Goal: Task Accomplishment & Management: Use online tool/utility

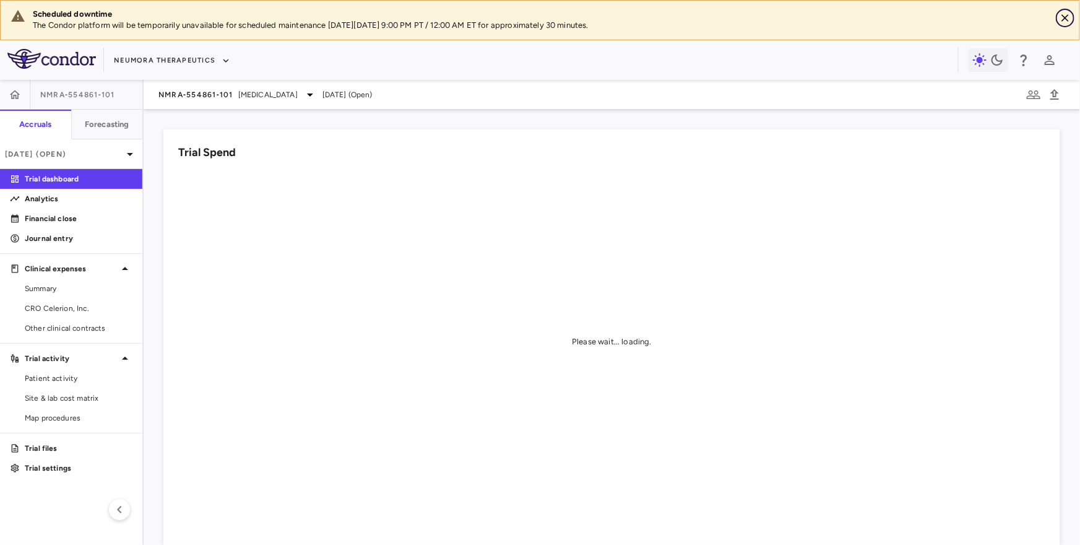
click at [1069, 21] on icon "Close" at bounding box center [1065, 18] width 12 height 12
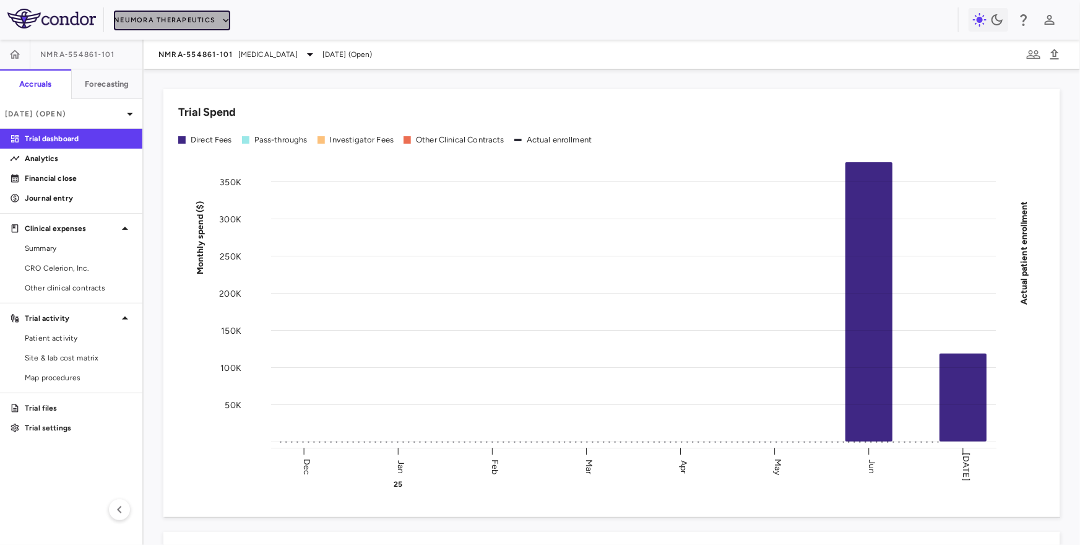
click at [137, 23] on button "Neumora Therapeutics" at bounding box center [172, 21] width 116 height 20
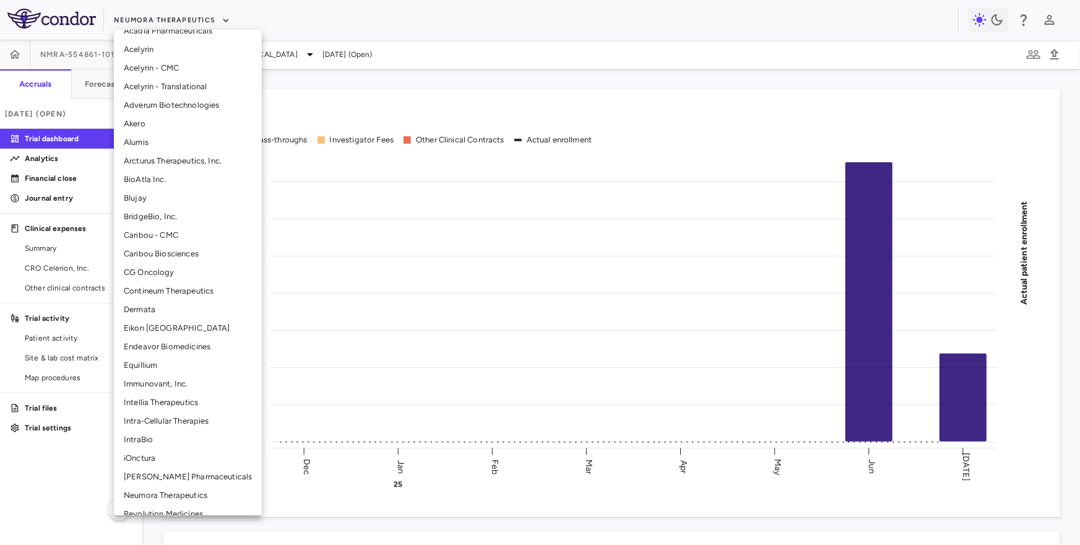
scroll to position [32, 0]
click at [142, 405] on li "Intellia Therapeutics" at bounding box center [188, 401] width 148 height 19
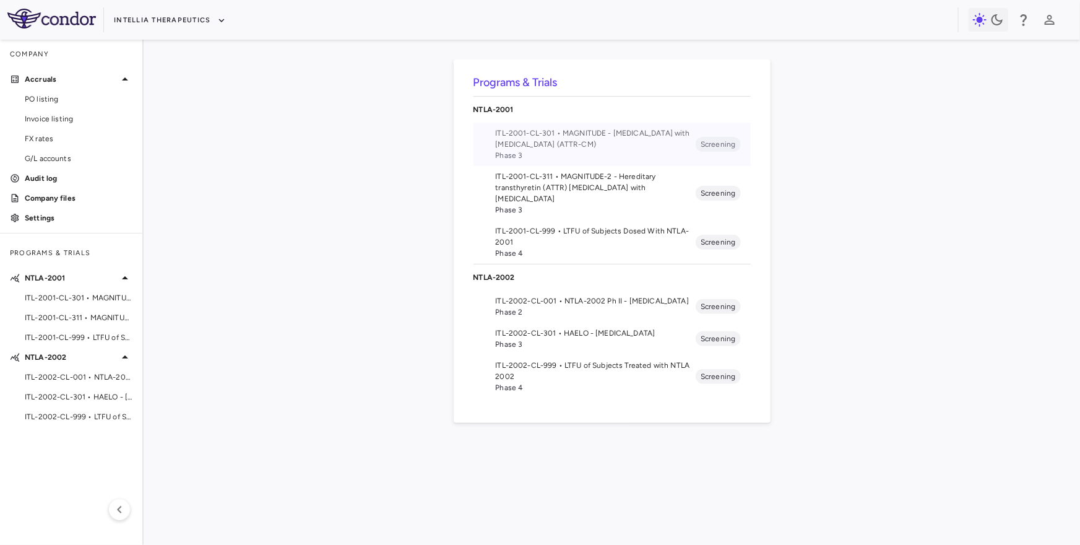
click at [589, 143] on span "ITL-2001-CL-301 • MAGNITUDE - [MEDICAL_DATA] with [MEDICAL_DATA] (ATTR-CM)" at bounding box center [596, 139] width 201 height 22
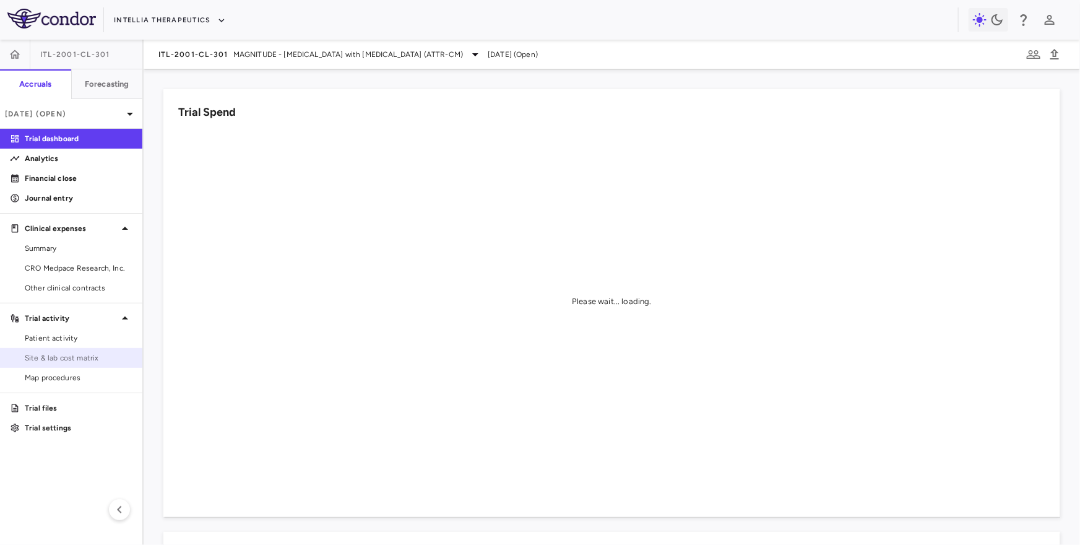
click at [76, 352] on span "Site & lab cost matrix" at bounding box center [79, 357] width 108 height 11
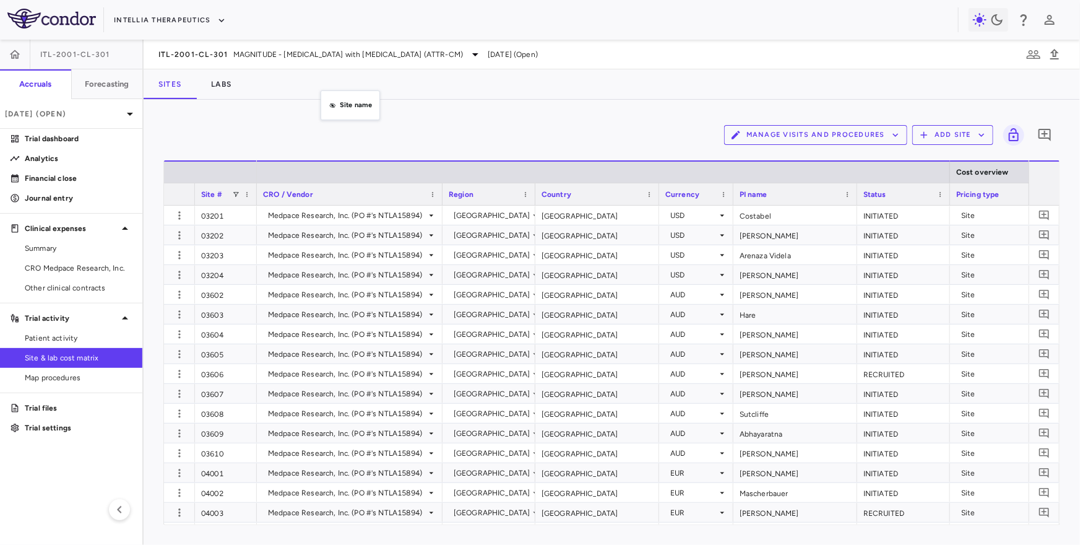
drag, startPoint x: 327, startPoint y: 188, endPoint x: 327, endPoint y: 103, distance: 84.8
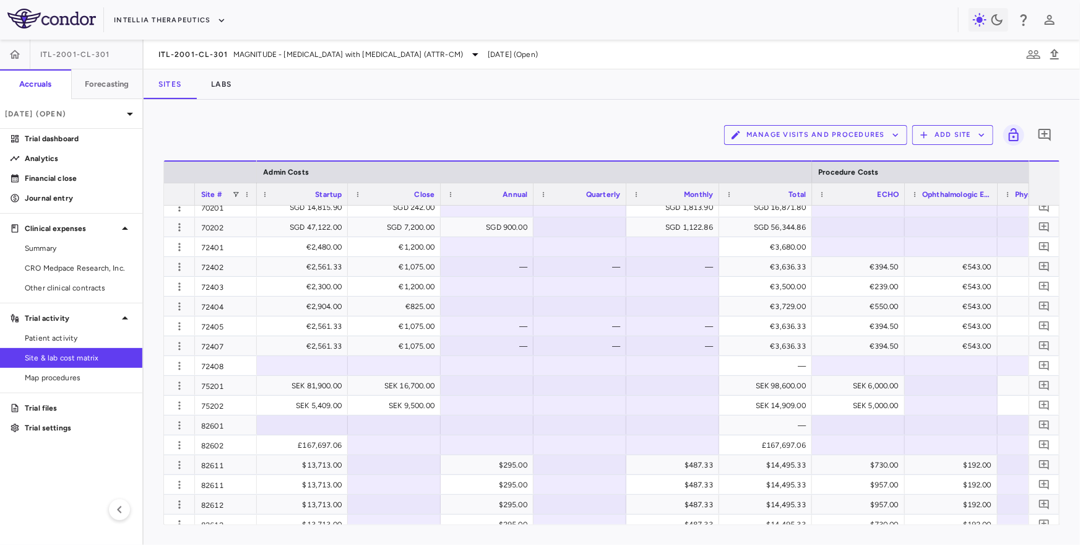
scroll to position [1862, 0]
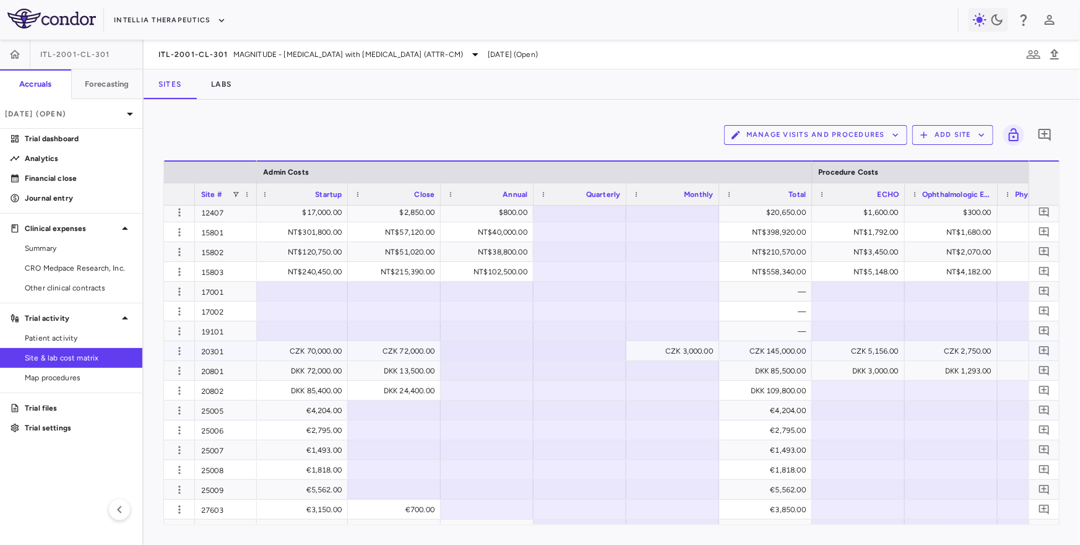
click at [295, 351] on div "CZK 70,000.00" at bounding box center [304, 351] width 76 height 20
drag, startPoint x: 295, startPoint y: 351, endPoint x: 326, endPoint y: 353, distance: 31.0
click at [326, 353] on input "*****" at bounding box center [310, 352] width 73 height 20
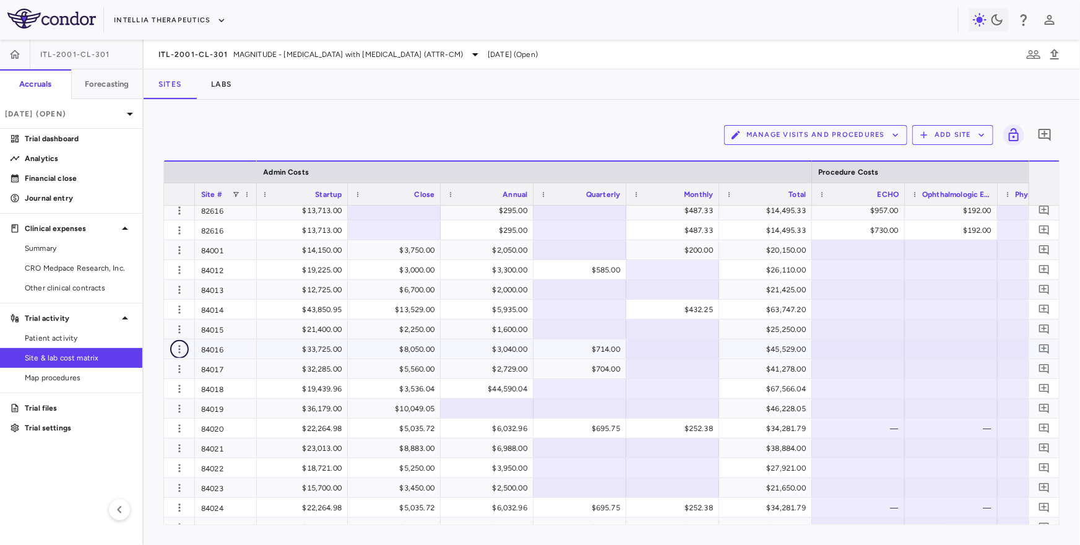
click at [182, 346] on icon "button" at bounding box center [179, 349] width 12 height 12
click at [181, 350] on div at bounding box center [540, 272] width 1080 height 545
click at [175, 345] on icon "button" at bounding box center [179, 349] width 12 height 12
click at [139, 394] on div "Edit site" at bounding box center [131, 396] width 115 height 22
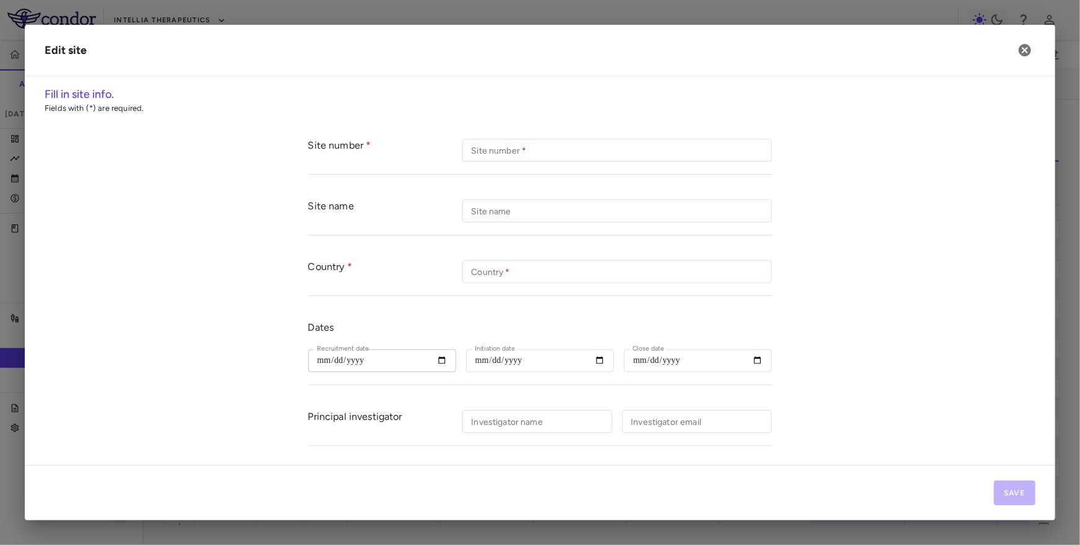
type input "*****"
type input "**********"
type input "****"
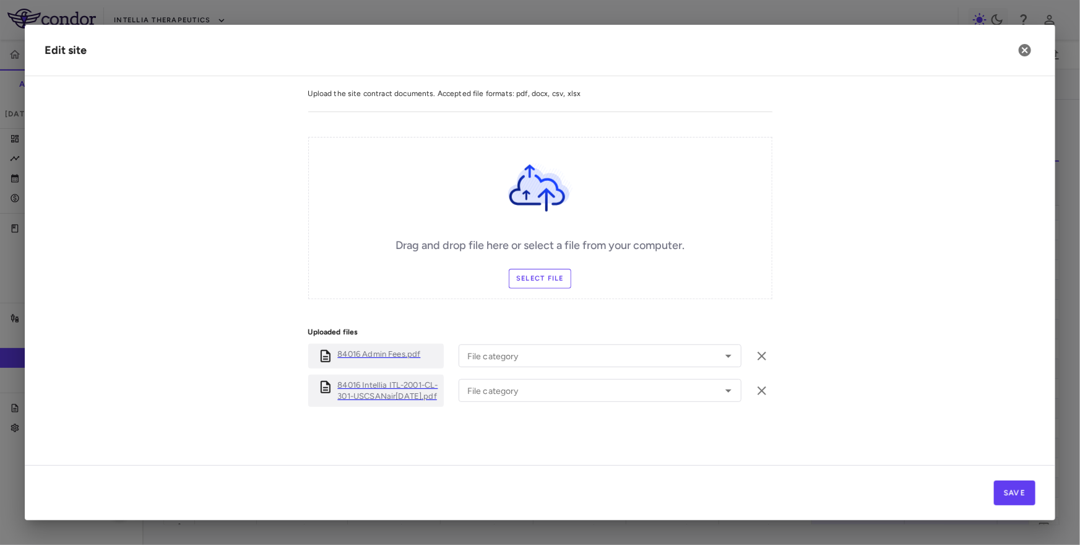
click at [386, 348] on p "84016 Admin Fees.pdf" at bounding box center [379, 353] width 83 height 11
click at [1025, 53] on icon "button" at bounding box center [1025, 50] width 12 height 12
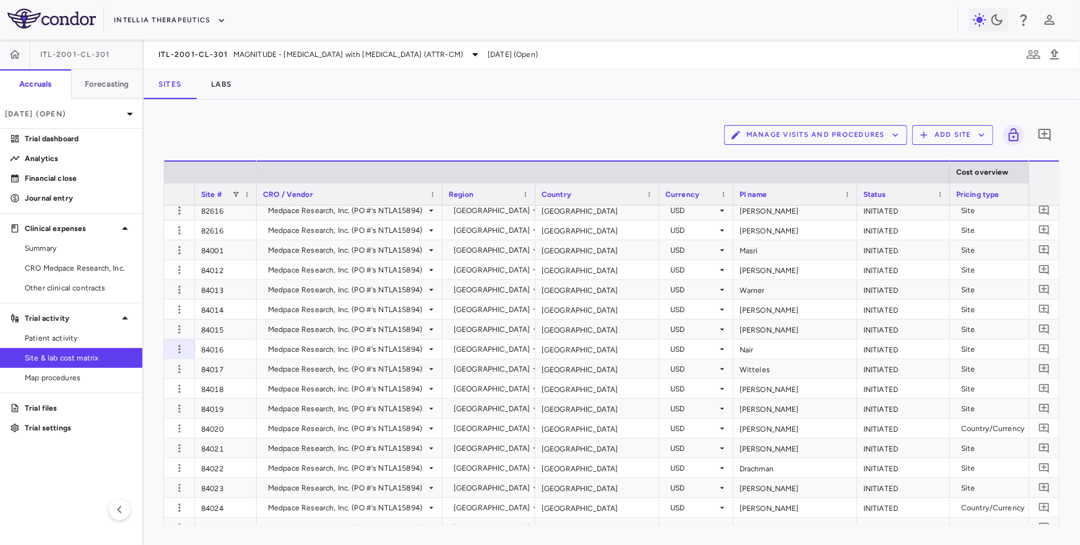
click at [1006, 188] on div "Pricing type" at bounding box center [990, 193] width 69 height 15
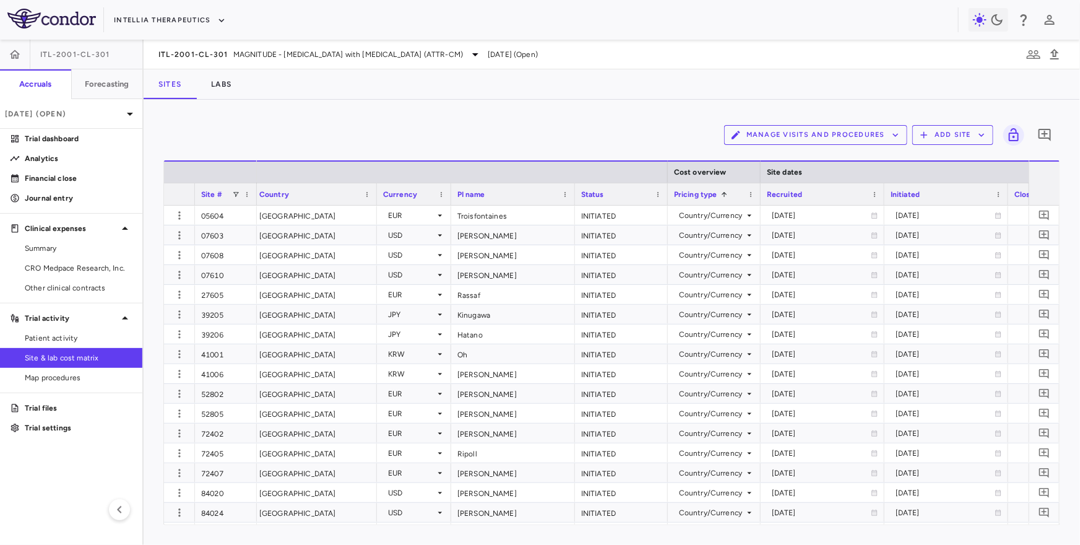
click at [954, 193] on div "Initiated" at bounding box center [941, 193] width 100 height 15
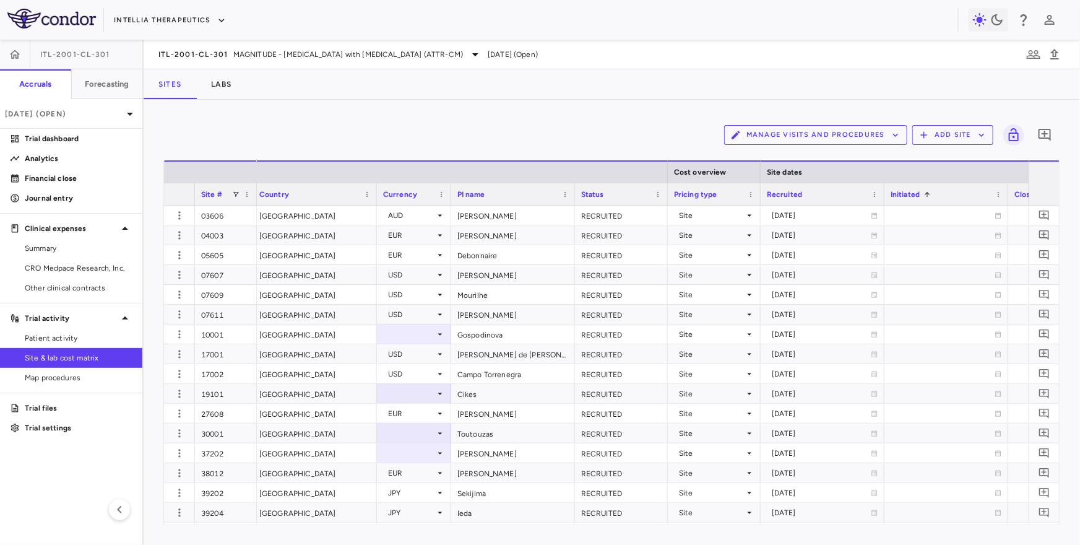
click at [948, 192] on div "Initiated 1" at bounding box center [941, 193] width 100 height 15
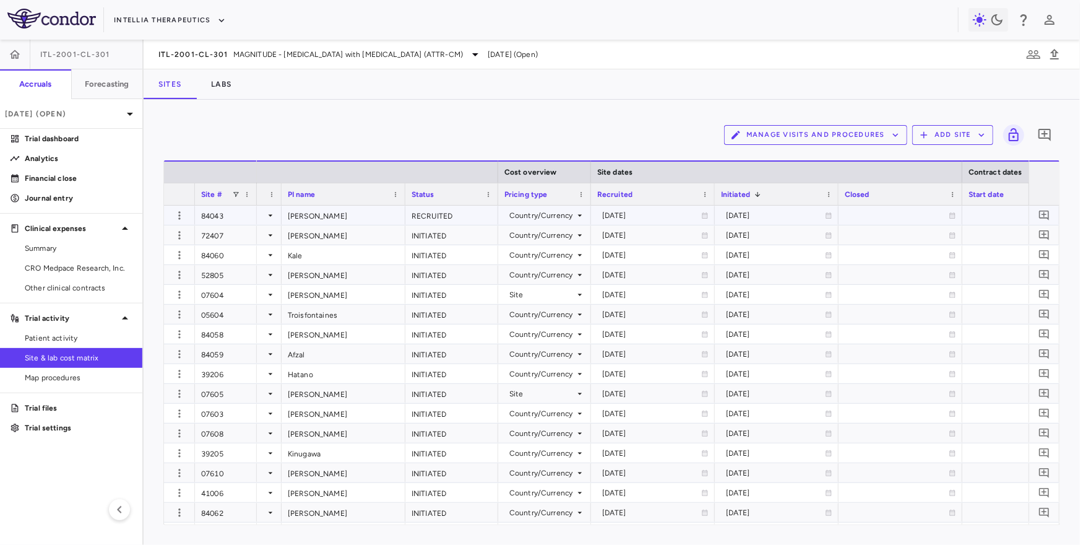
click at [439, 212] on div "RECRUITED" at bounding box center [451, 214] width 93 height 19
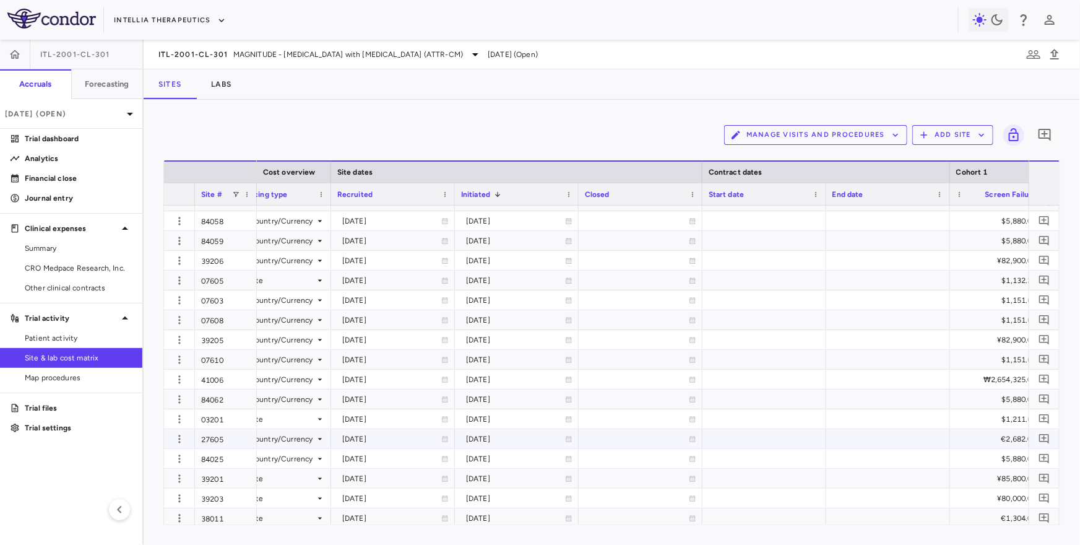
scroll to position [0, 733]
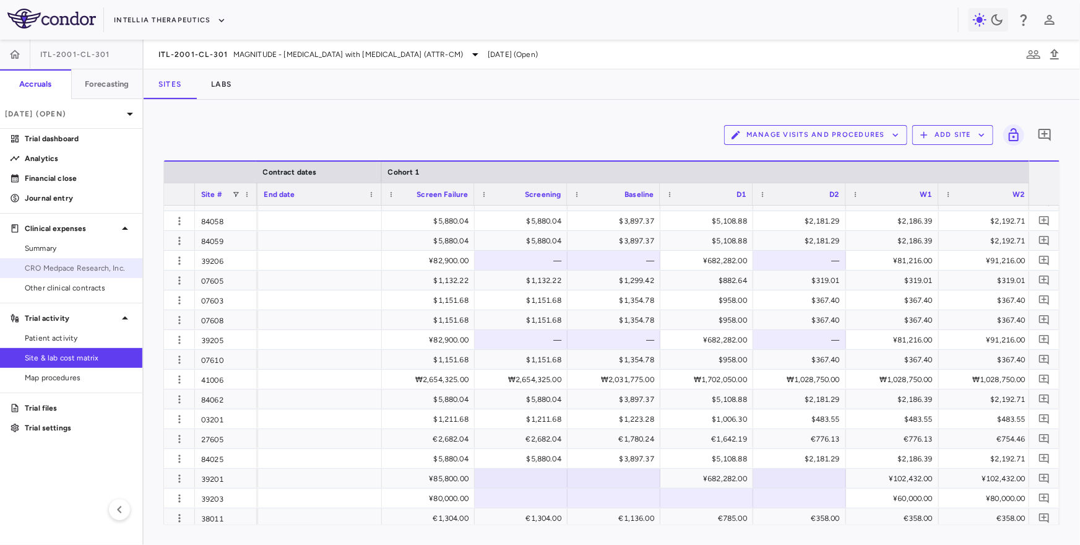
click at [80, 264] on span "CRO Medpace Research, Inc." at bounding box center [79, 267] width 108 height 11
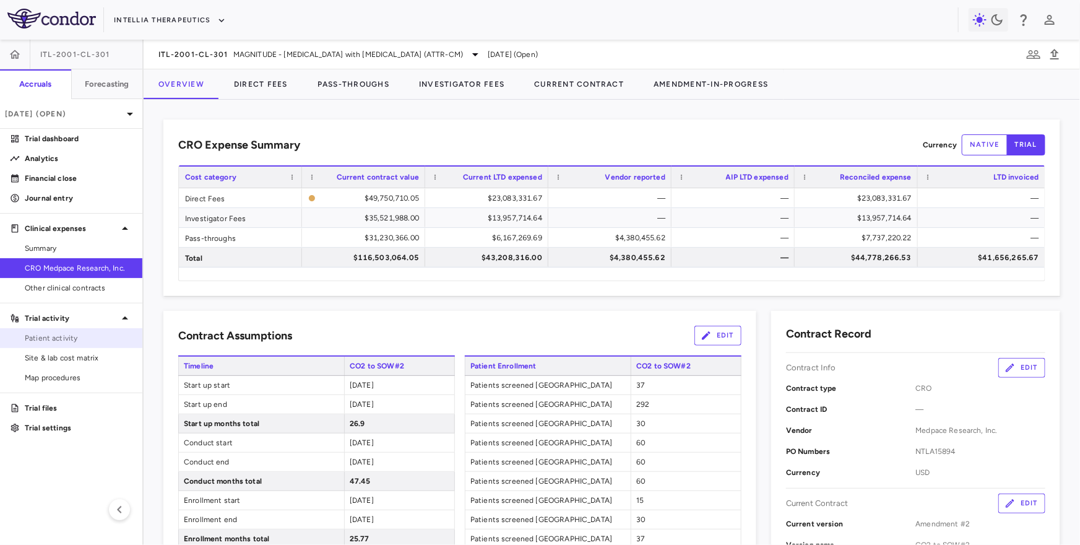
click at [89, 339] on span "Patient activity" at bounding box center [79, 337] width 108 height 11
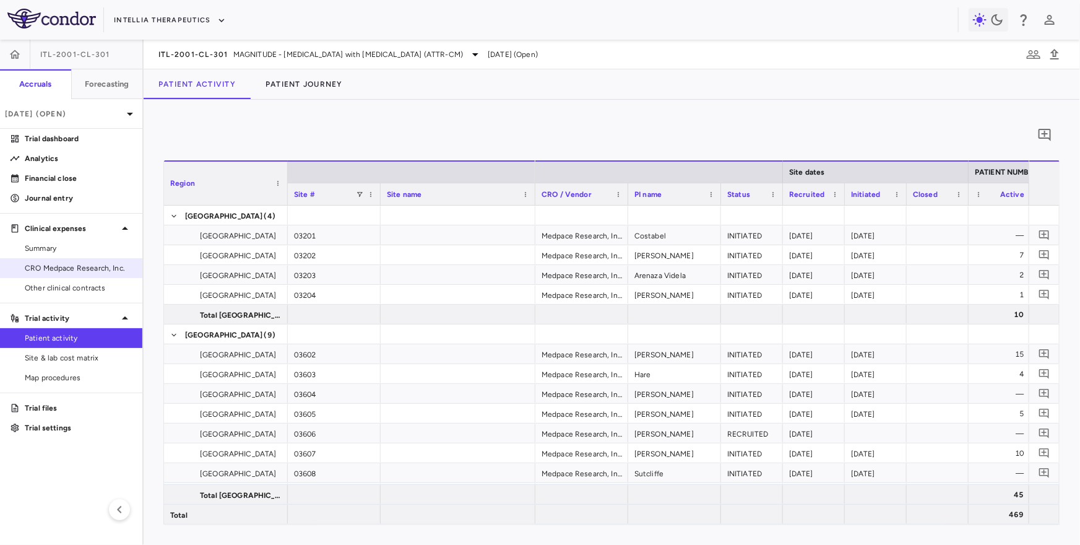
click at [53, 259] on link "CRO Medpace Research, Inc." at bounding box center [71, 268] width 142 height 19
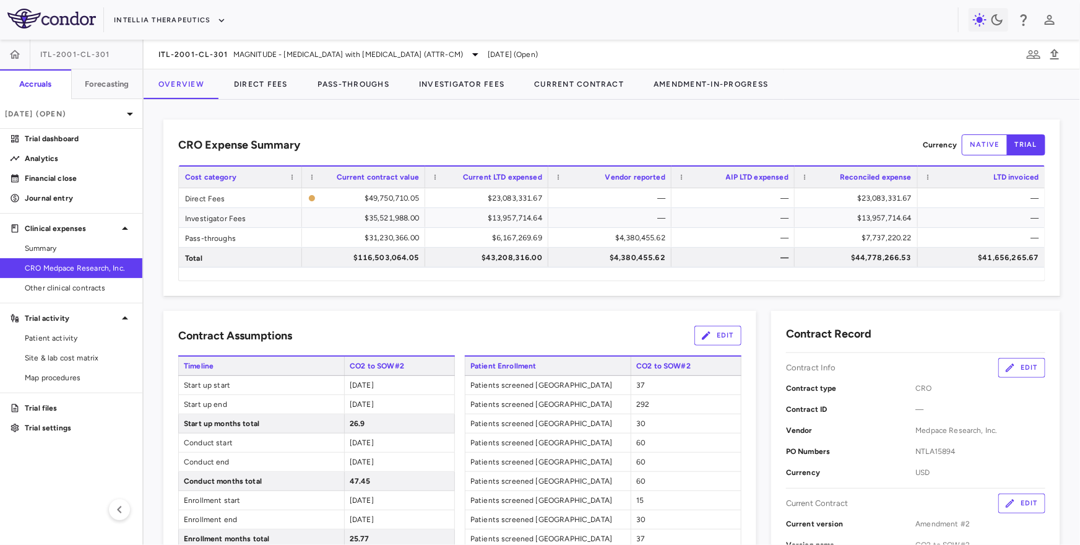
click at [223, 64] on div "ITL-2001-CL-301 MAGNITUDE - Transthyretin Amyloidosis with Cardiomyopathy (ATTR…" at bounding box center [612, 55] width 936 height 30
click at [225, 58] on span "ITL-2001-CL-301" at bounding box center [193, 55] width 70 height 10
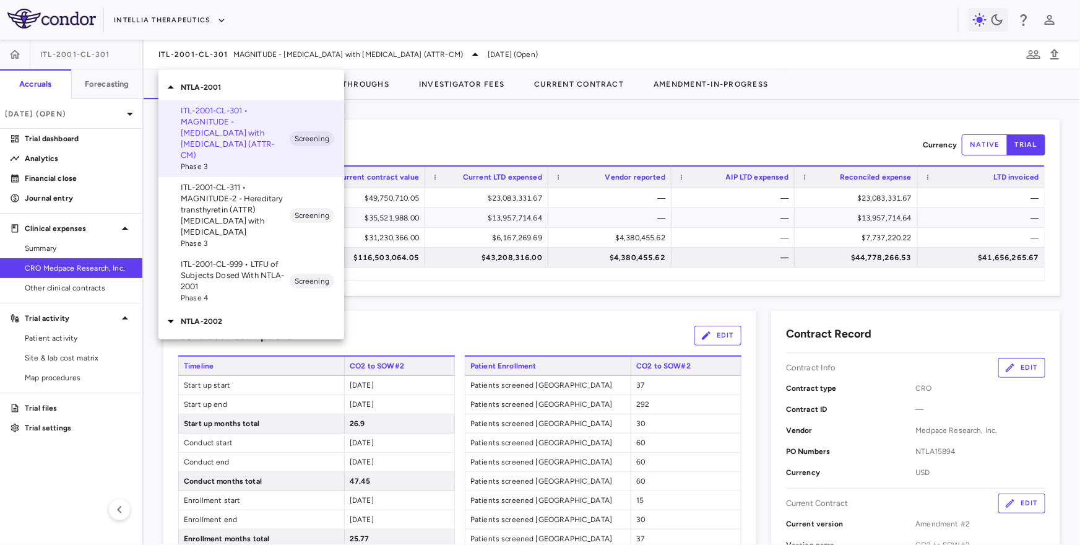
click at [230, 319] on div "NTLA-2002" at bounding box center [251, 321] width 186 height 26
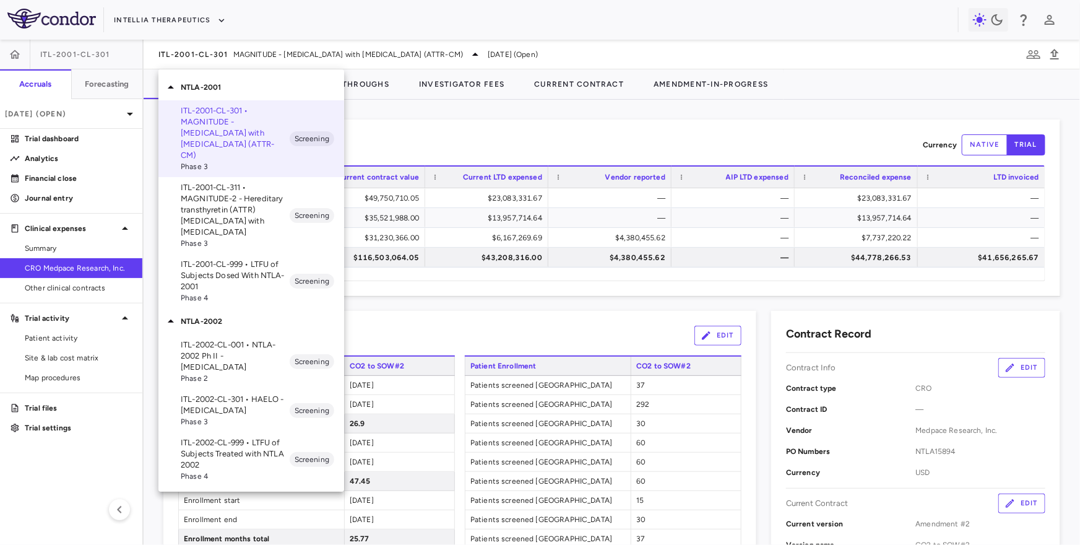
click at [243, 404] on p "ITL-2002-CL-301 • HAELO - Hereditary Angioedema" at bounding box center [235, 405] width 109 height 22
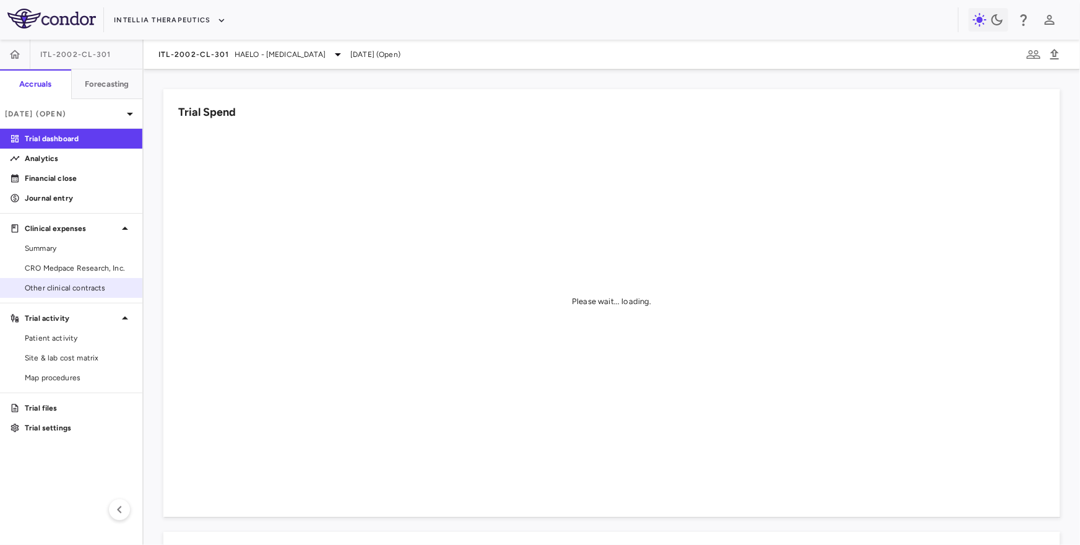
click at [82, 278] on div "Other clinical contracts" at bounding box center [71, 288] width 142 height 20
click at [84, 263] on span "CRO Medpace Research, Inc." at bounding box center [79, 267] width 108 height 11
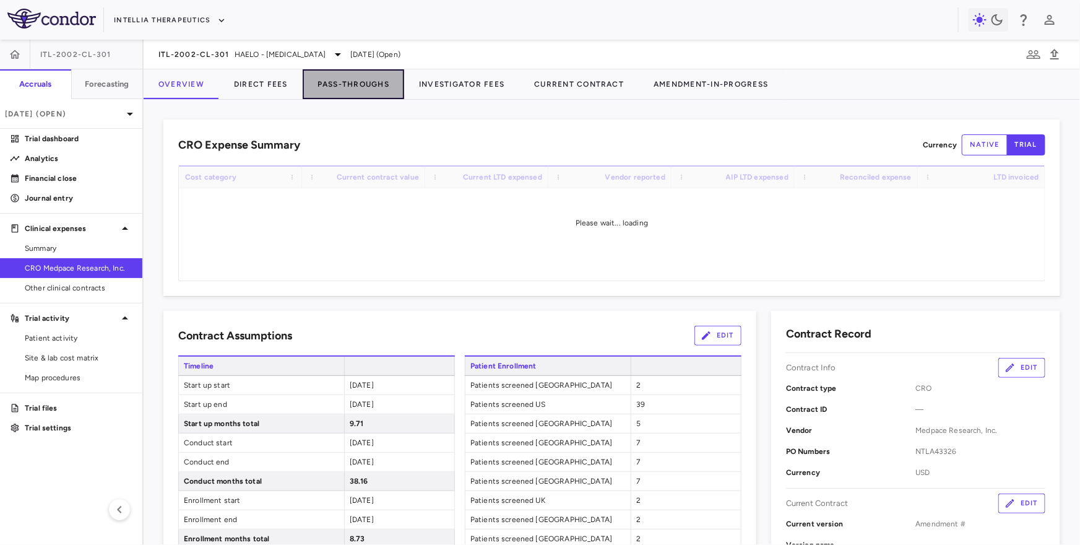
click at [351, 85] on button "Pass-Throughs" at bounding box center [354, 84] width 102 height 30
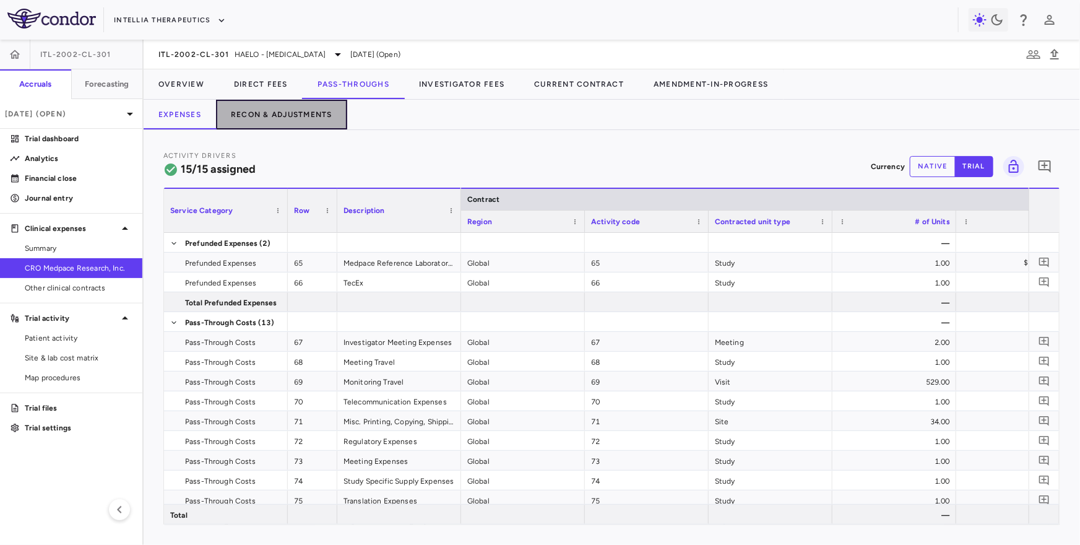
click at [292, 108] on button "Recon & Adjustments" at bounding box center [281, 115] width 131 height 30
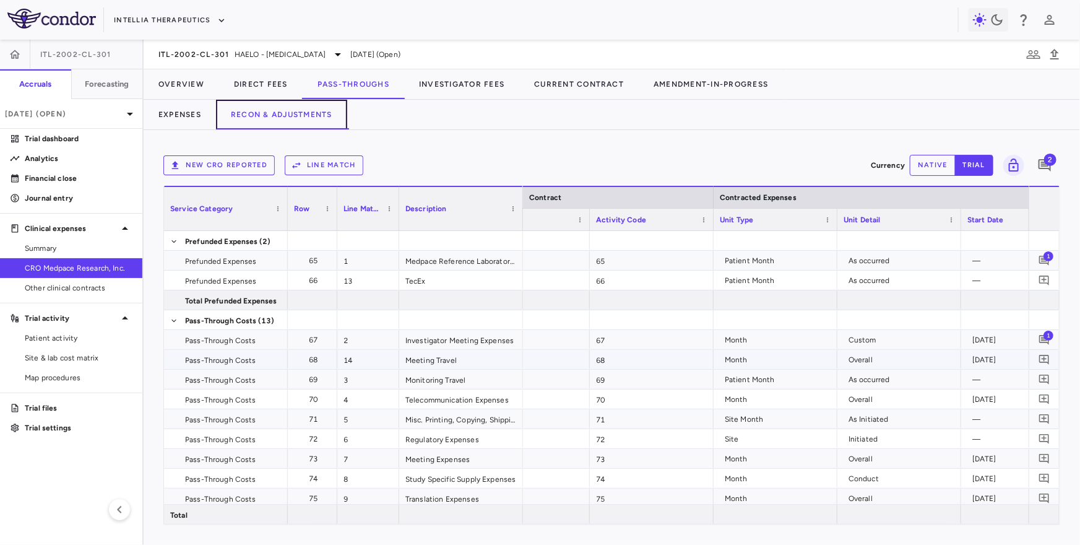
scroll to position [0, 90]
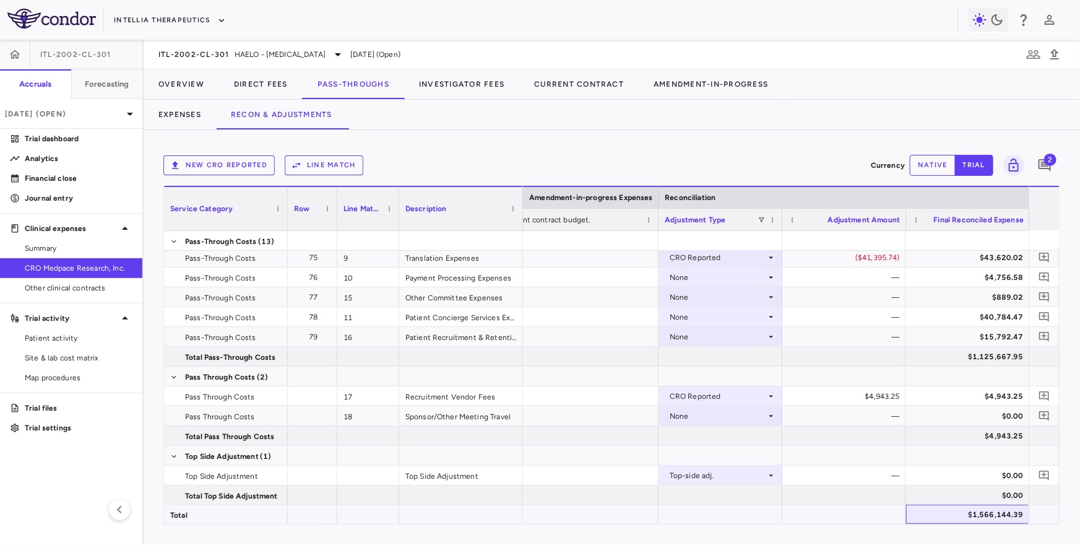
click at [987, 513] on div "$1,566,144.39" at bounding box center [970, 514] width 106 height 20
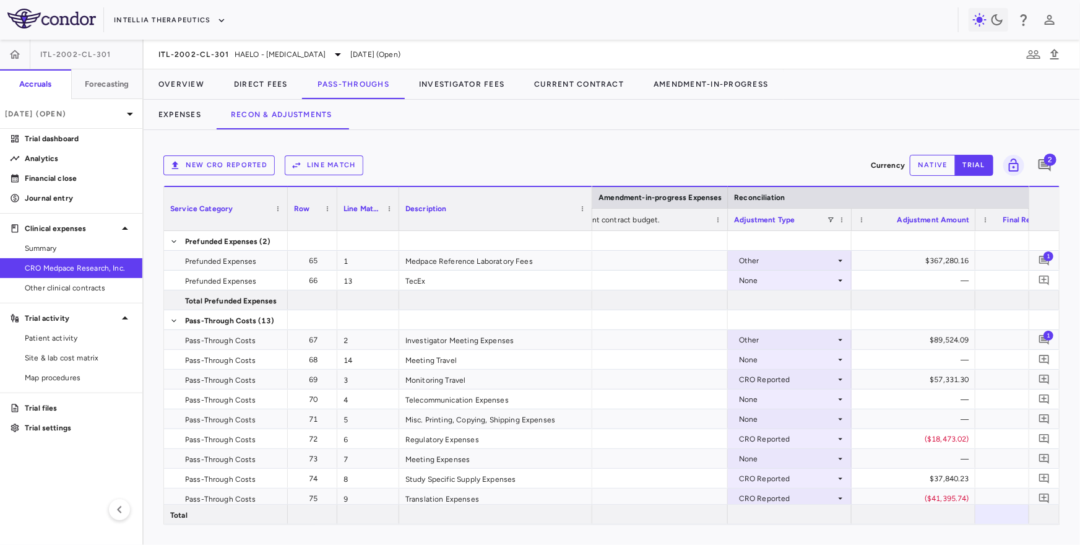
drag, startPoint x: 521, startPoint y: 218, endPoint x: 590, endPoint y: 218, distance: 69.3
click at [590, 218] on div at bounding box center [591, 208] width 5 height 43
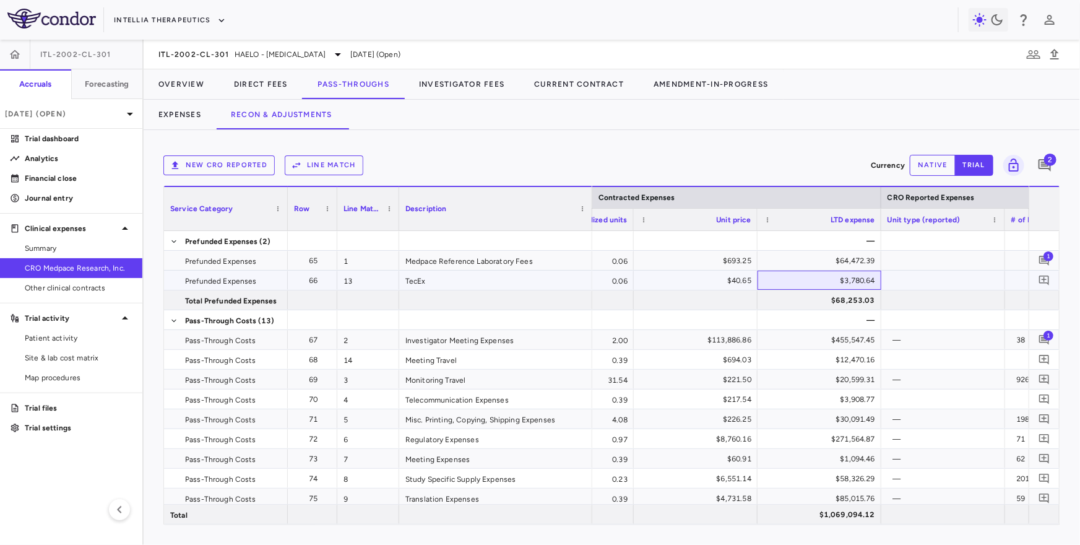
click at [854, 282] on div "$3,780.64" at bounding box center [822, 280] width 106 height 20
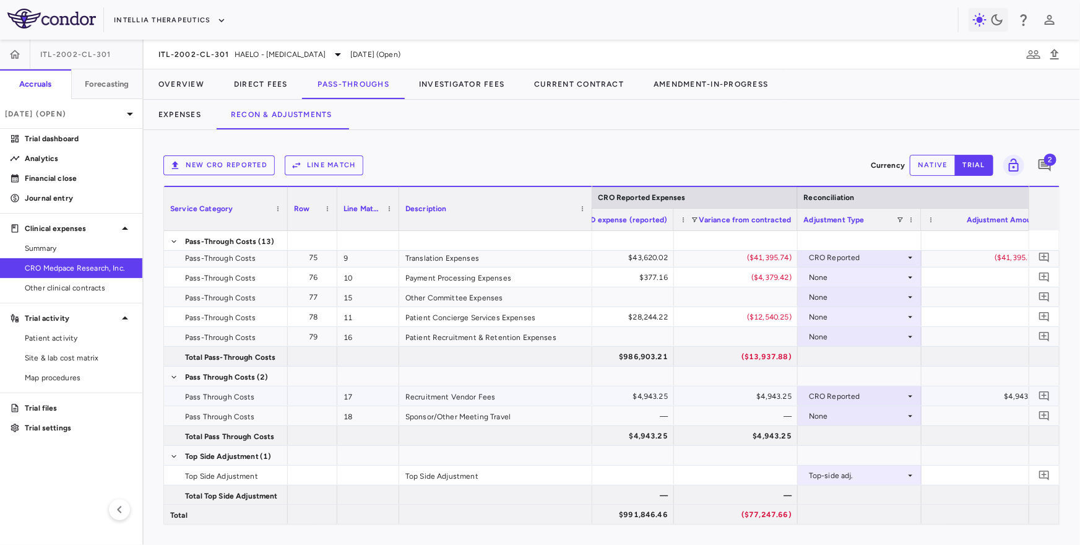
click at [501, 397] on div "Recruitment Vendor Fees" at bounding box center [495, 395] width 193 height 19
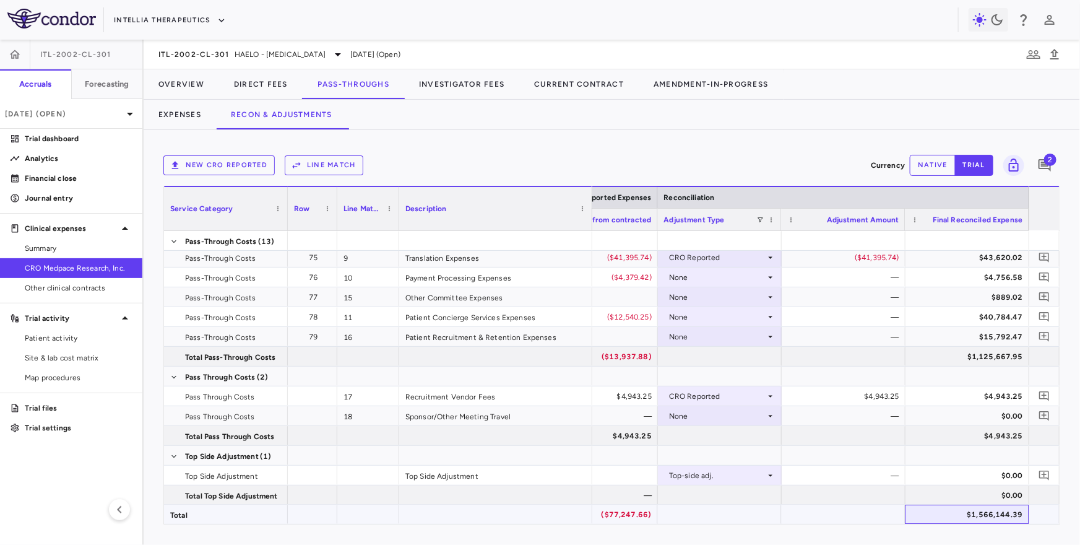
click at [964, 514] on div "$1,566,144.39" at bounding box center [970, 514] width 106 height 20
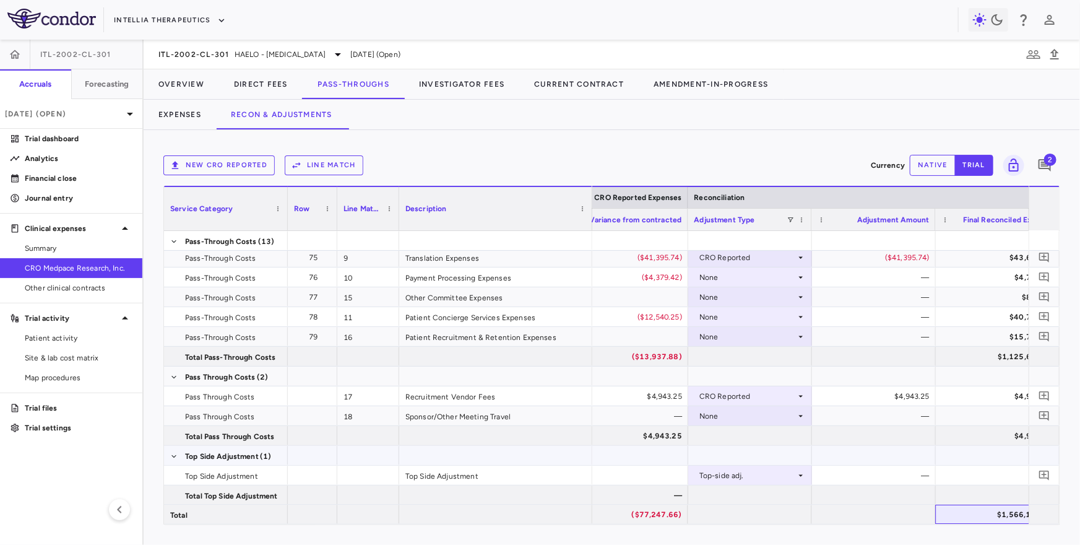
scroll to position [0, 1716]
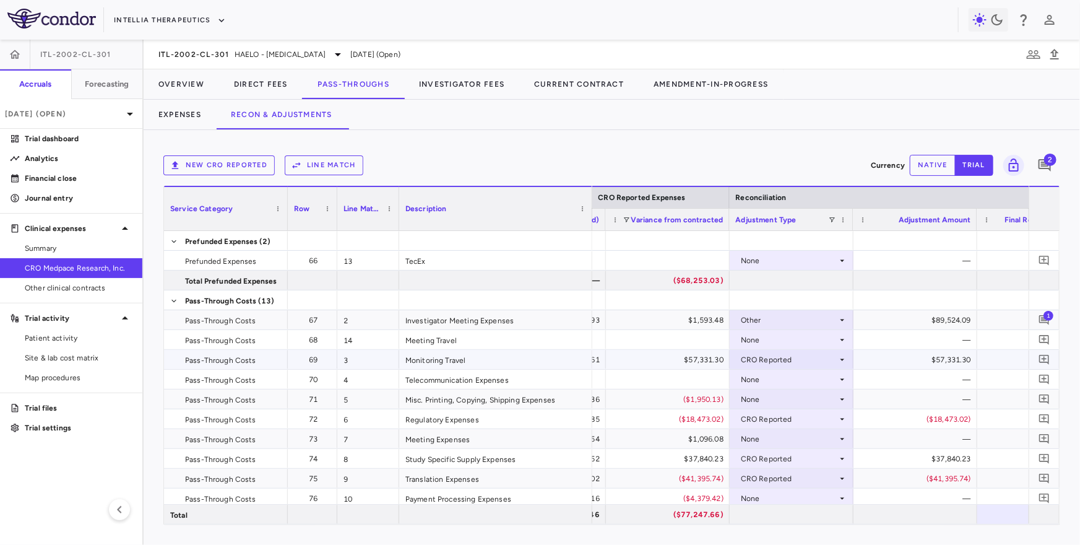
click at [646, 359] on div "$57,331.30" at bounding box center [670, 360] width 106 height 20
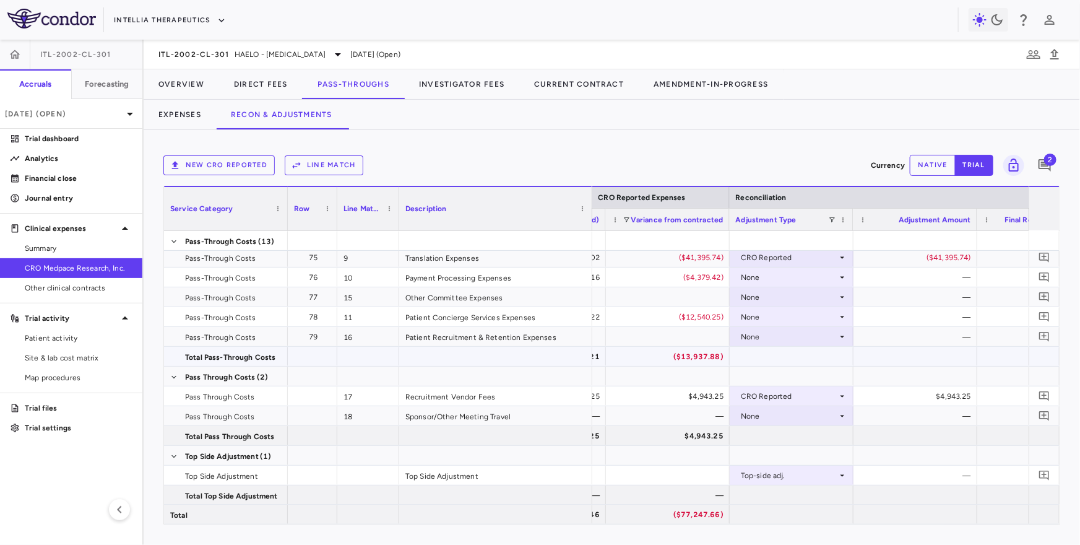
scroll to position [0, 1760]
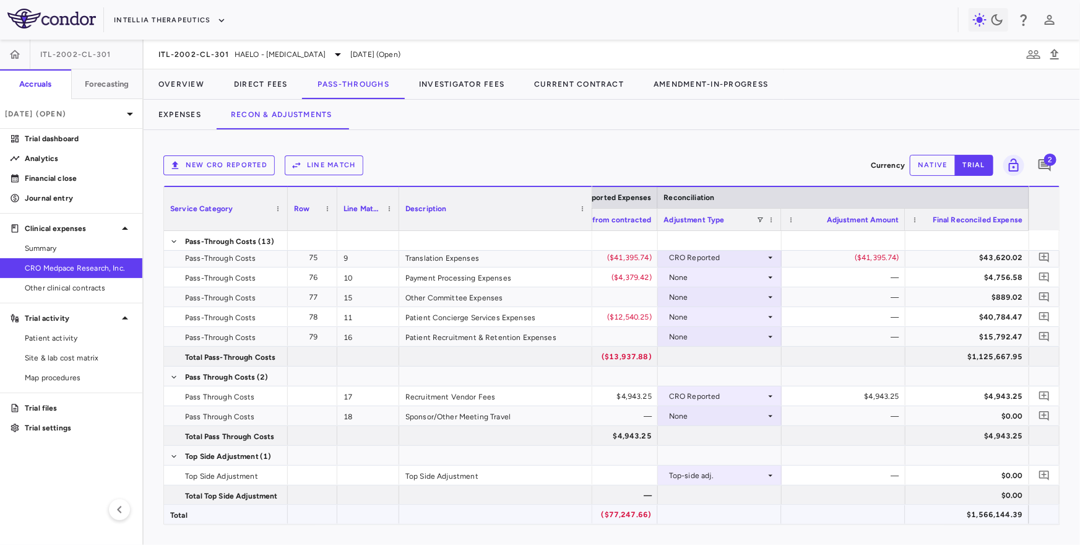
click at [950, 510] on div "$1,566,144.39" at bounding box center [970, 514] width 106 height 20
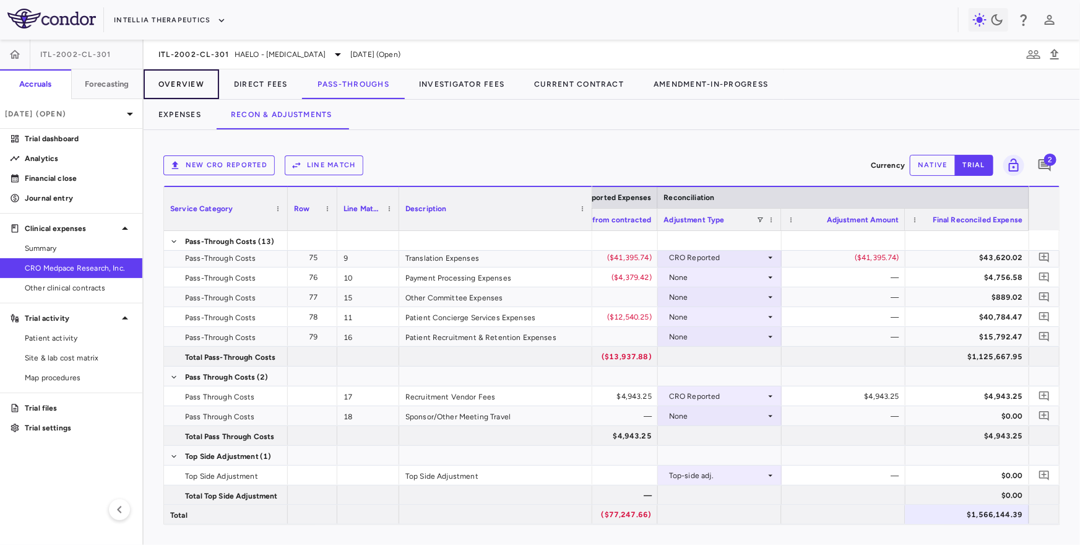
click at [189, 76] on button "Overview" at bounding box center [182, 84] width 76 height 30
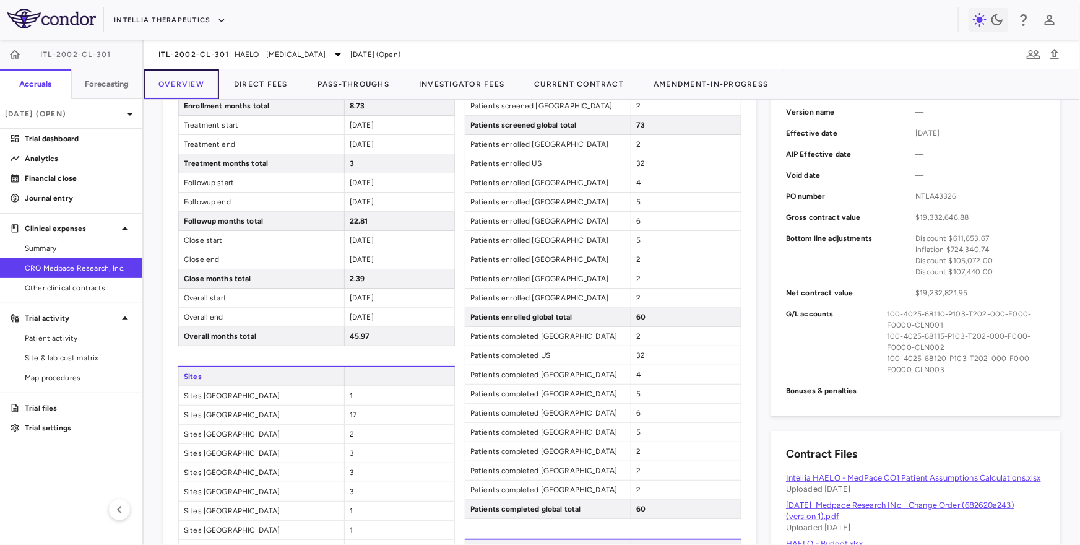
scroll to position [436, 0]
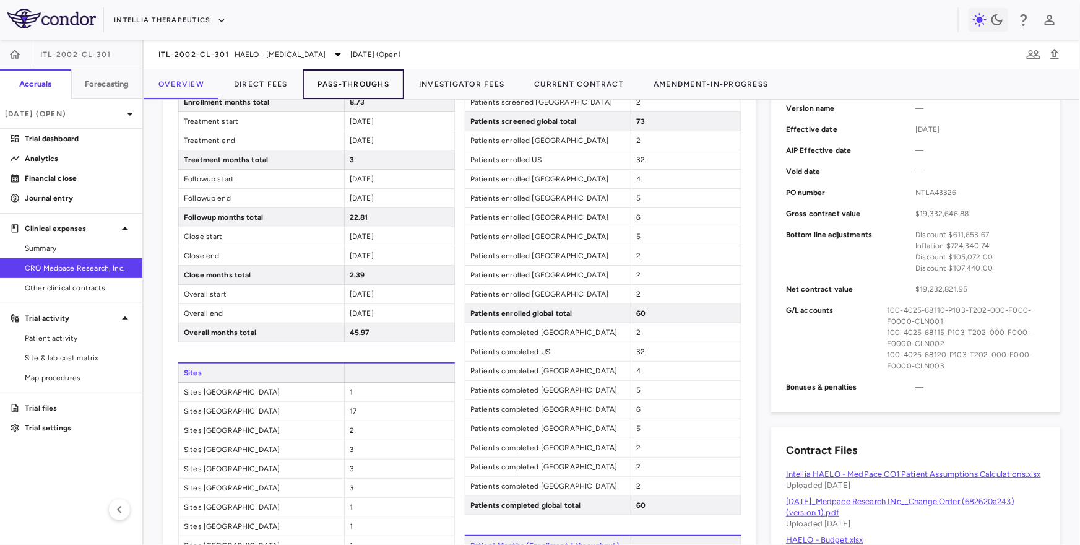
click at [350, 86] on button "Pass-Throughs" at bounding box center [354, 84] width 102 height 30
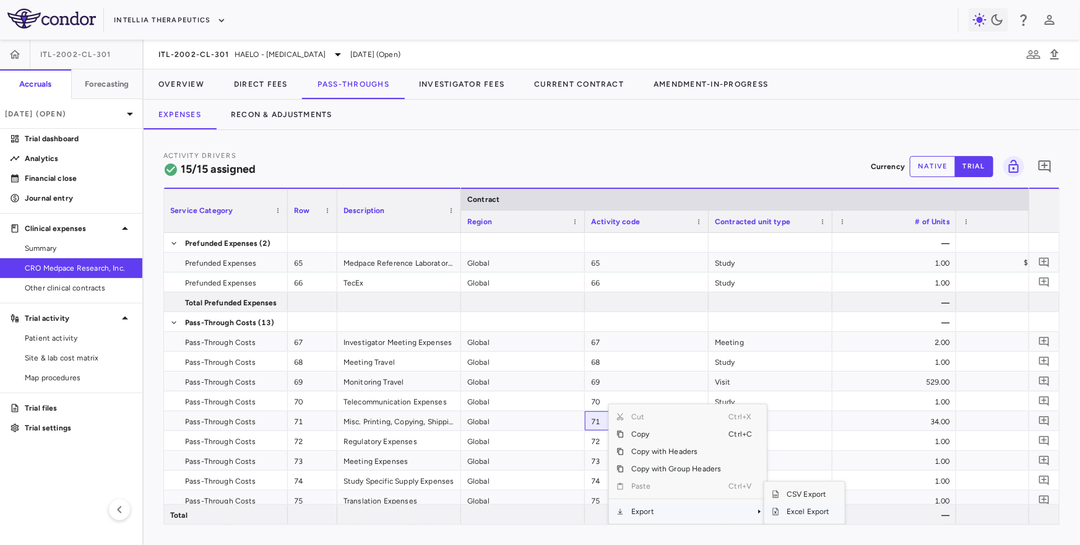
click at [800, 512] on span "Excel Export" at bounding box center [808, 511] width 58 height 17
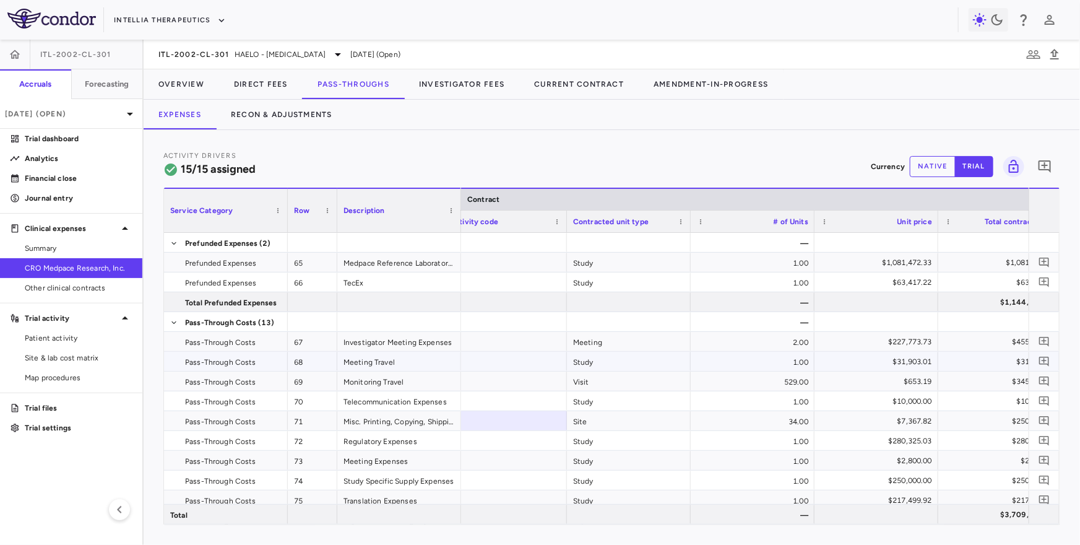
scroll to position [0, 359]
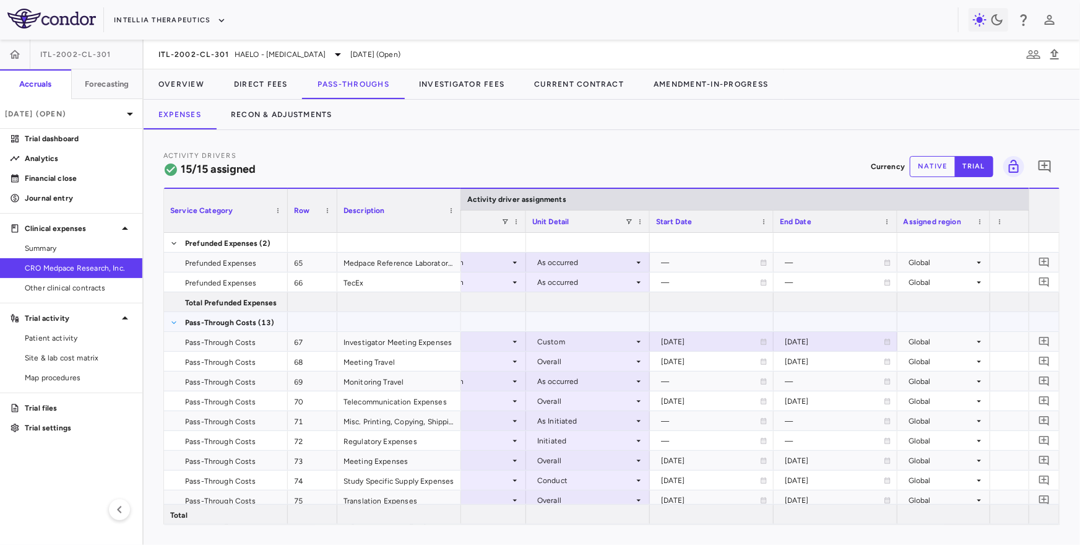
click at [171, 324] on span at bounding box center [173, 322] width 7 height 7
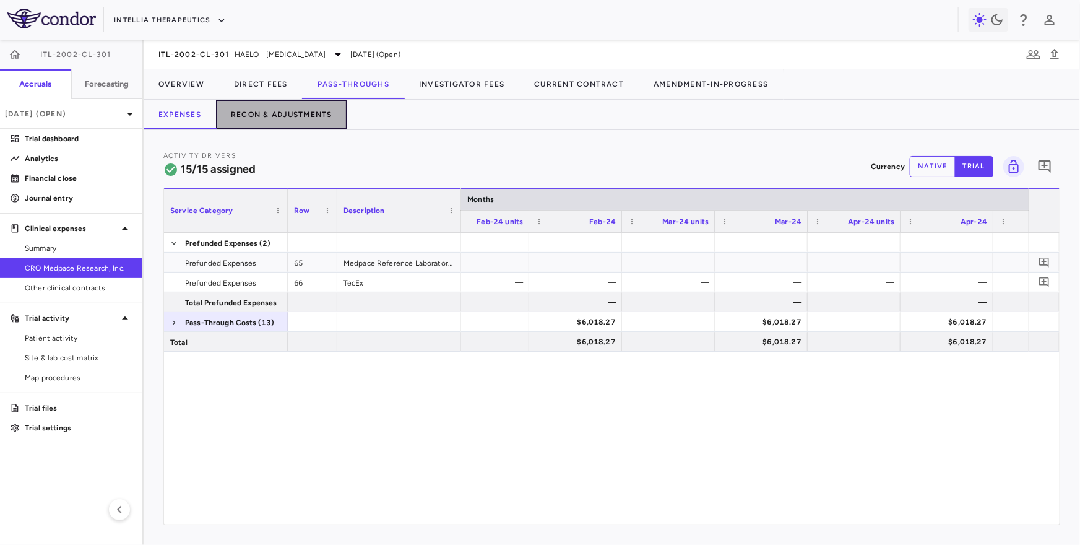
click at [296, 118] on button "Recon & Adjustments" at bounding box center [281, 115] width 131 height 30
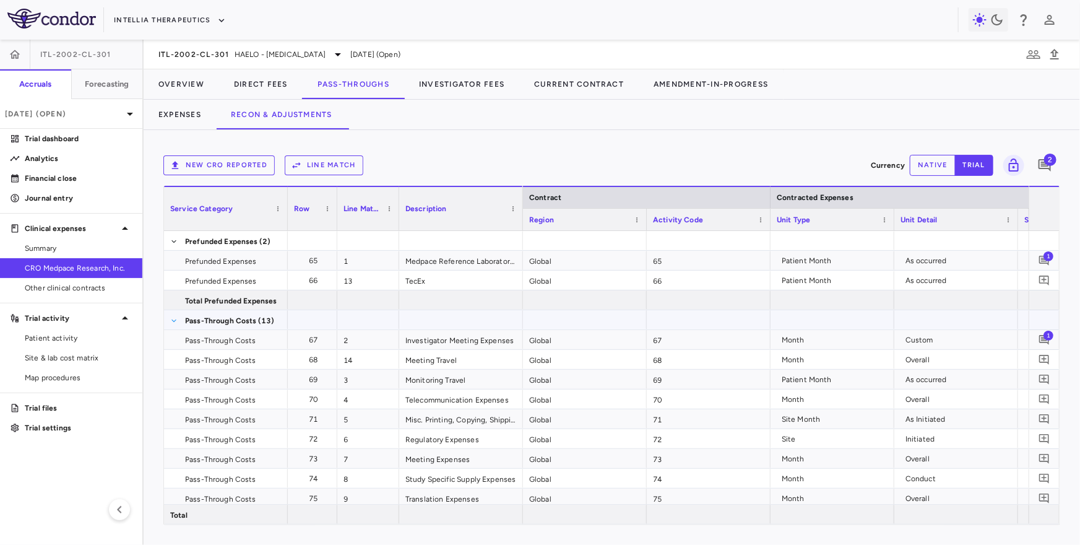
click at [173, 321] on span at bounding box center [173, 320] width 7 height 7
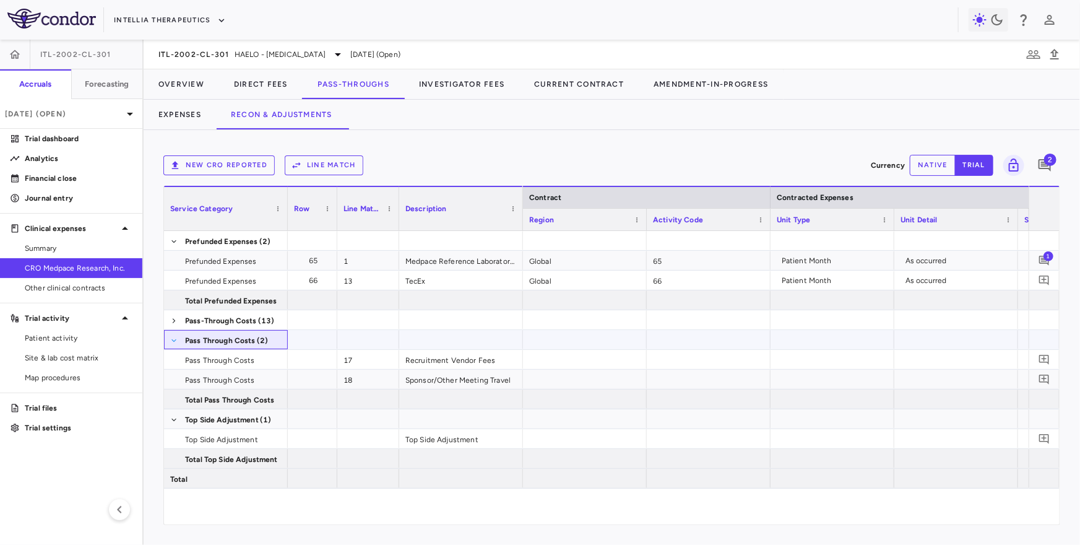
click at [174, 339] on span at bounding box center [173, 340] width 7 height 7
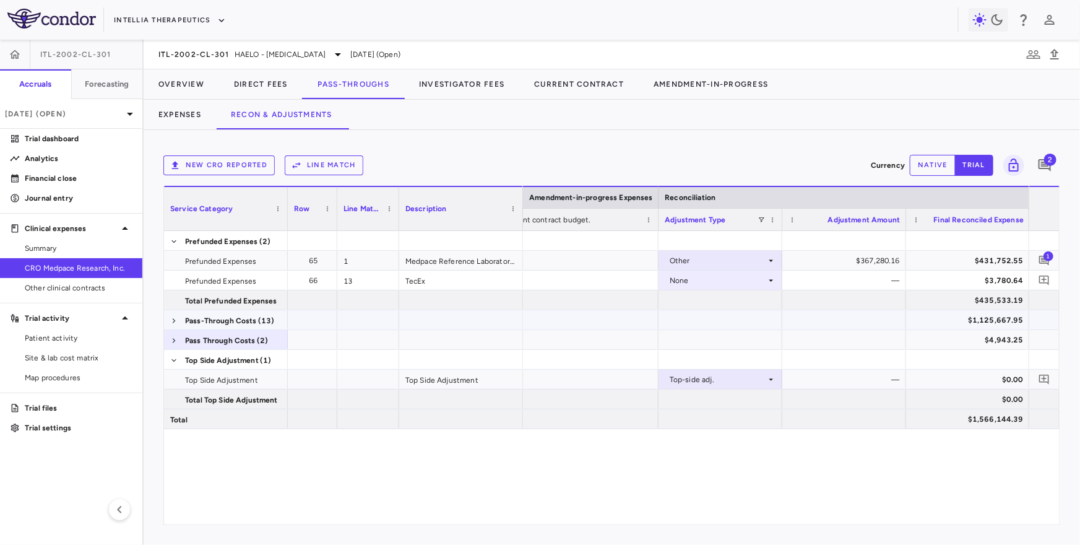
click at [980, 322] on div "$1,125,667.95" at bounding box center [970, 320] width 106 height 20
click at [980, 339] on div "$4,943.25" at bounding box center [970, 340] width 106 height 20
click at [981, 321] on div "$1,125,667.95" at bounding box center [970, 320] width 106 height 20
click at [979, 341] on div "$4,943.25" at bounding box center [970, 340] width 106 height 20
click at [173, 337] on span at bounding box center [173, 340] width 7 height 7
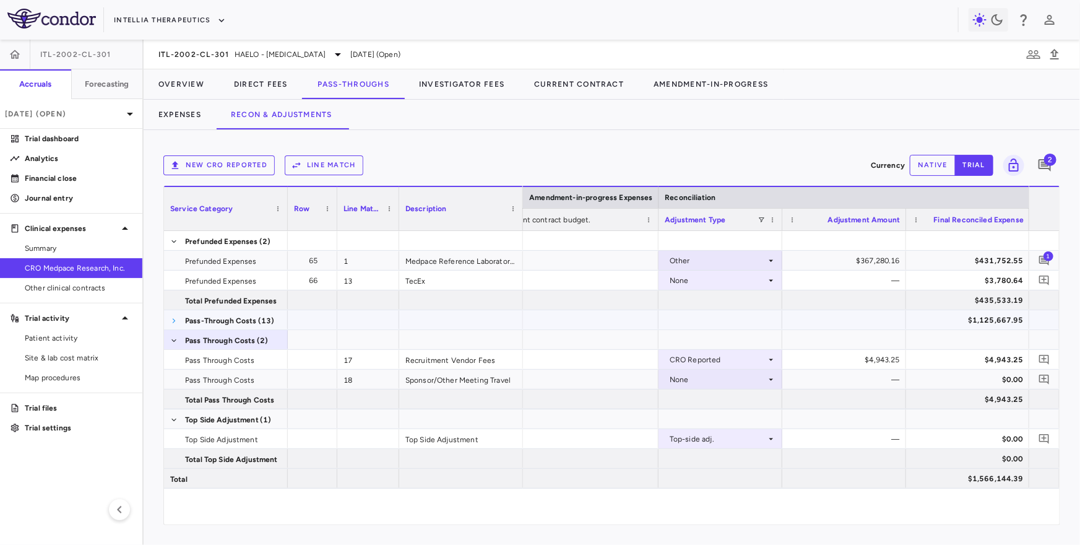
click at [173, 321] on span at bounding box center [173, 320] width 7 height 7
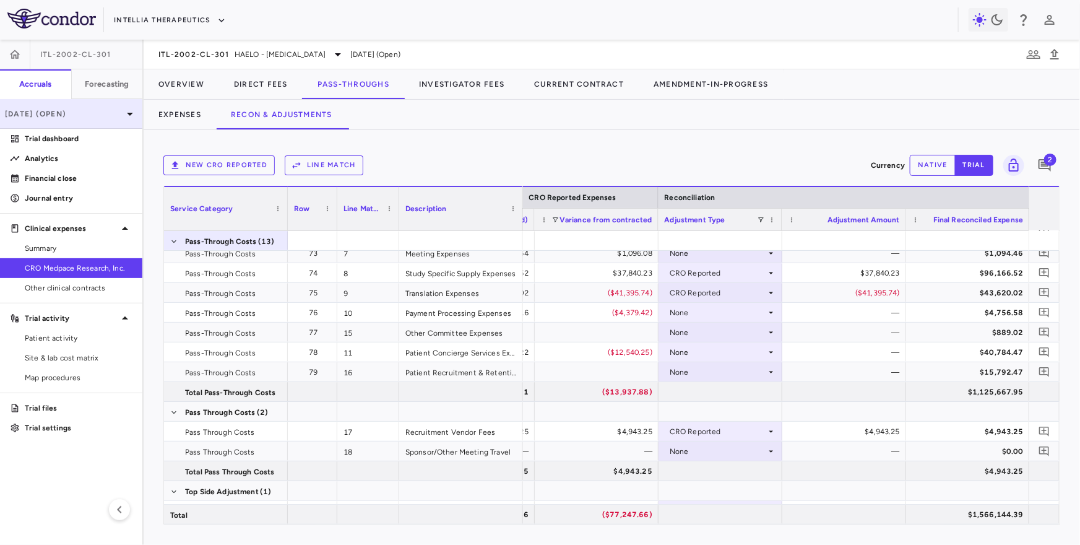
click at [71, 103] on div "[DATE] (Open)" at bounding box center [71, 114] width 142 height 30
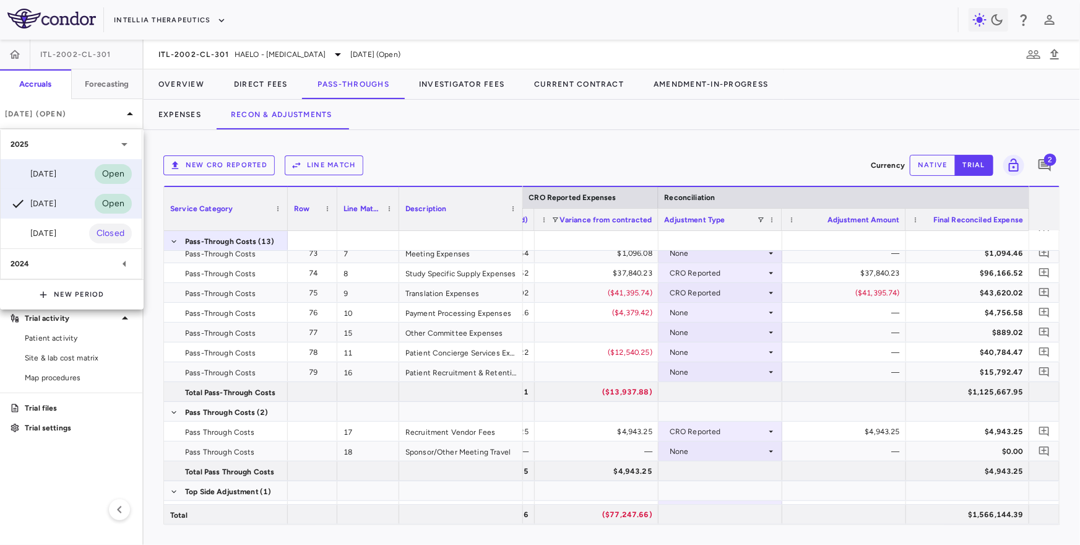
click at [64, 181] on div "Jul 2025 Open" at bounding box center [71, 174] width 141 height 30
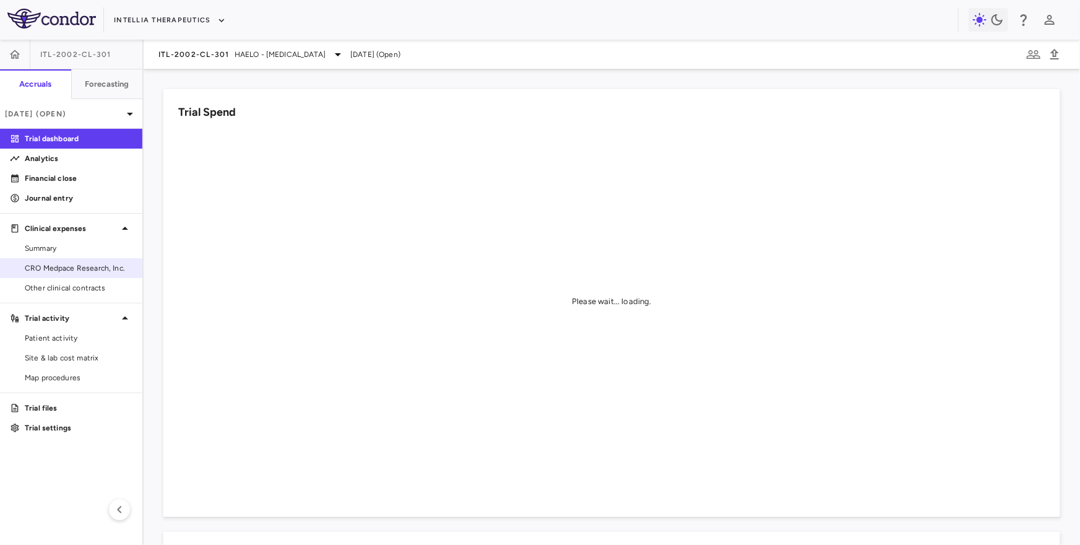
click at [65, 270] on span "CRO Medpace Research, Inc." at bounding box center [79, 267] width 108 height 11
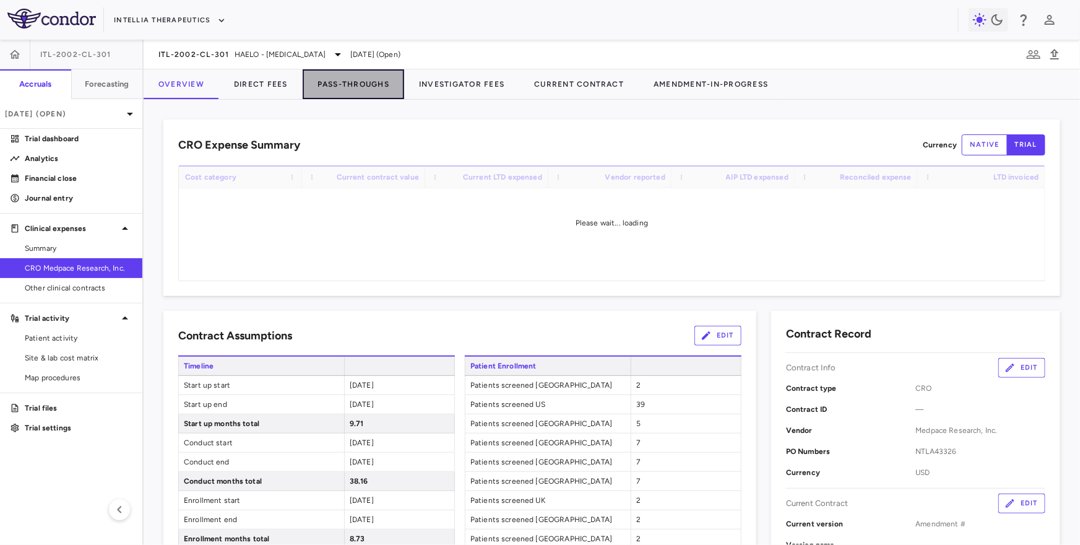
click at [371, 80] on button "Pass-Throughs" at bounding box center [354, 84] width 102 height 30
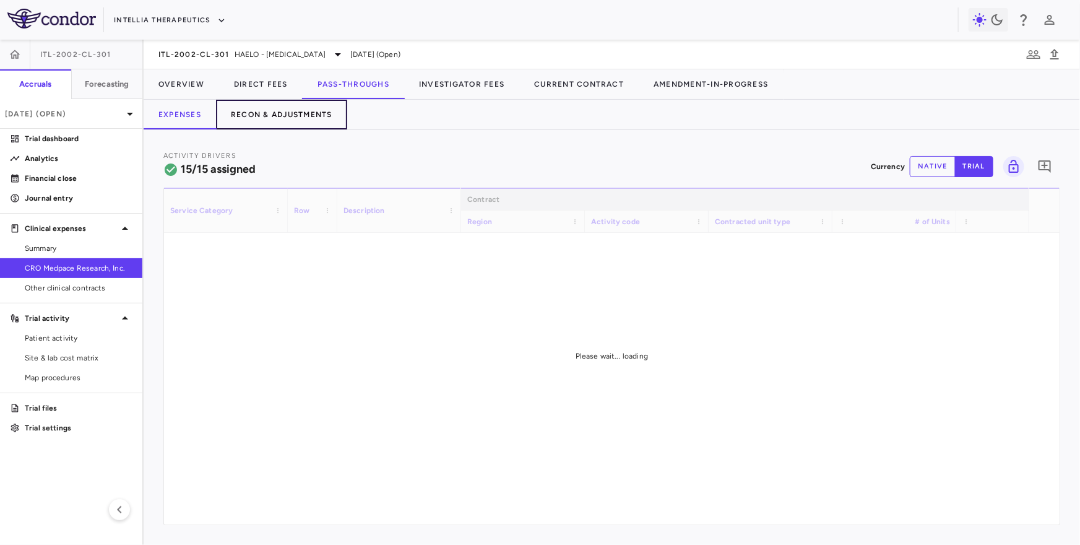
click at [290, 110] on button "Recon & Adjustments" at bounding box center [281, 115] width 131 height 30
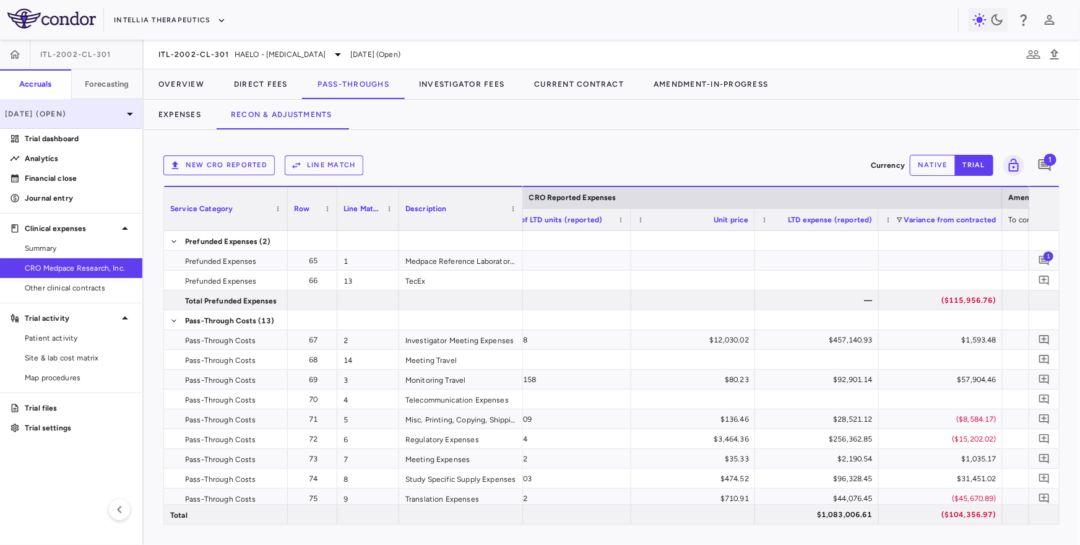
click at [55, 112] on p "Jul 2025 (Open)" at bounding box center [64, 113] width 118 height 11
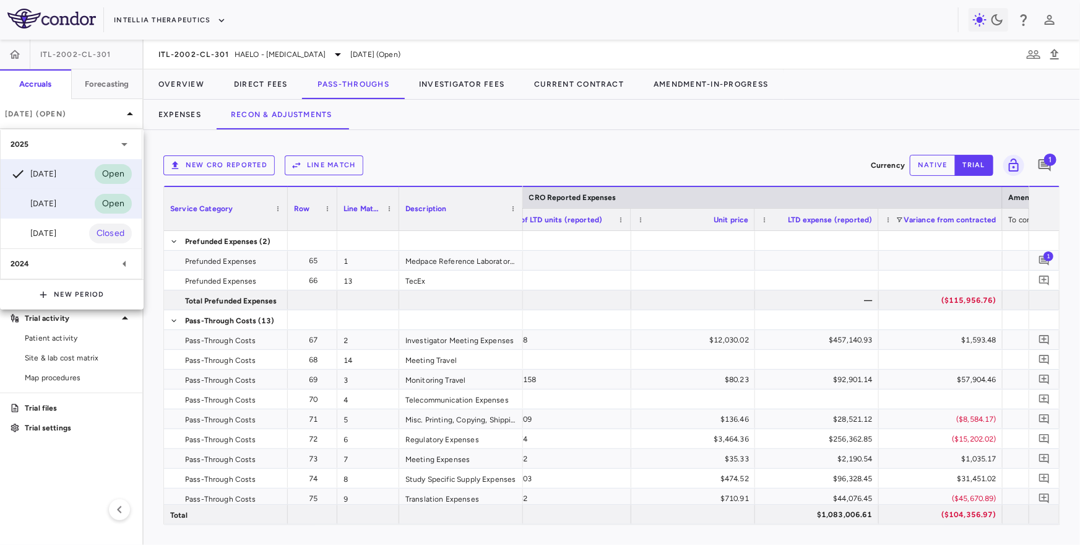
click at [41, 205] on div "Jun 2025" at bounding box center [34, 203] width 46 height 15
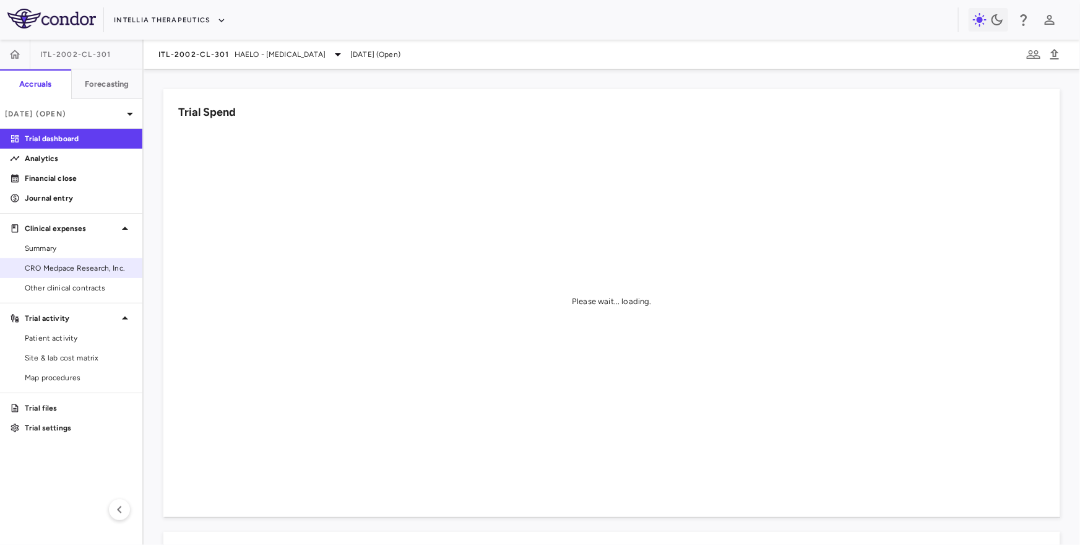
click at [71, 271] on span "CRO Medpace Research, Inc." at bounding box center [79, 267] width 108 height 11
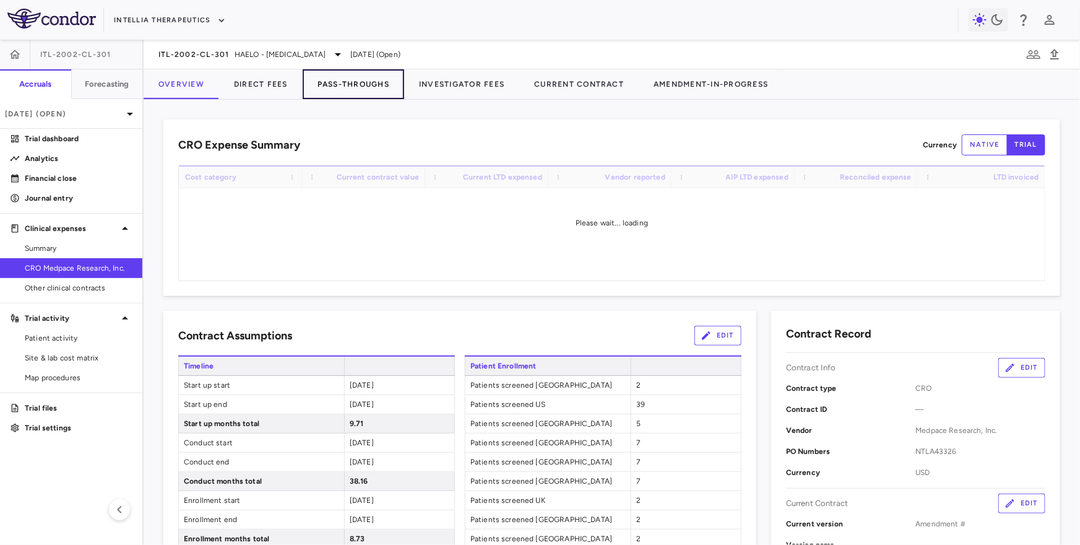
click at [350, 78] on button "Pass-Throughs" at bounding box center [354, 84] width 102 height 30
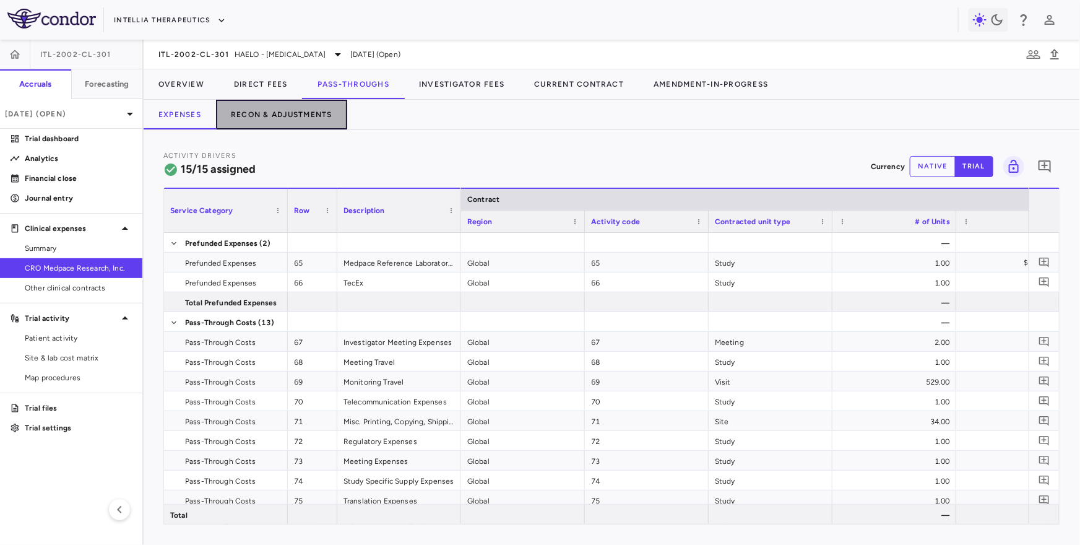
click at [280, 124] on button "Recon & Adjustments" at bounding box center [281, 115] width 131 height 30
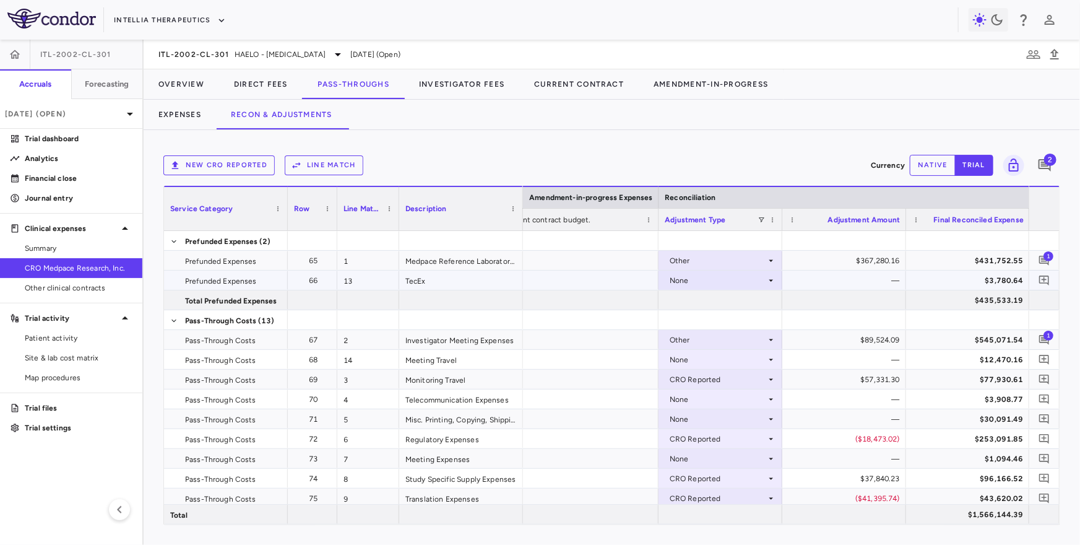
click at [760, 275] on div "None" at bounding box center [718, 280] width 97 height 20
click at [723, 318] on li "Other" at bounding box center [720, 323] width 123 height 19
click at [923, 167] on button "native" at bounding box center [933, 165] width 46 height 21
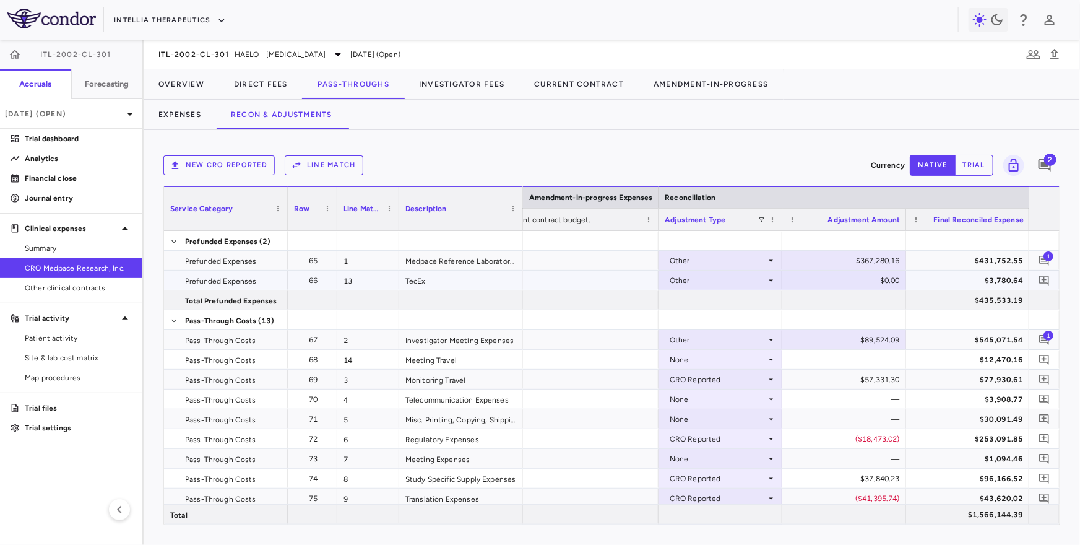
click at [874, 282] on div "$0.00" at bounding box center [847, 280] width 106 height 20
type input "*******"
click at [173, 80] on button "Overview" at bounding box center [182, 84] width 76 height 30
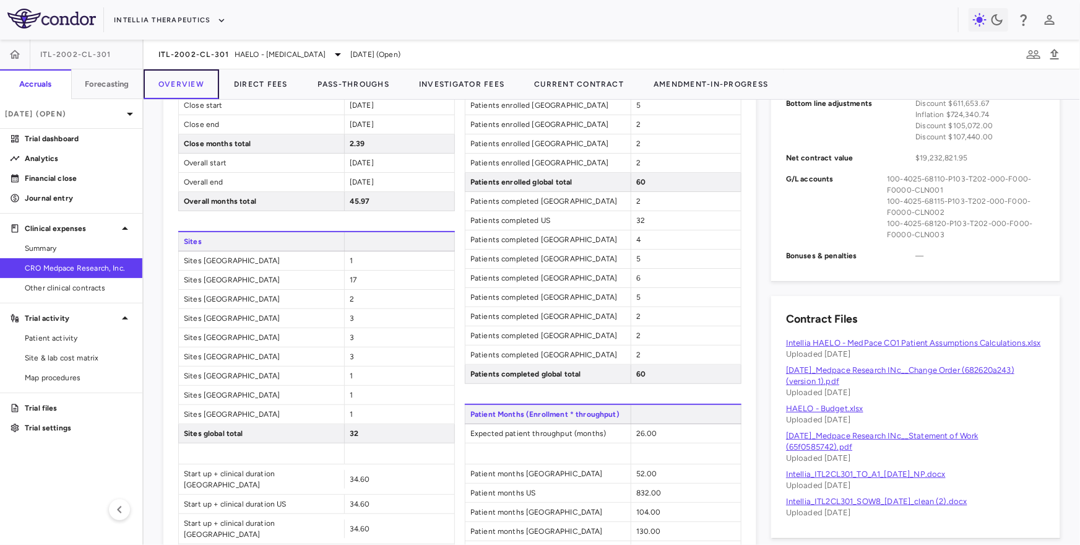
scroll to position [600, 0]
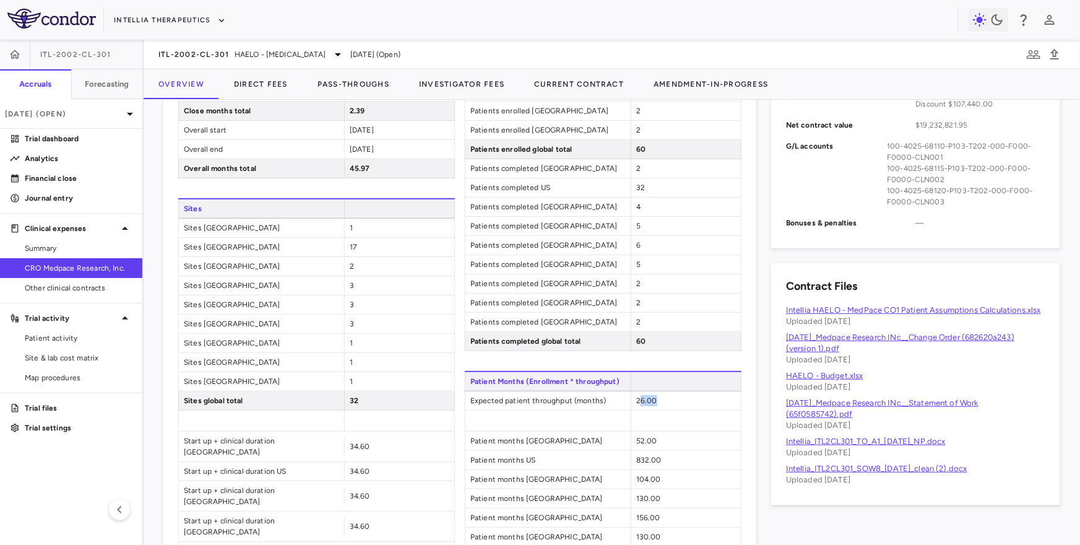
drag, startPoint x: 639, startPoint y: 396, endPoint x: 661, endPoint y: 396, distance: 21.7
click at [661, 396] on div "26.00" at bounding box center [686, 400] width 110 height 19
drag, startPoint x: 634, startPoint y: 397, endPoint x: 668, endPoint y: 396, distance: 33.4
click at [668, 397] on div "26.00" at bounding box center [686, 400] width 110 height 19
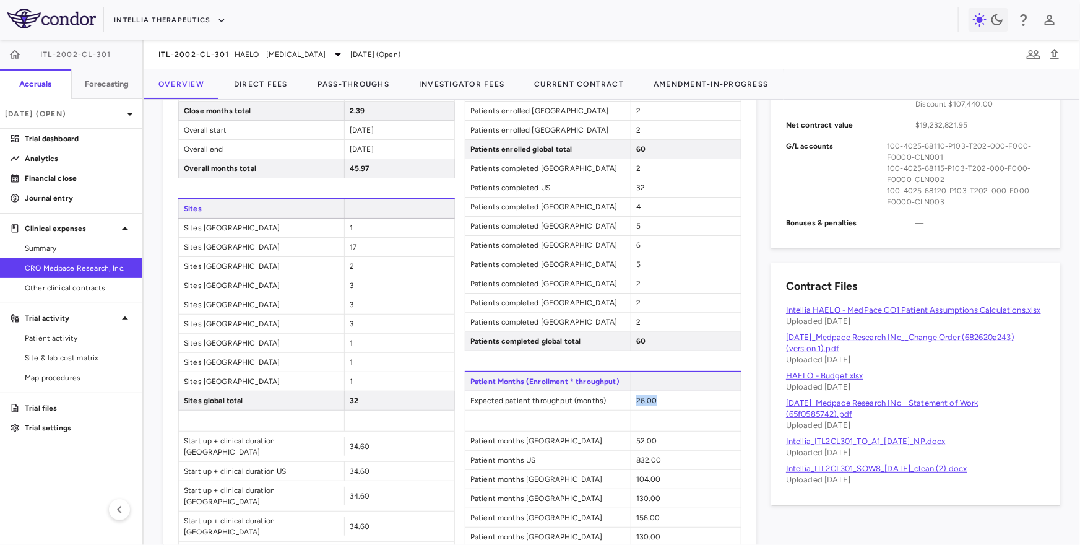
click at [638, 399] on span "26.00" at bounding box center [646, 400] width 21 height 9
drag, startPoint x: 635, startPoint y: 398, endPoint x: 665, endPoint y: 398, distance: 29.7
click at [665, 398] on div "26.00" at bounding box center [686, 400] width 110 height 19
click at [71, 111] on p "[DATE] (Open)" at bounding box center [64, 113] width 118 height 11
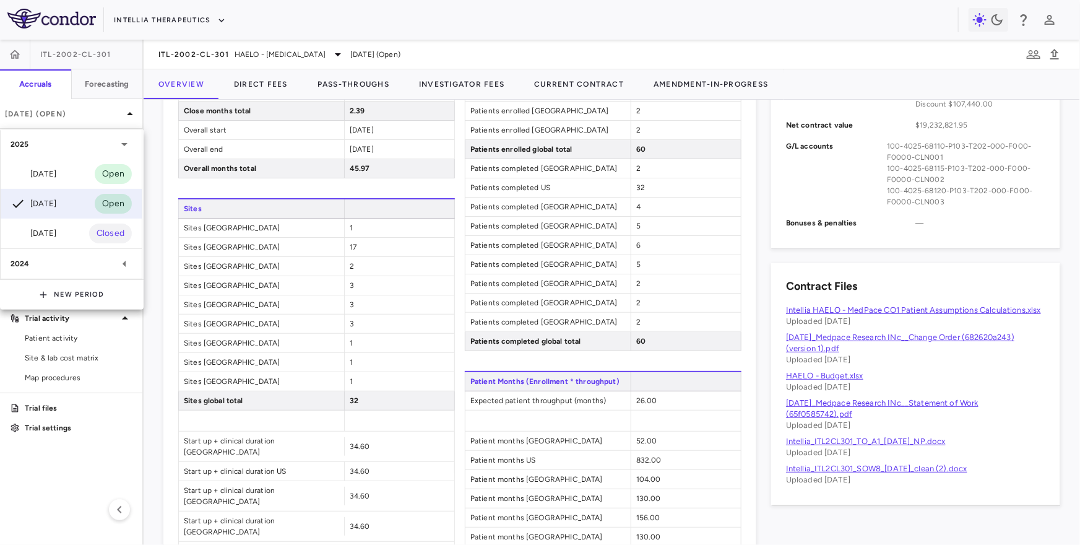
click at [251, 88] on div at bounding box center [540, 272] width 1080 height 545
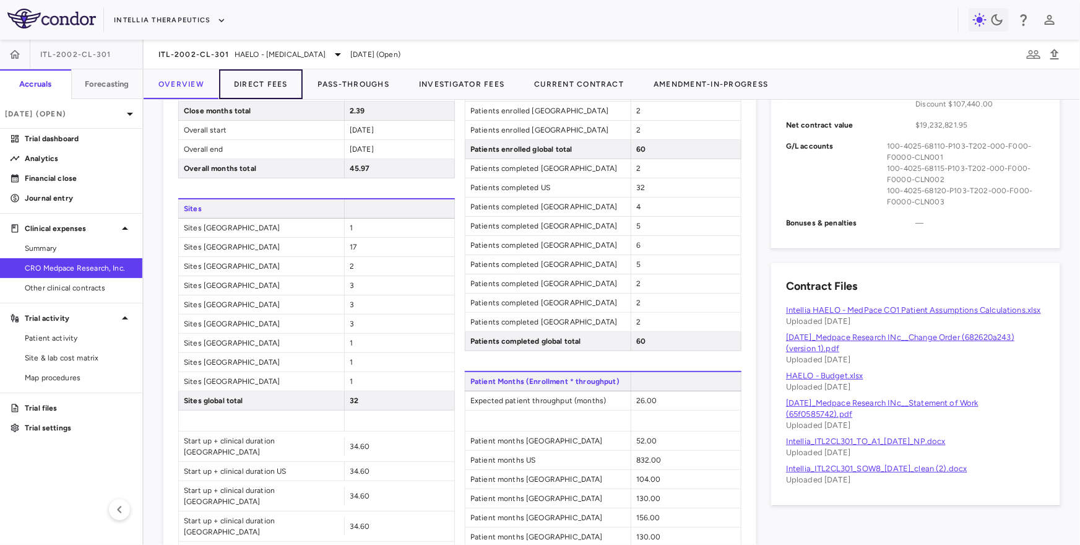
click at [249, 83] on button "Direct Fees" at bounding box center [261, 84] width 84 height 30
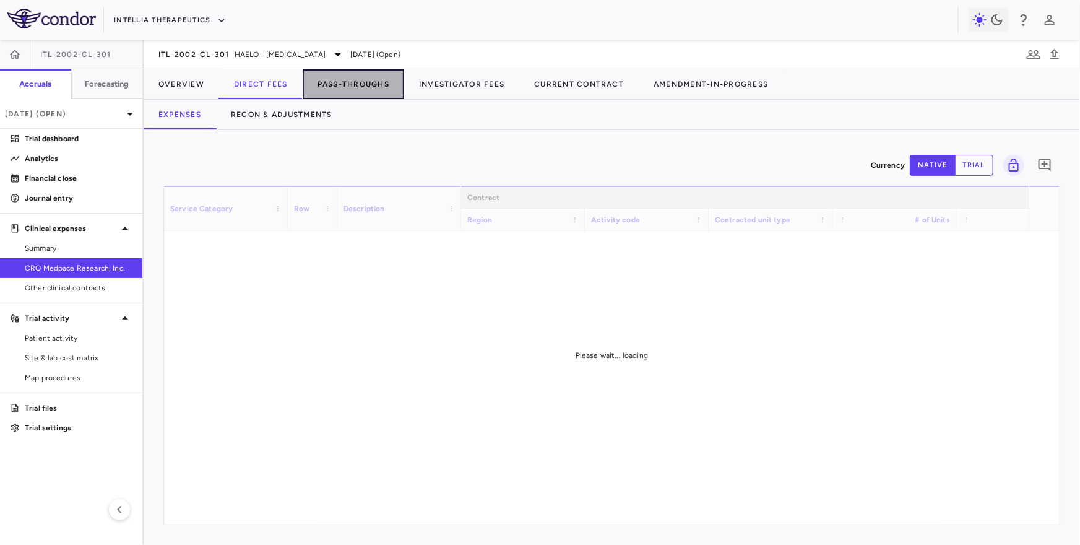
click at [383, 81] on button "Pass-Throughs" at bounding box center [354, 84] width 102 height 30
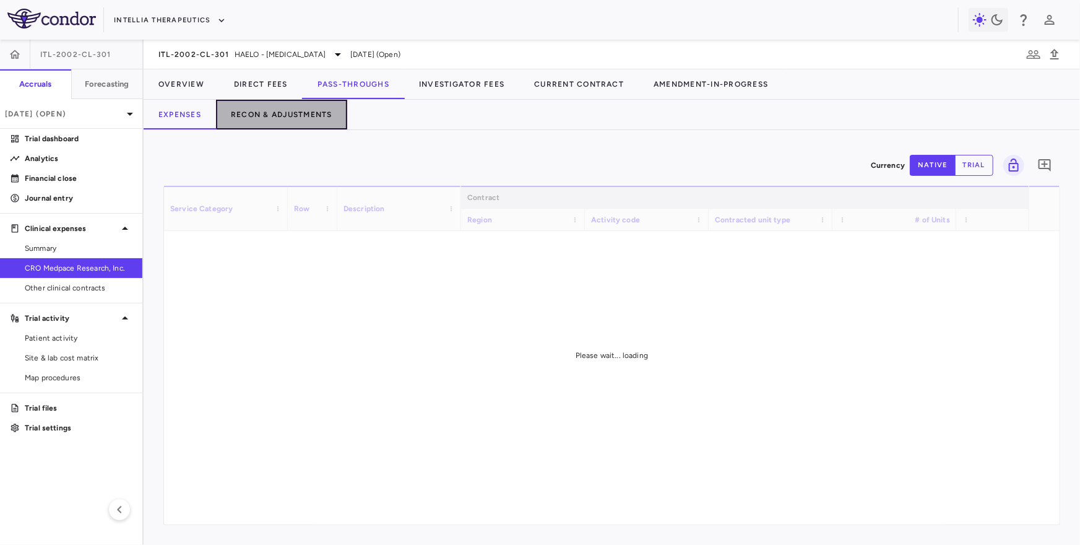
click at [269, 116] on button "Recon & Adjustments" at bounding box center [281, 115] width 131 height 30
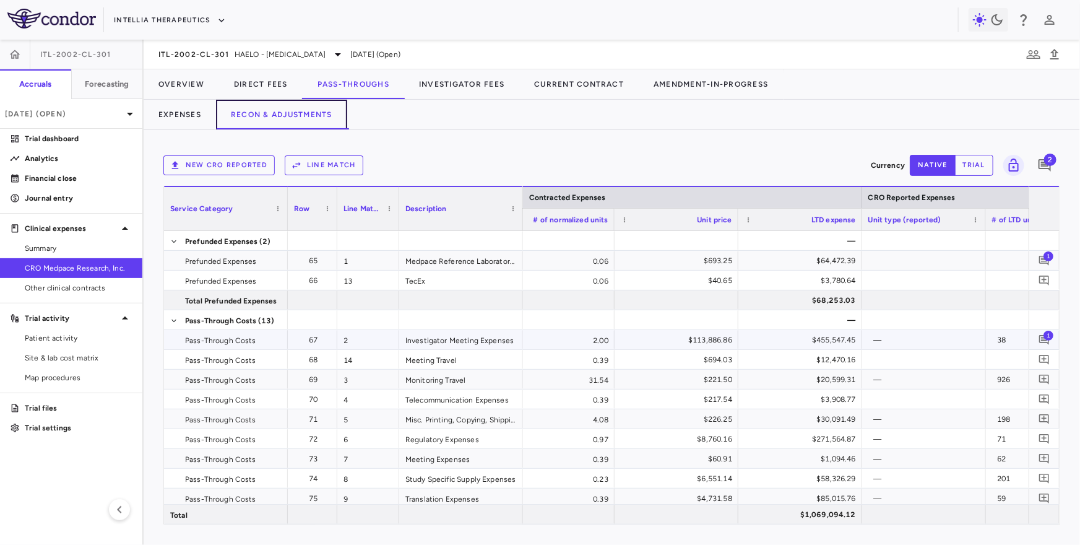
scroll to position [0, 1514]
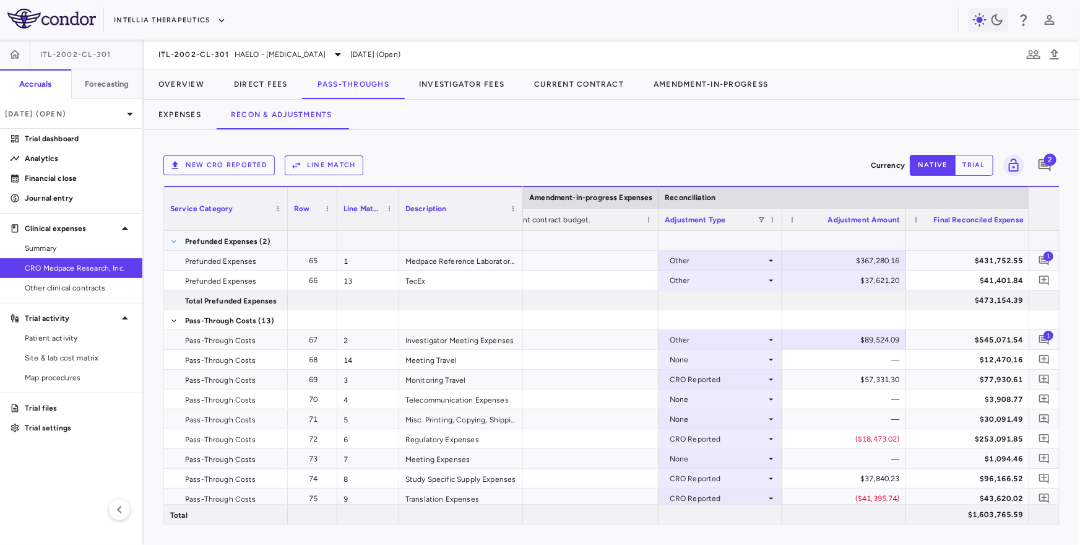
click at [176, 238] on span at bounding box center [173, 241] width 7 height 7
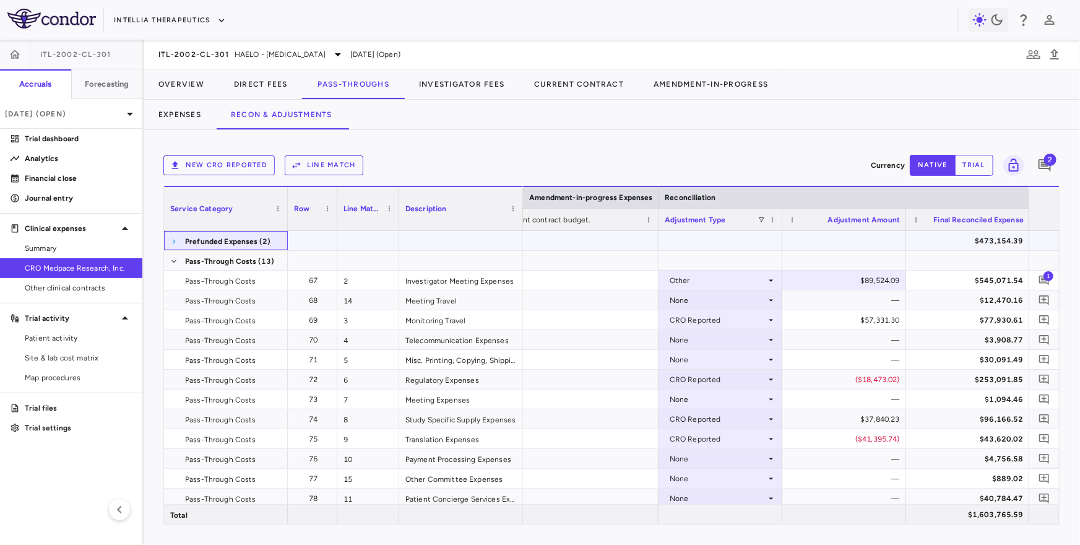
click at [171, 238] on span at bounding box center [173, 241] width 7 height 7
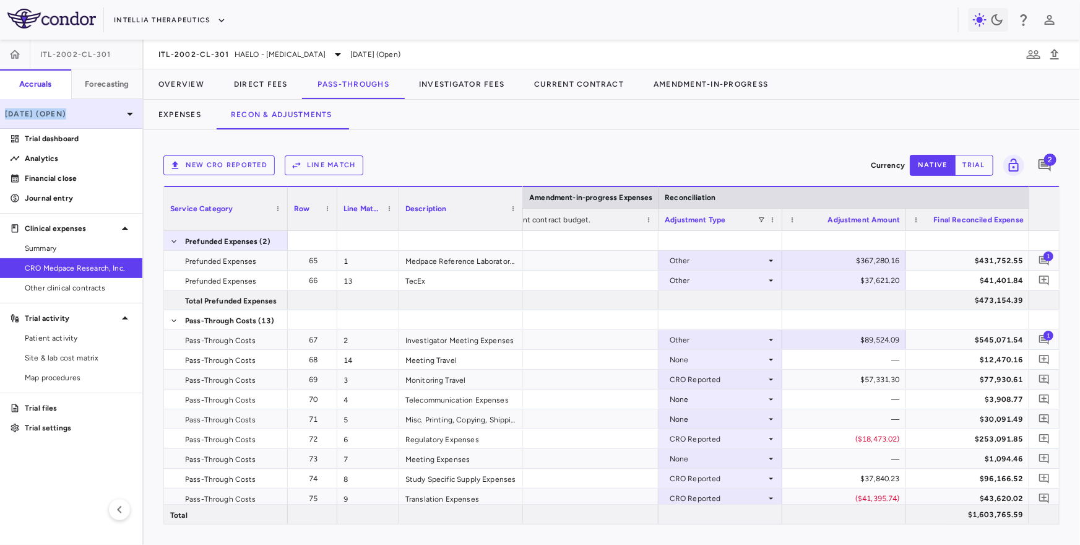
click at [71, 108] on p "[DATE] (Open)" at bounding box center [64, 113] width 118 height 11
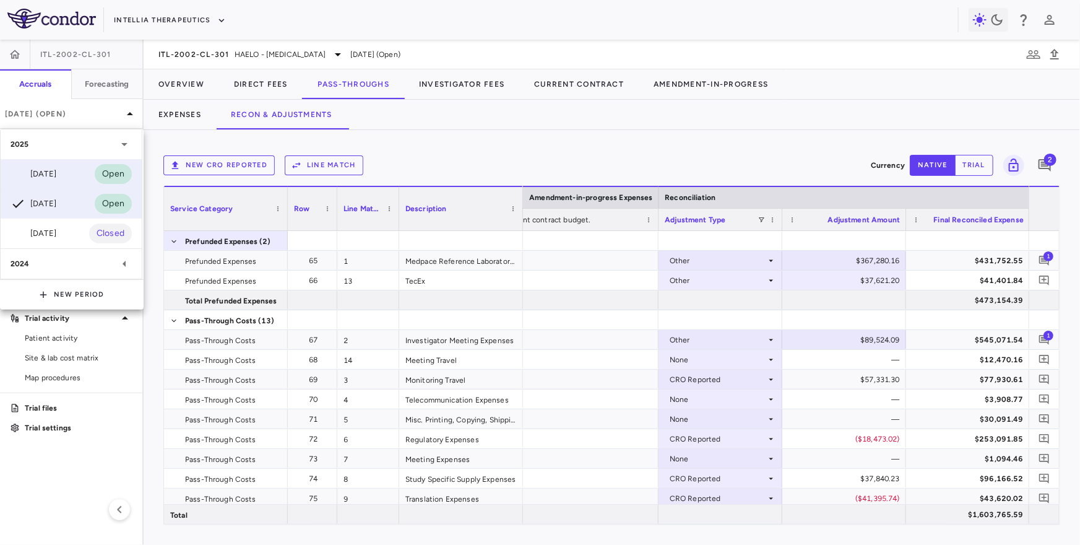
click at [59, 183] on div "Jul 2025 Open" at bounding box center [71, 174] width 141 height 30
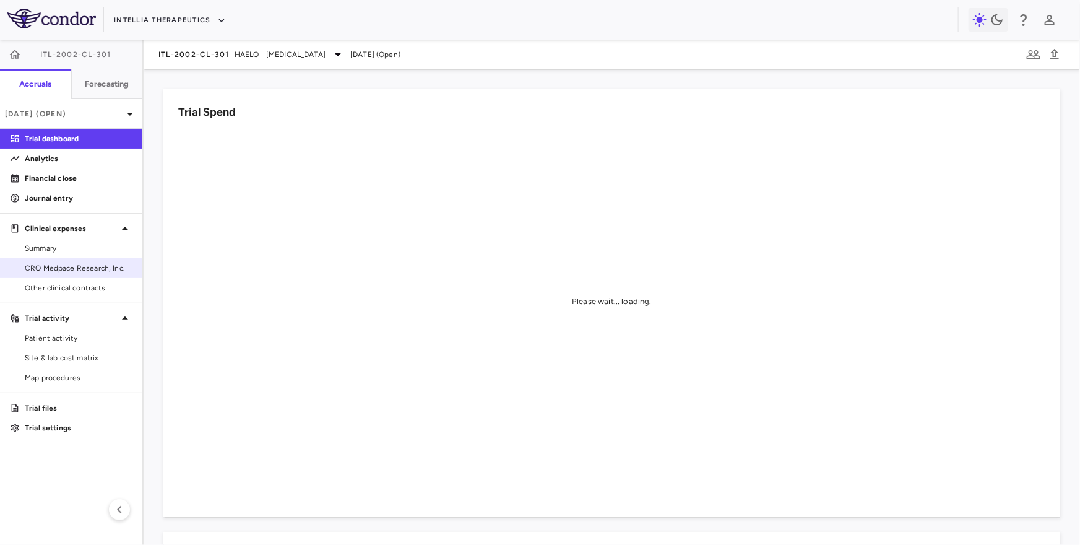
click at [77, 267] on span "CRO Medpace Research, Inc." at bounding box center [79, 267] width 108 height 11
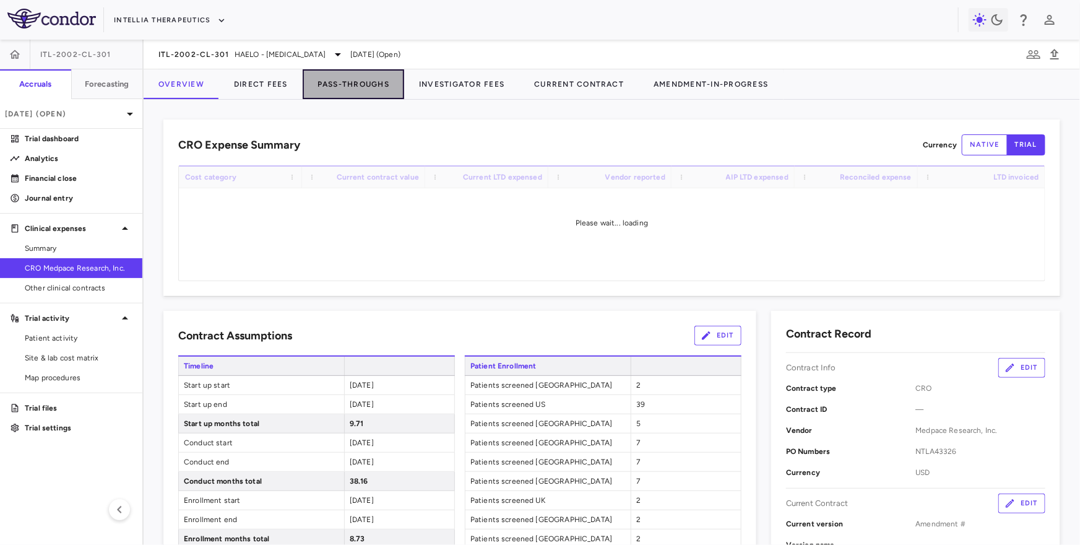
click at [352, 79] on button "Pass-Throughs" at bounding box center [354, 84] width 102 height 30
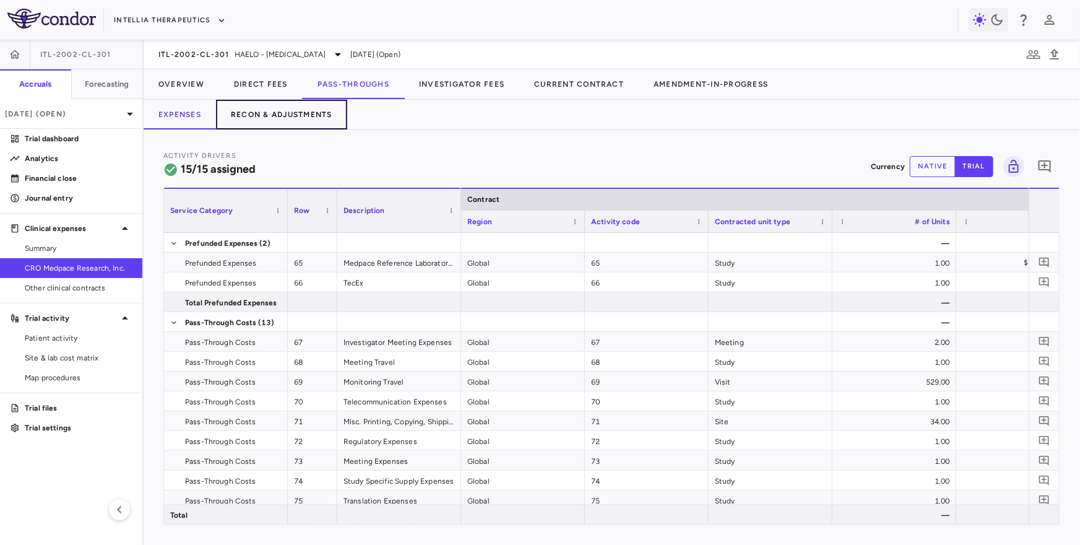
click at [264, 113] on button "Recon & Adjustments" at bounding box center [281, 115] width 131 height 30
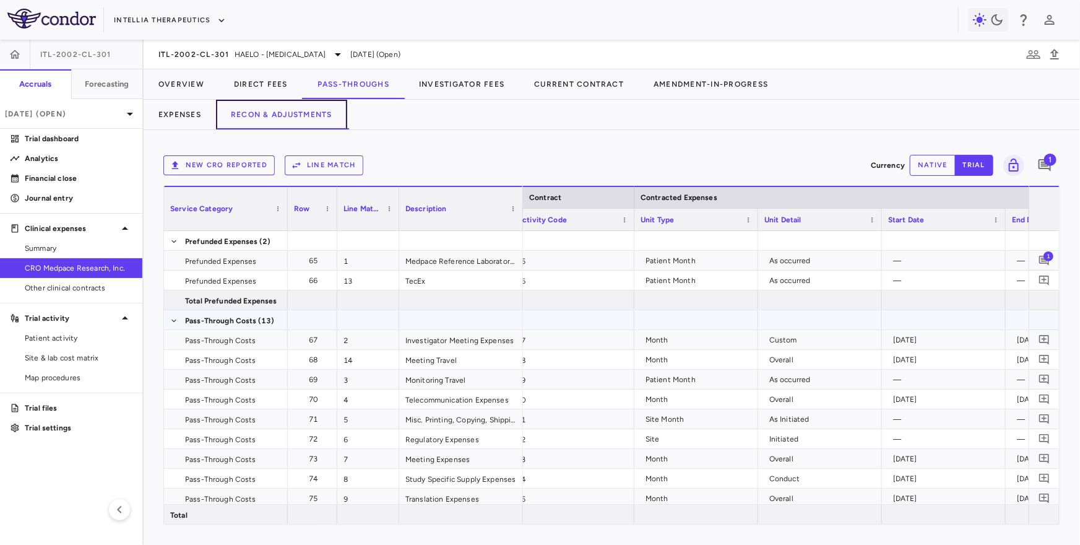
scroll to position [0, 529]
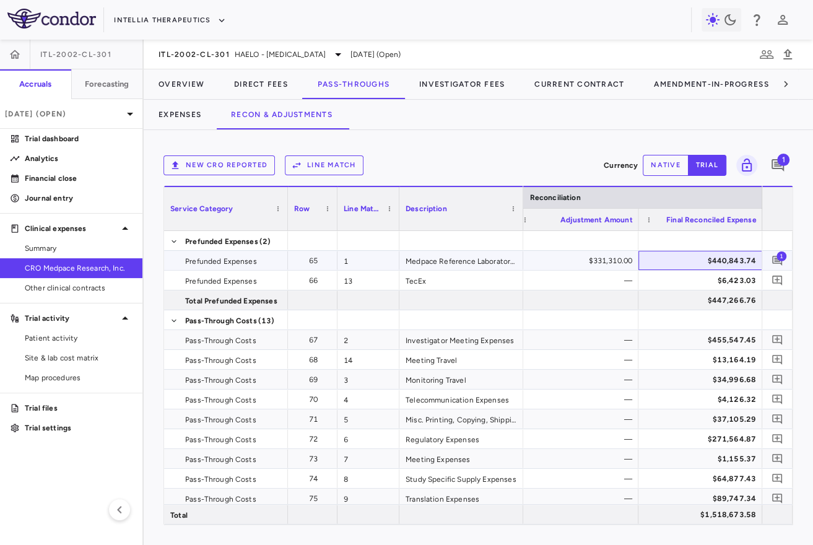
click at [682, 257] on div "$440,843.74" at bounding box center [702, 261] width 106 height 20
click at [681, 282] on div "$6,423.03" at bounding box center [702, 280] width 106 height 20
click at [664, 168] on button "native" at bounding box center [665, 165] width 46 height 21
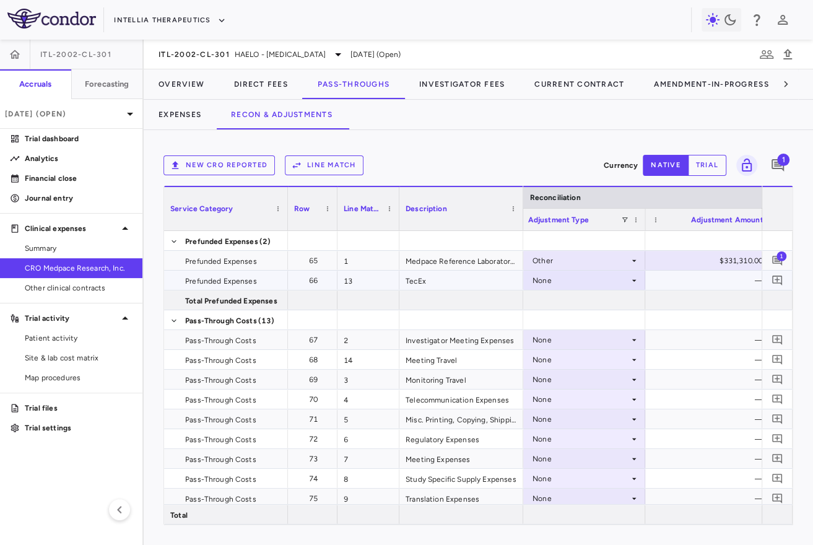
click at [609, 281] on div "None" at bounding box center [580, 280] width 97 height 20
click at [566, 324] on div "Other" at bounding box center [559, 323] width 26 height 11
click at [705, 273] on div "$0.00" at bounding box center [709, 280] width 106 height 20
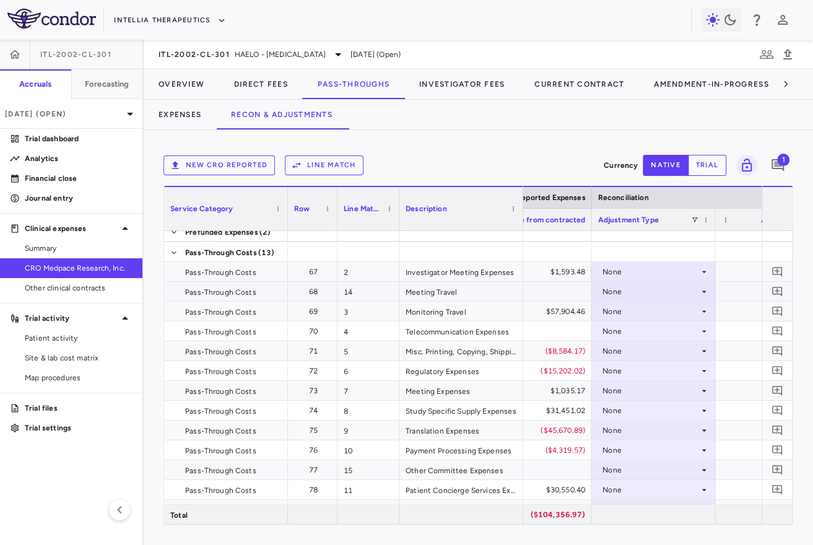
click at [675, 274] on div "None" at bounding box center [650, 272] width 97 height 20
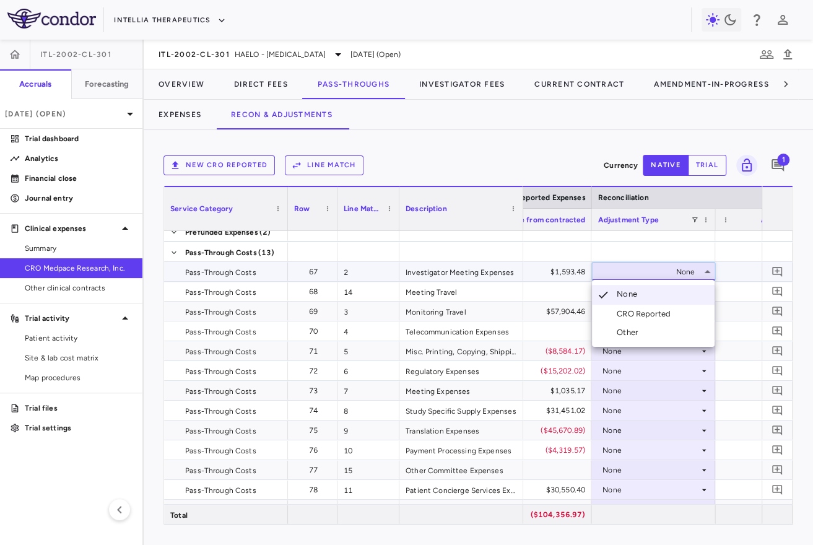
click at [636, 328] on div "Other" at bounding box center [629, 332] width 26 height 11
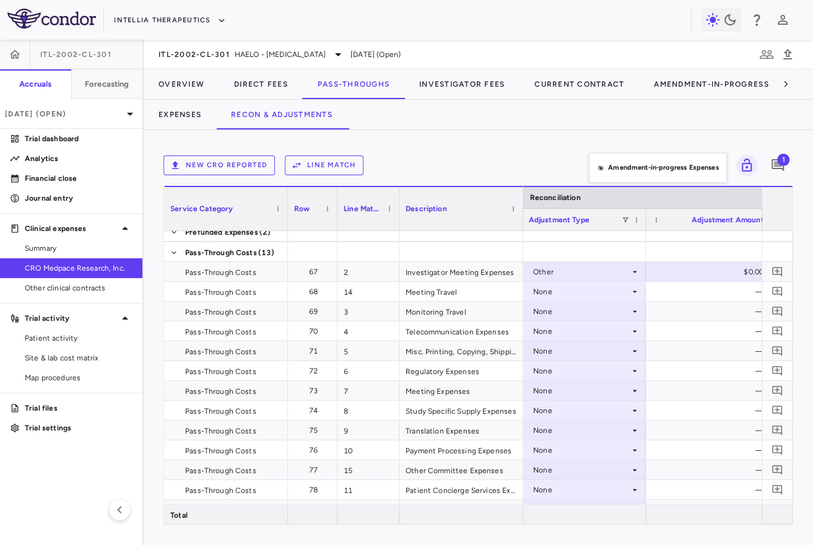
drag, startPoint x: 641, startPoint y: 198, endPoint x: 600, endPoint y: 171, distance: 49.1
click at [714, 278] on div "$0.00" at bounding box center [710, 272] width 106 height 20
type input "********"
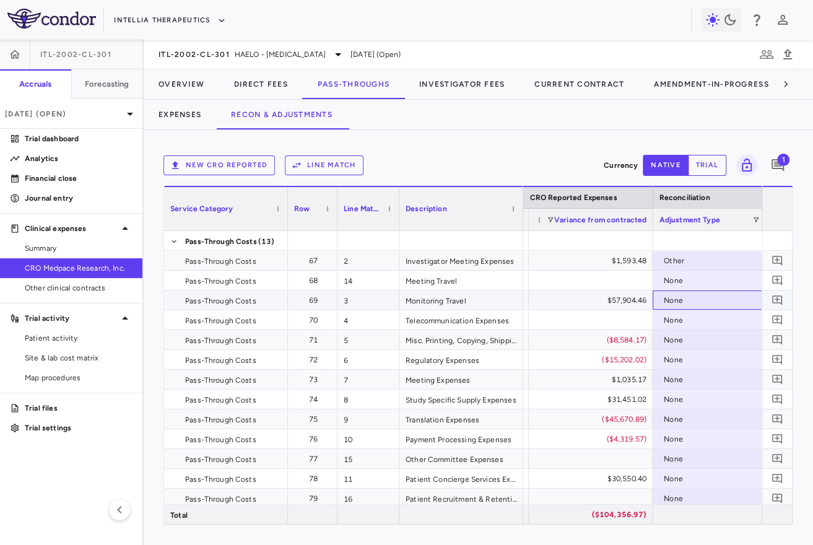
click at [696, 303] on div "None" at bounding box center [712, 300] width 97 height 20
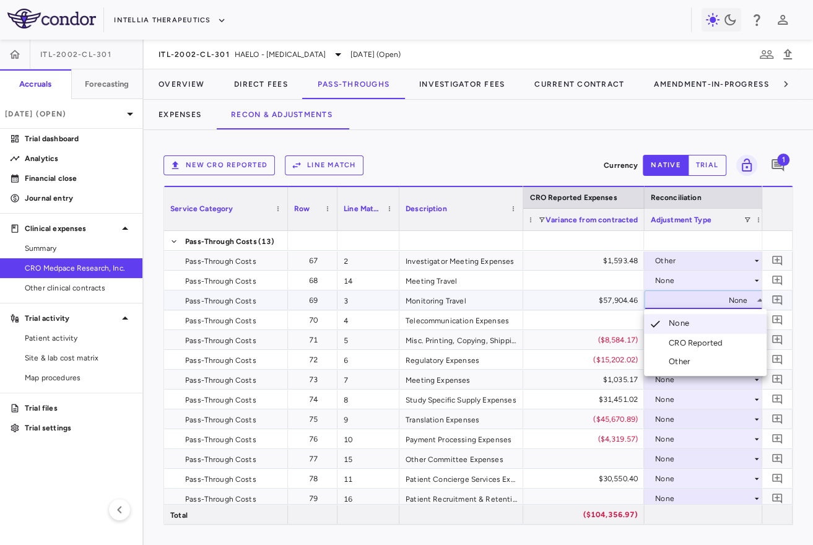
click at [688, 339] on div "CRO Reported" at bounding box center [697, 342] width 59 height 11
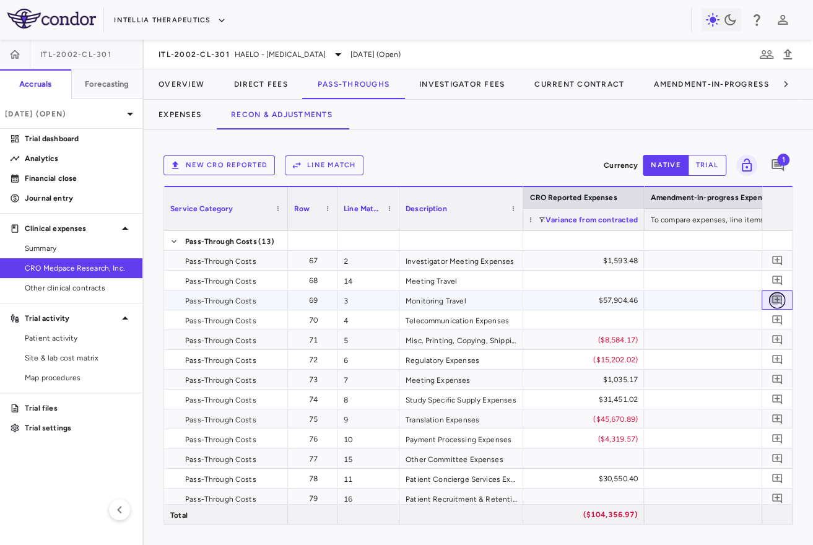
click at [781, 299] on icon "Add comment" at bounding box center [777, 300] width 10 height 10
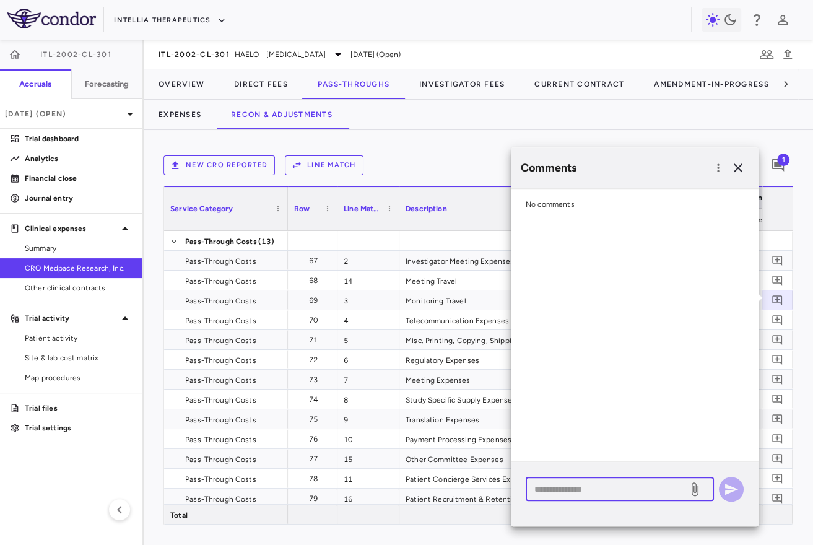
click at [620, 490] on textarea at bounding box center [606, 489] width 145 height 14
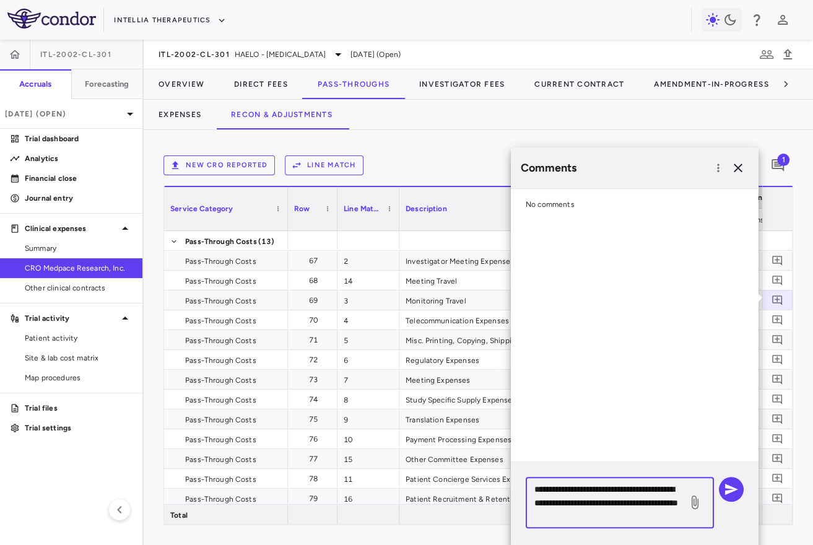
click at [622, 515] on textarea "**********" at bounding box center [606, 502] width 145 height 41
type textarea "**********"
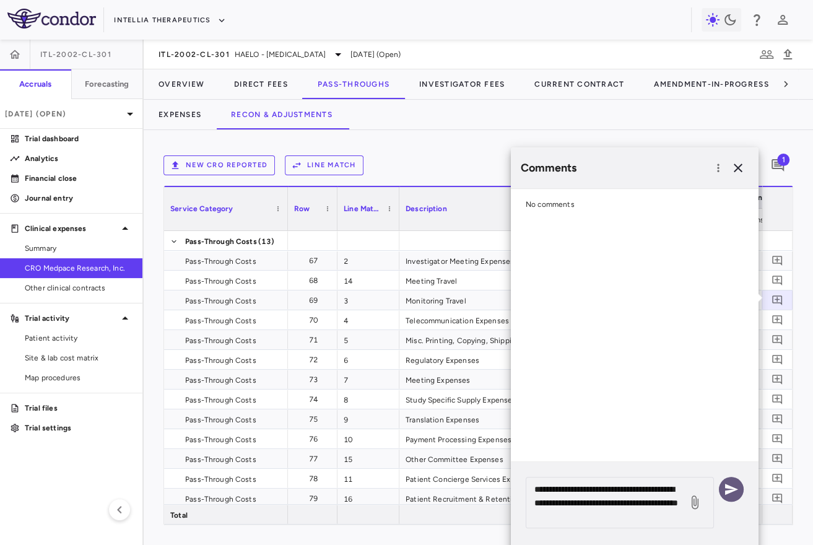
click at [734, 485] on icon "button" at bounding box center [731, 489] width 15 height 15
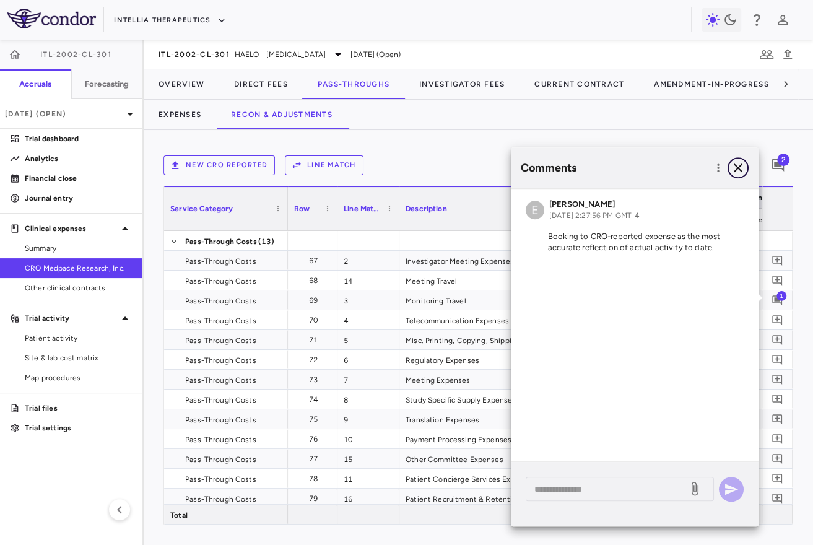
click at [741, 164] on icon "button" at bounding box center [737, 167] width 9 height 9
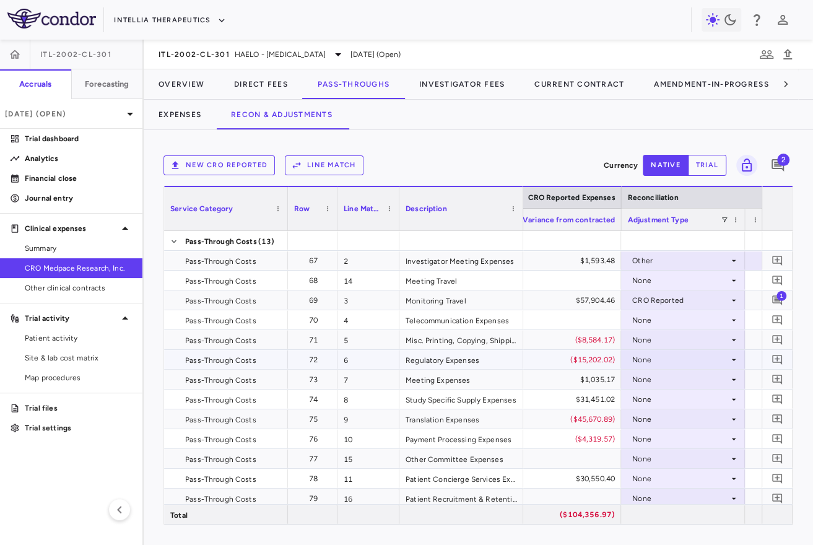
click at [684, 358] on div "None" at bounding box center [680, 360] width 97 height 20
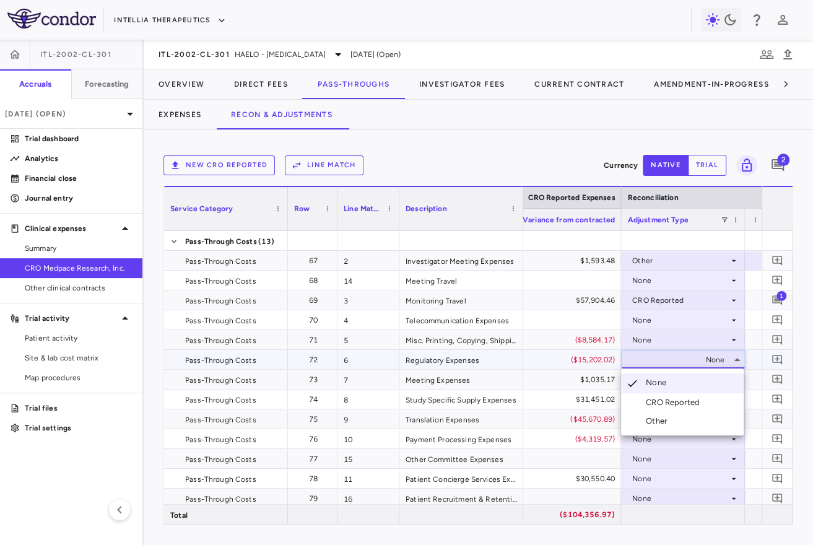
click at [666, 402] on div "CRO Reported" at bounding box center [675, 402] width 59 height 11
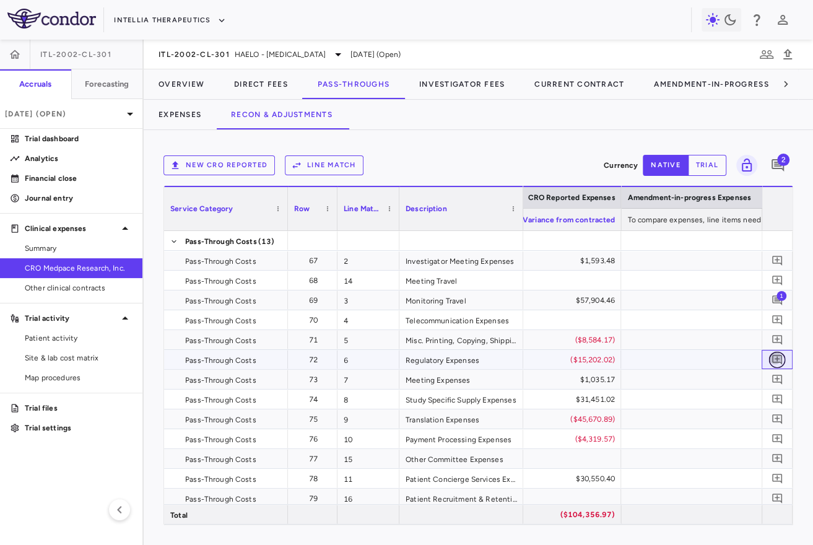
click at [775, 359] on icon "Add comment" at bounding box center [777, 359] width 12 height 12
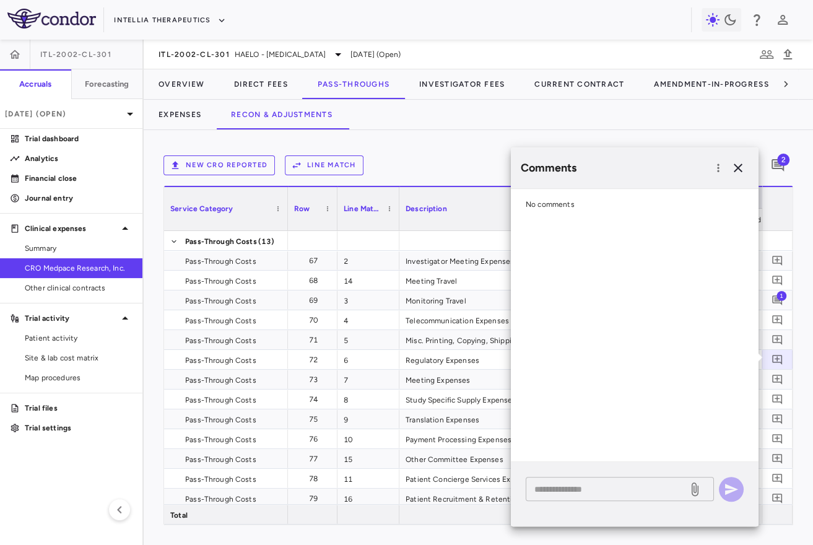
click at [627, 484] on textarea at bounding box center [606, 489] width 145 height 14
paste textarea "**********"
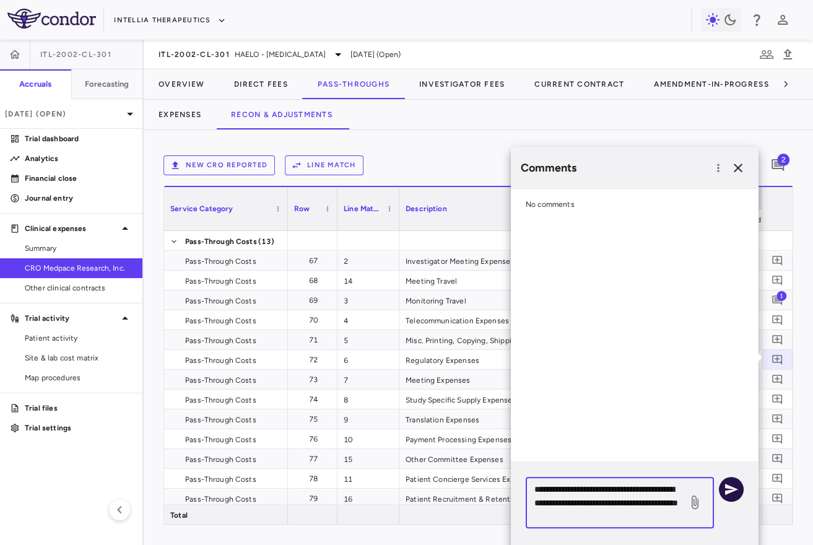
type textarea "**********"
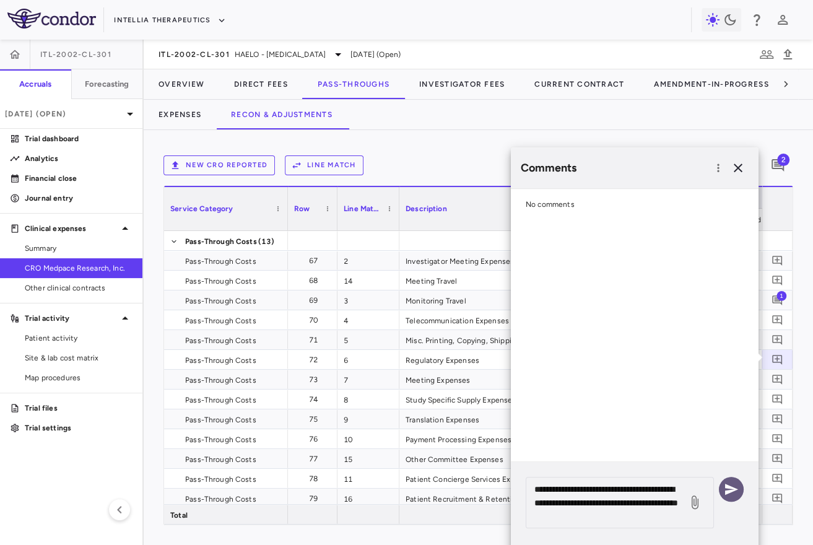
click at [740, 488] on button "button" at bounding box center [731, 489] width 25 height 25
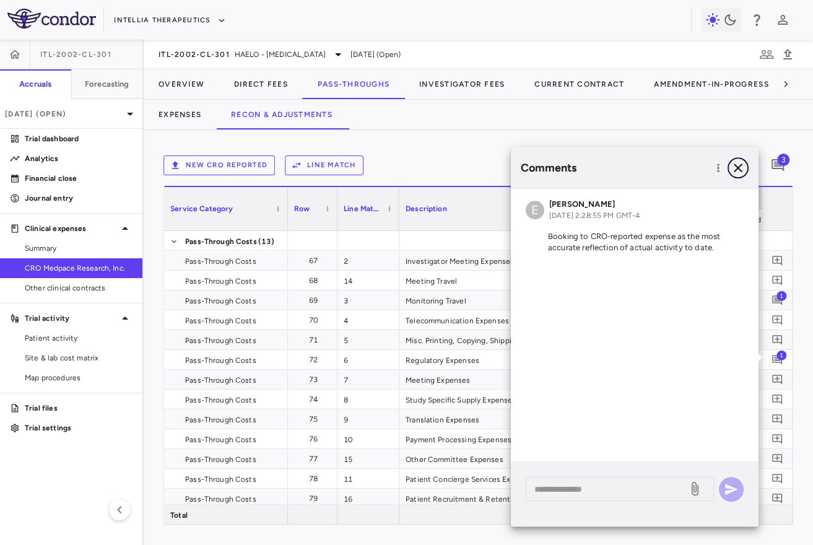
click at [737, 163] on icon "button" at bounding box center [737, 167] width 15 height 15
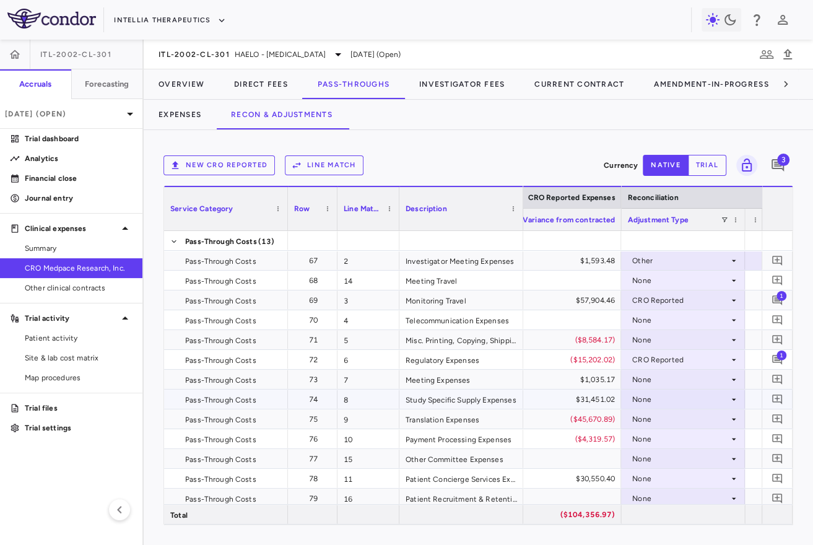
click at [647, 399] on div "None" at bounding box center [680, 399] width 97 height 20
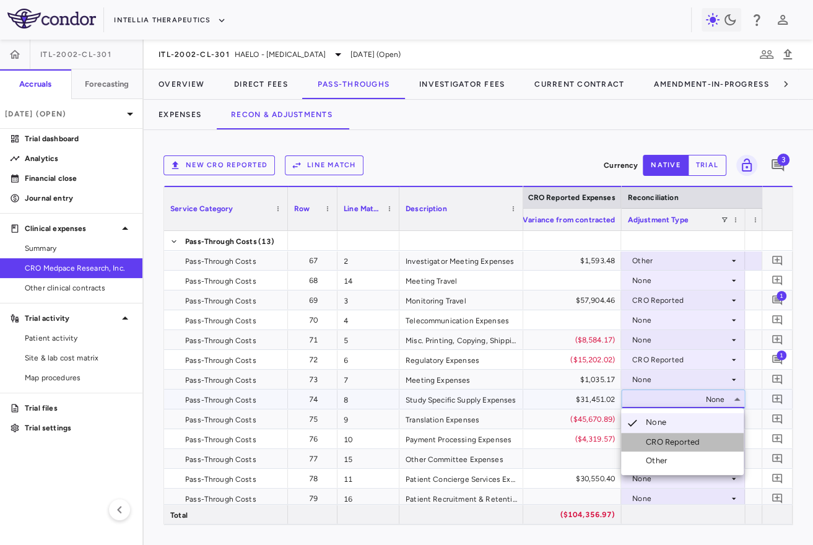
click at [657, 438] on div "CRO Reported" at bounding box center [675, 441] width 59 height 11
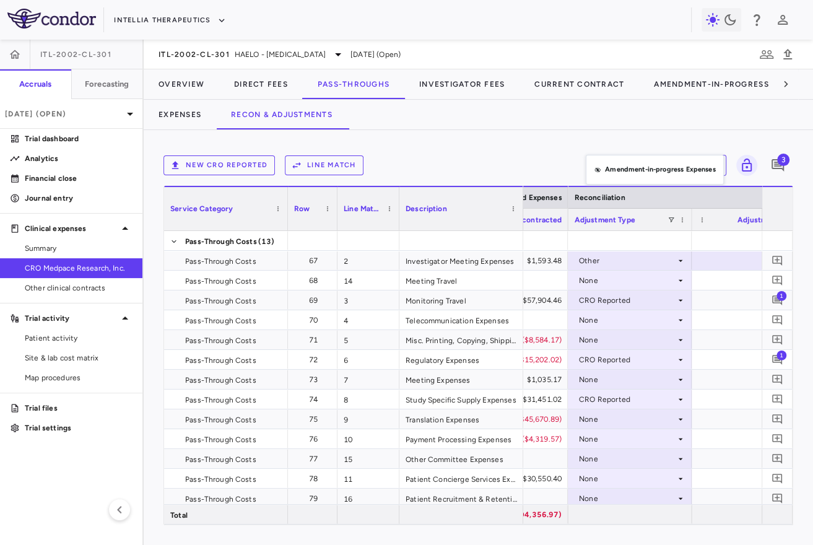
drag, startPoint x: 612, startPoint y: 202, endPoint x: 591, endPoint y: 152, distance: 54.1
click at [602, 423] on div "None" at bounding box center [627, 419] width 97 height 20
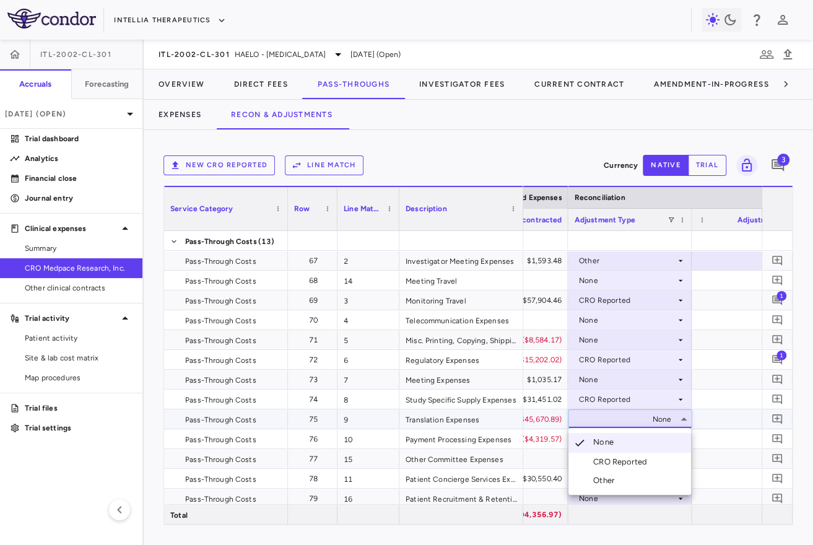
click at [609, 456] on div "CRO Reported" at bounding box center [622, 461] width 59 height 11
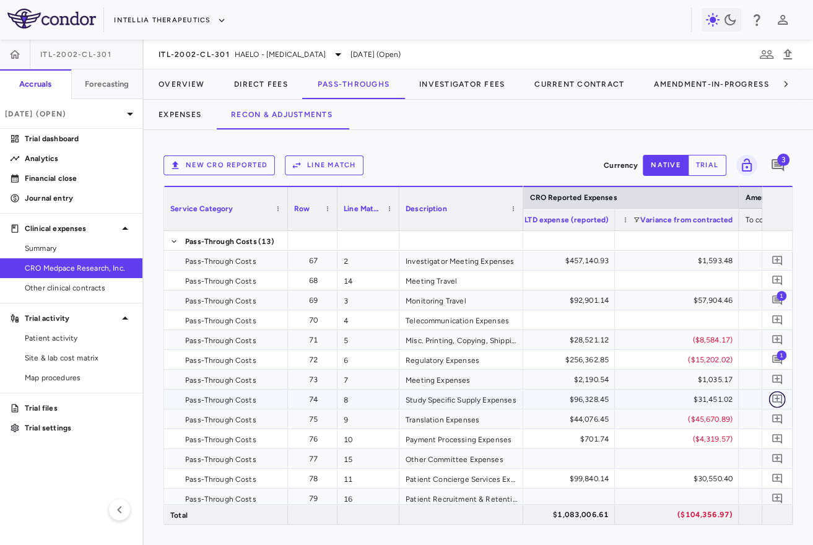
click at [777, 401] on icon "Add comment" at bounding box center [777, 399] width 10 height 10
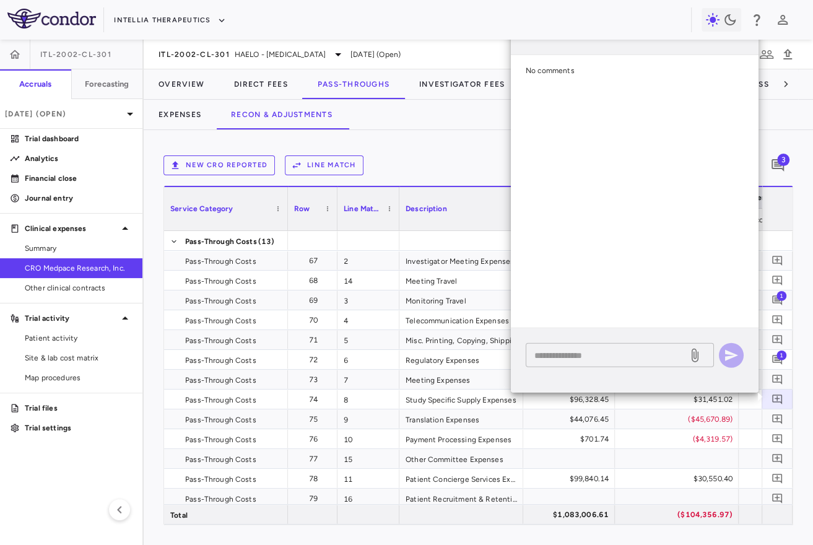
click at [616, 359] on textarea at bounding box center [606, 355] width 145 height 14
paste textarea "**********"
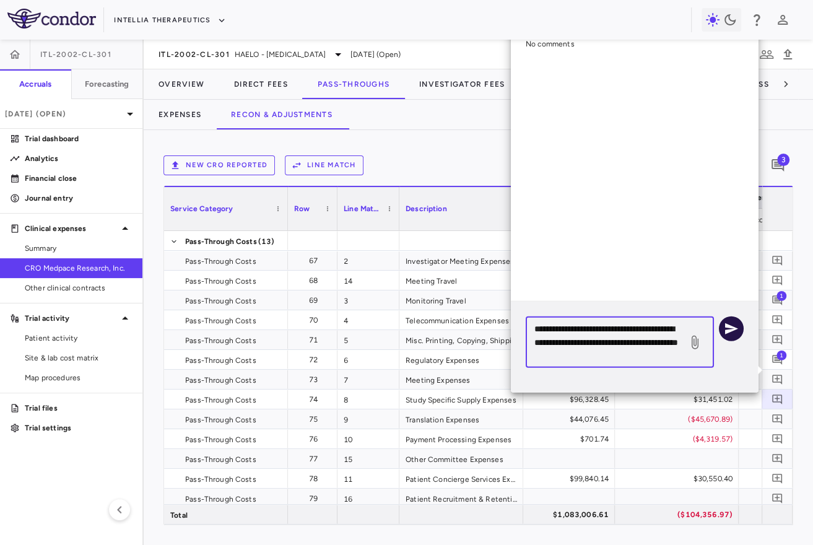
type textarea "**********"
click at [739, 322] on button "button" at bounding box center [731, 328] width 25 height 25
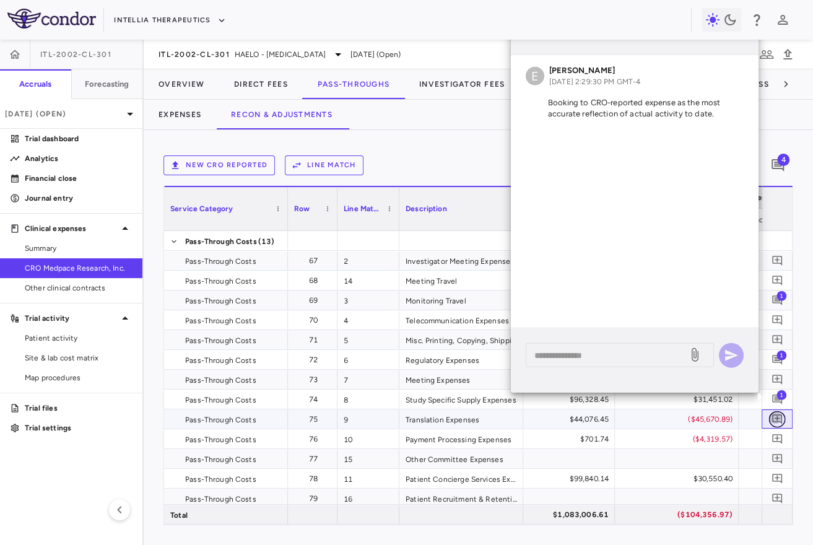
click at [778, 415] on icon "Add comment" at bounding box center [777, 419] width 12 height 12
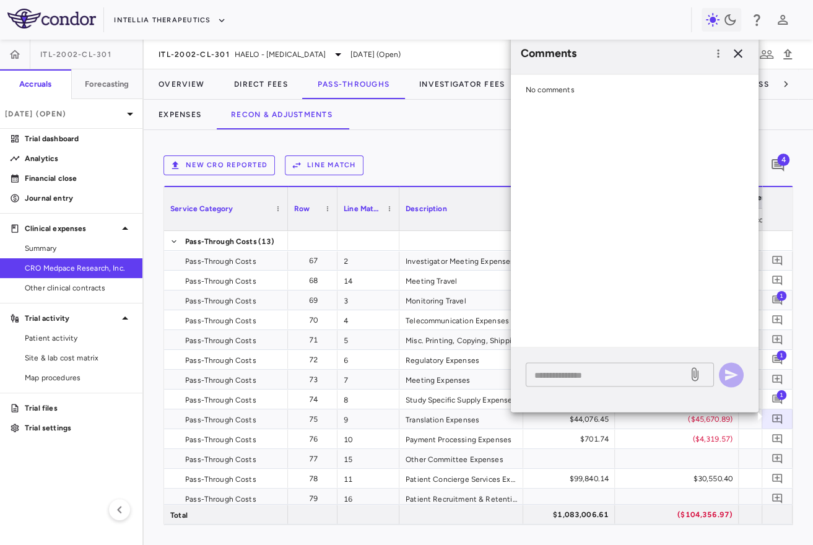
click at [625, 379] on textarea at bounding box center [606, 375] width 145 height 14
paste textarea "**********"
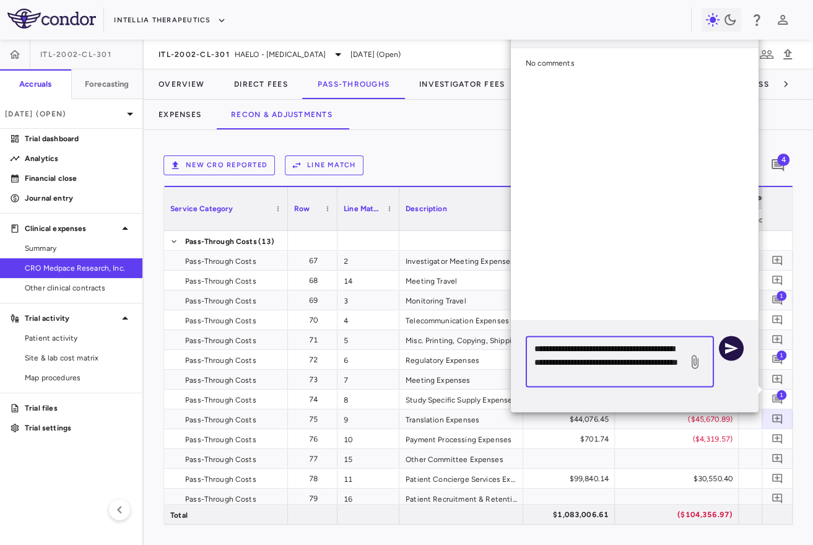
type textarea "**********"
click at [732, 348] on icon "button" at bounding box center [731, 347] width 15 height 15
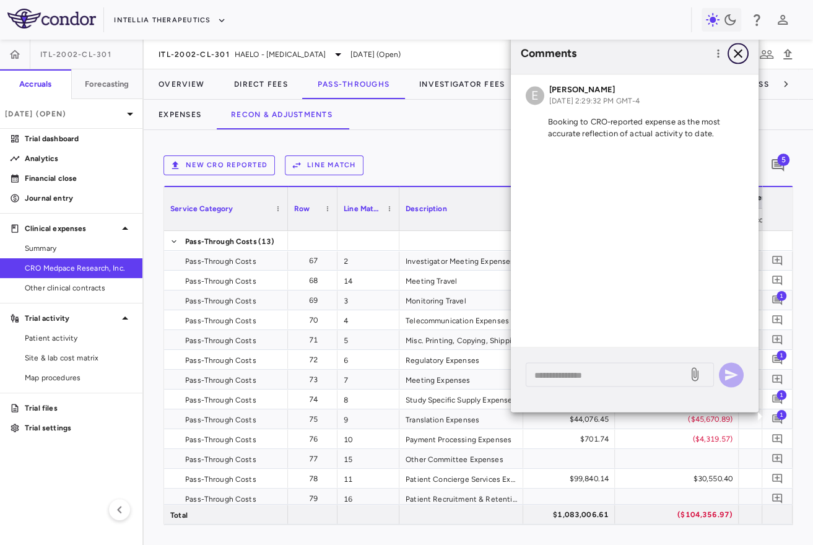
click at [742, 49] on icon "button" at bounding box center [737, 53] width 15 height 15
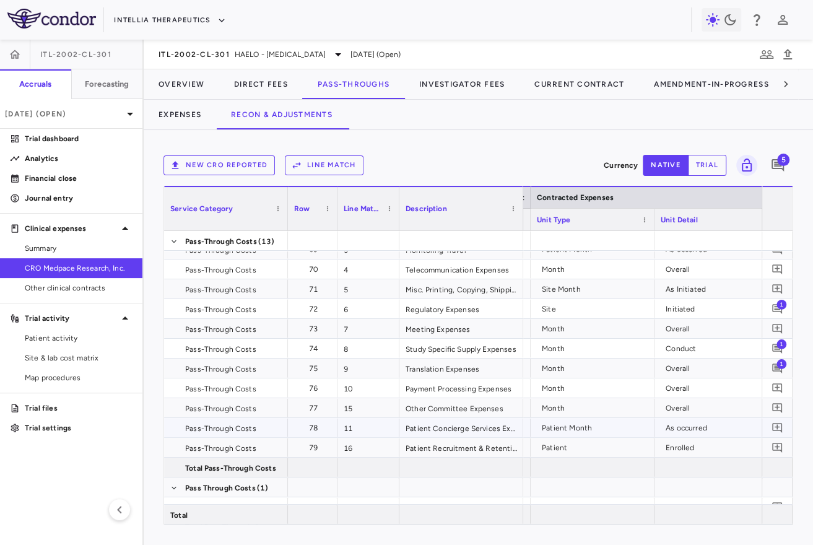
click at [652, 423] on div "Patient Month" at bounding box center [592, 427] width 124 height 19
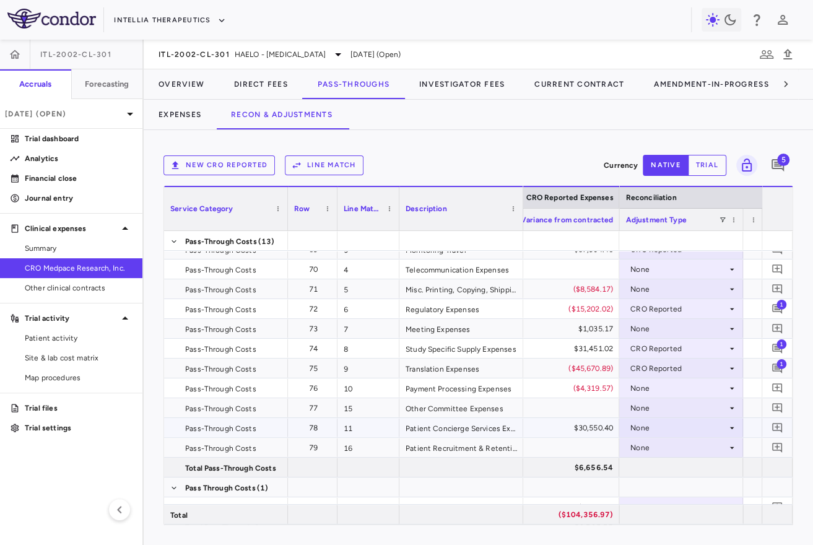
click at [668, 419] on div "None" at bounding box center [678, 428] width 97 height 20
click at [651, 465] on div "CRO Reported" at bounding box center [673, 469] width 59 height 11
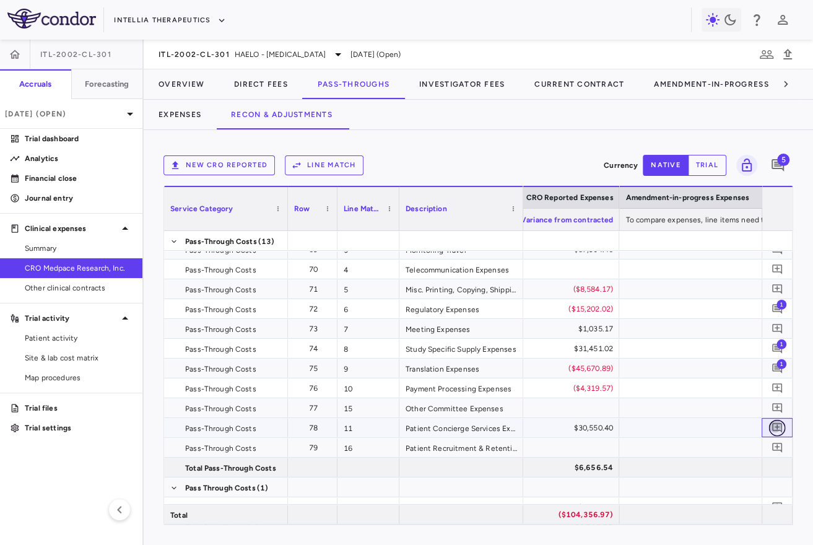
click at [774, 426] on icon "Add comment" at bounding box center [777, 428] width 12 height 12
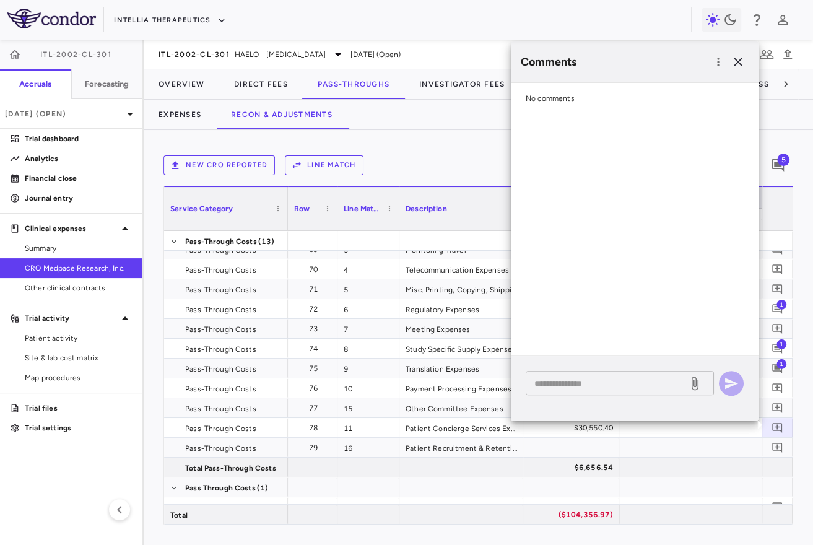
click at [628, 379] on textarea at bounding box center [606, 383] width 145 height 14
paste textarea "**********"
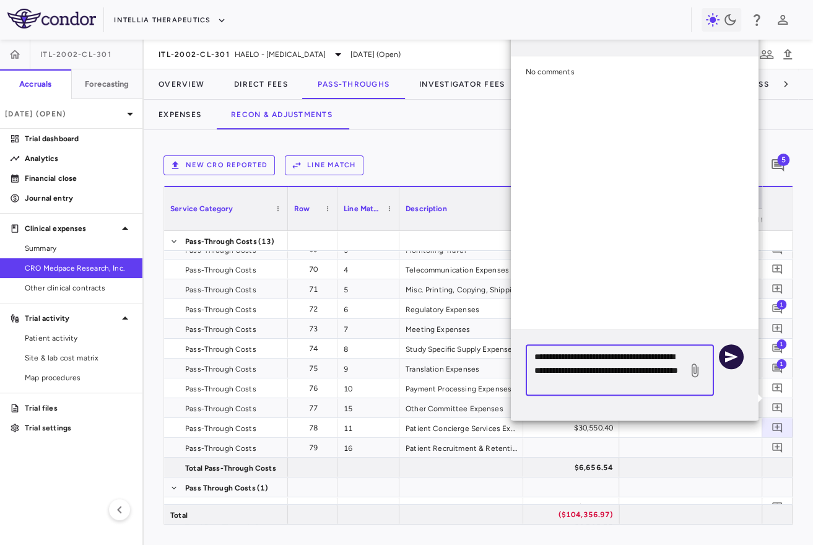
type textarea "**********"
click at [728, 356] on icon "button" at bounding box center [731, 356] width 15 height 15
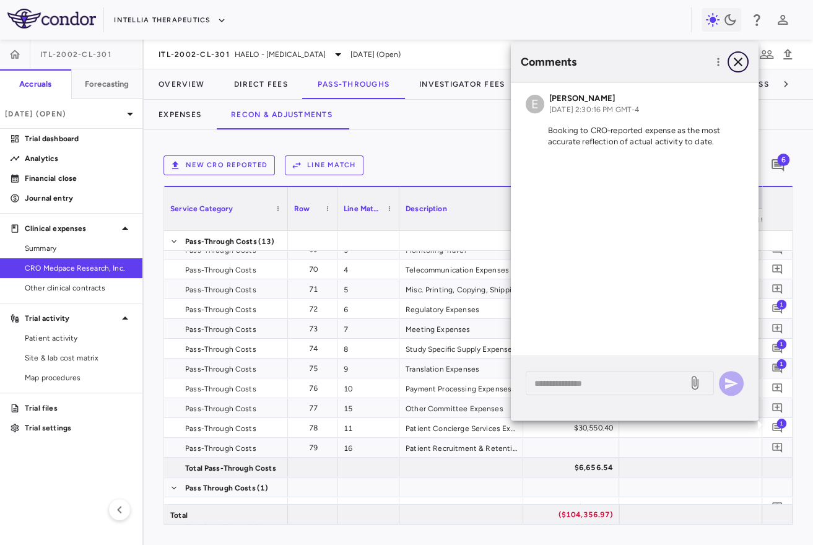
click at [736, 58] on icon "button" at bounding box center [737, 61] width 15 height 15
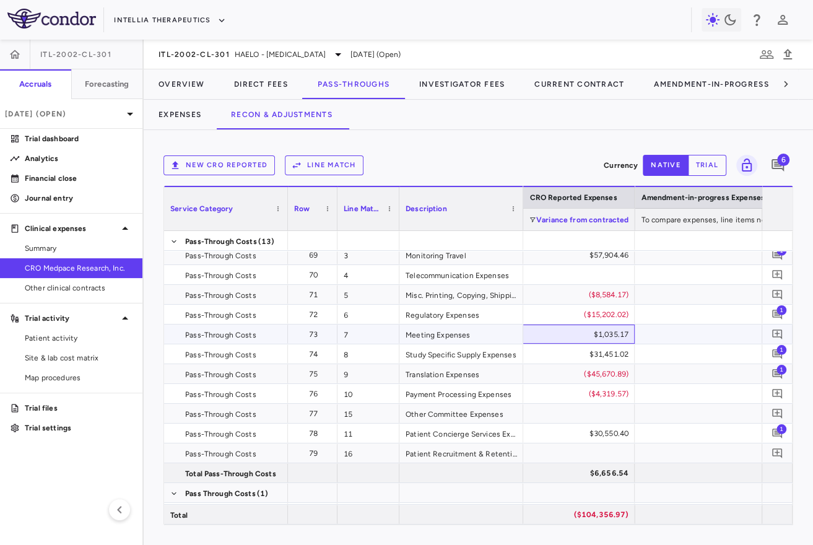
click at [589, 332] on div "$1,035.17" at bounding box center [575, 334] width 106 height 20
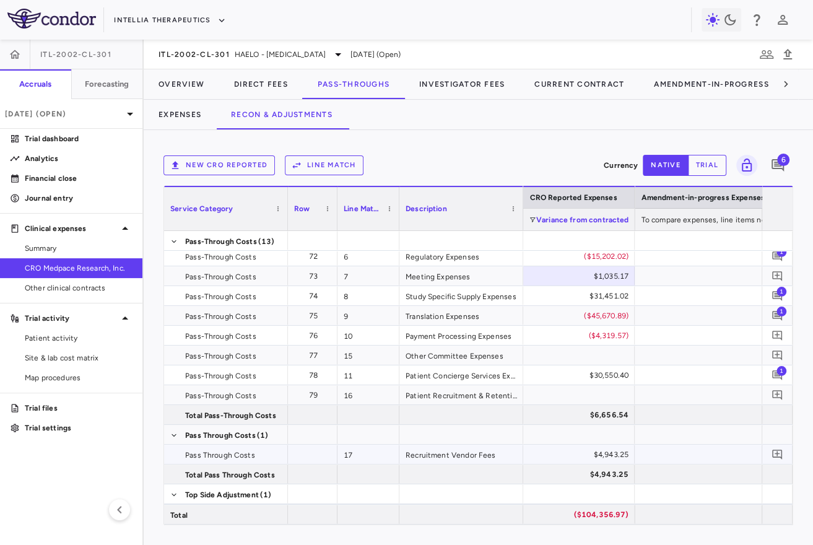
click at [581, 448] on div "$4,943.25" at bounding box center [575, 454] width 106 height 20
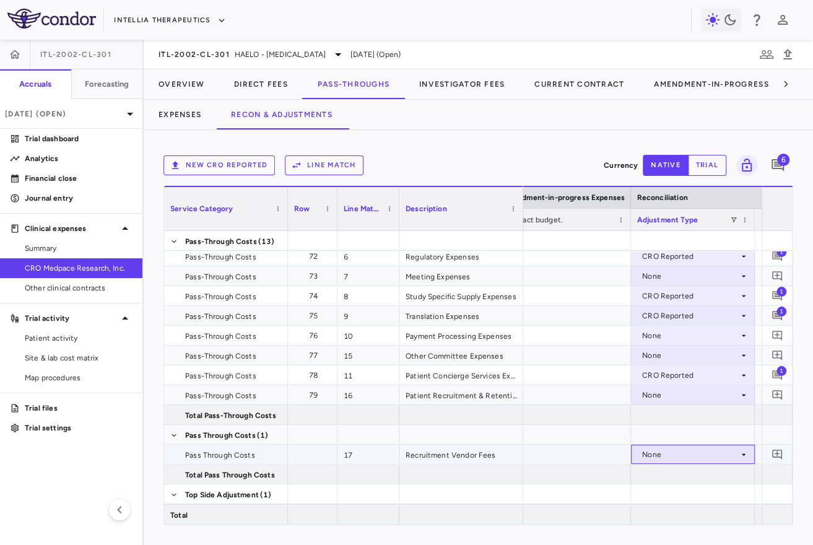
click at [675, 453] on div "None" at bounding box center [690, 454] width 97 height 20
click at [667, 495] on div "CRO Reported" at bounding box center [685, 496] width 59 height 11
click at [781, 452] on icon "Add comment" at bounding box center [777, 454] width 10 height 10
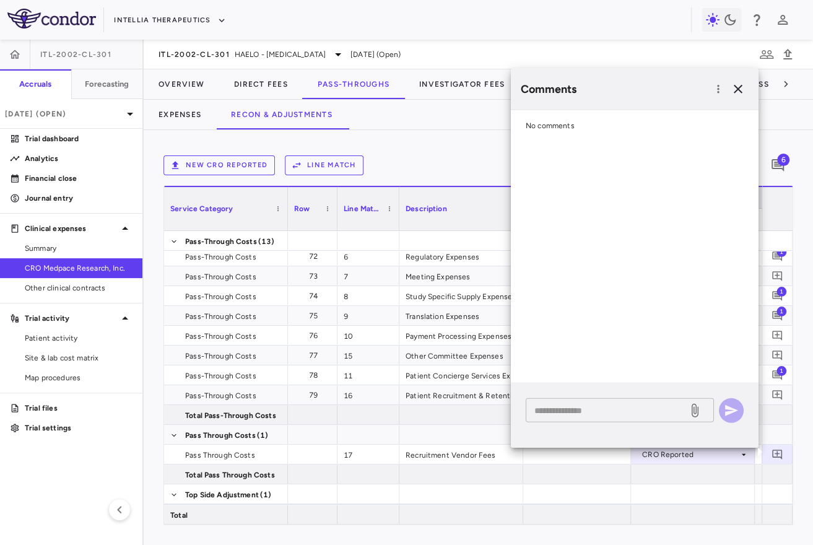
click at [639, 407] on textarea at bounding box center [606, 410] width 145 height 14
paste textarea "**********"
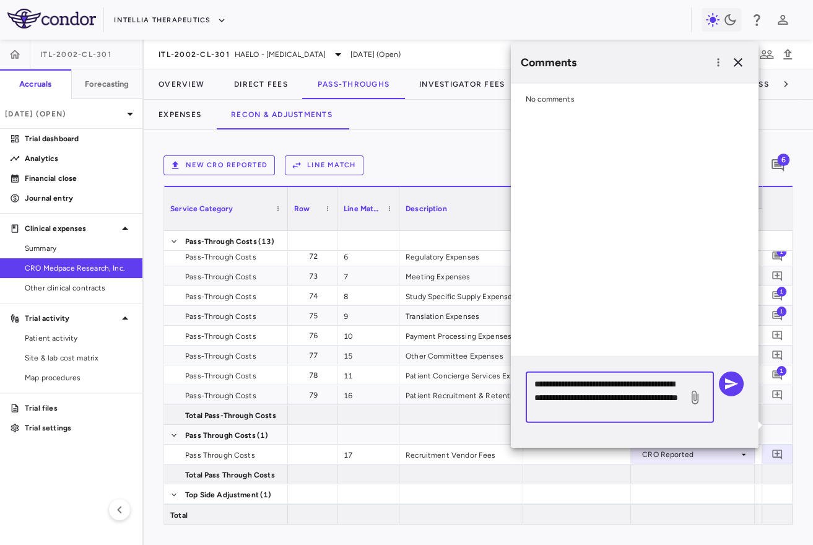
drag, startPoint x: 633, startPoint y: 413, endPoint x: 521, endPoint y: 399, distance: 113.5
click at [521, 399] on div "**********" at bounding box center [635, 402] width 248 height 91
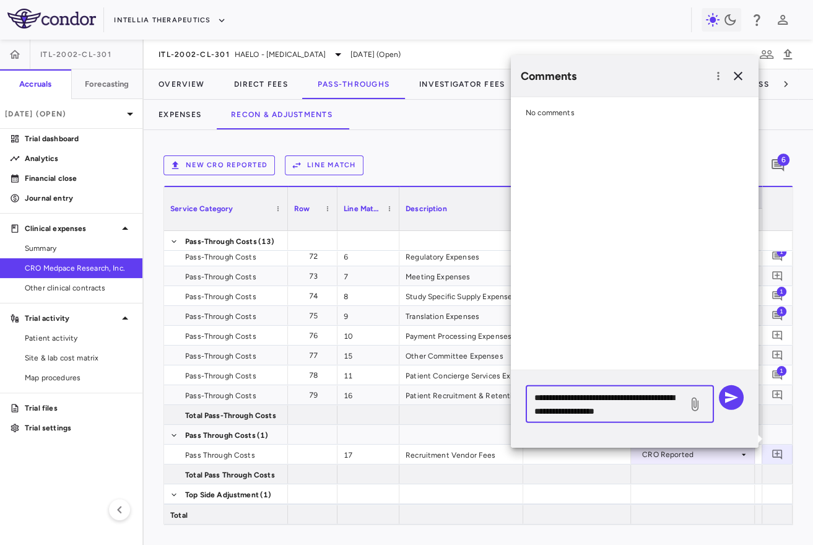
type textarea "**********"
click at [743, 394] on div "**********" at bounding box center [635, 408] width 248 height 77
click at [732, 393] on icon "button" at bounding box center [731, 397] width 15 height 15
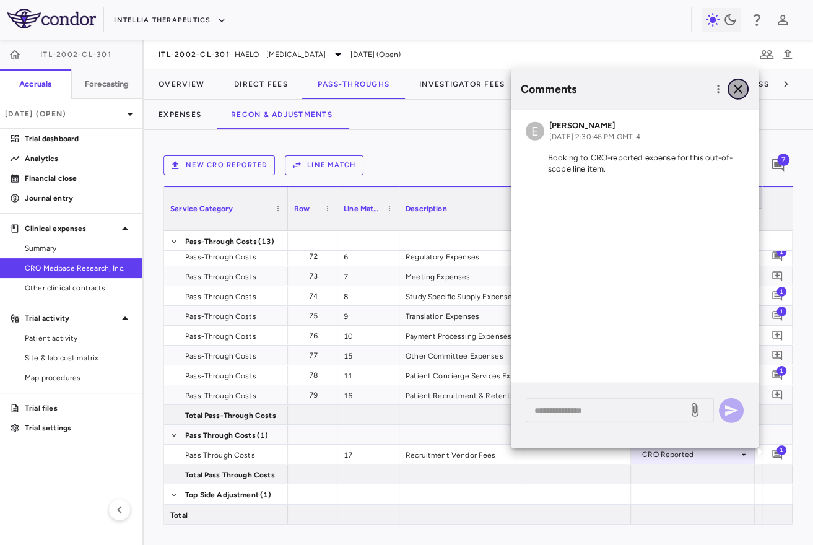
click at [736, 84] on icon "button" at bounding box center [737, 89] width 15 height 15
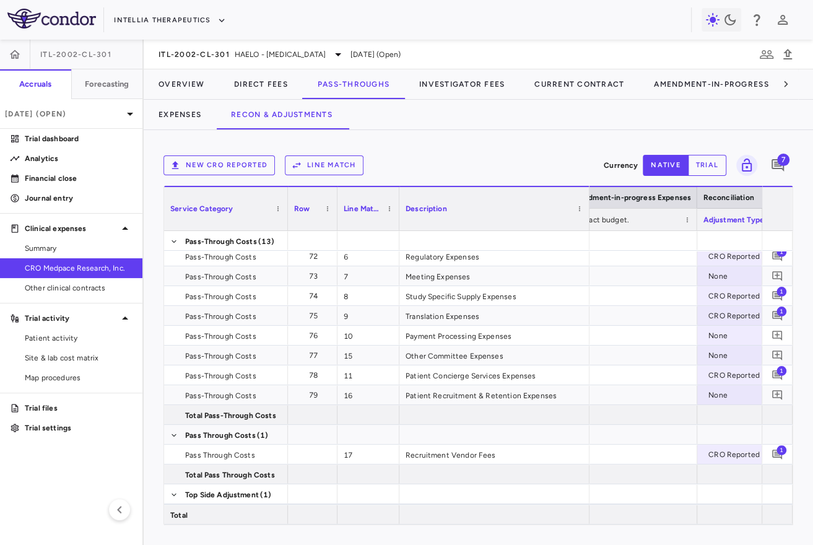
drag, startPoint x: 521, startPoint y: 219, endPoint x: 587, endPoint y: 220, distance: 66.2
click at [587, 220] on div at bounding box center [588, 208] width 5 height 43
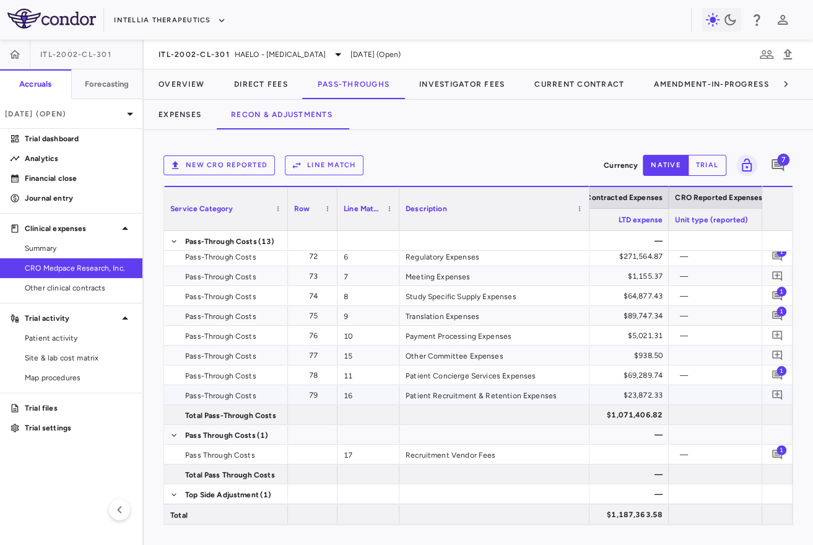
click at [639, 391] on div "$23,872.33" at bounding box center [609, 395] width 106 height 20
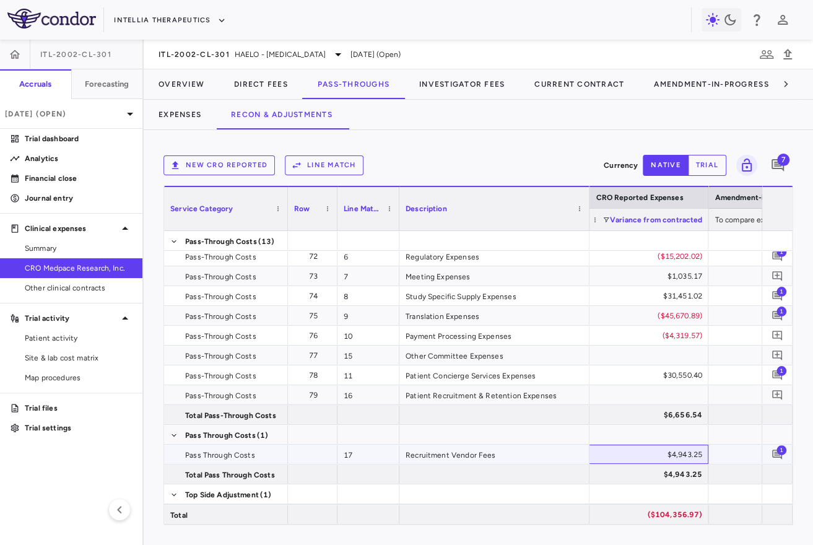
click at [688, 451] on div "$4,943.25" at bounding box center [648, 454] width 106 height 20
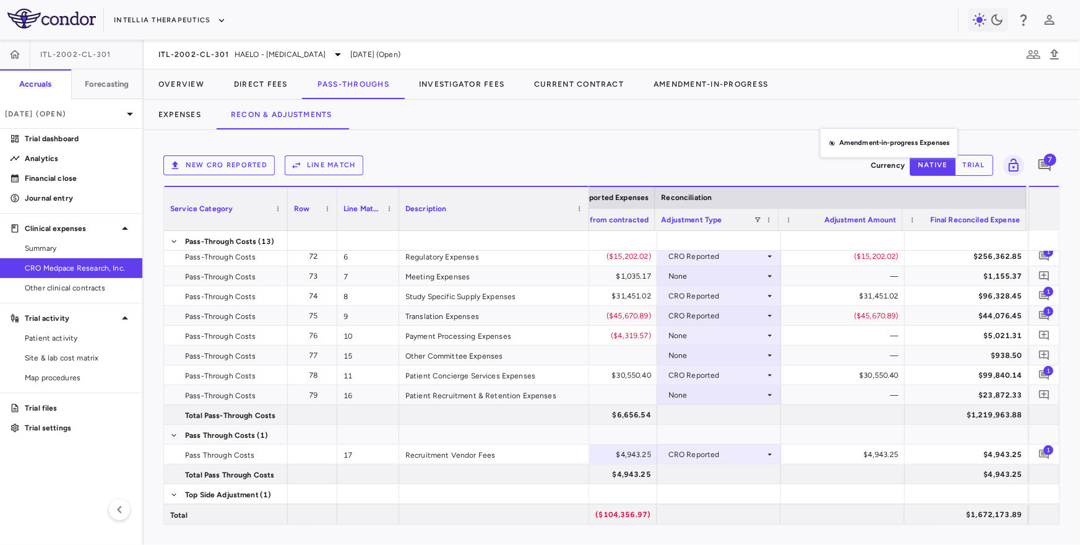
drag, startPoint x: 842, startPoint y: 191, endPoint x: 826, endPoint y: 136, distance: 57.2
click at [166, 243] on div "Pass-Through Costs (13)" at bounding box center [226, 240] width 124 height 19
click at [170, 241] on span at bounding box center [173, 241] width 7 height 7
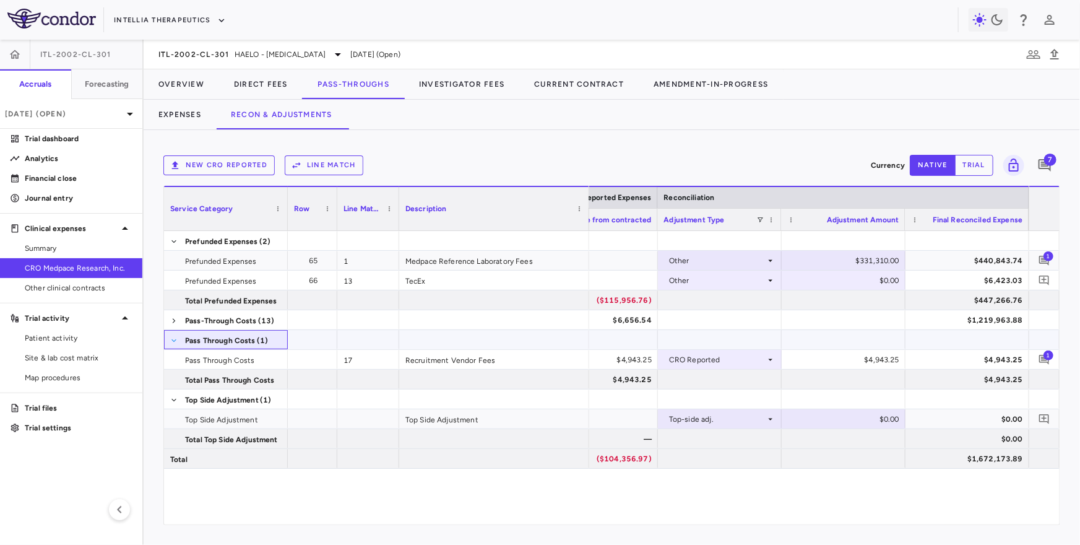
click at [173, 337] on span at bounding box center [173, 340] width 7 height 7
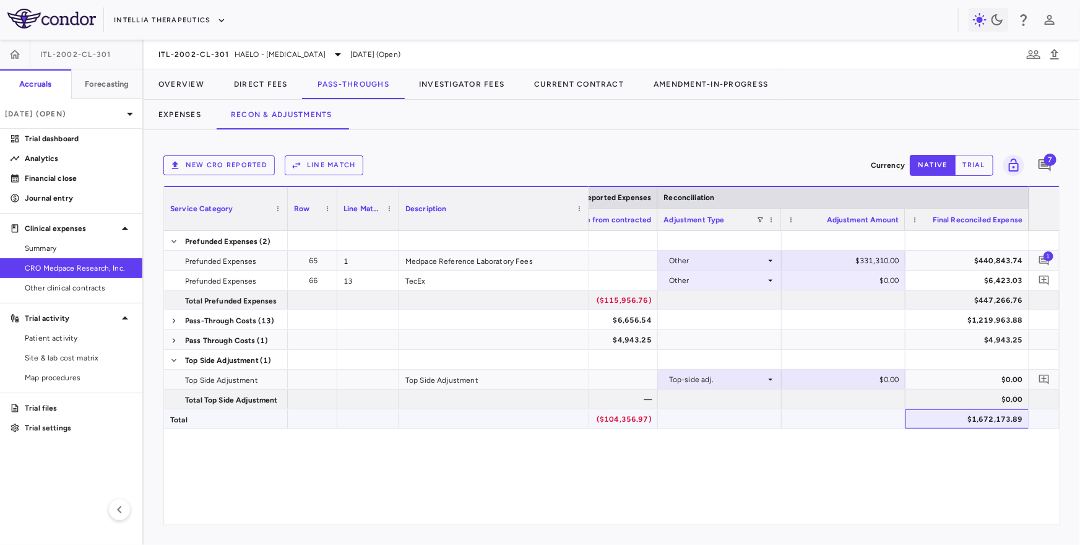
click at [987, 418] on div "$1,672,173.89" at bounding box center [970, 419] width 106 height 20
click at [959, 419] on div "$1,672,173.89" at bounding box center [970, 419] width 106 height 20
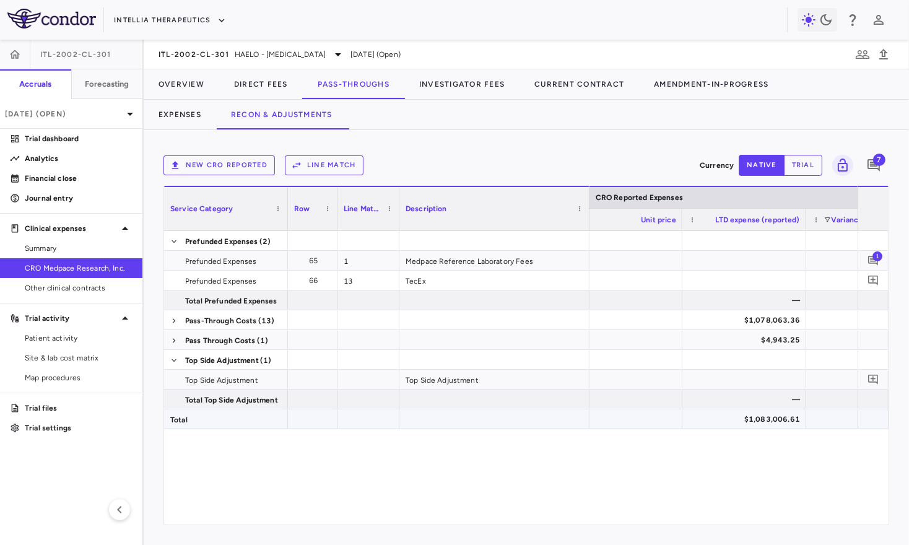
click at [764, 421] on div "$1,083,006.61" at bounding box center [746, 419] width 106 height 20
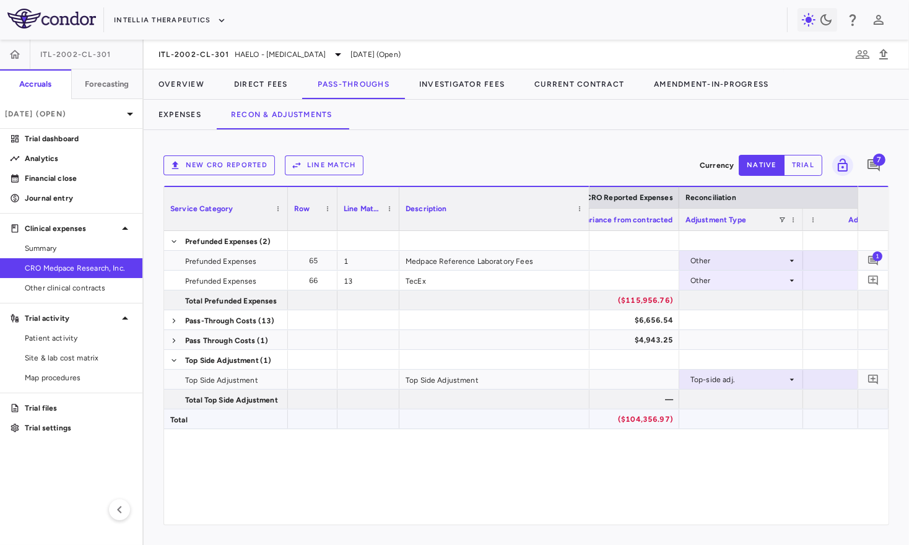
click at [640, 418] on div "($104,356.97)" at bounding box center [619, 419] width 106 height 20
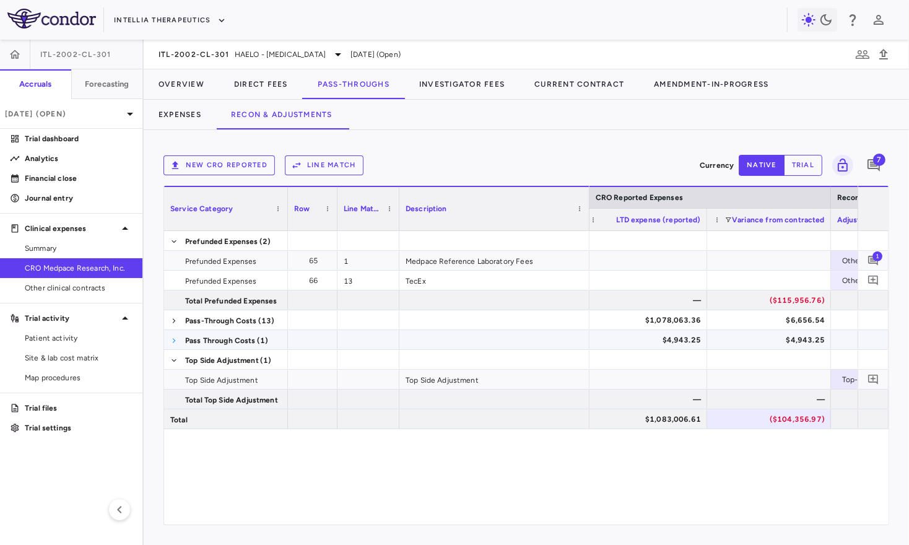
click at [172, 341] on span at bounding box center [173, 340] width 7 height 7
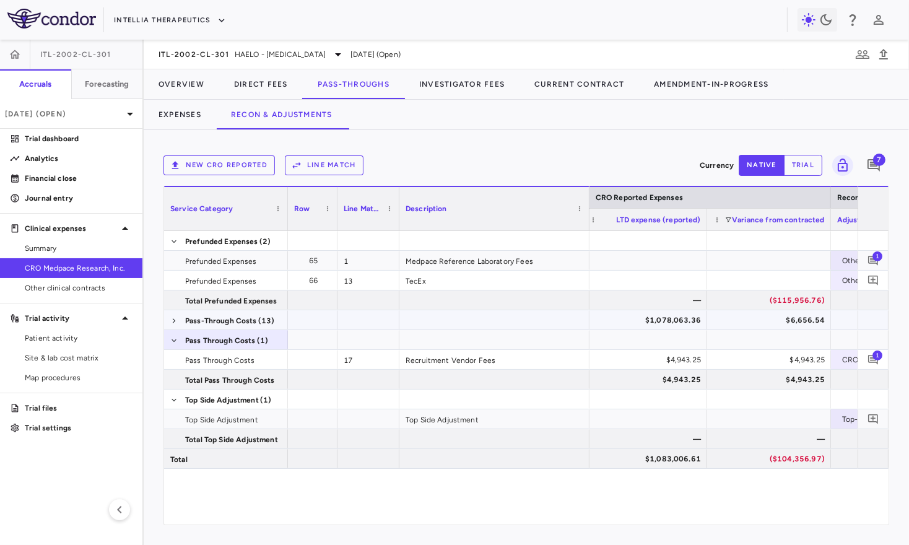
click at [173, 324] on span at bounding box center [173, 321] width 7 height 20
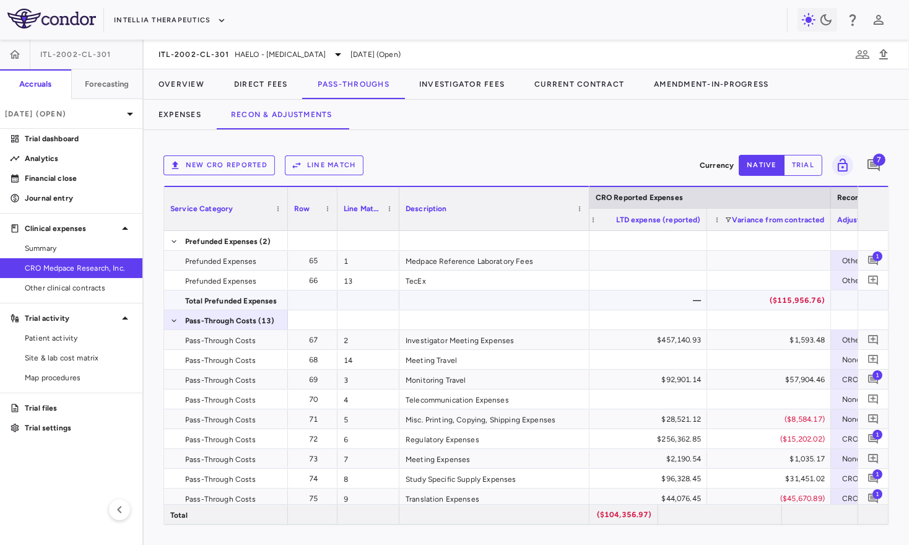
click at [794, 298] on div "($115,956.76)" at bounding box center [771, 300] width 106 height 20
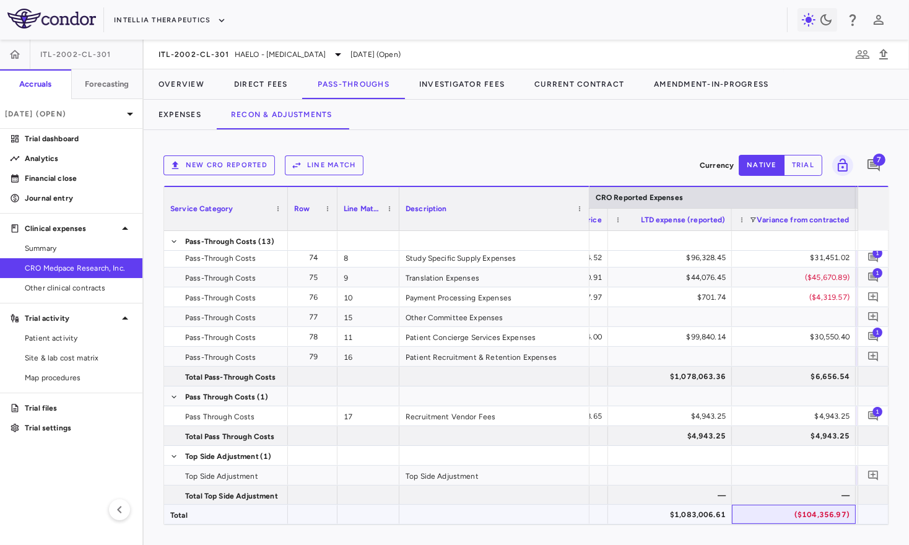
click at [807, 517] on div "($104,356.97)" at bounding box center [796, 514] width 106 height 20
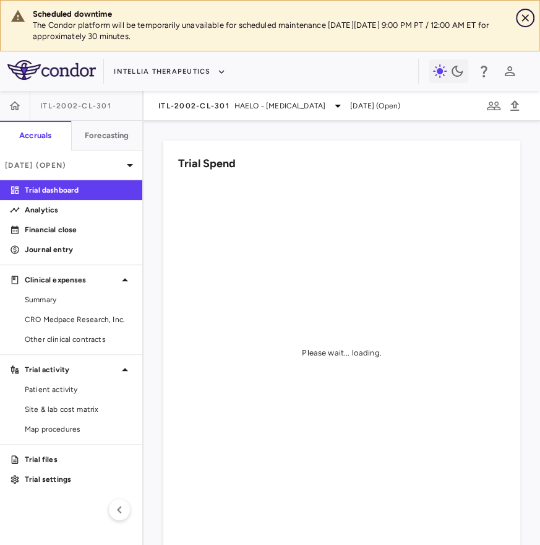
click at [534, 20] on button "Close" at bounding box center [525, 18] width 19 height 19
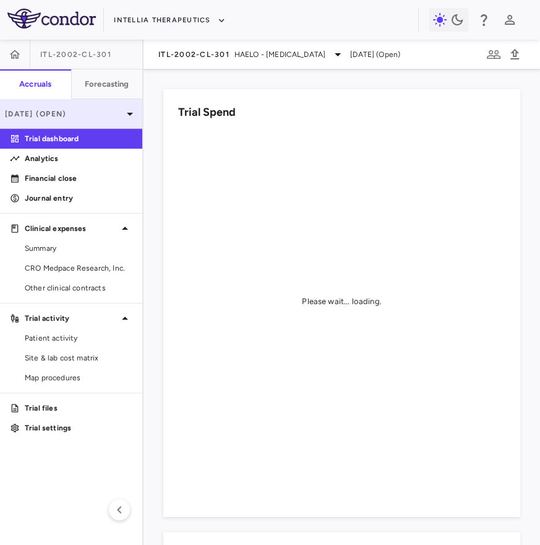
click at [106, 113] on p "[DATE] (Open)" at bounding box center [64, 113] width 118 height 11
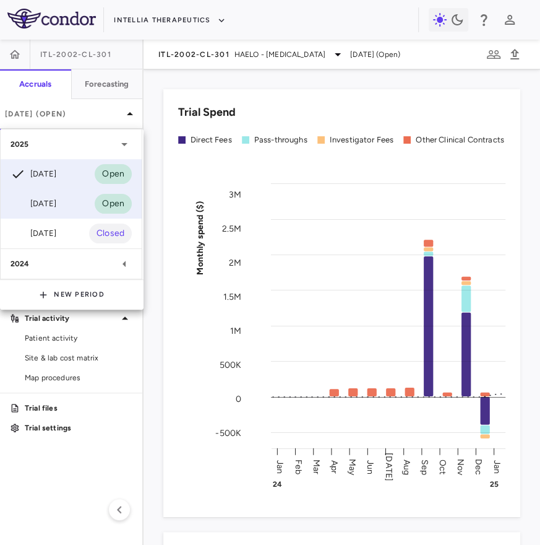
click at [37, 205] on div "[DATE]" at bounding box center [34, 203] width 46 height 15
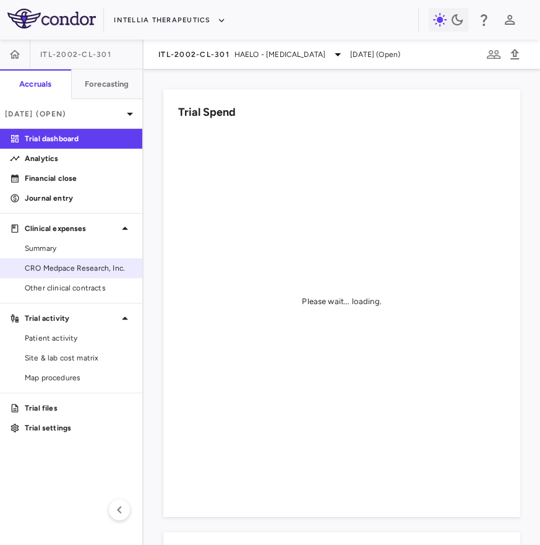
click at [84, 269] on span "CRO Medpace Research, Inc." at bounding box center [79, 267] width 108 height 11
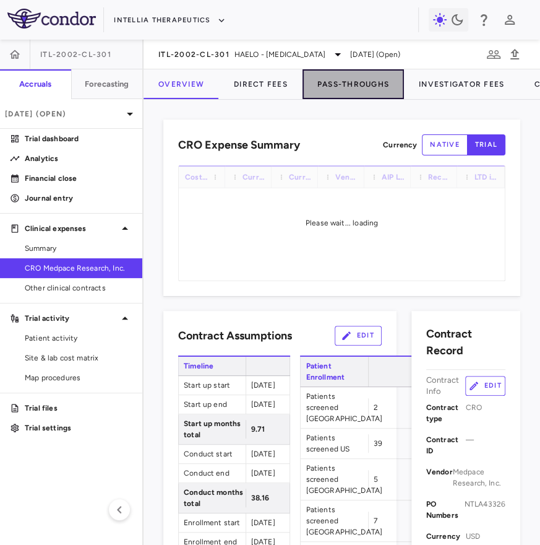
click at [359, 92] on button "Pass-Throughs" at bounding box center [354, 84] width 102 height 30
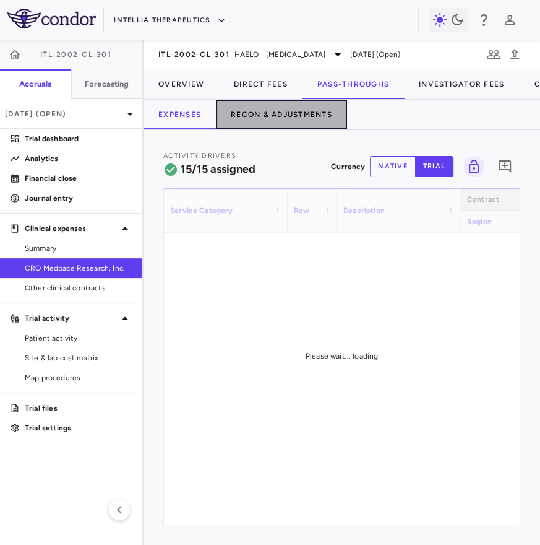
click at [254, 122] on button "Recon & Adjustments" at bounding box center [281, 115] width 131 height 30
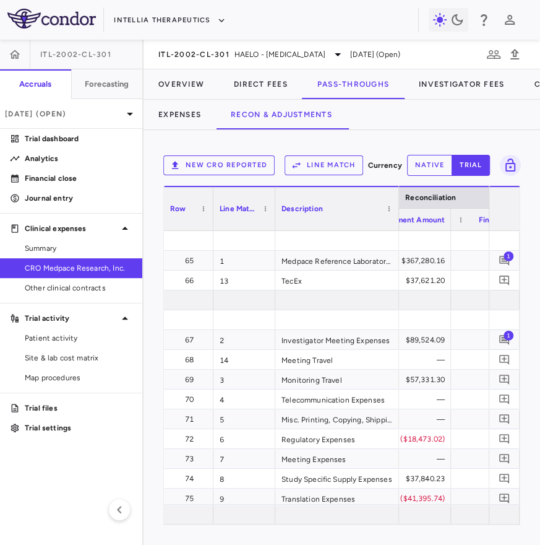
scroll to position [0, 2520]
click at [426, 340] on div "$89,524.09" at bounding box center [397, 340] width 106 height 20
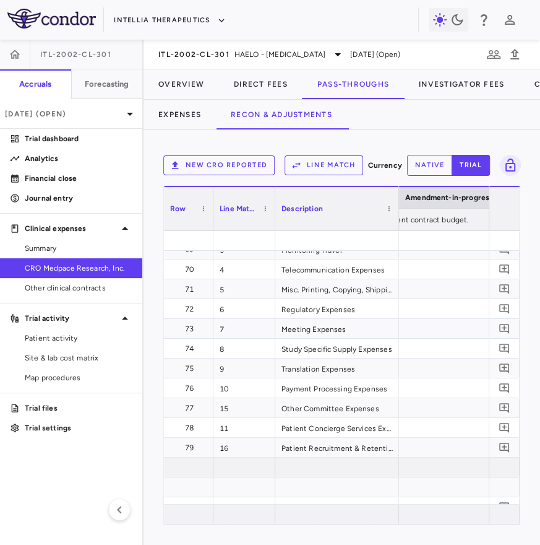
scroll to position [0, 2602]
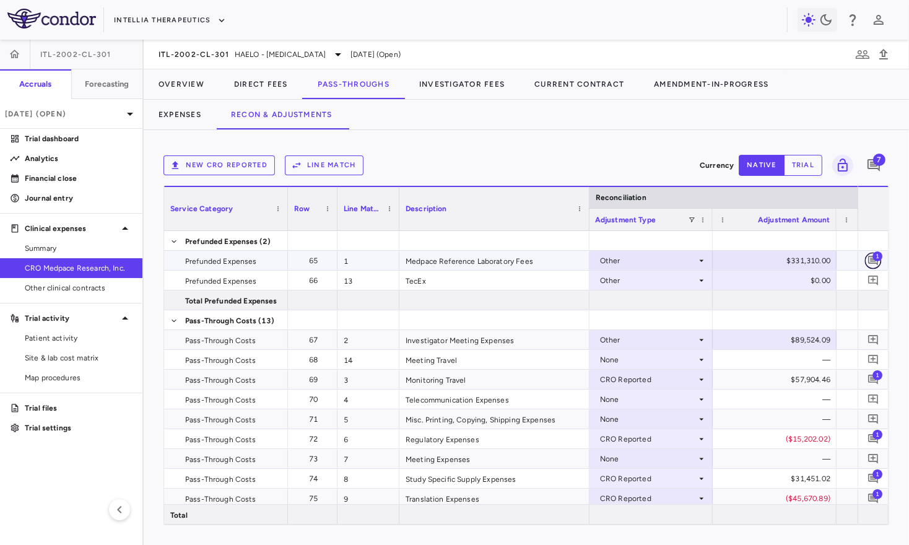
click at [870, 259] on icon "Add comment" at bounding box center [873, 260] width 12 height 12
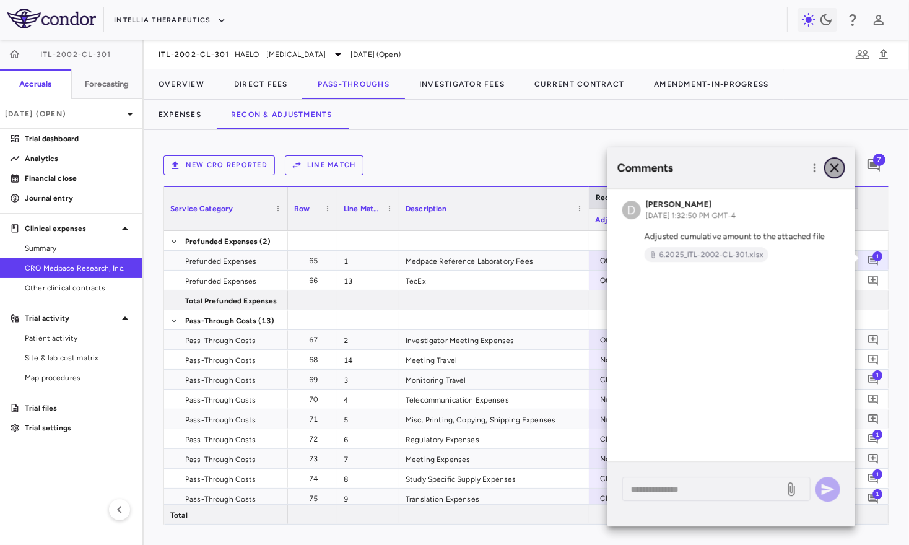
click at [833, 168] on icon "button" at bounding box center [834, 167] width 9 height 9
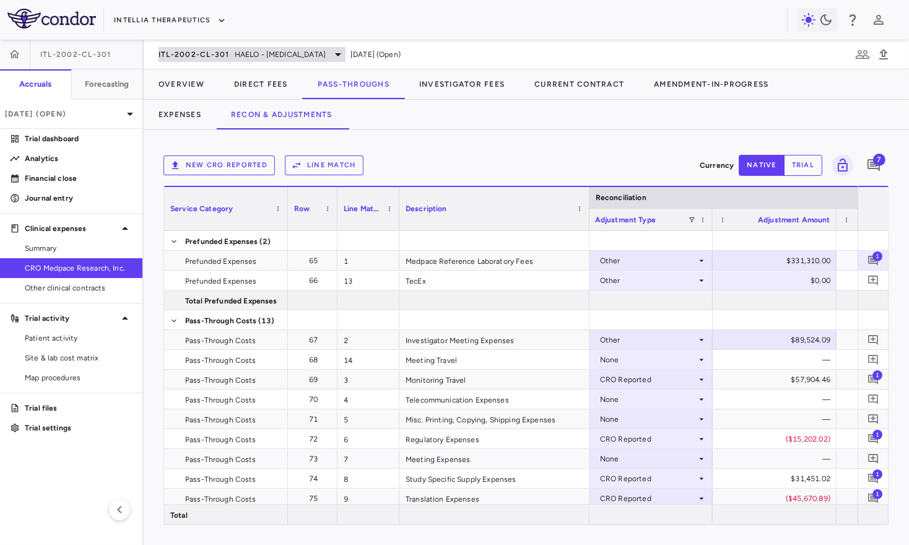
click at [238, 53] on span "HAELO - [MEDICAL_DATA]" at bounding box center [280, 54] width 91 height 11
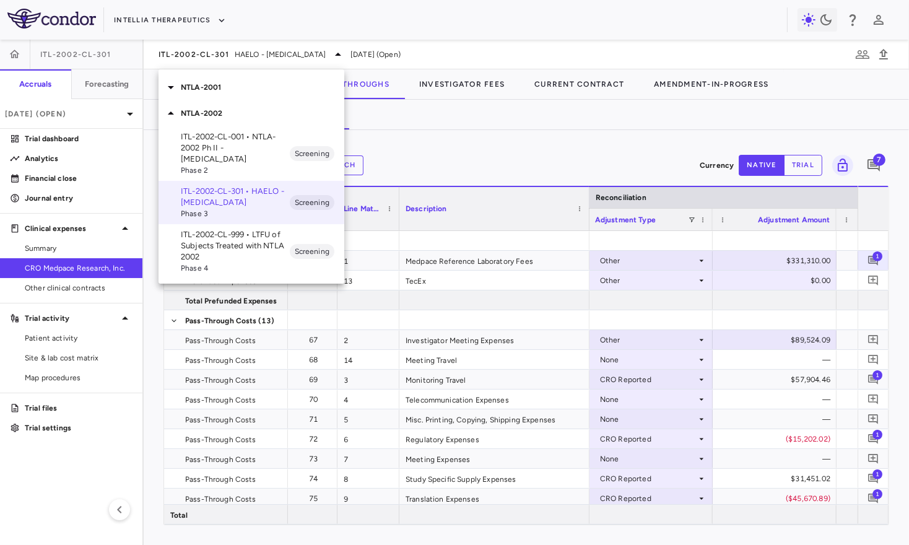
click at [231, 94] on div "NTLA-2001" at bounding box center [251, 87] width 186 height 26
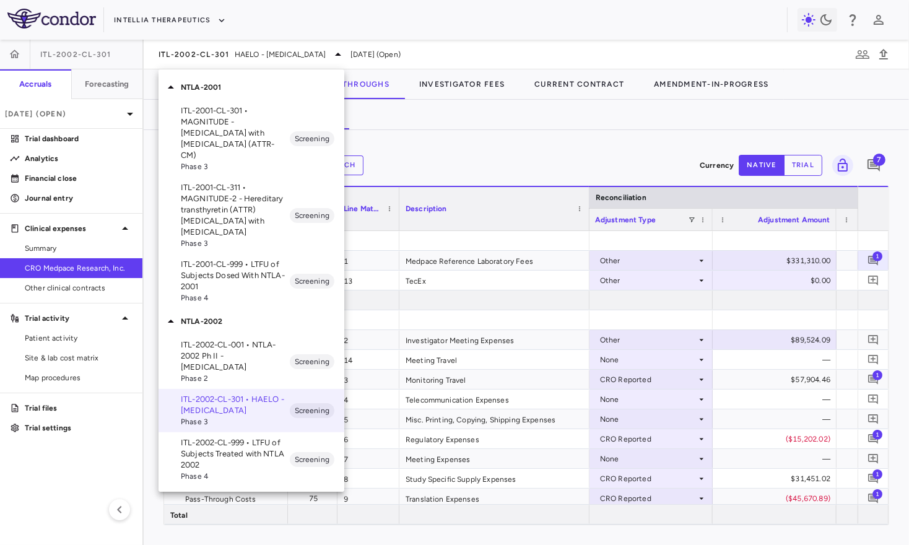
click at [228, 194] on p "ITL-2001-CL-311 • MAGNITUDE-2 - Hereditary transthyretin (ATTR) [MEDICAL_DATA] …" at bounding box center [235, 210] width 109 height 56
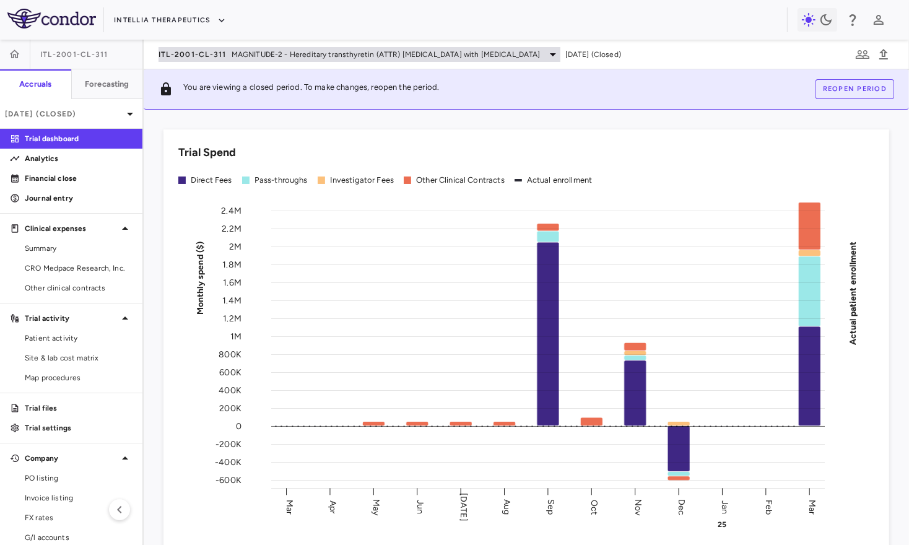
click at [236, 53] on span "MAGNITUDE-2 - Hereditary transthyretin (ATTR) amyloidosis with polyneuropathy" at bounding box center [385, 54] width 309 height 11
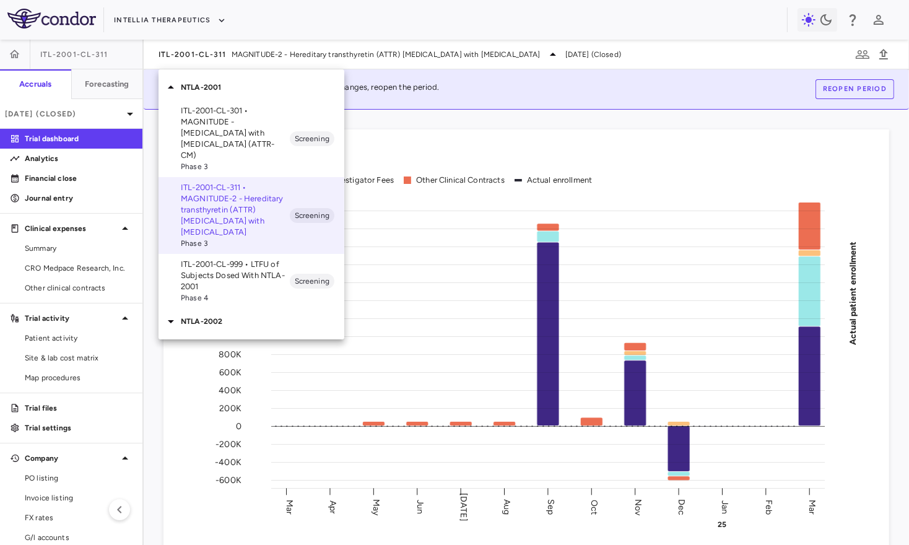
click at [190, 316] on p "NTLA-2002" at bounding box center [262, 321] width 163 height 11
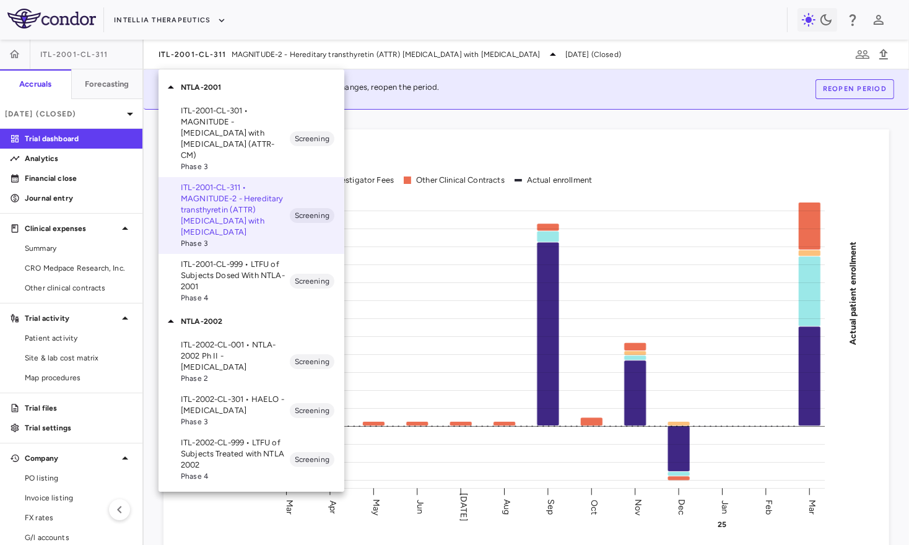
click at [228, 394] on p "ITL-2002-CL-301 • HAELO - [MEDICAL_DATA]" at bounding box center [235, 405] width 109 height 22
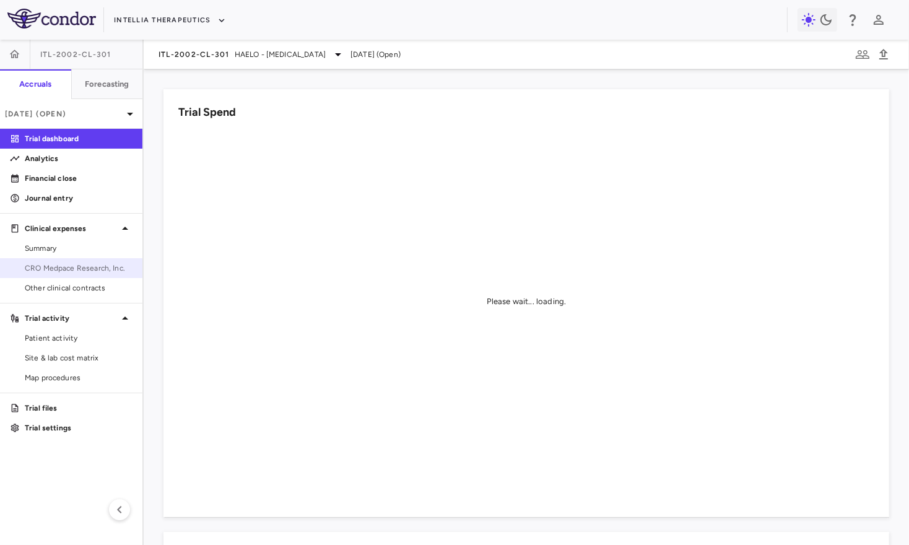
click at [92, 264] on span "CRO Medpace Research, Inc." at bounding box center [79, 267] width 108 height 11
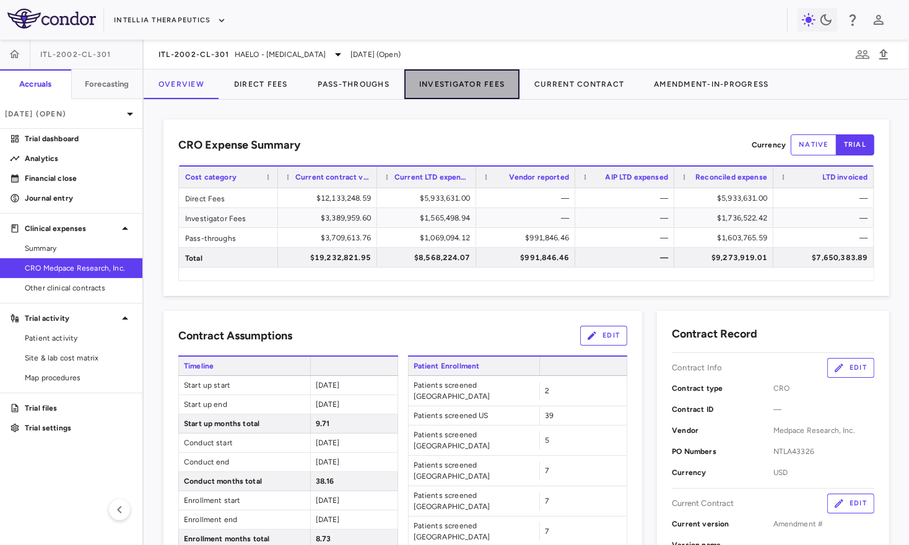
click at [470, 89] on button "Investigator Fees" at bounding box center [461, 84] width 115 height 30
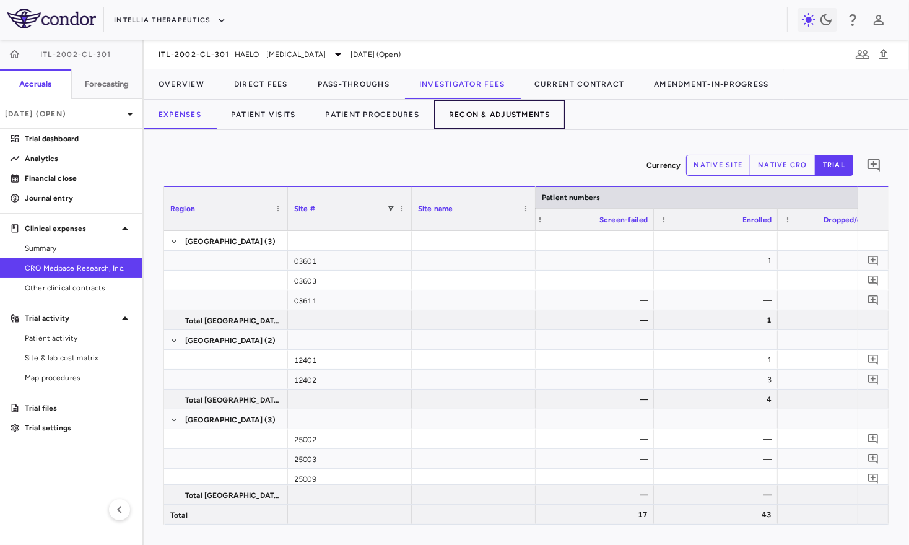
click at [509, 124] on button "Recon & Adjustments" at bounding box center [499, 115] width 131 height 30
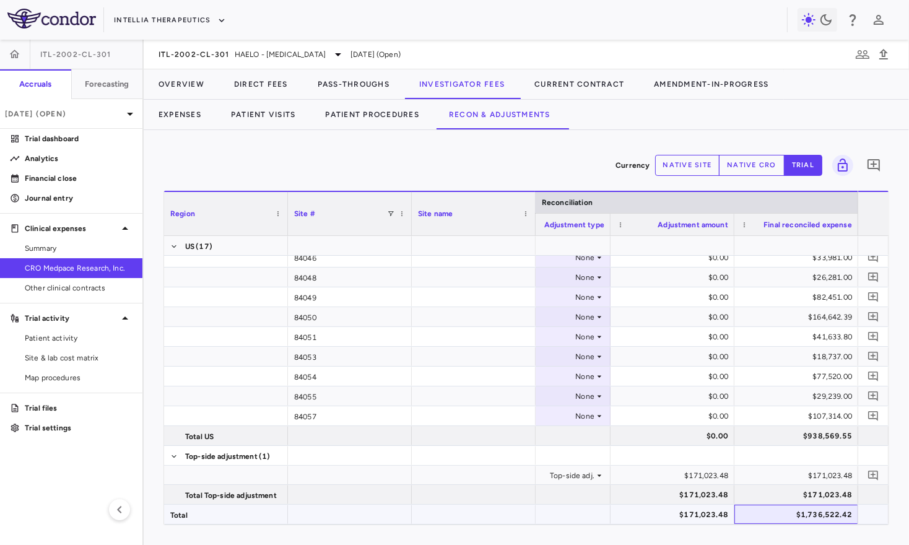
click at [792, 516] on div "$1,736,522.42" at bounding box center [798, 514] width 106 height 20
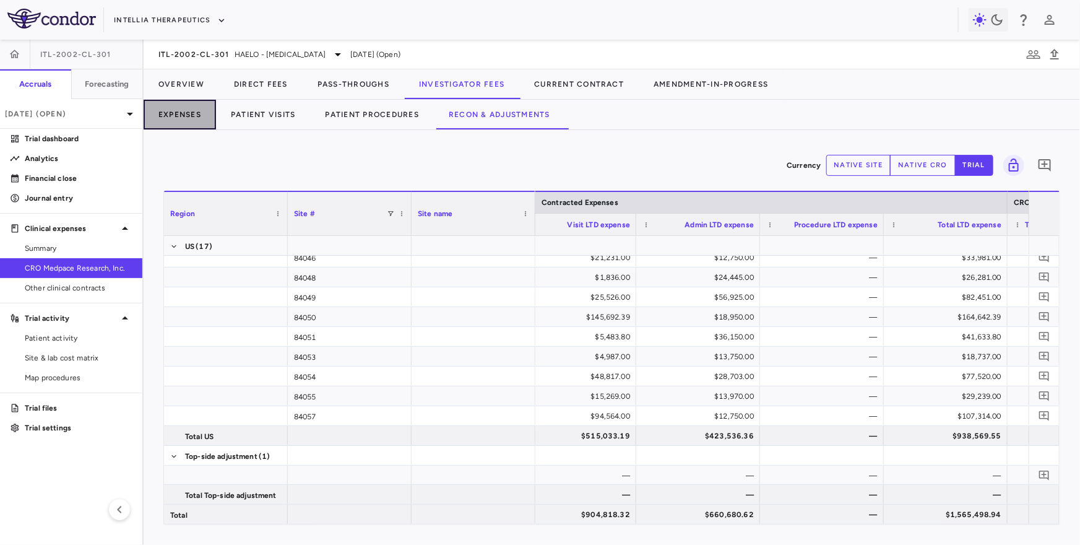
click at [190, 123] on button "Expenses" at bounding box center [180, 115] width 72 height 30
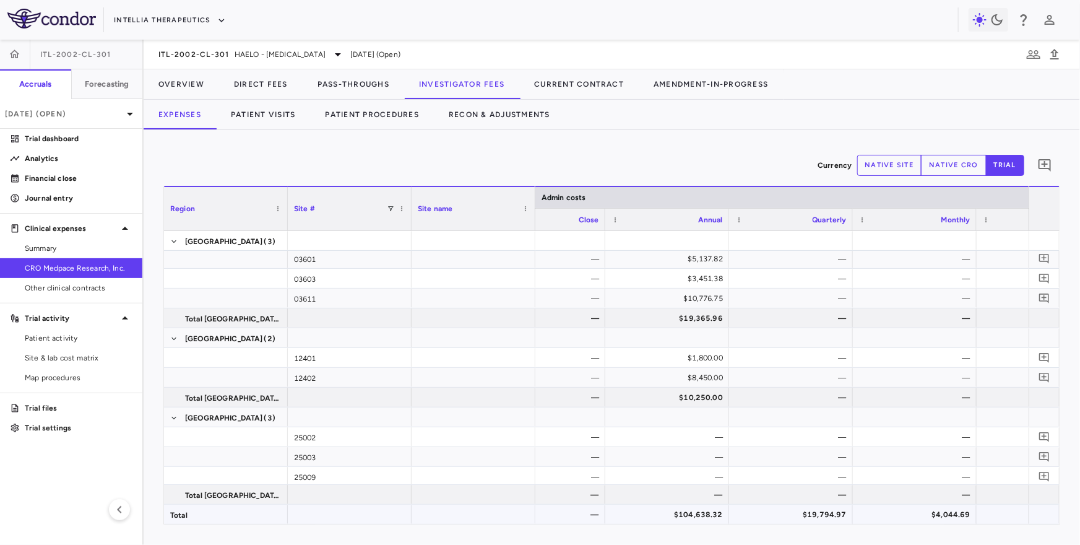
click at [678, 515] on div "$104,638.32" at bounding box center [669, 514] width 106 height 20
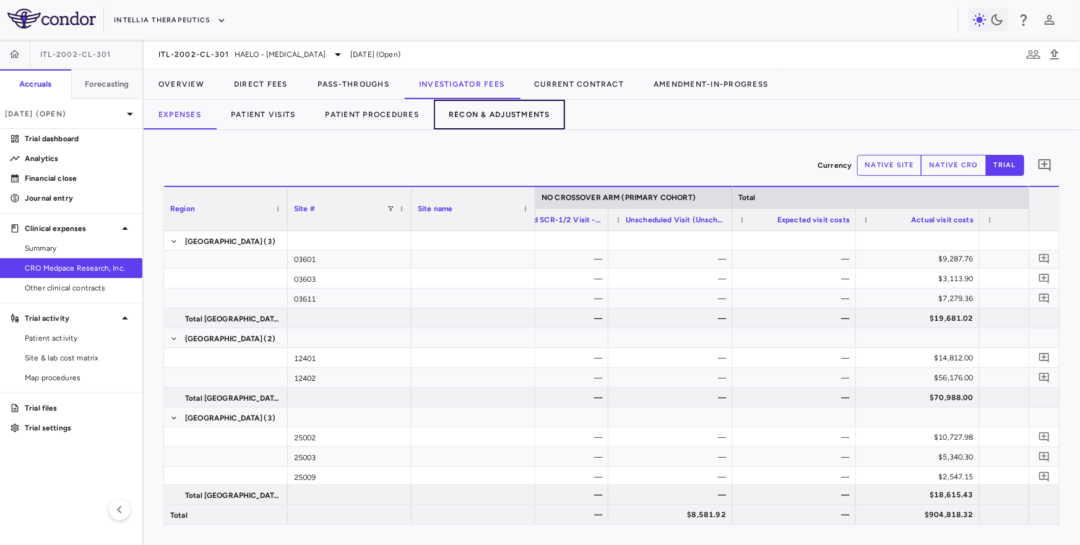
click at [482, 105] on button "Recon & Adjustments" at bounding box center [499, 115] width 131 height 30
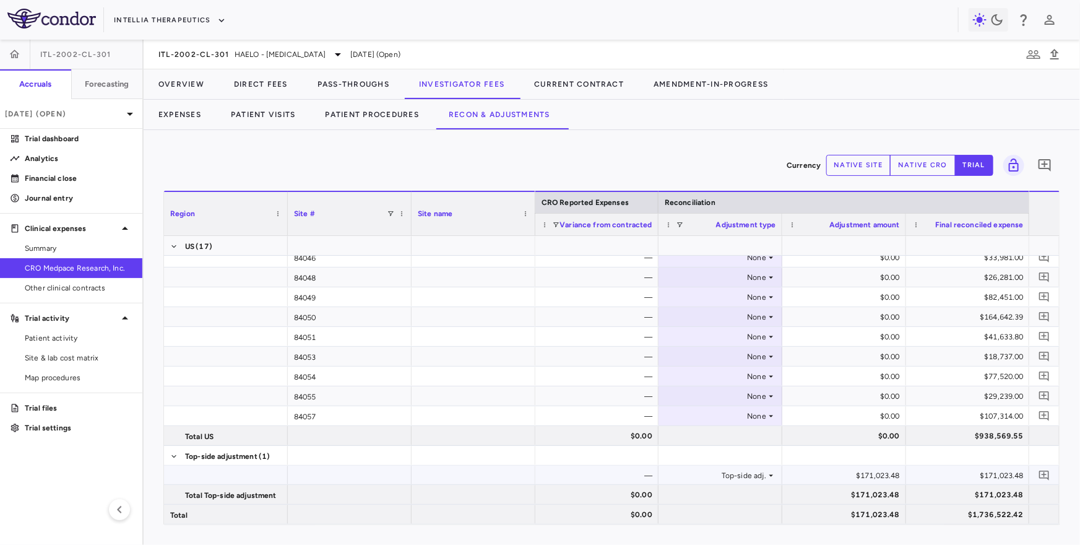
click at [864, 475] on div "$171,023.48" at bounding box center [847, 475] width 106 height 20
click at [816, 470] on div "$171,023.48" at bounding box center [847, 475] width 106 height 20
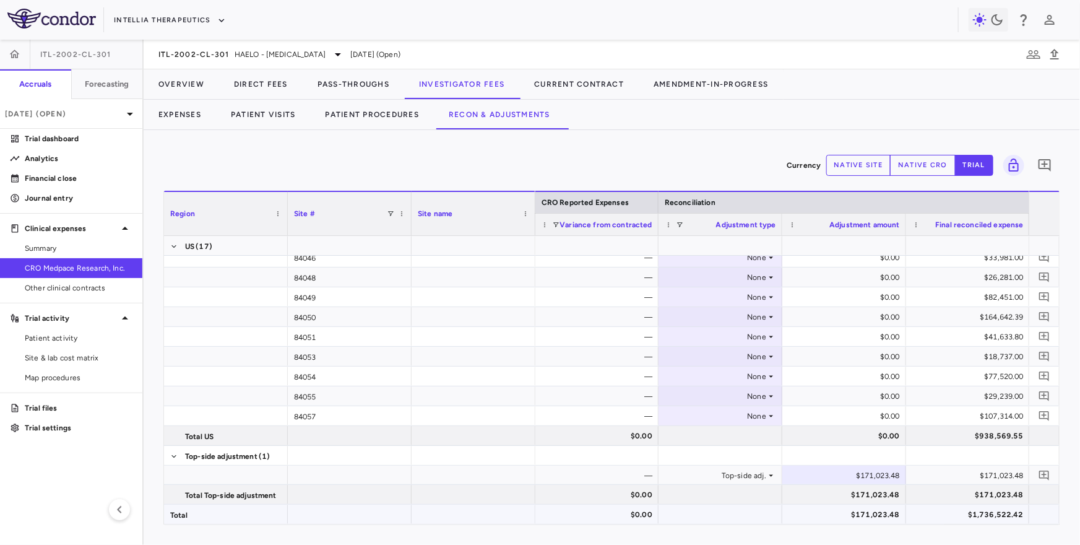
click at [908, 513] on div "$1,736,522.42" at bounding box center [970, 514] width 106 height 20
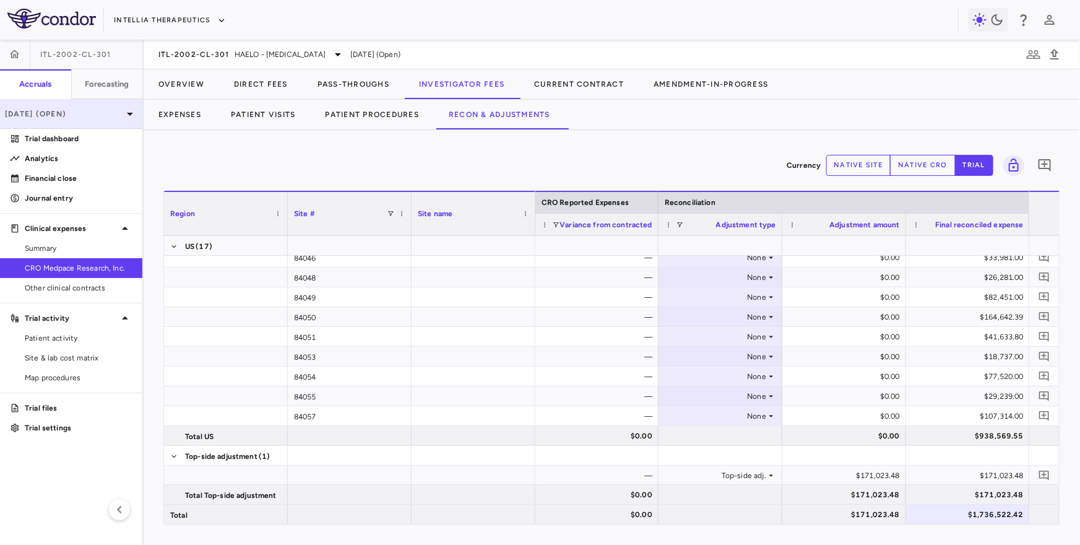
click at [74, 116] on p "[DATE] (Open)" at bounding box center [64, 113] width 118 height 11
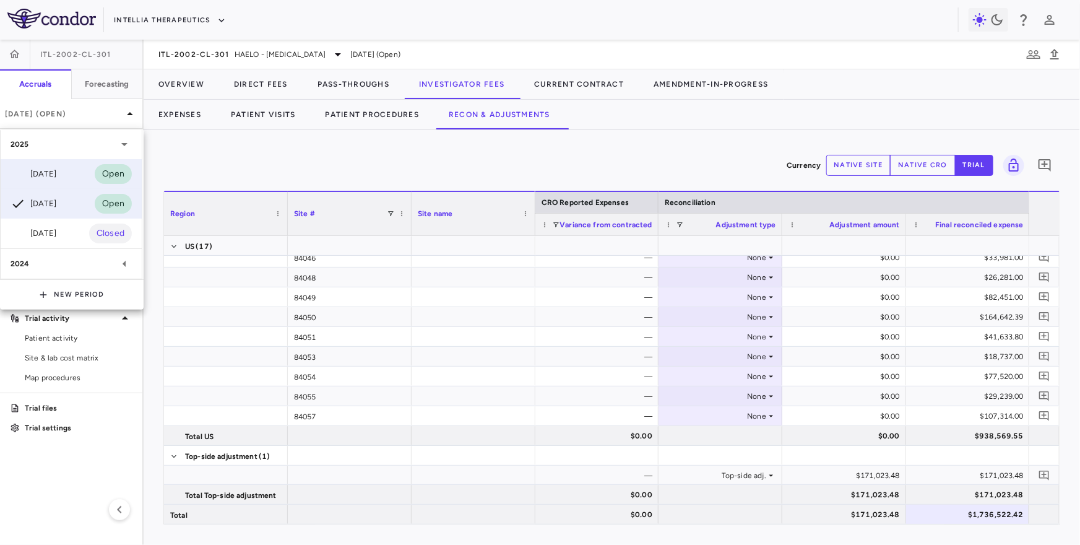
click at [56, 171] on div "[DATE]" at bounding box center [34, 174] width 46 height 15
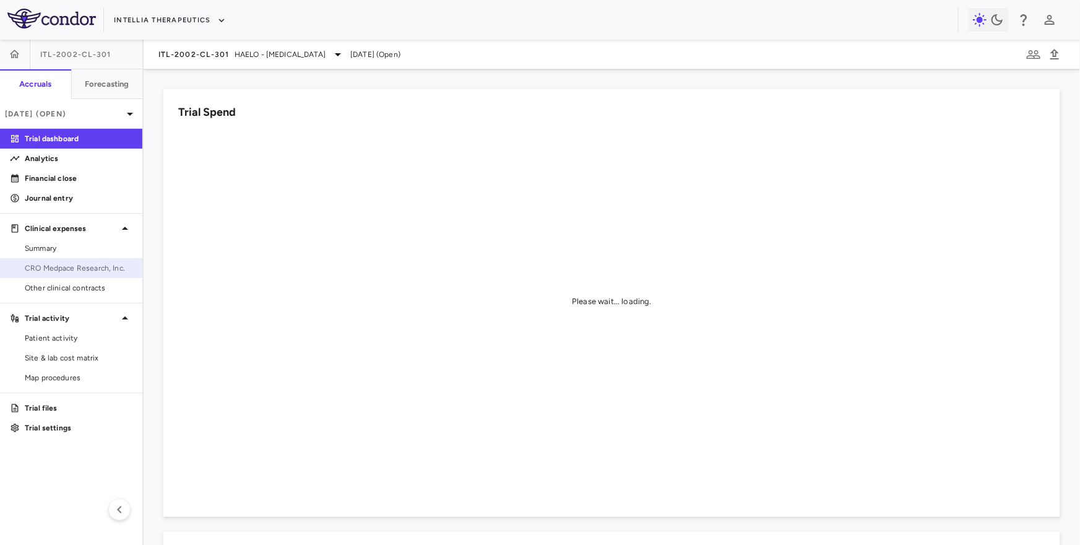
click at [55, 270] on span "CRO Medpace Research, Inc." at bounding box center [79, 267] width 108 height 11
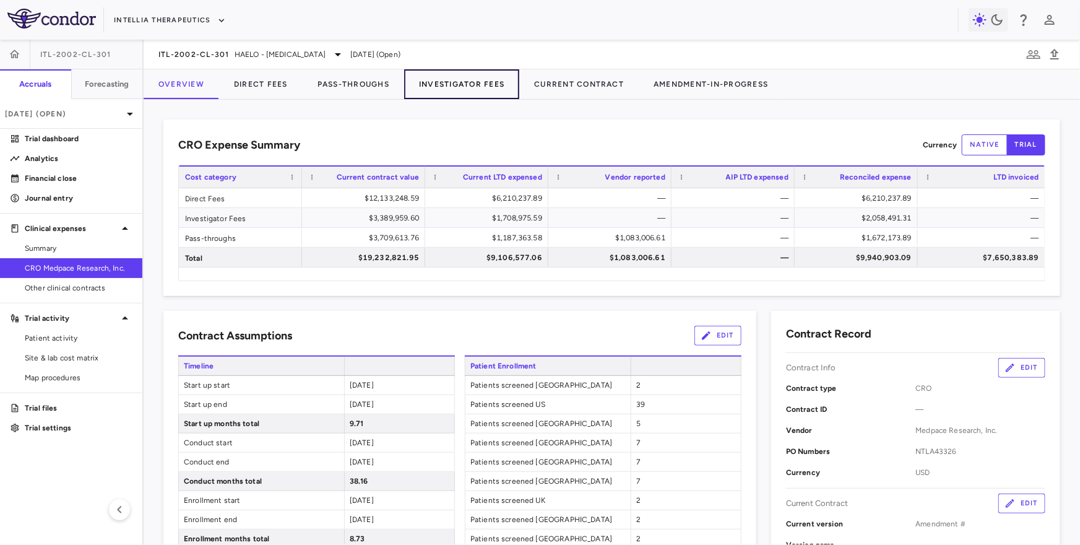
click at [462, 76] on button "Investigator Fees" at bounding box center [461, 84] width 115 height 30
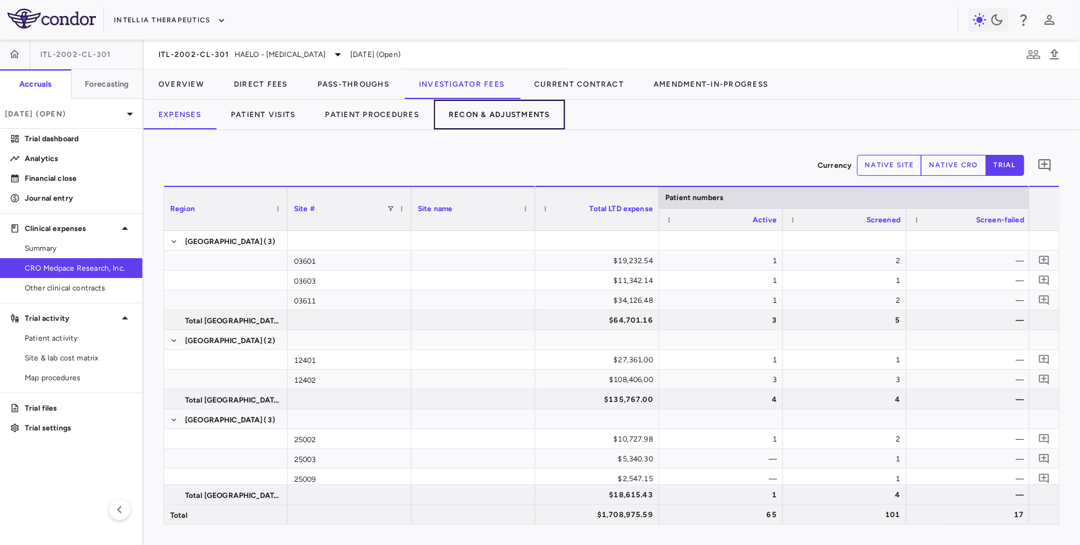
click at [503, 118] on button "Recon & Adjustments" at bounding box center [499, 115] width 131 height 30
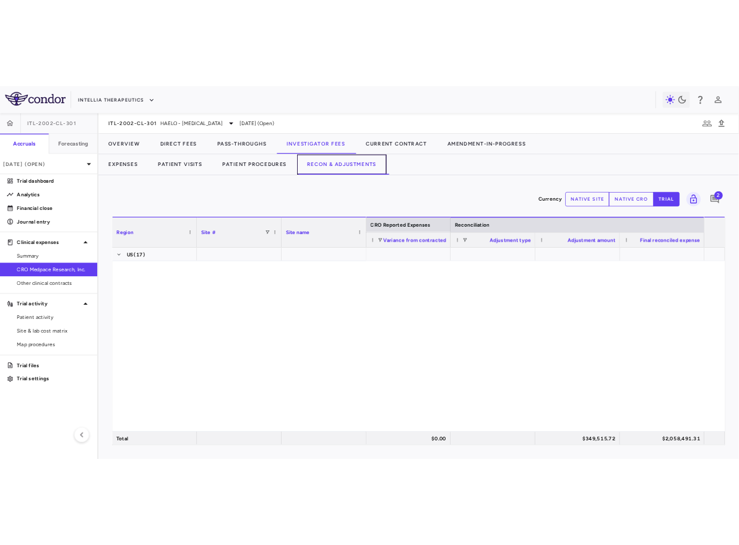
scroll to position [781, 0]
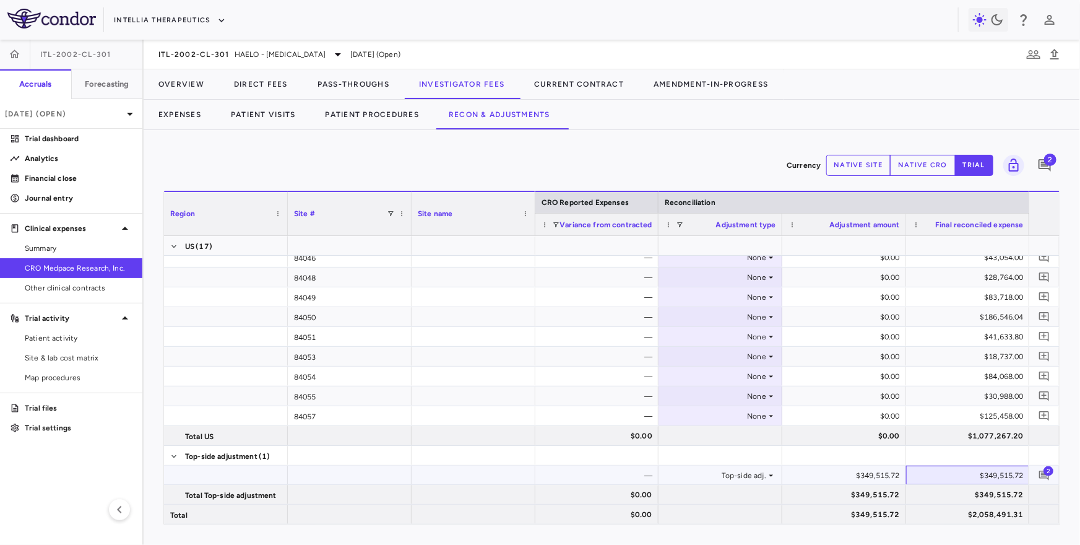
click at [908, 478] on div "$349,515.72" at bounding box center [970, 475] width 106 height 20
click at [908, 476] on icon "Add comment" at bounding box center [1044, 475] width 10 height 10
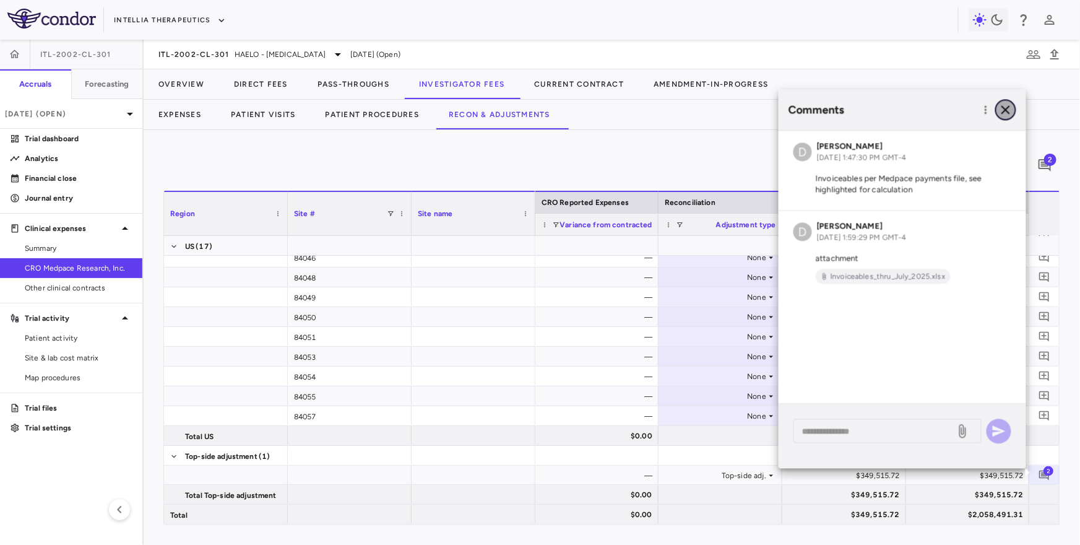
click at [908, 107] on icon "button" at bounding box center [1005, 109] width 15 height 15
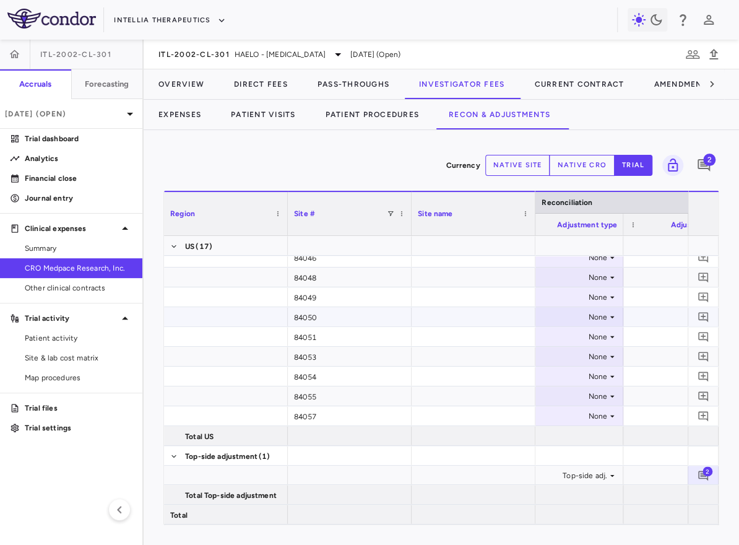
scroll to position [0, 997]
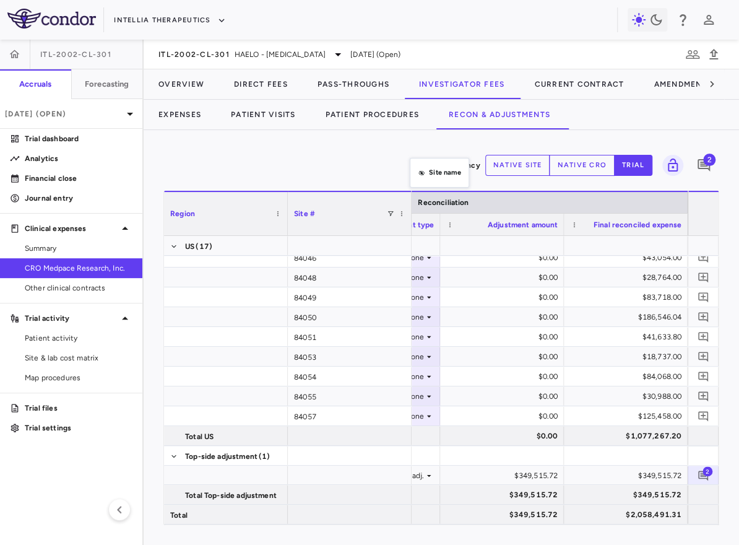
drag, startPoint x: 454, startPoint y: 202, endPoint x: 388, endPoint y: 141, distance: 90.7
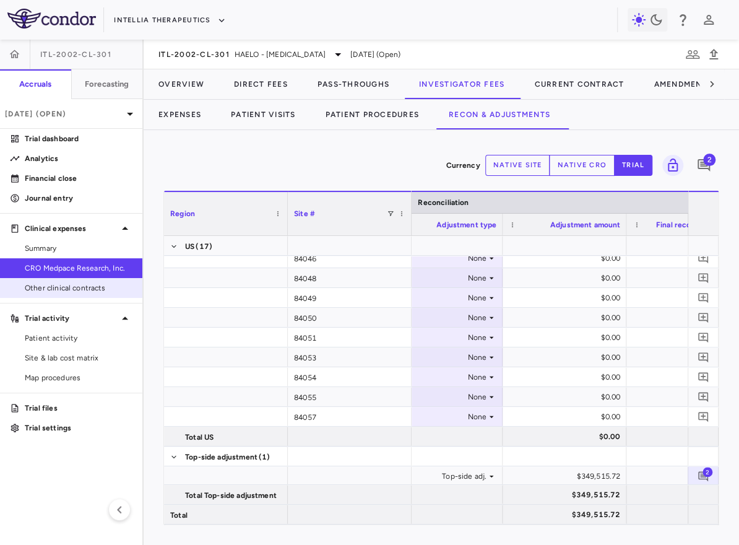
click at [89, 286] on span "Other clinical contracts" at bounding box center [79, 287] width 108 height 11
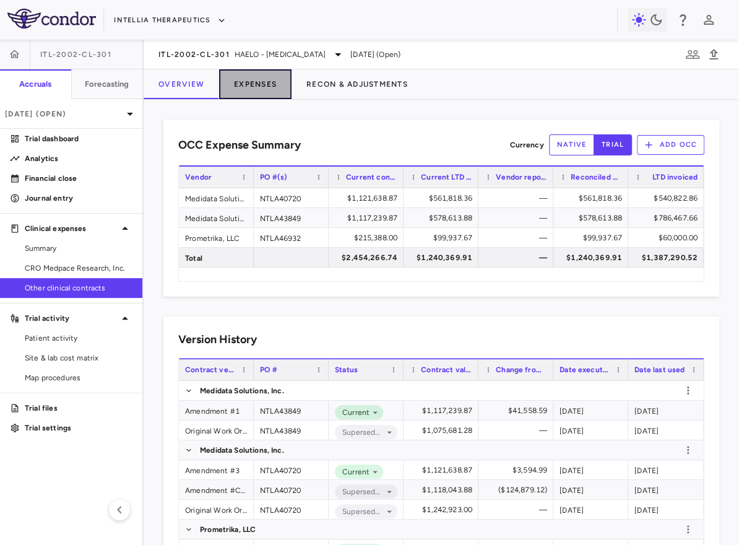
click at [248, 88] on button "Expenses" at bounding box center [255, 84] width 72 height 30
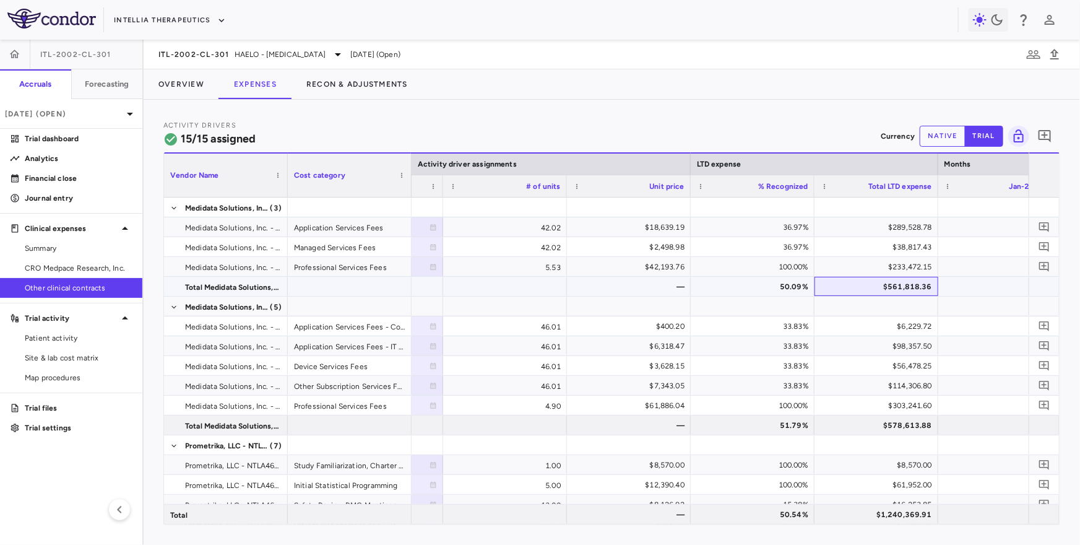
click at [871, 287] on div "$561,818.36" at bounding box center [879, 287] width 106 height 20
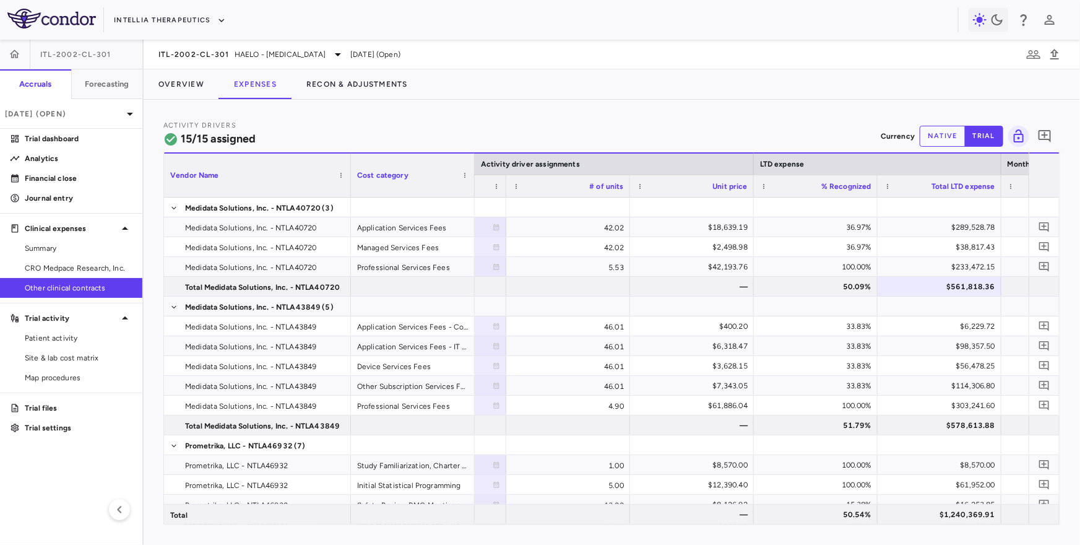
drag, startPoint x: 287, startPoint y: 186, endPoint x: 349, endPoint y: 188, distance: 62.5
click at [349, 188] on div at bounding box center [350, 175] width 5 height 43
click at [908, 423] on div "$578,613.88" at bounding box center [941, 425] width 106 height 20
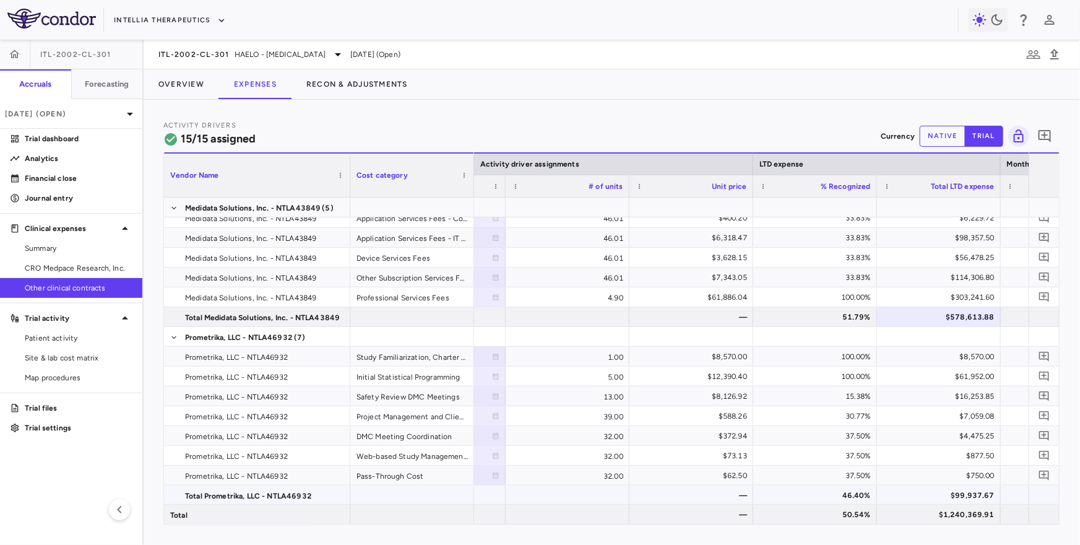
click at [908, 489] on div "$99,937.67" at bounding box center [941, 495] width 106 height 20
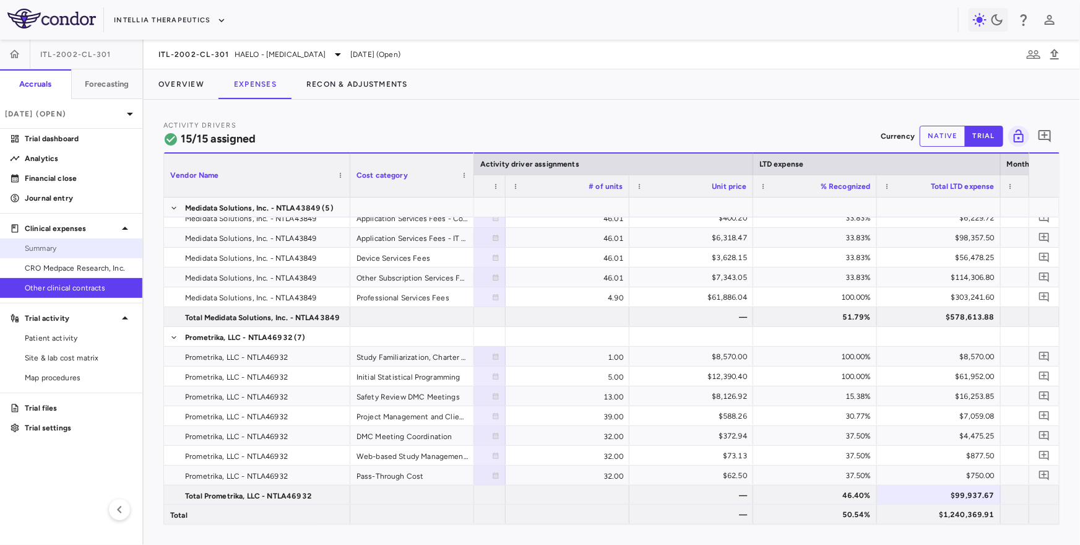
click at [61, 248] on span "Summary" at bounding box center [79, 248] width 108 height 11
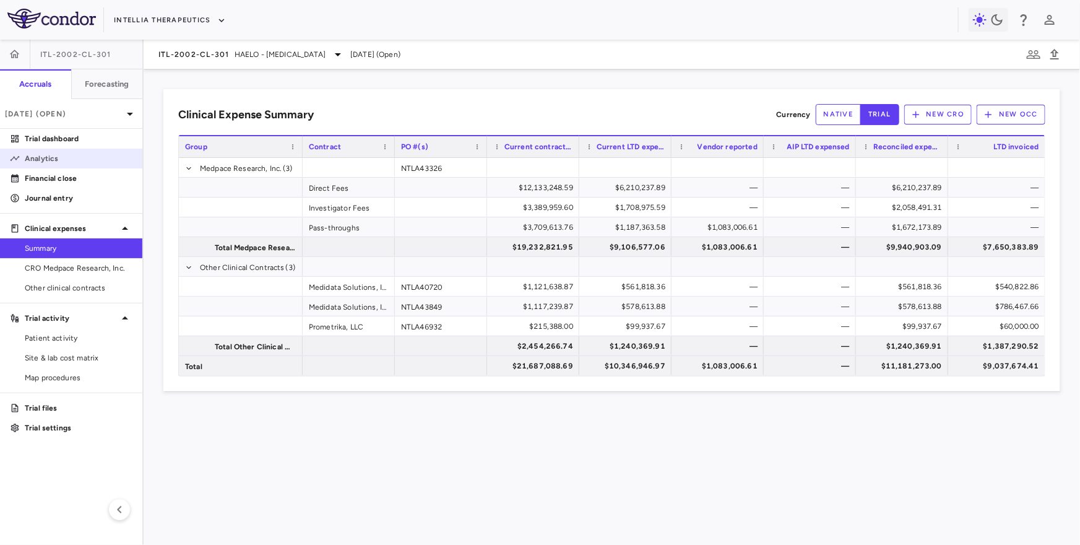
click at [69, 158] on p "Analytics" at bounding box center [79, 158] width 108 height 11
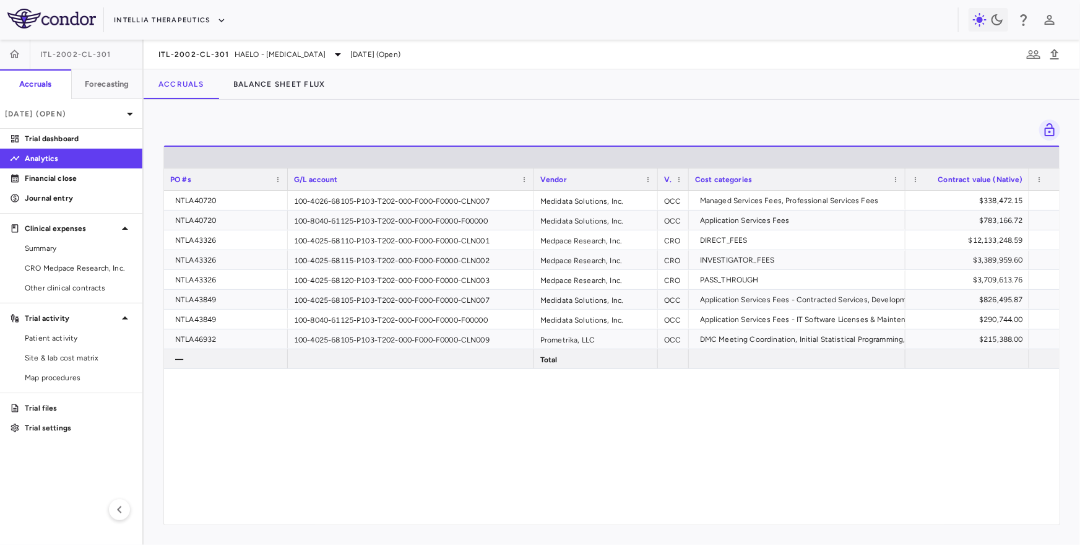
drag, startPoint x: 410, startPoint y: 183, endPoint x: 531, endPoint y: 180, distance: 120.8
click at [531, 180] on div at bounding box center [533, 179] width 5 height 22
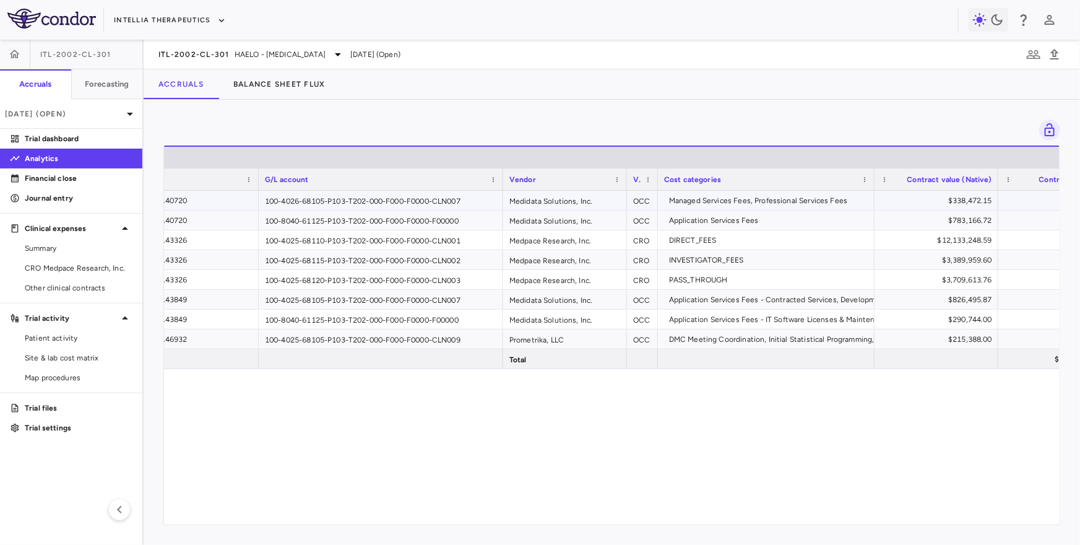
scroll to position [0, 79]
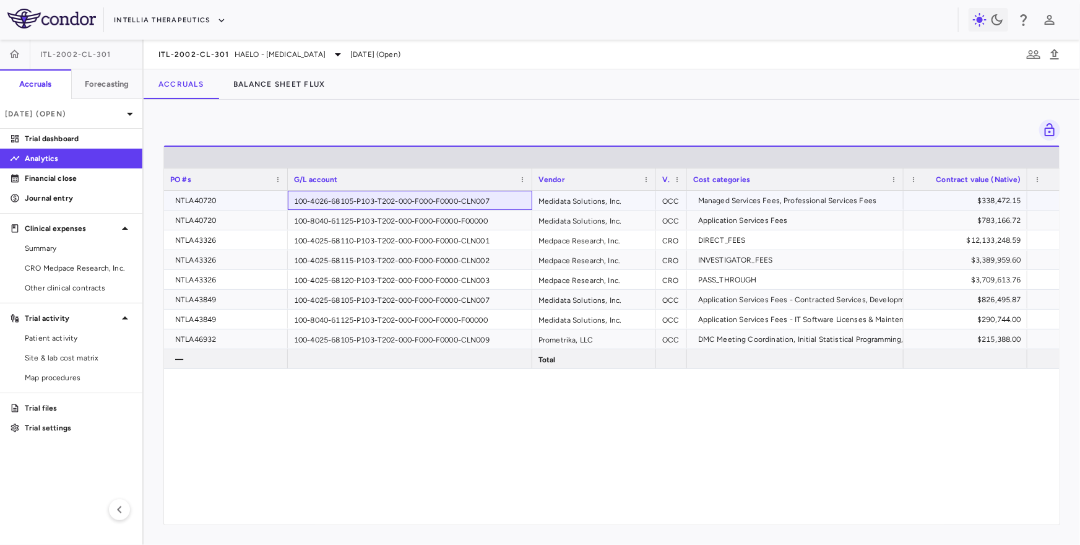
click at [516, 199] on div "100-4026-68105-P103-T202-000-F000-F0000-CLN007" at bounding box center [410, 200] width 244 height 19
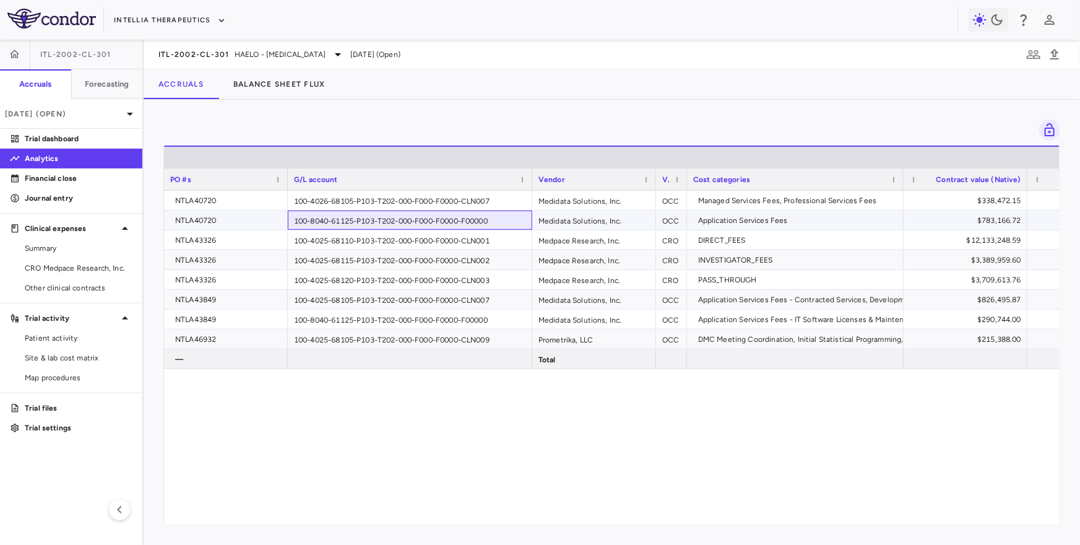
click at [504, 216] on div "100-8040-61125-P103-T202-000-F000-F0000-F00000" at bounding box center [410, 219] width 244 height 19
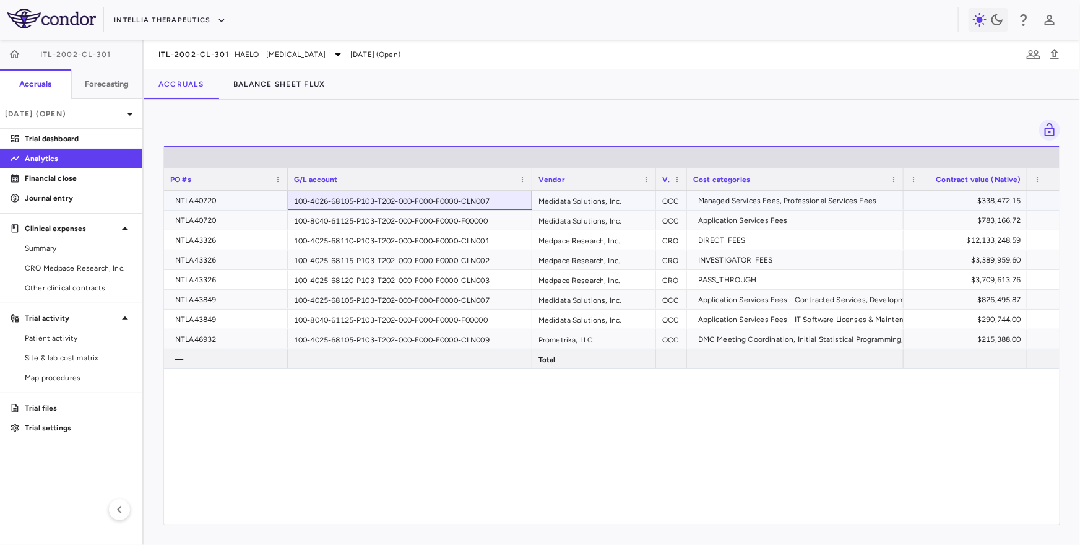
click at [509, 203] on div "100-4026-68105-P103-T202-000-F000-F0000-CLN007" at bounding box center [410, 200] width 244 height 19
click at [509, 218] on div "100-8040-61125-P103-T202-000-F000-F0000-F00000" at bounding box center [410, 219] width 244 height 19
click at [509, 201] on div "100-4026-68105-P103-T202-000-F000-F0000-CLN007" at bounding box center [410, 200] width 244 height 19
click at [509, 220] on div "100-8040-61125-P103-T202-000-F000-F0000-F00000" at bounding box center [410, 219] width 244 height 19
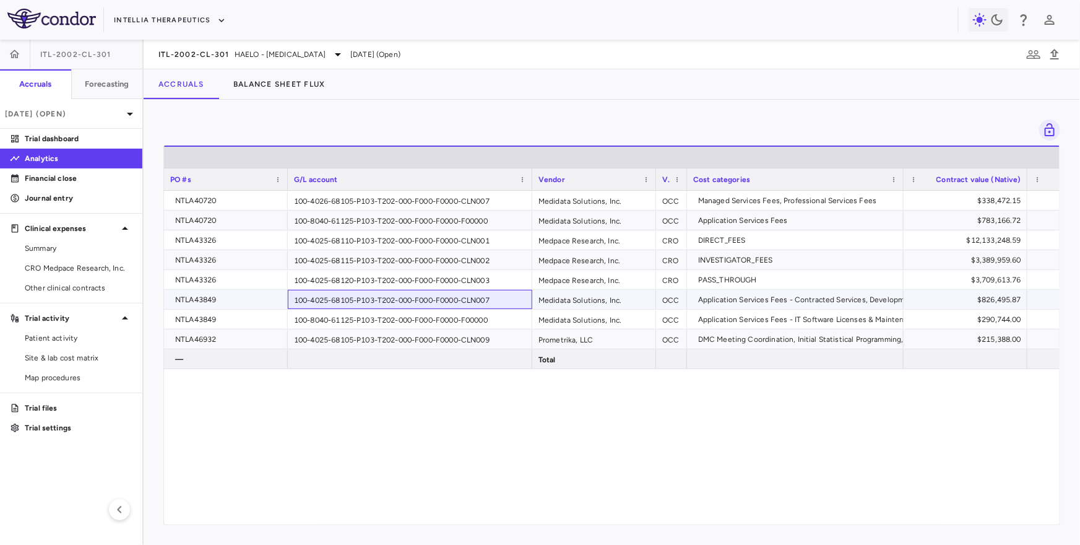
click at [508, 300] on div "100-4025-68105-P103-T202-000-F000-F0000-CLN007" at bounding box center [410, 299] width 244 height 19
click at [508, 316] on div "100-8040-61125-P103-T202-000-F000-F0000-F00000" at bounding box center [410, 318] width 244 height 19
click at [510, 275] on div "100-4025-68120-P103-T202-000-F000-F0000-CLN003" at bounding box center [410, 279] width 244 height 19
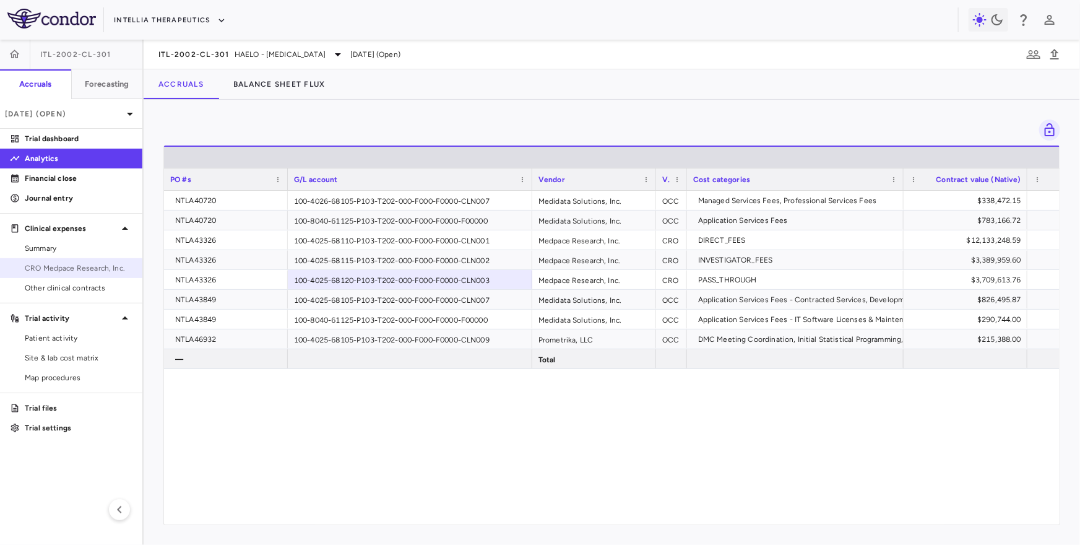
click at [113, 271] on span "CRO Medpace Research, Inc." at bounding box center [79, 267] width 108 height 11
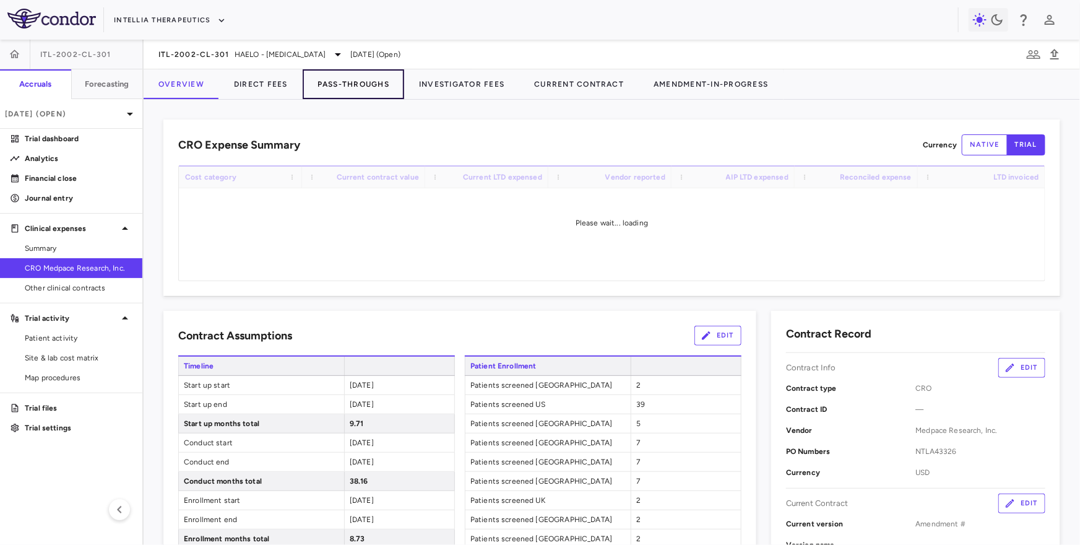
click at [356, 90] on button "Pass-Throughs" at bounding box center [354, 84] width 102 height 30
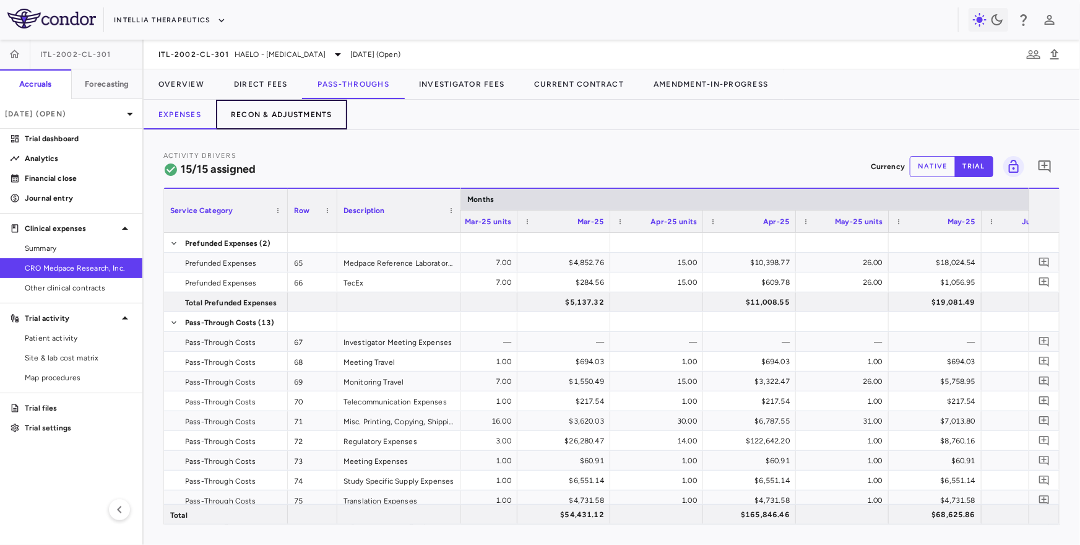
click at [328, 118] on button "Recon & Adjustments" at bounding box center [281, 115] width 131 height 30
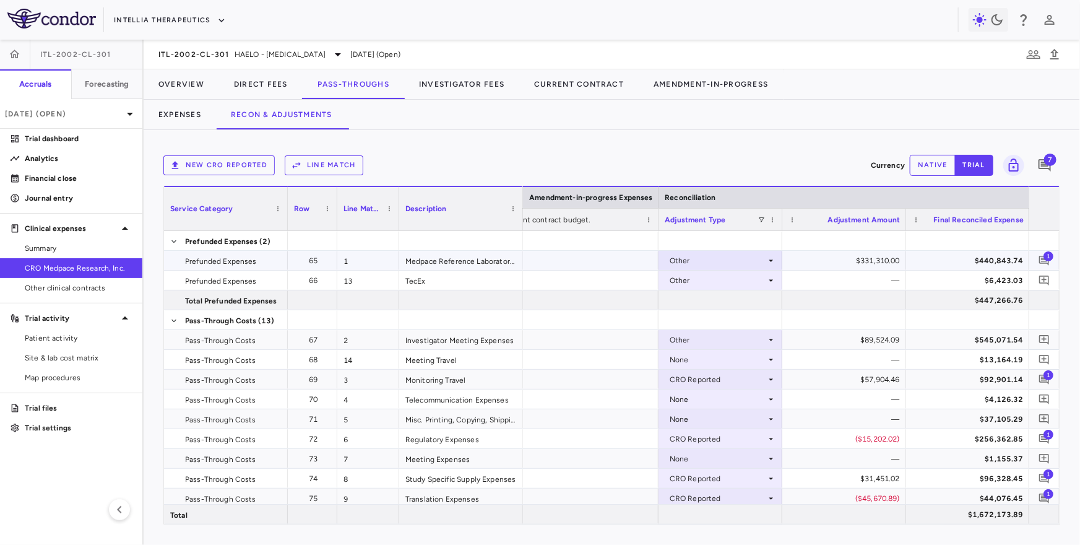
click at [908, 251] on div "$440,843.74" at bounding box center [968, 260] width 124 height 19
click at [77, 181] on p "Financial close" at bounding box center [79, 178] width 108 height 11
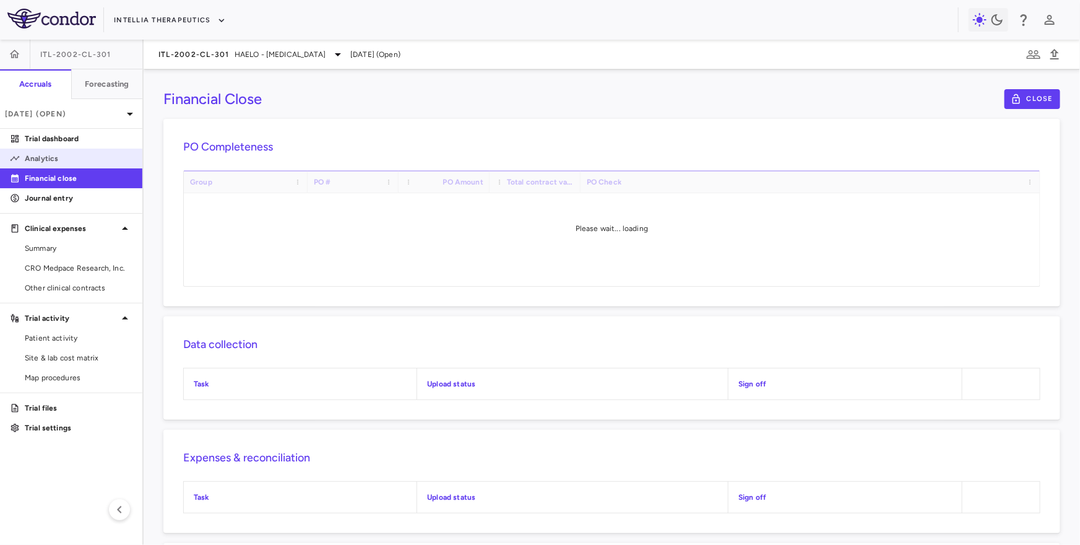
click at [79, 165] on link "Analytics" at bounding box center [71, 158] width 142 height 19
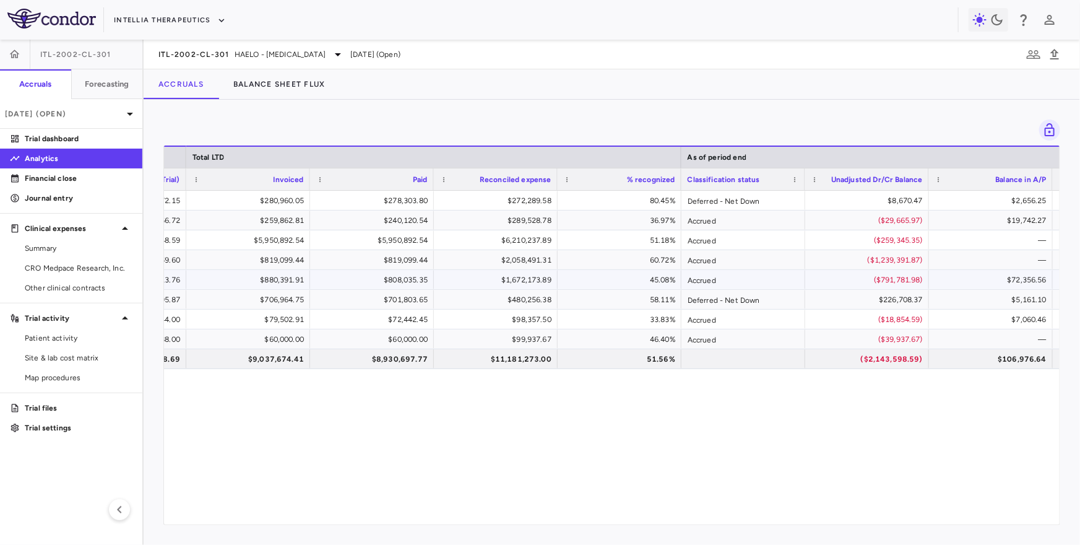
click at [522, 284] on div "$1,672,173.89" at bounding box center [498, 280] width 106 height 20
click at [220, 59] on div "ITL-2002-CL-301 HAELO - Hereditary Angioedema" at bounding box center [251, 54] width 187 height 15
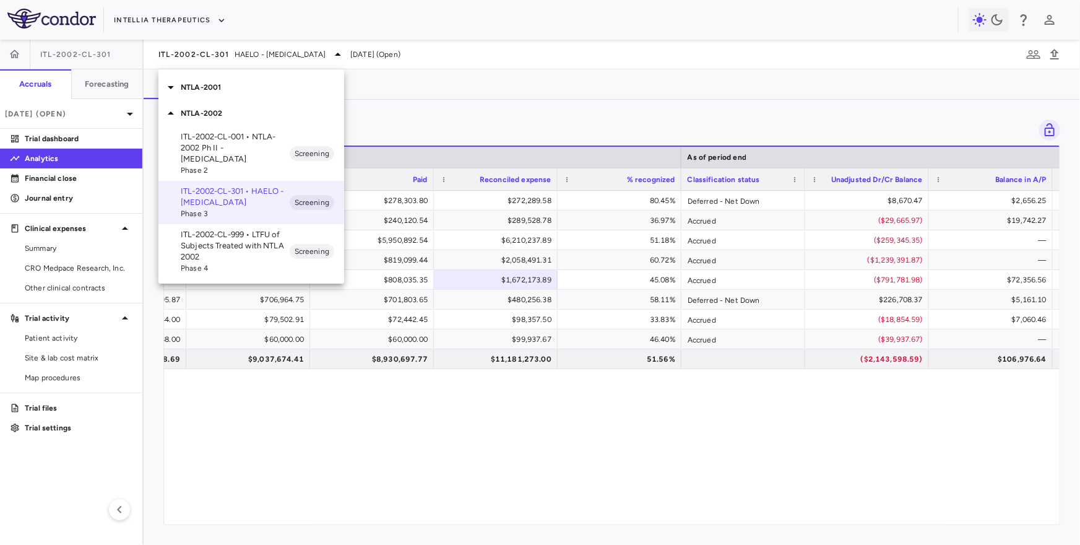
click at [238, 72] on nav "NTLA-2001 NTLA-2002 ITL-2002-CL-001 • NTLA-2002 Ph II - Hereditary Angioedema P…" at bounding box center [251, 176] width 186 height 214
click at [236, 80] on div "NTLA-2001" at bounding box center [251, 87] width 186 height 26
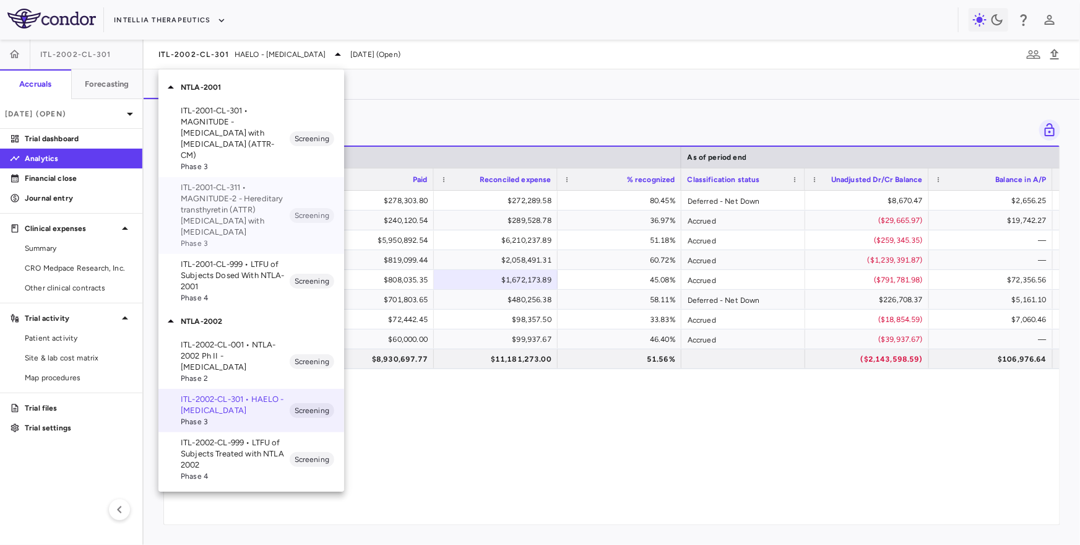
click at [246, 216] on p "ITL-2001-CL-311 • MAGNITUDE-2 - Hereditary transthyretin (ATTR) amyloidosis wit…" at bounding box center [235, 210] width 109 height 56
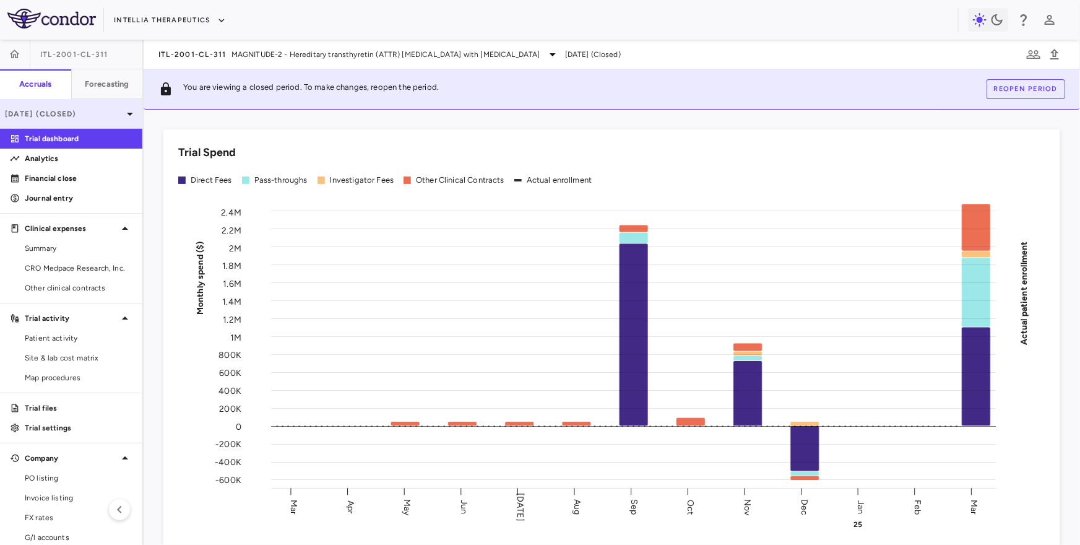
click at [87, 103] on div "Mar 2025 (Closed)" at bounding box center [71, 114] width 142 height 30
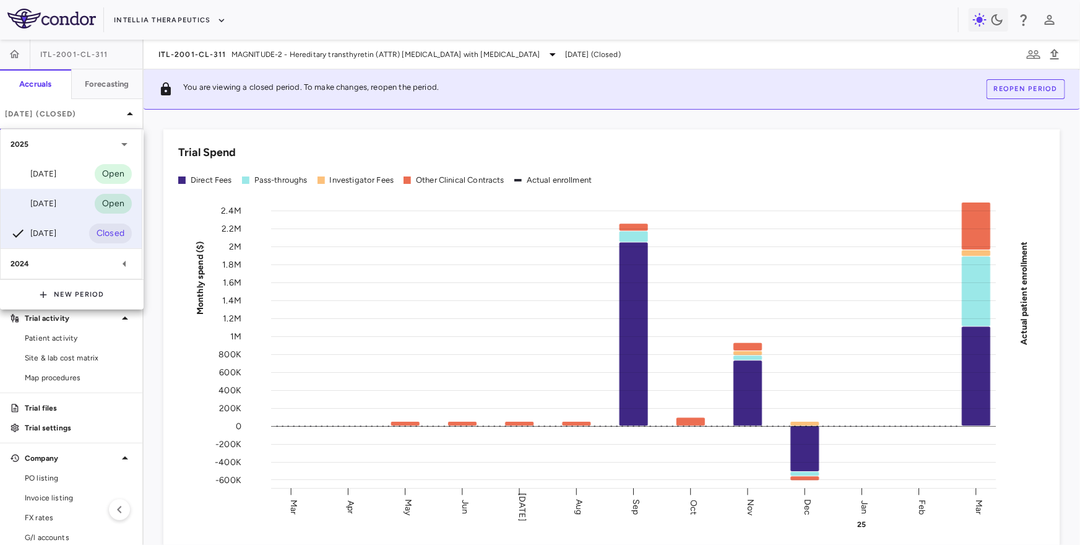
click at [56, 198] on div "[DATE]" at bounding box center [34, 203] width 46 height 15
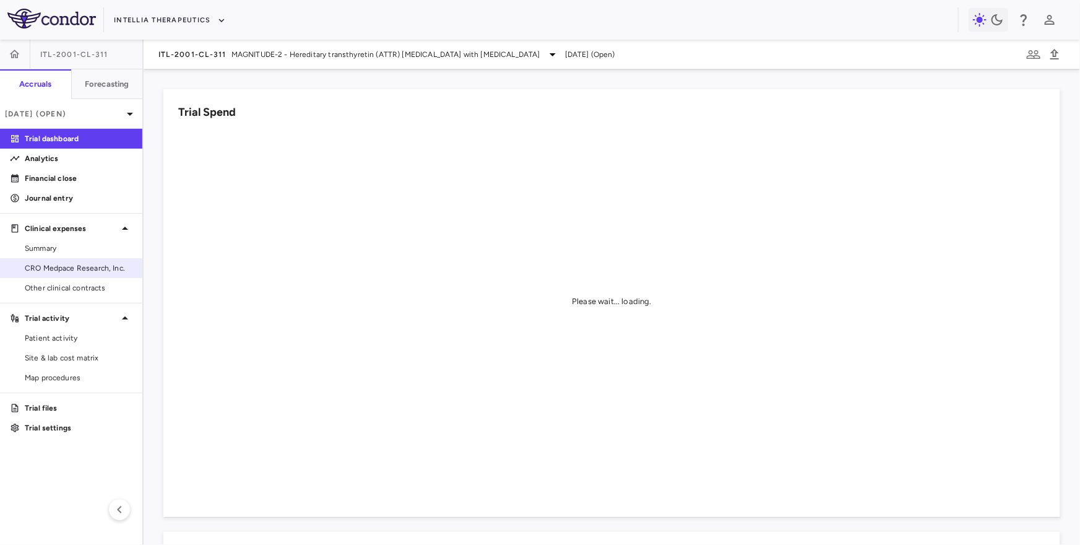
click at [96, 273] on span "CRO Medpace Research, Inc." at bounding box center [79, 267] width 108 height 11
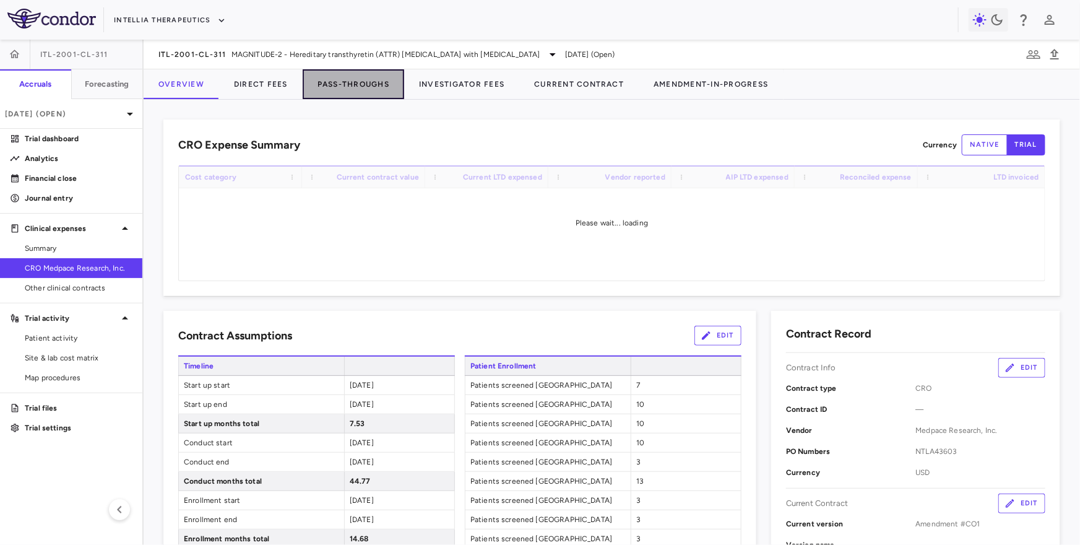
click at [359, 89] on button "Pass-Throughs" at bounding box center [354, 84] width 102 height 30
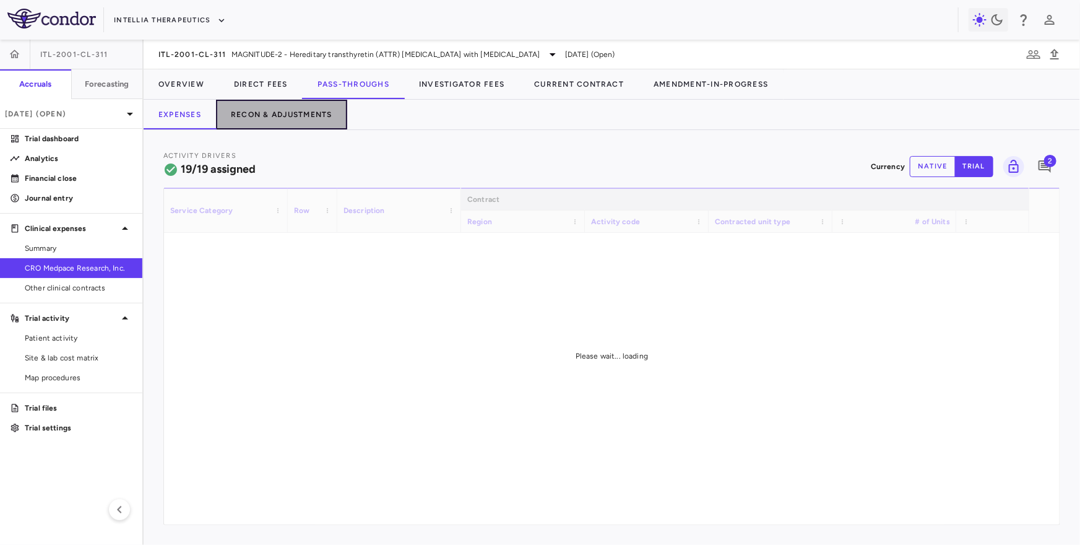
click at [308, 118] on button "Recon & Adjustments" at bounding box center [281, 115] width 131 height 30
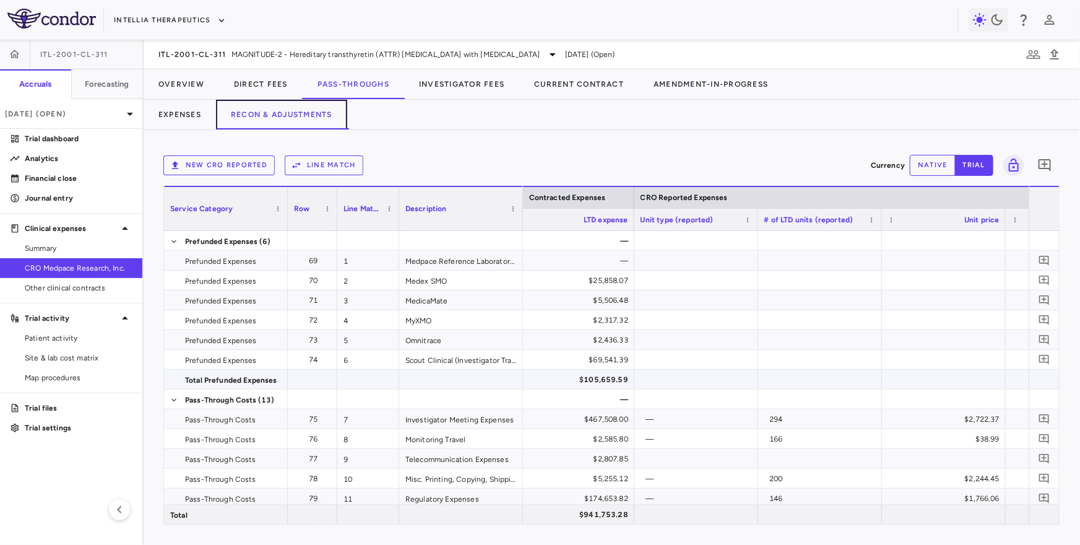
scroll to position [0, 1642]
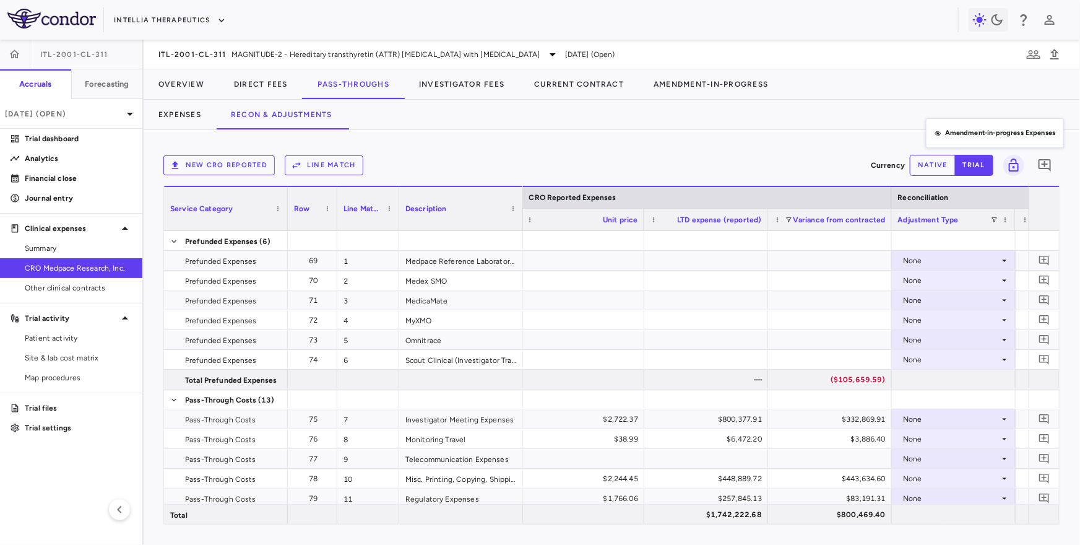
drag, startPoint x: 938, startPoint y: 204, endPoint x: 932, endPoint y: 124, distance: 80.1
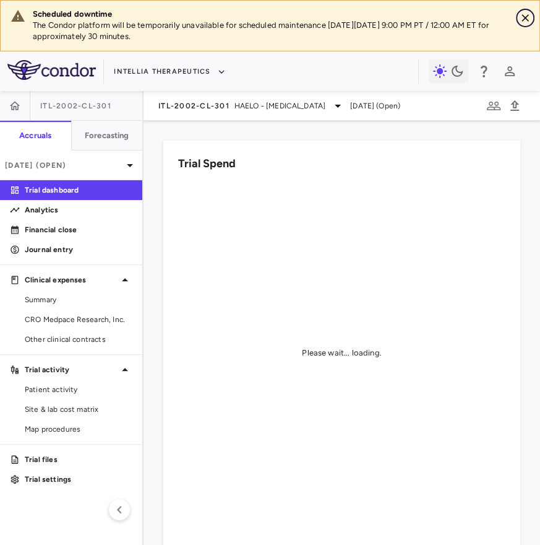
click at [527, 19] on icon "Close" at bounding box center [525, 17] width 7 height 7
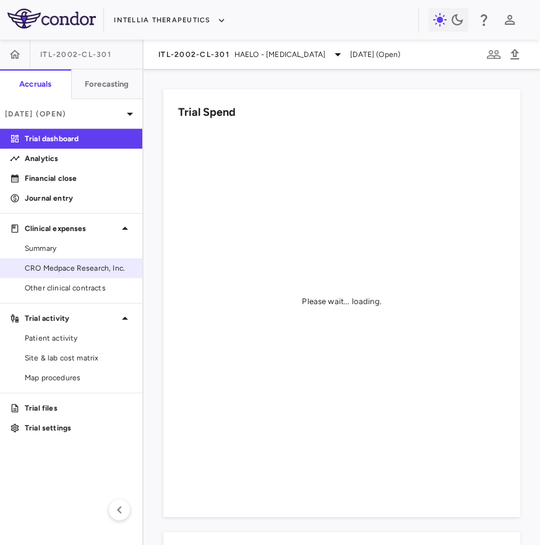
click at [90, 269] on span "CRO Medpace Research, Inc." at bounding box center [79, 267] width 108 height 11
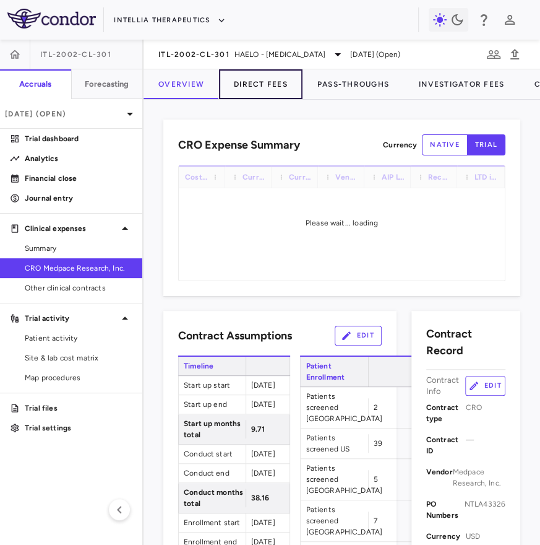
click at [270, 84] on button "Direct Fees" at bounding box center [261, 84] width 84 height 30
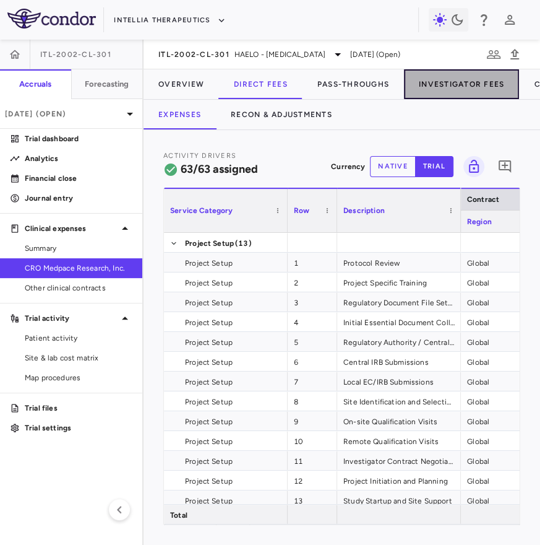
click at [439, 74] on button "Investigator Fees" at bounding box center [461, 84] width 115 height 30
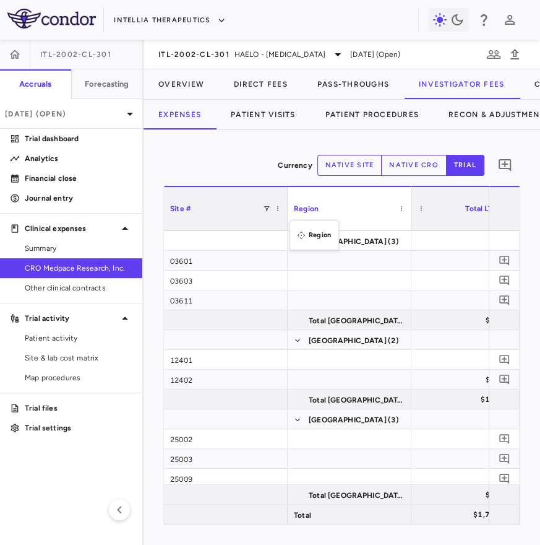
drag, startPoint x: 287, startPoint y: 228, endPoint x: 303, endPoint y: 228, distance: 15.5
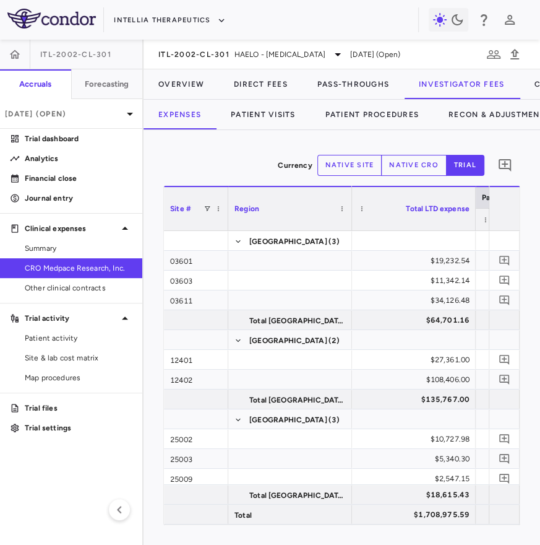
drag, startPoint x: 287, startPoint y: 220, endPoint x: 224, endPoint y: 225, distance: 63.4
click at [225, 225] on div at bounding box center [227, 208] width 5 height 43
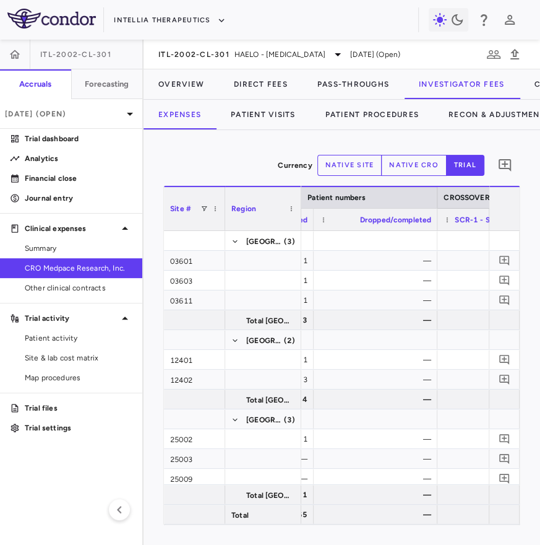
drag, startPoint x: 347, startPoint y: 215, endPoint x: 292, endPoint y: 216, distance: 55.1
click at [298, 216] on div at bounding box center [300, 208] width 5 height 43
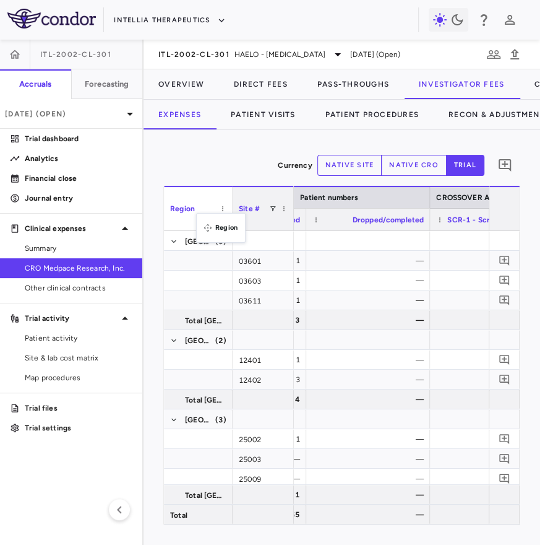
drag, startPoint x: 255, startPoint y: 216, endPoint x: 197, endPoint y: 220, distance: 58.3
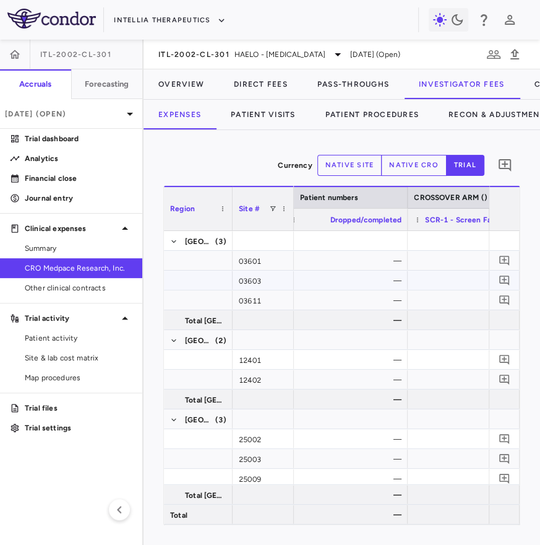
scroll to position [0, 895]
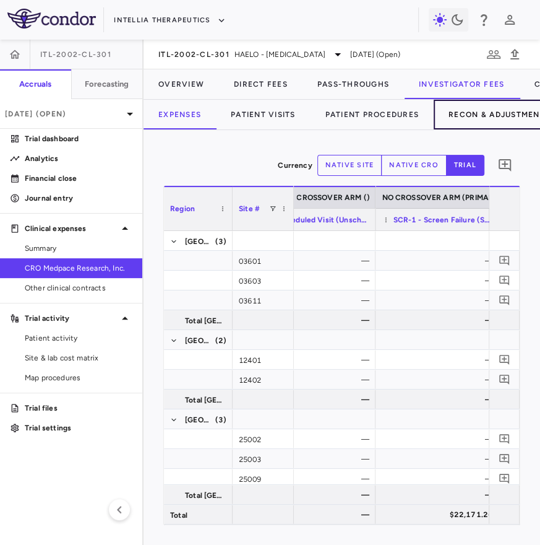
click at [488, 112] on button "Recon & Adjustments" at bounding box center [499, 115] width 131 height 30
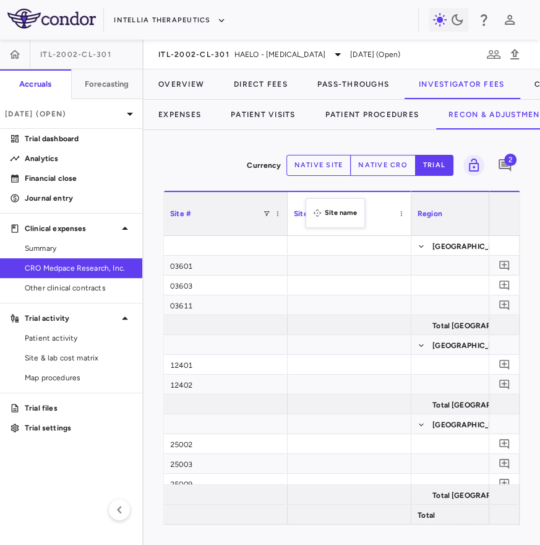
drag, startPoint x: 332, startPoint y: 216, endPoint x: 264, endPoint y: 178, distance: 77.3
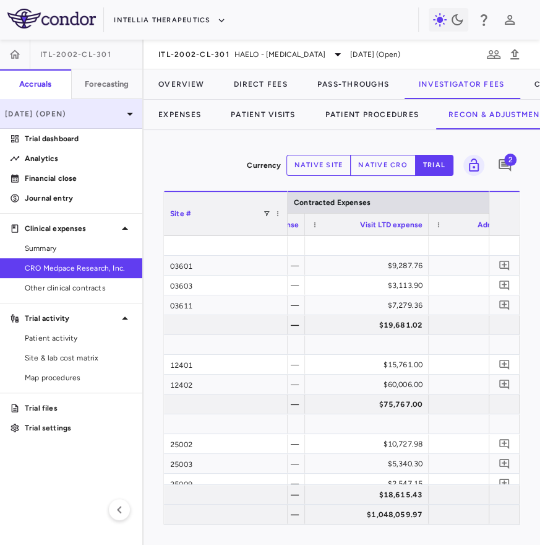
click at [81, 116] on p "[DATE] (Open)" at bounding box center [64, 113] width 118 height 11
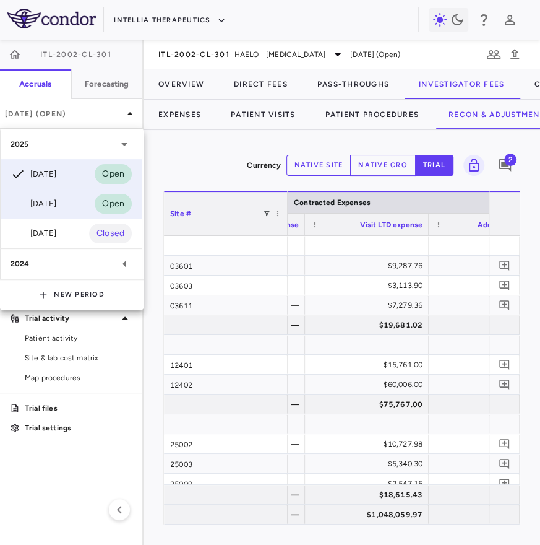
click at [56, 205] on div "[DATE]" at bounding box center [34, 203] width 46 height 15
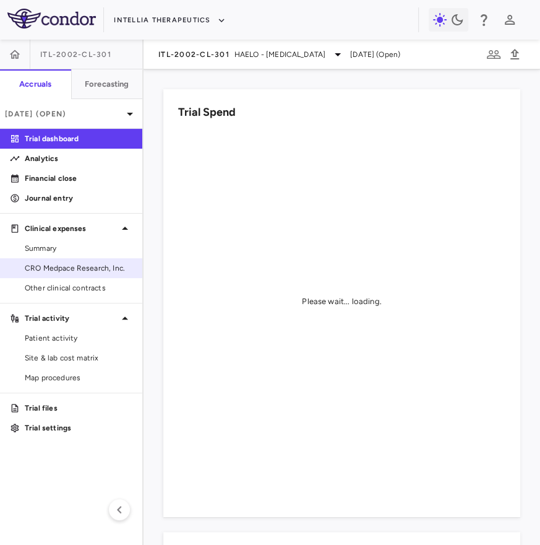
click at [63, 264] on span "CRO Medpace Research, Inc." at bounding box center [79, 267] width 108 height 11
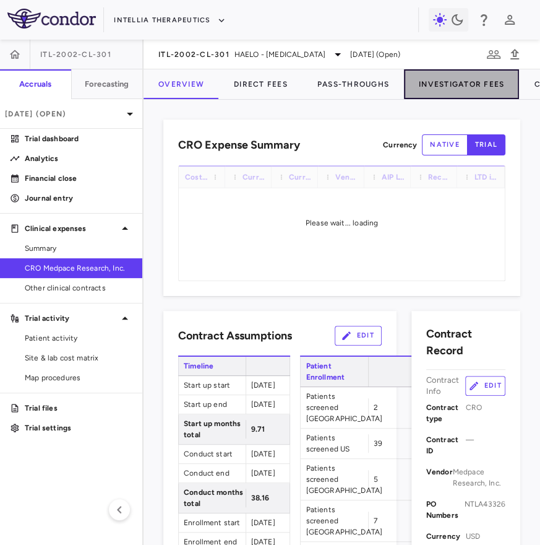
click at [457, 87] on button "Investigator Fees" at bounding box center [461, 84] width 115 height 30
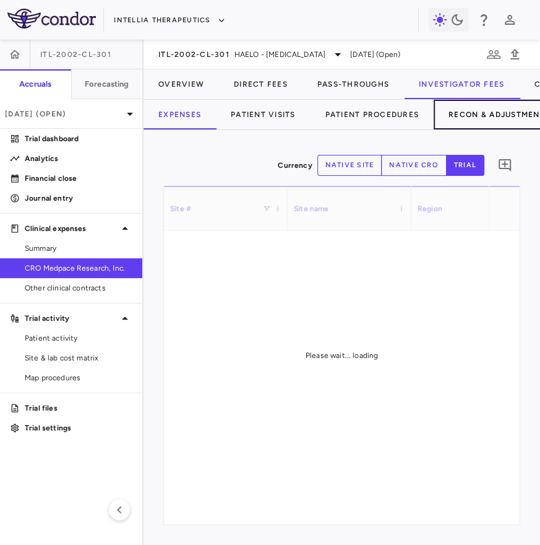
click at [477, 121] on button "Recon & Adjustments" at bounding box center [499, 115] width 131 height 30
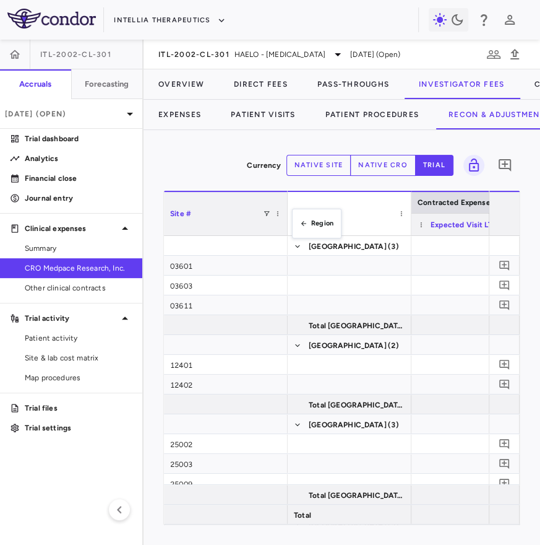
drag, startPoint x: 314, startPoint y: 215, endPoint x: 217, endPoint y: 224, distance: 97.6
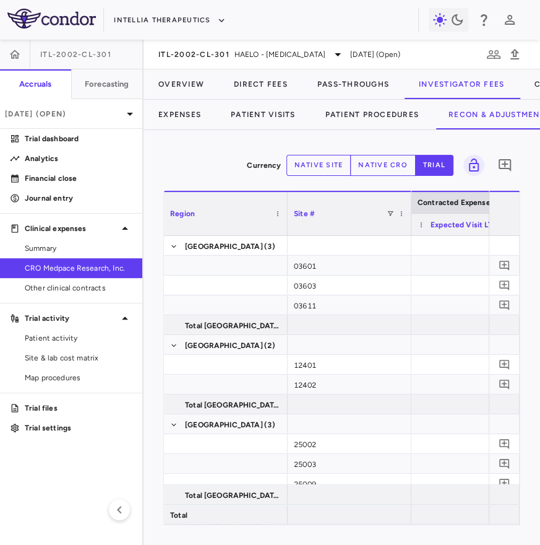
click at [407, 218] on div "Site #" at bounding box center [350, 213] width 124 height 45
drag, startPoint x: 410, startPoint y: 223, endPoint x: 339, endPoint y: 233, distance: 71.8
click at [351, 233] on div at bounding box center [353, 213] width 5 height 43
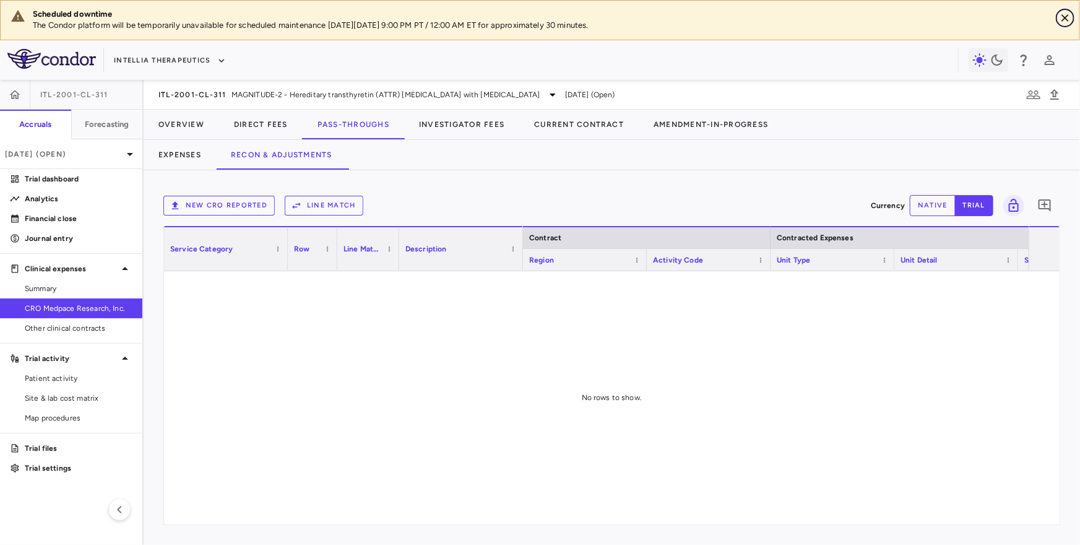
click at [1069, 17] on icon "Close" at bounding box center [1065, 18] width 12 height 12
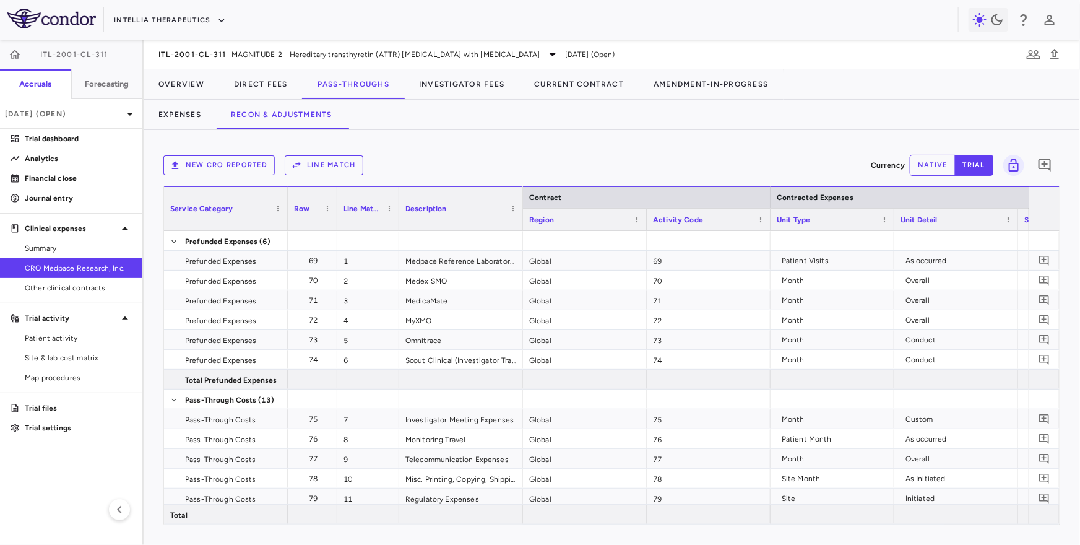
click at [74, 270] on span "CRO Medpace Research, Inc." at bounding box center [79, 267] width 108 height 11
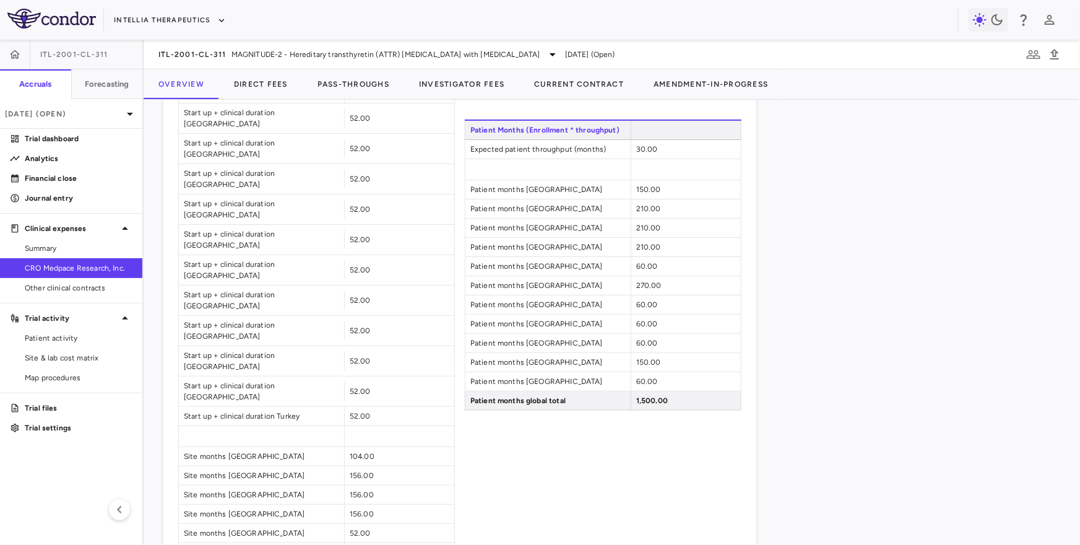
scroll to position [1208, 0]
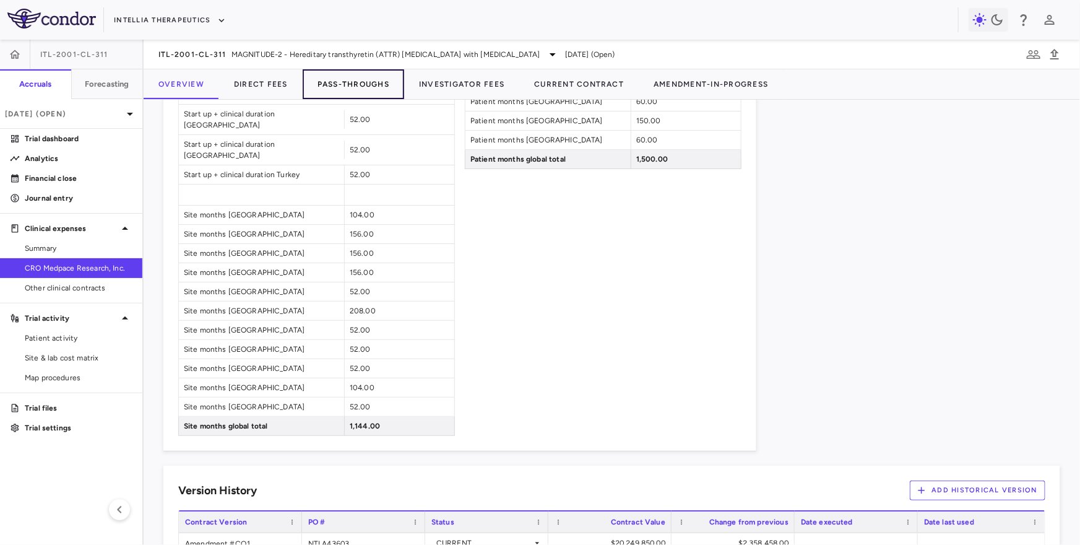
click at [353, 71] on button "Pass-Throughs" at bounding box center [354, 84] width 102 height 30
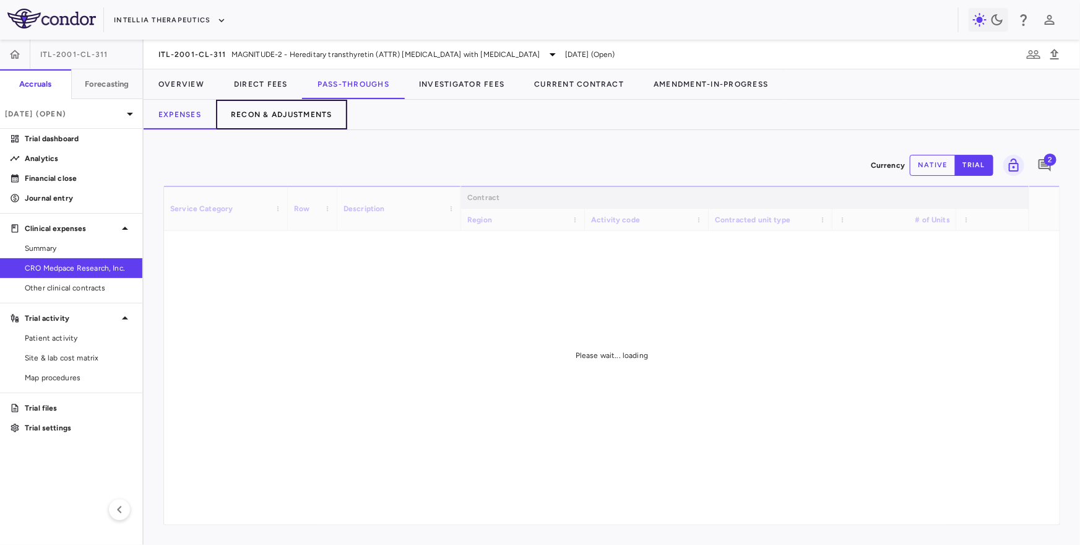
click at [309, 113] on button "Recon & Adjustments" at bounding box center [281, 115] width 131 height 30
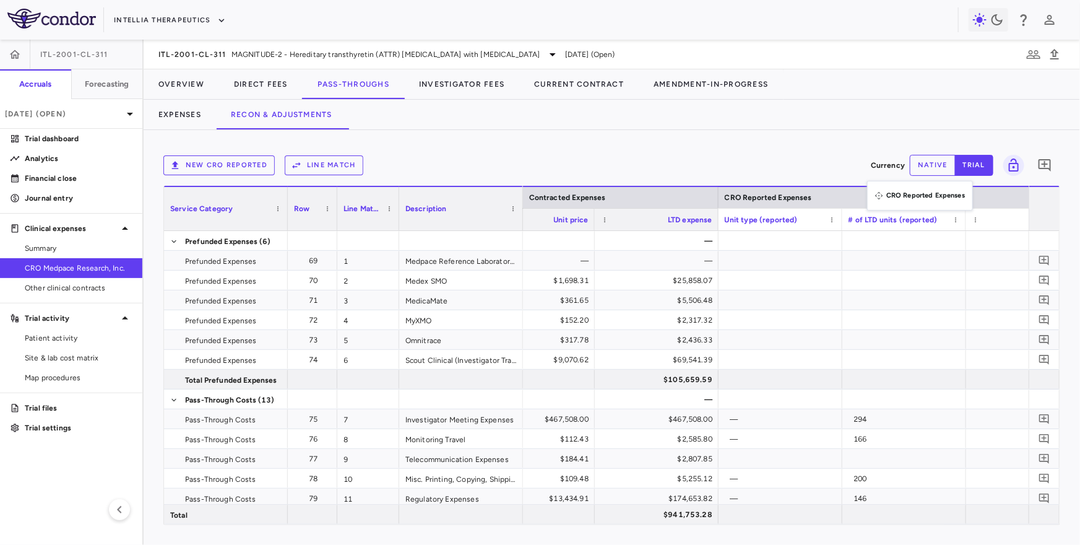
drag, startPoint x: 875, startPoint y: 194, endPoint x: 862, endPoint y: 158, distance: 38.0
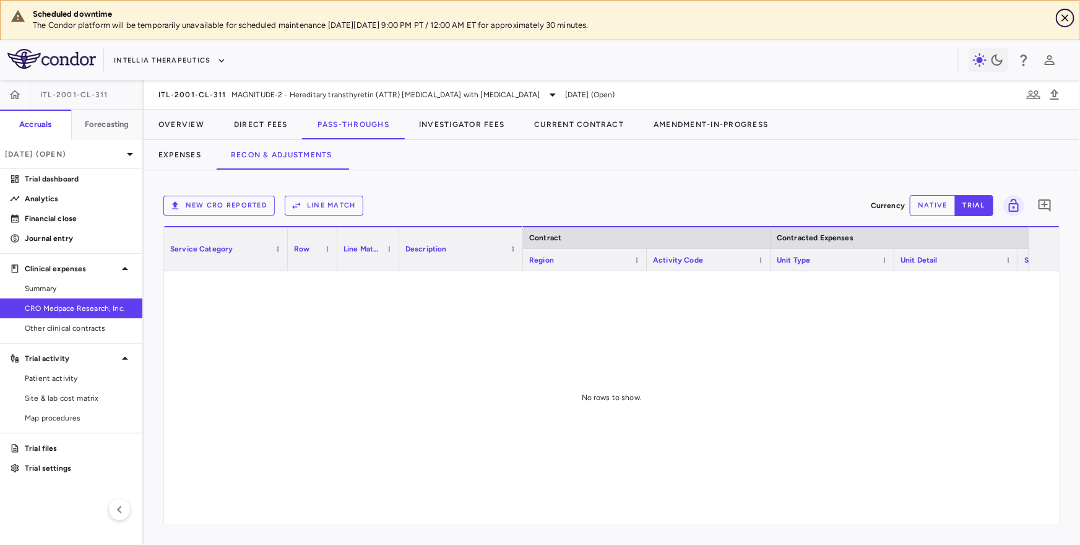
click at [1065, 15] on icon "Close" at bounding box center [1065, 18] width 12 height 12
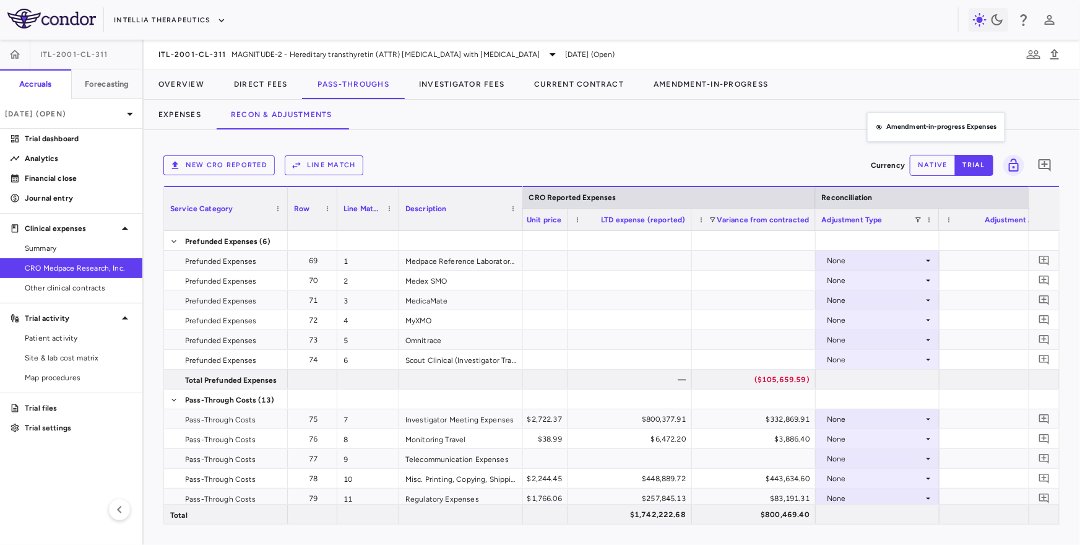
drag, startPoint x: 873, startPoint y: 192, endPoint x: 873, endPoint y: 133, distance: 58.8
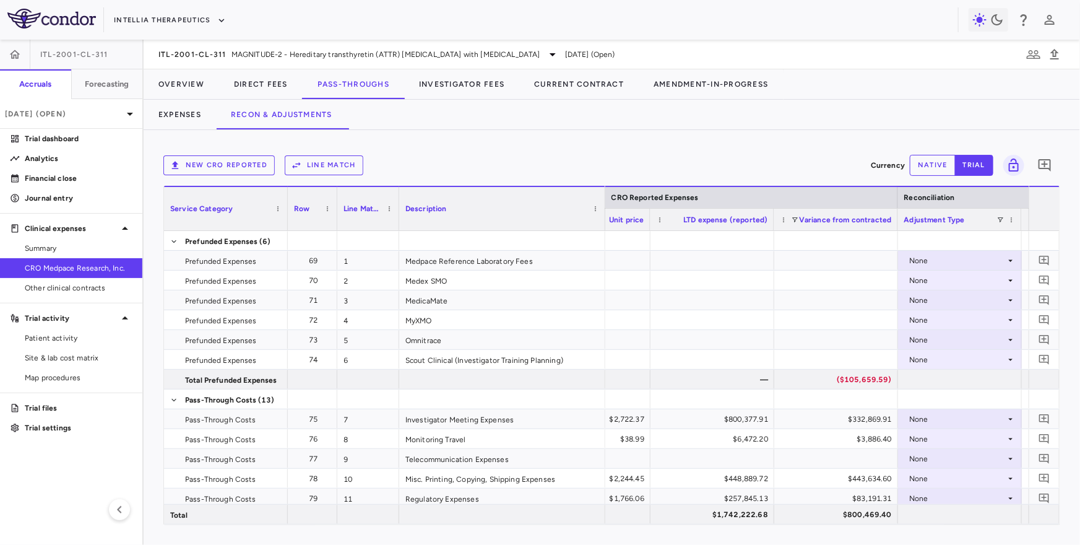
drag, startPoint x: 521, startPoint y: 215, endPoint x: 602, endPoint y: 218, distance: 81.2
click at [602, 218] on div at bounding box center [604, 208] width 5 height 43
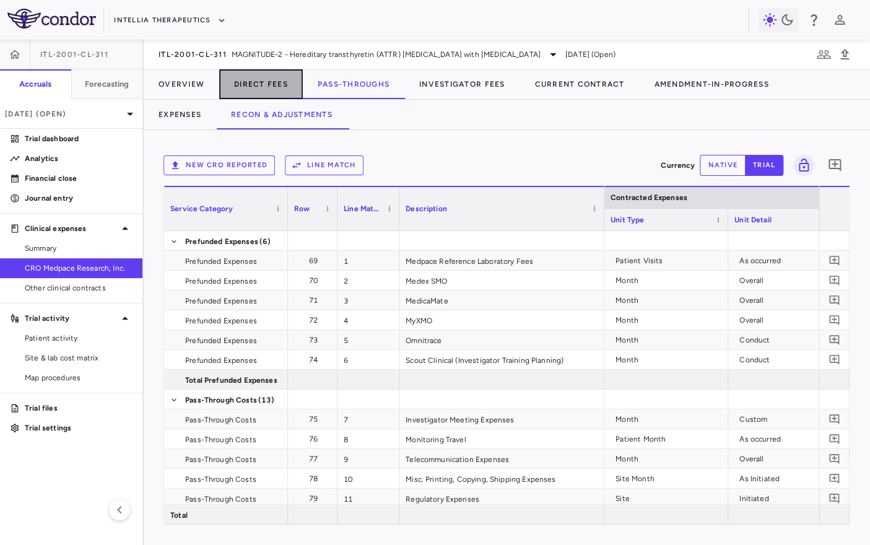
click at [244, 87] on button "Direct Fees" at bounding box center [261, 84] width 84 height 30
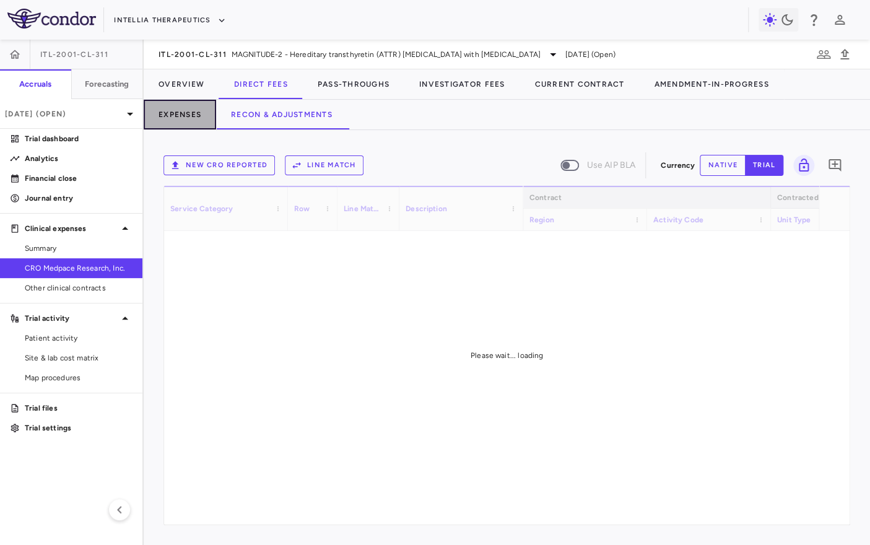
click at [191, 102] on button "Expenses" at bounding box center [180, 115] width 72 height 30
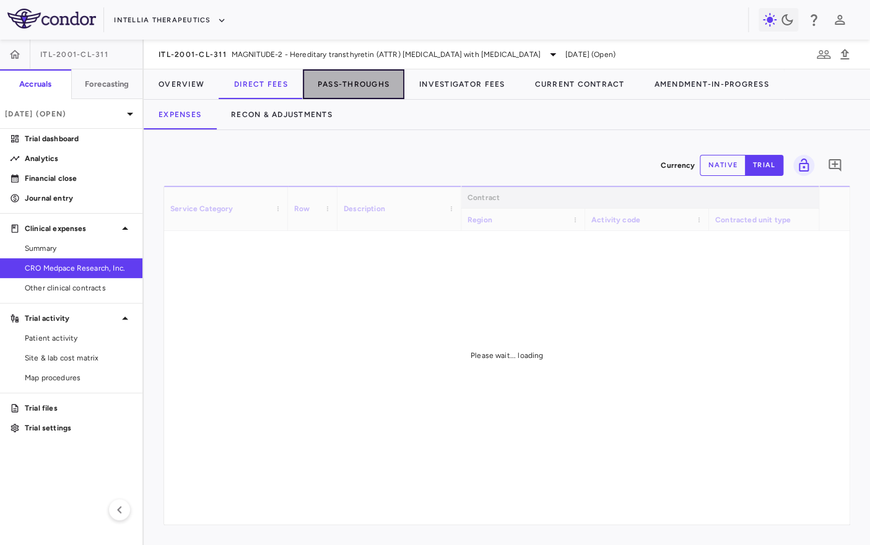
click at [380, 72] on button "Pass-Throughs" at bounding box center [354, 84] width 102 height 30
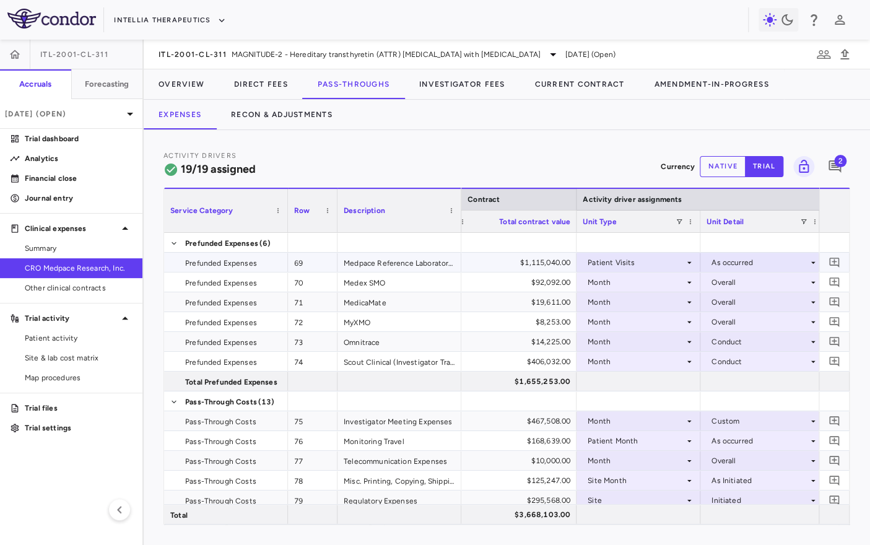
click at [655, 263] on div "Patient Visits" at bounding box center [635, 263] width 97 height 20
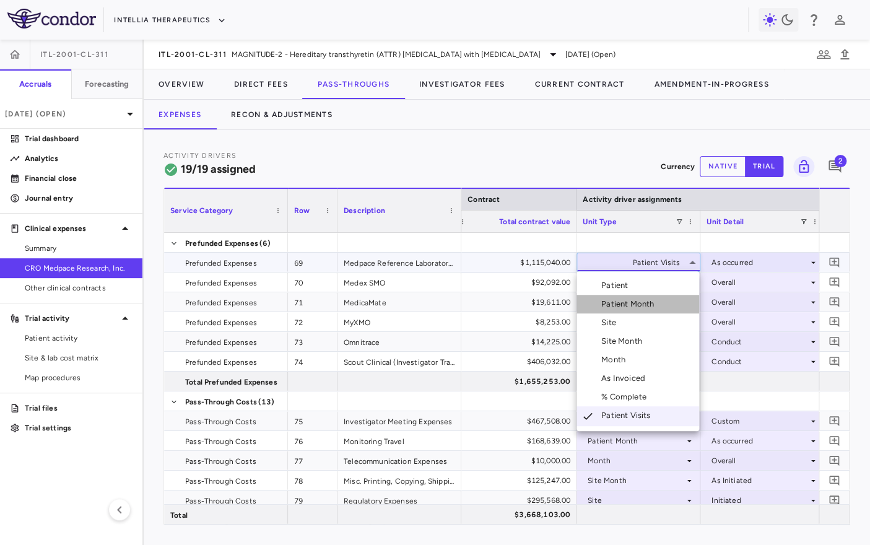
click at [650, 295] on li "Patient Month" at bounding box center [637, 304] width 123 height 19
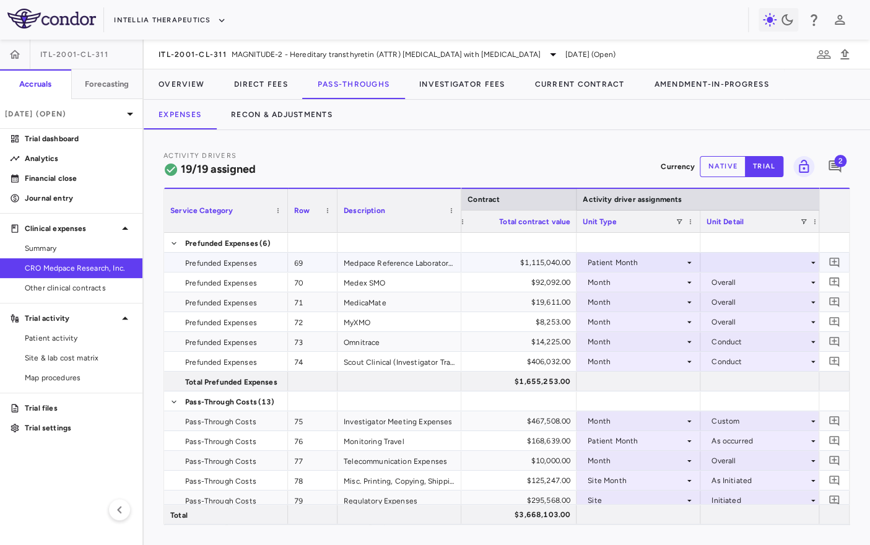
click at [720, 264] on div at bounding box center [761, 262] width 111 height 18
click at [723, 285] on div "As occurred" at bounding box center [737, 285] width 74 height 11
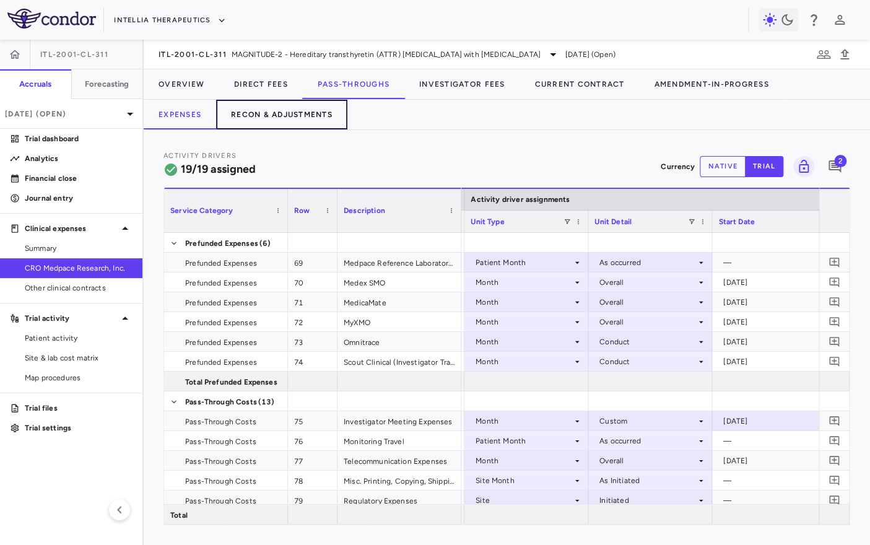
click at [263, 111] on button "Recon & Adjustments" at bounding box center [281, 115] width 131 height 30
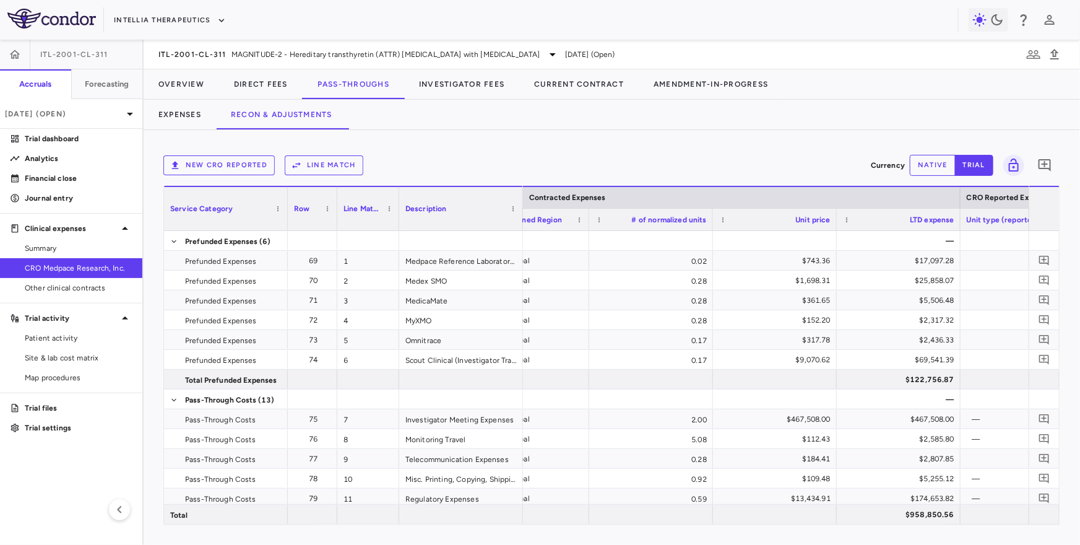
scroll to position [0, 613]
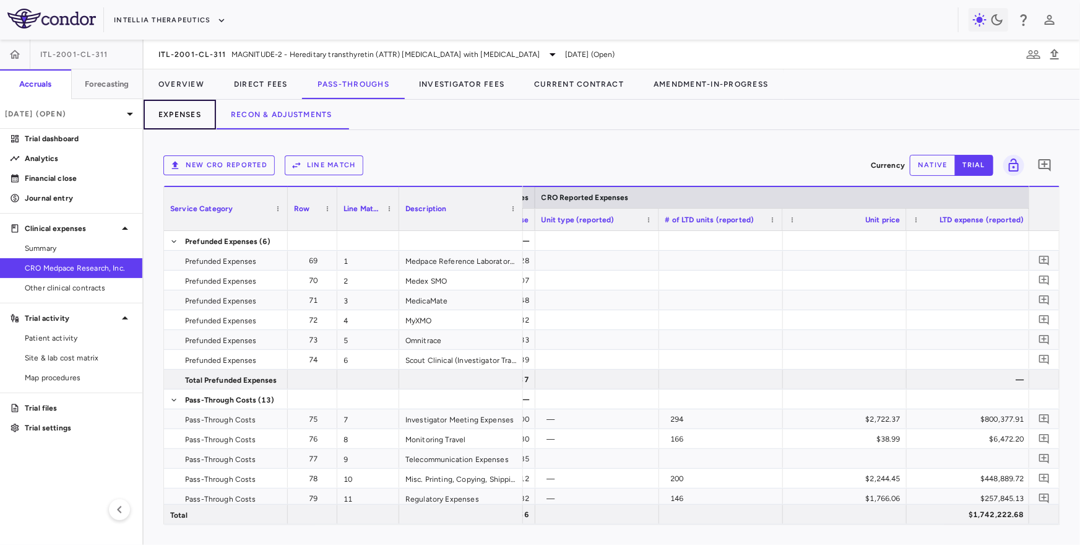
click at [183, 114] on button "Expenses" at bounding box center [180, 115] width 72 height 30
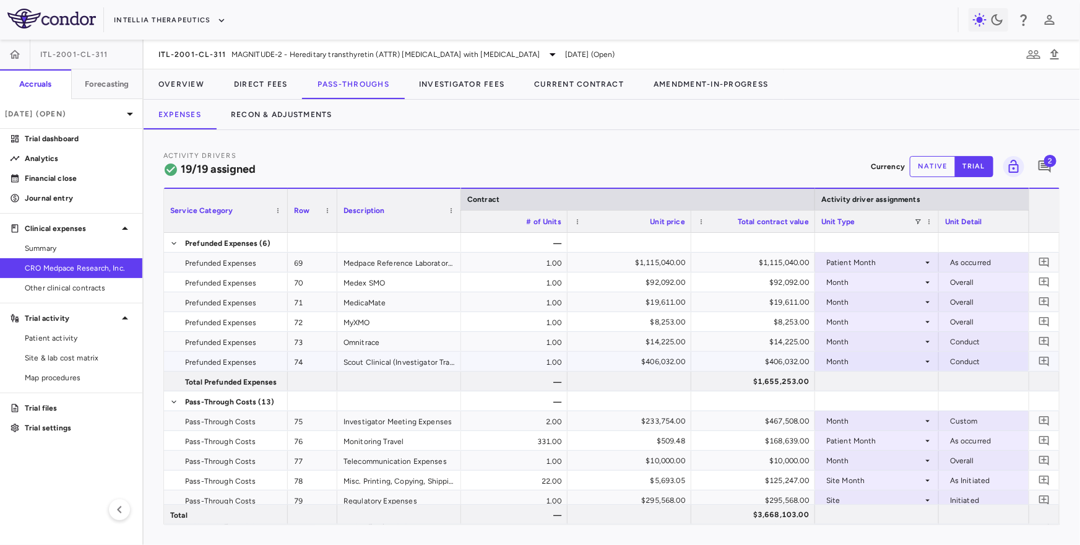
click at [784, 364] on div "$406,032.00" at bounding box center [756, 362] width 106 height 20
click at [285, 123] on button "Recon & Adjustments" at bounding box center [281, 115] width 131 height 30
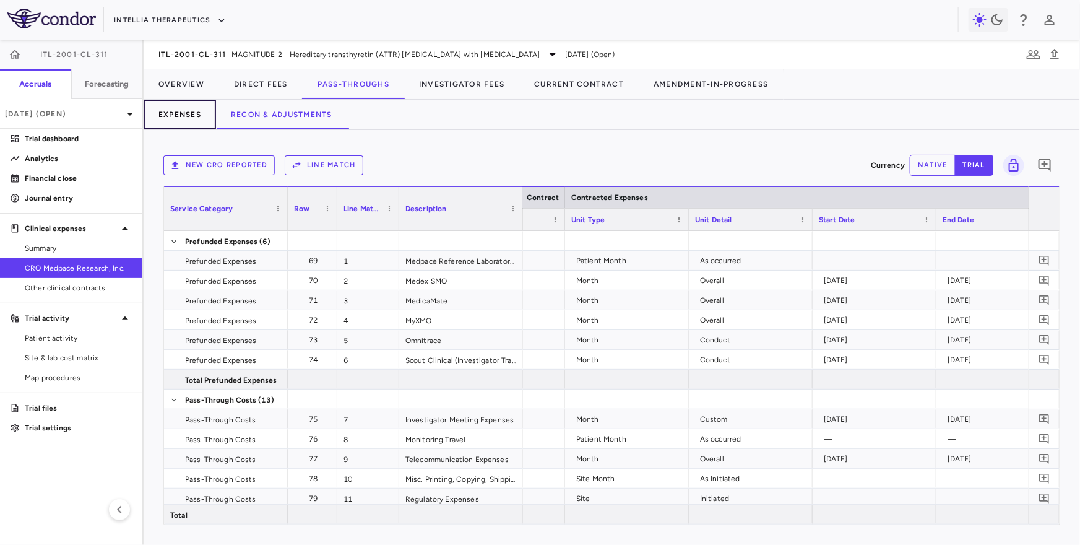
click at [195, 119] on button "Expenses" at bounding box center [180, 115] width 72 height 30
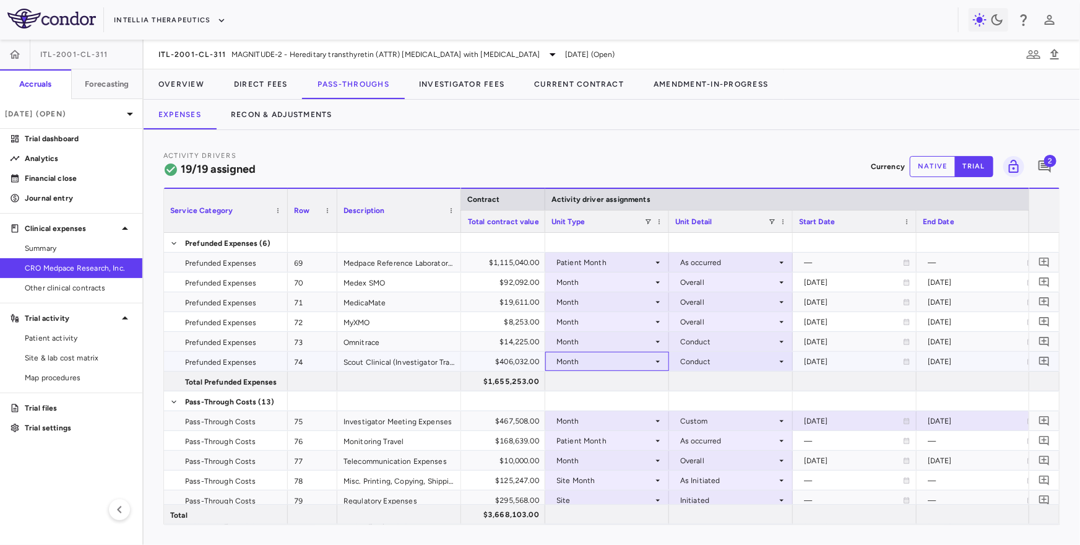
click at [640, 365] on div "Month" at bounding box center [604, 362] width 97 height 20
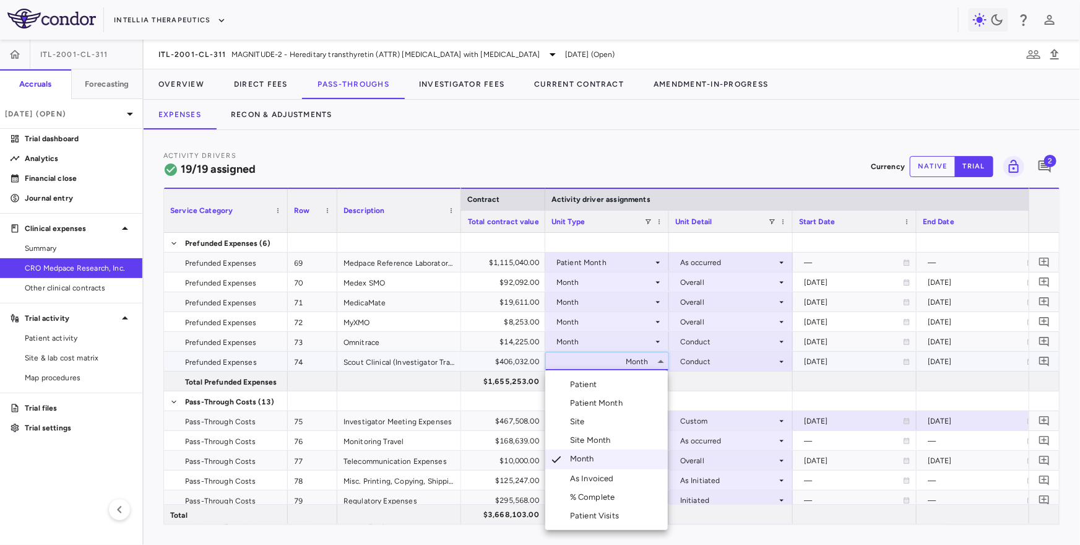
click at [598, 474] on div "As Invoiced" at bounding box center [594, 478] width 49 height 11
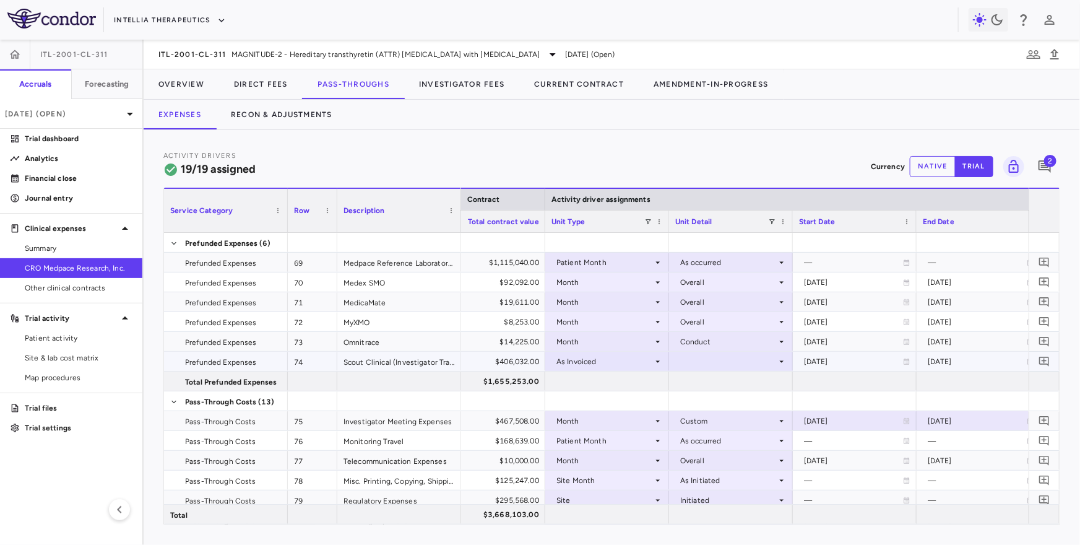
click at [699, 360] on div at bounding box center [730, 361] width 111 height 18
click at [703, 387] on div "As occurred" at bounding box center [719, 384] width 50 height 11
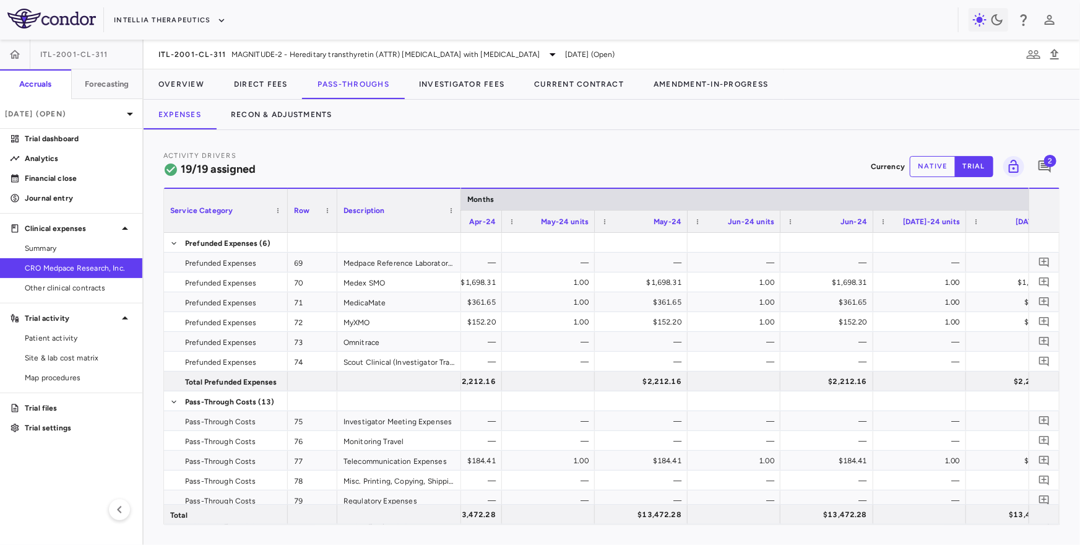
click at [935, 167] on button "native" at bounding box center [933, 166] width 46 height 21
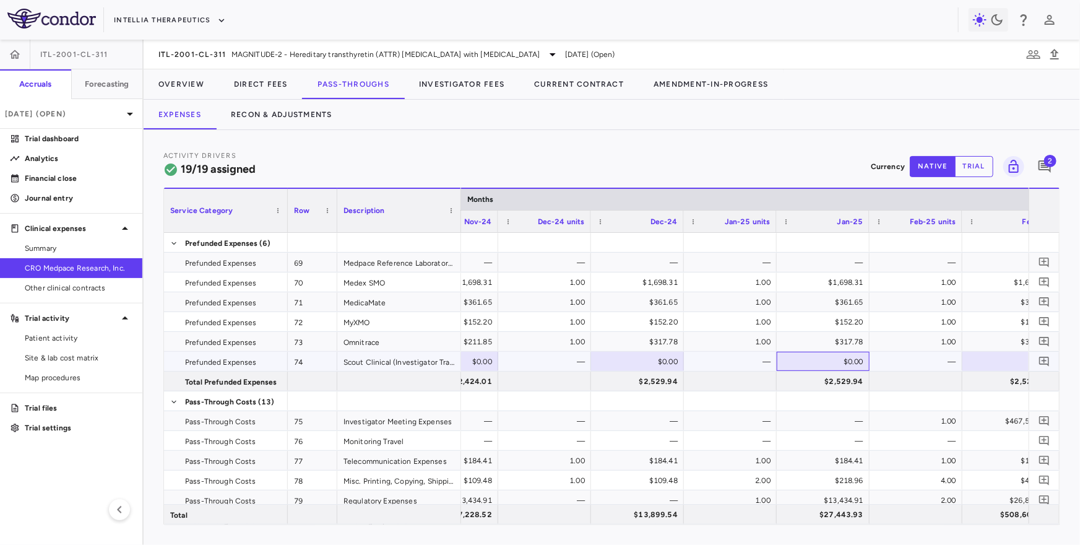
click at [802, 360] on div "$0.00" at bounding box center [826, 362] width 76 height 20
paste input "*********"
type input "*********"
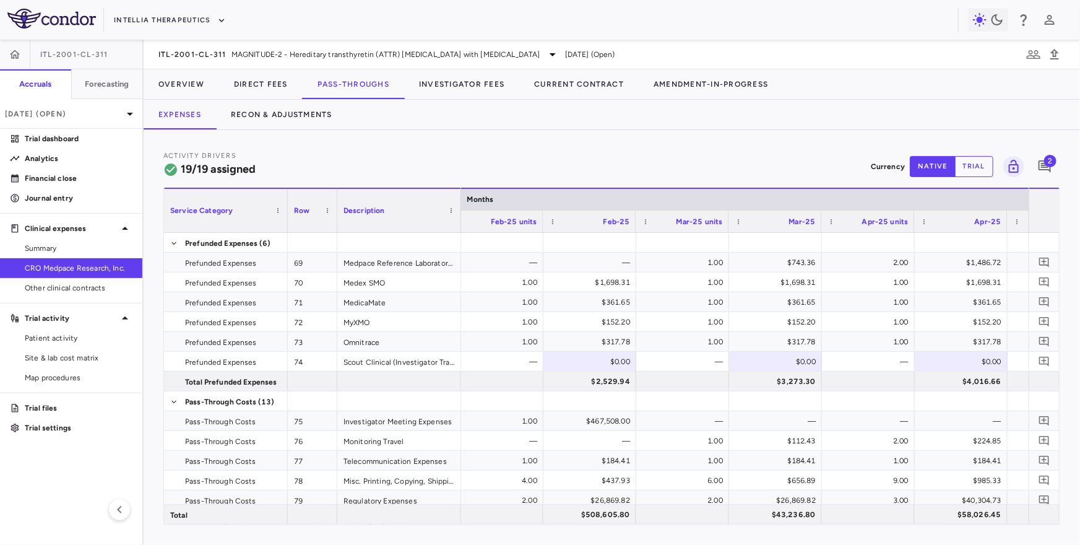
click at [955, 358] on div "$0.00" at bounding box center [964, 362] width 76 height 20
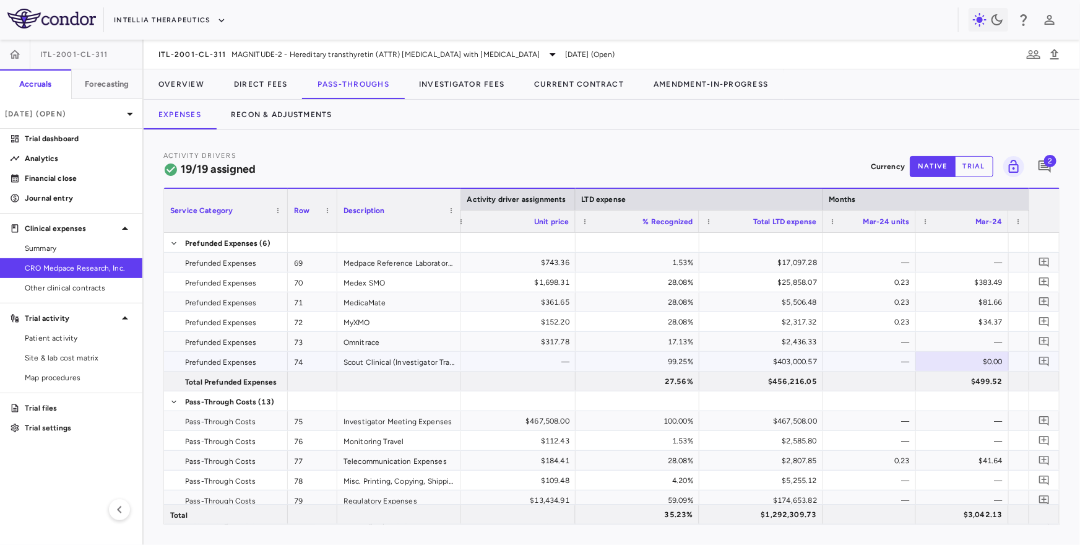
click at [794, 356] on div "$403,000.57" at bounding box center [764, 362] width 106 height 20
click at [295, 110] on button "Recon & Adjustments" at bounding box center [281, 115] width 131 height 30
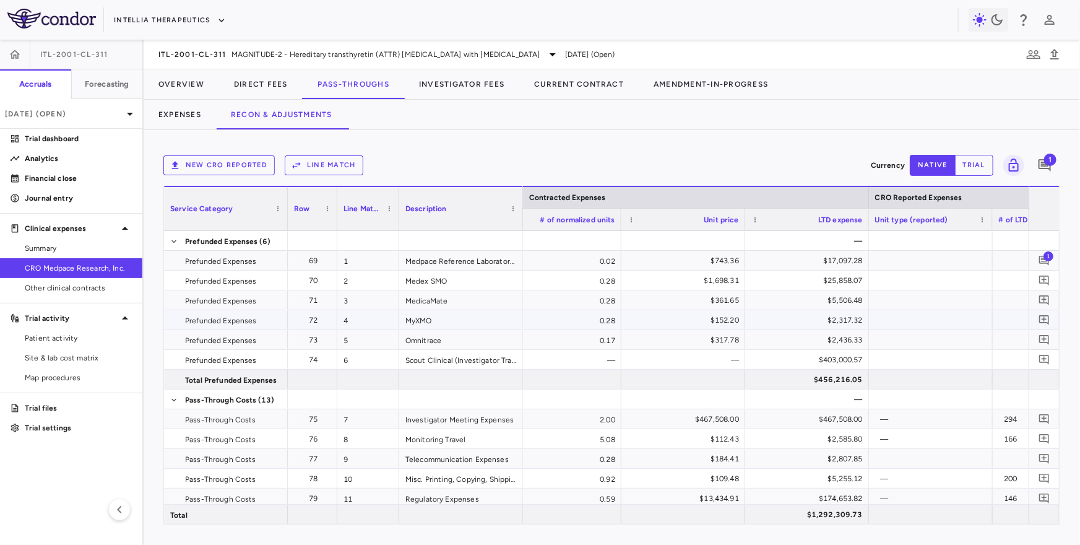
click at [430, 326] on div "MyXMO" at bounding box center [461, 319] width 124 height 19
click at [441, 342] on div "Omnitrace" at bounding box center [461, 339] width 124 height 19
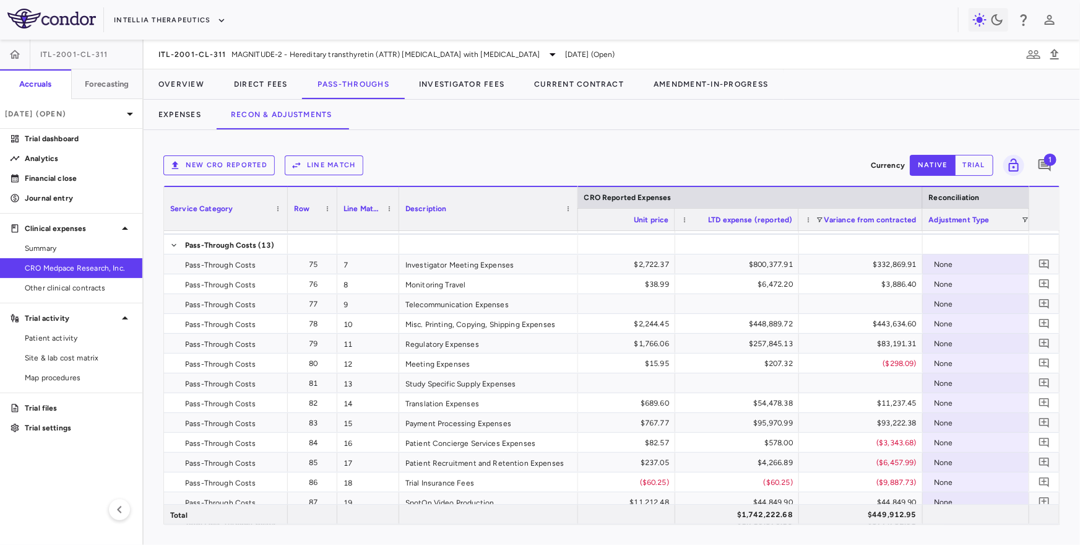
drag, startPoint x: 522, startPoint y: 218, endPoint x: 577, endPoint y: 222, distance: 55.2
click at [577, 222] on div at bounding box center [577, 208] width 5 height 43
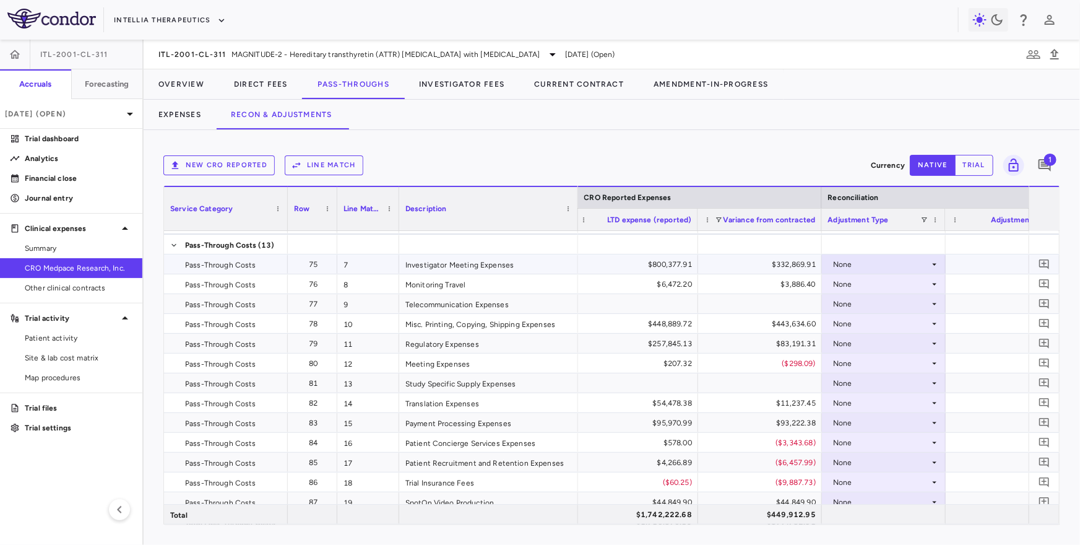
click at [652, 266] on div "$800,377.91" at bounding box center [639, 264] width 106 height 20
click at [907, 267] on div "None" at bounding box center [881, 264] width 97 height 20
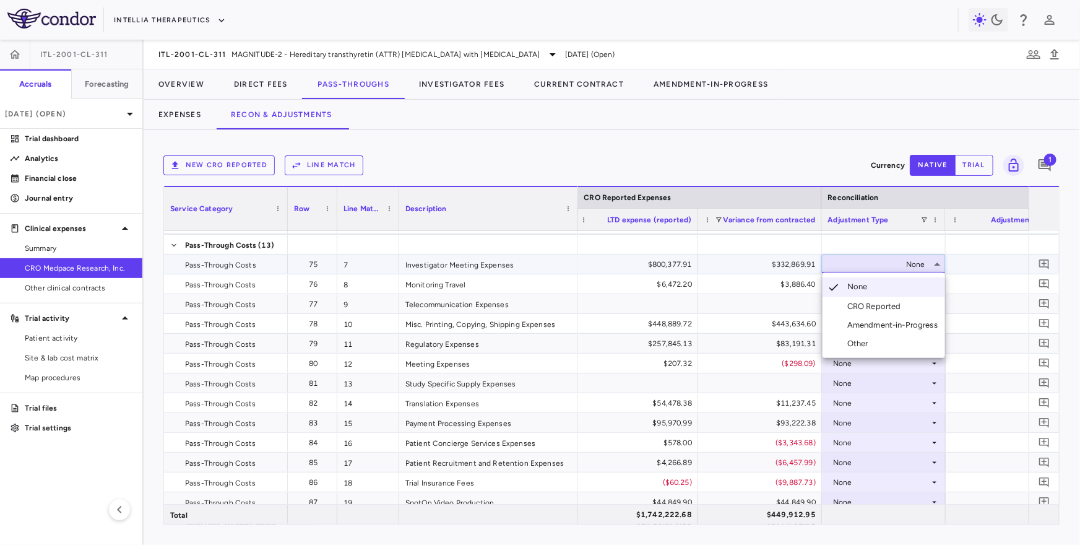
click at [886, 262] on div at bounding box center [540, 272] width 1080 height 545
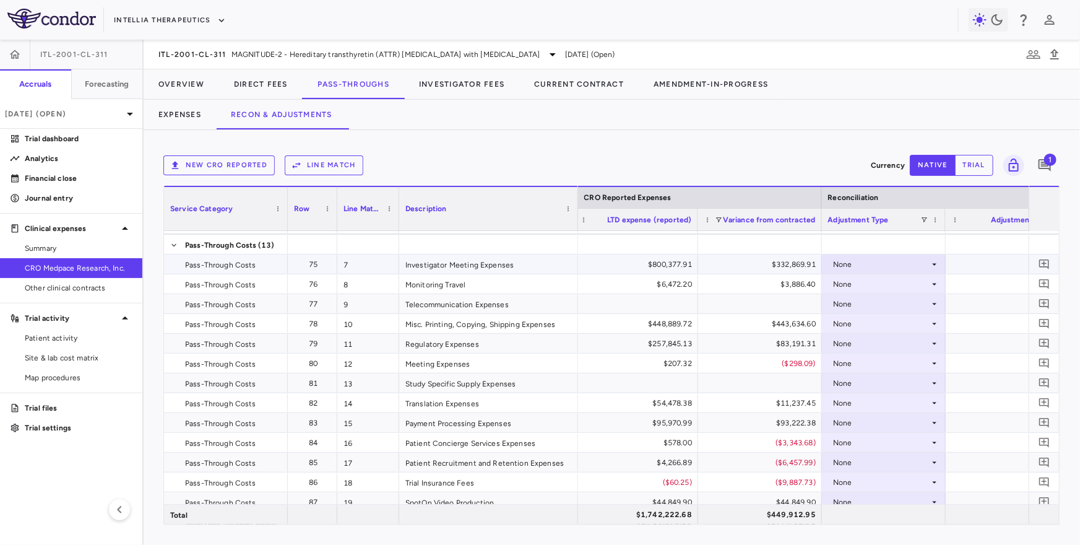
click at [642, 264] on div "$800,377.91" at bounding box center [639, 264] width 106 height 20
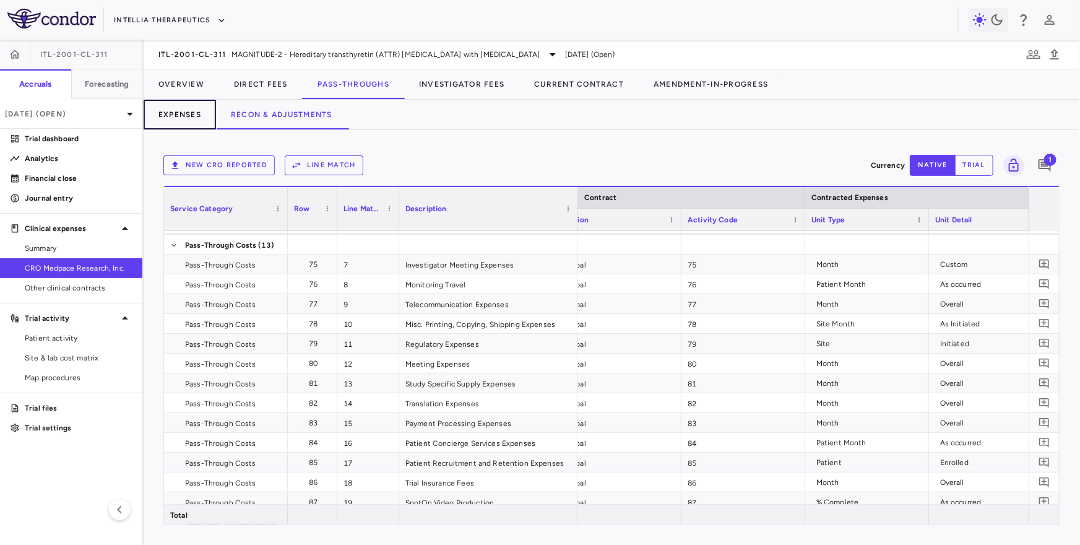
click at [192, 110] on button "Expenses" at bounding box center [180, 115] width 72 height 30
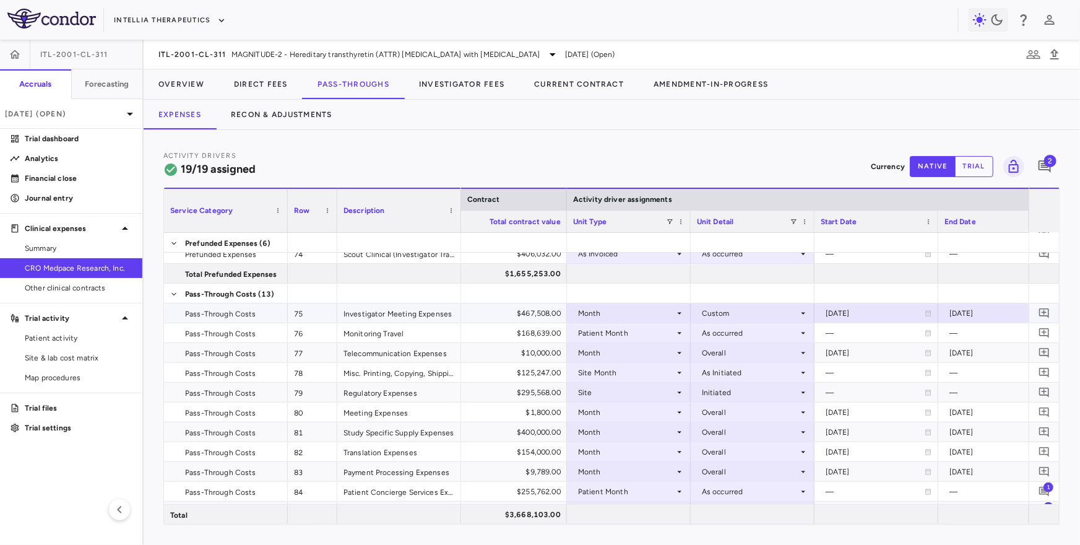
click at [529, 314] on div "$467,508.00" at bounding box center [507, 313] width 106 height 20
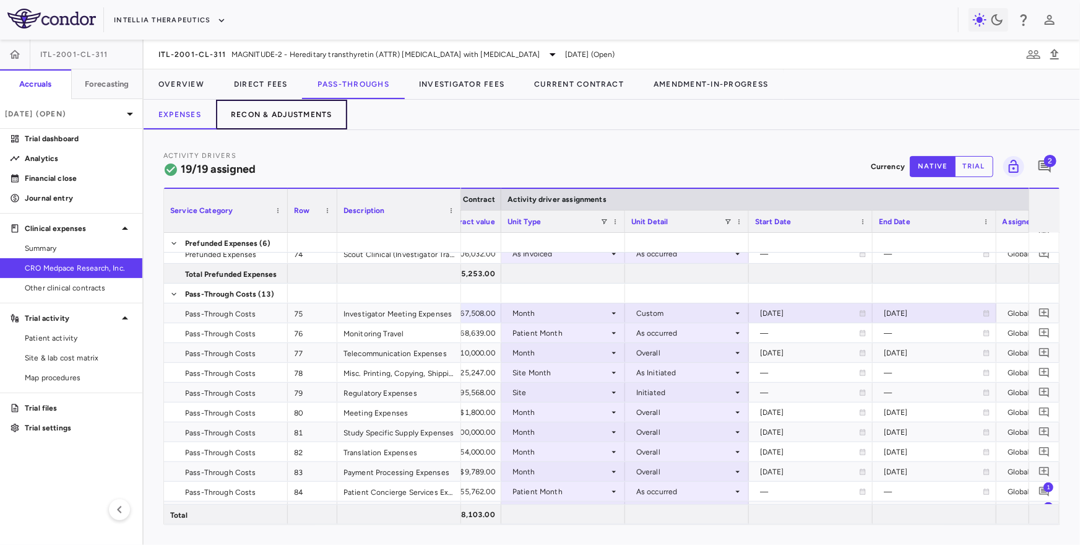
click at [292, 106] on button "Recon & Adjustments" at bounding box center [281, 115] width 131 height 30
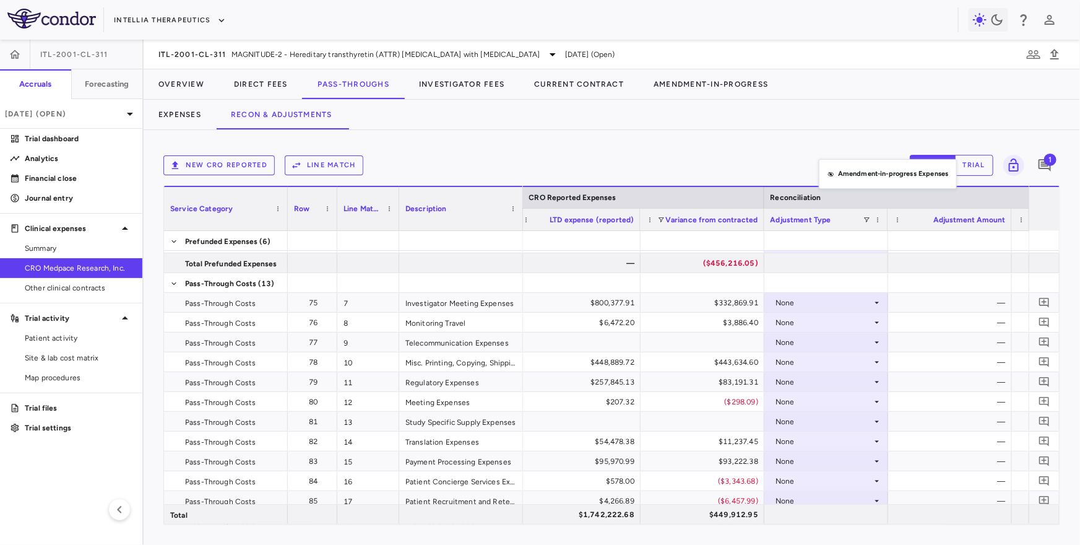
drag, startPoint x: 825, startPoint y: 199, endPoint x: 826, endPoint y: 163, distance: 36.5
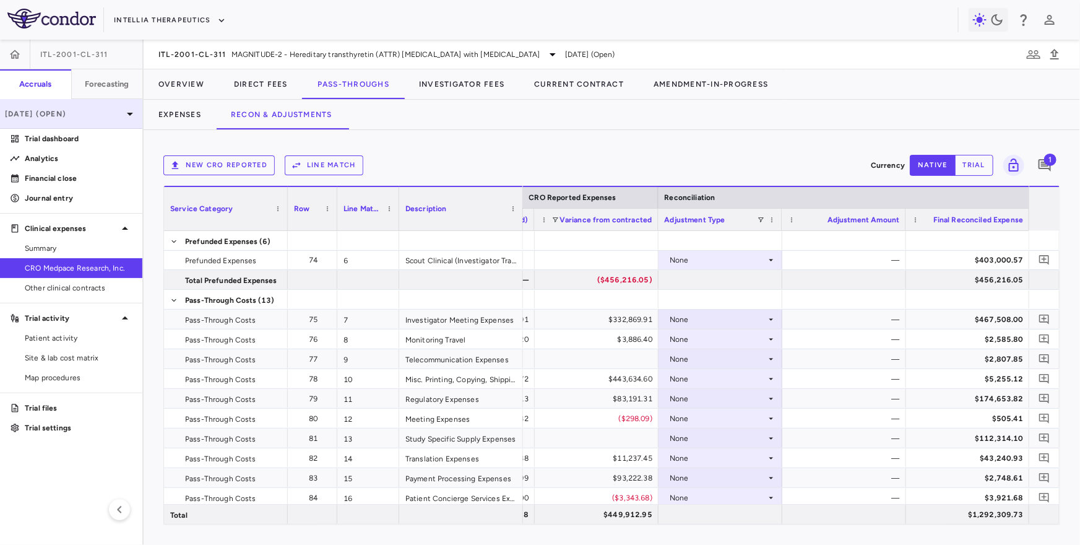
click at [82, 110] on p "[DATE] (Open)" at bounding box center [64, 113] width 118 height 11
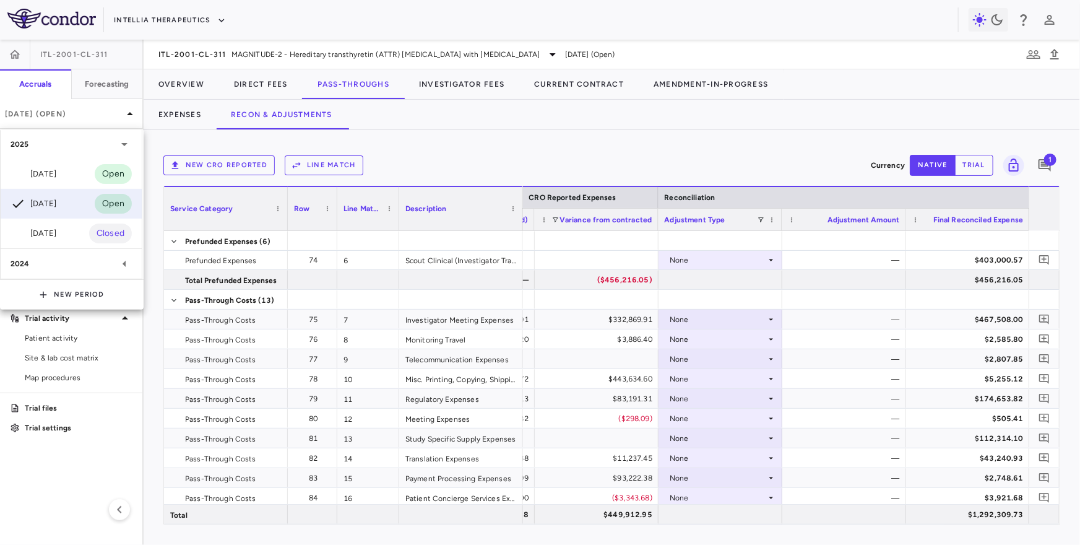
click at [982, 286] on div at bounding box center [540, 272] width 1080 height 545
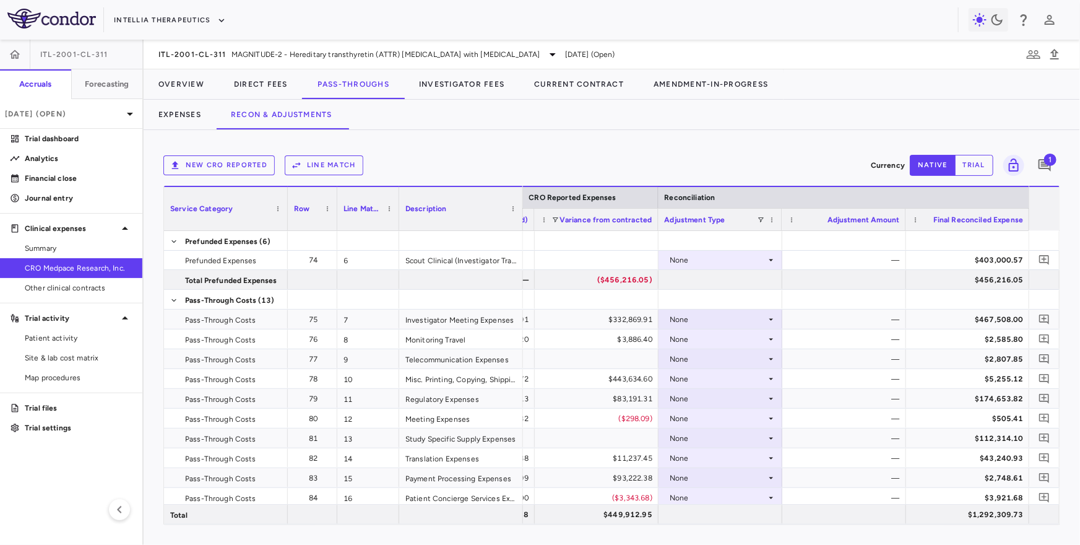
click at [977, 264] on div "$403,000.57" at bounding box center [970, 260] width 106 height 20
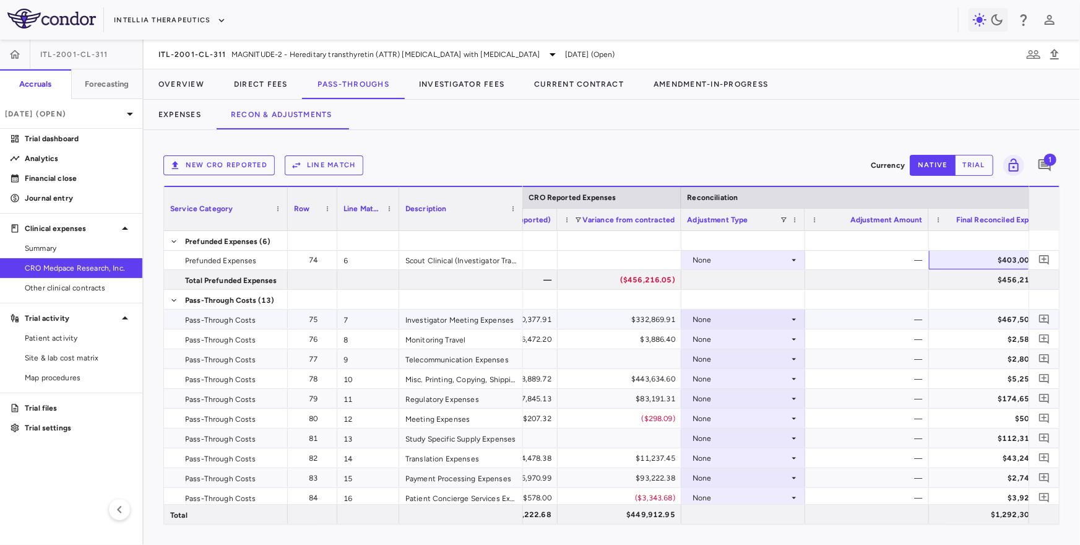
scroll to position [0, 1664]
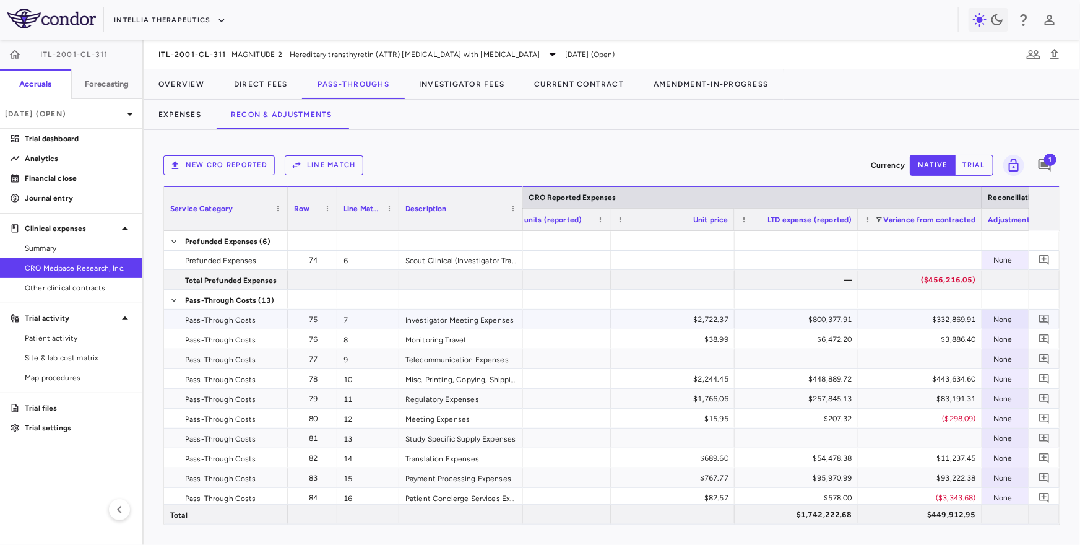
click at [823, 327] on div "$800,377.91" at bounding box center [797, 318] width 124 height 19
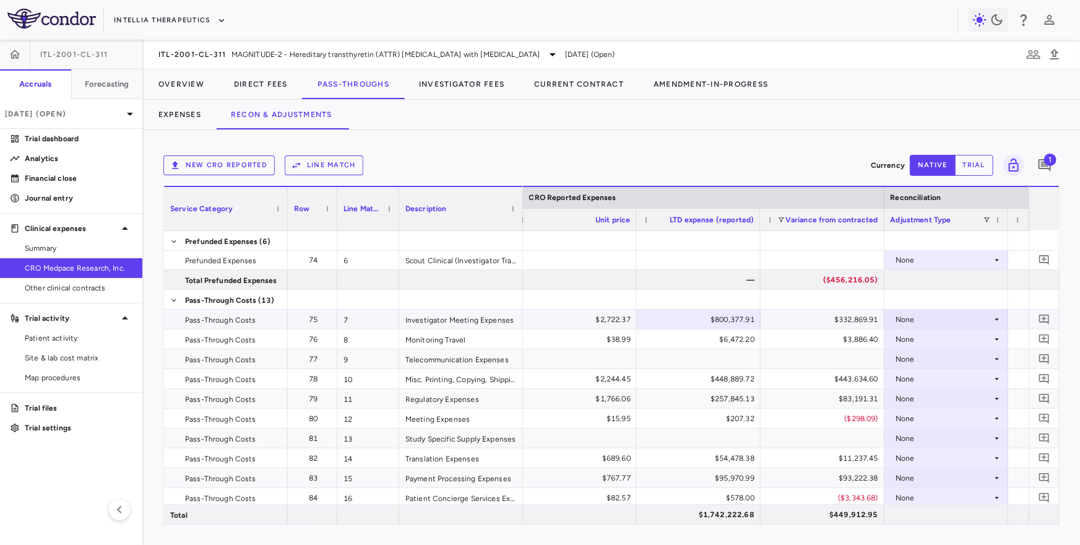
click at [923, 318] on div "None" at bounding box center [944, 319] width 97 height 20
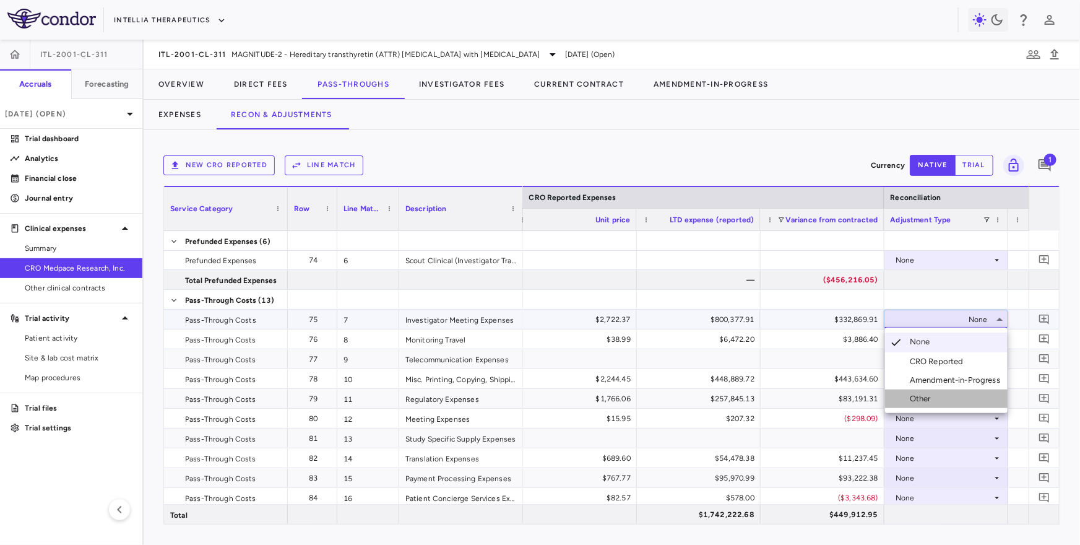
click at [923, 394] on div "Other" at bounding box center [923, 398] width 26 height 11
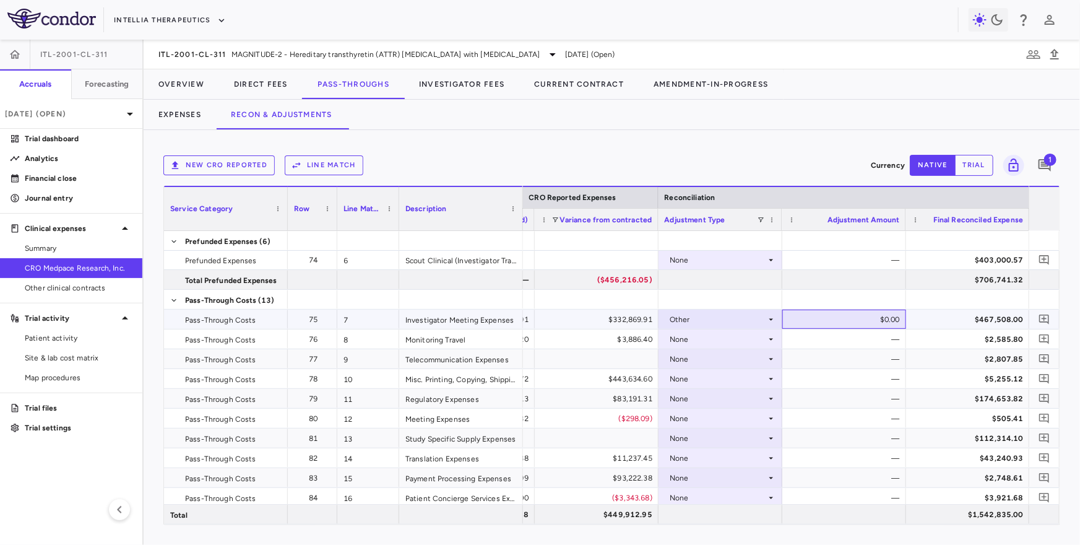
click at [875, 311] on div "$0.00" at bounding box center [847, 319] width 106 height 20
type input "*********"
click at [951, 319] on div "$1,366,313.83" at bounding box center [970, 319] width 106 height 20
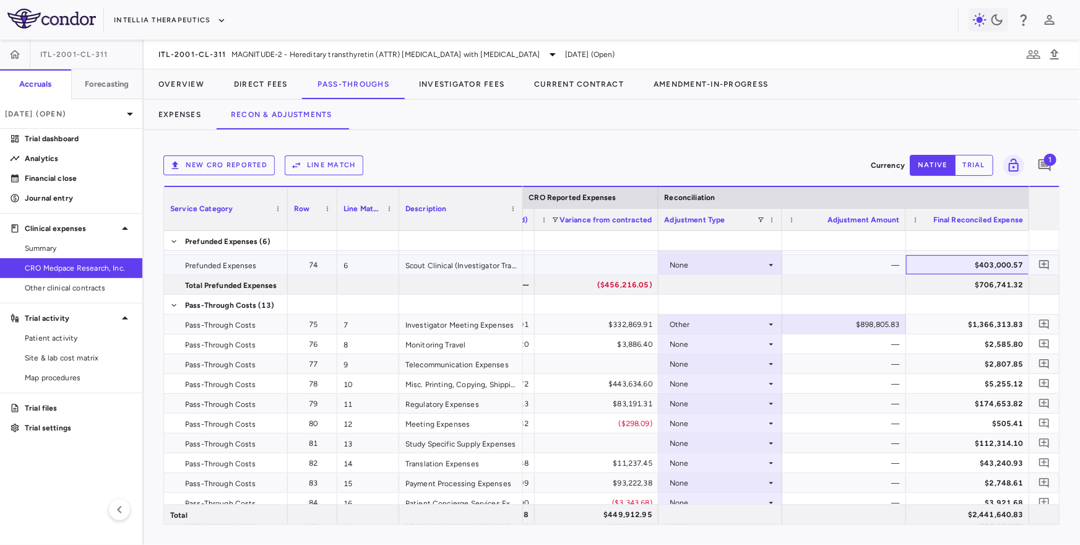
click at [959, 266] on div "$403,000.57" at bounding box center [970, 265] width 106 height 20
click at [982, 261] on div "$403,000.57" at bounding box center [970, 265] width 106 height 20
click at [979, 321] on div "$1,366,313.83" at bounding box center [970, 324] width 106 height 20
click at [1037, 321] on button "button" at bounding box center [1044, 324] width 17 height 17
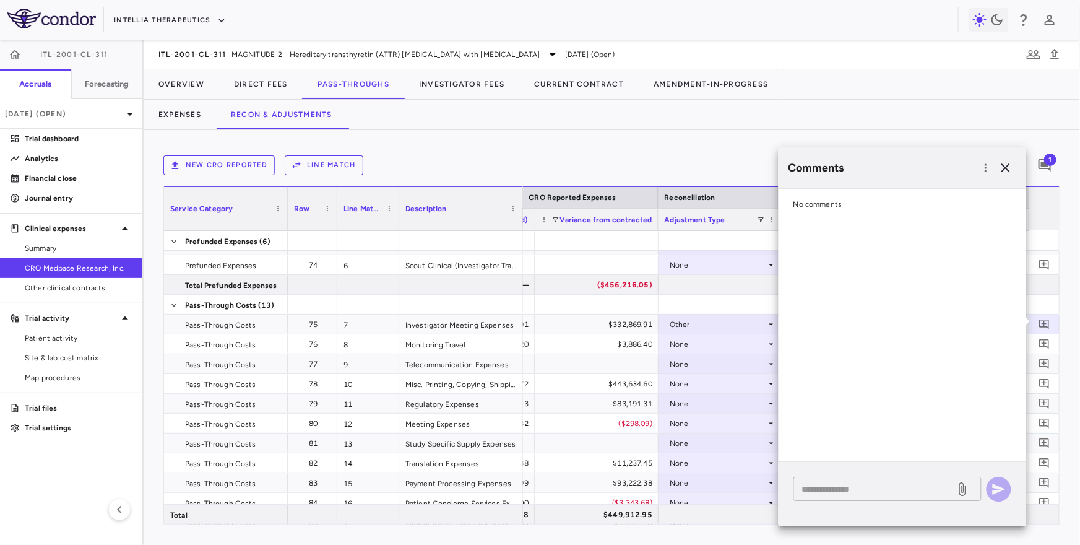
click at [855, 491] on textarea at bounding box center [874, 489] width 145 height 14
click at [1004, 169] on icon "button" at bounding box center [1005, 167] width 9 height 9
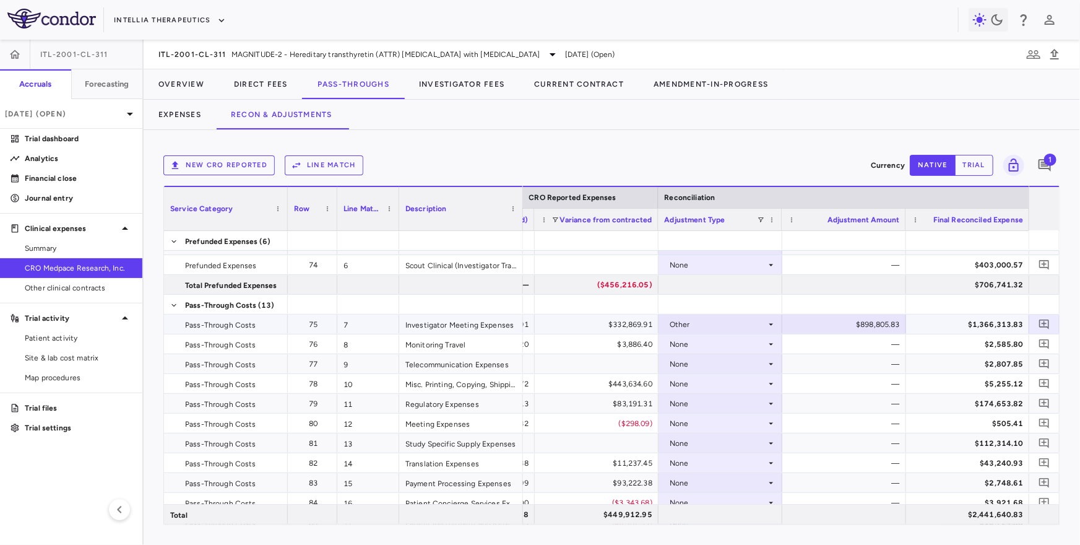
click at [840, 322] on div "$898,805.83" at bounding box center [847, 324] width 106 height 20
click at [840, 322] on input "*********" at bounding box center [854, 325] width 104 height 20
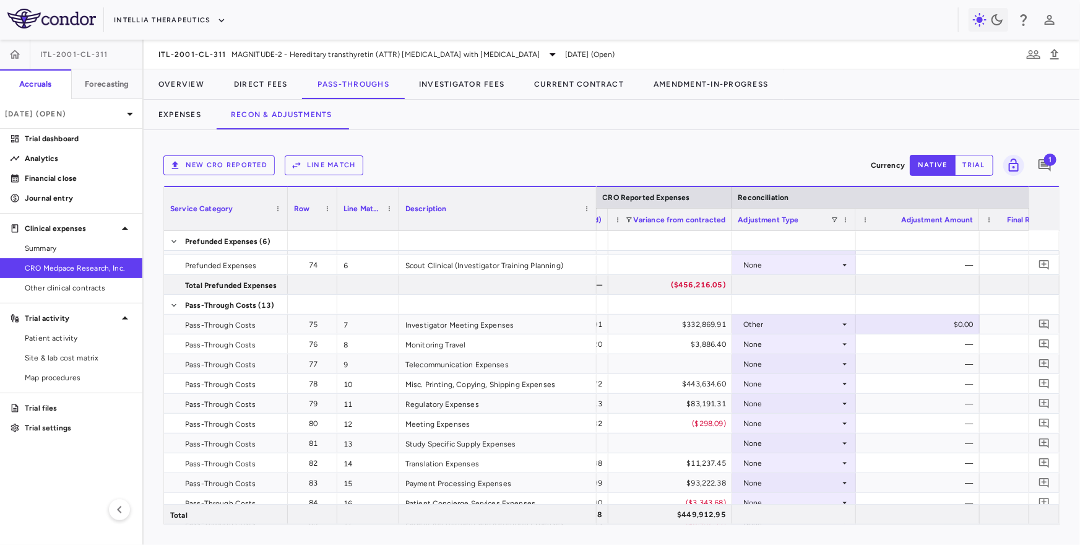
drag, startPoint x: 521, startPoint y: 217, endPoint x: 594, endPoint y: 217, distance: 72.4
click at [594, 217] on div at bounding box center [596, 208] width 5 height 43
click at [511, 262] on div "Scout Clinical (Investigator Training Planning)" at bounding box center [497, 264] width 197 height 19
click at [495, 318] on div "Investigator Meeting Expenses" at bounding box center [497, 323] width 197 height 19
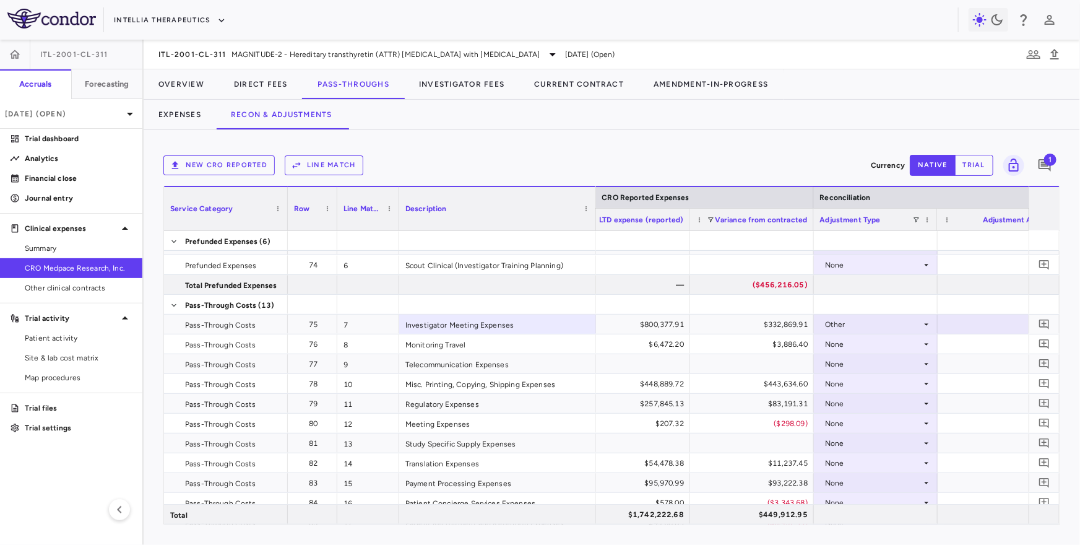
scroll to position [0, 1549]
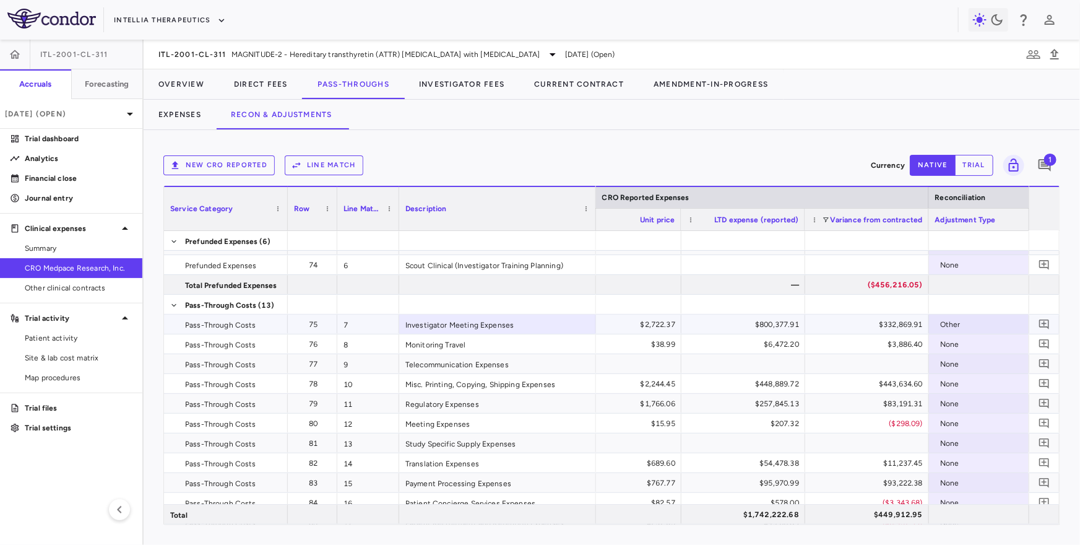
click at [725, 316] on div "$800,377.91" at bounding box center [746, 324] width 106 height 20
click at [431, 326] on div "Investigator Meeting Expenses" at bounding box center [497, 323] width 197 height 19
click at [718, 324] on div "$800,377.91" at bounding box center [746, 324] width 106 height 20
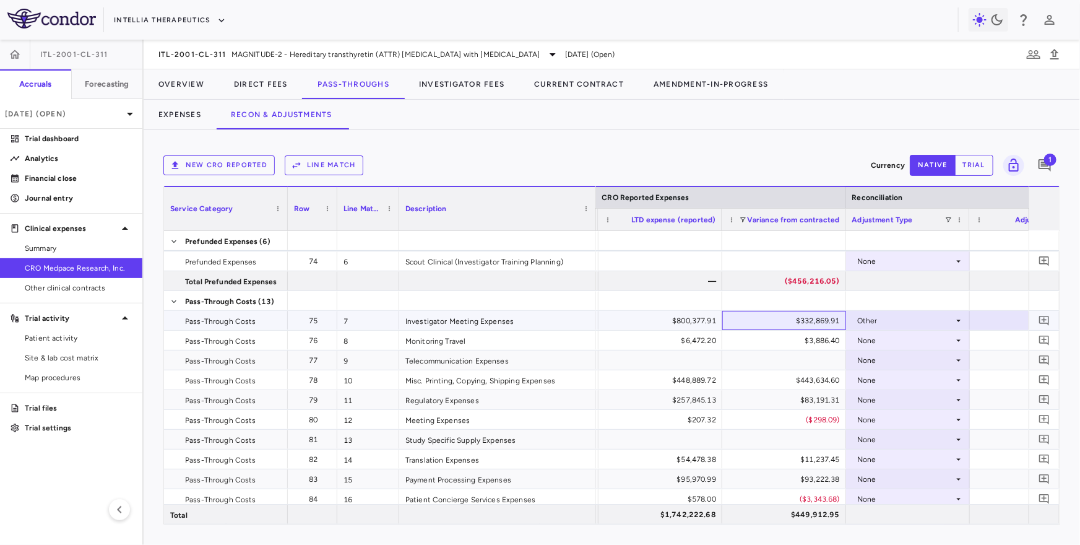
click at [774, 322] on div "$332,869.91" at bounding box center [786, 321] width 106 height 20
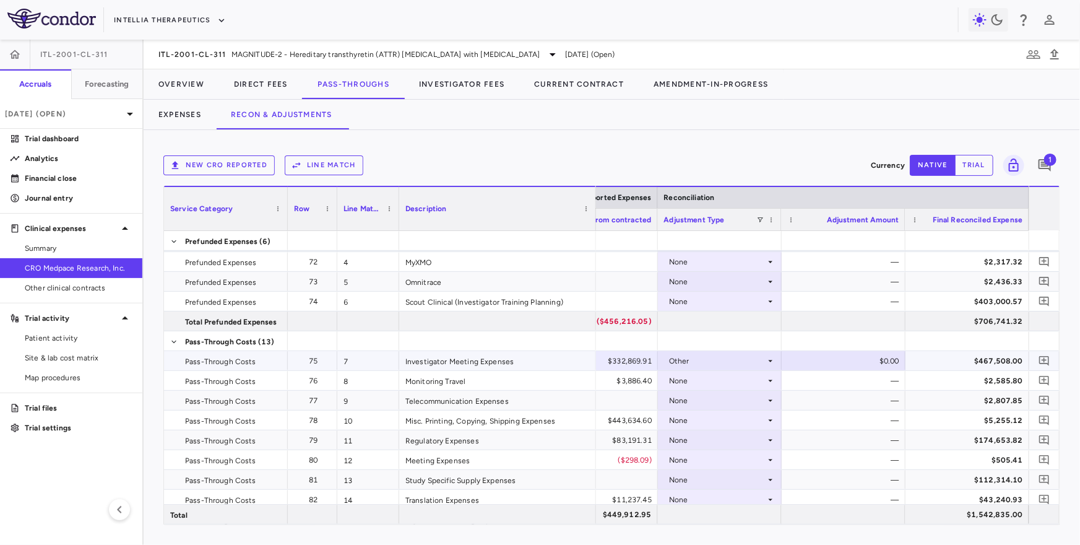
click at [761, 357] on div "Other" at bounding box center [717, 361] width 97 height 20
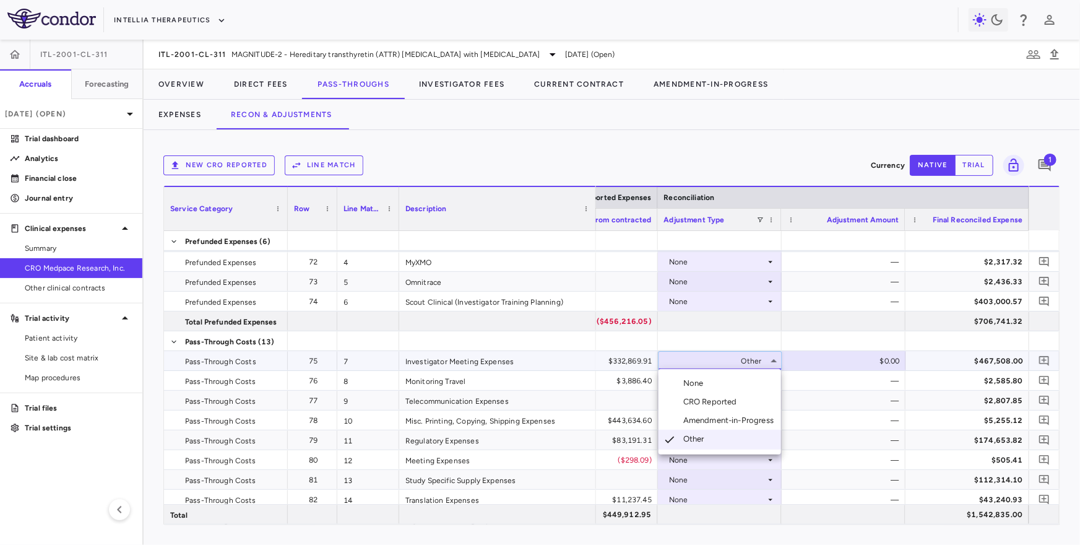
click at [810, 358] on div at bounding box center [540, 272] width 1080 height 545
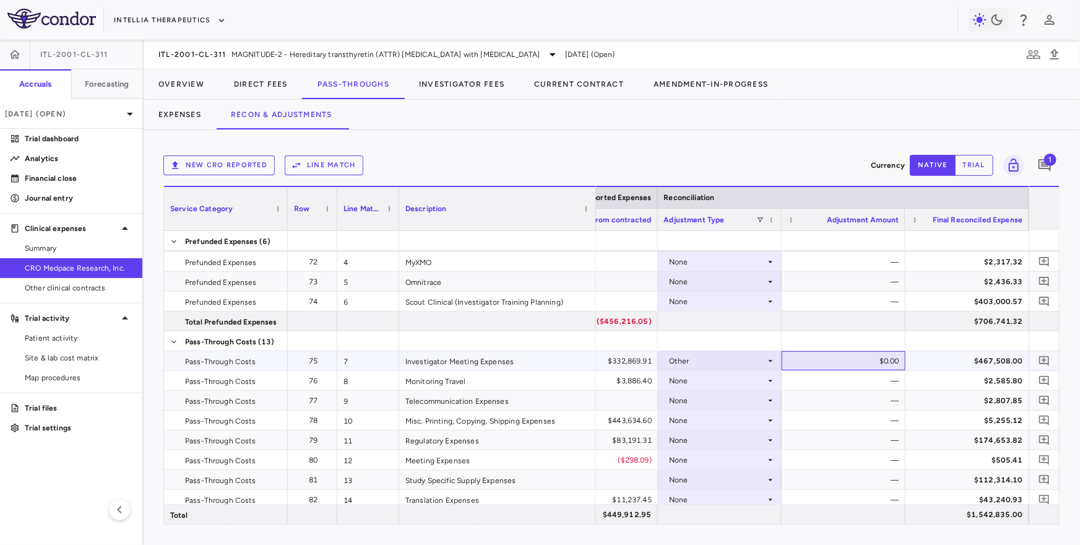
click at [810, 358] on div "$0.00" at bounding box center [846, 361] width 106 height 20
type input "*********"
click at [846, 366] on input "*********" at bounding box center [853, 362] width 104 height 20
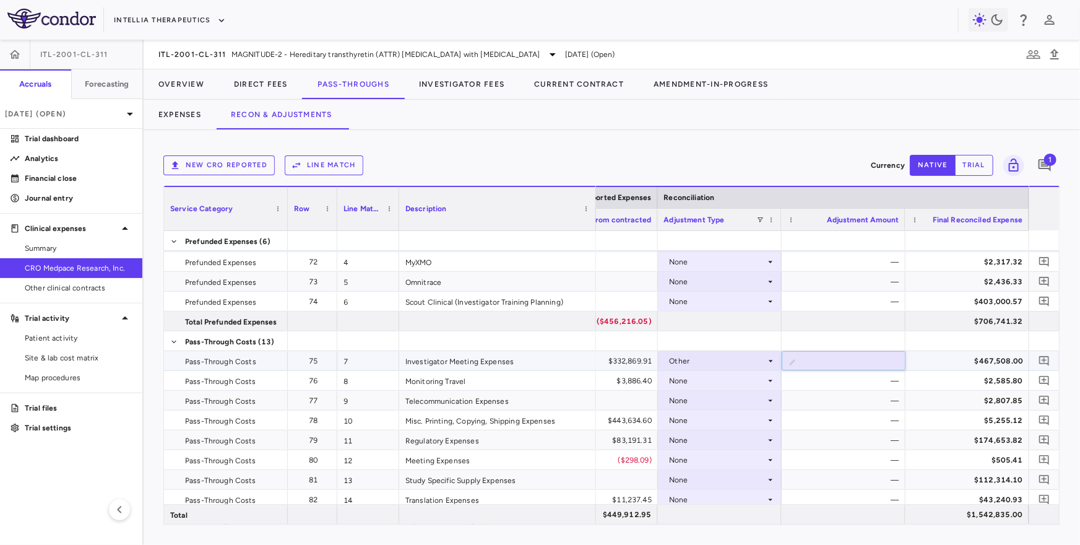
type input "*********"
click at [949, 359] on div "$424,469.06" at bounding box center [970, 361] width 106 height 20
click at [963, 294] on div "$403,000.57" at bounding box center [970, 302] width 106 height 20
click at [964, 360] on div "$424,469.06" at bounding box center [970, 361] width 106 height 20
click at [1043, 361] on icon "Add comment" at bounding box center [1045, 361] width 12 height 12
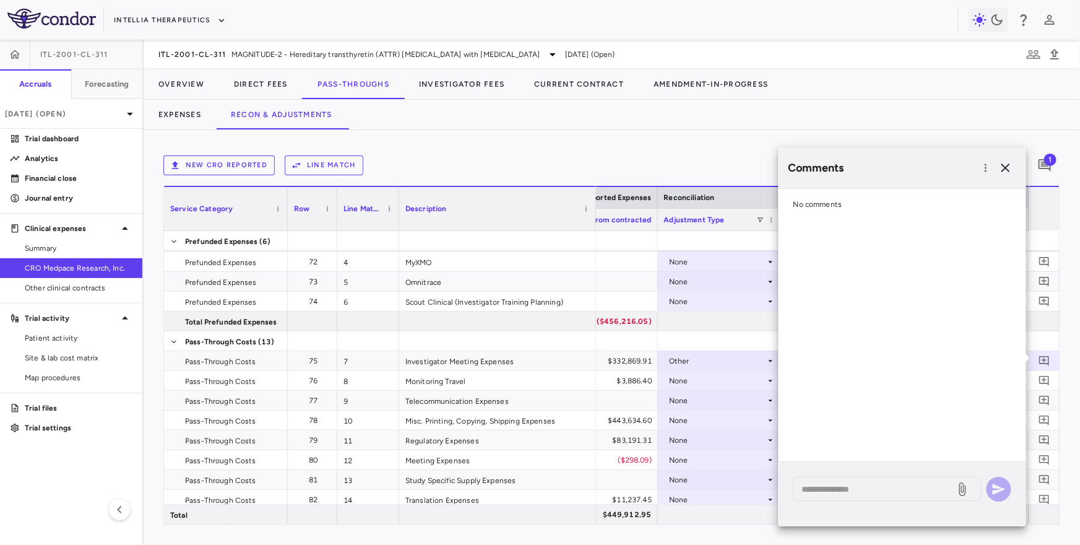
click at [855, 504] on div "* ​" at bounding box center [903, 494] width 248 height 64
click at [857, 495] on textarea at bounding box center [874, 489] width 145 height 14
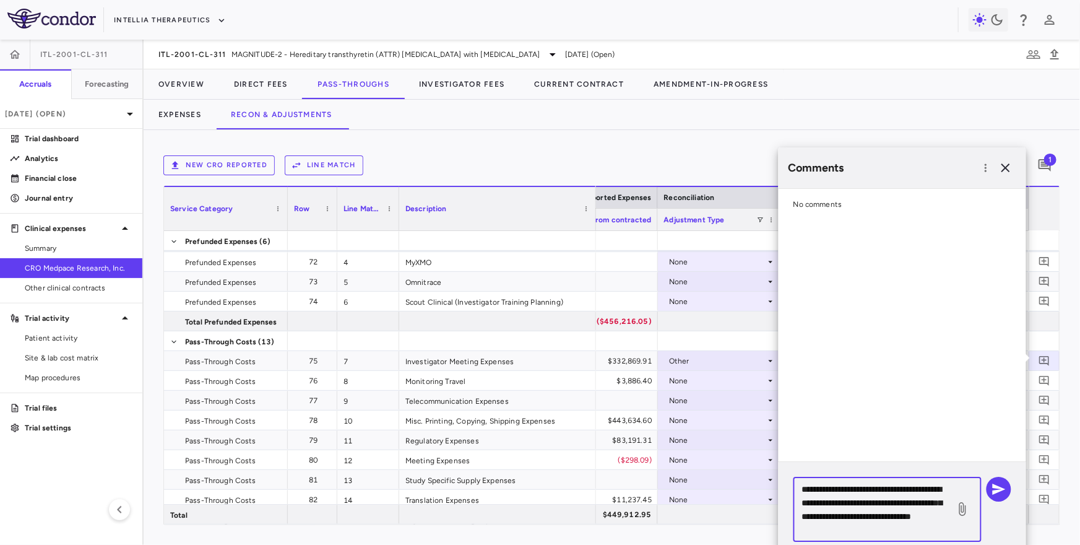
scroll to position [4, 0]
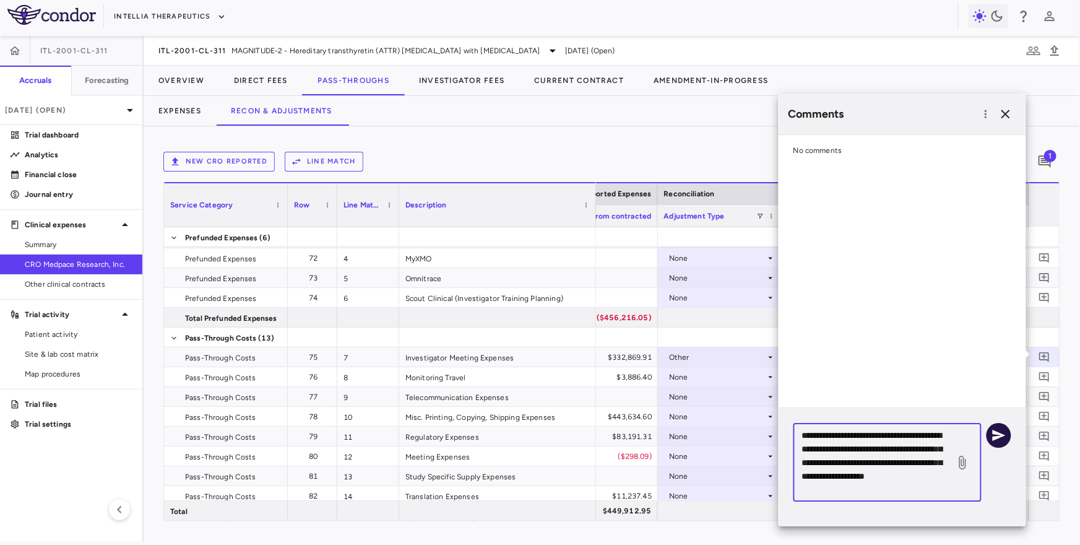
type textarea "**********"
click at [997, 430] on icon "button" at bounding box center [999, 435] width 15 height 15
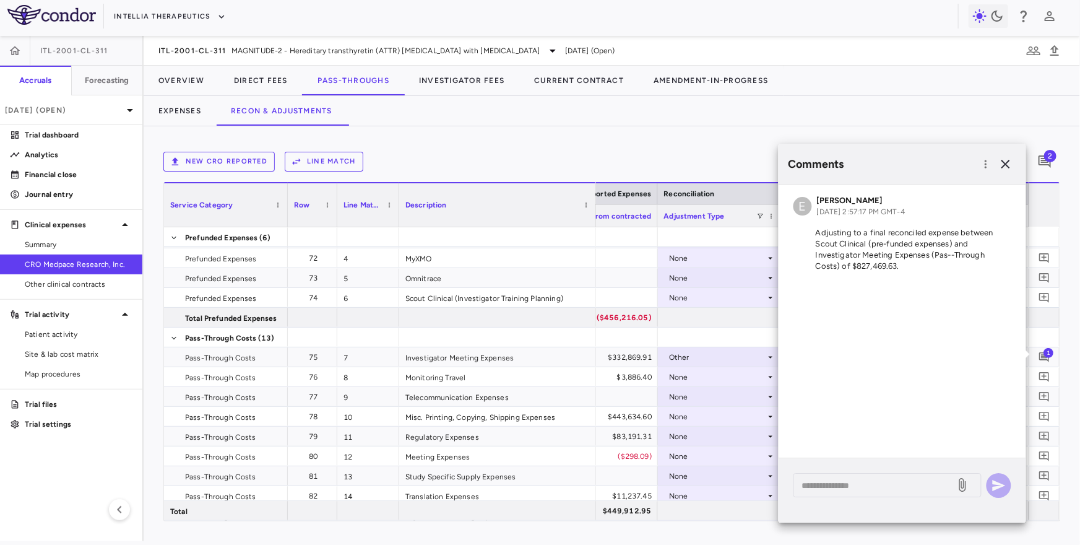
scroll to position [0, 0]
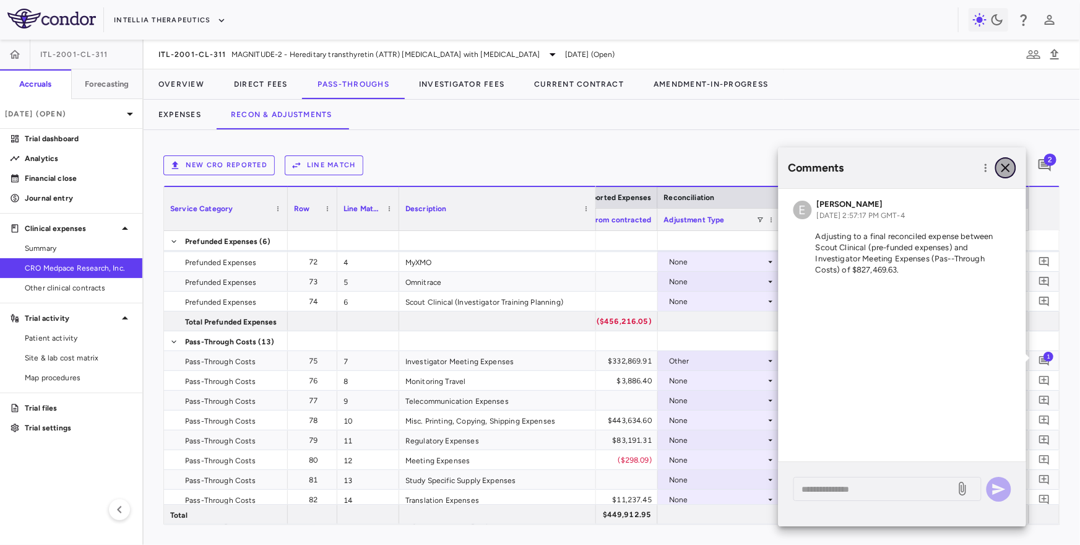
click at [1009, 167] on icon "button" at bounding box center [1005, 167] width 15 height 15
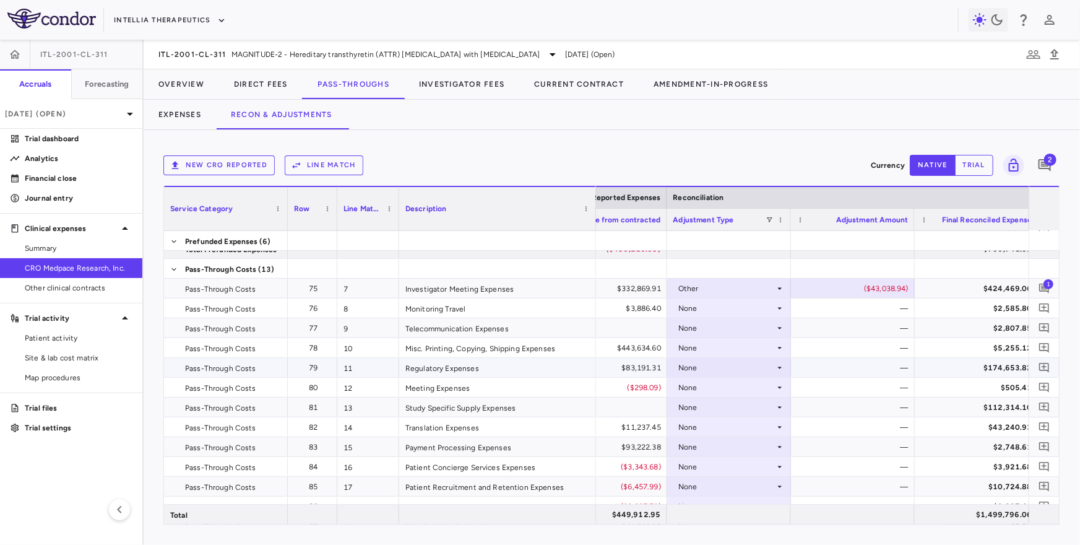
scroll to position [0, 1752]
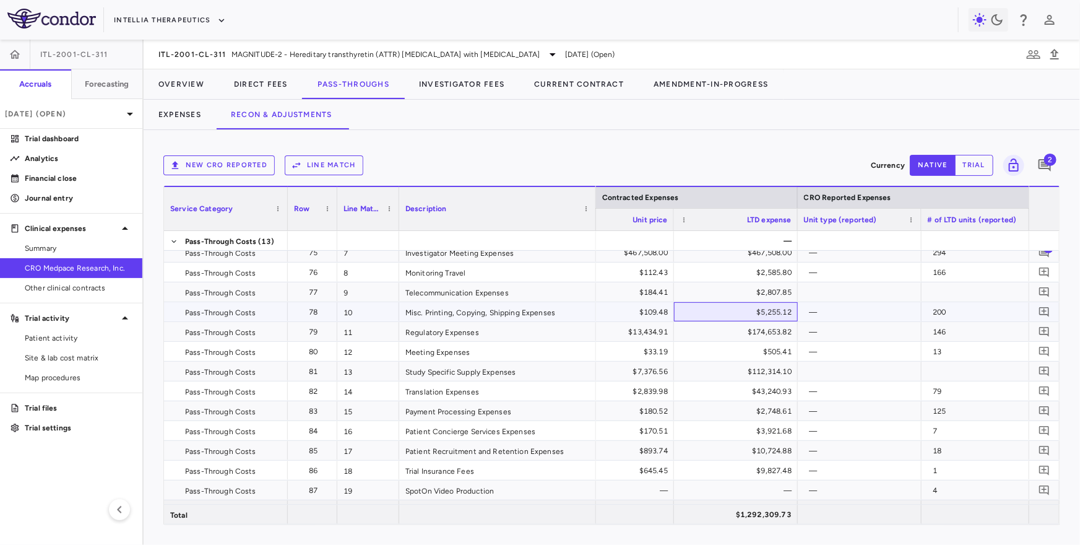
click at [725, 319] on div "$5,255.12" at bounding box center [738, 312] width 106 height 20
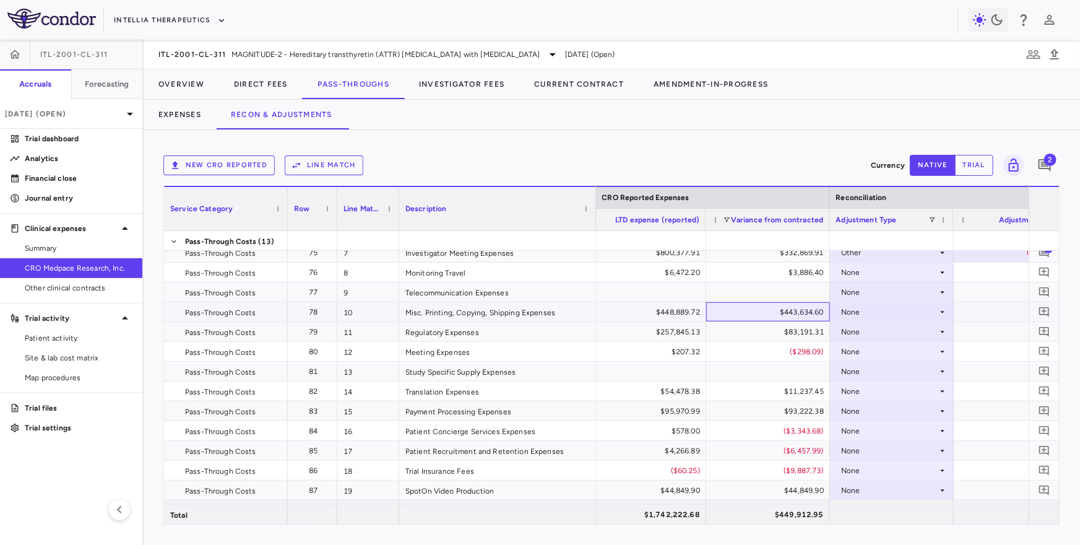
click at [717, 308] on div "$443,634.60" at bounding box center [770, 312] width 106 height 20
click at [861, 310] on div "None" at bounding box center [889, 312] width 97 height 20
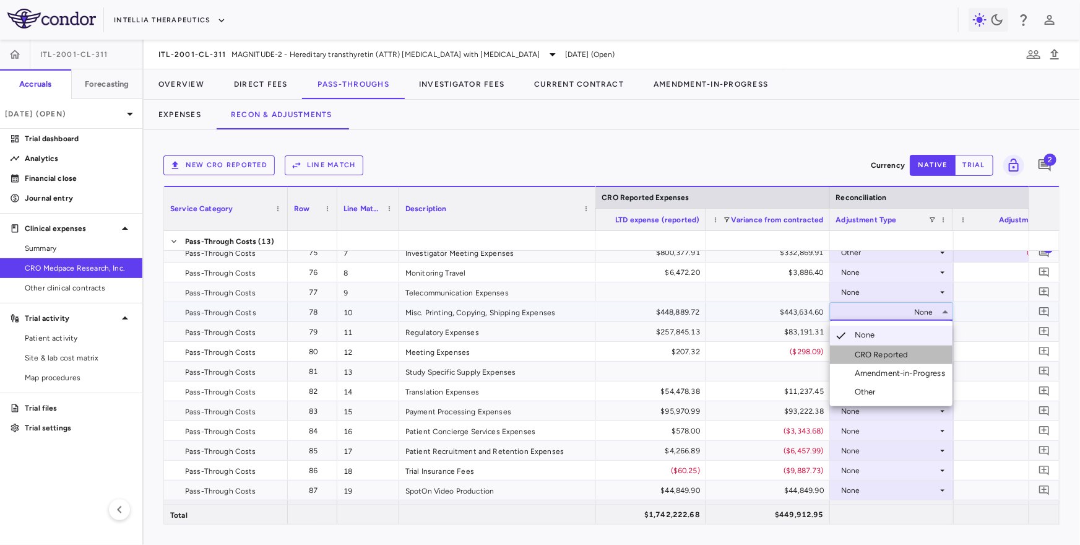
click at [879, 354] on div "CRO Reported" at bounding box center [884, 354] width 59 height 11
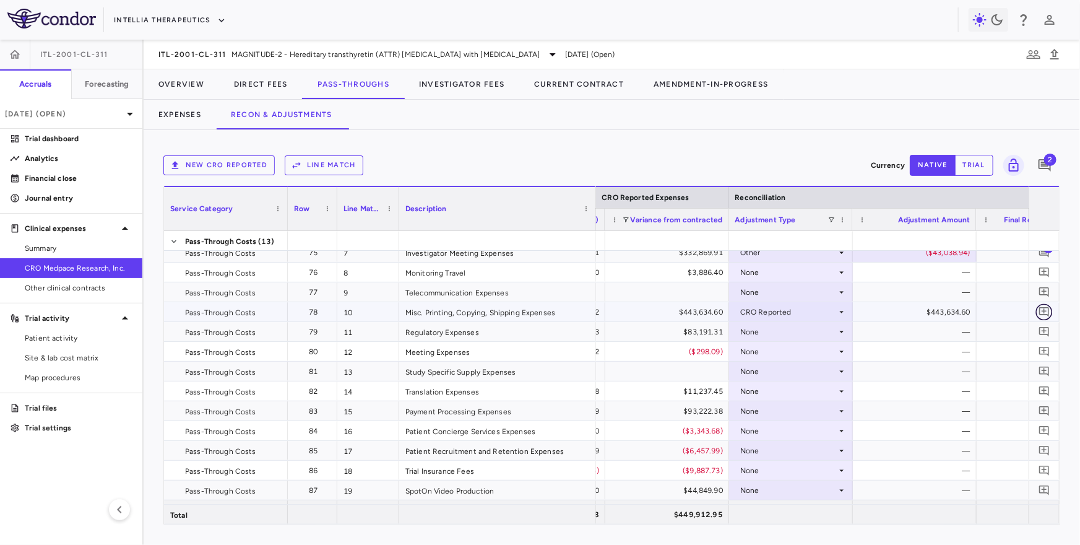
click at [1042, 306] on icon "Add comment" at bounding box center [1045, 312] width 12 height 12
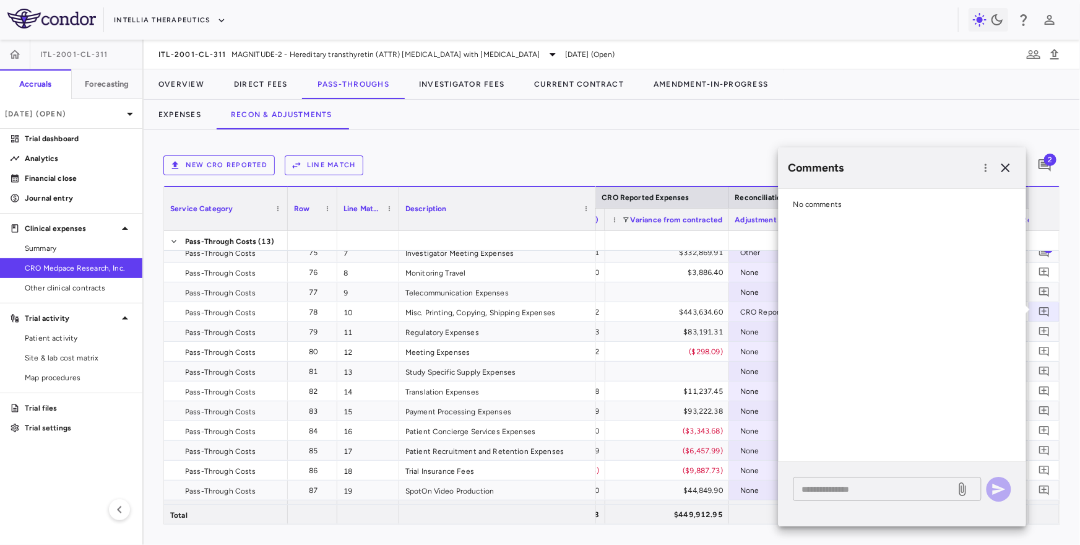
click at [862, 495] on textarea at bounding box center [874, 489] width 145 height 14
click at [862, 487] on textarea at bounding box center [874, 489] width 145 height 14
click at [1002, 170] on icon "button" at bounding box center [1005, 167] width 15 height 15
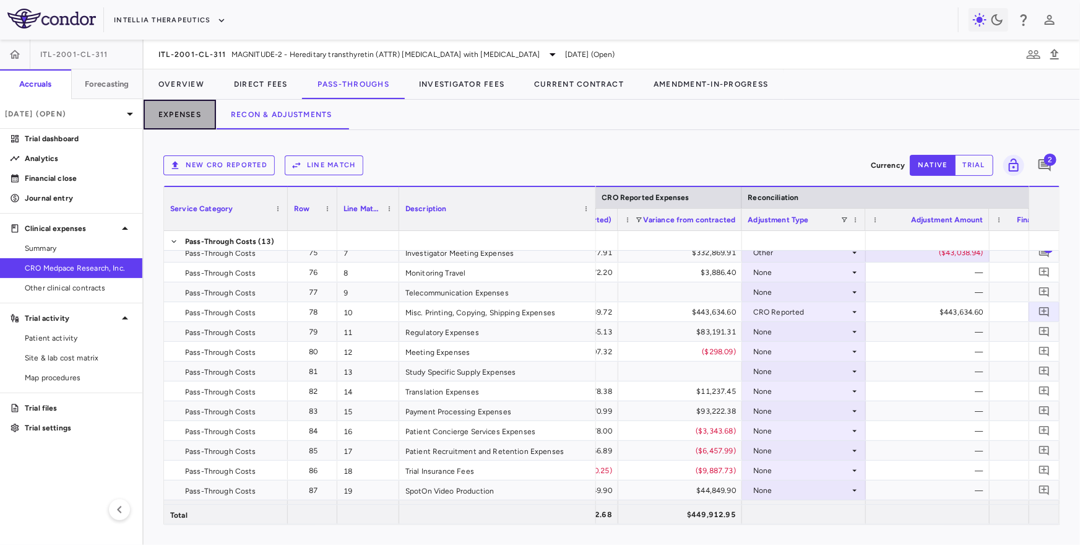
click at [192, 114] on button "Expenses" at bounding box center [180, 115] width 72 height 30
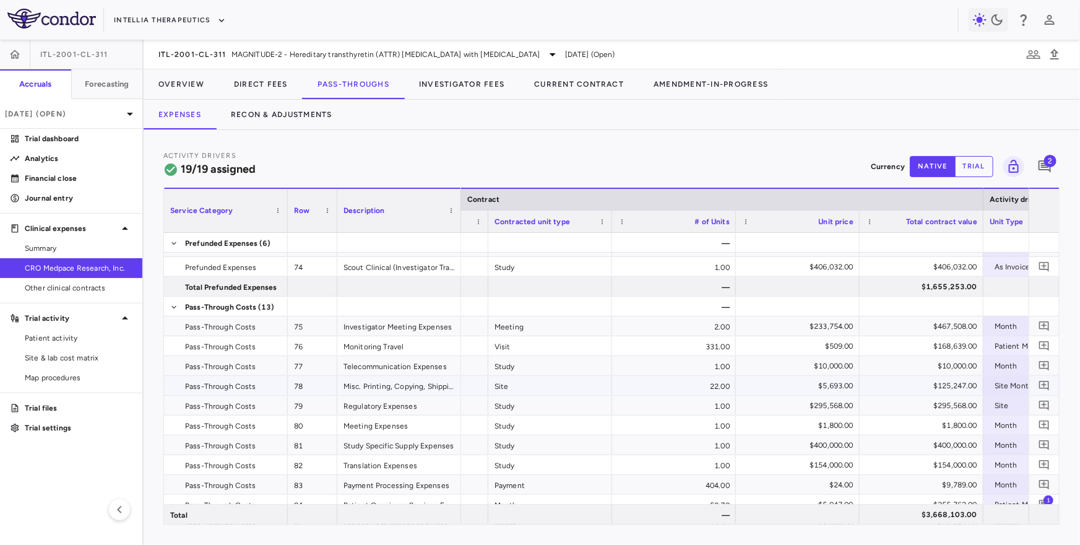
click at [920, 384] on div "$125,247.00" at bounding box center [924, 386] width 106 height 20
click at [891, 382] on div "$125,247.00" at bounding box center [924, 386] width 106 height 20
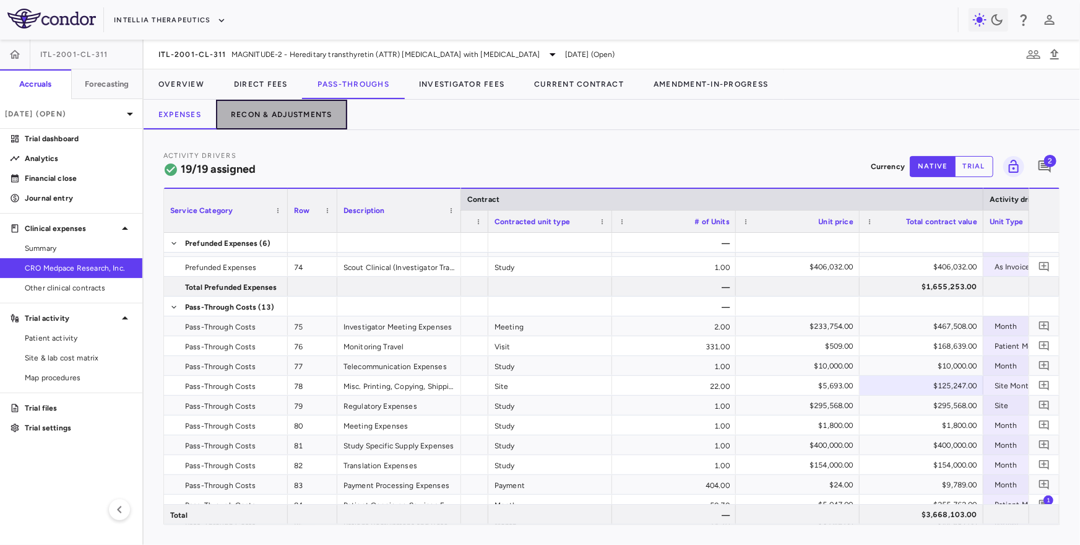
click at [286, 115] on button "Recon & Adjustments" at bounding box center [281, 115] width 131 height 30
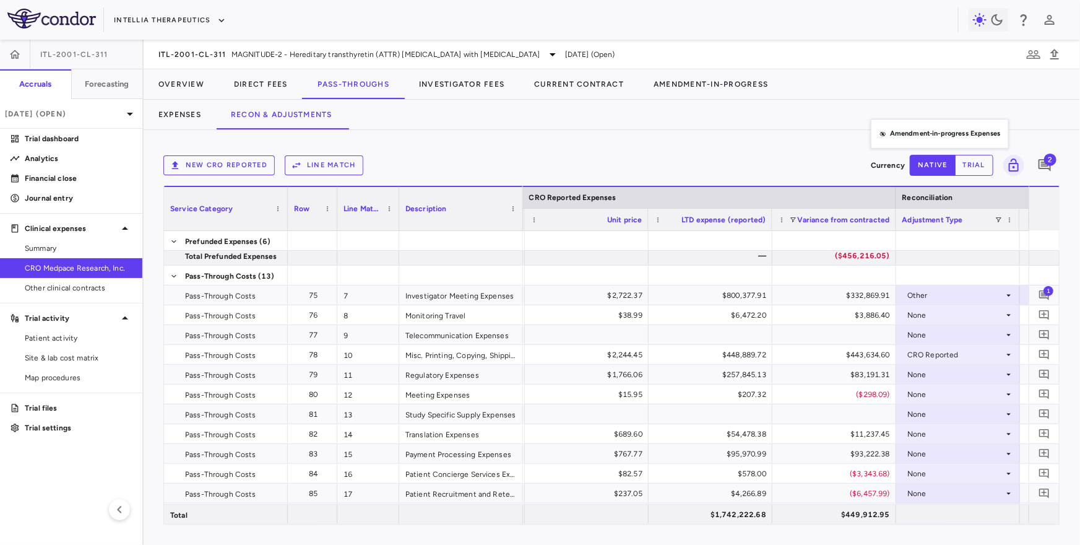
drag, startPoint x: 878, startPoint y: 129, endPoint x: 876, endPoint y: 121, distance: 8.3
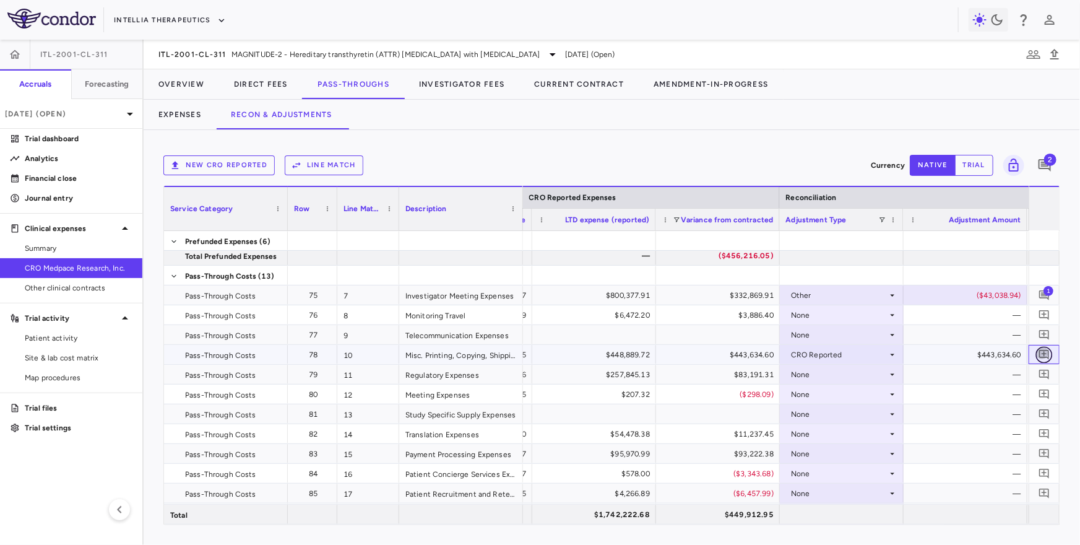
click at [1051, 353] on button "button" at bounding box center [1044, 354] width 17 height 17
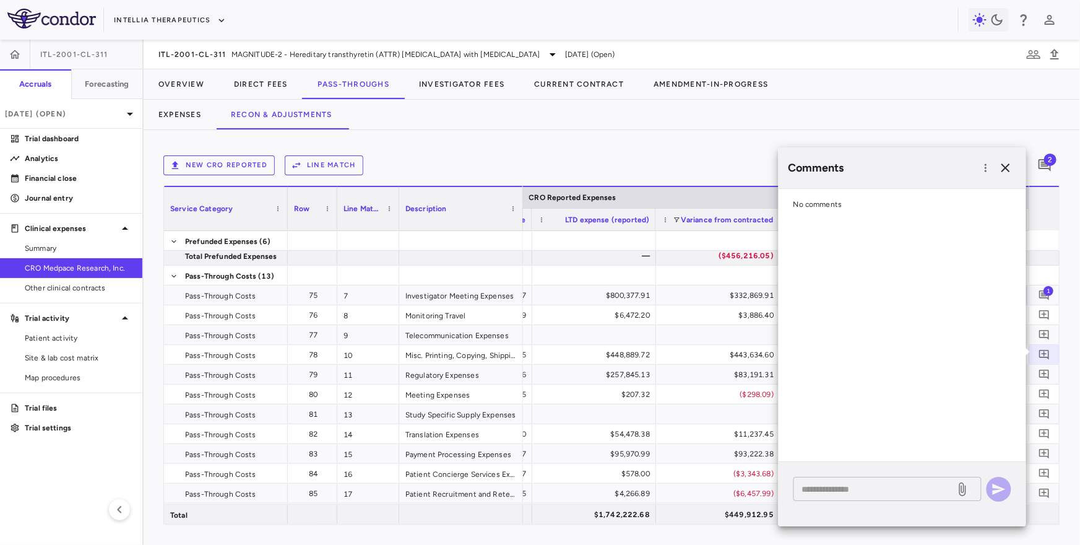
click at [856, 485] on textarea at bounding box center [874, 489] width 145 height 14
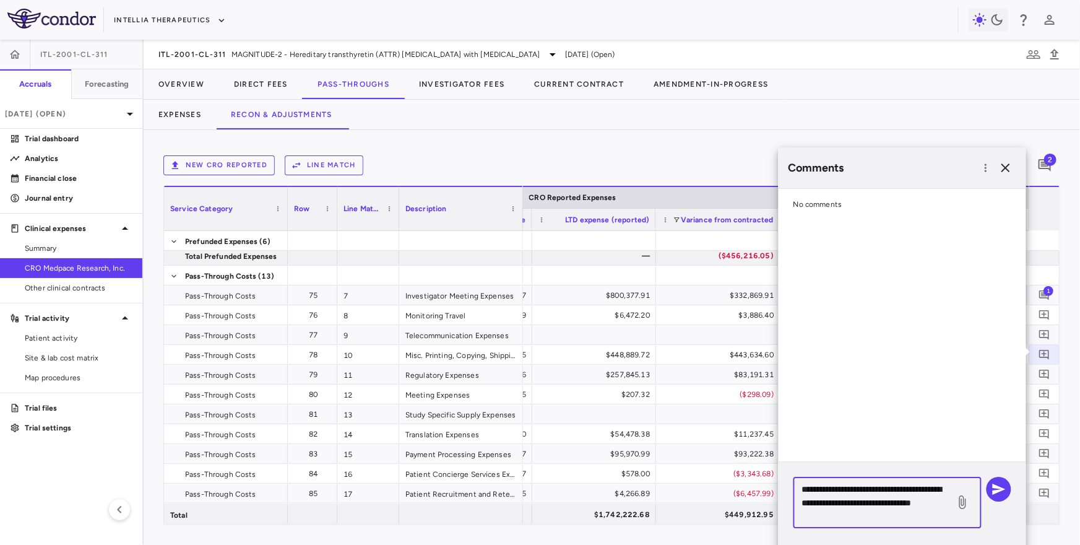
click at [902, 508] on textarea "**********" at bounding box center [874, 502] width 145 height 41
drag, startPoint x: 907, startPoint y: 520, endPoint x: 779, endPoint y: 478, distance: 134.1
click at [779, 478] on div "**********" at bounding box center [903, 507] width 248 height 91
type textarea "**********"
click at [997, 484] on icon "button" at bounding box center [999, 489] width 15 height 15
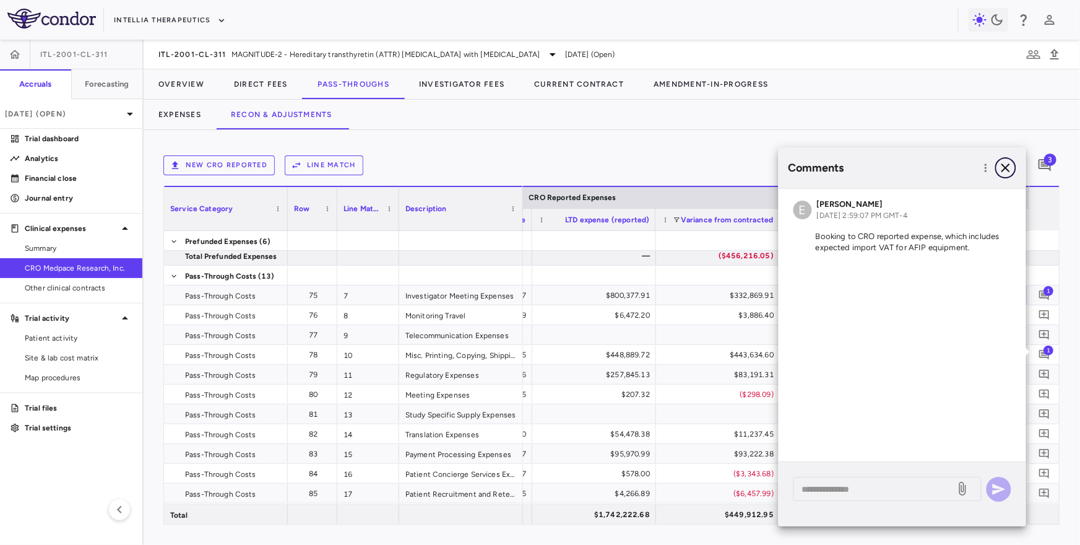
click at [1009, 167] on icon "button" at bounding box center [1005, 167] width 15 height 15
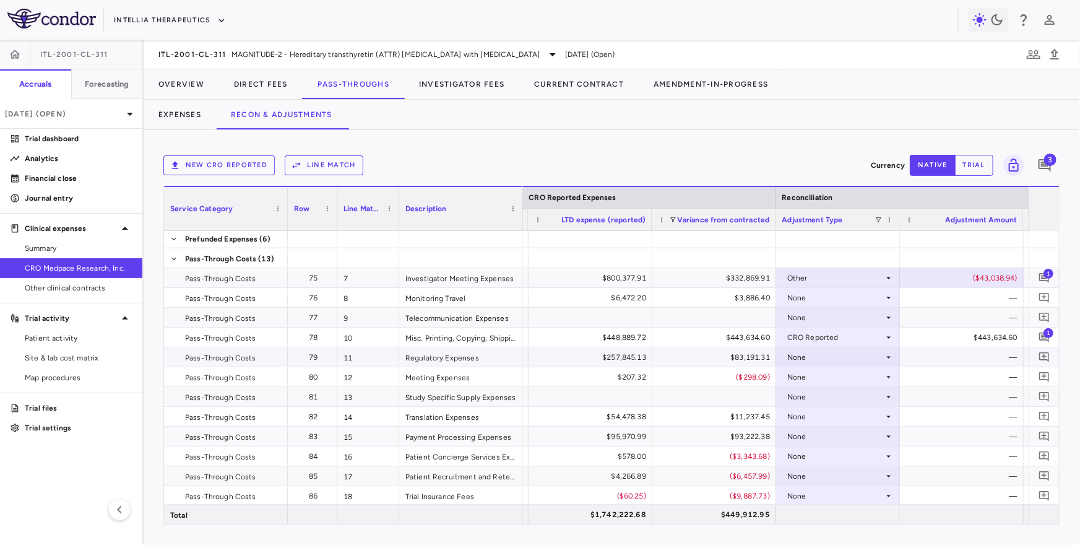
click at [818, 361] on div "None" at bounding box center [835, 357] width 97 height 20
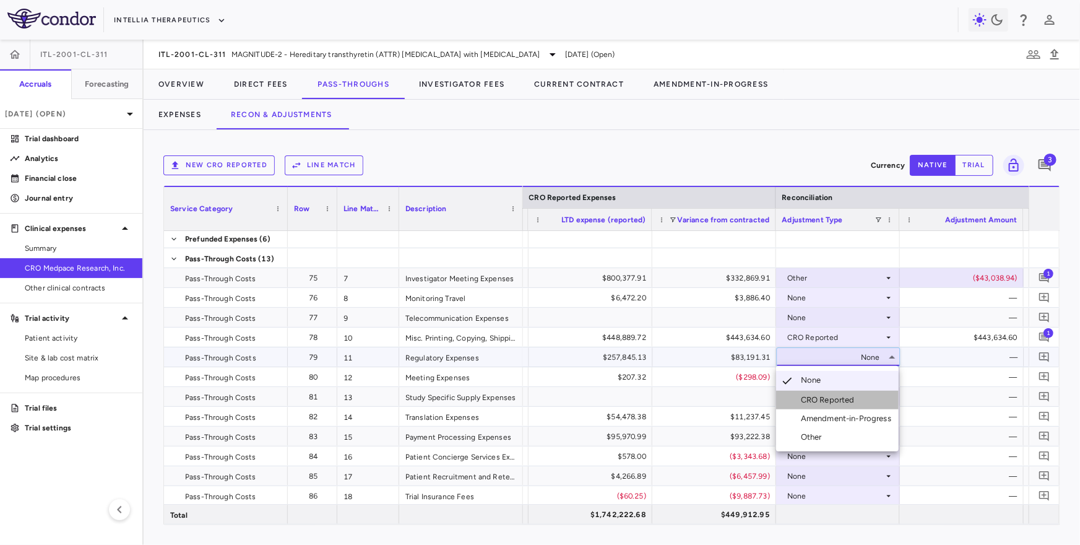
click at [875, 400] on li "CRO Reported" at bounding box center [837, 400] width 123 height 19
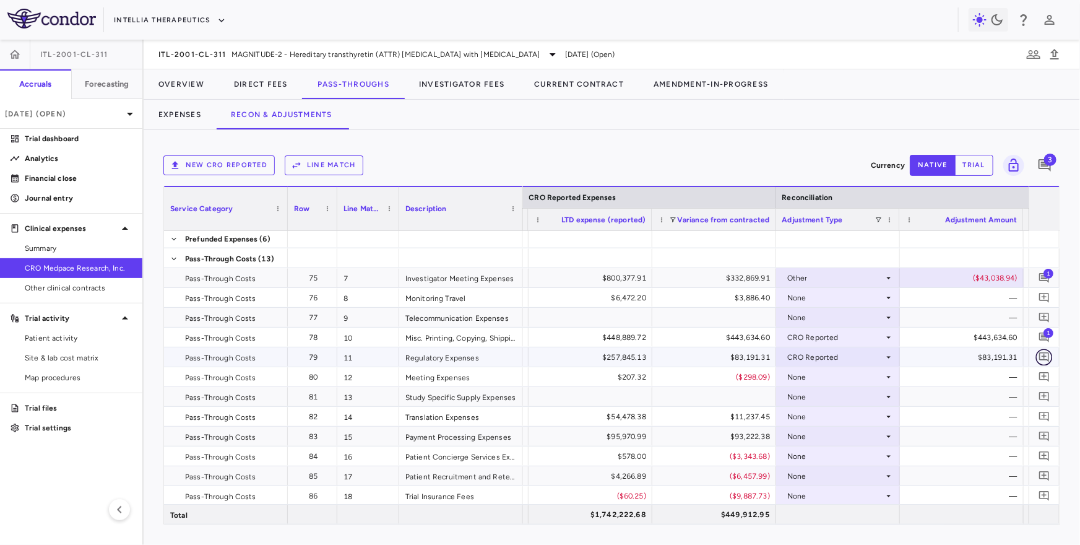
click at [1042, 355] on icon "Add comment" at bounding box center [1044, 357] width 10 height 10
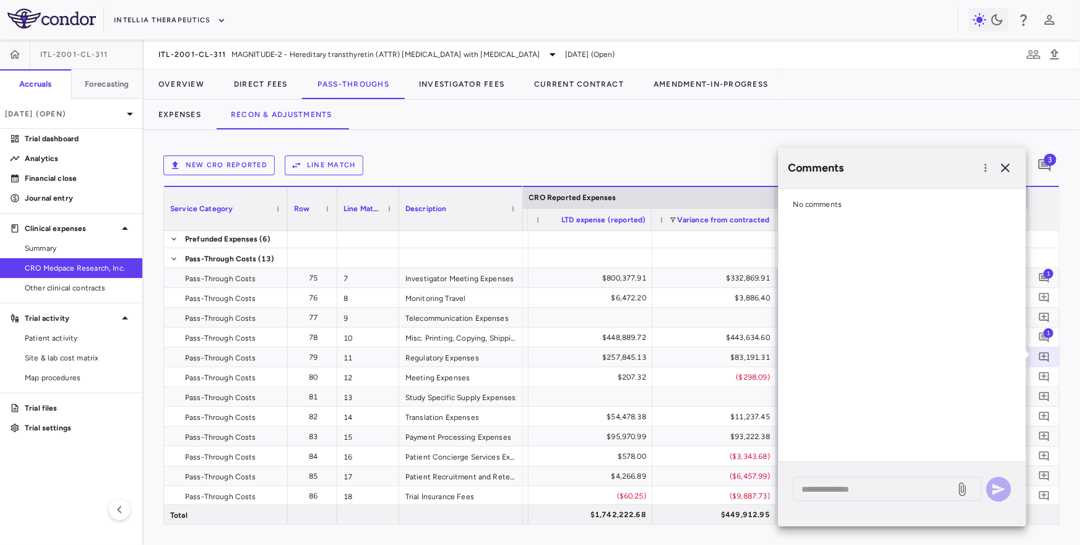
click at [865, 504] on div "* ​" at bounding box center [903, 494] width 248 height 64
click at [865, 493] on textarea at bounding box center [874, 489] width 145 height 14
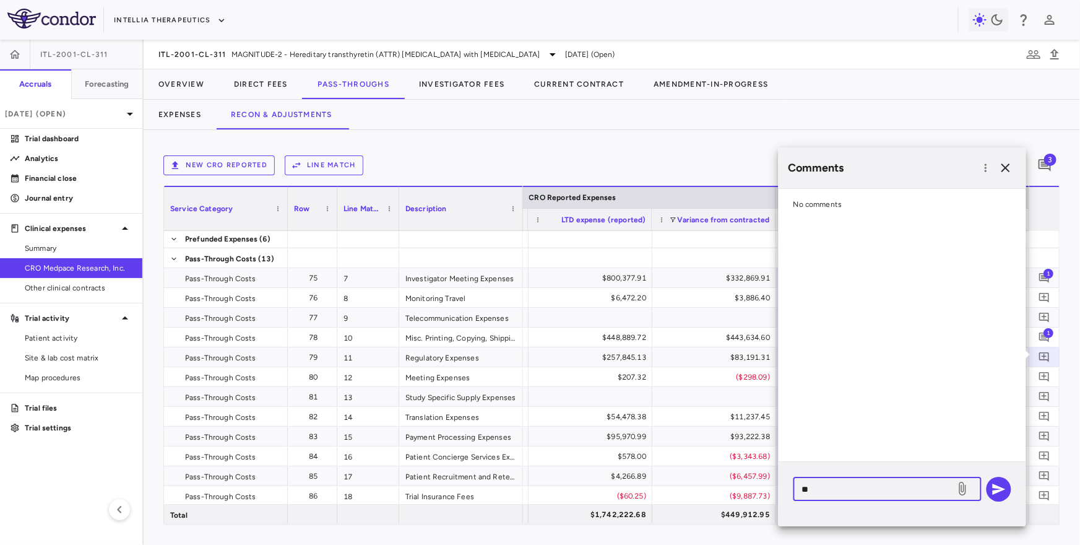
type textarea "*"
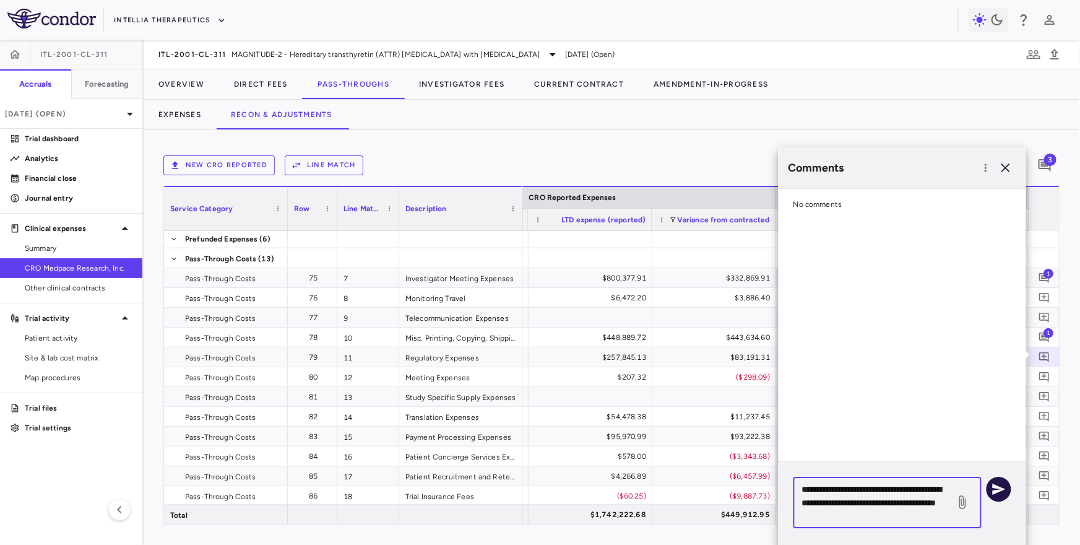
type textarea "**********"
click at [988, 487] on button "button" at bounding box center [999, 489] width 25 height 25
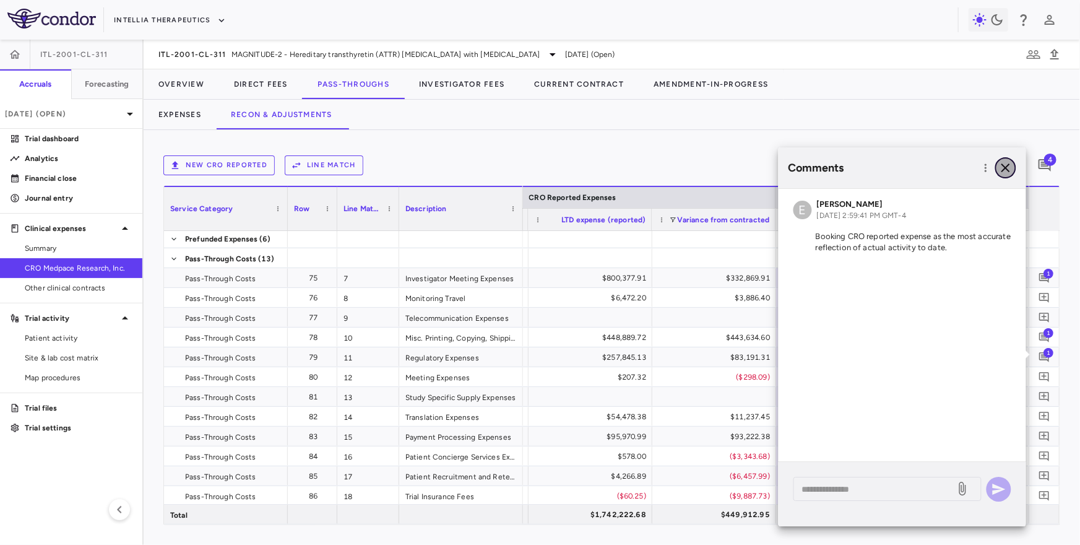
click at [1005, 168] on icon "button" at bounding box center [1005, 167] width 9 height 9
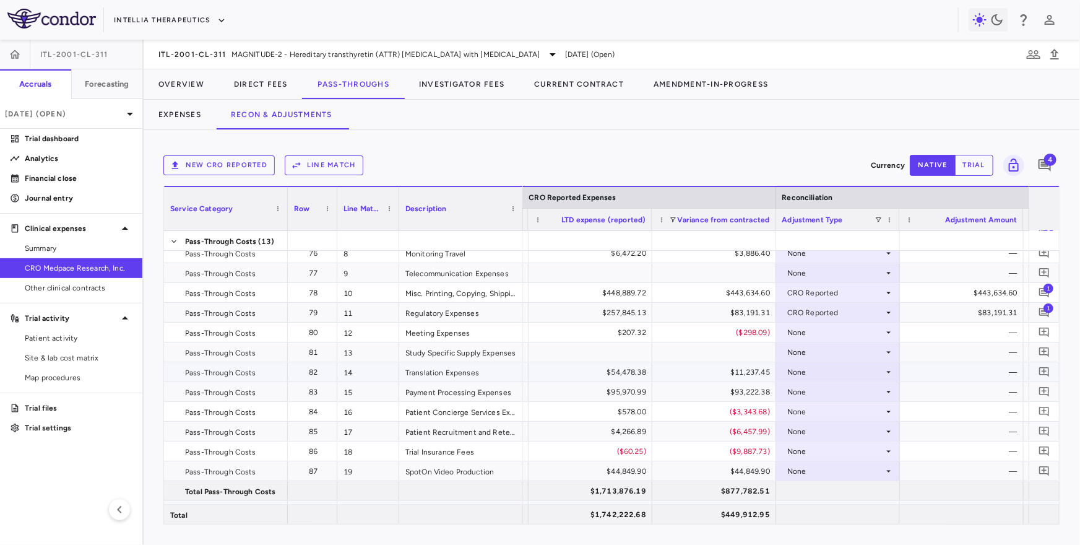
scroll to position [194, 0]
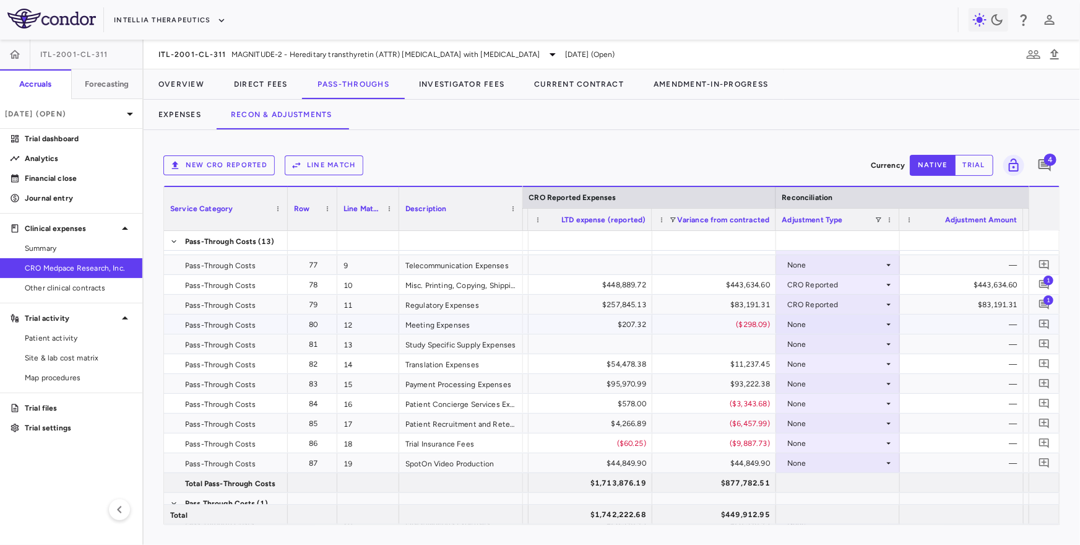
click at [750, 331] on div "($298.09)" at bounding box center [717, 324] width 106 height 20
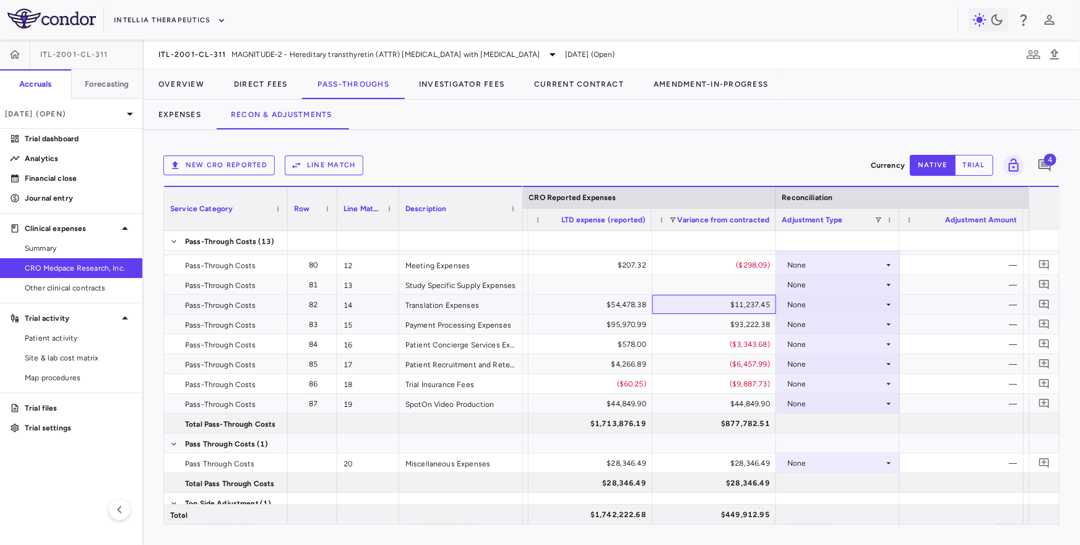
click at [715, 304] on div "$11,237.45" at bounding box center [717, 305] width 106 height 20
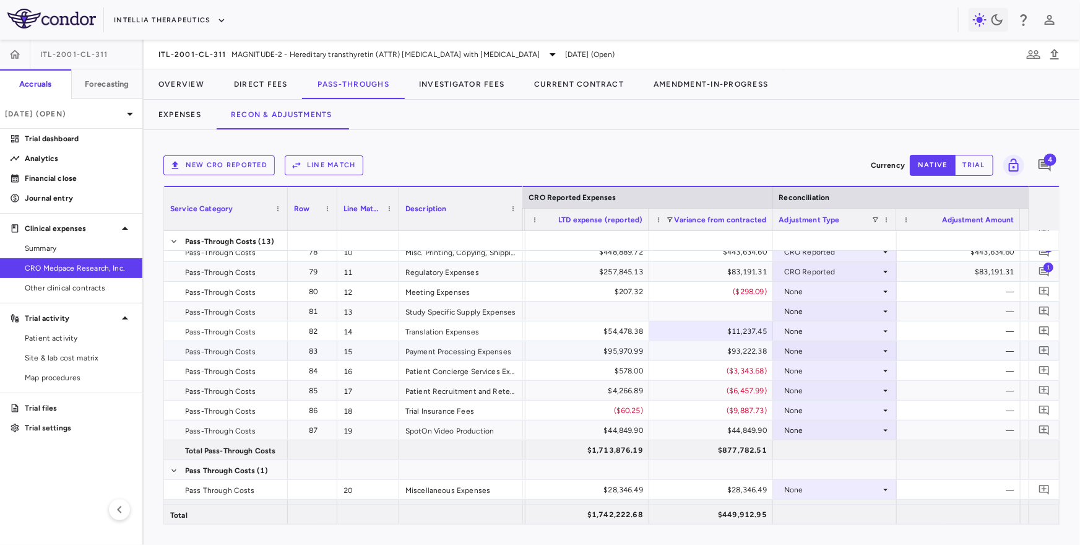
click at [703, 351] on div "$93,222.38" at bounding box center [713, 351] width 106 height 20
click at [816, 353] on div "None" at bounding box center [832, 351] width 97 height 20
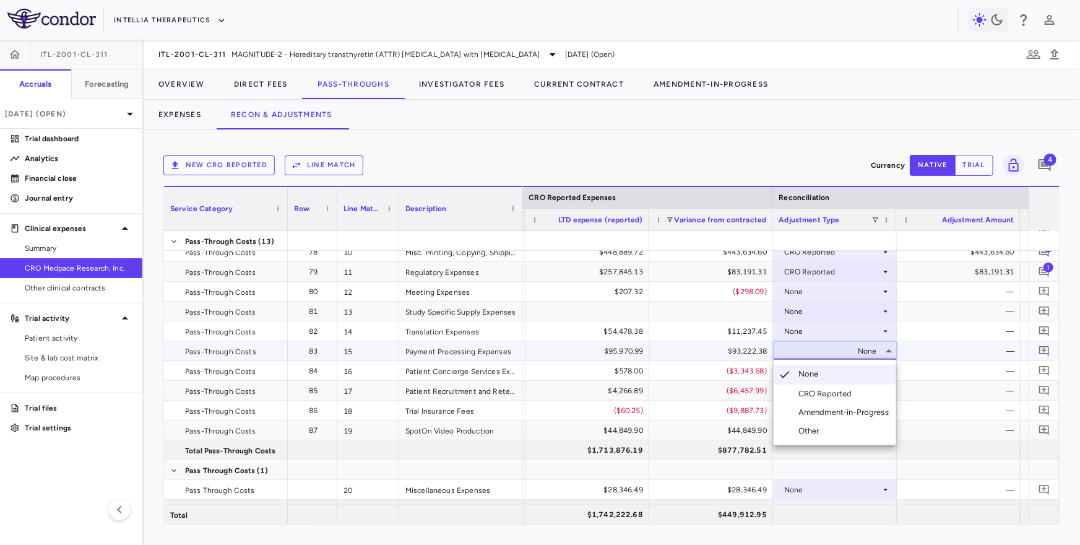
click at [816, 353] on div at bounding box center [540, 272] width 1080 height 545
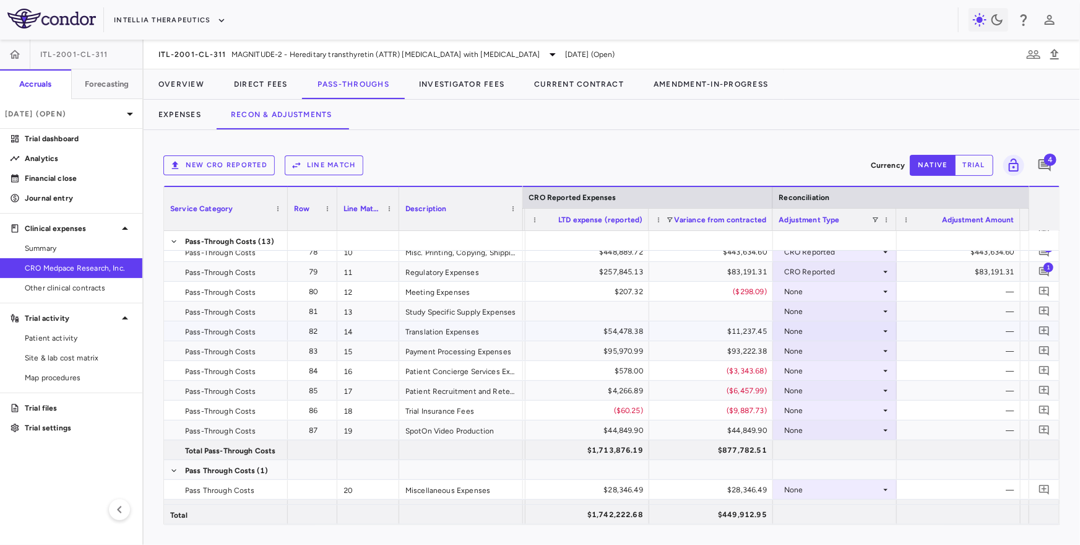
click at [821, 329] on div "None" at bounding box center [832, 331] width 97 height 20
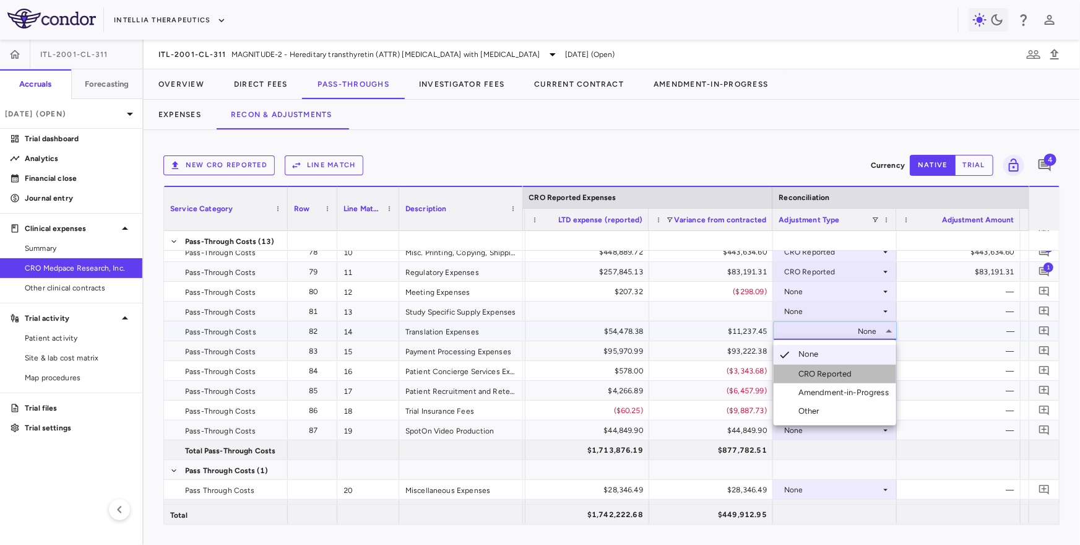
click at [828, 377] on div "CRO Reported" at bounding box center [827, 373] width 59 height 11
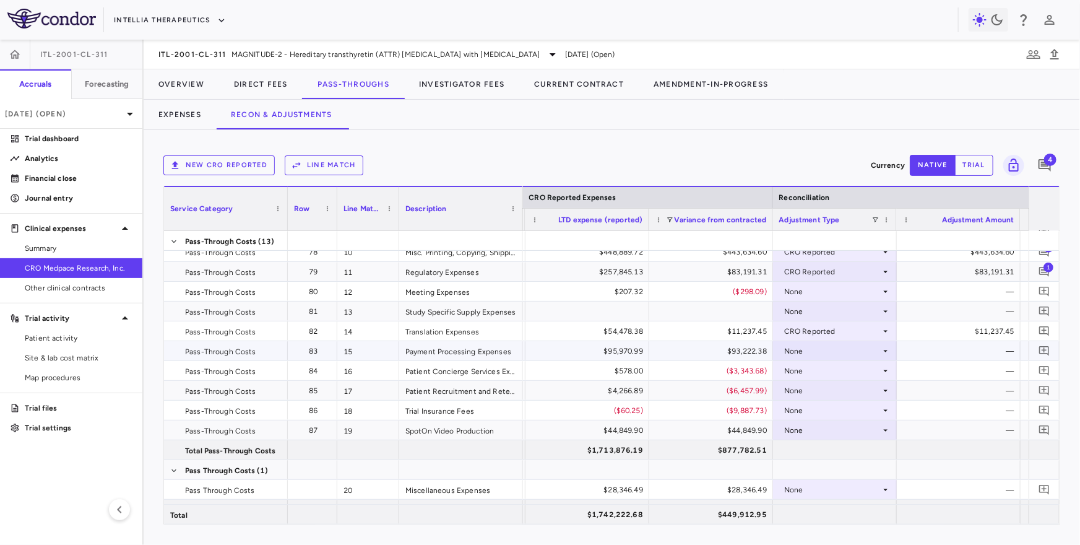
click at [828, 348] on div "None" at bounding box center [832, 351] width 97 height 20
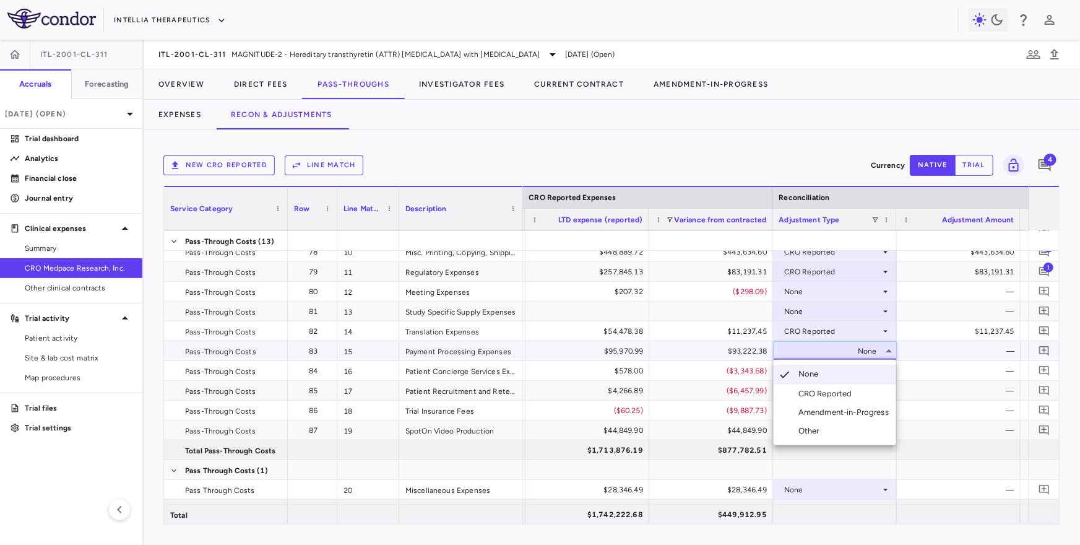
click at [823, 392] on div "CRO Reported" at bounding box center [827, 393] width 59 height 11
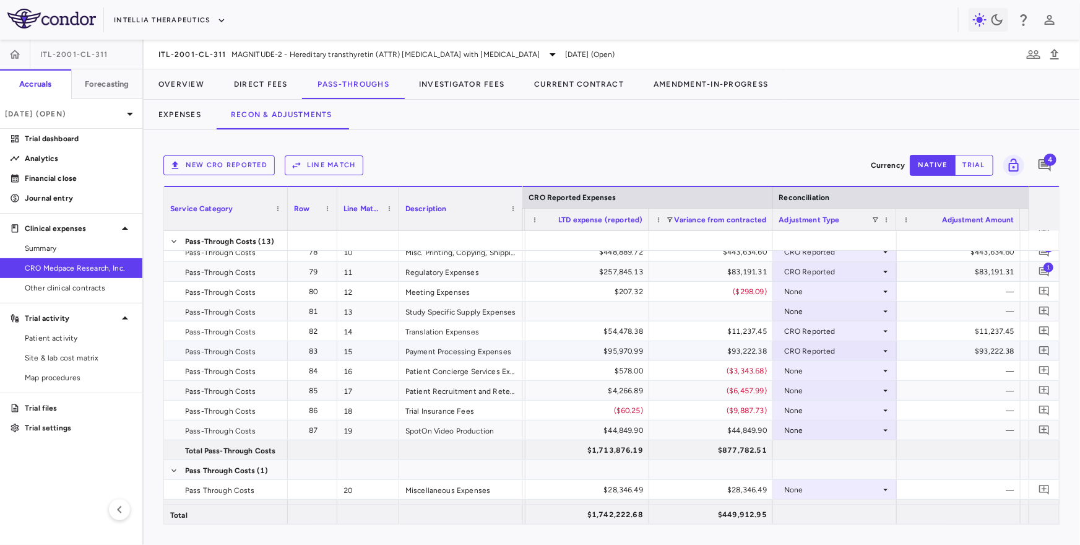
click at [1053, 322] on div at bounding box center [1044, 331] width 25 height 25
click at [1044, 326] on icon "Add comment" at bounding box center [1044, 331] width 10 height 10
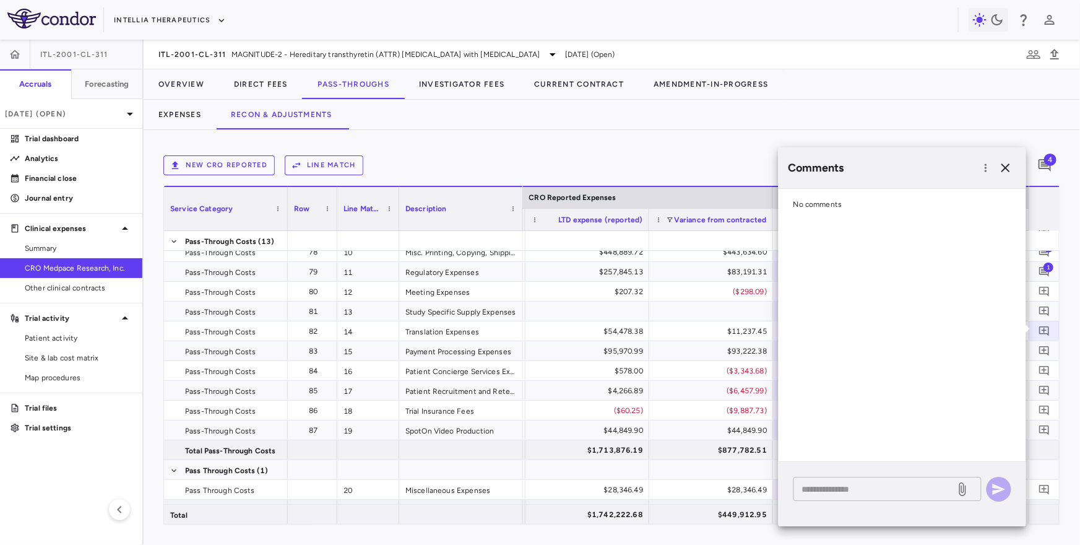
click at [813, 483] on textarea at bounding box center [874, 489] width 145 height 14
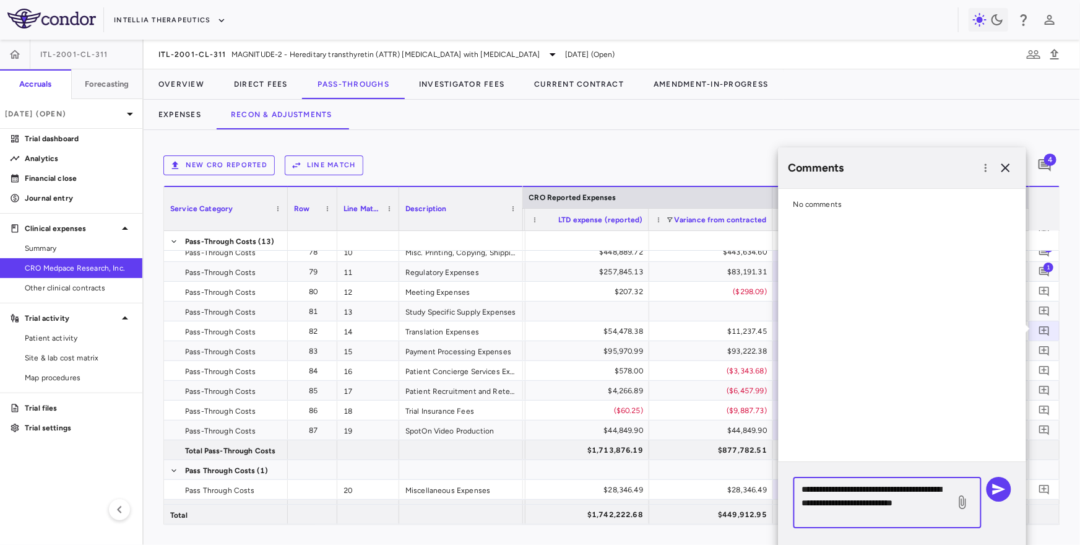
type textarea "**********"
click at [1012, 485] on div "**********" at bounding box center [903, 507] width 248 height 91
click at [1001, 490] on icon "button" at bounding box center [999, 488] width 13 height 11
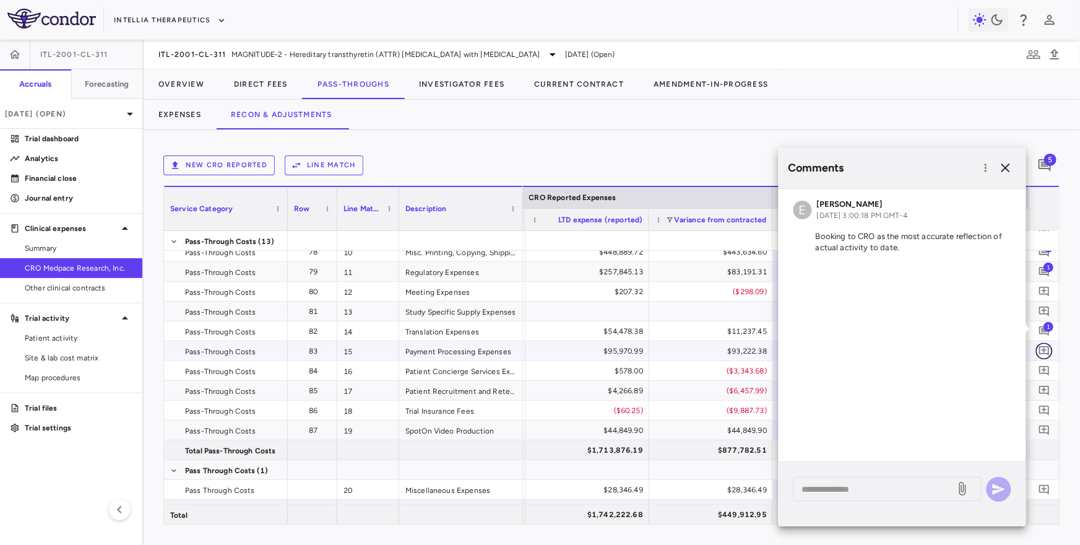
click at [1050, 350] on button "button" at bounding box center [1044, 350] width 17 height 17
click at [890, 488] on textarea at bounding box center [874, 489] width 145 height 14
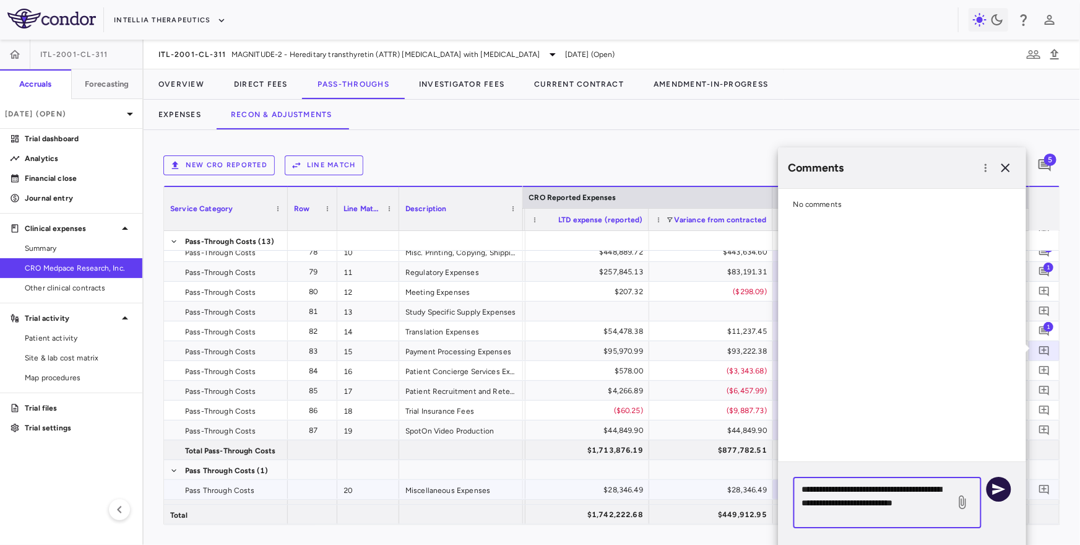
type textarea "**********"
click at [1001, 485] on icon "button" at bounding box center [999, 489] width 15 height 15
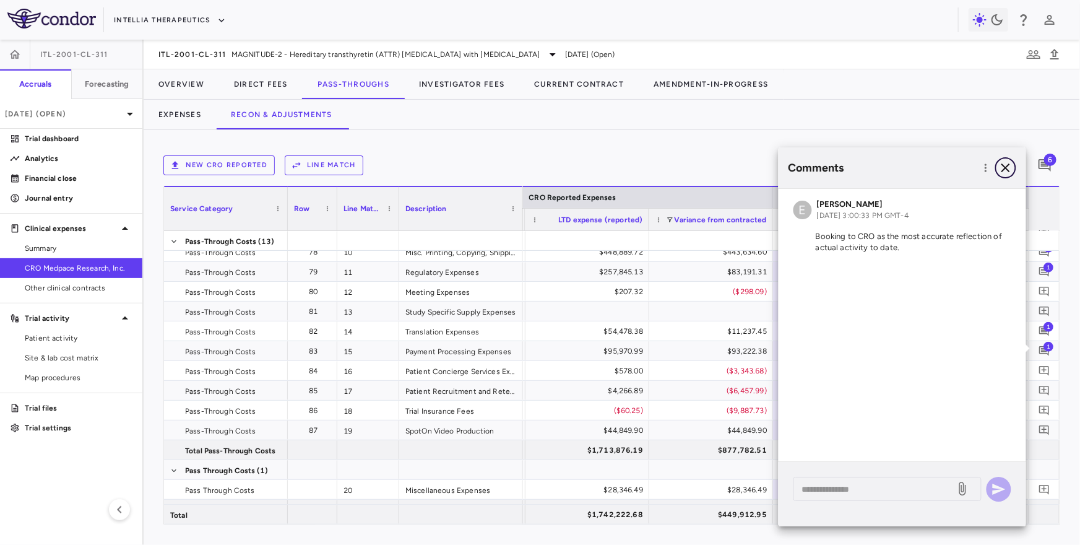
click at [1011, 165] on icon "button" at bounding box center [1005, 167] width 15 height 15
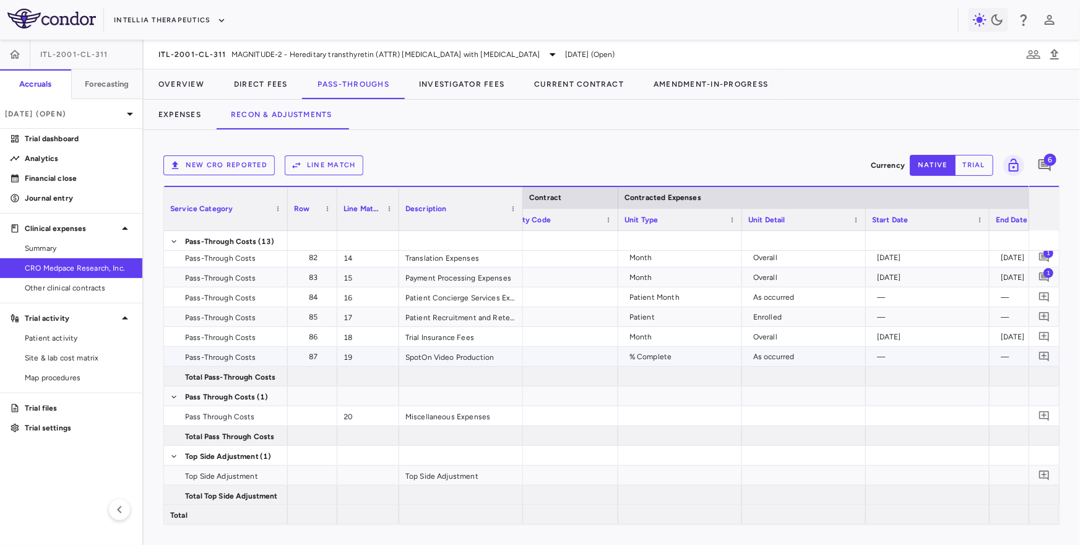
click at [727, 355] on div "% Complete" at bounding box center [682, 357] width 106 height 20
click at [777, 353] on div "As occurred" at bounding box center [806, 357] width 106 height 20
click at [180, 108] on button "Expenses" at bounding box center [180, 115] width 72 height 30
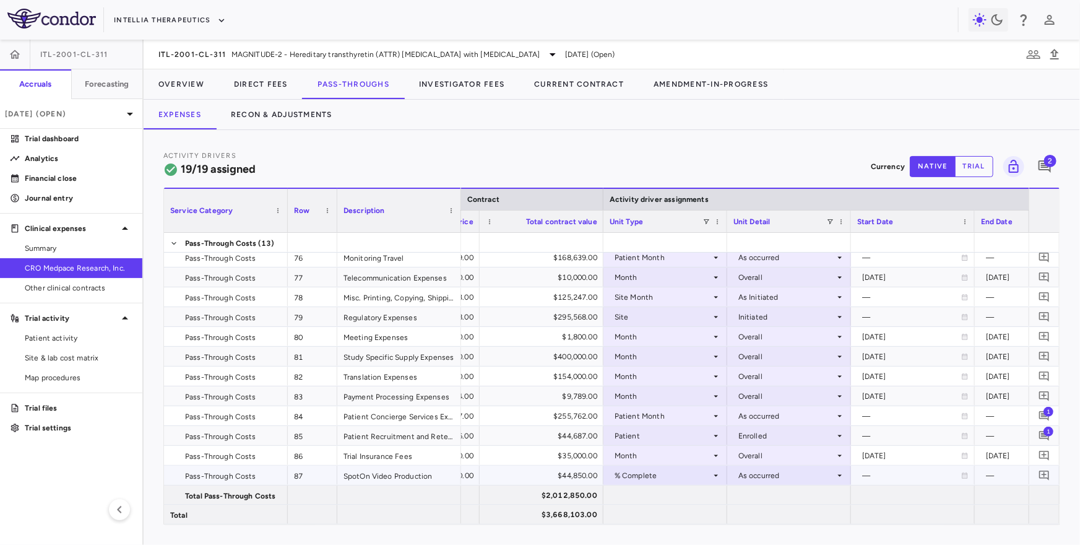
click at [664, 472] on div "% Complete" at bounding box center [663, 475] width 97 height 20
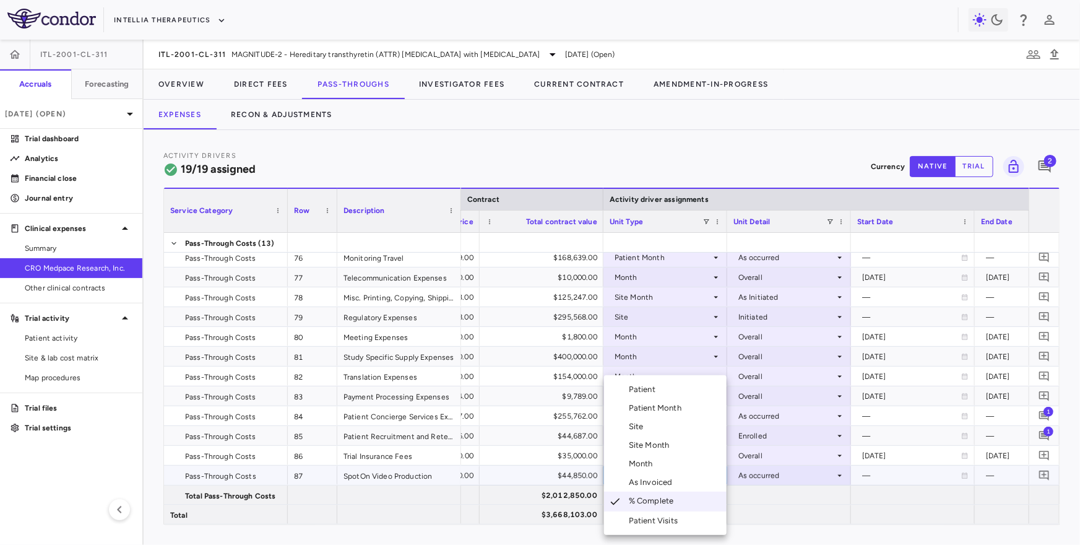
click at [782, 511] on div at bounding box center [540, 272] width 1080 height 545
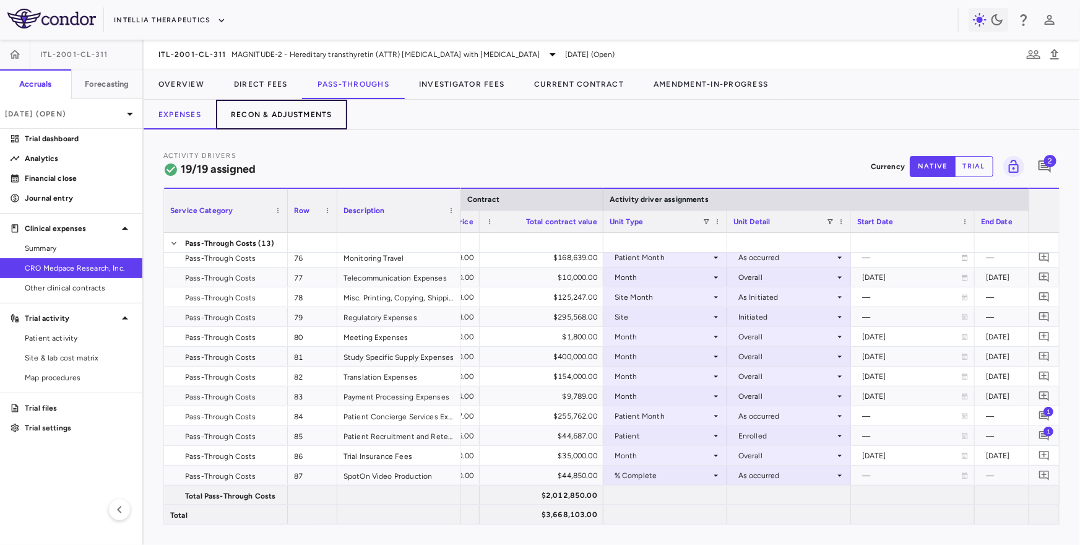
click at [248, 111] on button "Recon & Adjustments" at bounding box center [281, 115] width 131 height 30
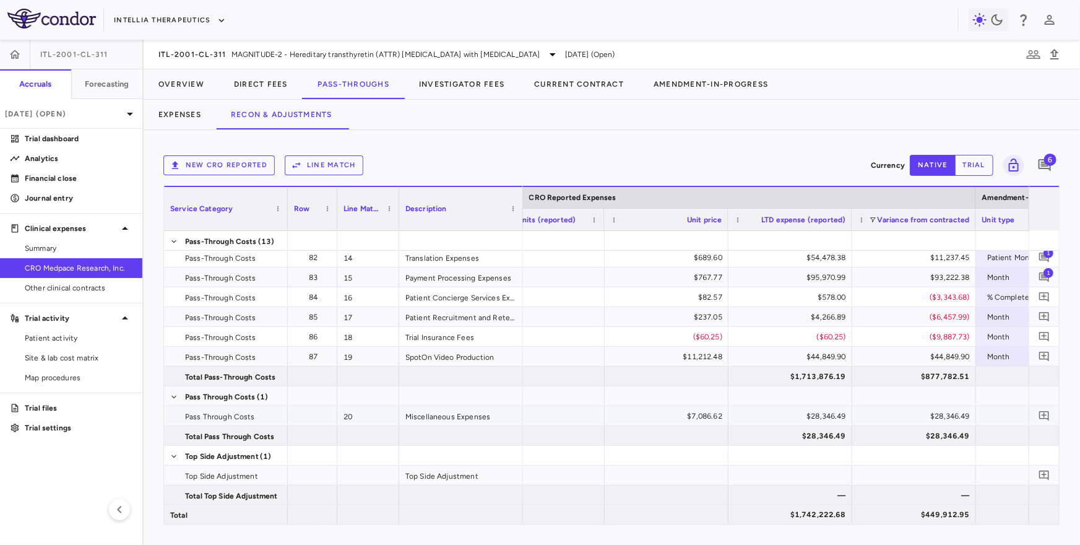
click at [940, 417] on div "$28,346.49" at bounding box center [916, 416] width 106 height 20
click at [299, 414] on div at bounding box center [312, 416] width 37 height 18
click at [313, 413] on div at bounding box center [312, 416] width 37 height 18
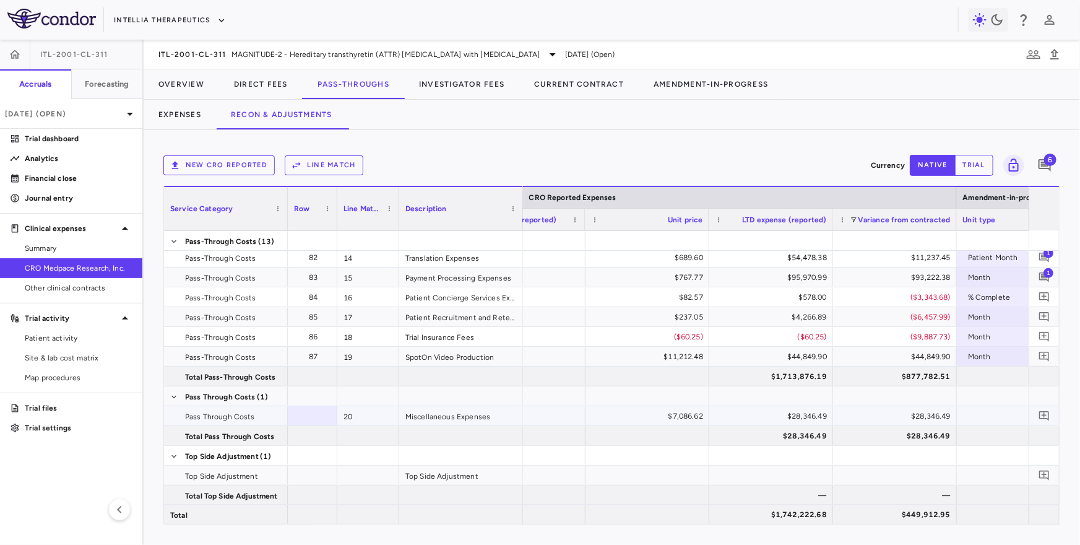
click at [308, 411] on div at bounding box center [312, 416] width 37 height 18
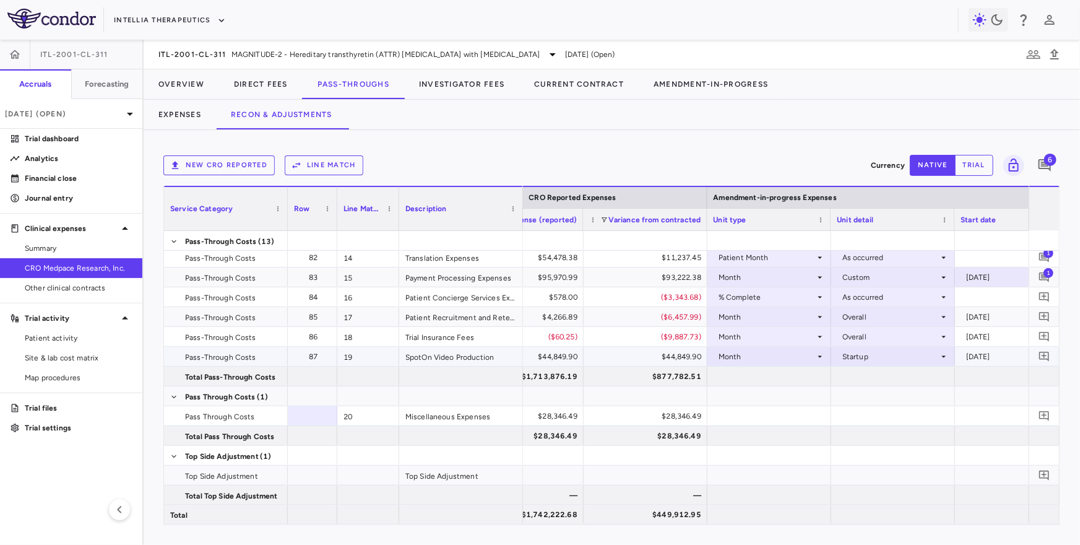
click at [685, 354] on div "$44,849.90" at bounding box center [648, 357] width 106 height 20
click at [186, 111] on button "Expenses" at bounding box center [180, 115] width 72 height 30
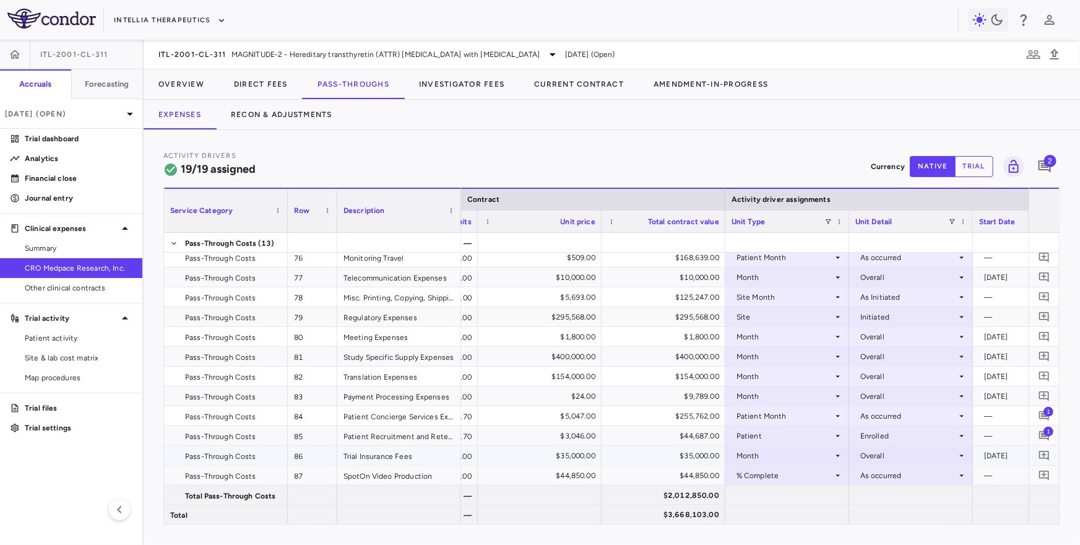
click at [741, 472] on div "% Complete" at bounding box center [785, 475] width 97 height 20
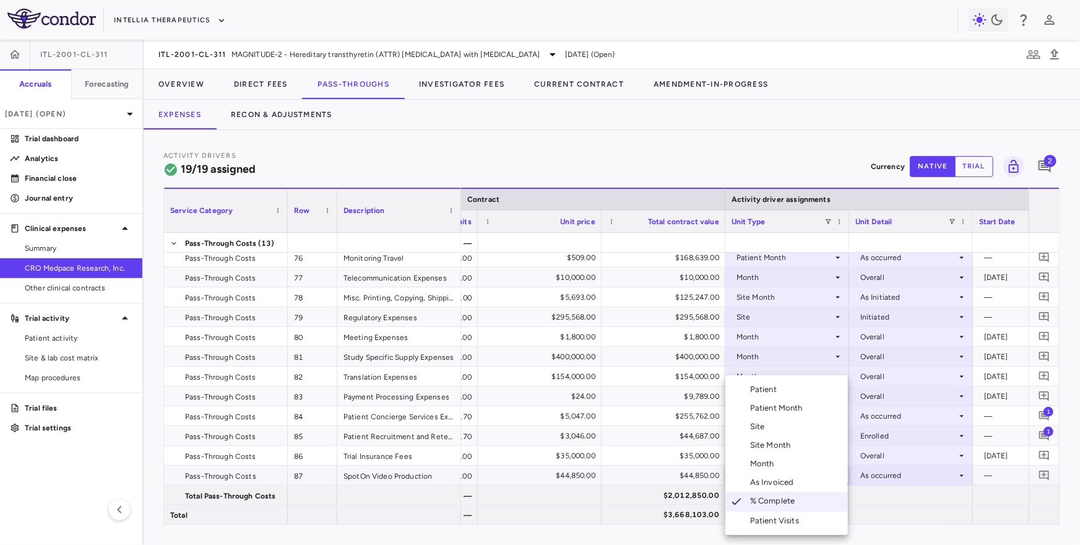
click at [774, 478] on div "As Invoiced" at bounding box center [774, 482] width 49 height 11
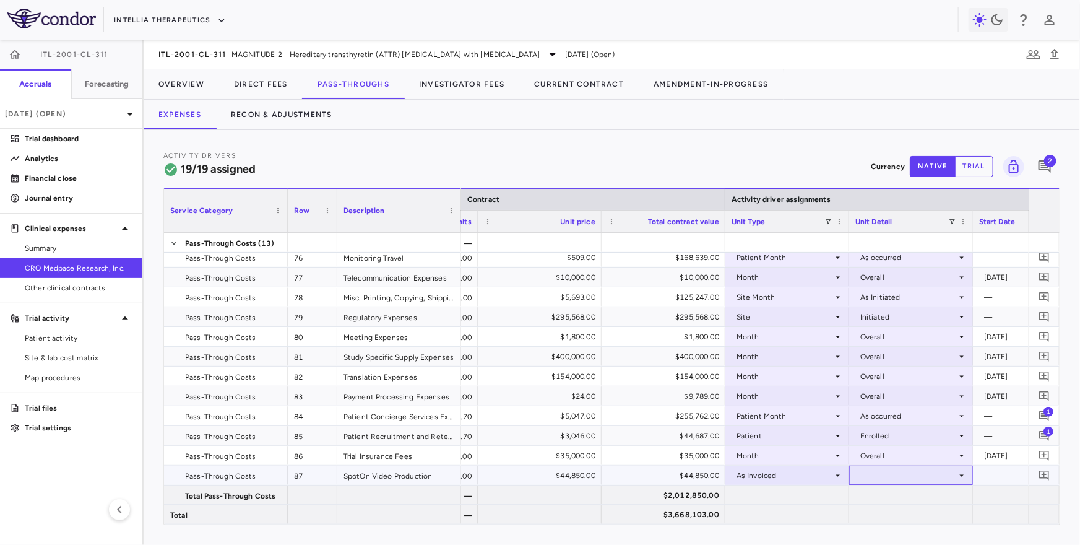
click at [889, 477] on div at bounding box center [910, 475] width 111 height 18
click at [889, 499] on div "As occurred" at bounding box center [899, 498] width 50 height 11
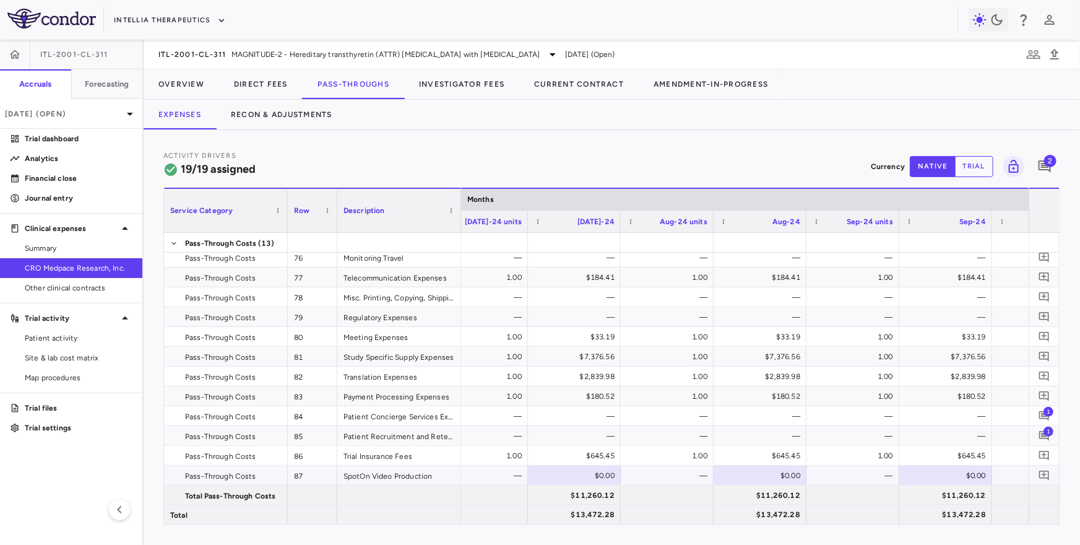
click at [762, 474] on div "$0.00" at bounding box center [763, 475] width 76 height 20
type input "*******"
click at [296, 111] on button "Recon & Adjustments" at bounding box center [281, 115] width 131 height 30
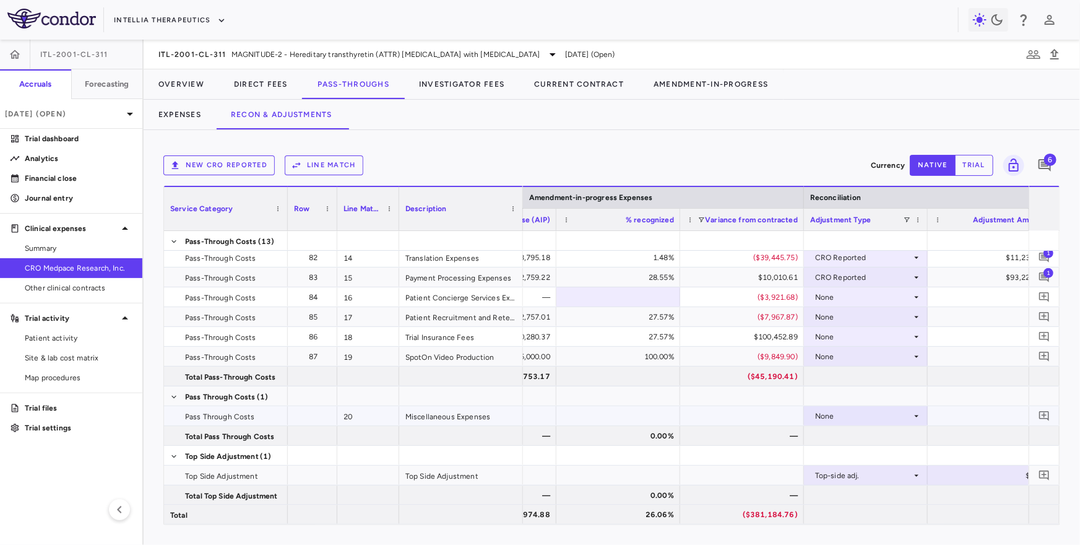
click at [864, 420] on div "None" at bounding box center [863, 416] width 97 height 20
click at [852, 461] on div "CRO Reported" at bounding box center [858, 457] width 59 height 11
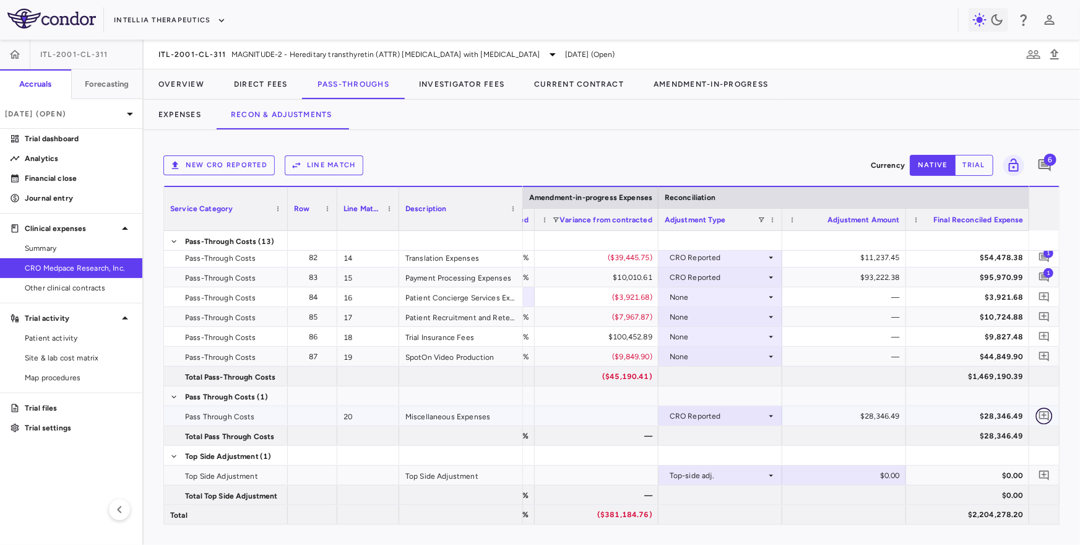
click at [1044, 413] on icon "Add comment" at bounding box center [1044, 416] width 10 height 10
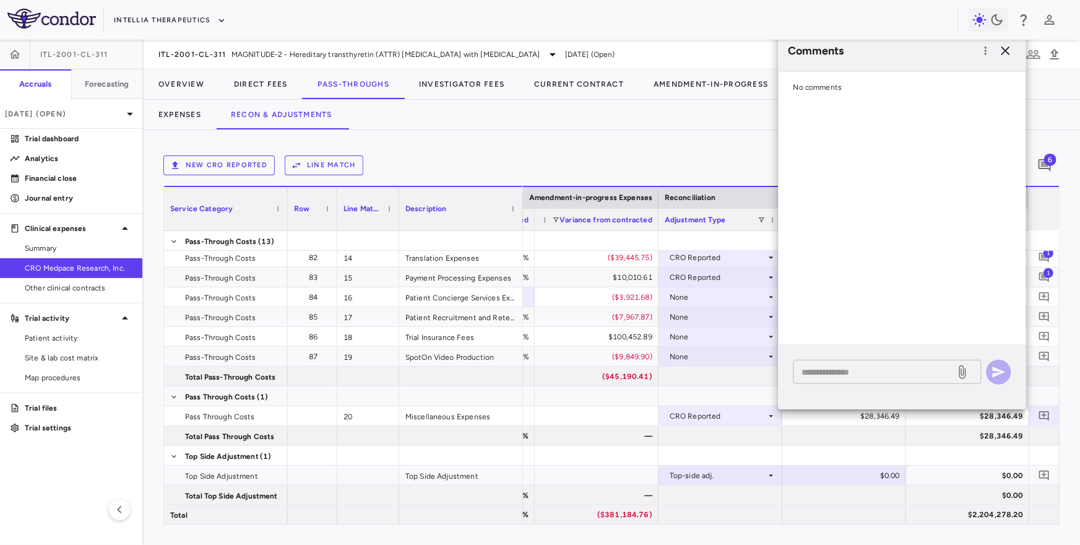
click at [881, 376] on textarea at bounding box center [874, 372] width 145 height 14
type textarea "*"
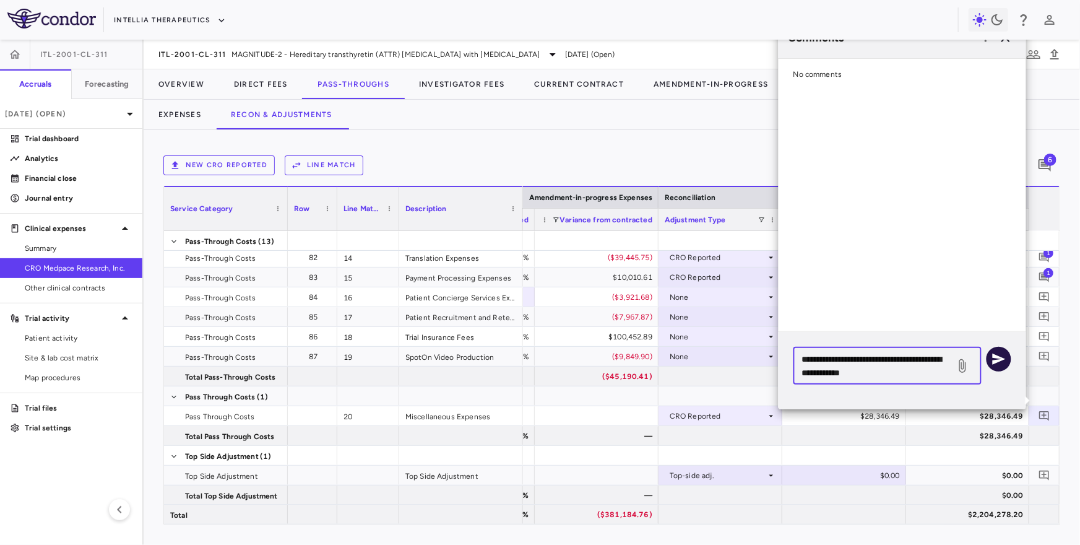
type textarea "**********"
click at [1003, 361] on icon "button" at bounding box center [999, 359] width 15 height 15
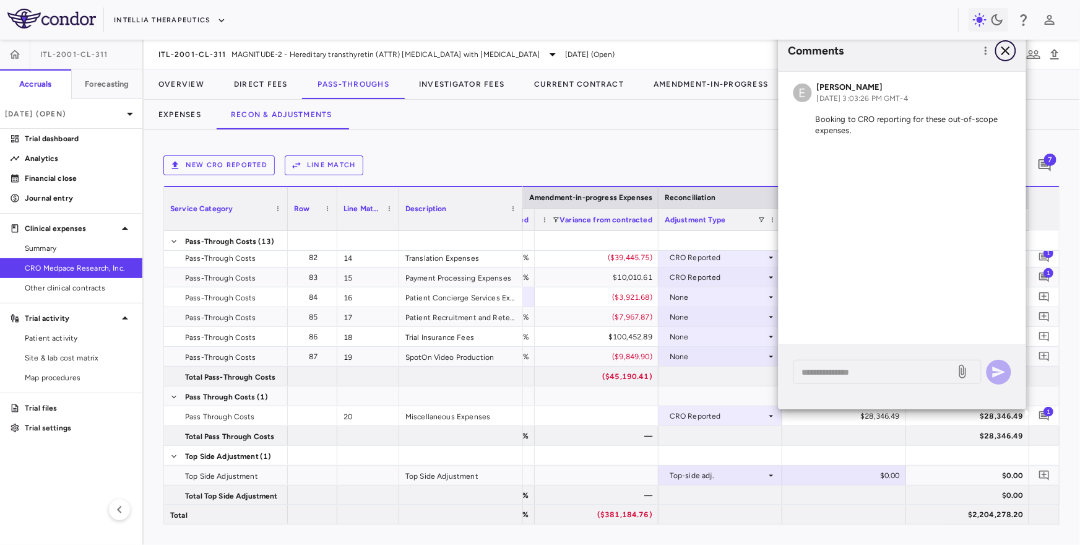
click at [1009, 56] on icon "button" at bounding box center [1005, 50] width 15 height 15
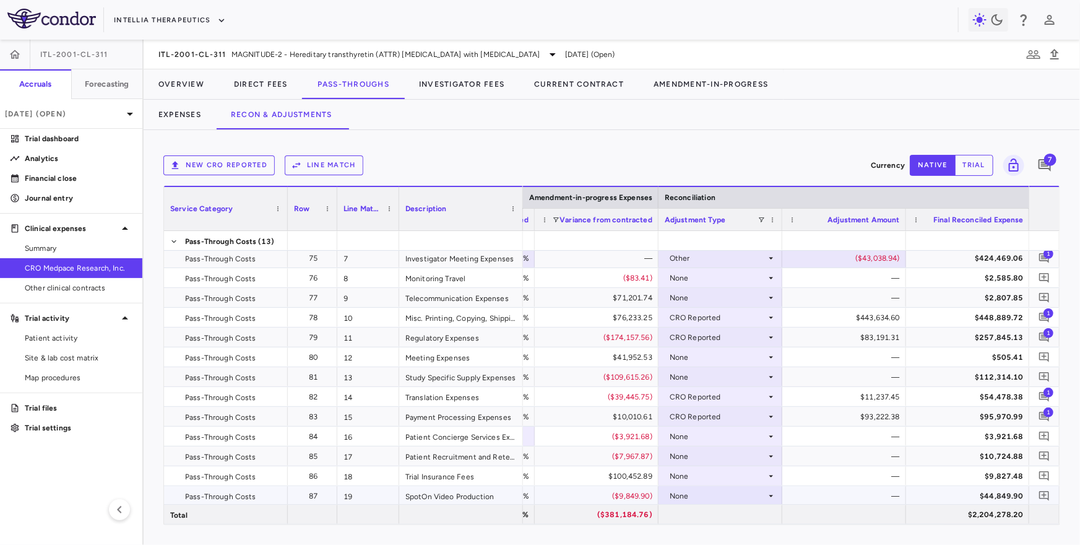
click at [475, 477] on div "Trial Insurance Fees" at bounding box center [461, 475] width 124 height 19
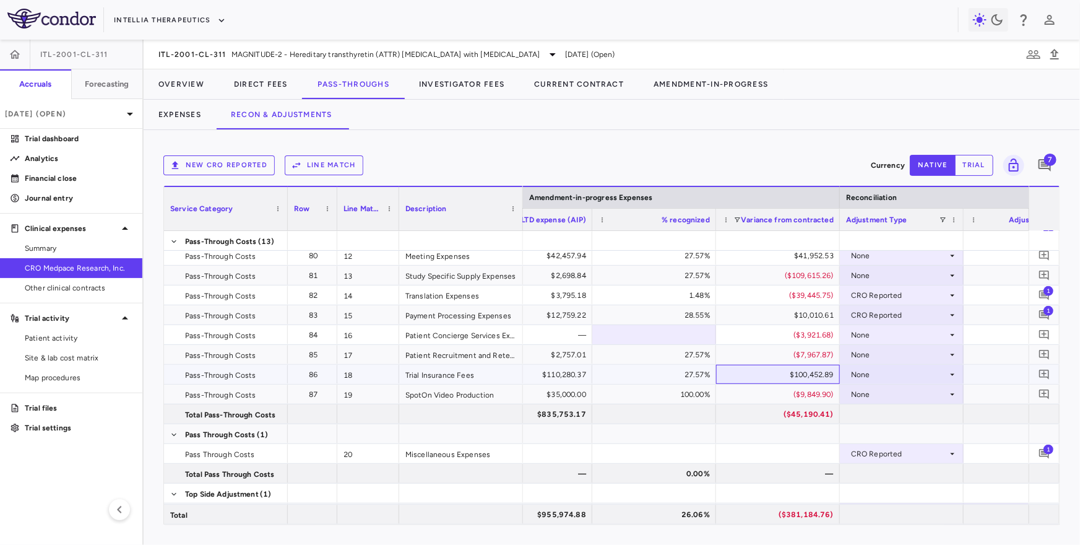
click at [788, 375] on div "$100,452.89" at bounding box center [780, 375] width 106 height 20
click at [877, 373] on div "None" at bounding box center [899, 375] width 97 height 20
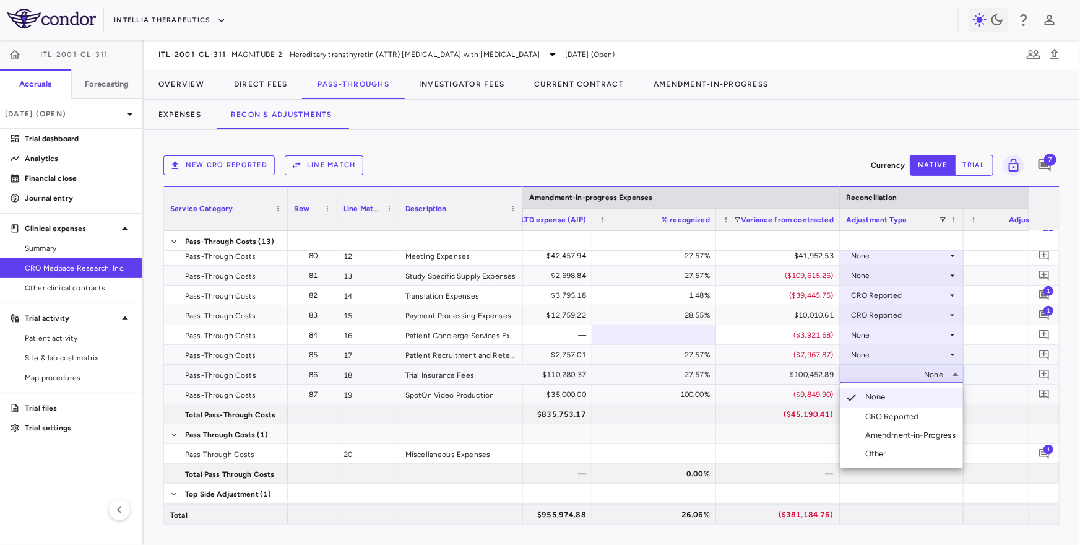
click at [736, 367] on div at bounding box center [540, 272] width 1080 height 545
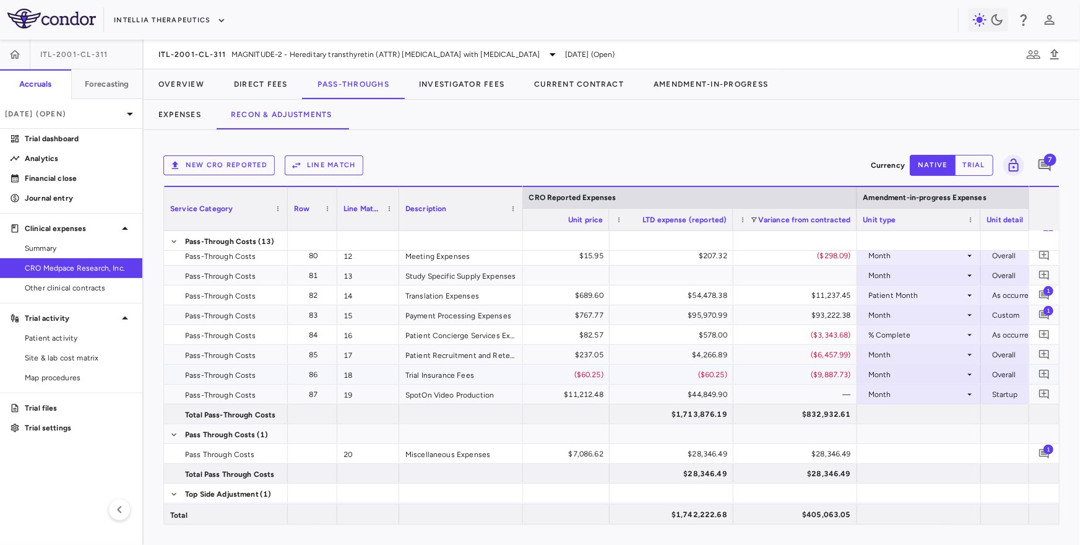
click at [788, 372] on div "($9,887.73)" at bounding box center [798, 375] width 106 height 20
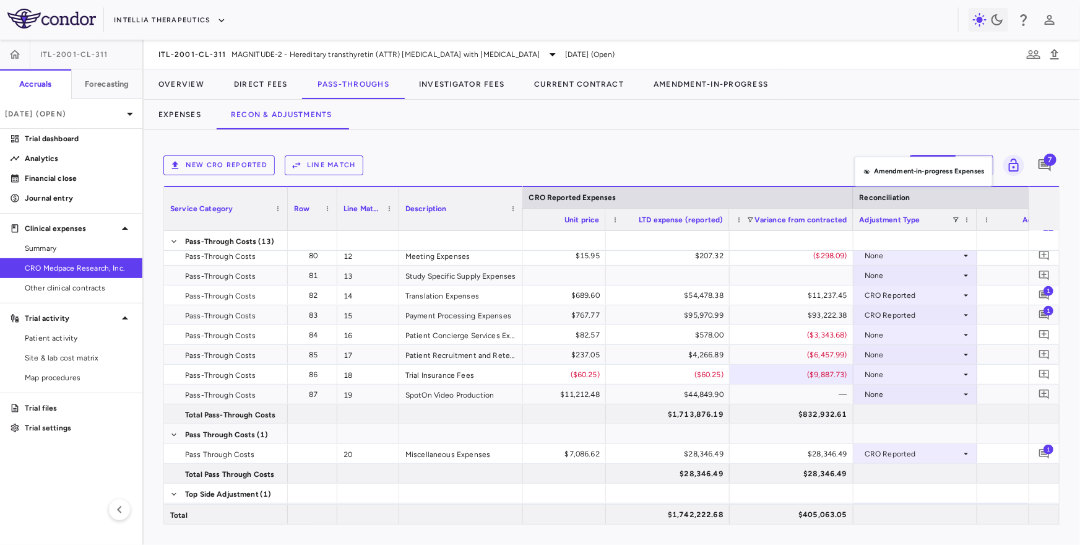
drag, startPoint x: 907, startPoint y: 202, endPoint x: 858, endPoint y: 160, distance: 64.1
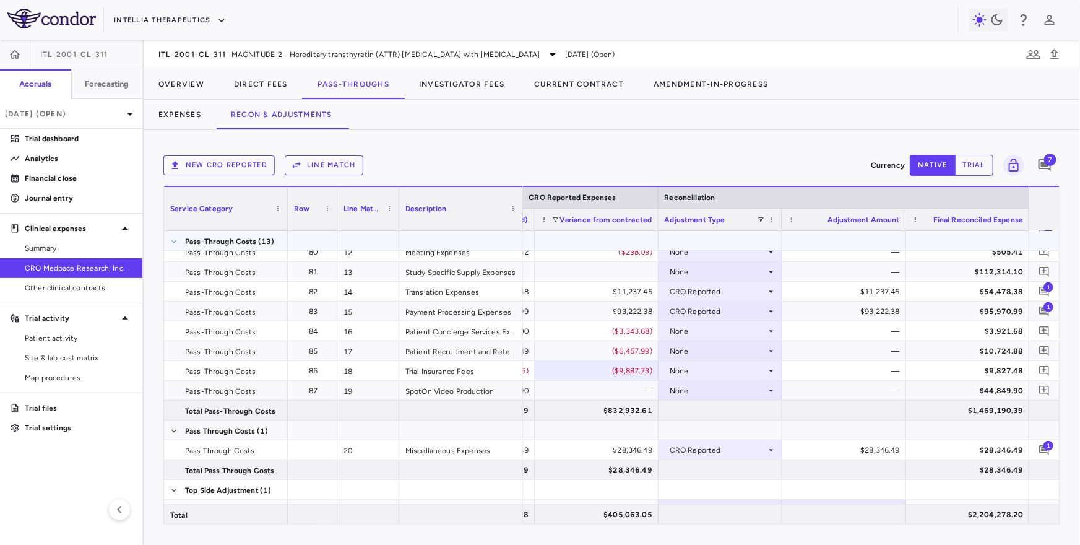
click at [171, 241] on span at bounding box center [173, 241] width 7 height 7
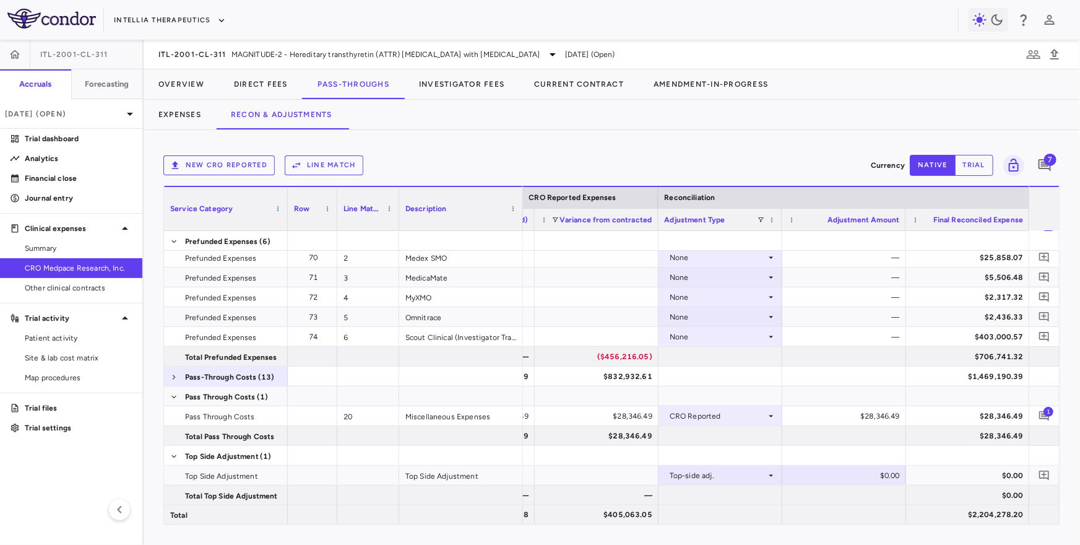
click at [274, 205] on span at bounding box center [277, 208] width 7 height 7
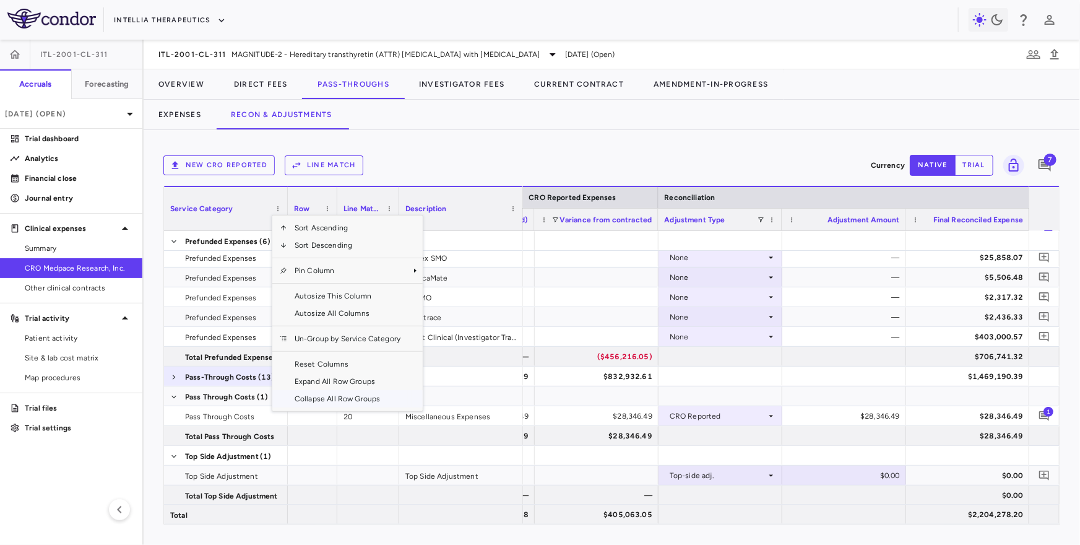
click at [316, 392] on span "Collapse All Row Groups" at bounding box center [347, 398] width 121 height 17
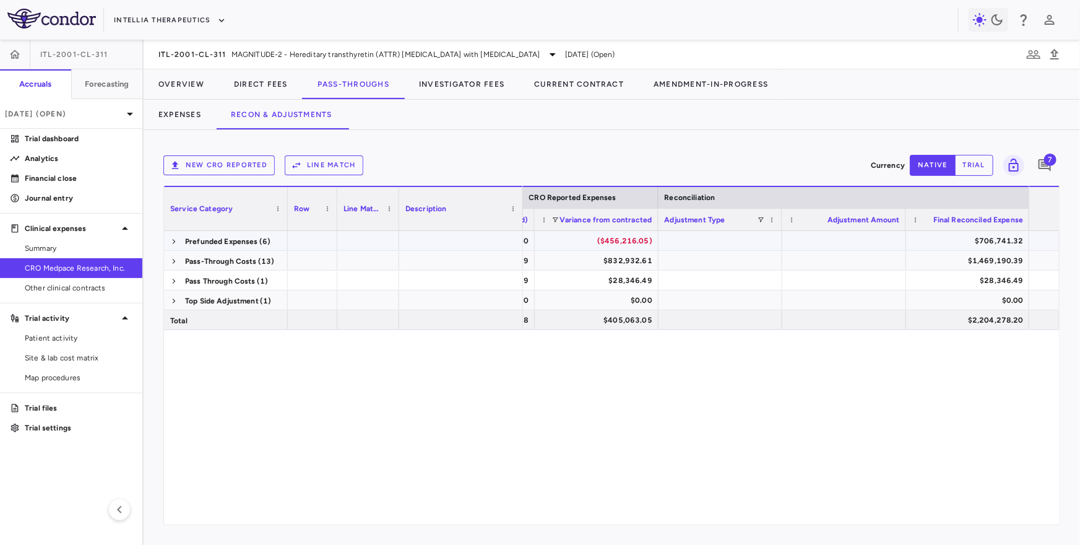
click at [956, 237] on div "$706,741.32" at bounding box center [970, 241] width 106 height 20
click at [173, 241] on span at bounding box center [173, 241] width 7 height 7
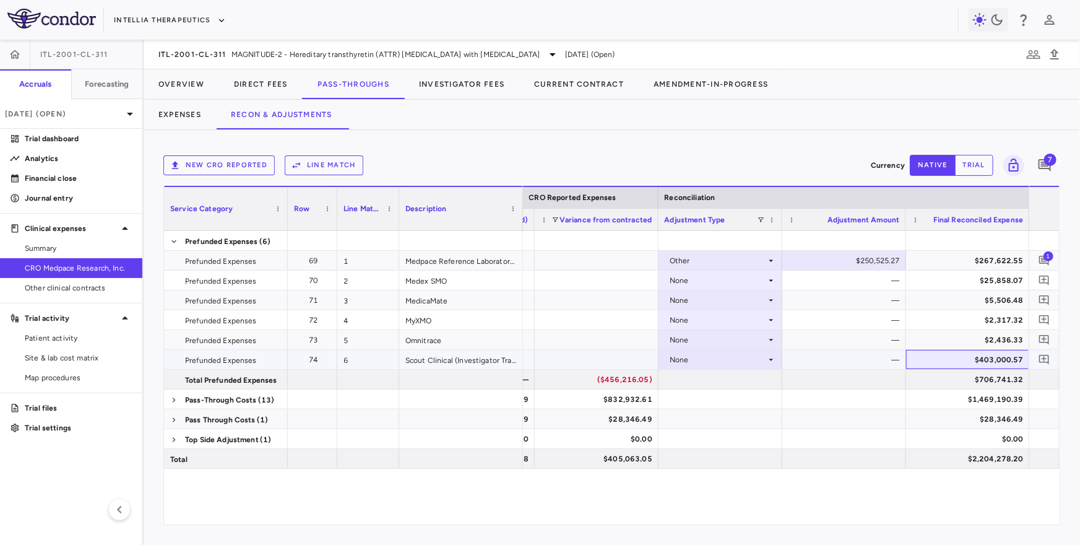
click at [931, 363] on div "$403,000.57" at bounding box center [970, 360] width 106 height 20
click at [172, 244] on span at bounding box center [173, 241] width 7 height 7
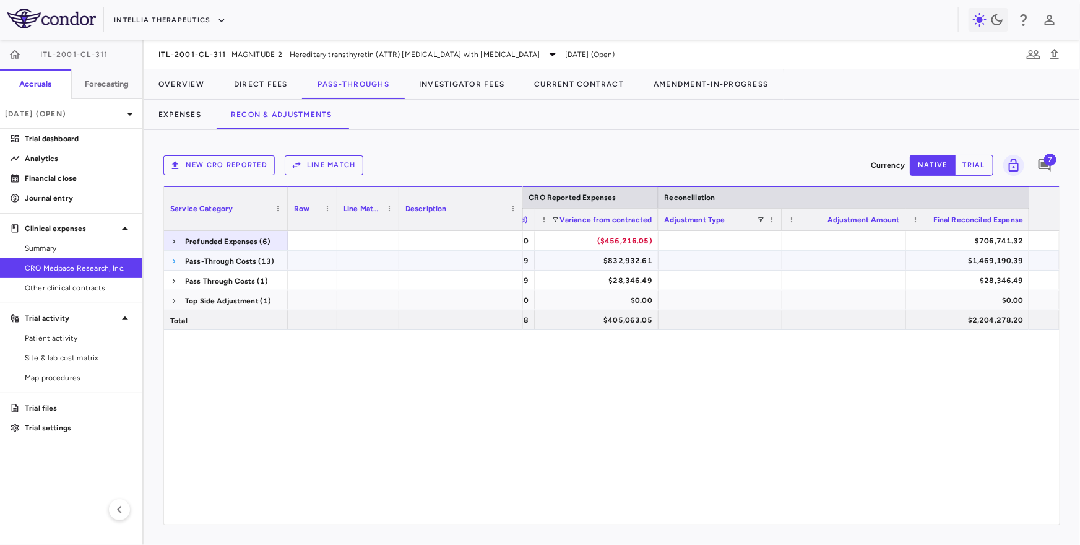
click at [173, 260] on span at bounding box center [173, 260] width 7 height 7
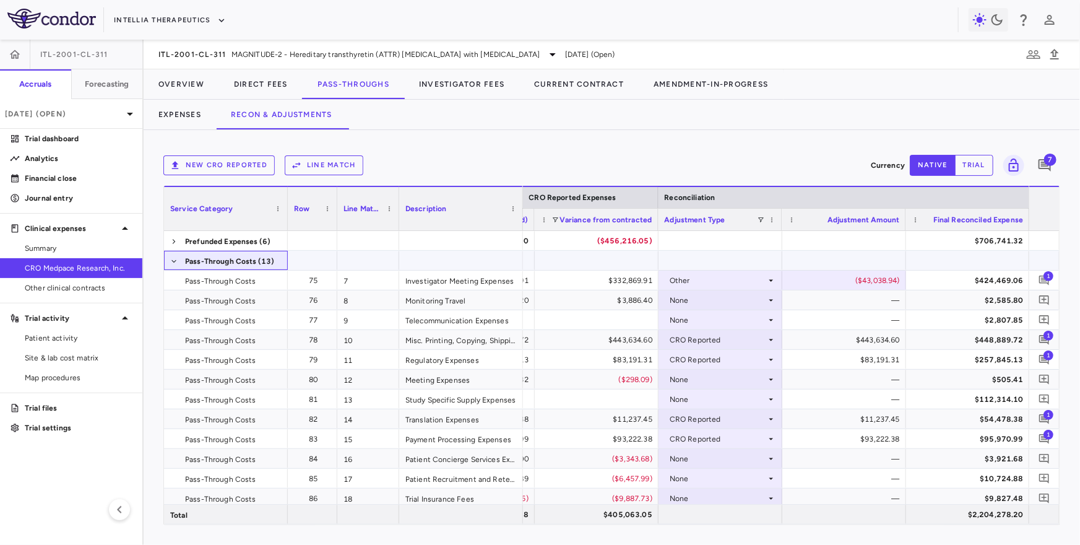
click at [173, 260] on span at bounding box center [173, 260] width 7 height 7
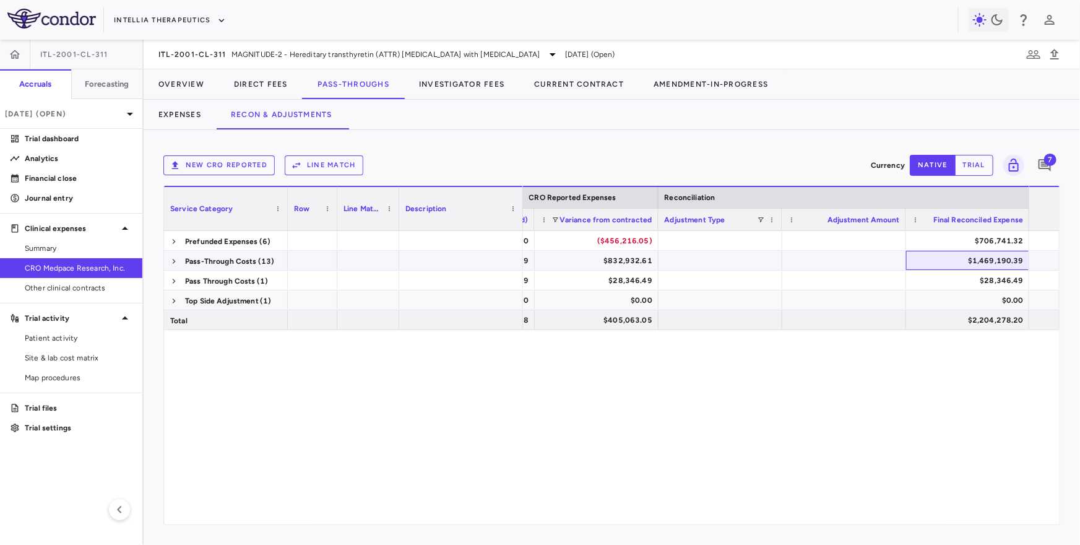
click at [945, 259] on div "$1,469,190.39" at bounding box center [970, 261] width 106 height 20
click at [171, 279] on span at bounding box center [173, 280] width 7 height 7
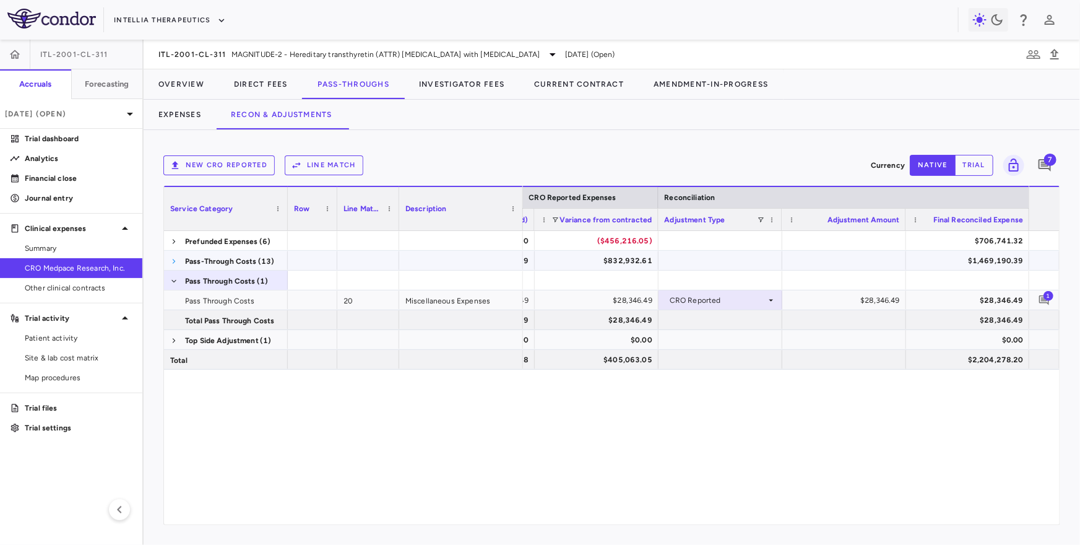
click at [170, 261] on span at bounding box center [173, 260] width 7 height 7
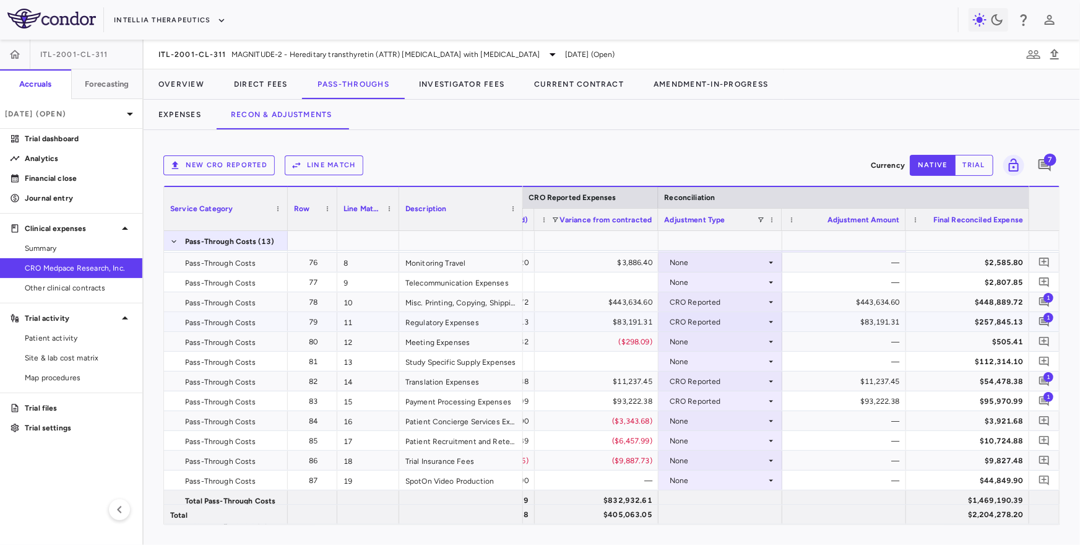
scroll to position [43, 0]
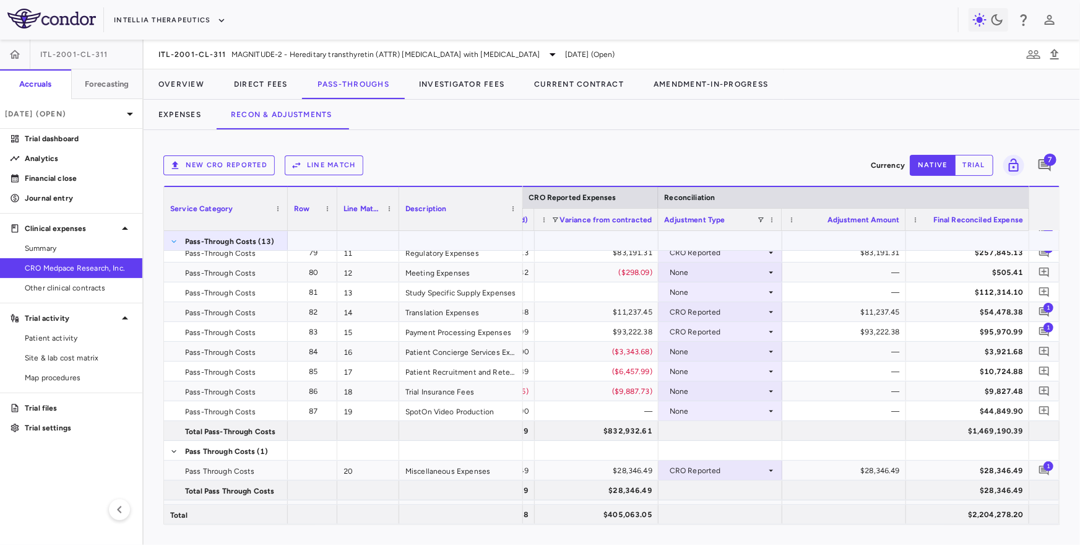
click at [172, 241] on span at bounding box center [173, 241] width 7 height 7
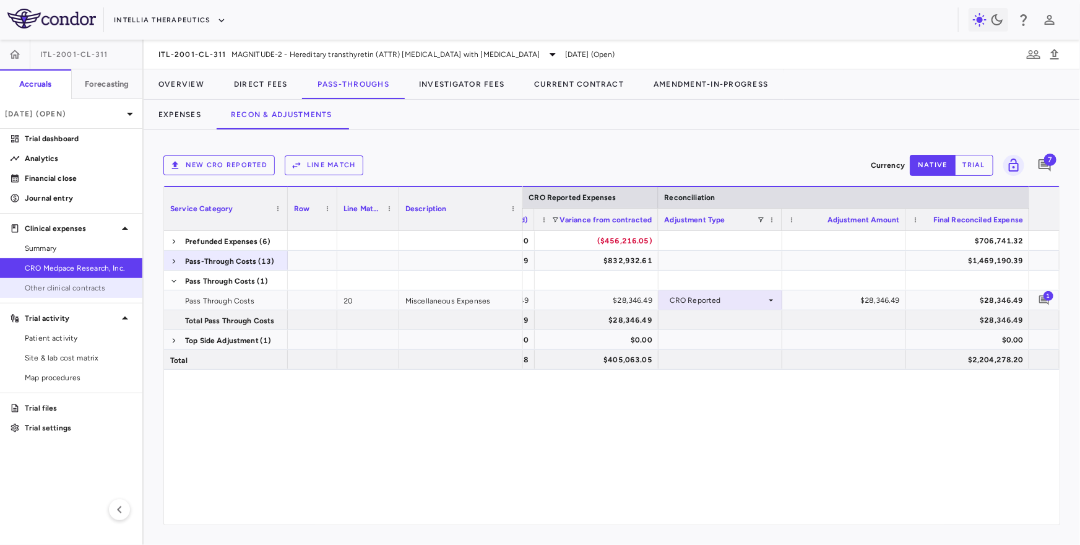
click at [107, 288] on span "Other clinical contracts" at bounding box center [79, 287] width 108 height 11
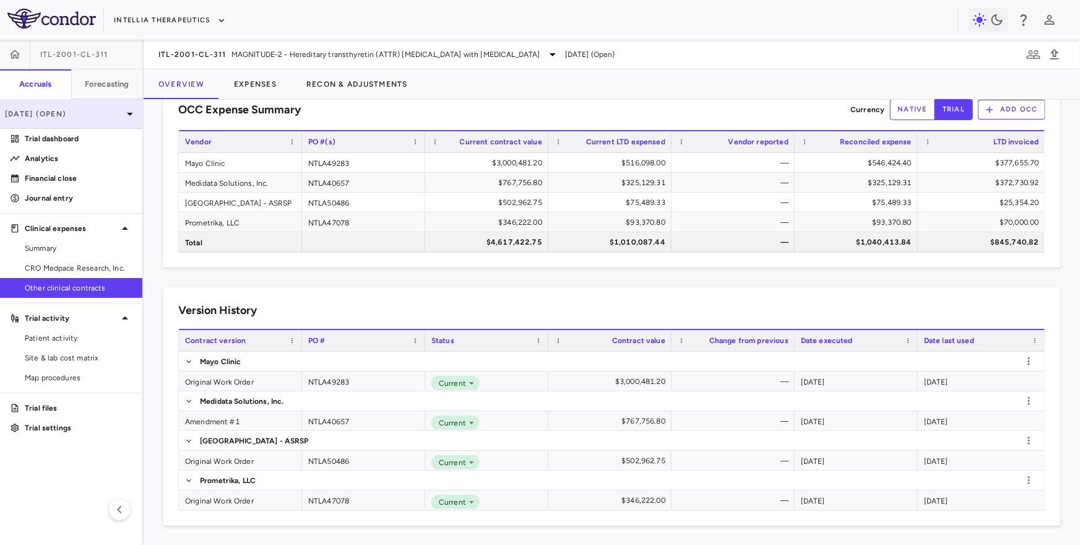
click at [72, 118] on p "[DATE] (Open)" at bounding box center [64, 113] width 118 height 11
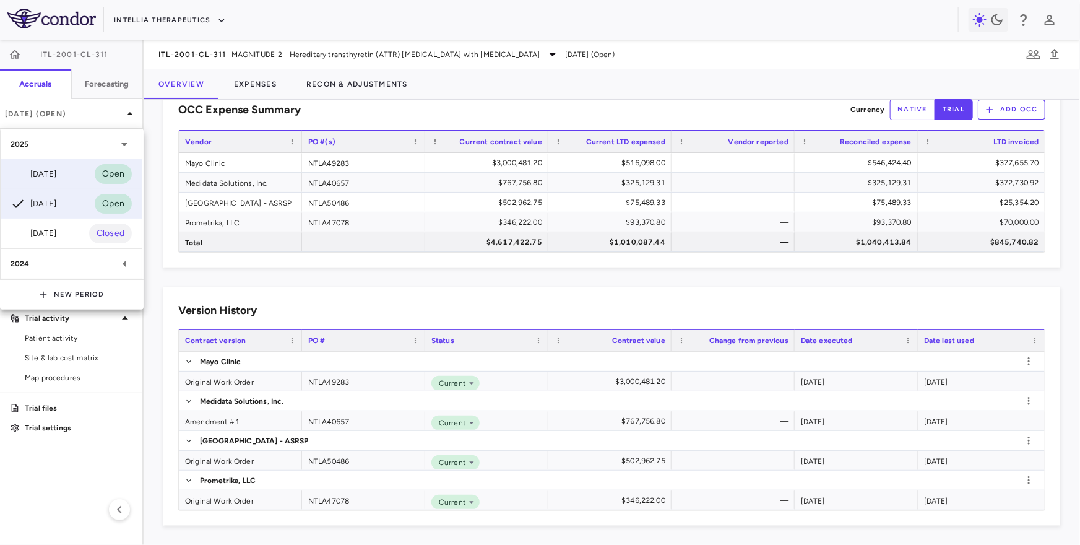
click at [56, 173] on div "Jul 2025" at bounding box center [34, 174] width 46 height 15
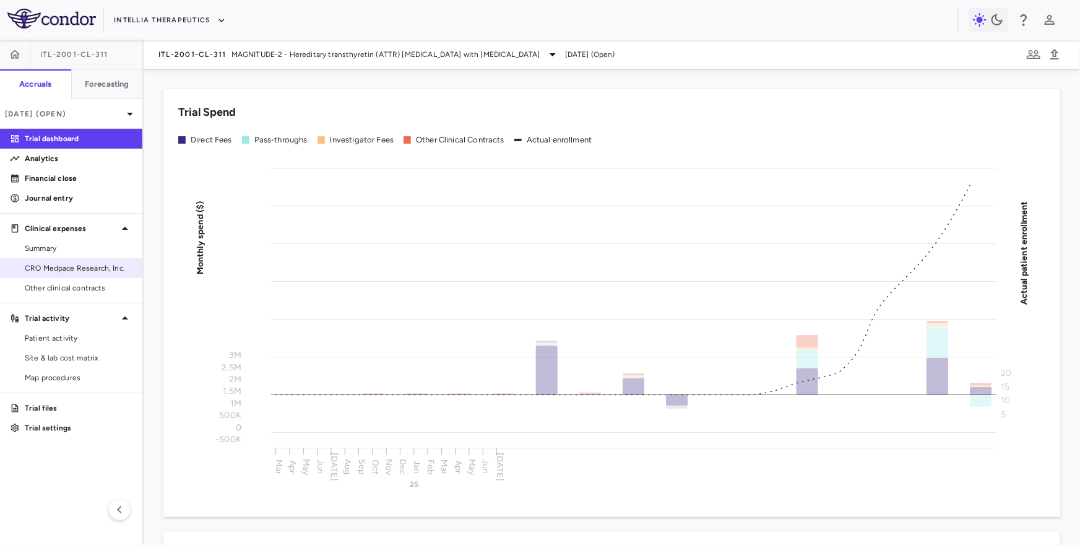
click at [98, 272] on span "CRO Medpace Research, Inc." at bounding box center [79, 267] width 108 height 11
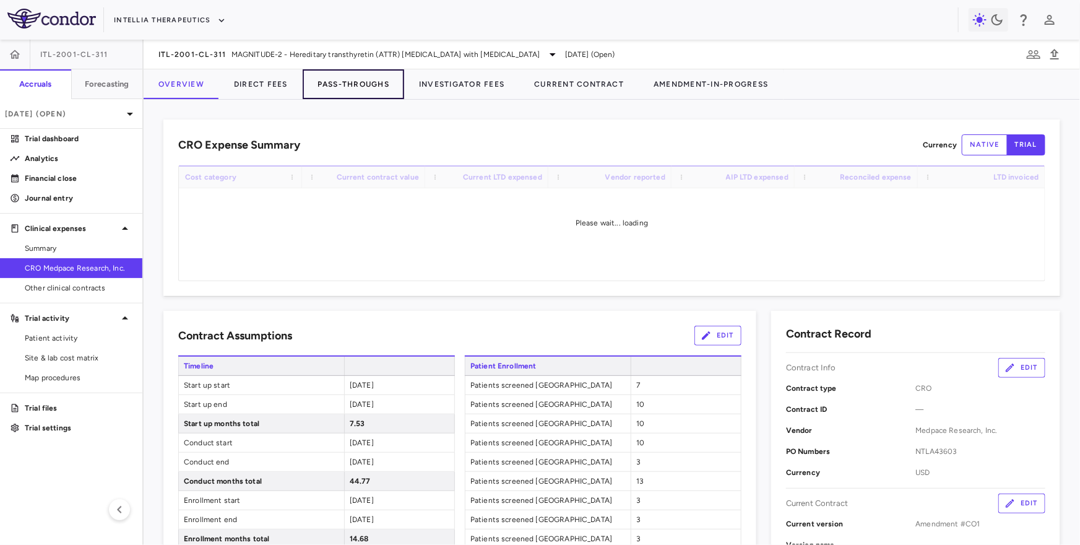
click at [363, 85] on button "Pass-Throughs" at bounding box center [354, 84] width 102 height 30
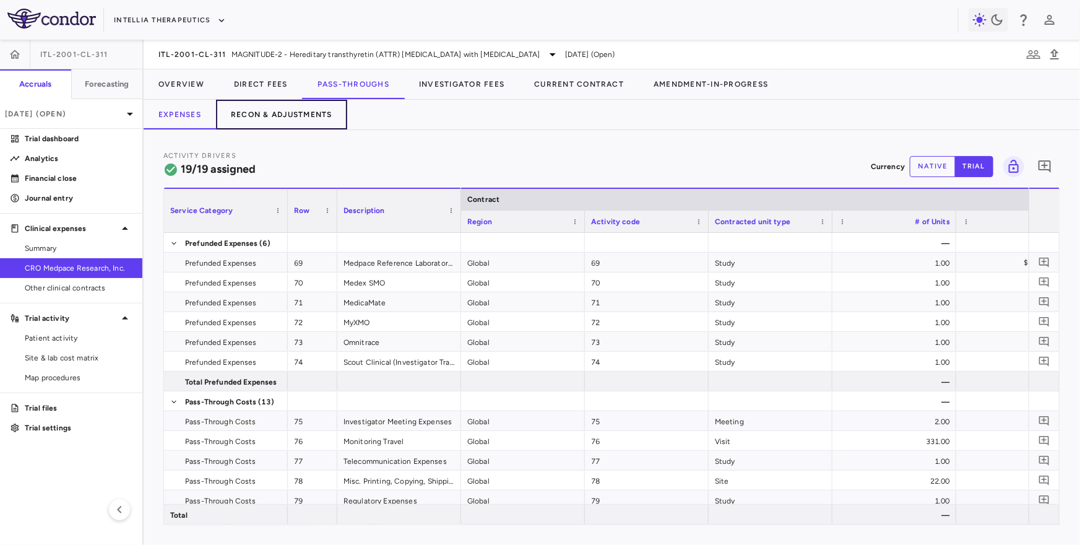
click at [306, 118] on button "Recon & Adjustments" at bounding box center [281, 115] width 131 height 30
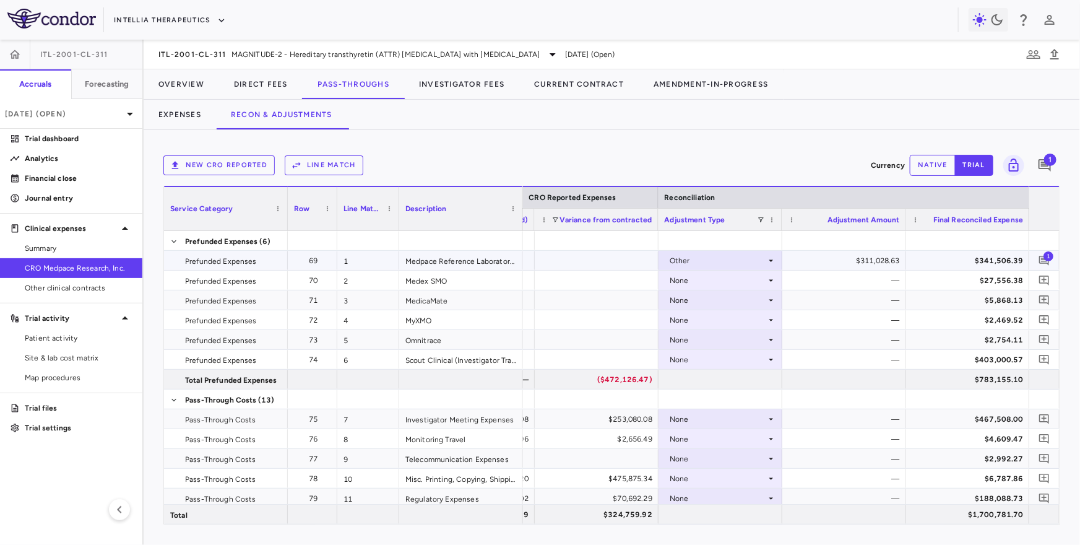
click at [973, 255] on div "$341,506.39" at bounding box center [970, 261] width 106 height 20
click at [929, 362] on div "$403,000.57" at bounding box center [970, 360] width 106 height 20
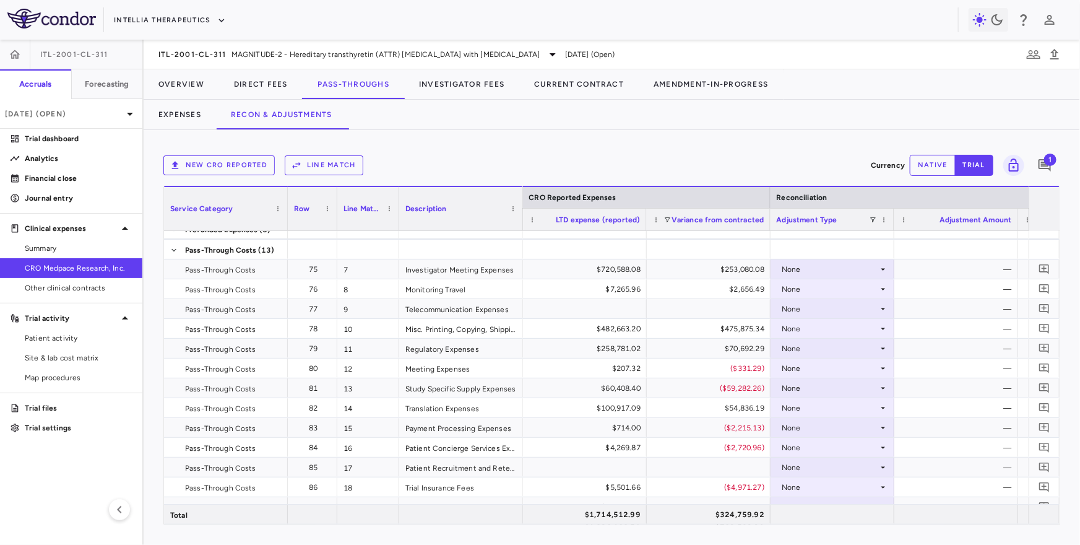
drag, startPoint x: 1080, startPoint y: 227, endPoint x: 832, endPoint y: 137, distance: 263.9
click at [832, 137] on div "New CRO reported Line Match Currency native trial 1 Service Category Drag here …" at bounding box center [612, 337] width 936 height 415
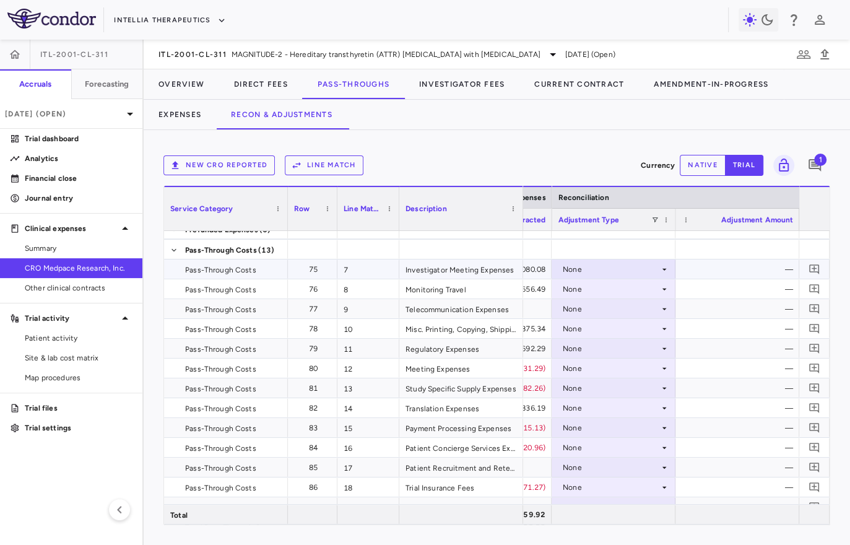
click at [664, 268] on icon at bounding box center [664, 269] width 4 height 2
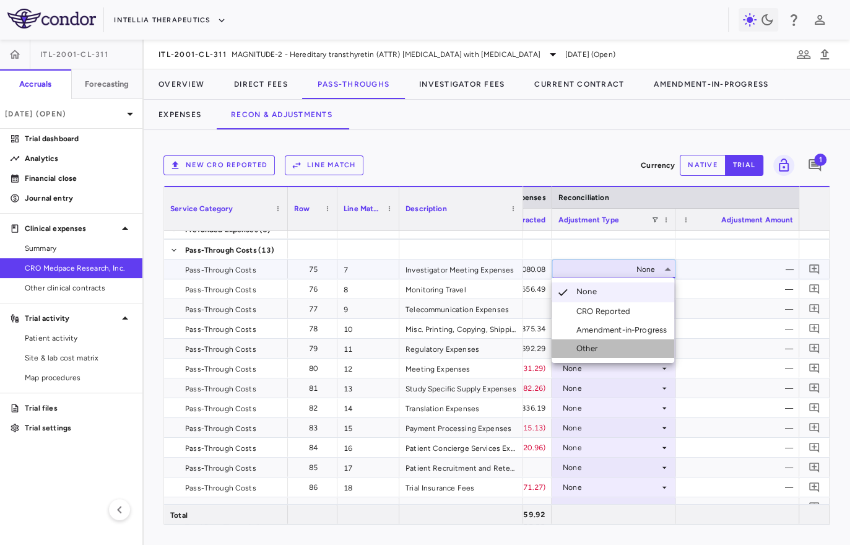
click at [612, 353] on li "Other" at bounding box center [612, 348] width 123 height 19
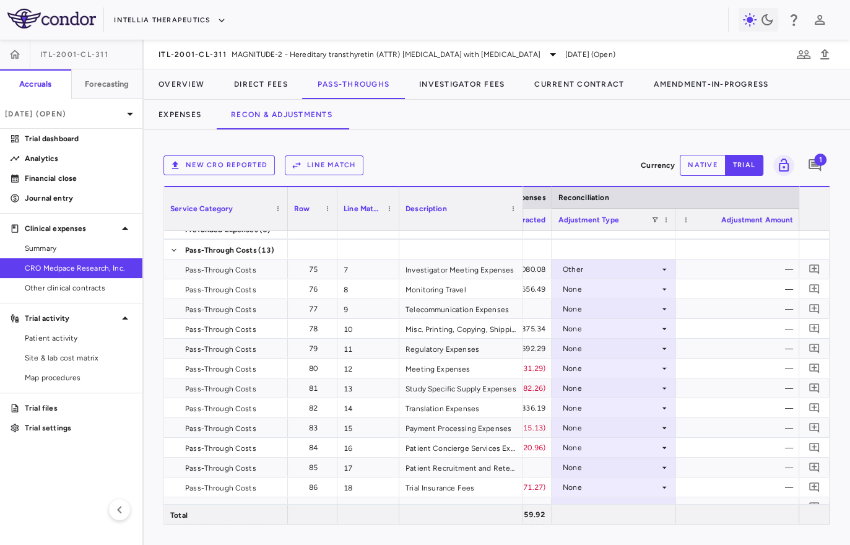
click at [693, 165] on button "native" at bounding box center [703, 165] width 46 height 21
click at [752, 270] on div "$0.00" at bounding box center [739, 269] width 106 height 20
type input "**********"
click at [706, 272] on div "$250,525.27" at bounding box center [739, 269] width 106 height 20
click at [706, 272] on input "*********" at bounding box center [746, 270] width 104 height 20
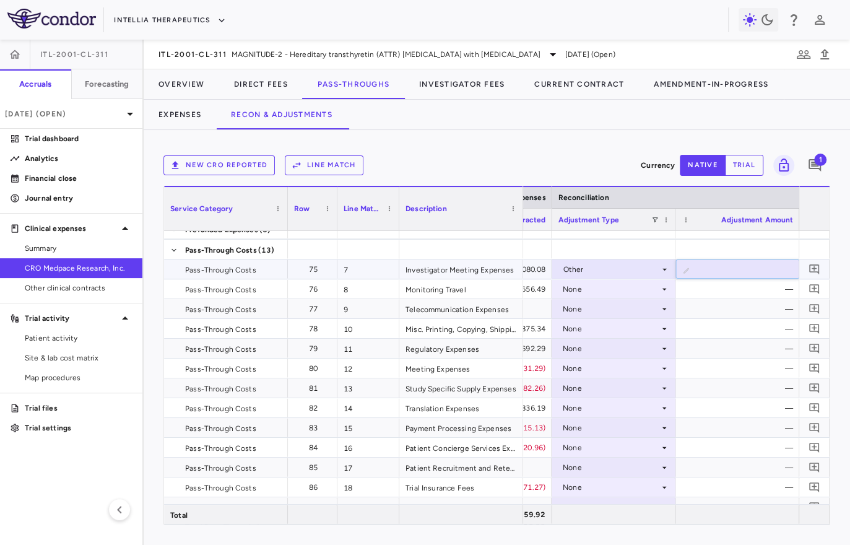
type input "*********"
click at [818, 264] on icon "Add comment" at bounding box center [814, 269] width 10 height 10
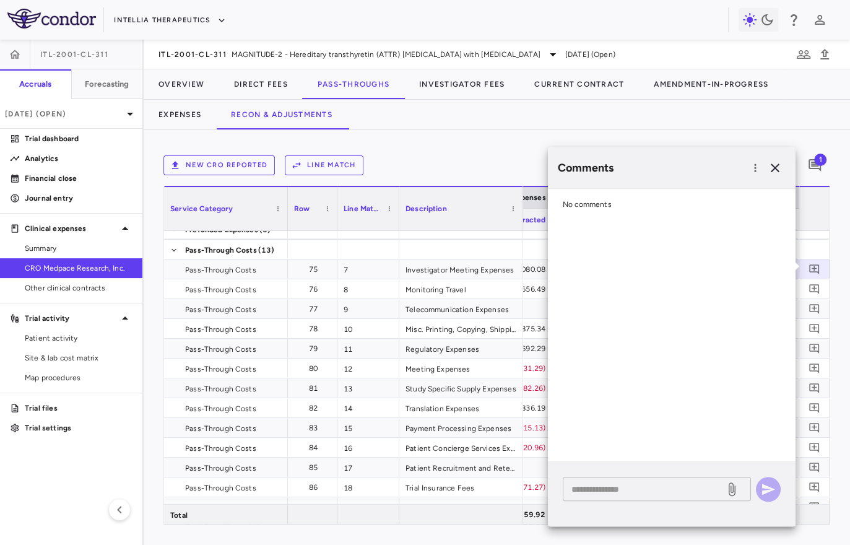
click at [667, 480] on div "* ​" at bounding box center [657, 489] width 188 height 24
paste textarea "**********"
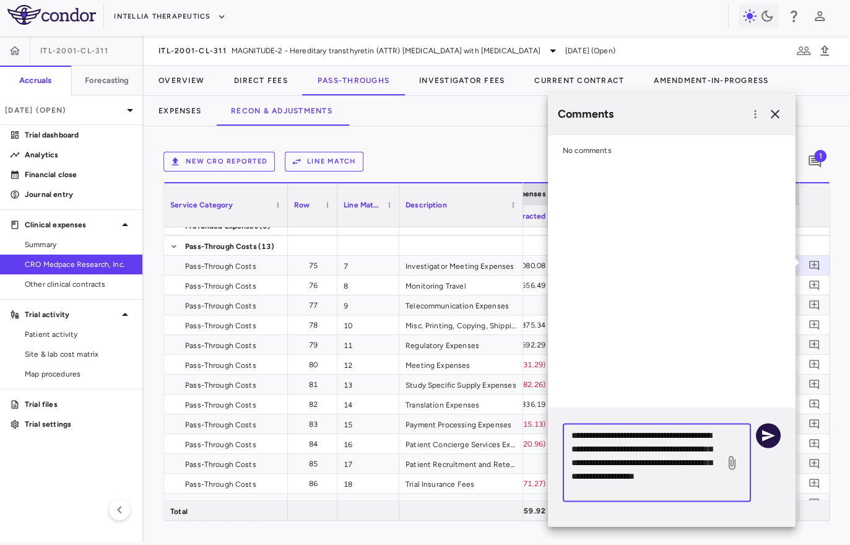
type textarea "**********"
click at [768, 432] on icon "button" at bounding box center [768, 435] width 15 height 15
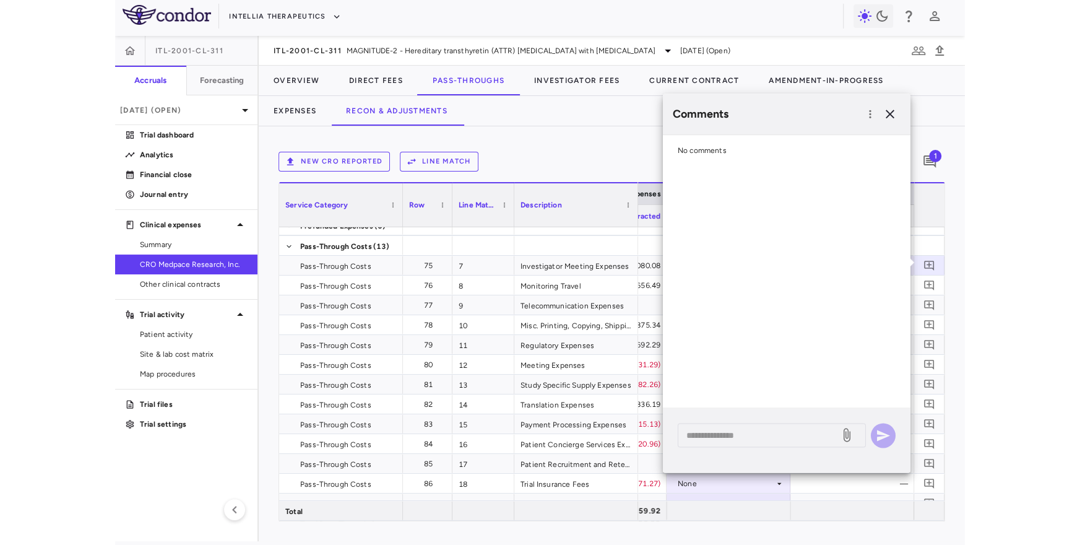
scroll to position [0, 0]
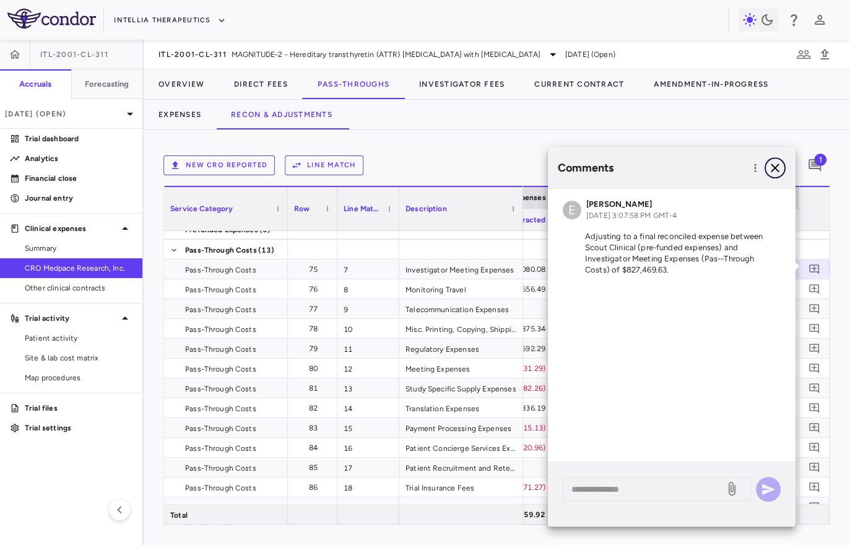
click at [774, 168] on icon "button" at bounding box center [775, 167] width 15 height 15
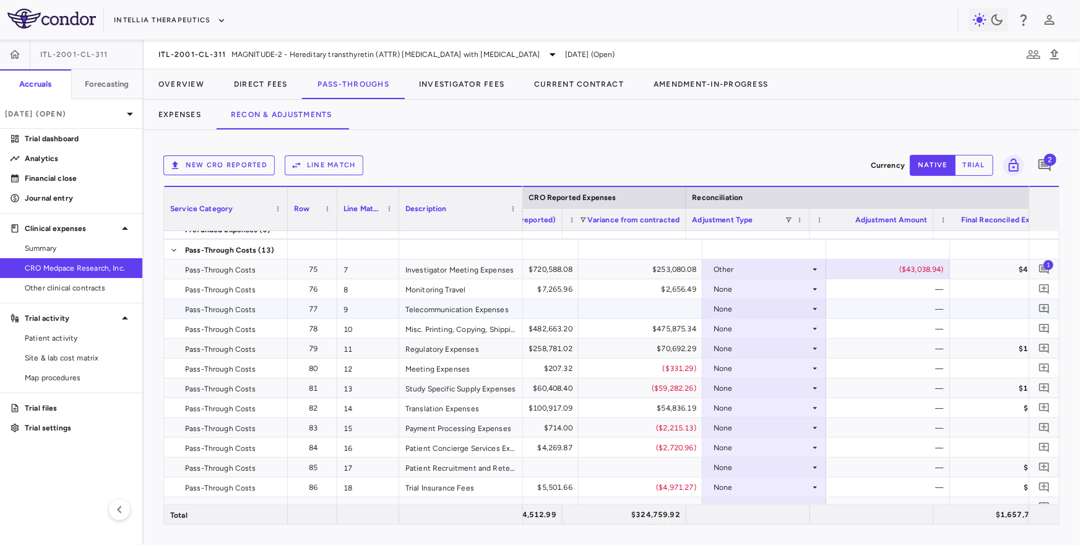
scroll to position [0, 1646]
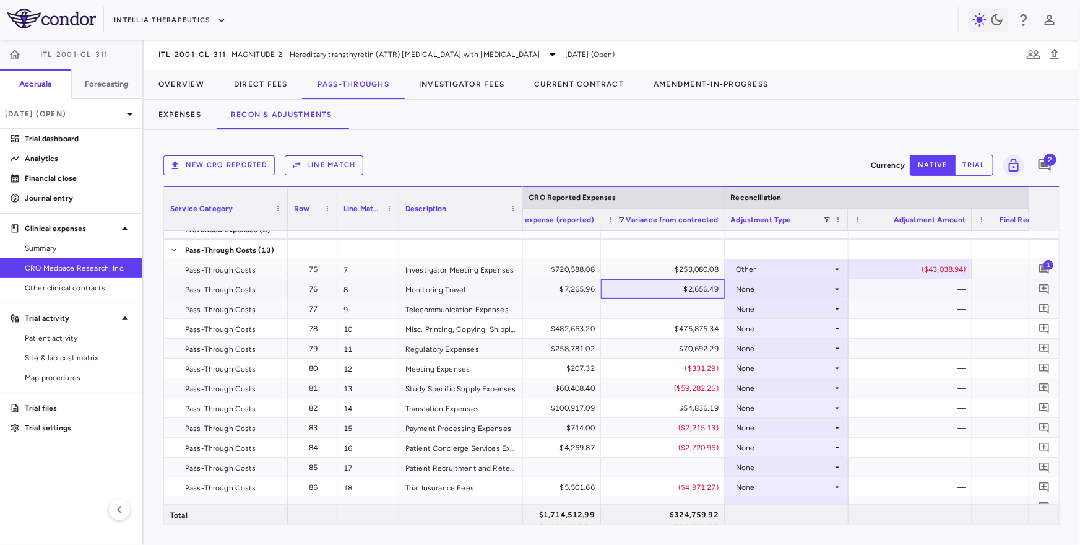
click at [650, 292] on div "$2,656.49" at bounding box center [665, 289] width 106 height 20
click at [592, 287] on div "$7,265.96" at bounding box center [541, 289] width 106 height 20
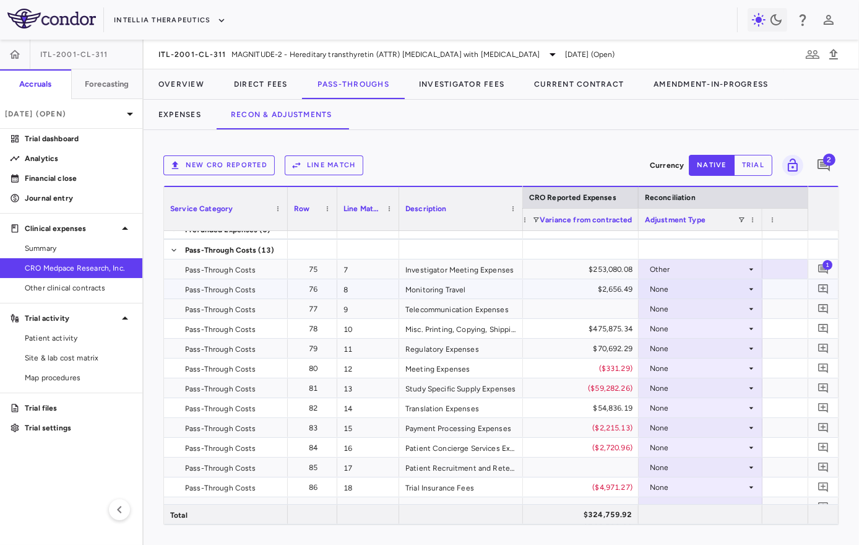
click at [706, 285] on div "None" at bounding box center [698, 289] width 97 height 20
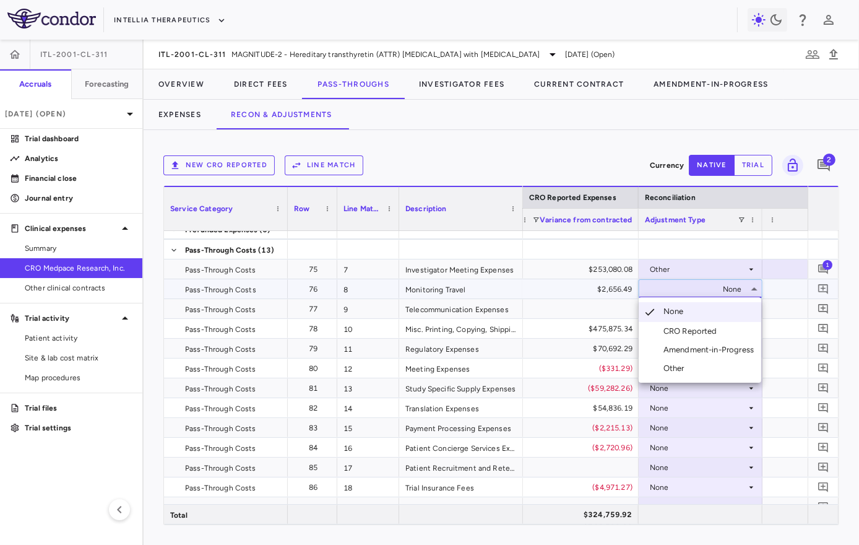
click at [579, 334] on div at bounding box center [429, 272] width 859 height 545
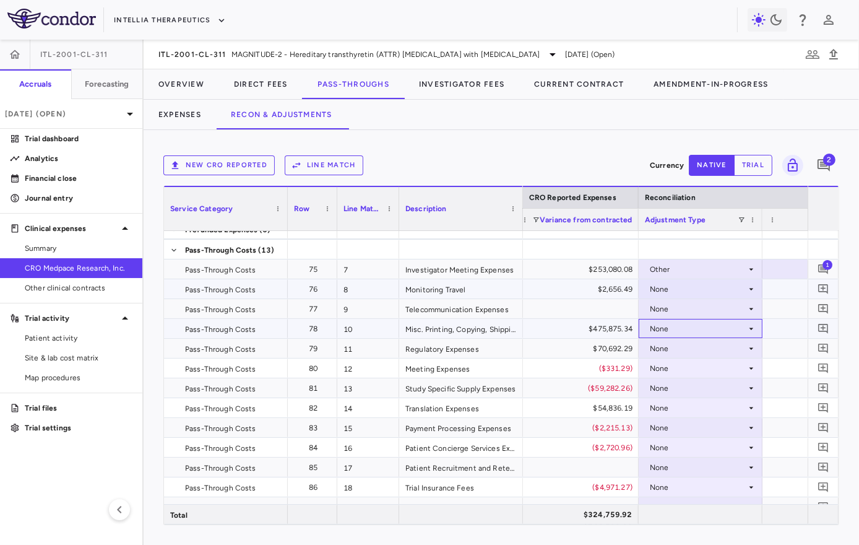
click at [680, 324] on div "None" at bounding box center [698, 329] width 97 height 20
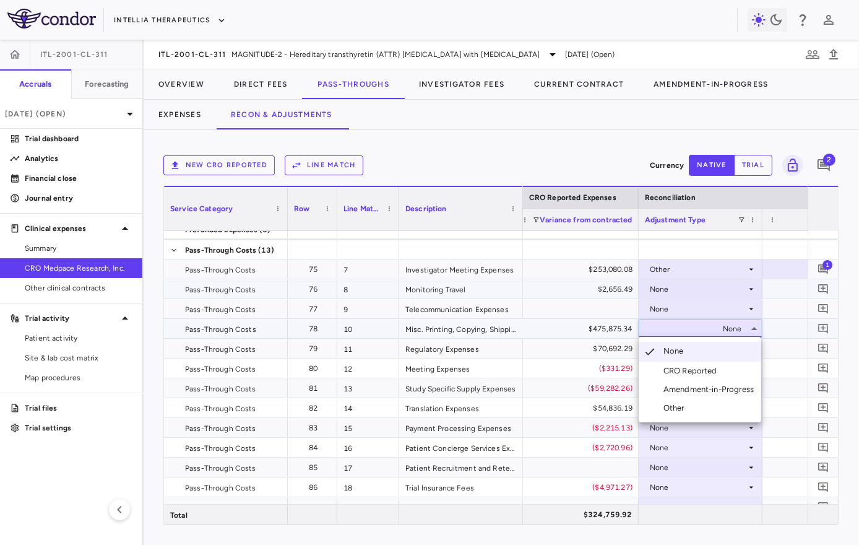
click at [673, 368] on div "CRO Reported" at bounding box center [693, 370] width 59 height 11
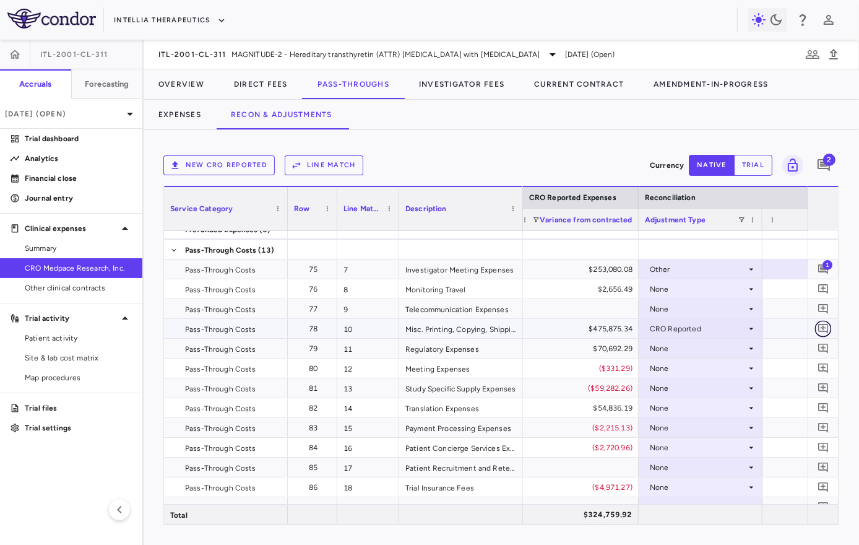
click at [822, 328] on icon "Add comment" at bounding box center [824, 328] width 12 height 12
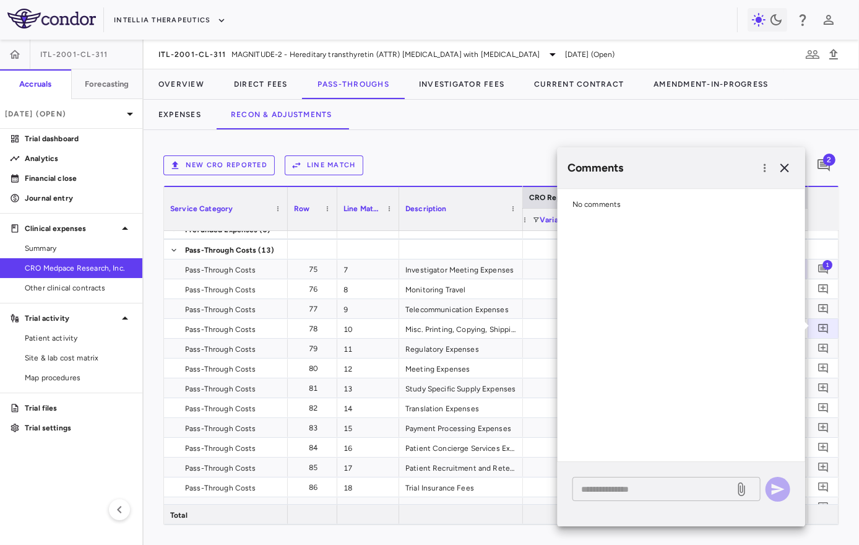
click at [667, 477] on div "* ​" at bounding box center [667, 489] width 188 height 24
paste textarea "**********"
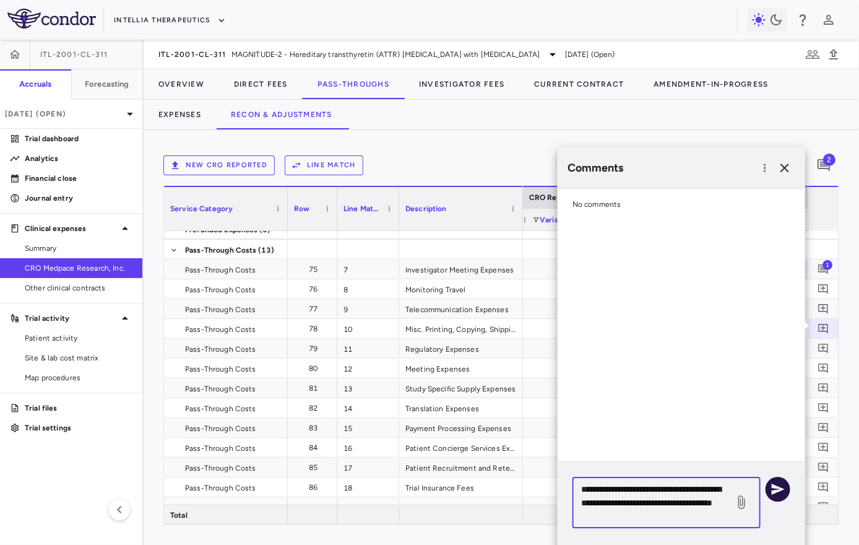
type textarea "**********"
click at [776, 491] on icon "button" at bounding box center [778, 488] width 13 height 11
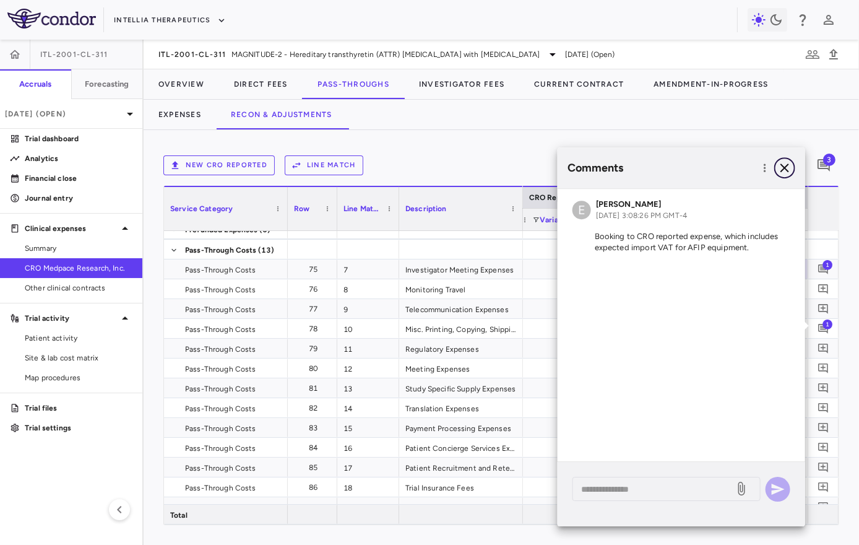
click at [786, 168] on icon "button" at bounding box center [784, 167] width 15 height 15
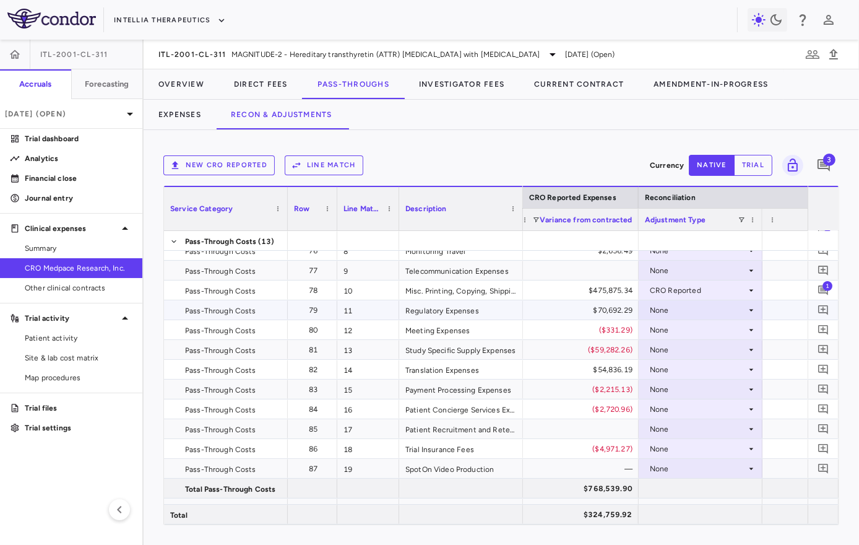
click at [671, 312] on div "None" at bounding box center [698, 310] width 97 height 20
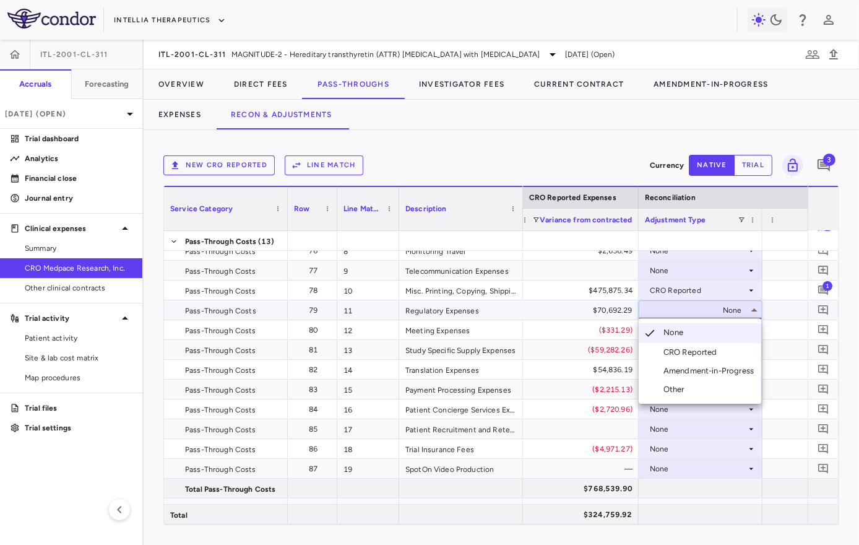
click at [670, 353] on div "CRO Reported" at bounding box center [693, 352] width 59 height 11
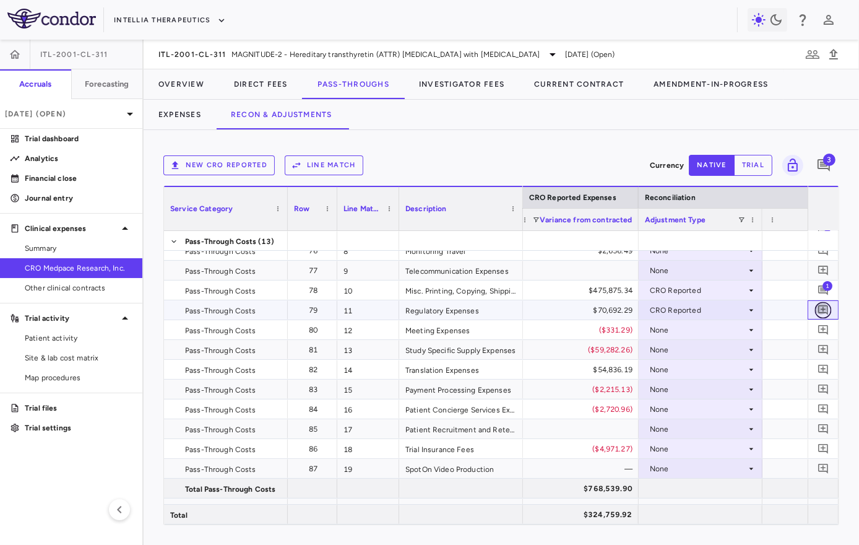
click at [821, 309] on icon "Add comment" at bounding box center [824, 310] width 12 height 12
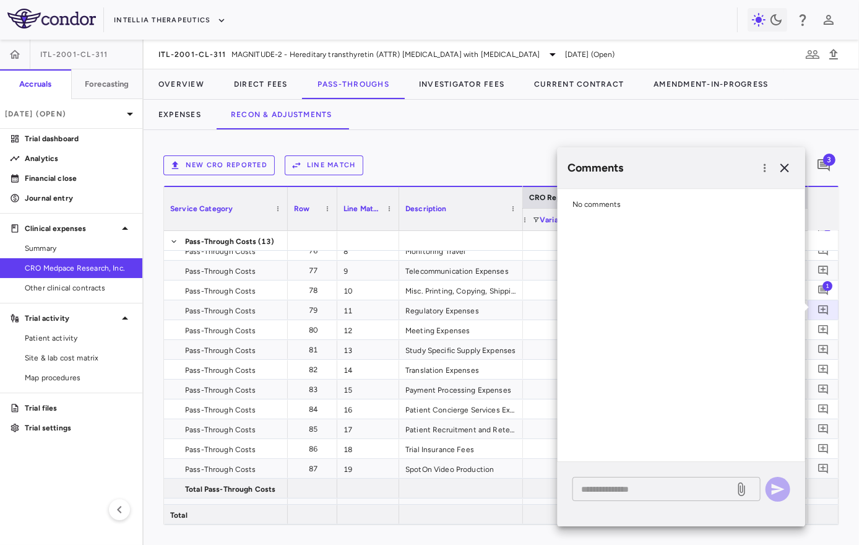
click at [675, 494] on textarea at bounding box center [653, 489] width 145 height 14
paste textarea "**********"
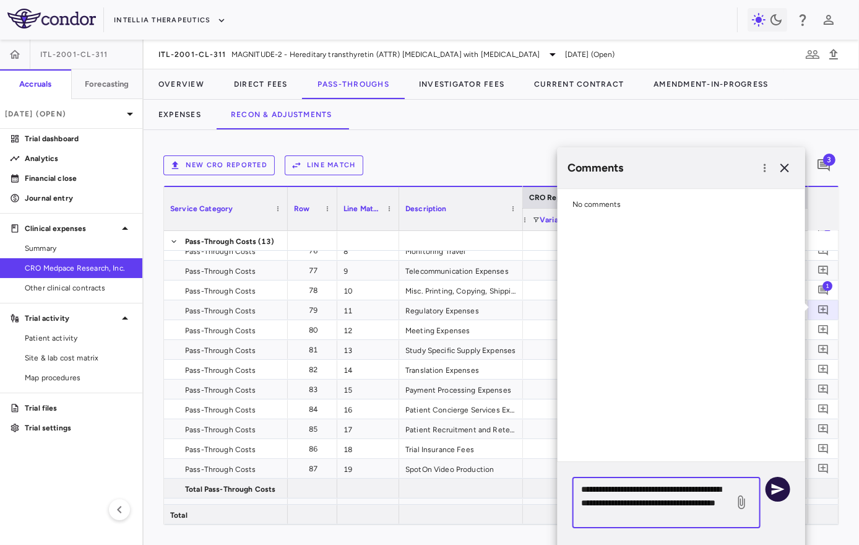
type textarea "**********"
click at [775, 489] on icon "button" at bounding box center [778, 489] width 15 height 15
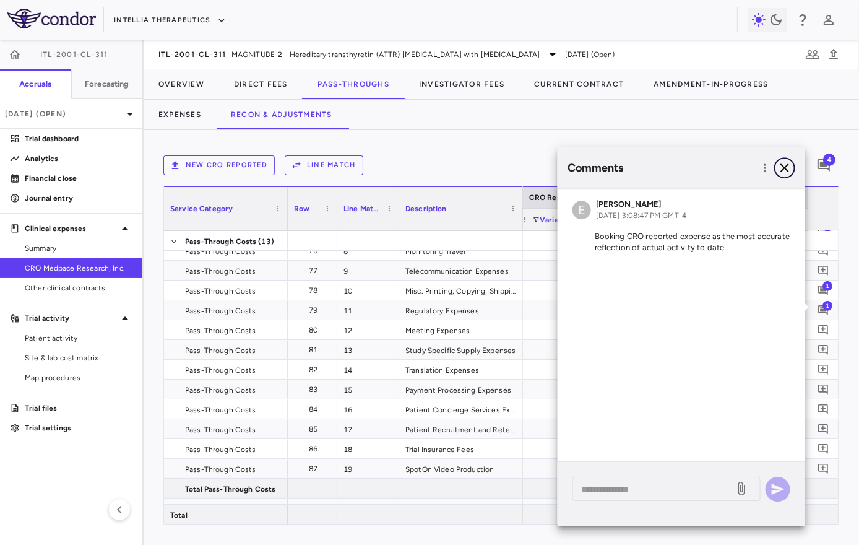
click at [788, 163] on icon "button" at bounding box center [784, 167] width 15 height 15
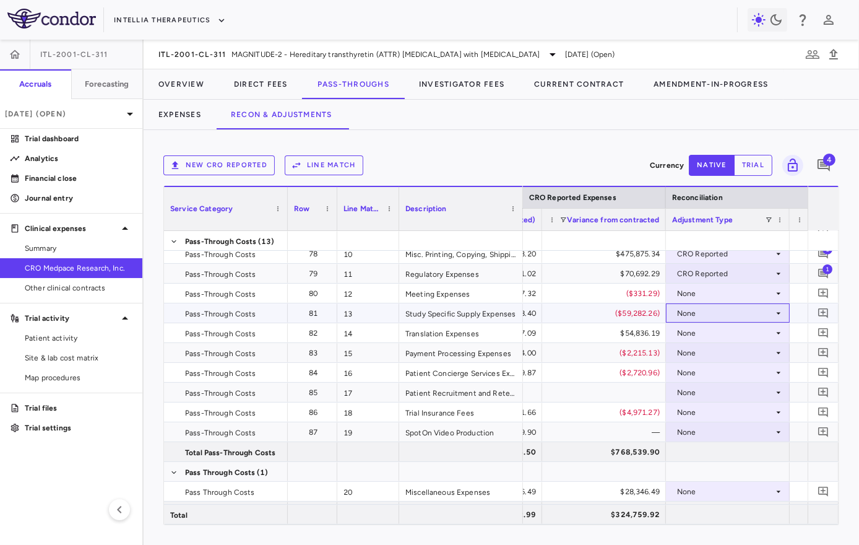
click at [713, 310] on div "None" at bounding box center [725, 313] width 97 height 20
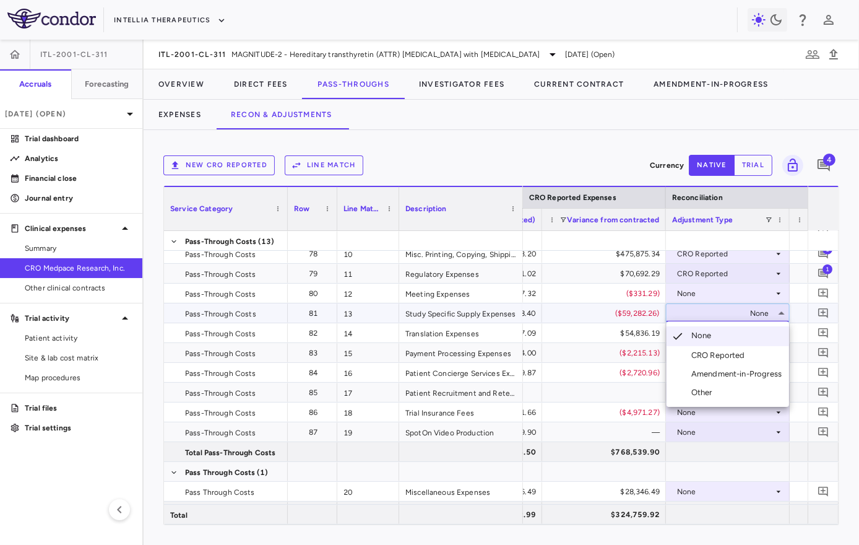
click at [712, 355] on div "CRO Reported" at bounding box center [720, 355] width 59 height 11
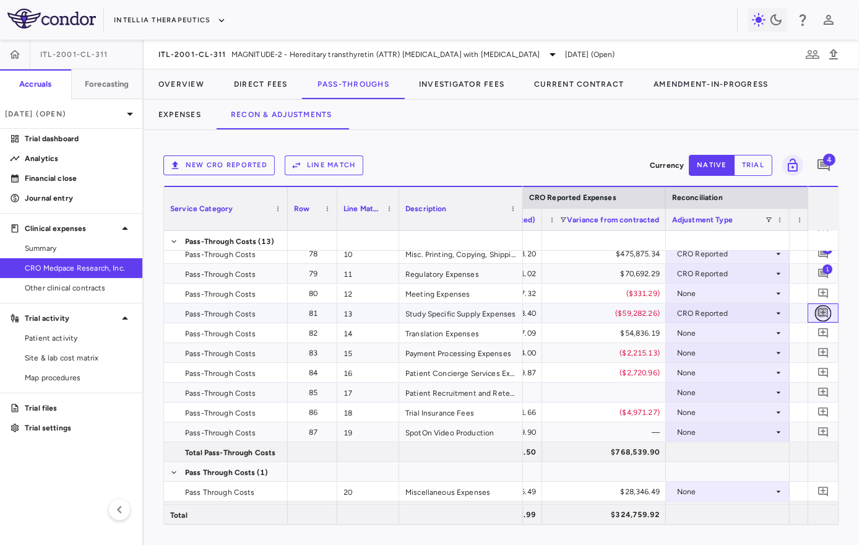
click at [823, 309] on icon "Add comment" at bounding box center [823, 313] width 10 height 10
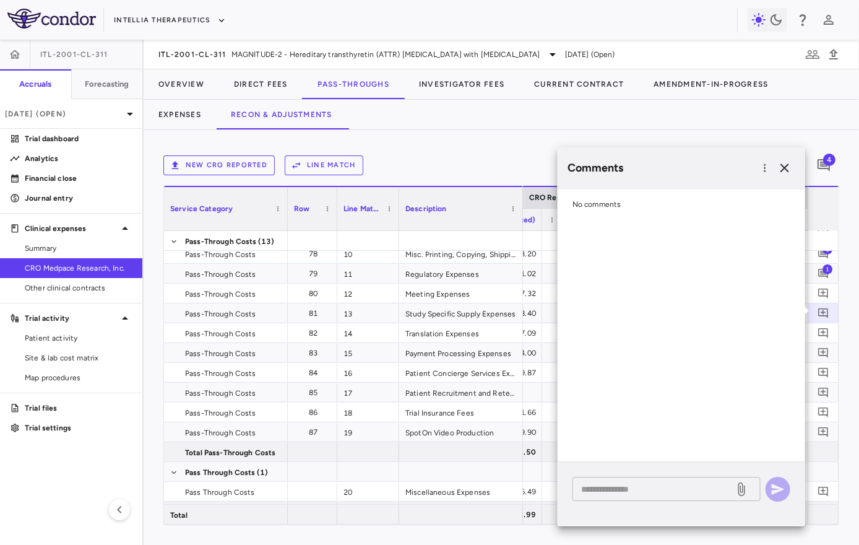
click at [678, 487] on textarea at bounding box center [653, 489] width 145 height 14
paste textarea "**********"
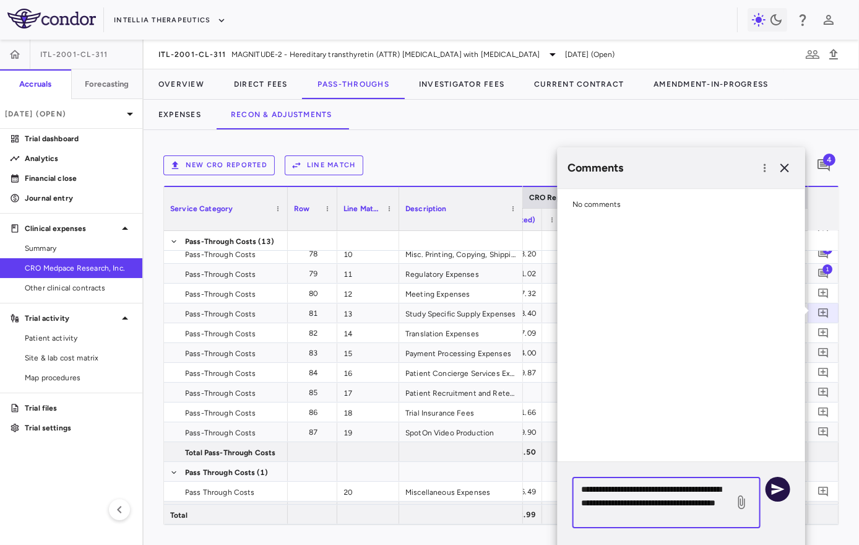
type textarea "**********"
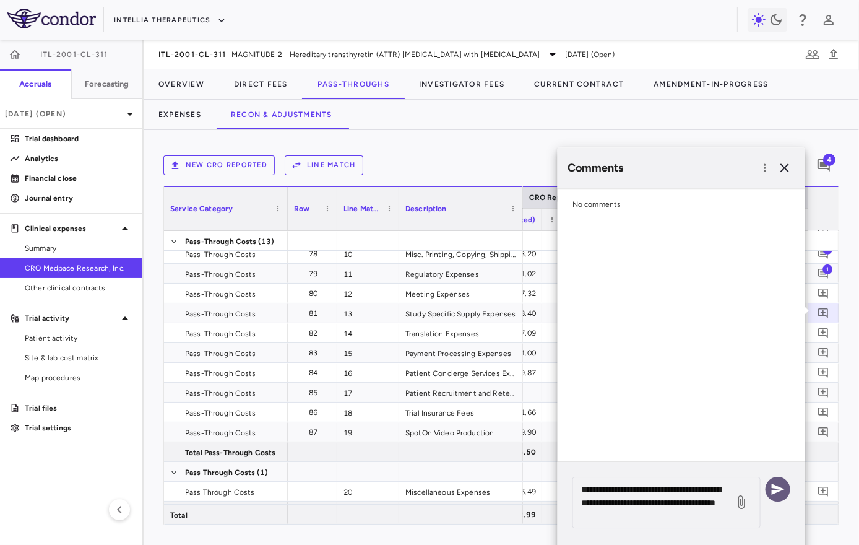
click at [783, 486] on icon "button" at bounding box center [778, 489] width 15 height 15
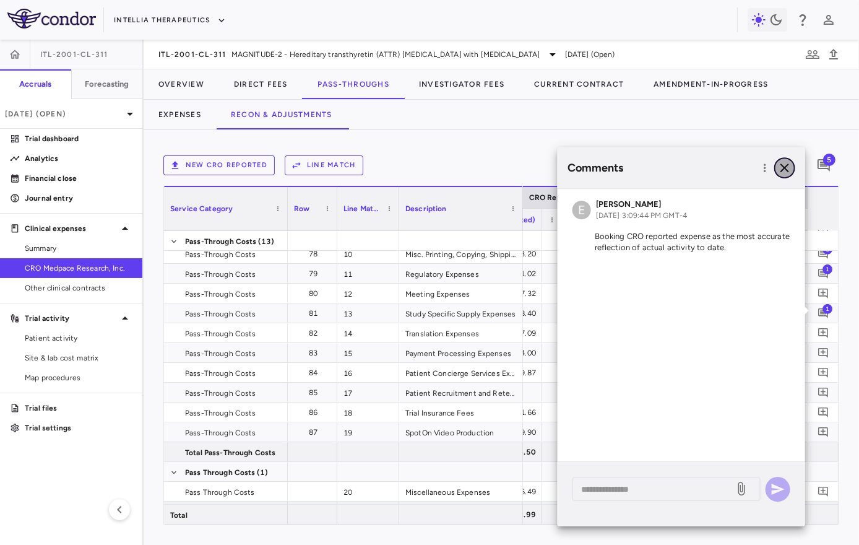
click at [786, 165] on icon "button" at bounding box center [785, 167] width 9 height 9
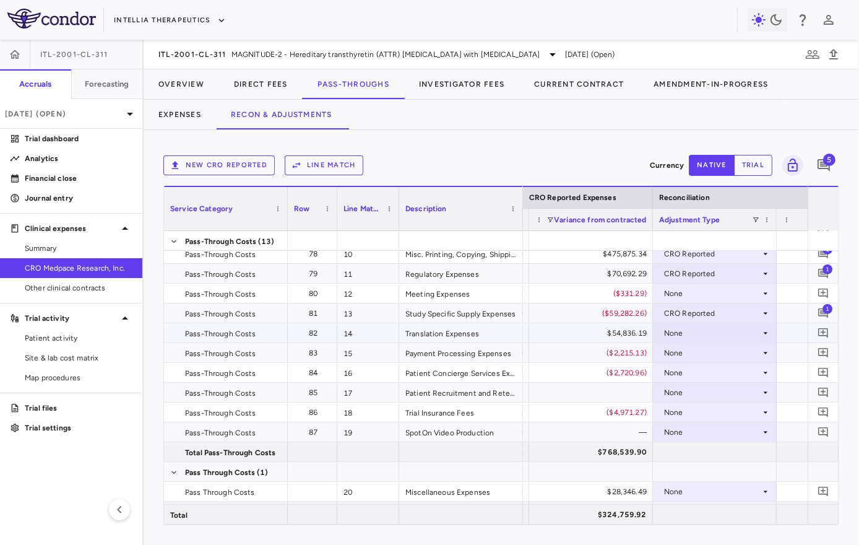
click at [714, 333] on div "None" at bounding box center [712, 333] width 97 height 20
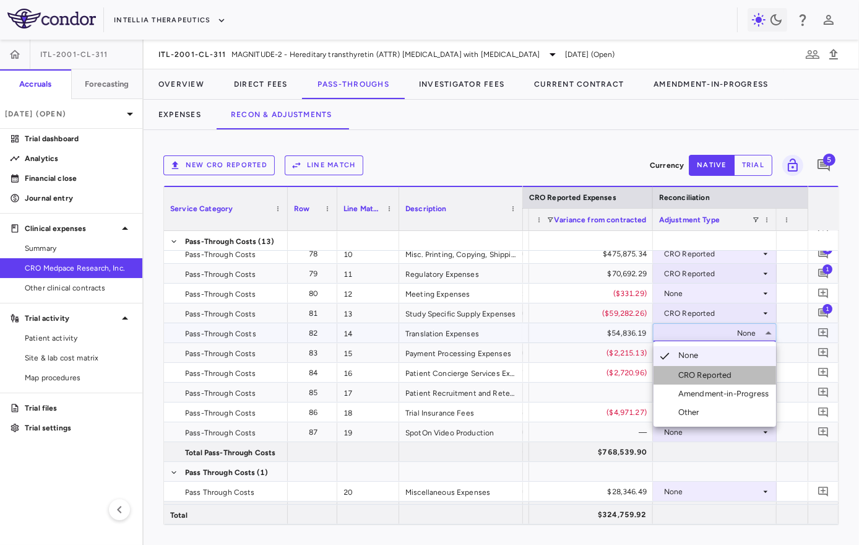
click at [701, 373] on div "CRO Reported" at bounding box center [707, 375] width 59 height 11
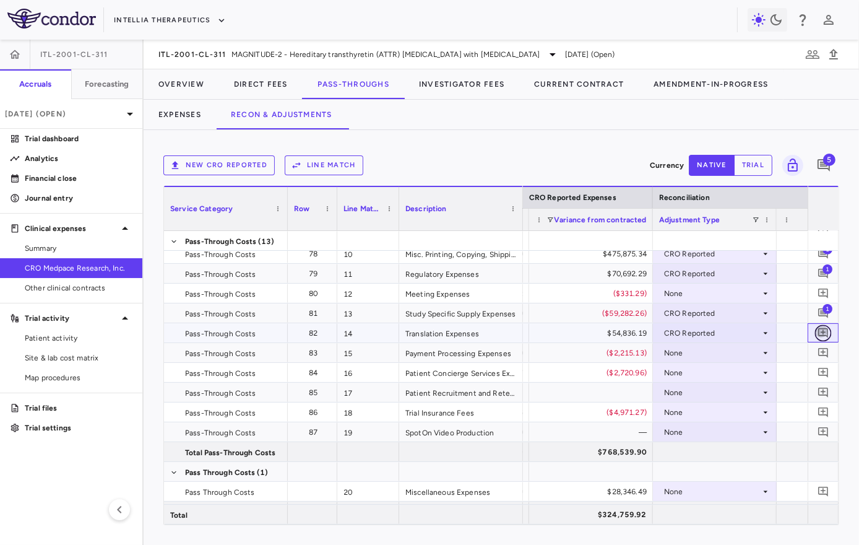
click at [824, 332] on icon "Add comment" at bounding box center [824, 333] width 12 height 12
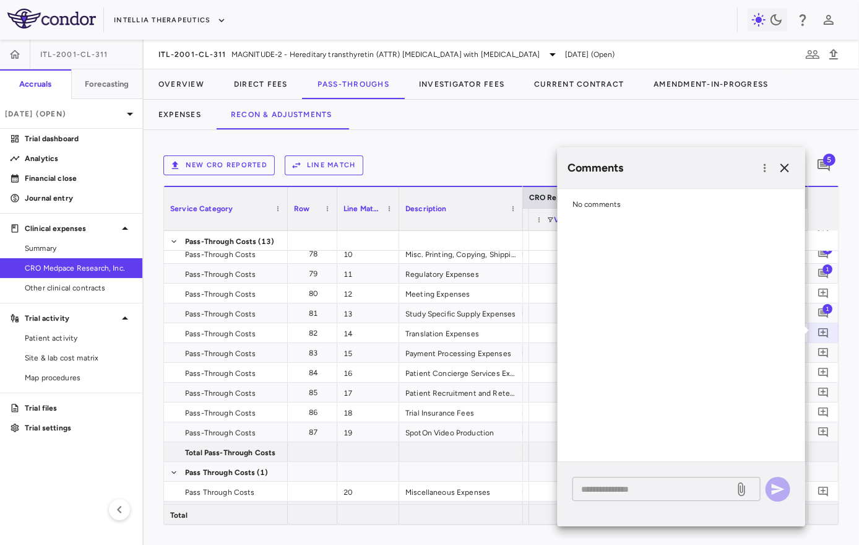
click at [662, 488] on textarea at bounding box center [653, 489] width 145 height 14
paste textarea "**********"
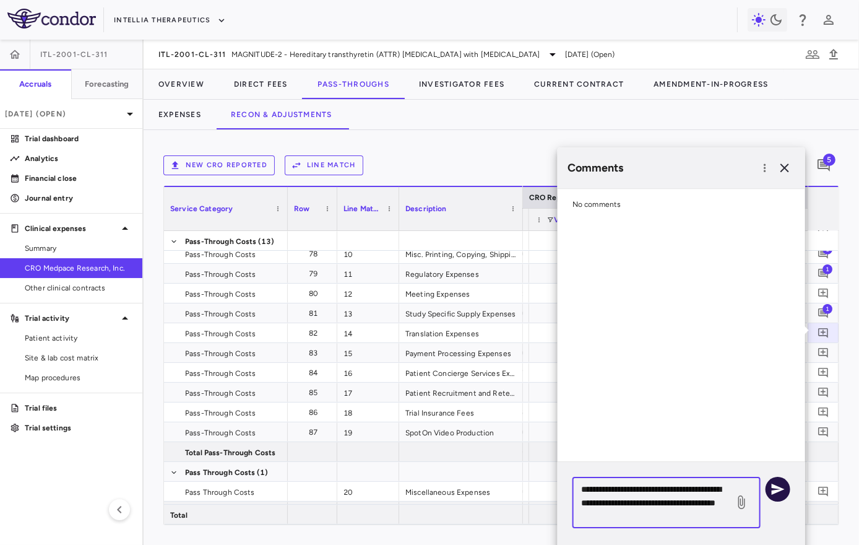
type textarea "**********"
click at [771, 492] on icon "button" at bounding box center [778, 489] width 15 height 15
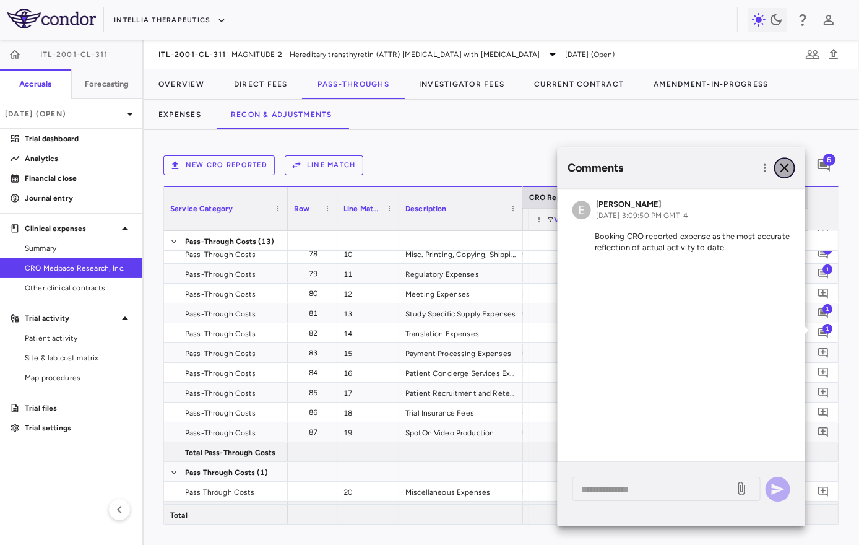
click at [787, 165] on icon "button" at bounding box center [785, 167] width 9 height 9
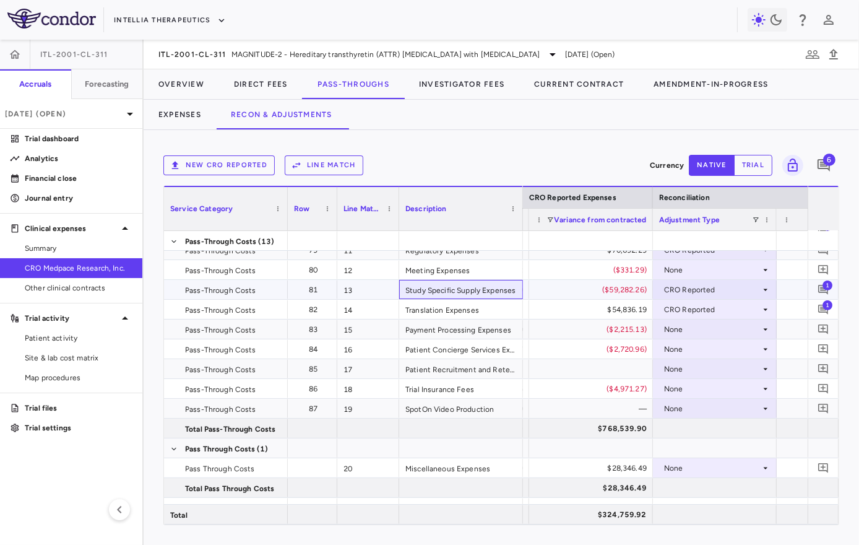
click at [512, 287] on div "Study Specific Supply Expenses" at bounding box center [461, 289] width 124 height 19
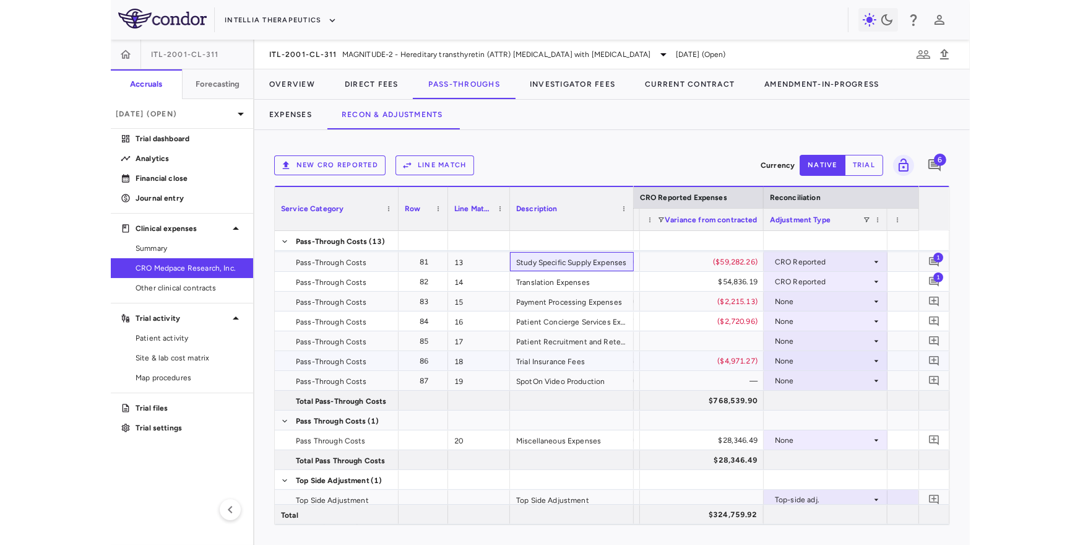
scroll to position [297, 0]
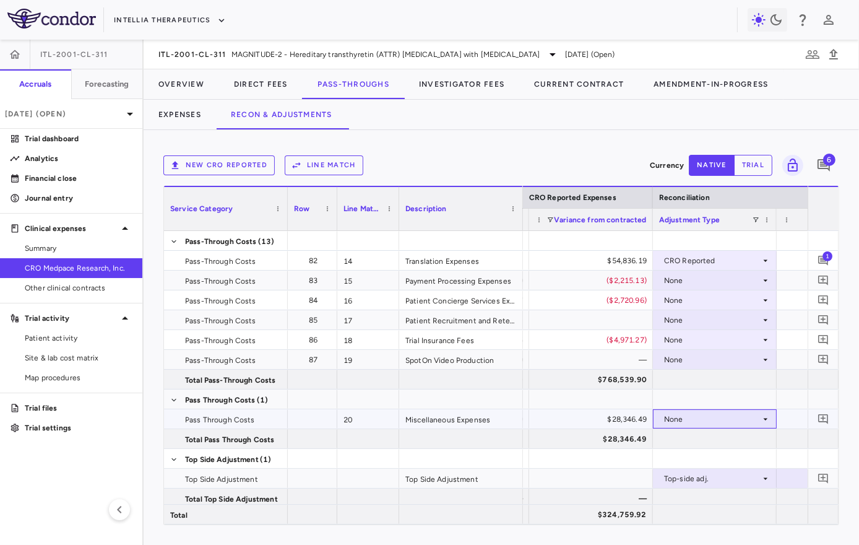
click at [692, 415] on div "None" at bounding box center [712, 419] width 97 height 20
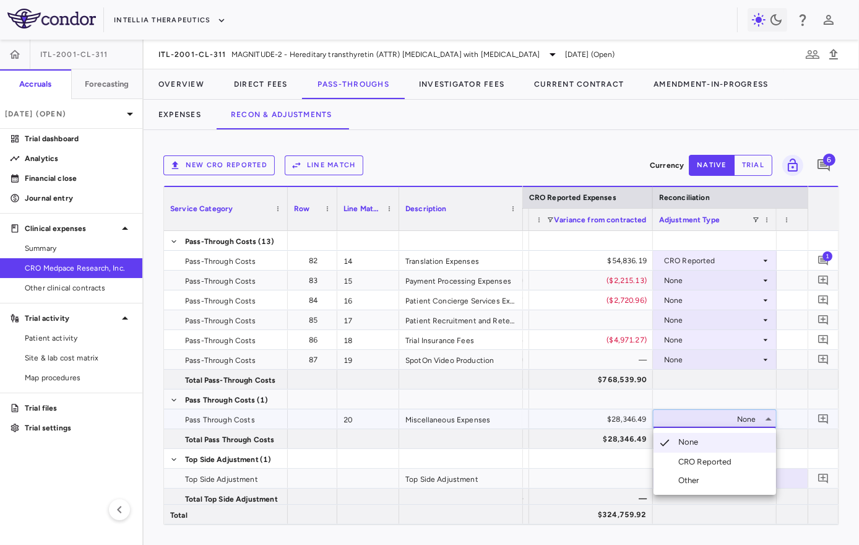
click at [686, 456] on li "CRO Reported" at bounding box center [715, 461] width 123 height 19
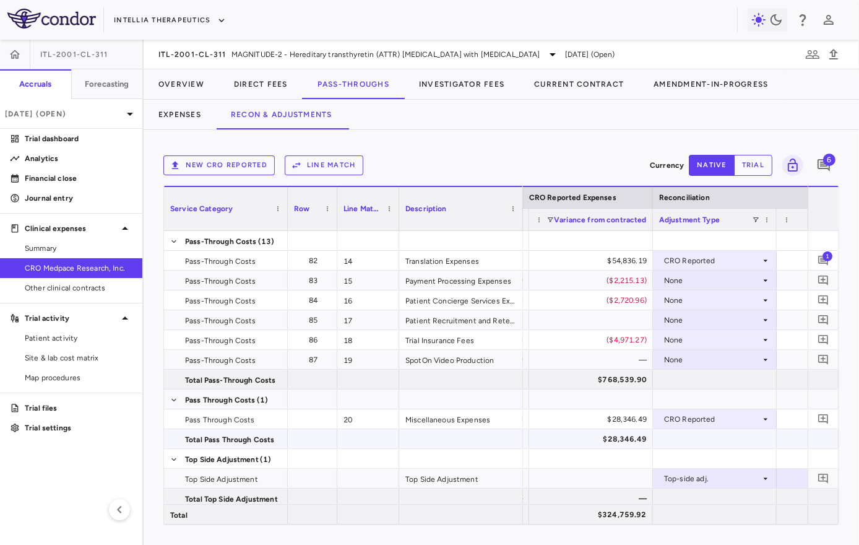
click at [825, 409] on div at bounding box center [823, 419] width 25 height 25
click at [818, 415] on icon "Add comment" at bounding box center [824, 419] width 12 height 12
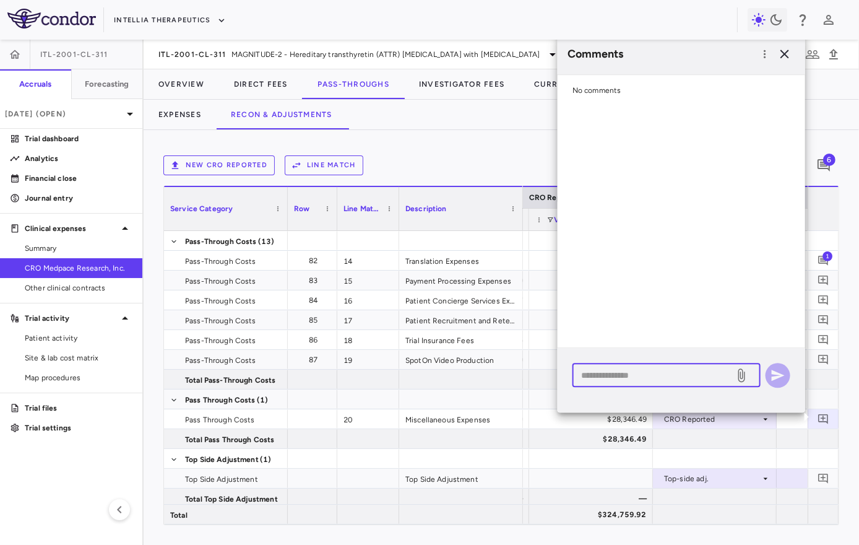
click at [705, 378] on textarea at bounding box center [653, 375] width 145 height 14
paste textarea "**********"
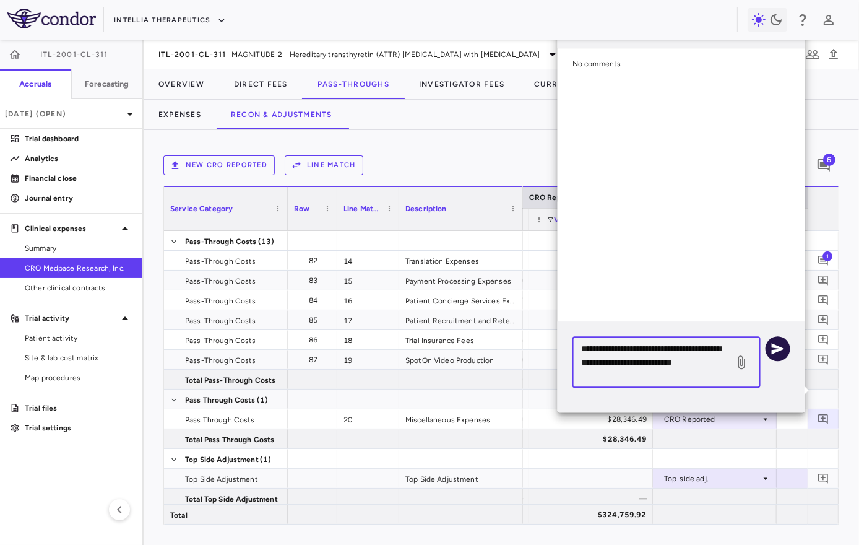
type textarea "**********"
click at [781, 348] on icon "button" at bounding box center [778, 348] width 13 height 11
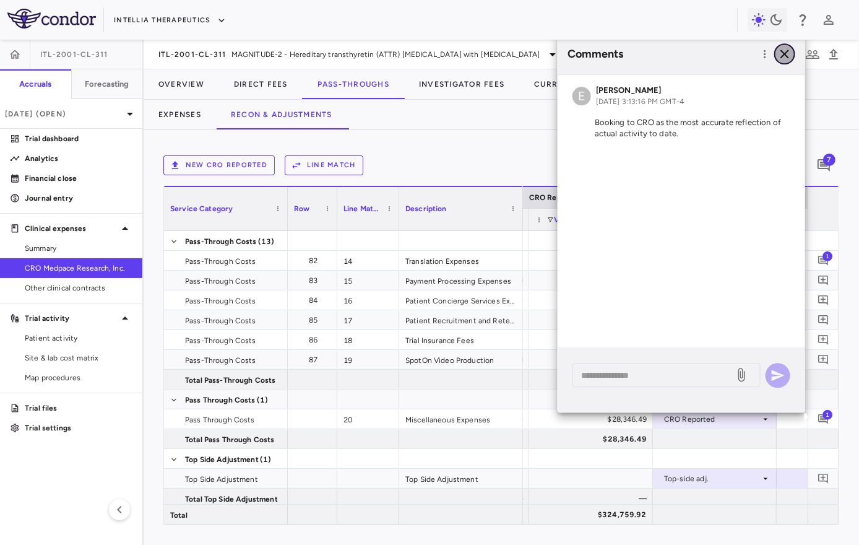
click at [784, 58] on icon "button" at bounding box center [784, 53] width 15 height 15
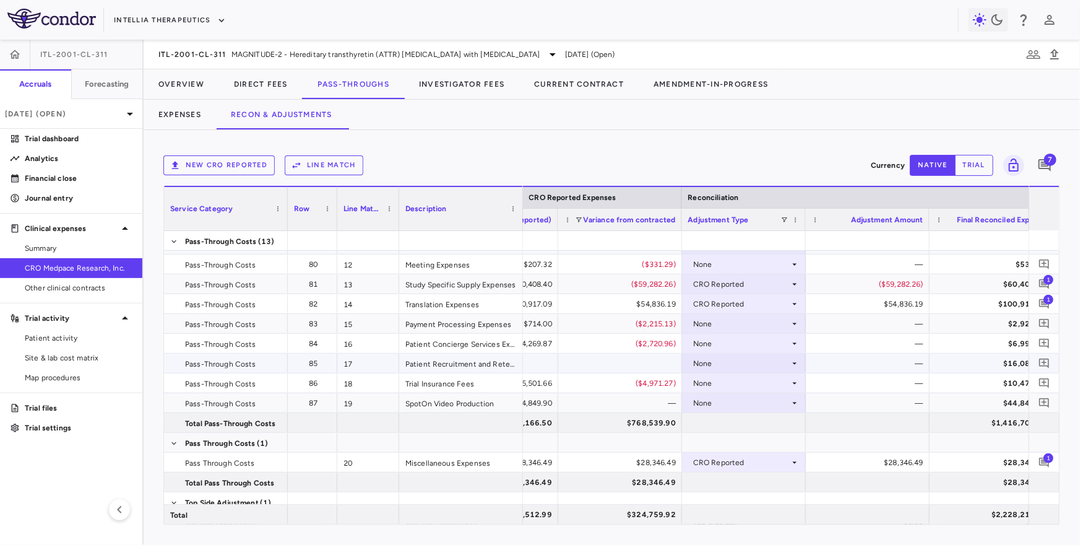
scroll to position [0, 1662]
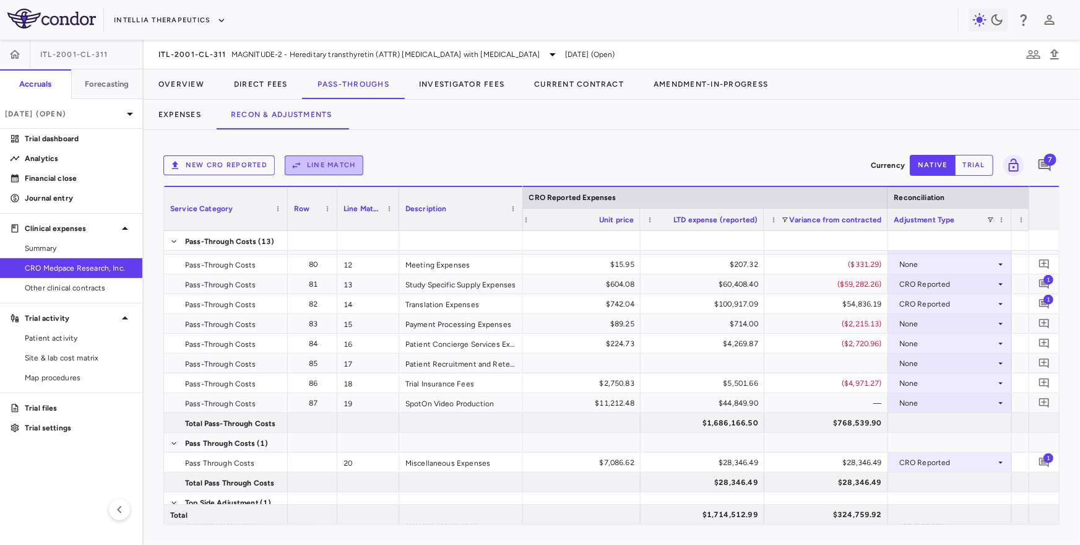
click at [337, 169] on button "Line Match" at bounding box center [324, 165] width 79 height 20
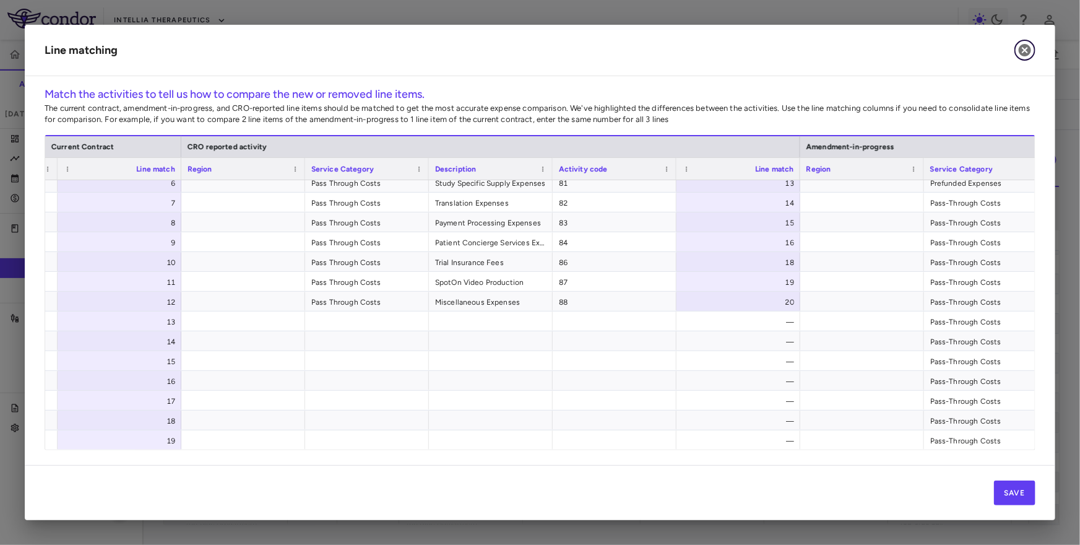
click at [1023, 49] on icon "button" at bounding box center [1025, 50] width 15 height 15
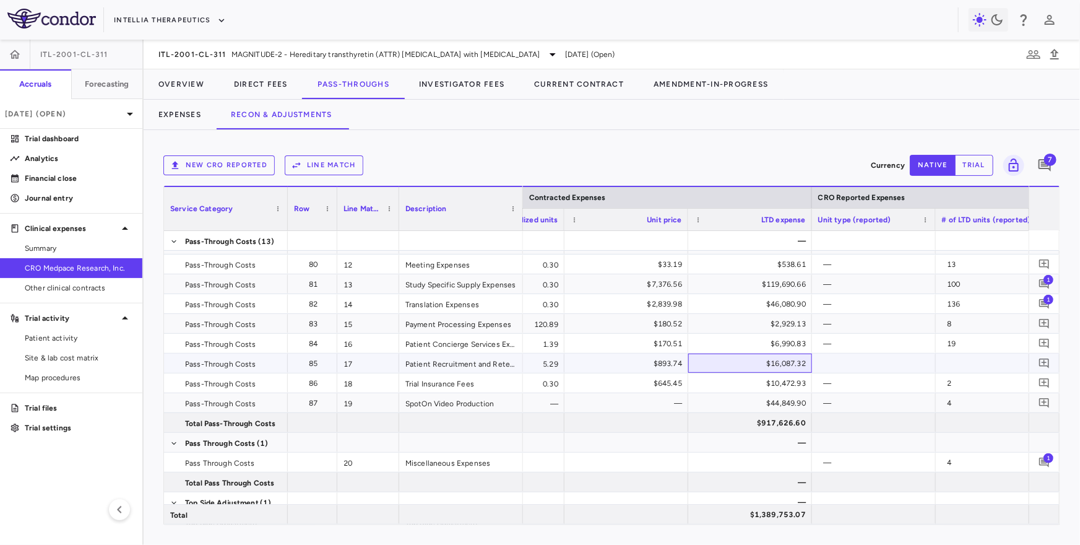
click at [725, 364] on div "$16,087.32" at bounding box center [752, 363] width 106 height 20
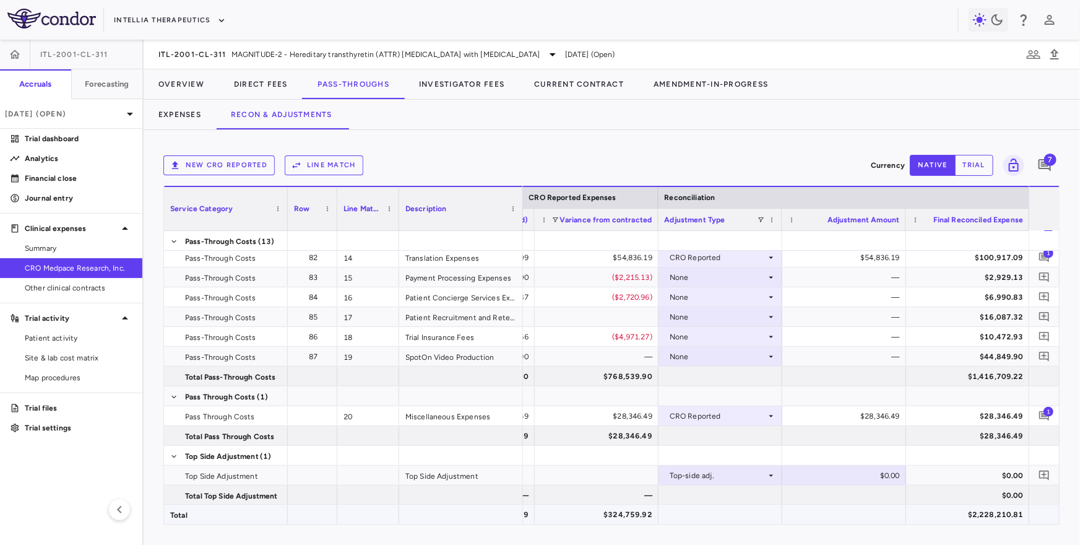
click at [962, 513] on div "$2,228,210.81" at bounding box center [970, 514] width 106 height 20
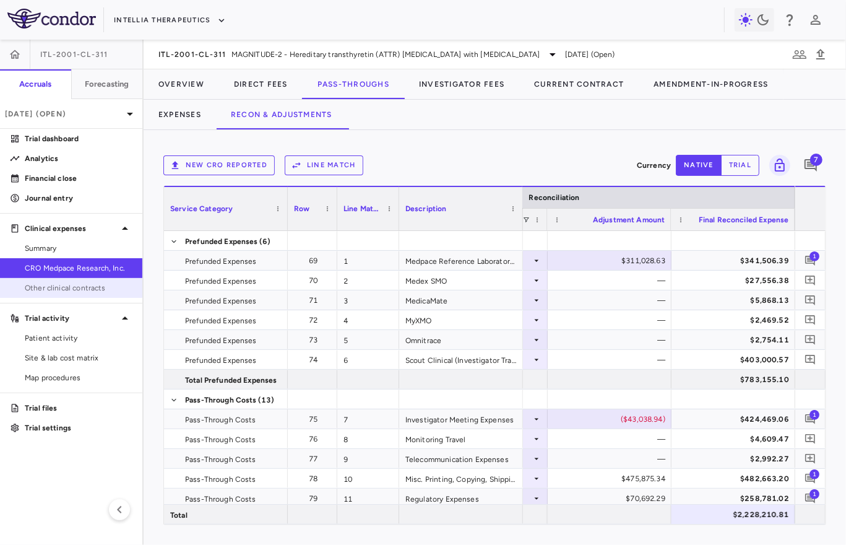
click at [119, 287] on span "Other clinical contracts" at bounding box center [79, 287] width 108 height 11
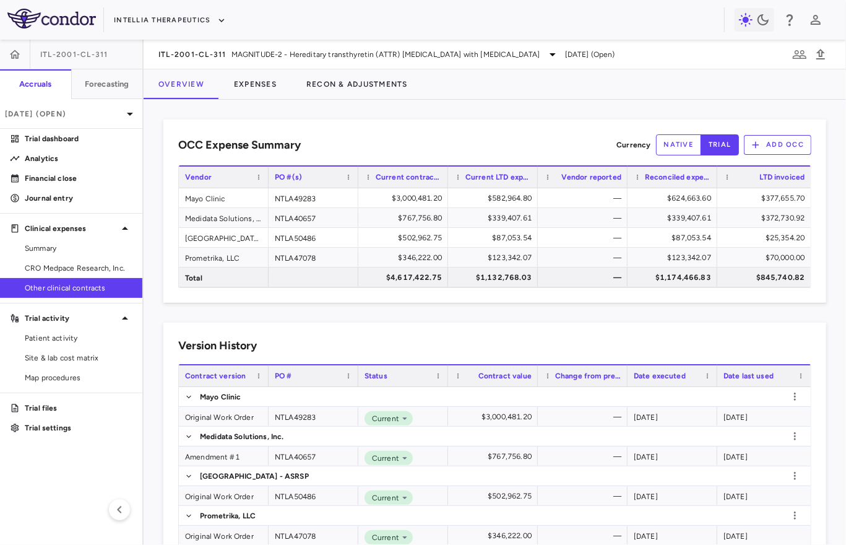
scroll to position [35, 0]
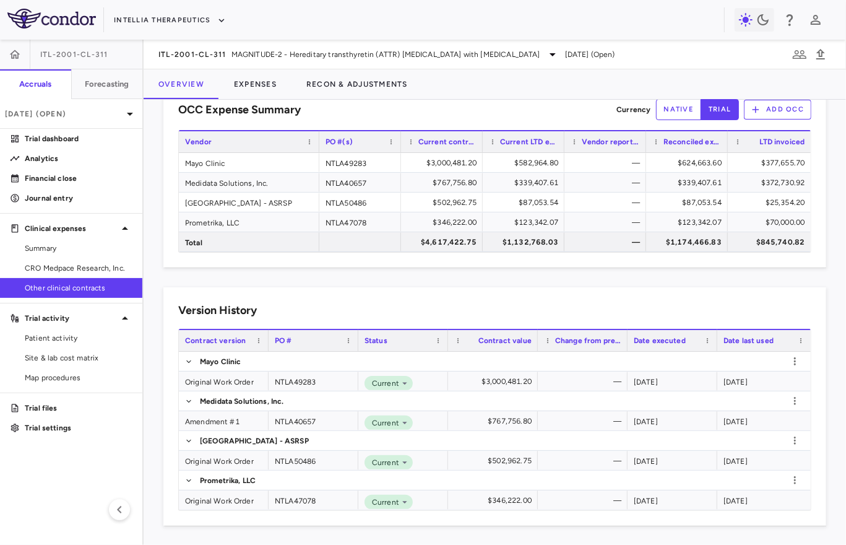
drag, startPoint x: 266, startPoint y: 145, endPoint x: 315, endPoint y: 142, distance: 49.0
click at [316, 143] on div at bounding box center [318, 141] width 5 height 21
click at [87, 269] on span "CRO Medpace Research, Inc." at bounding box center [79, 267] width 108 height 11
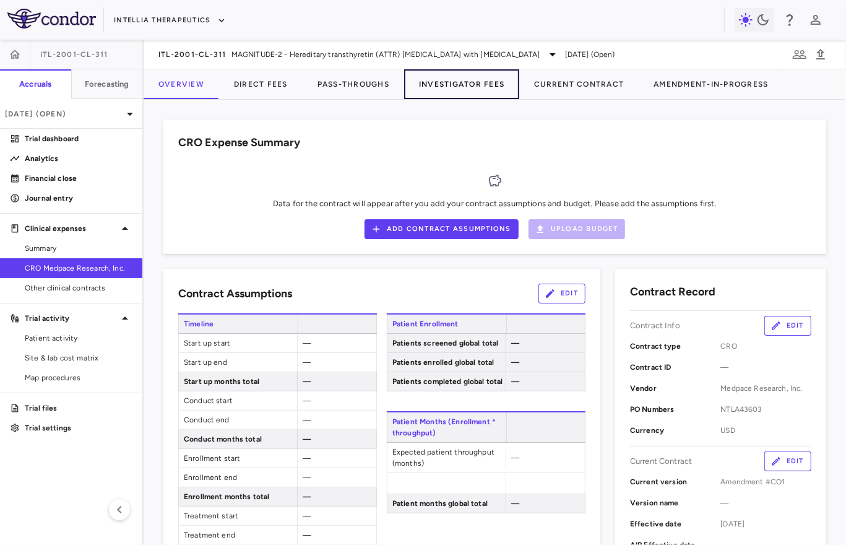
click at [456, 80] on button "Investigator Fees" at bounding box center [461, 84] width 115 height 30
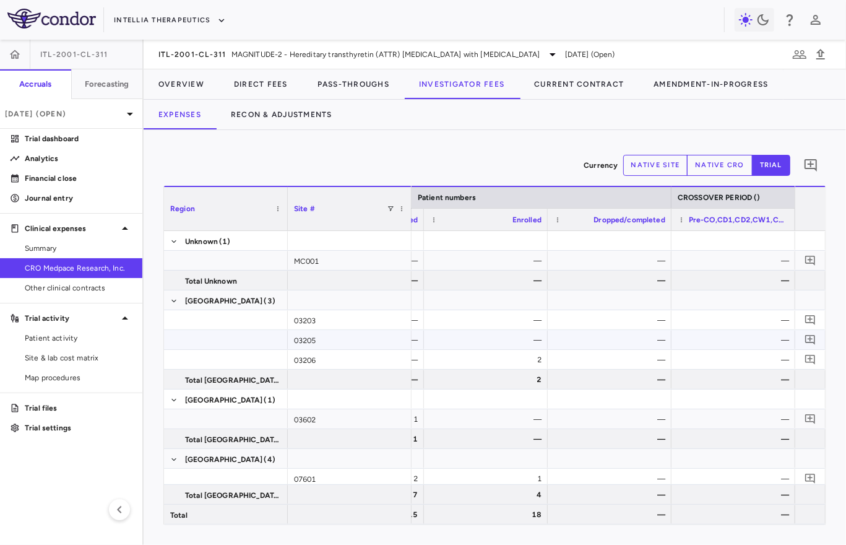
scroll to position [0, 484]
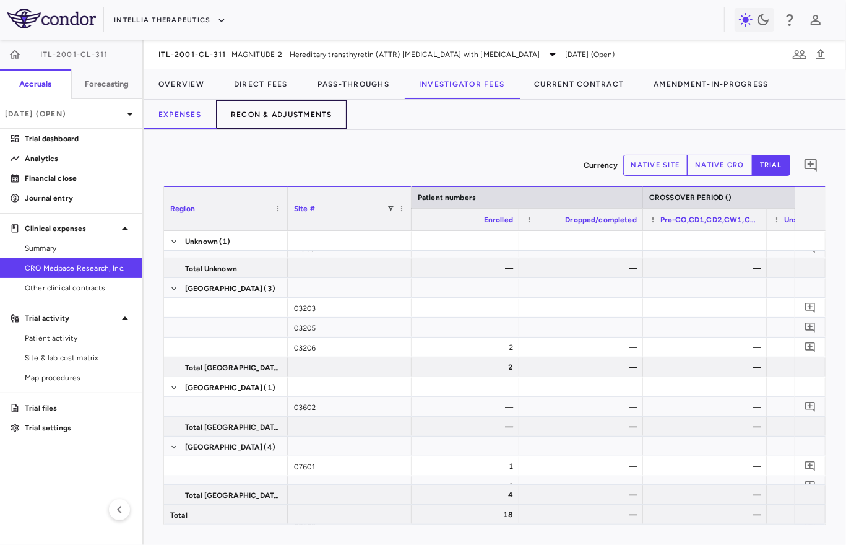
click at [288, 105] on button "Recon & Adjustments" at bounding box center [281, 115] width 131 height 30
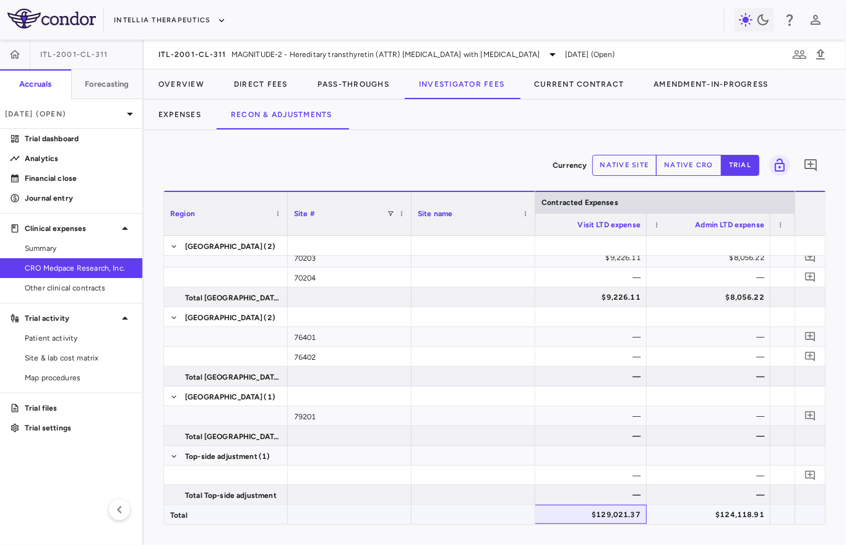
click at [608, 509] on div "$129,021.37" at bounding box center [587, 514] width 106 height 20
click at [725, 514] on div "$124,118.91" at bounding box center [711, 514] width 106 height 20
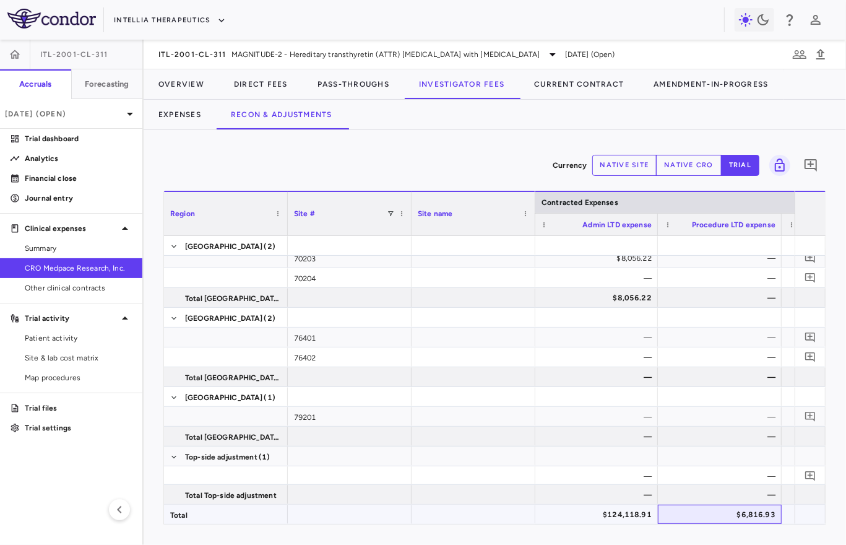
click at [716, 516] on div "$6,816.93" at bounding box center [722, 514] width 106 height 20
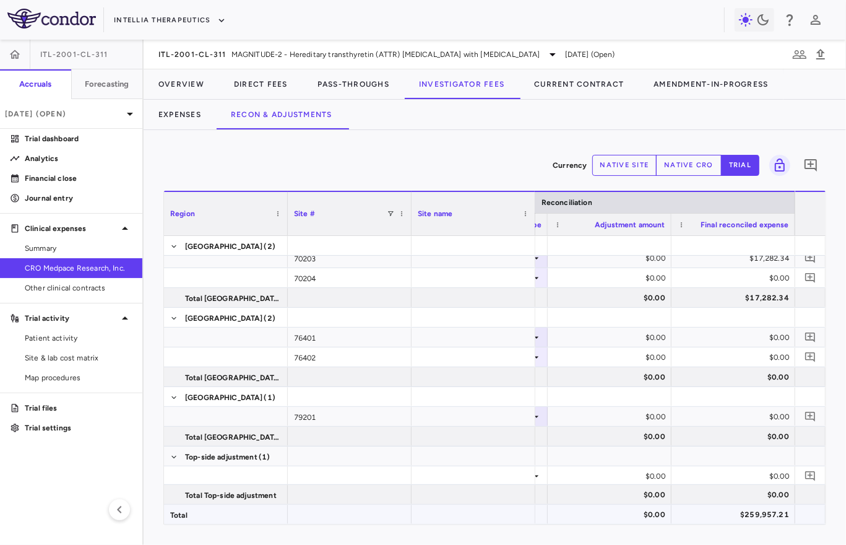
click at [761, 516] on div "$259,957.21" at bounding box center [736, 514] width 106 height 20
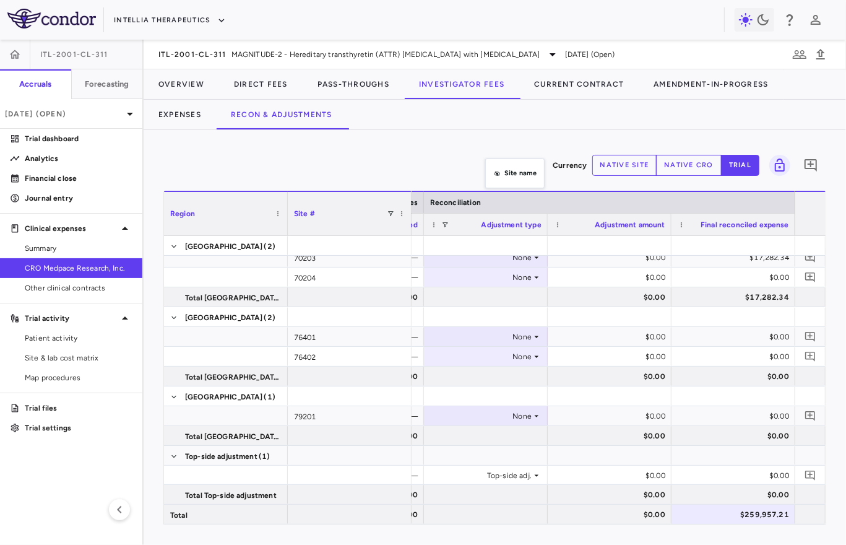
drag, startPoint x: 495, startPoint y: 197, endPoint x: 491, endPoint y: 160, distance: 37.9
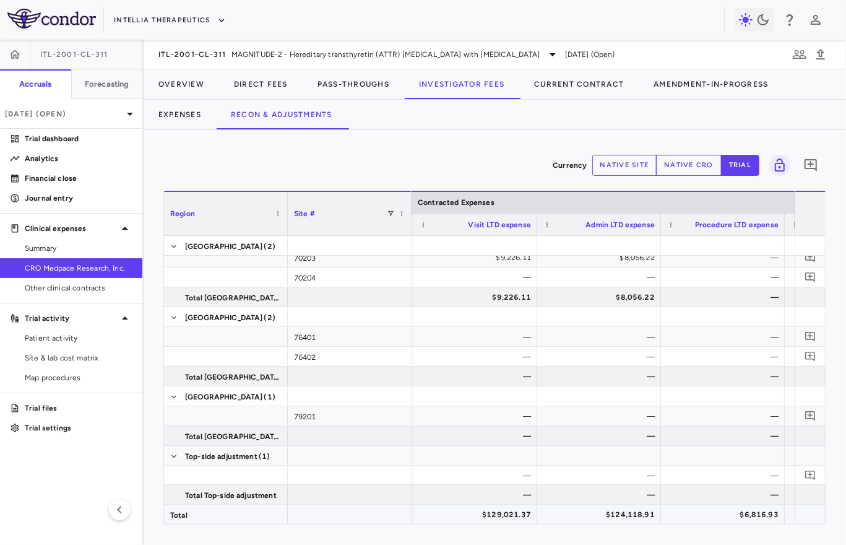
click at [611, 513] on div "$124,118.91" at bounding box center [601, 514] width 106 height 20
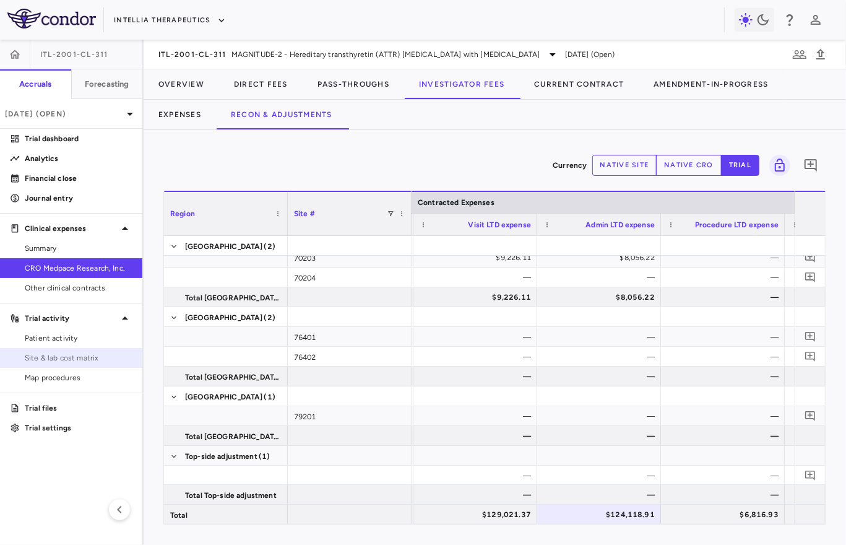
click at [119, 358] on span "Site & lab cost matrix" at bounding box center [79, 357] width 108 height 11
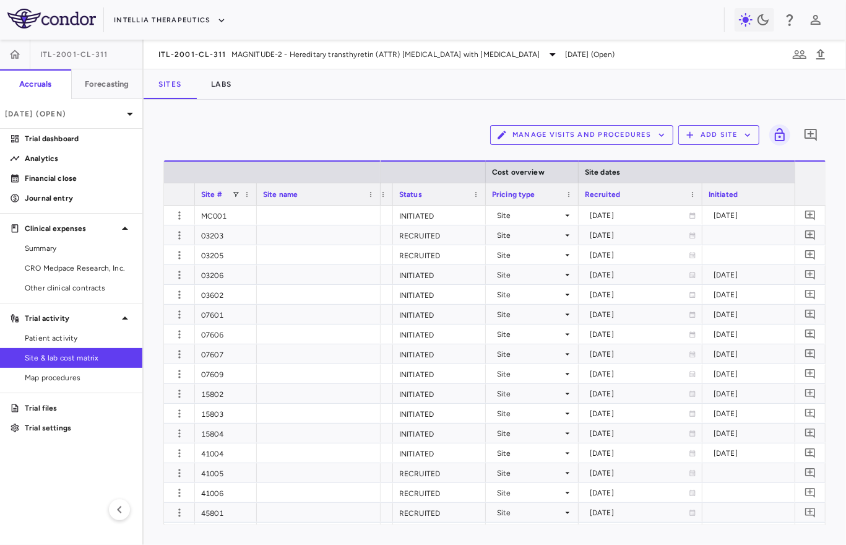
click at [764, 196] on div "Initiated" at bounding box center [759, 193] width 100 height 15
click at [764, 196] on div "Initiated 1" at bounding box center [759, 193] width 100 height 15
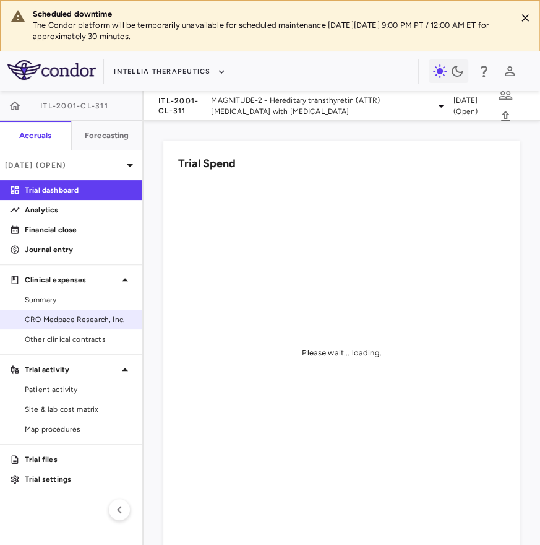
click at [60, 318] on span "CRO Medpace Research, Inc." at bounding box center [79, 319] width 108 height 11
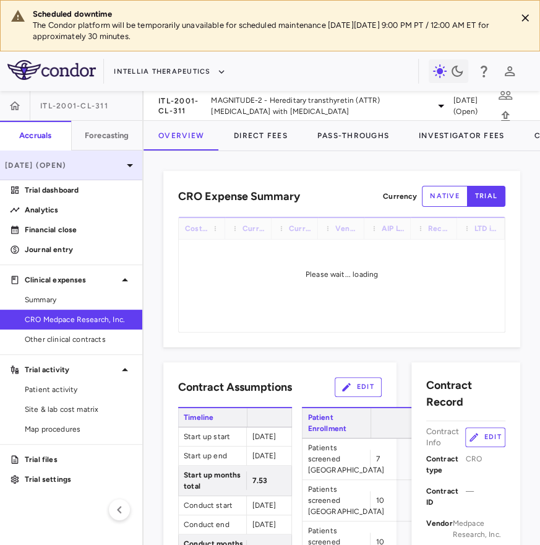
click at [79, 150] on div "[DATE] (Open)" at bounding box center [71, 165] width 142 height 30
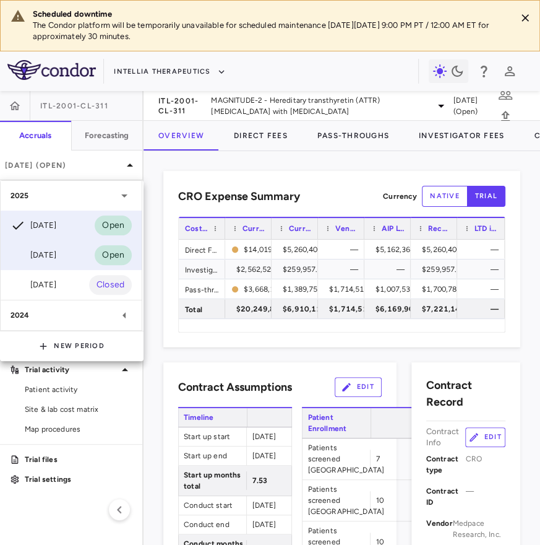
click at [56, 252] on div "[DATE]" at bounding box center [34, 255] width 46 height 15
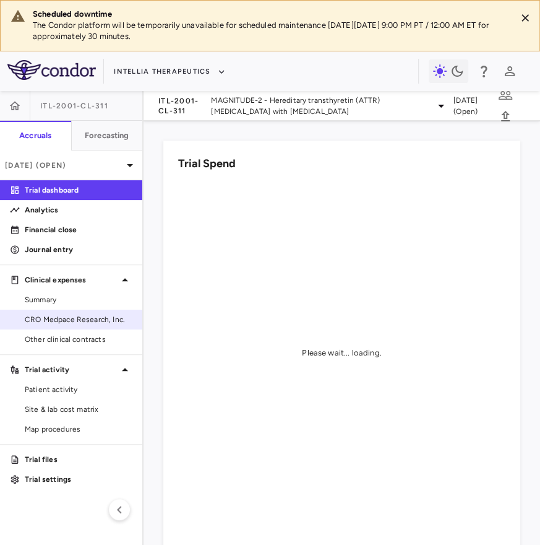
click at [84, 316] on span "CRO Medpace Research, Inc." at bounding box center [79, 319] width 108 height 11
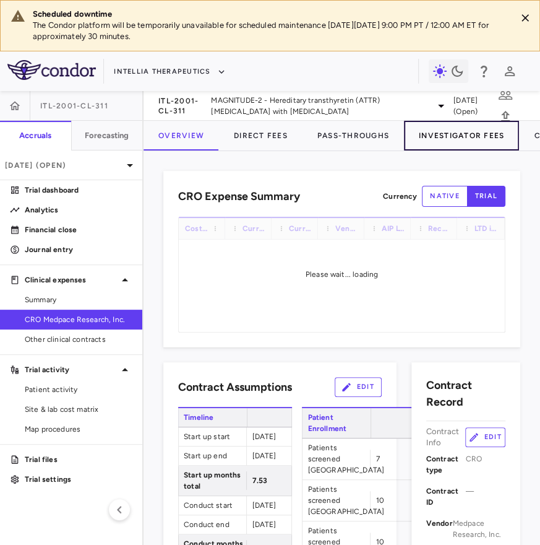
click at [442, 128] on button "Investigator Fees" at bounding box center [461, 136] width 115 height 30
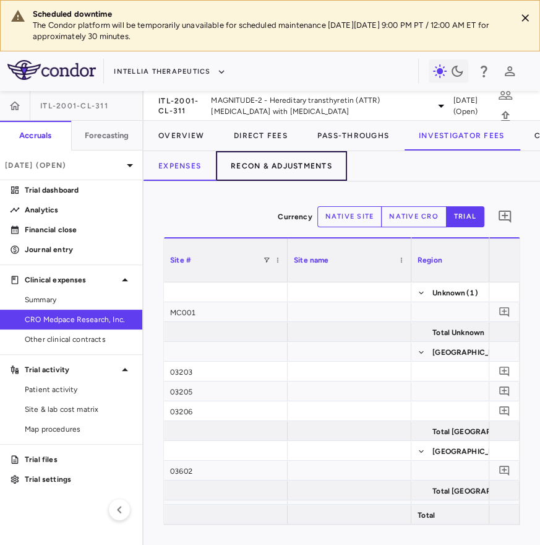
click at [284, 159] on button "Recon & Adjustments" at bounding box center [281, 166] width 131 height 30
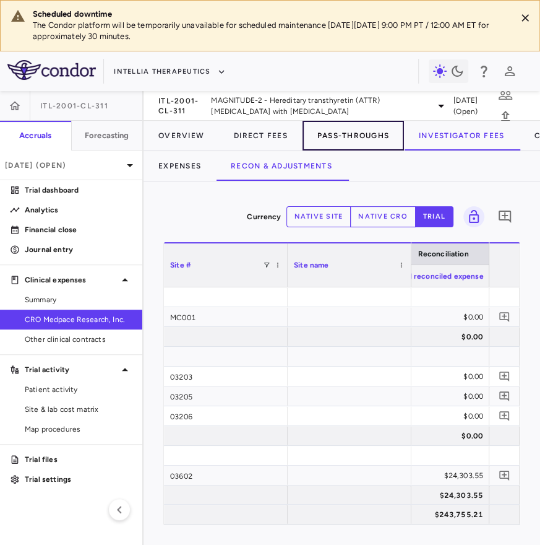
click at [350, 128] on button "Pass-Throughs" at bounding box center [354, 136] width 102 height 30
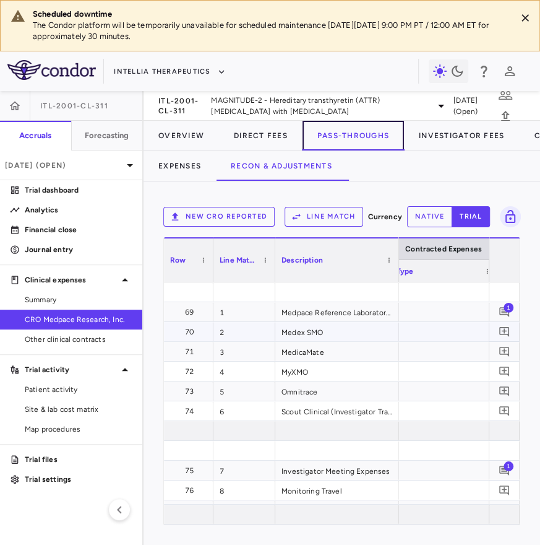
scroll to position [0, 980]
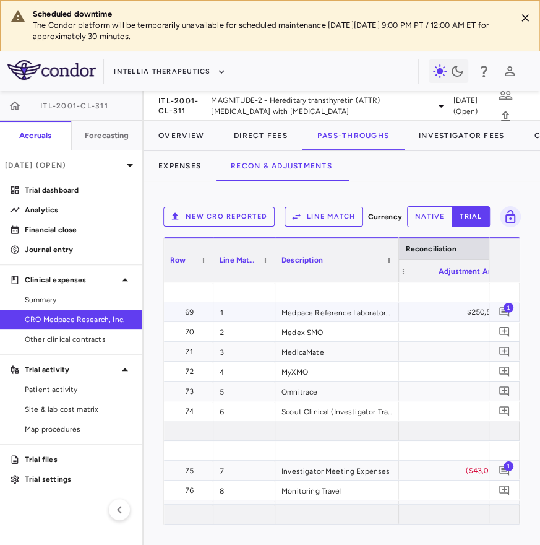
click at [426, 317] on div "$250,525.27" at bounding box center [457, 312] width 106 height 20
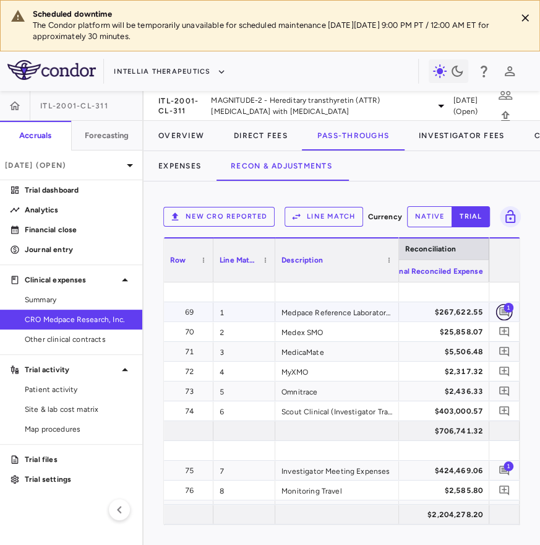
click at [501, 311] on icon "Add comment" at bounding box center [505, 312] width 12 height 12
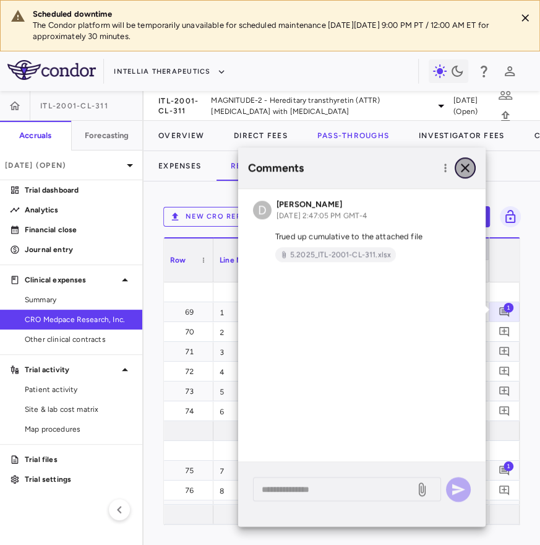
click at [471, 165] on icon "button" at bounding box center [465, 167] width 15 height 15
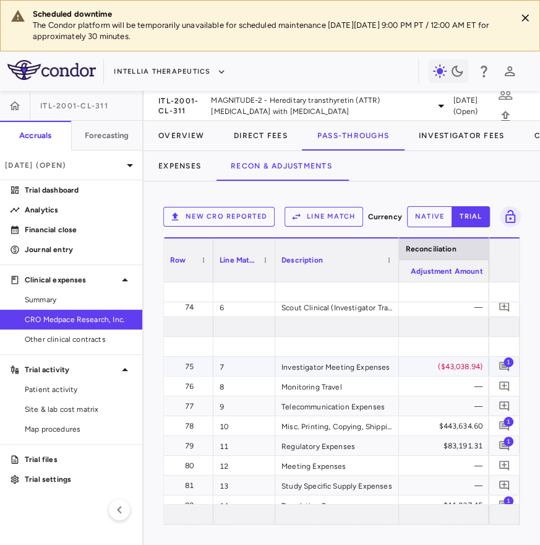
click at [453, 368] on div "($43,038.94)" at bounding box center [429, 367] width 106 height 20
click at [507, 366] on span "1" at bounding box center [509, 362] width 10 height 10
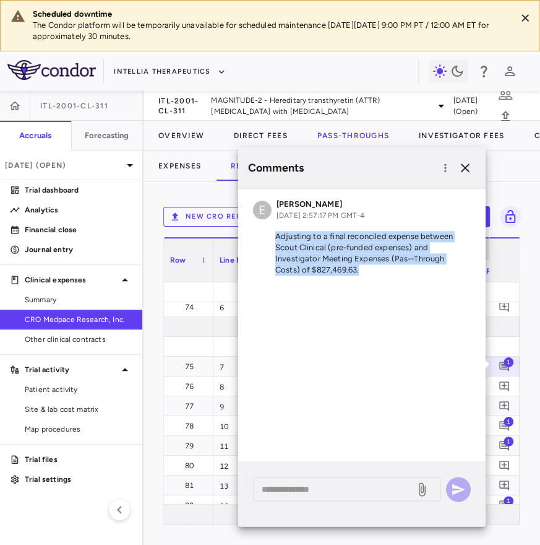
drag, startPoint x: 279, startPoint y: 235, endPoint x: 352, endPoint y: 270, distance: 81.1
click at [352, 270] on p "Adjusting to a final reconciled expense between Scout Clinical (pre-funded expe…" at bounding box center [362, 253] width 218 height 45
copy p "Adjusting to a final reconciled expense between Scout Clinical (pre-funded expe…"
click at [501, 420] on icon "Add comment" at bounding box center [505, 426] width 12 height 12
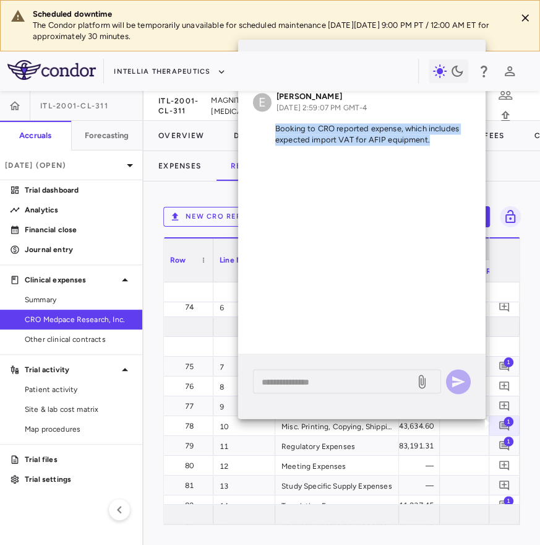
drag, startPoint x: 274, startPoint y: 128, endPoint x: 440, endPoint y: 139, distance: 166.3
click at [441, 139] on p "Booking to CRO reported expense, which includes expected import VAT for AFIP eq…" at bounding box center [362, 134] width 218 height 22
copy p "Booking to CRO reported expense, which includes expected import VAT for AFIP eq…"
click at [506, 500] on span "1" at bounding box center [509, 500] width 10 height 10
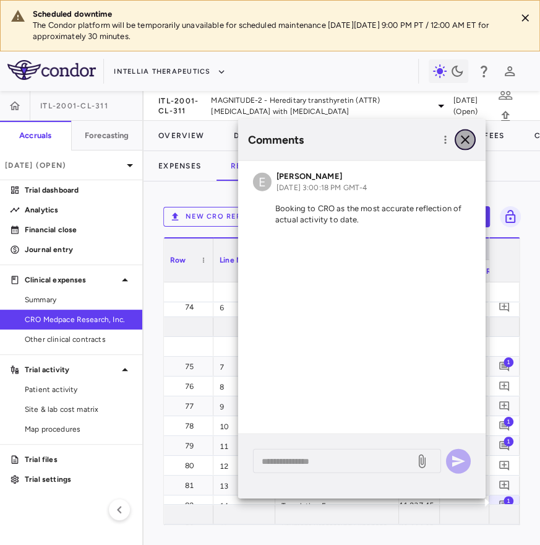
click at [465, 144] on icon "button" at bounding box center [465, 139] width 15 height 15
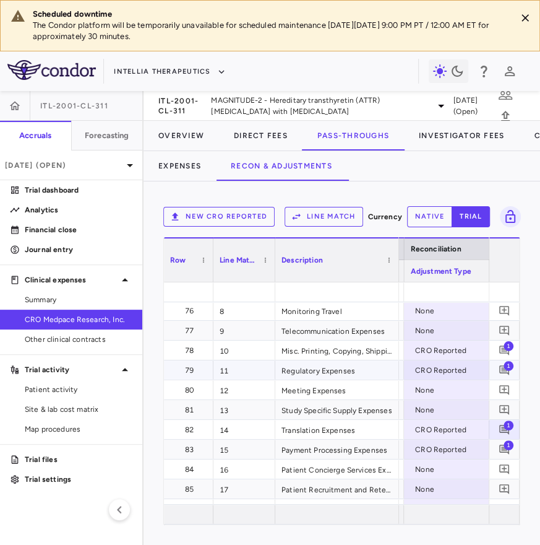
click at [506, 368] on span "1" at bounding box center [509, 365] width 10 height 10
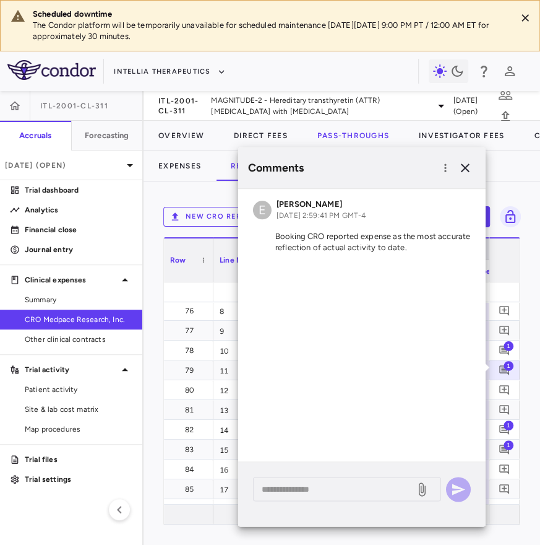
drag, startPoint x: 274, startPoint y: 238, endPoint x: 431, endPoint y: 246, distance: 158.0
click at [432, 246] on body "Scheduled downtime The Condor platform will be temporarily unavailable for sche…" at bounding box center [270, 272] width 540 height 545
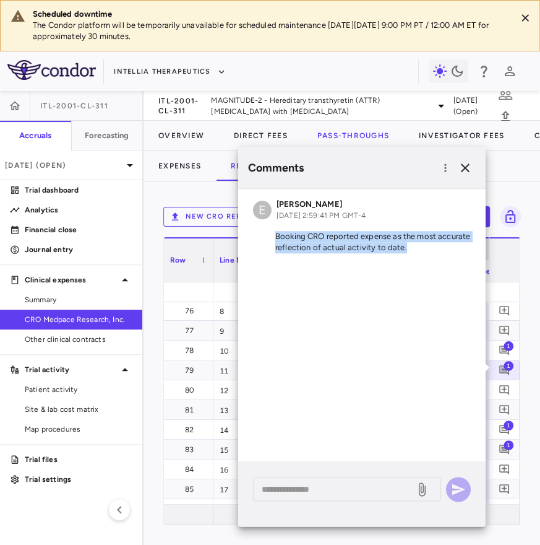
drag, startPoint x: 408, startPoint y: 248, endPoint x: 262, endPoint y: 235, distance: 146.7
click at [262, 235] on p "Booking CRO reported expense as the most accurate reflection of actual activity…" at bounding box center [362, 242] width 218 height 22
copy p "Booking CRO reported expense as the most accurate reflection of actual activity…"
click at [462, 171] on icon "button" at bounding box center [465, 167] width 15 height 15
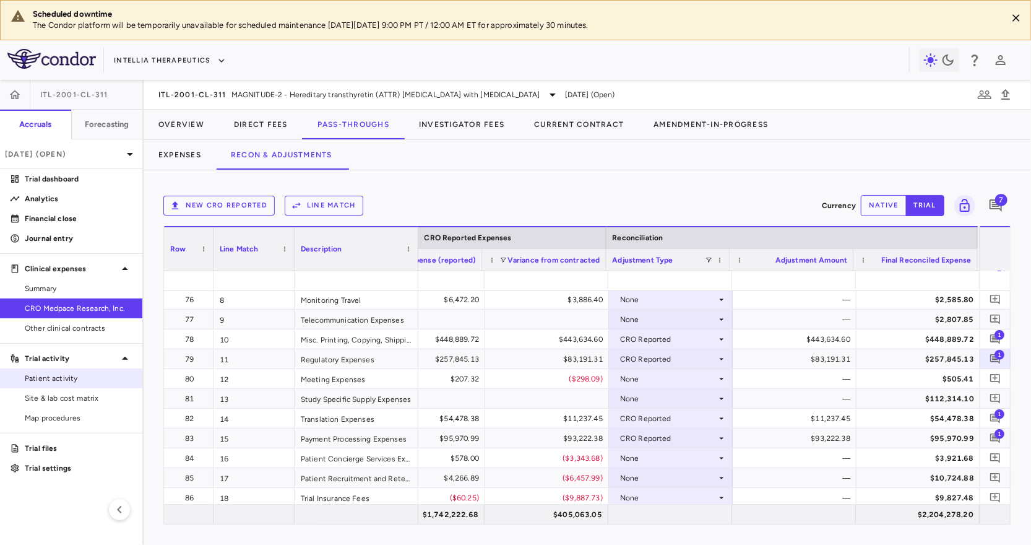
scroll to position [0, 1759]
click at [326, 202] on button "Line Match" at bounding box center [324, 206] width 79 height 20
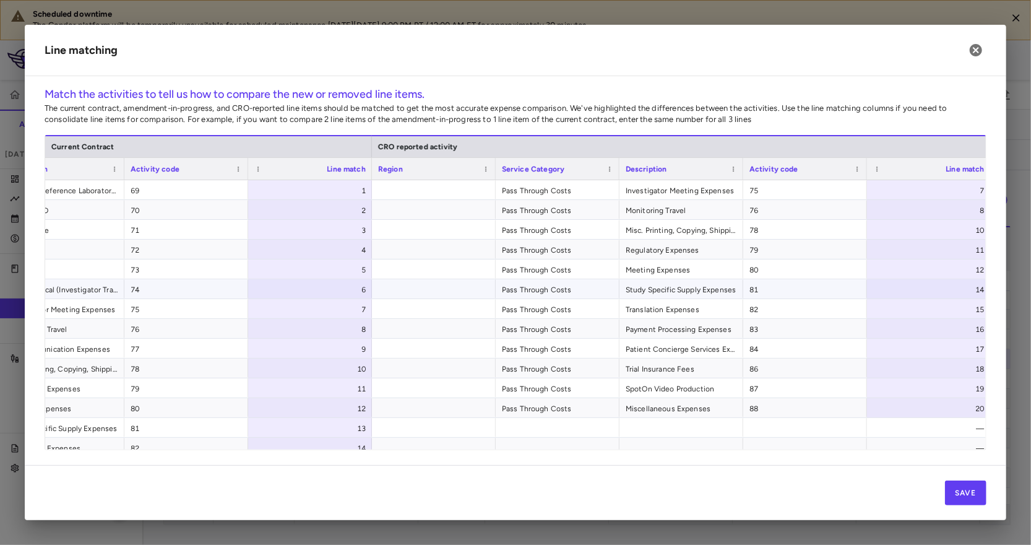
scroll to position [0, 316]
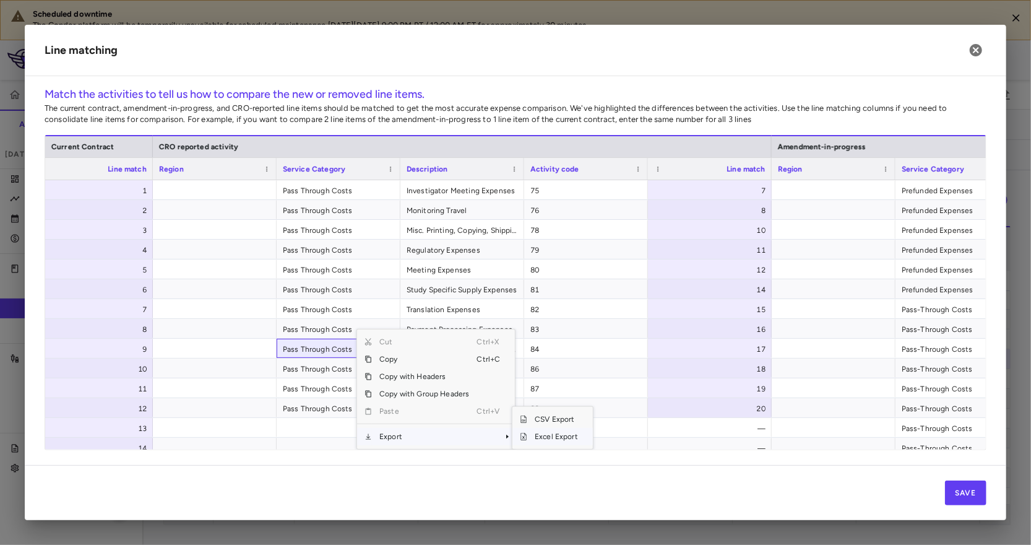
click at [530, 434] on span "Excel Export" at bounding box center [556, 436] width 58 height 17
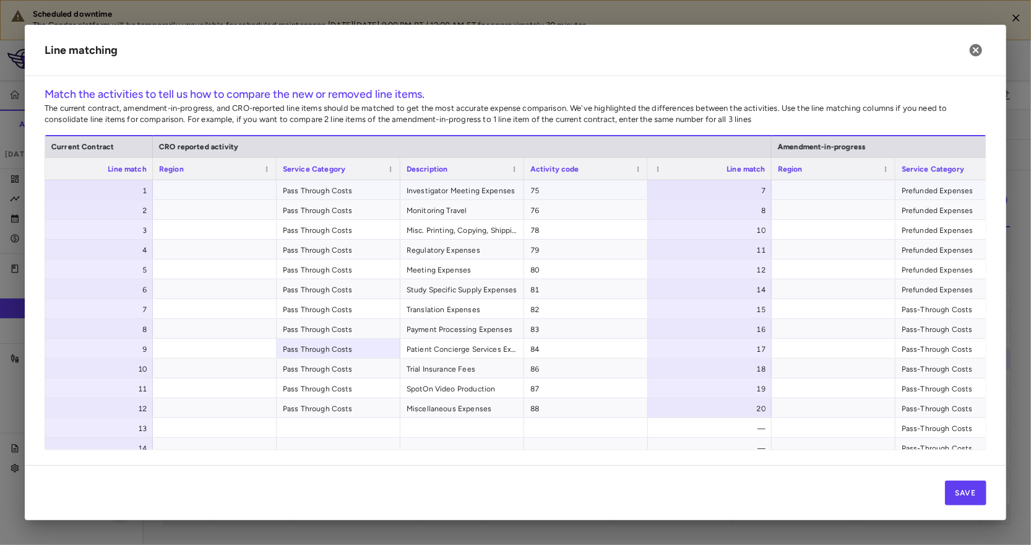
click at [725, 196] on div "7" at bounding box center [712, 191] width 106 height 20
click at [849, 492] on button "Save" at bounding box center [965, 492] width 41 height 25
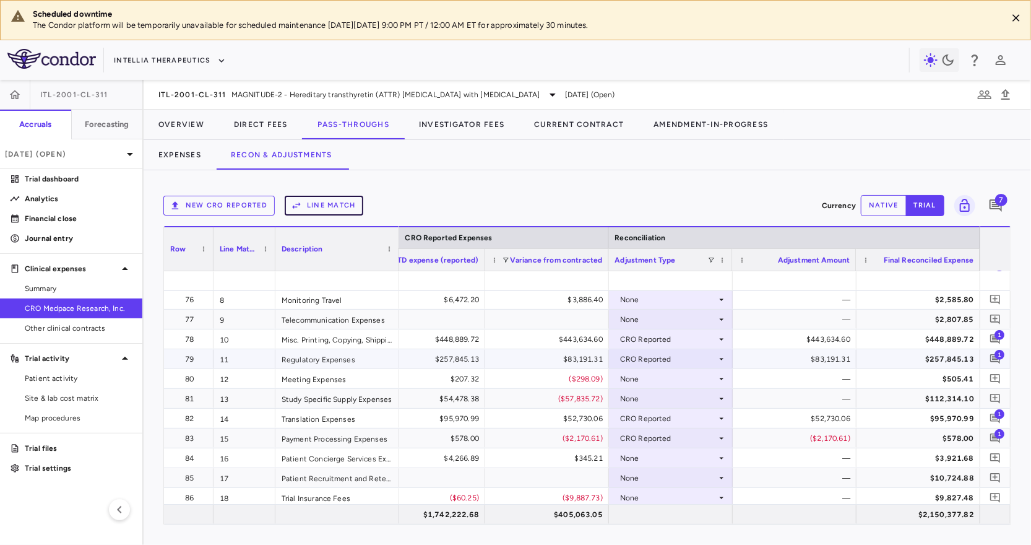
scroll to position [0, 1739]
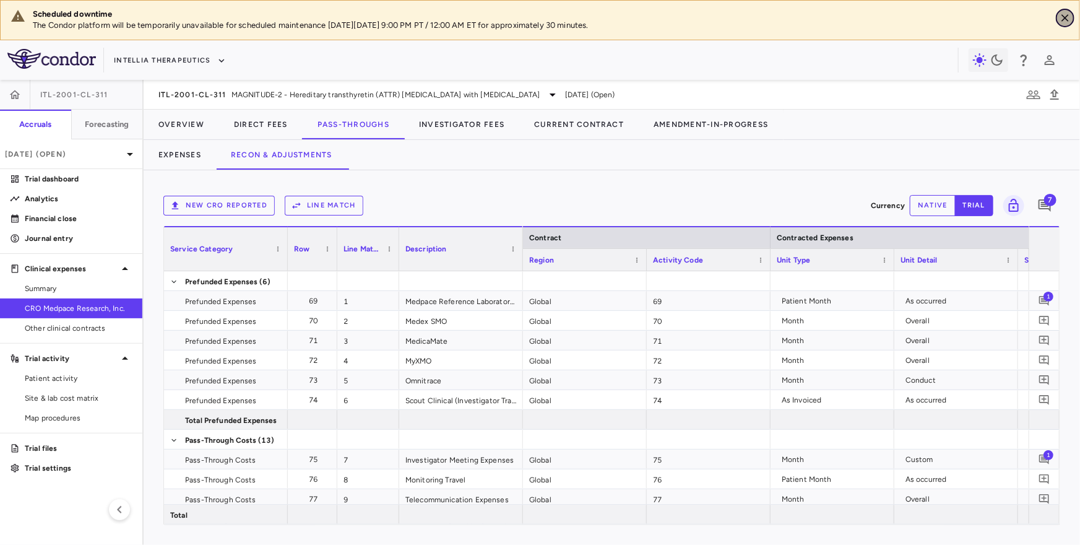
click at [1031, 15] on icon "Close" at bounding box center [1065, 18] width 12 height 12
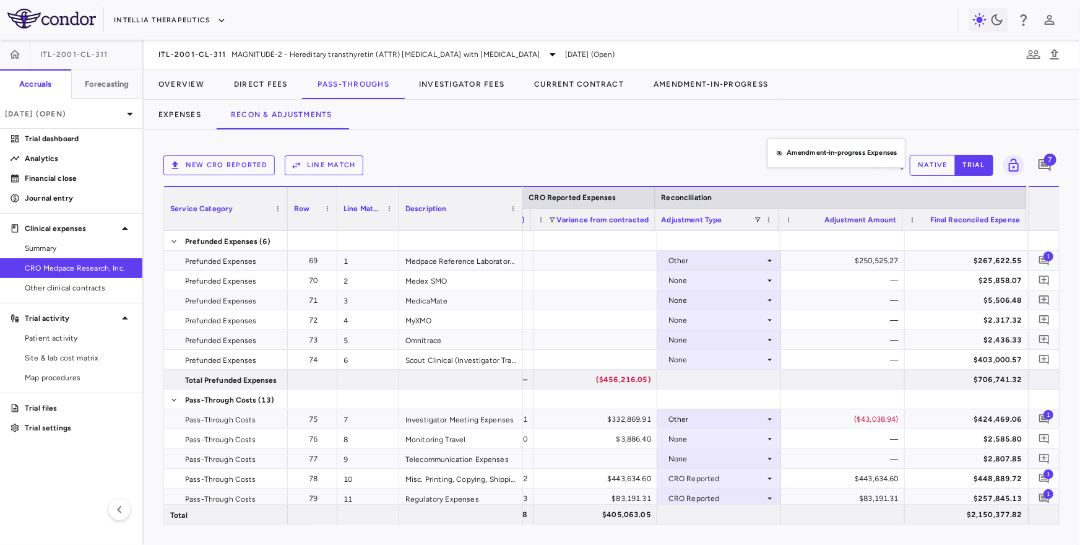
drag, startPoint x: 775, startPoint y: 194, endPoint x: 774, endPoint y: 145, distance: 48.3
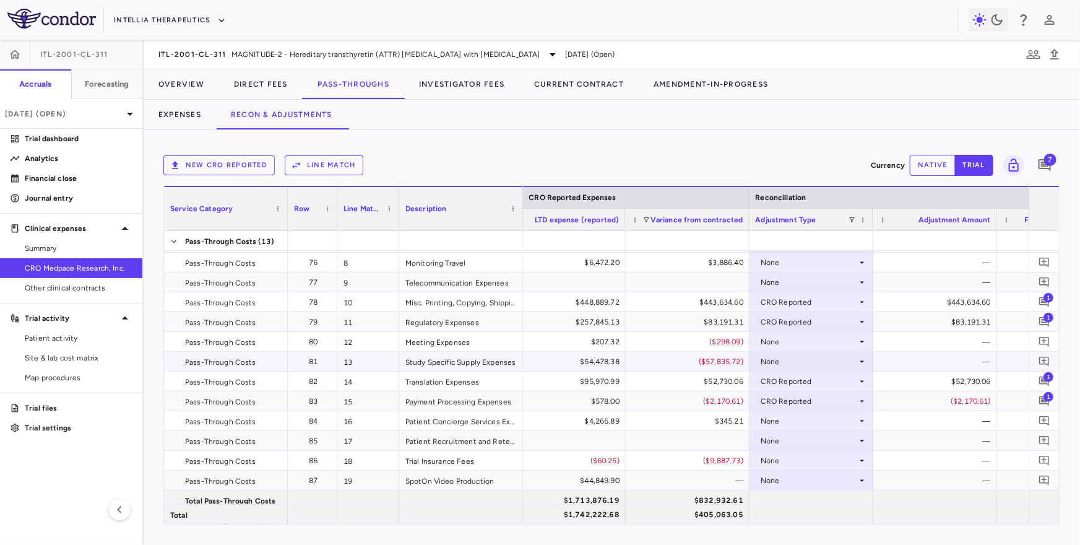
click at [779, 363] on div "None" at bounding box center [809, 362] width 97 height 20
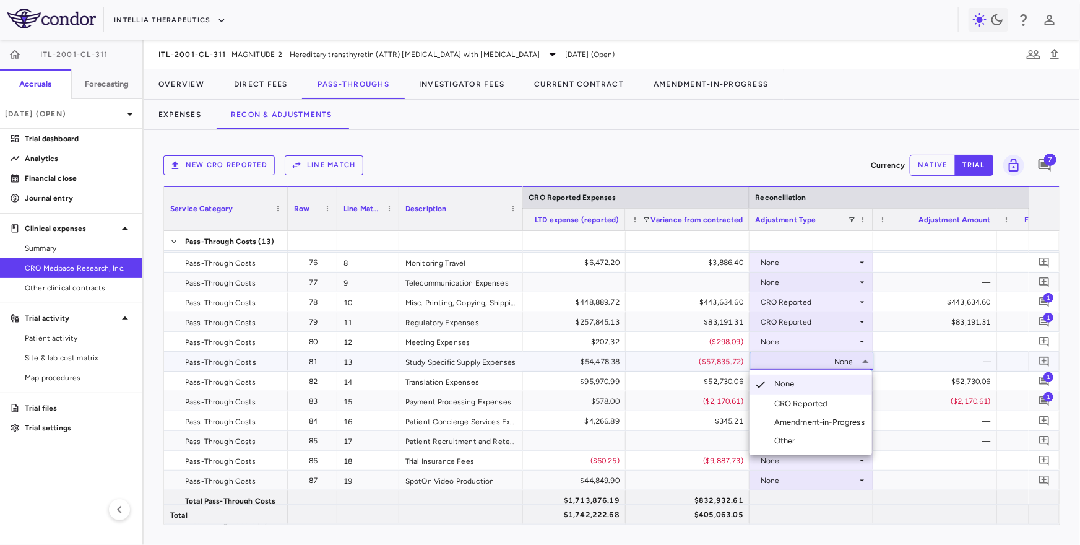
click at [790, 404] on div "CRO Reported" at bounding box center [803, 403] width 59 height 11
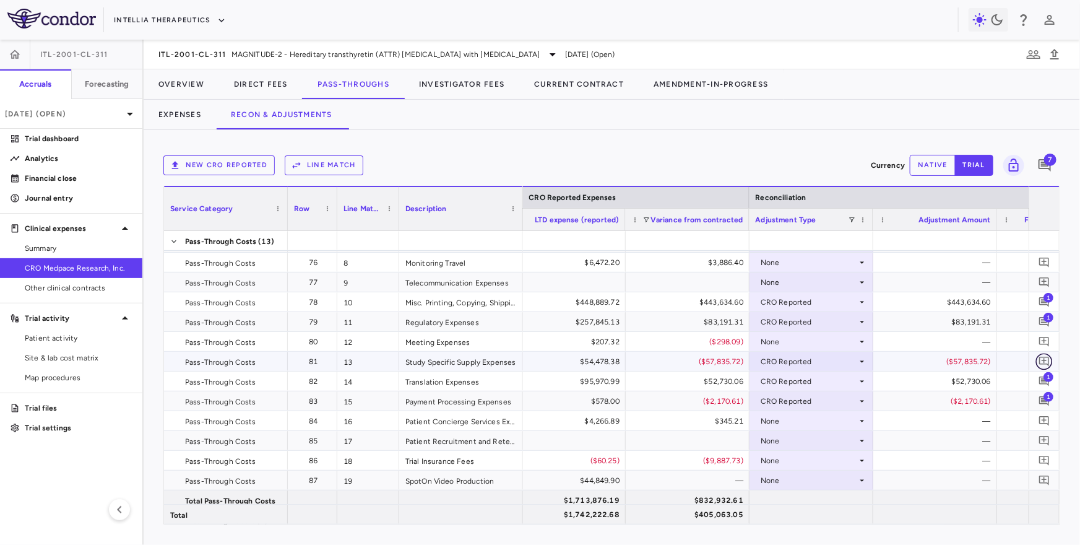
click at [1031, 359] on icon "Add comment" at bounding box center [1045, 361] width 12 height 12
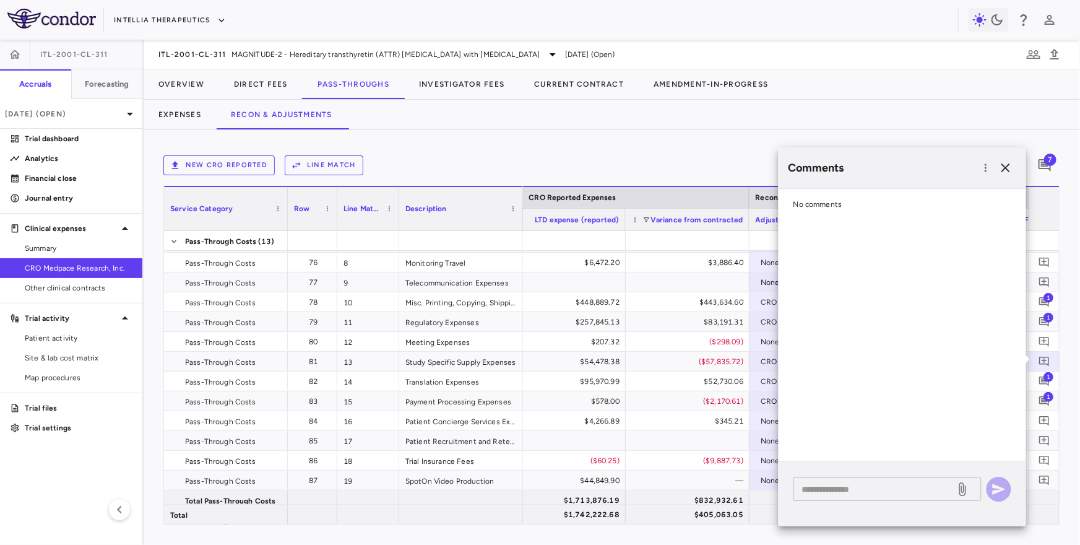
click at [901, 484] on textarea at bounding box center [874, 489] width 145 height 14
paste textarea "* * ** ** ** ** ** ** ** ** ** **"
type textarea "* * ** ** ** ** ** ** ** ** ** **"
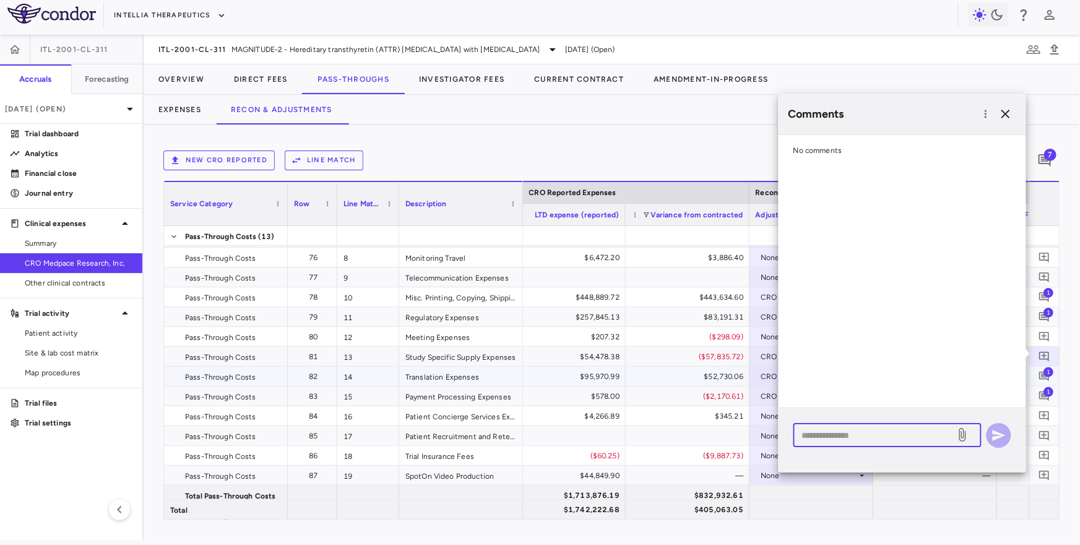
click at [1031, 368] on span "1" at bounding box center [1049, 371] width 10 height 10
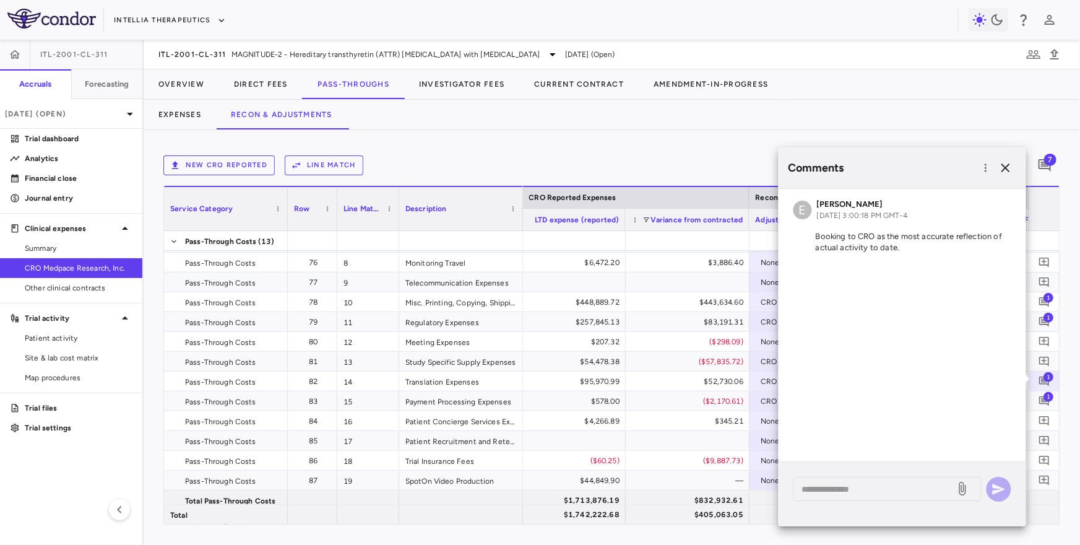
click at [868, 241] on p "Booking to CRO as the most accurate reflection of actual activity to date." at bounding box center [903, 242] width 218 height 22
copy div "E Emily Goldman Aug 11, 2025, 3:00:18 PM GMT-4"
click at [1001, 173] on icon "button" at bounding box center [1005, 167] width 15 height 15
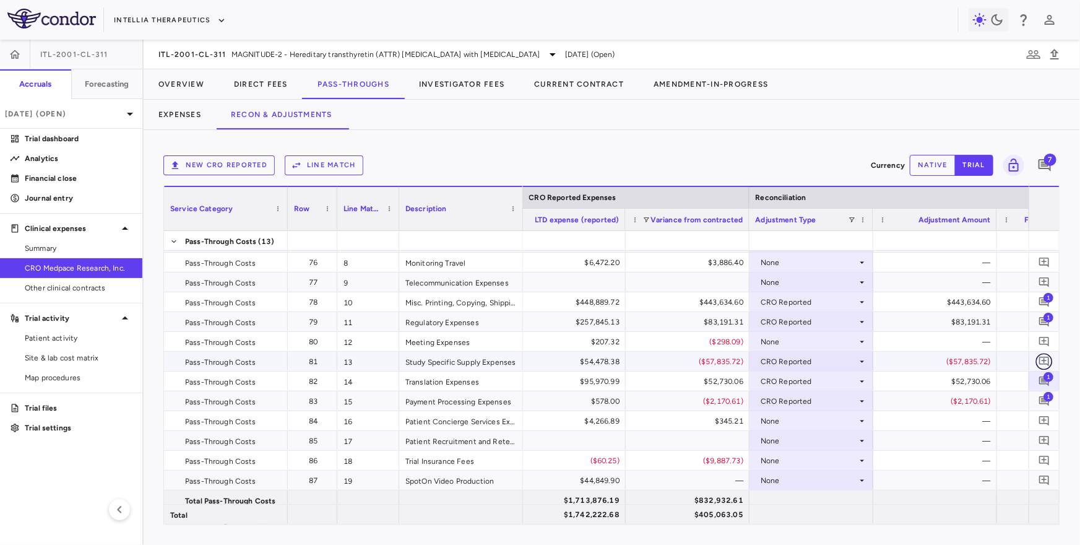
click at [1031, 363] on icon "Add comment" at bounding box center [1044, 362] width 10 height 10
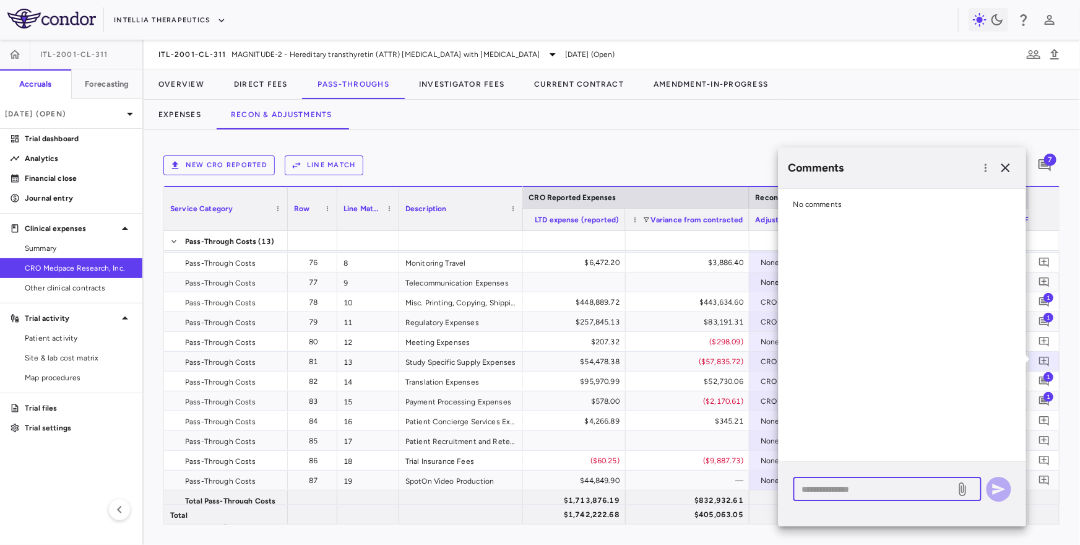
click at [907, 488] on textarea at bounding box center [874, 489] width 145 height 14
paste textarea "**********"
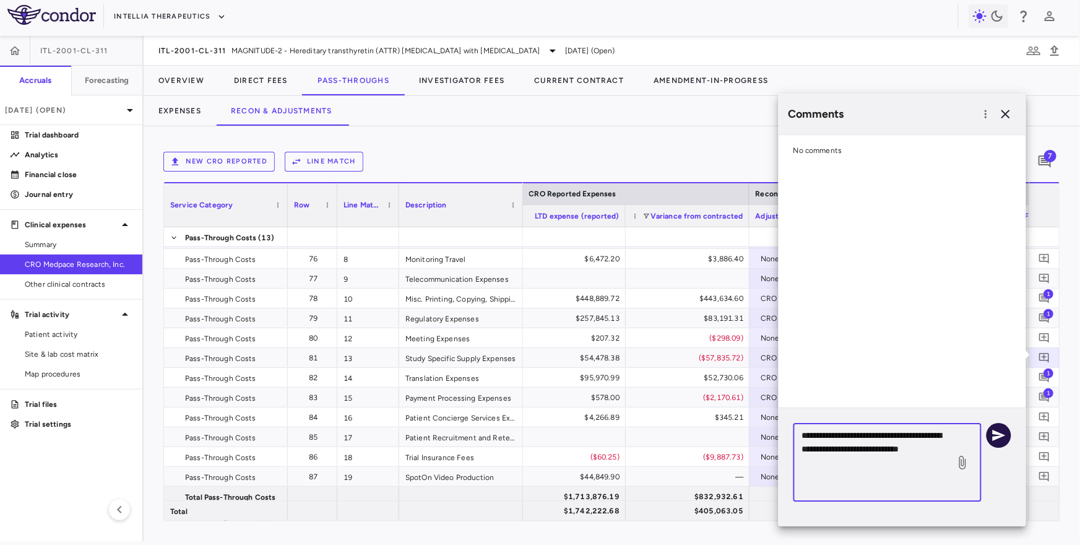
type textarea "**********"
click at [1004, 430] on icon "button" at bounding box center [999, 435] width 15 height 15
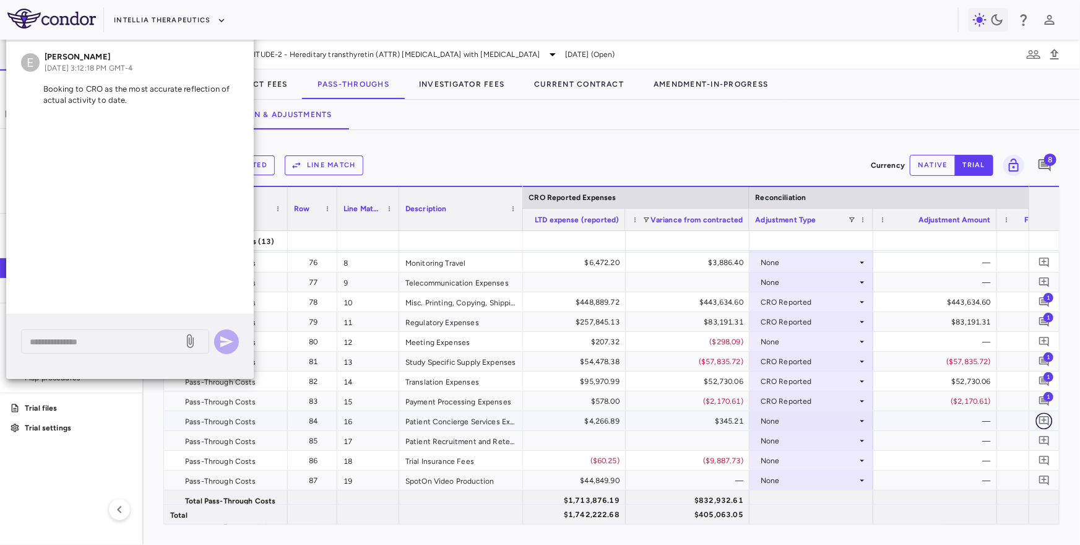
click at [1031, 417] on icon "Add comment" at bounding box center [1045, 421] width 12 height 12
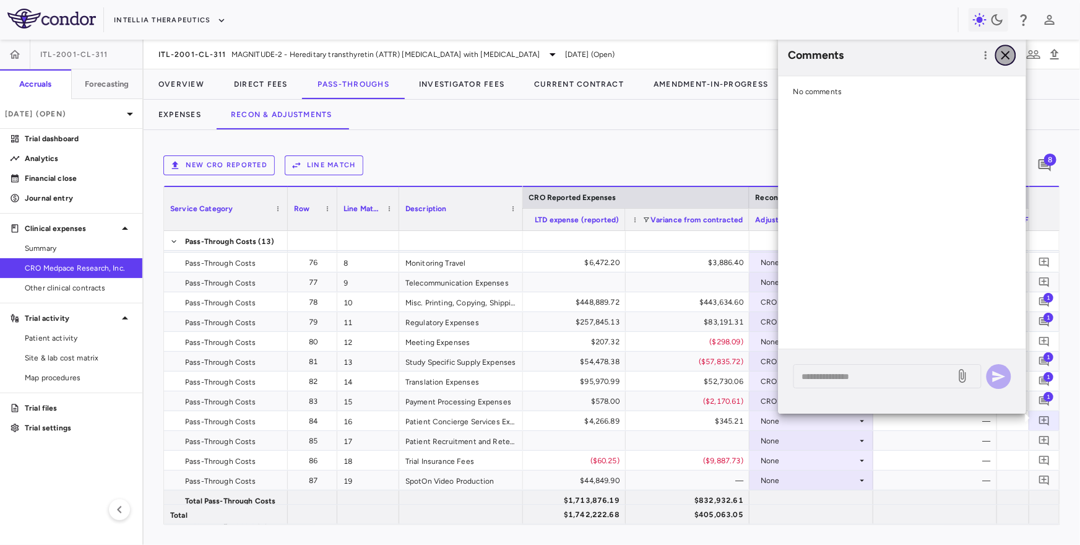
click at [1011, 55] on icon "button" at bounding box center [1005, 55] width 15 height 15
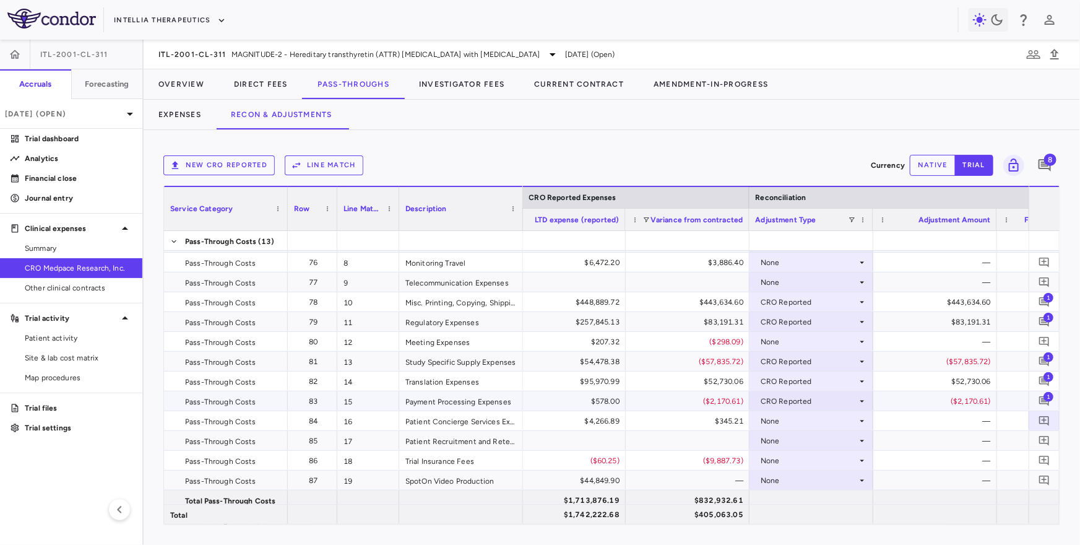
click at [809, 398] on div "CRO Reported" at bounding box center [809, 401] width 97 height 20
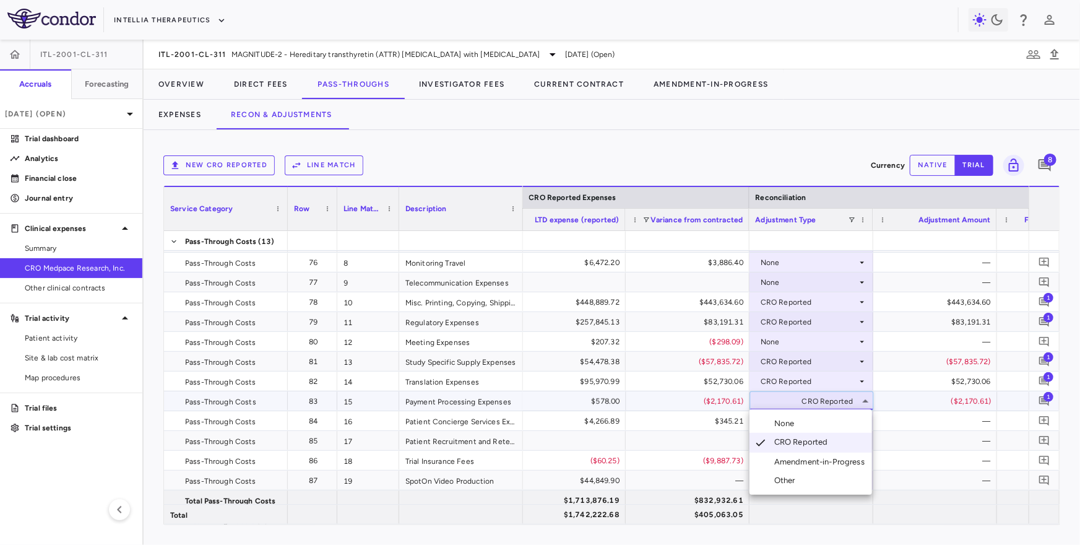
click at [786, 427] on div "None" at bounding box center [786, 423] width 25 height 11
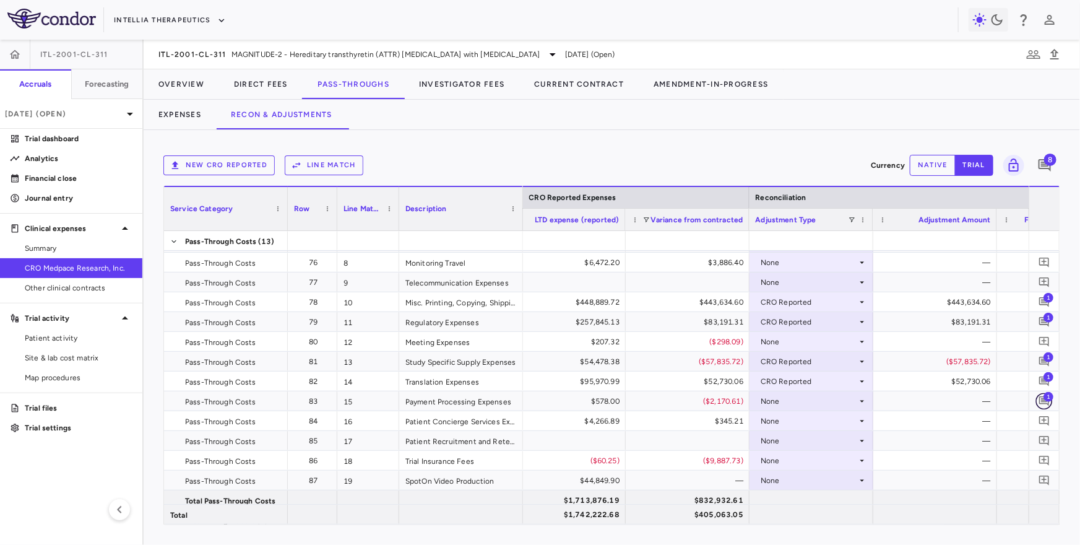
click at [1031, 400] on icon "Add comment" at bounding box center [1044, 401] width 10 height 10
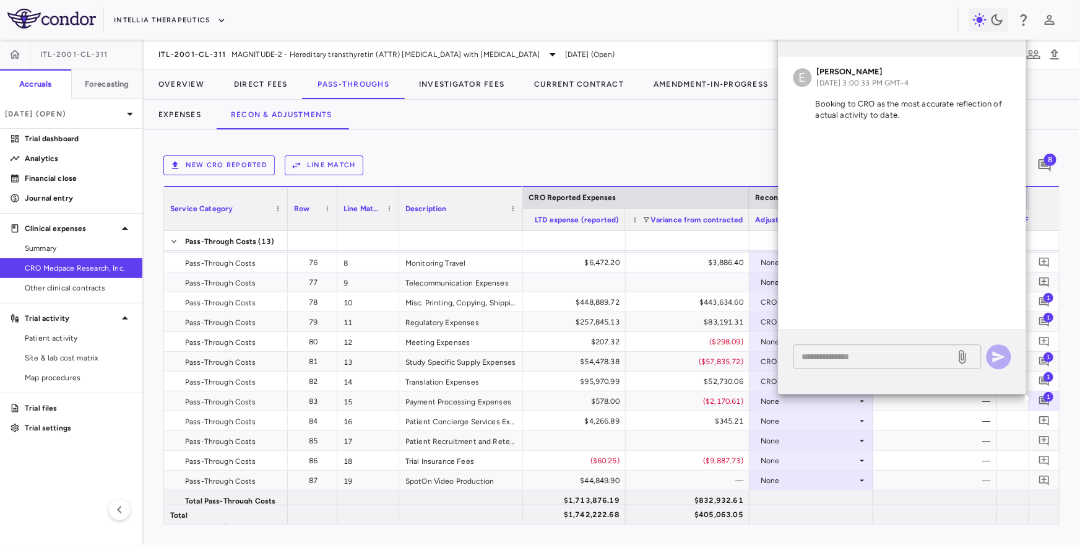
click at [886, 360] on textarea at bounding box center [874, 357] width 145 height 14
type textarea "*"
type textarea "**********"
click at [1001, 360] on icon "button" at bounding box center [999, 356] width 15 height 15
click at [1031, 477] on icon "Add comment" at bounding box center [1045, 480] width 12 height 12
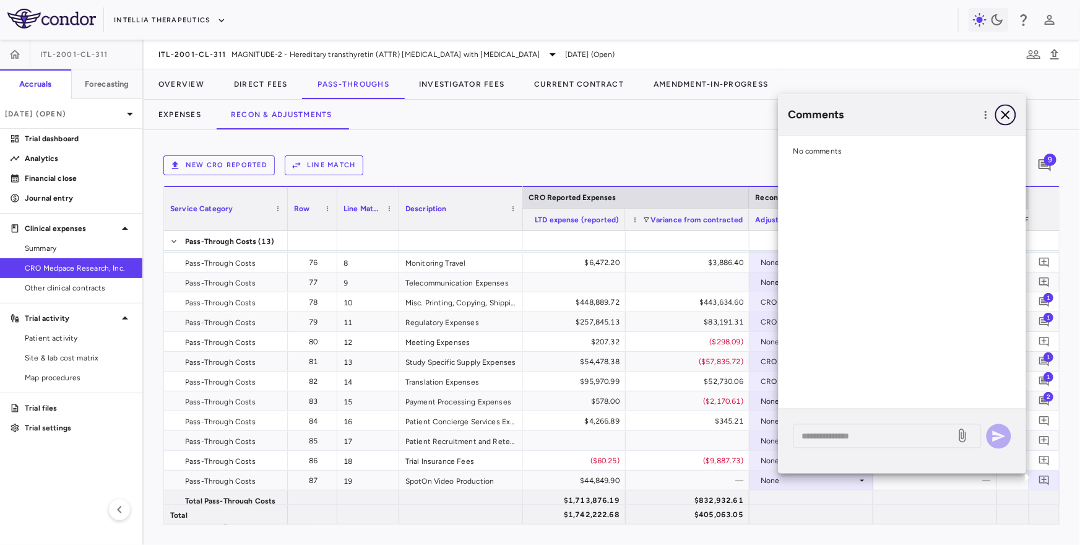
click at [1006, 116] on icon "button" at bounding box center [1005, 115] width 15 height 15
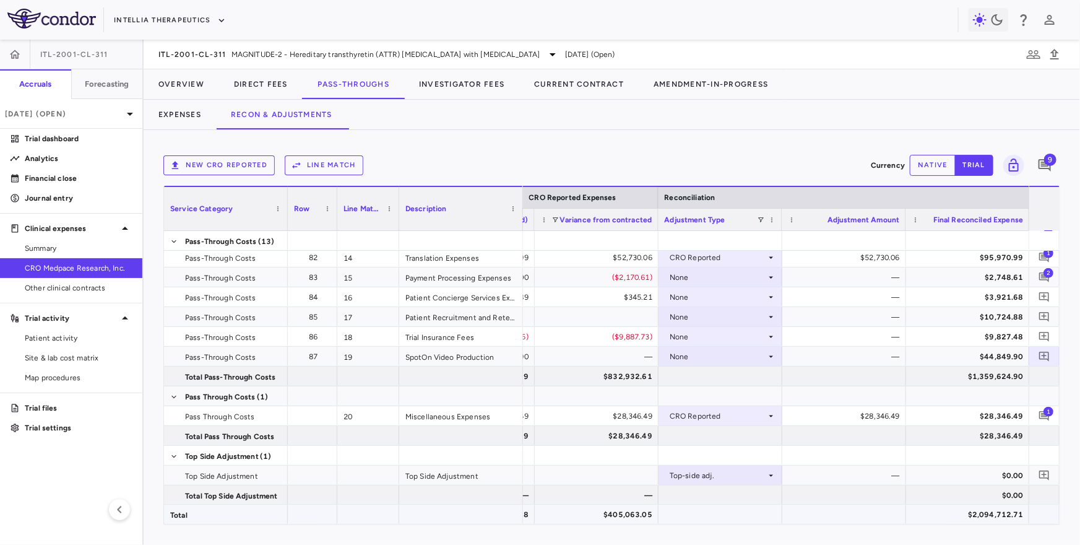
click at [978, 513] on div "$2,094,712.71" at bounding box center [970, 514] width 106 height 20
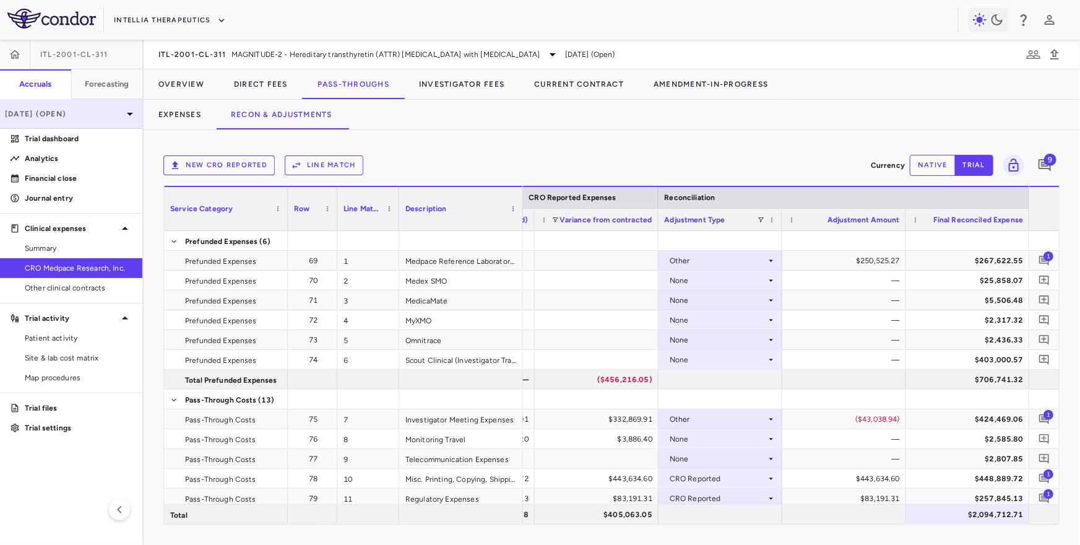
click at [45, 101] on div "[DATE] (Open)" at bounding box center [71, 114] width 142 height 30
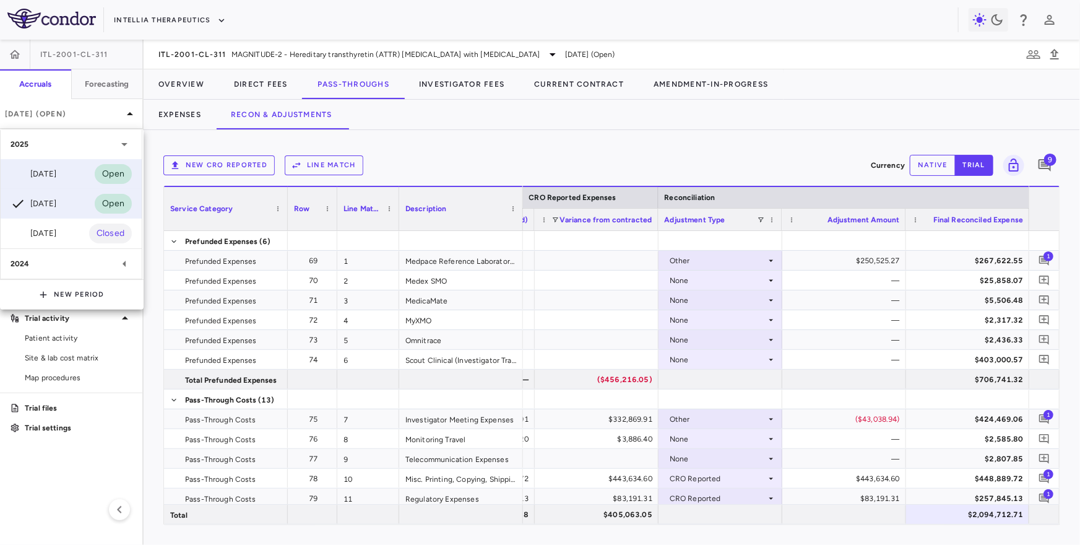
click at [56, 180] on div "[DATE]" at bounding box center [34, 174] width 46 height 15
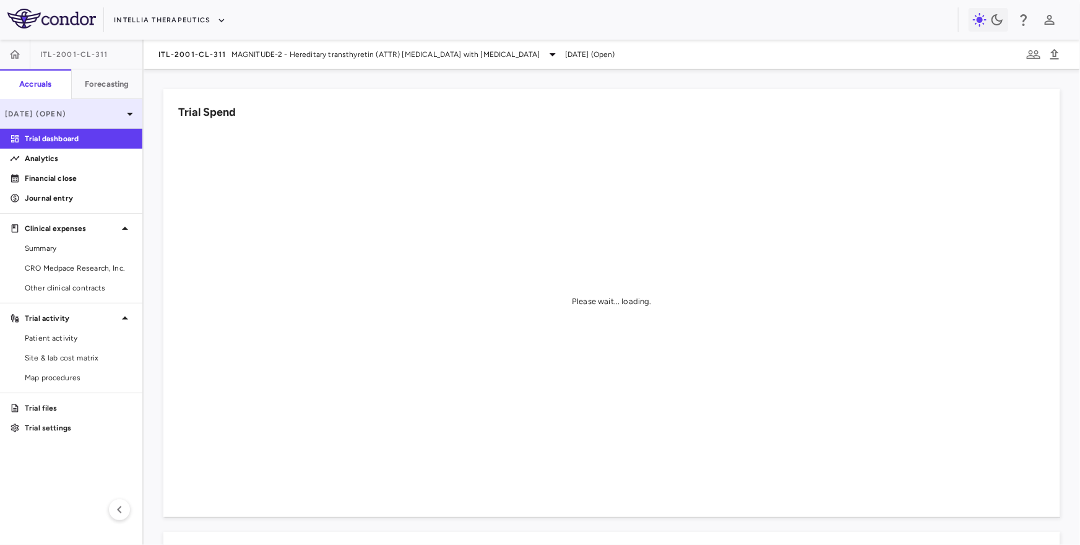
click at [56, 112] on p "[DATE] (Open)" at bounding box center [64, 113] width 118 height 11
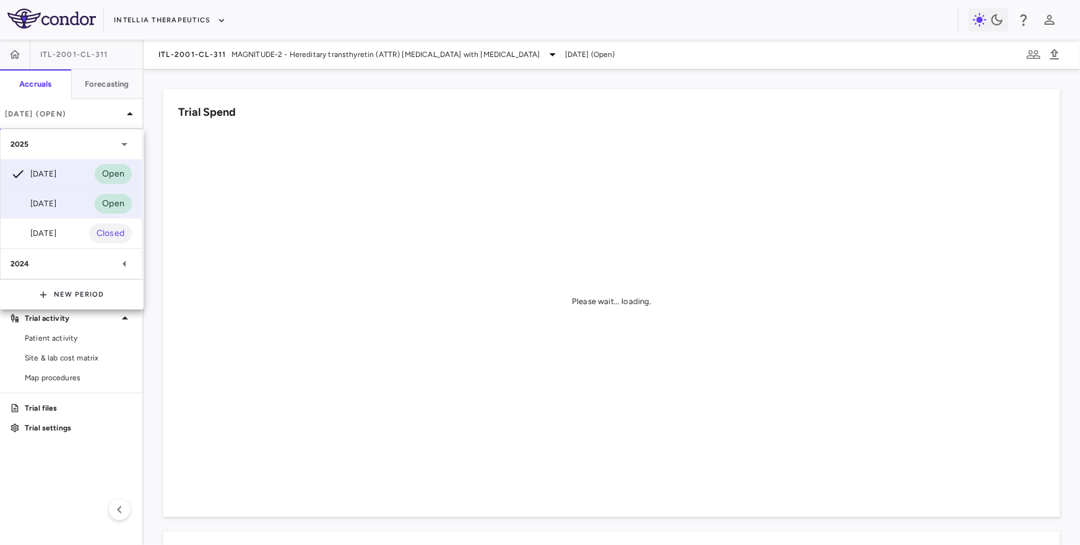
click at [37, 215] on div "Jun 2025 Open" at bounding box center [71, 204] width 141 height 30
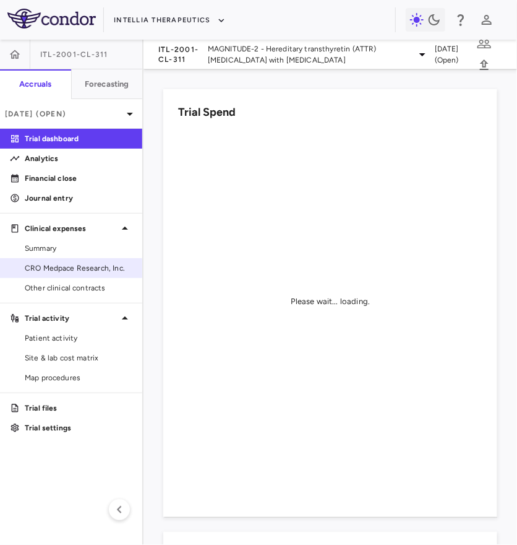
click at [80, 262] on span "CRO Medpace Research, Inc." at bounding box center [79, 267] width 108 height 11
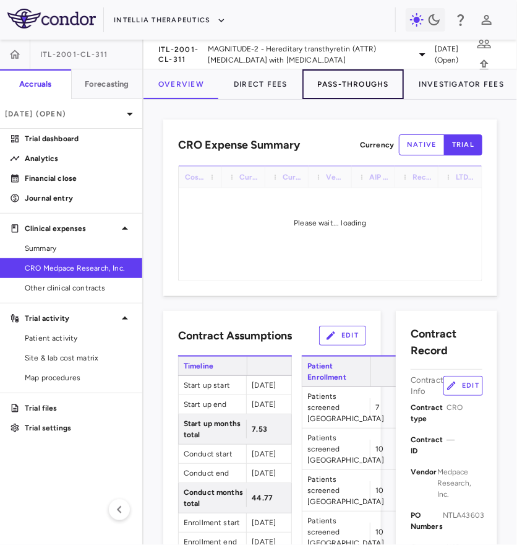
click at [363, 88] on button "Pass-Throughs" at bounding box center [354, 84] width 102 height 30
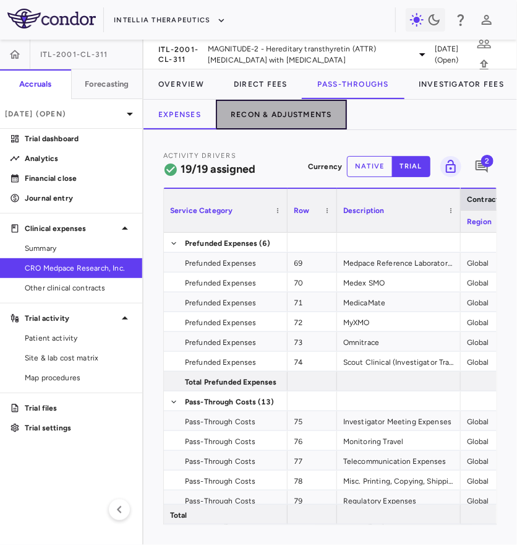
click at [314, 110] on button "Recon & Adjustments" at bounding box center [281, 115] width 131 height 30
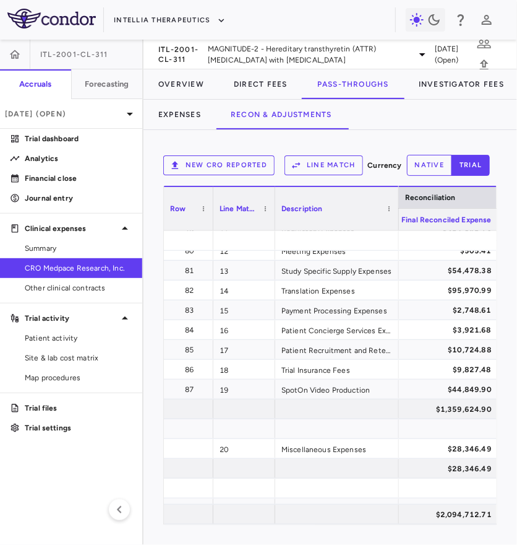
scroll to position [300, 0]
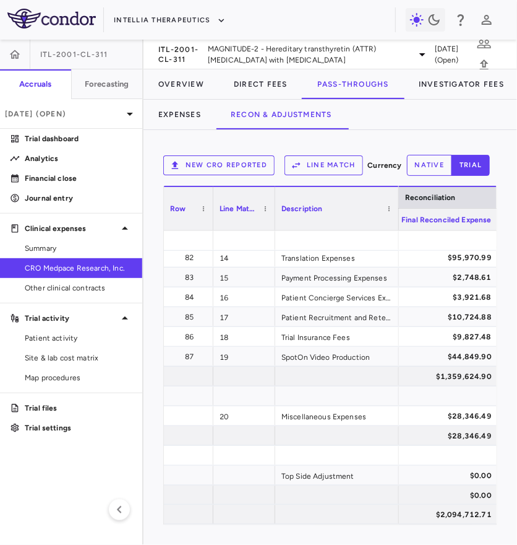
click at [422, 102] on div "Expenses Recon & Adjustments" at bounding box center [398, 115] width 508 height 30
click at [428, 82] on button "Investigator Fees" at bounding box center [461, 84] width 115 height 30
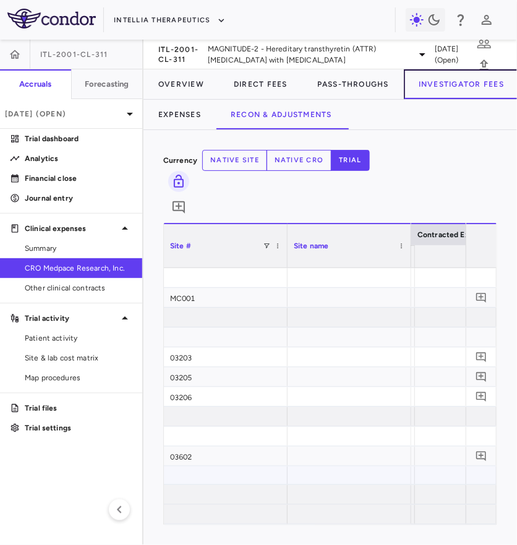
scroll to position [0, 482]
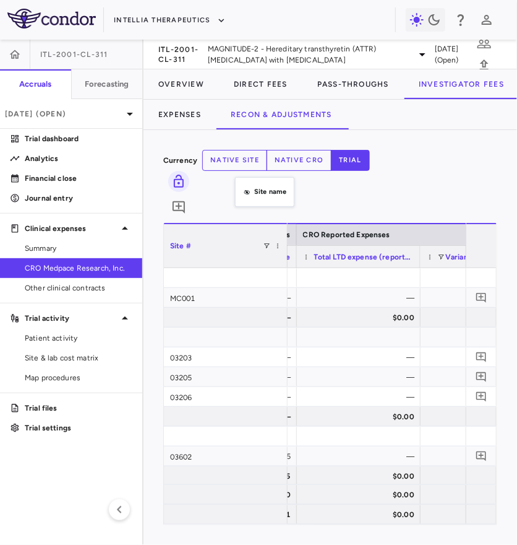
drag, startPoint x: 329, startPoint y: 209, endPoint x: 195, endPoint y: 165, distance: 141.3
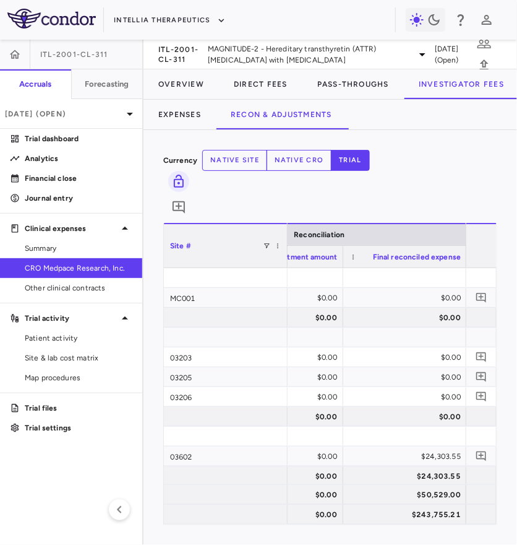
scroll to position [0, 1130]
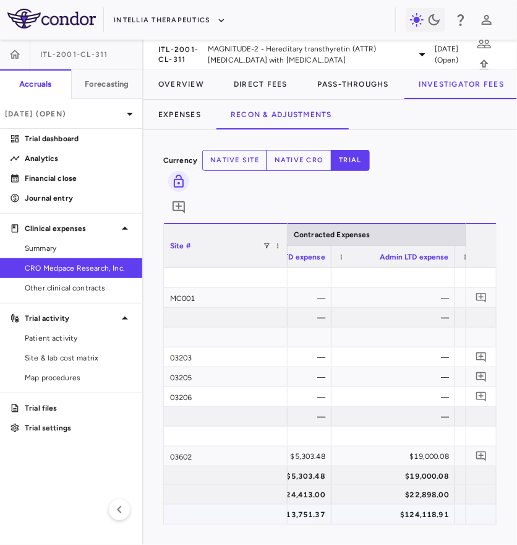
click at [413, 511] on div "$124,118.91" at bounding box center [396, 514] width 106 height 20
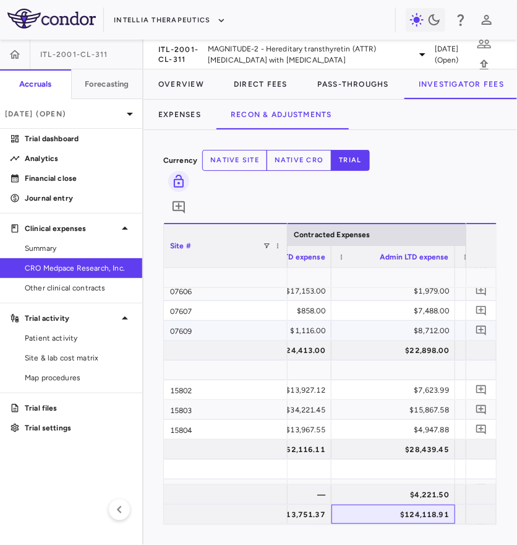
scroll to position [290, 0]
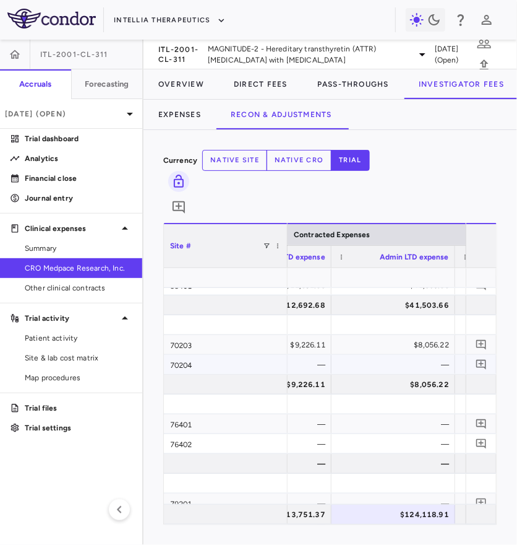
click at [353, 355] on div "—" at bounding box center [396, 365] width 106 height 20
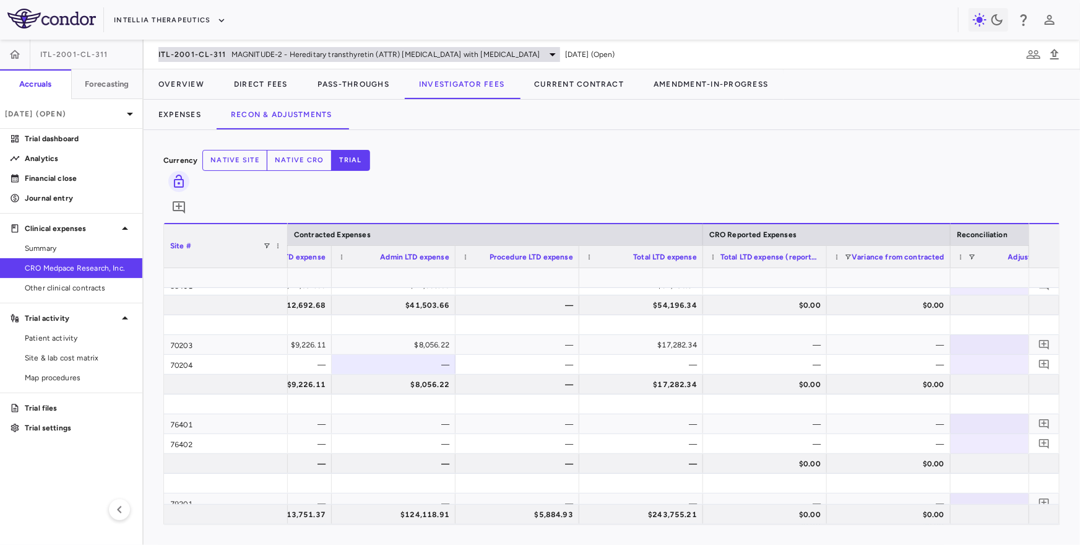
click at [241, 53] on span "MAGNITUDE-2 - Hereditary transthyretin (ATTR) [MEDICAL_DATA] with [MEDICAL_DATA]" at bounding box center [385, 54] width 309 height 11
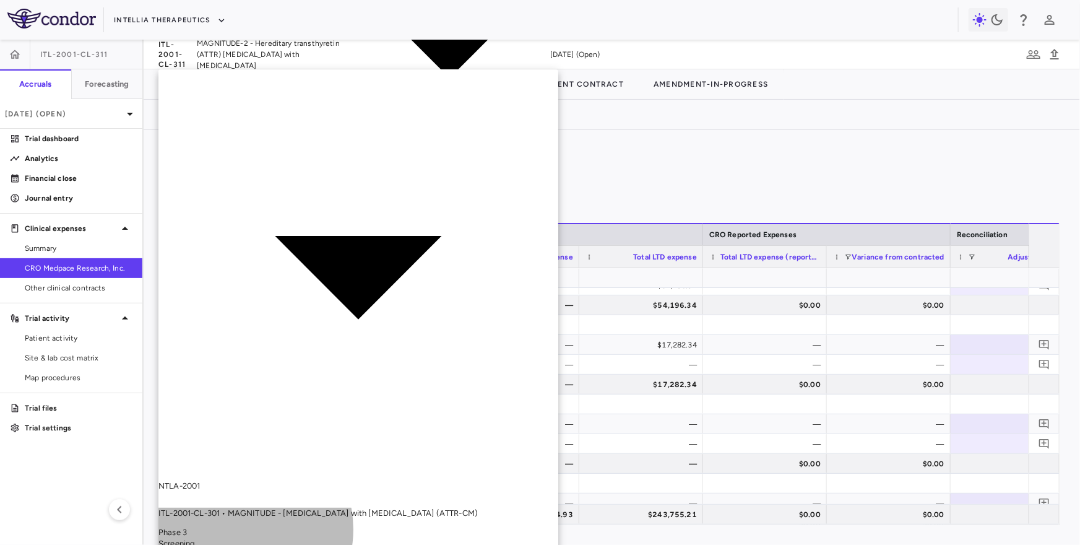
click at [235, 508] on p "ITL-2001-CL-301 • MAGNITUDE - Transthyretin Amyloidosis with Cardiomyopathy (AT…" at bounding box center [358, 513] width 400 height 11
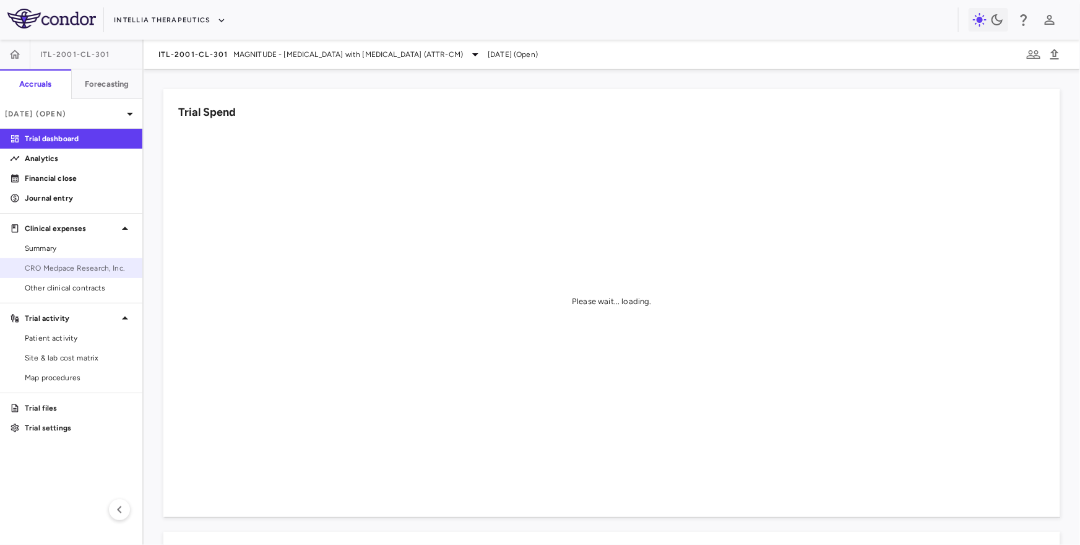
click at [79, 265] on span "CRO Medpace Research, Inc." at bounding box center [79, 267] width 108 height 11
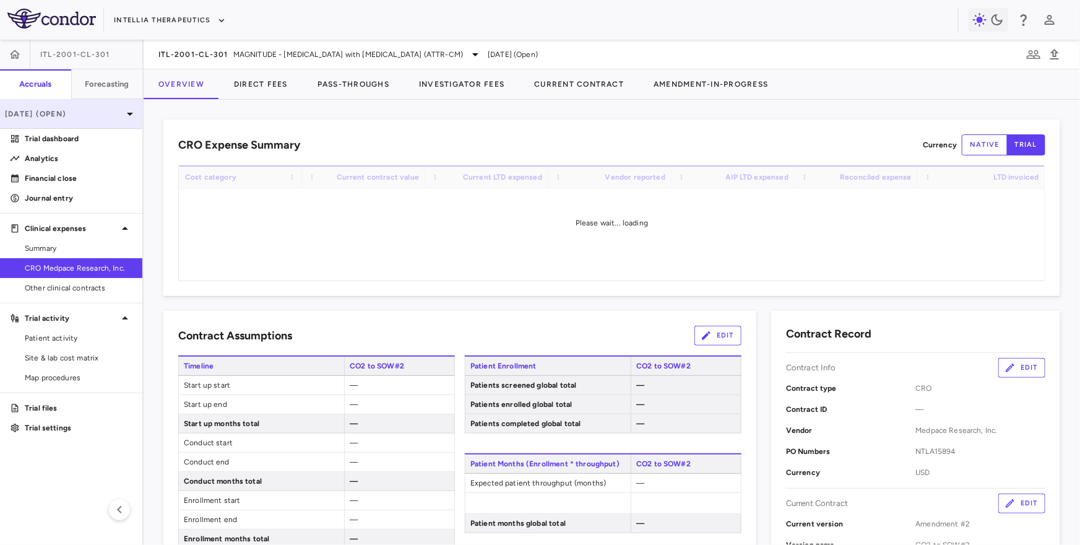
click at [93, 112] on p "Jul 2025 (Open)" at bounding box center [64, 113] width 118 height 11
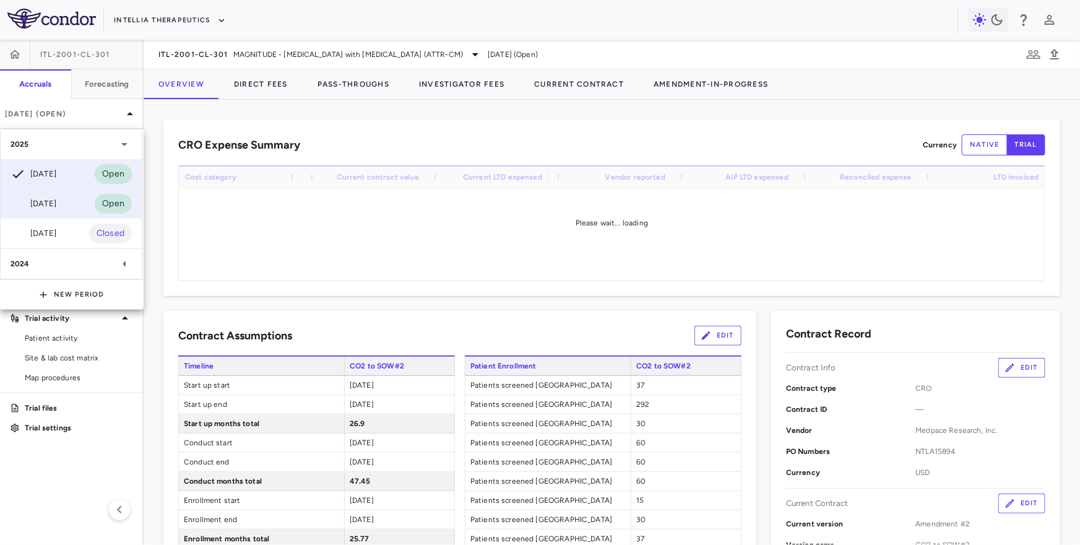
click at [56, 207] on div "Jun 2025" at bounding box center [34, 203] width 46 height 15
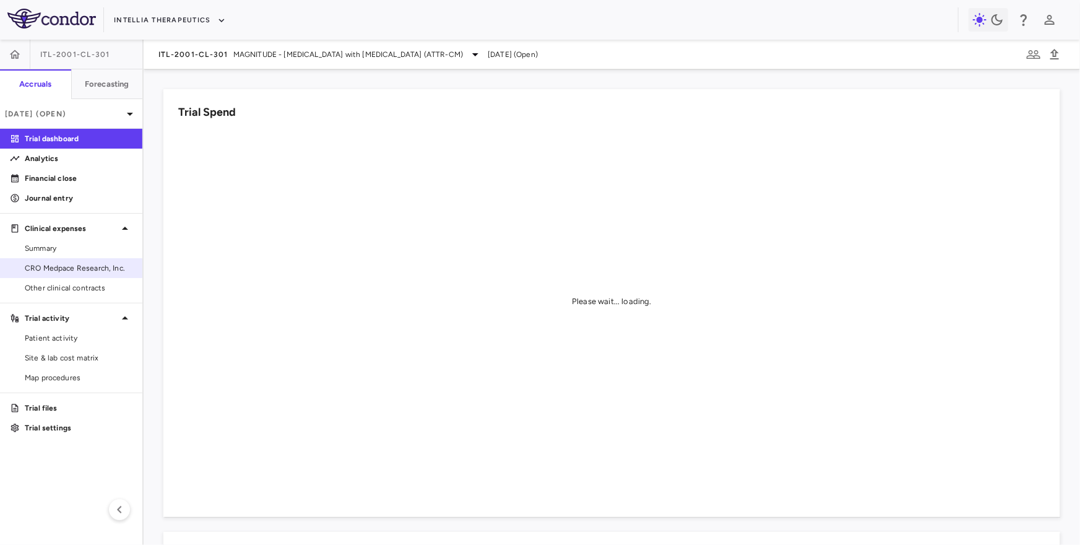
click at [72, 264] on span "CRO Medpace Research, Inc." at bounding box center [79, 267] width 108 height 11
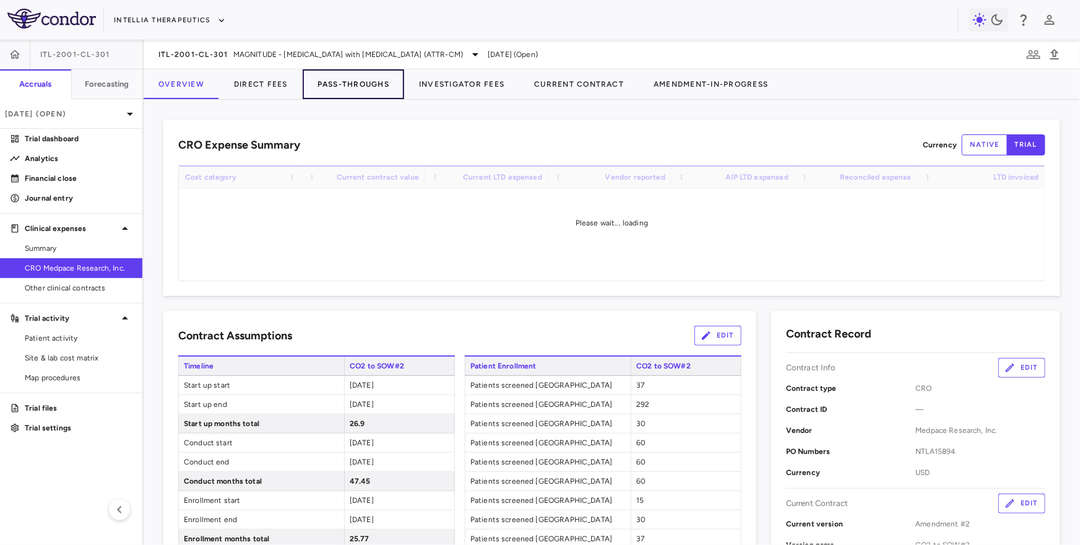
click at [368, 82] on button "Pass-Throughs" at bounding box center [354, 84] width 102 height 30
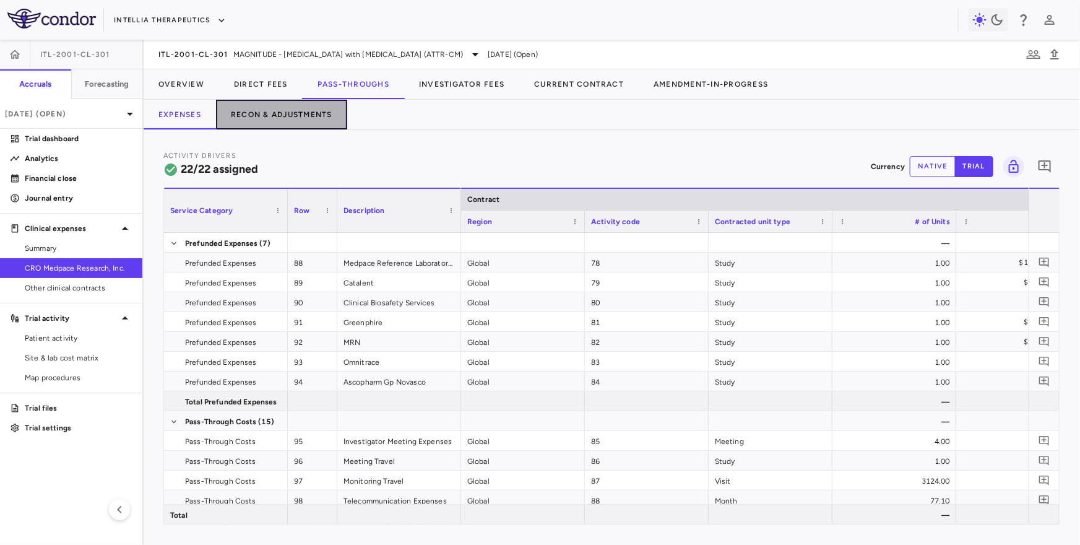
click at [308, 118] on button "Recon & Adjustments" at bounding box center [281, 115] width 131 height 30
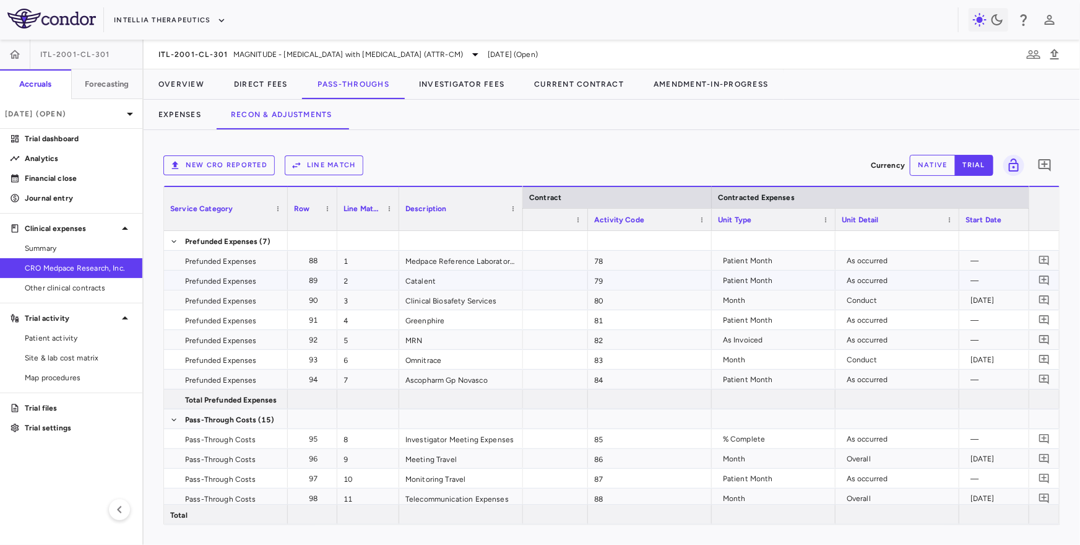
scroll to position [0, 59]
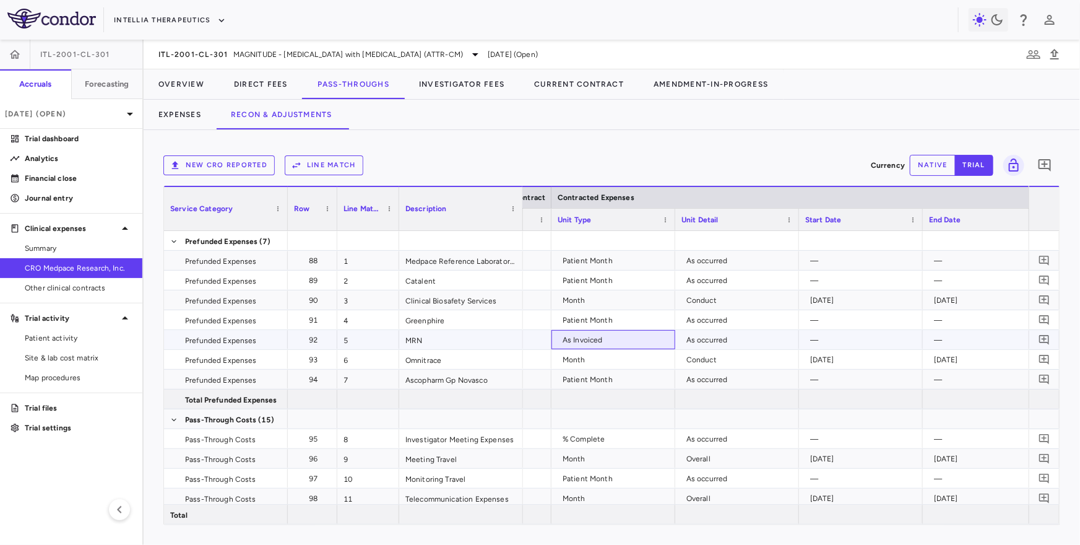
click at [601, 340] on div "As Invoiced" at bounding box center [616, 340] width 106 height 20
click at [673, 335] on div "As Invoiced" at bounding box center [613, 339] width 124 height 19
click at [690, 339] on div "As occurred" at bounding box center [739, 340] width 106 height 20
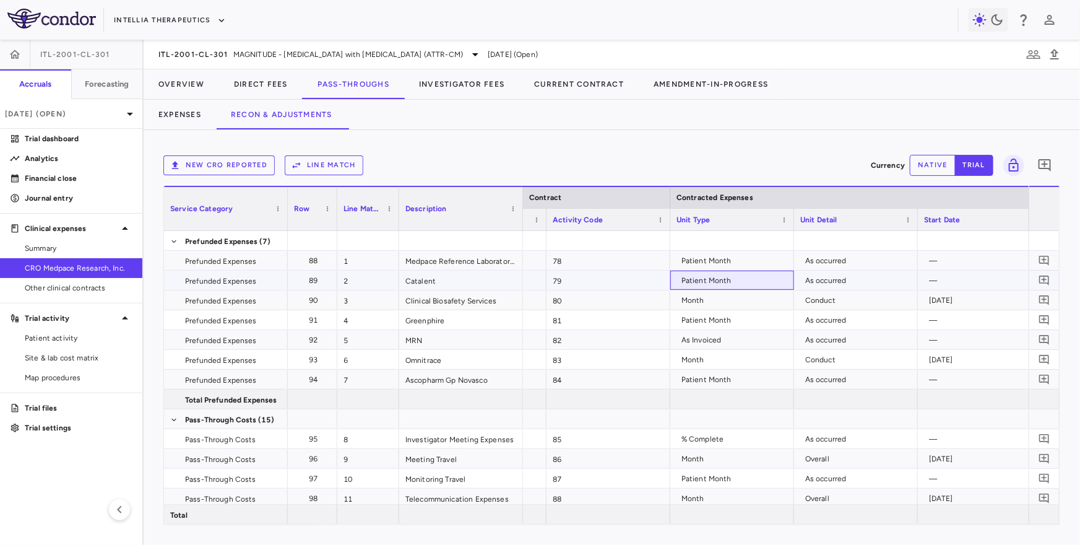
click at [766, 279] on div "Patient Month" at bounding box center [734, 280] width 106 height 20
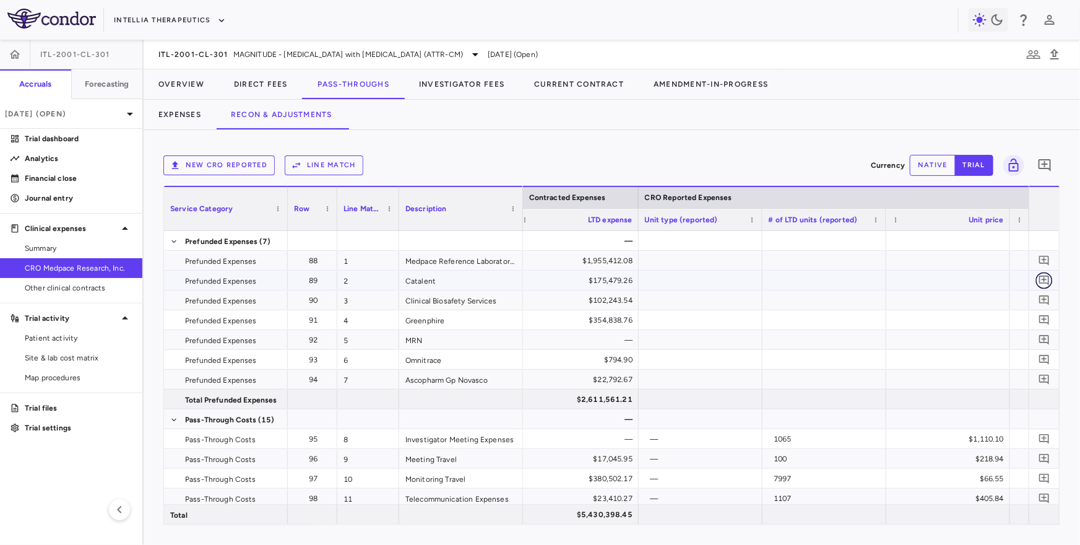
click at [1031, 275] on icon "Add comment" at bounding box center [1045, 280] width 12 height 12
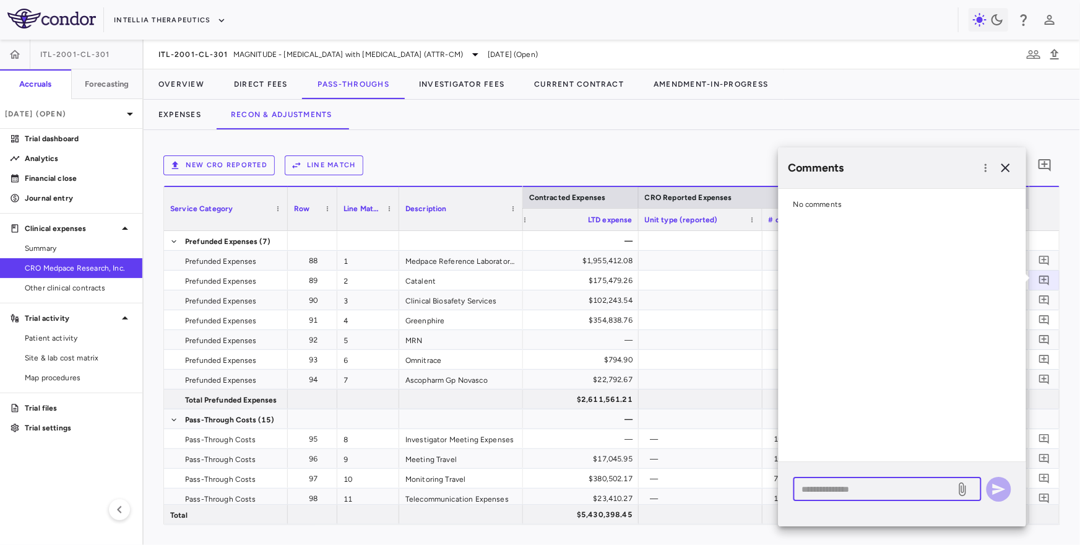
click at [836, 490] on textarea at bounding box center [874, 489] width 145 height 14
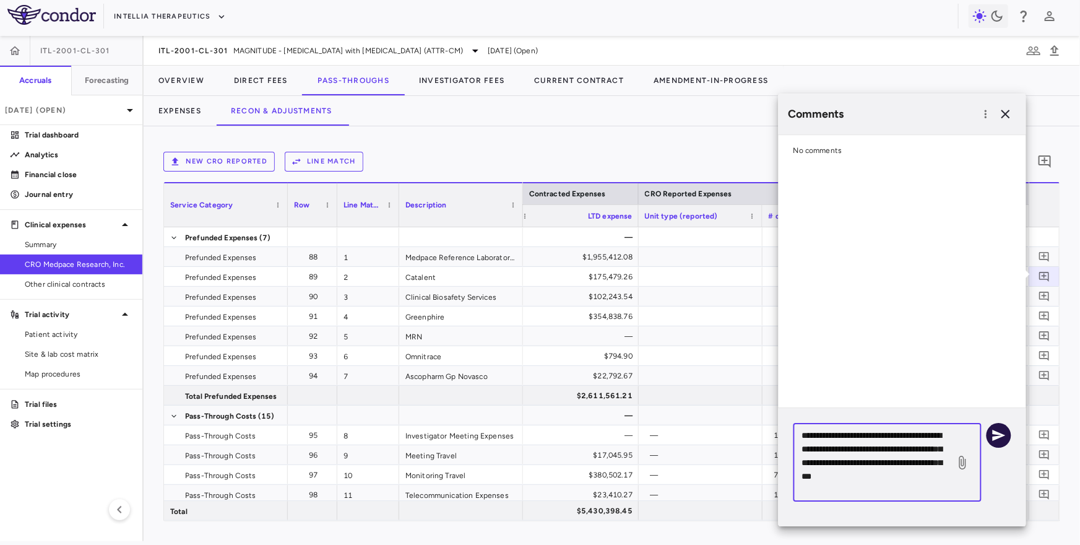
type textarea "**********"
click at [1011, 433] on button "button" at bounding box center [999, 435] width 25 height 25
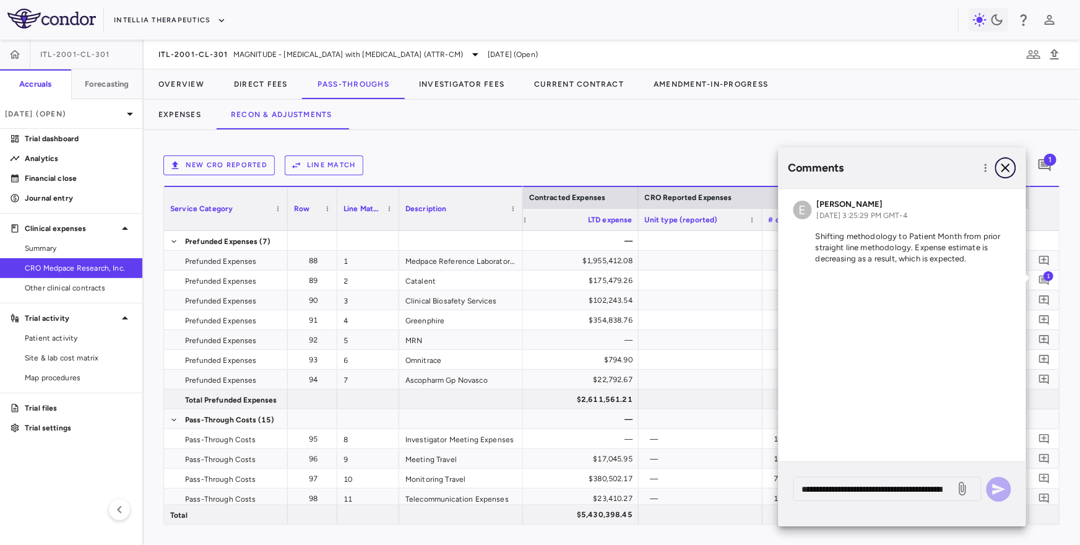
click at [1003, 167] on icon "button" at bounding box center [1005, 167] width 15 height 15
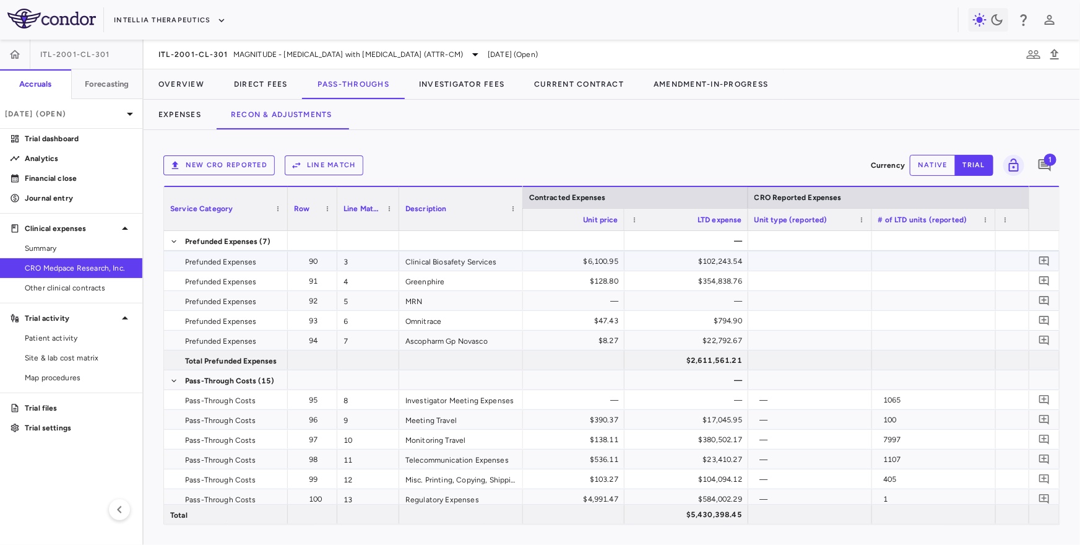
click at [667, 263] on div "$102,243.54" at bounding box center [689, 261] width 106 height 20
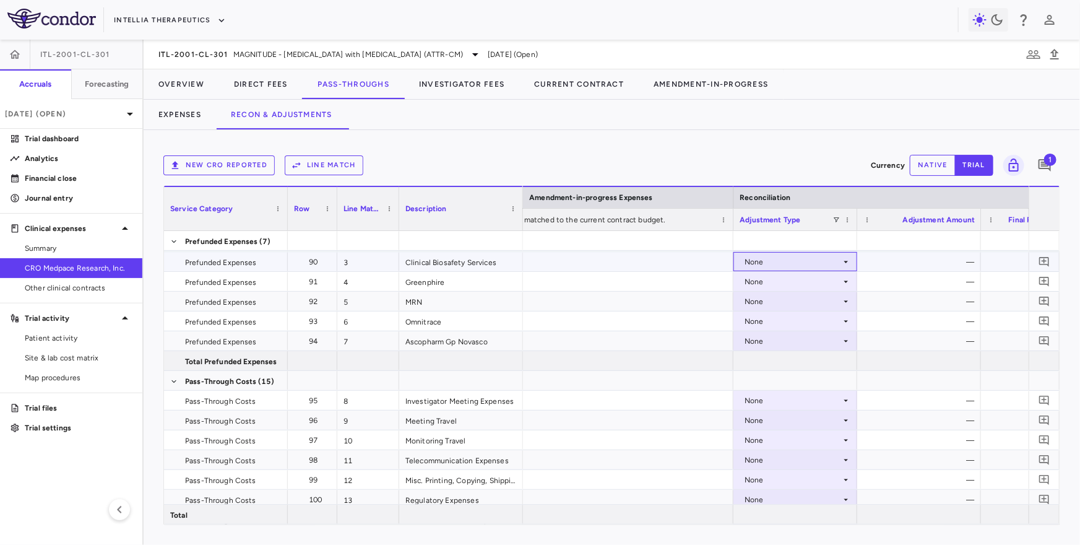
click at [832, 260] on div "None" at bounding box center [793, 262] width 97 height 20
click at [807, 306] on li "Other" at bounding box center [795, 304] width 123 height 19
click at [925, 173] on button "native" at bounding box center [933, 165] width 46 height 21
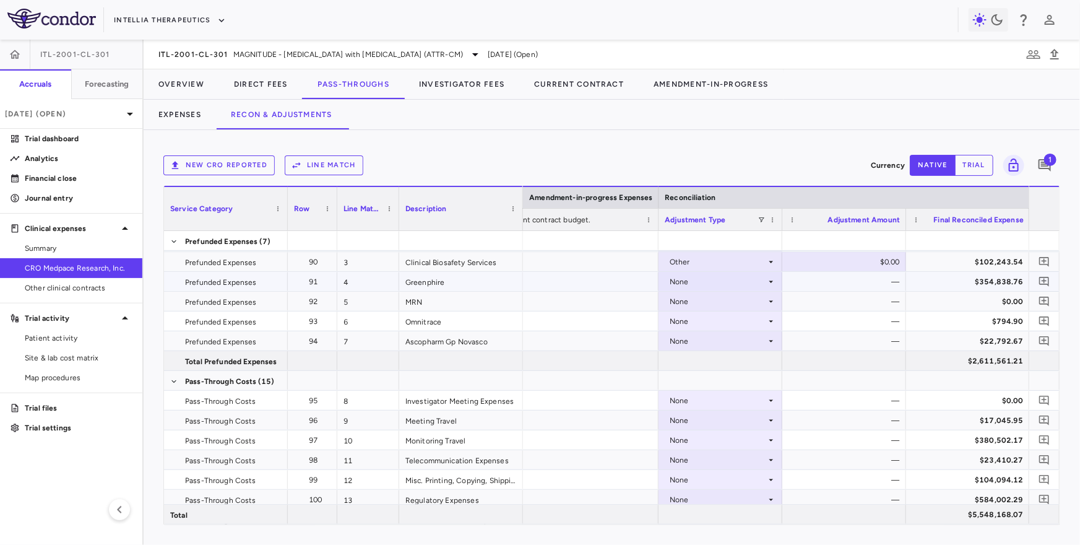
click at [761, 282] on div "None" at bounding box center [718, 282] width 97 height 20
click at [816, 273] on div at bounding box center [540, 272] width 1080 height 545
click at [719, 263] on div "Other" at bounding box center [718, 262] width 97 height 20
click at [699, 283] on div "None" at bounding box center [695, 284] width 25 height 11
click at [719, 277] on div "None" at bounding box center [718, 282] width 97 height 20
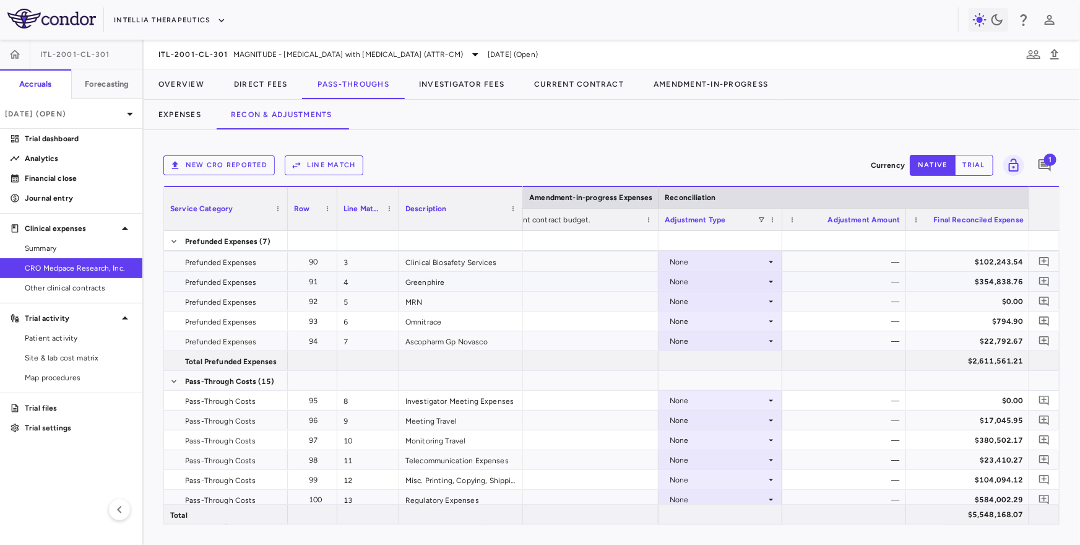
click at [717, 281] on div "None" at bounding box center [718, 282] width 97 height 20
click at [696, 322] on div "Other" at bounding box center [696, 323] width 26 height 11
click at [878, 279] on div "$0.00" at bounding box center [847, 282] width 106 height 20
type input "********"
click at [964, 287] on div "$463,897.56" at bounding box center [970, 282] width 106 height 20
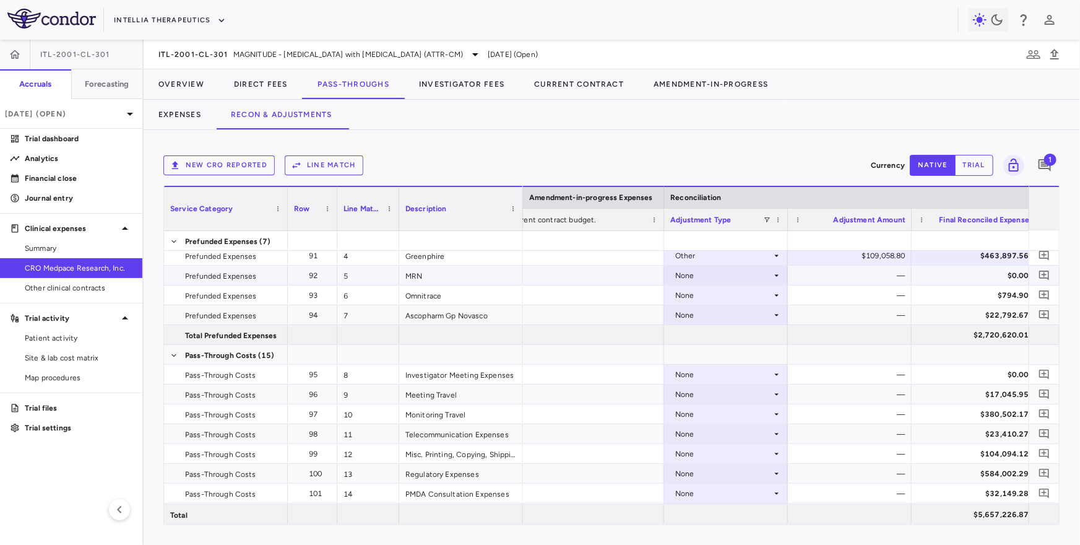
click at [752, 278] on div "None" at bounding box center [723, 276] width 97 height 20
click at [737, 313] on li "Other" at bounding box center [725, 317] width 123 height 19
click at [1031, 272] on icon "Add comment" at bounding box center [1045, 275] width 12 height 12
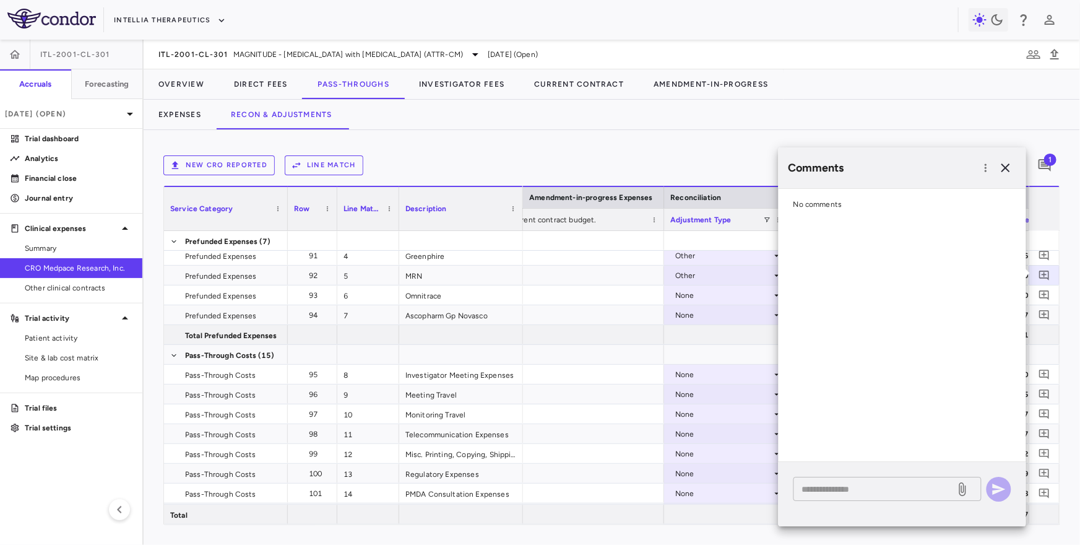
click at [896, 491] on textarea at bounding box center [874, 489] width 145 height 14
type textarea "*"
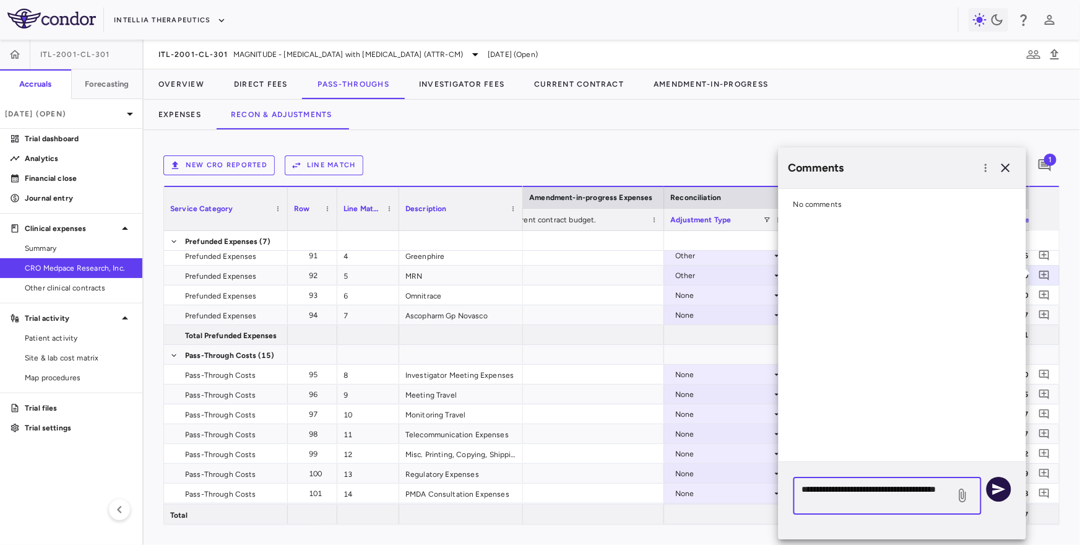
type textarea "**********"
click at [996, 482] on icon "button" at bounding box center [999, 489] width 15 height 15
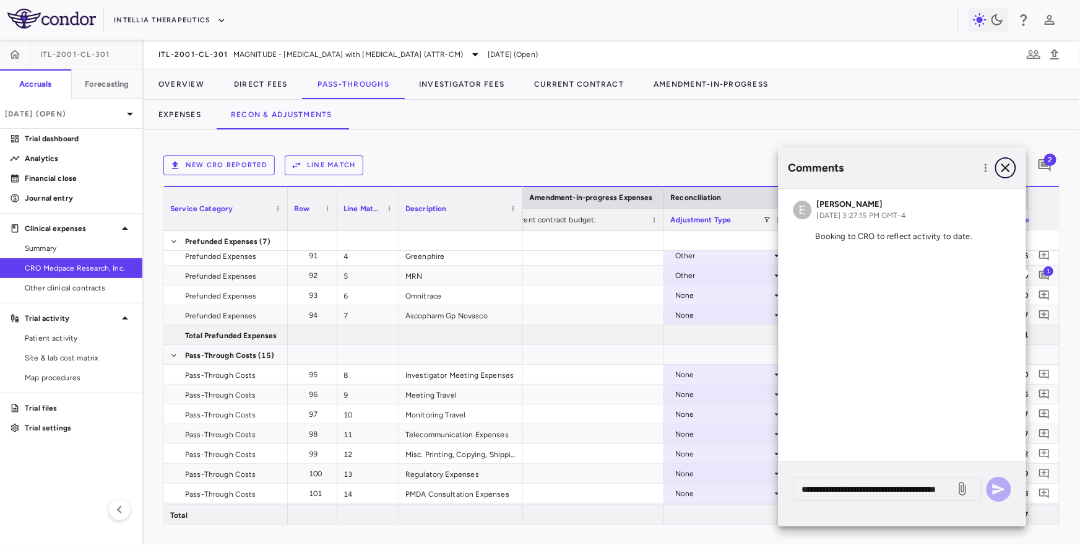
click at [1008, 167] on icon "button" at bounding box center [1005, 167] width 15 height 15
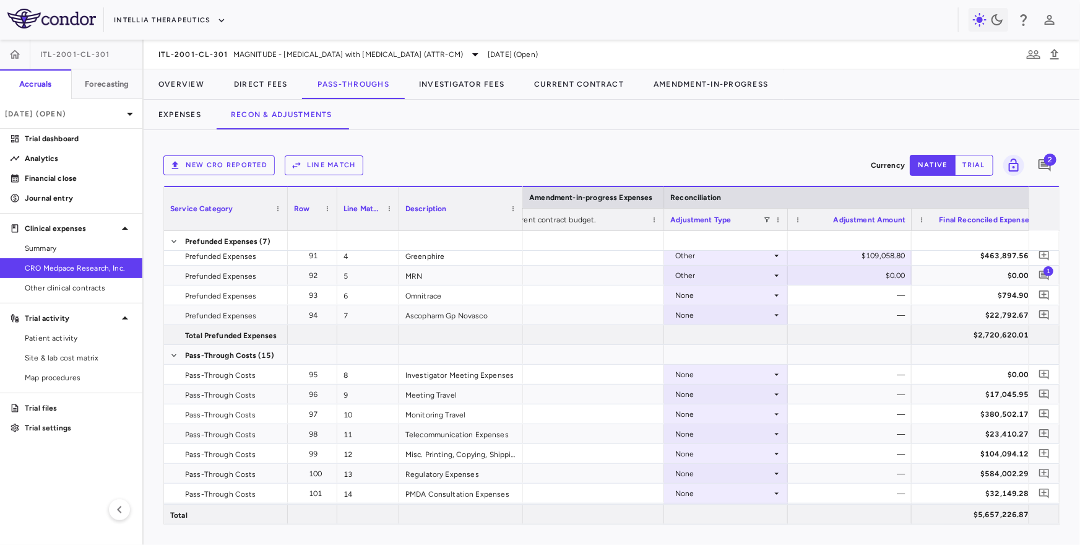
click at [870, 285] on div "—" at bounding box center [852, 295] width 106 height 20
click at [865, 275] on div "$0.00" at bounding box center [852, 276] width 106 height 20
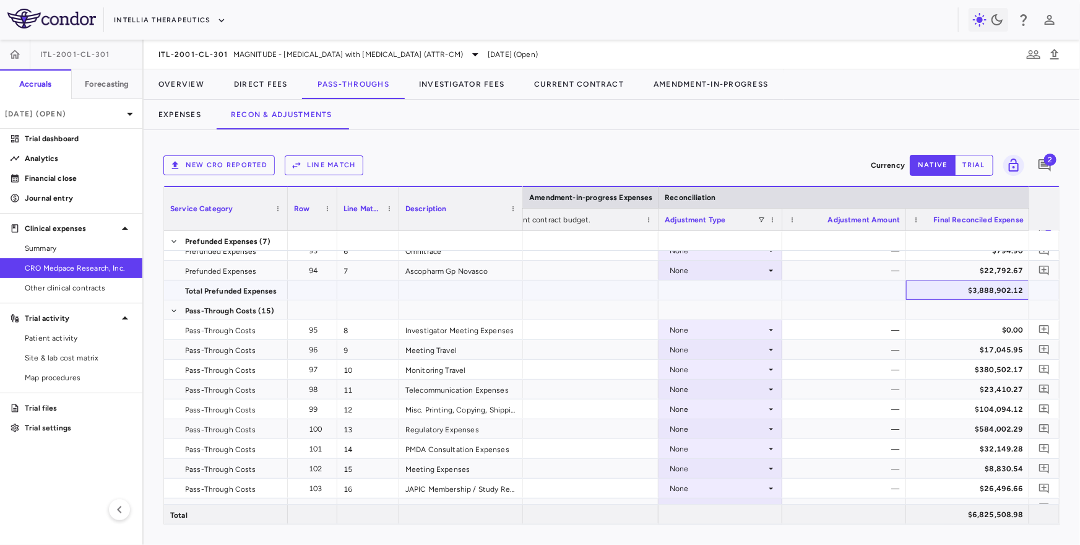
click at [967, 287] on div "$3,888,902.12" at bounding box center [970, 290] width 106 height 20
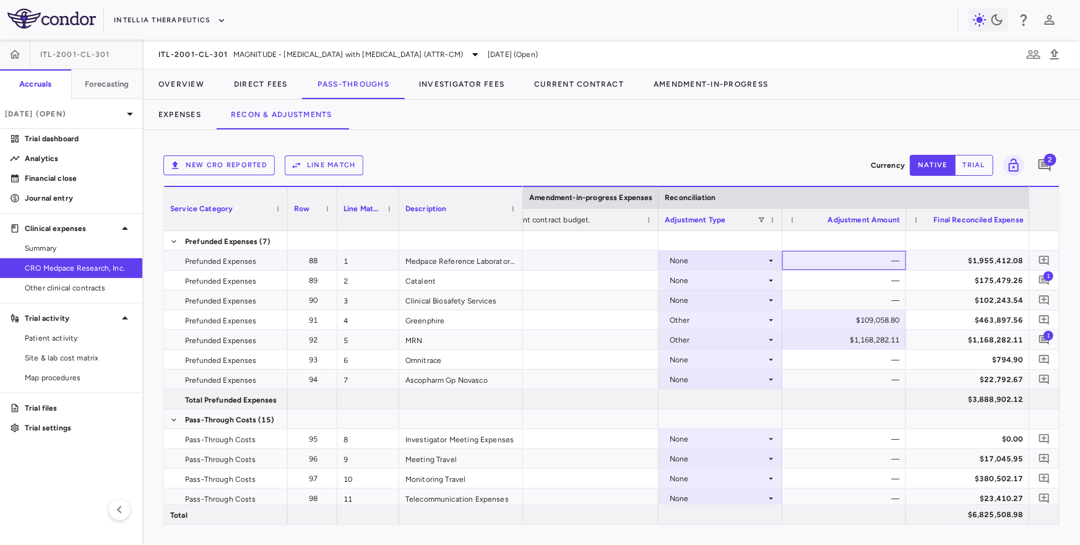
click at [847, 267] on div "—" at bounding box center [847, 261] width 106 height 20
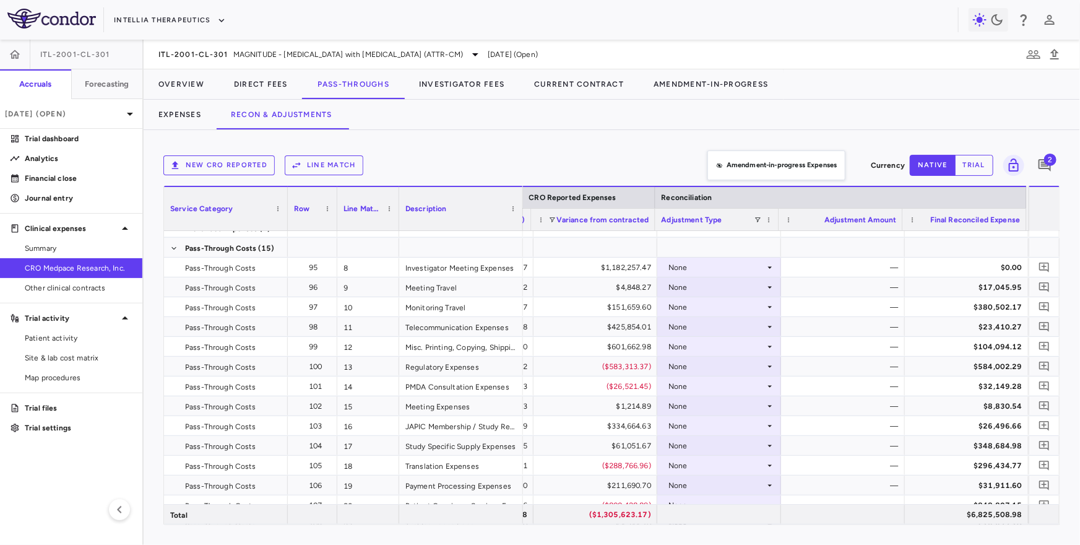
drag, startPoint x: 717, startPoint y: 197, endPoint x: 713, endPoint y: 150, distance: 47.2
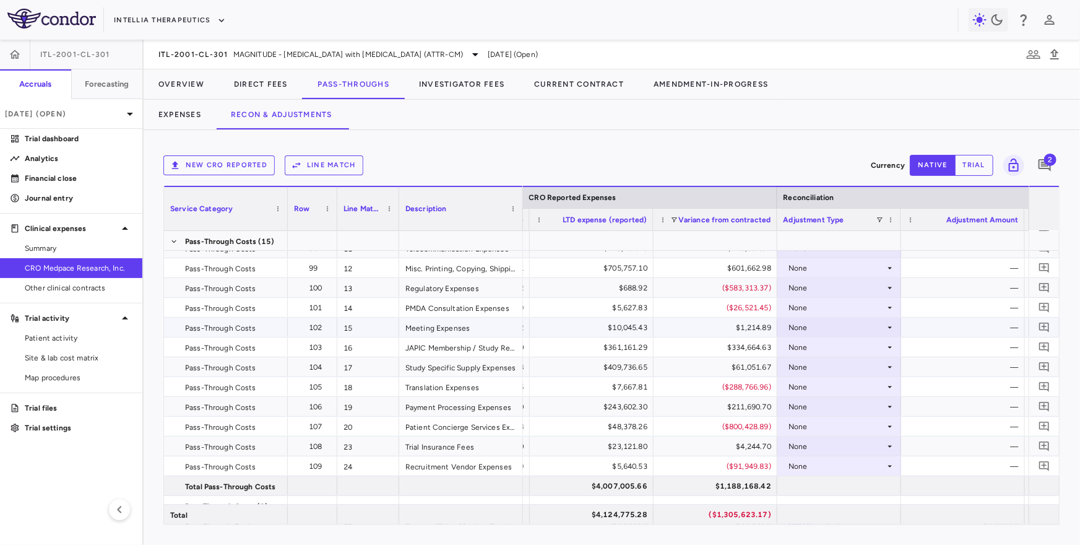
click at [695, 335] on div "$1,214.89" at bounding box center [718, 328] width 106 height 20
click at [689, 383] on div "($288,766.96)" at bounding box center [718, 387] width 106 height 20
click at [685, 413] on div "$211,690.70" at bounding box center [718, 407] width 106 height 20
click at [677, 426] on div "($800,428.89)" at bounding box center [718, 427] width 106 height 20
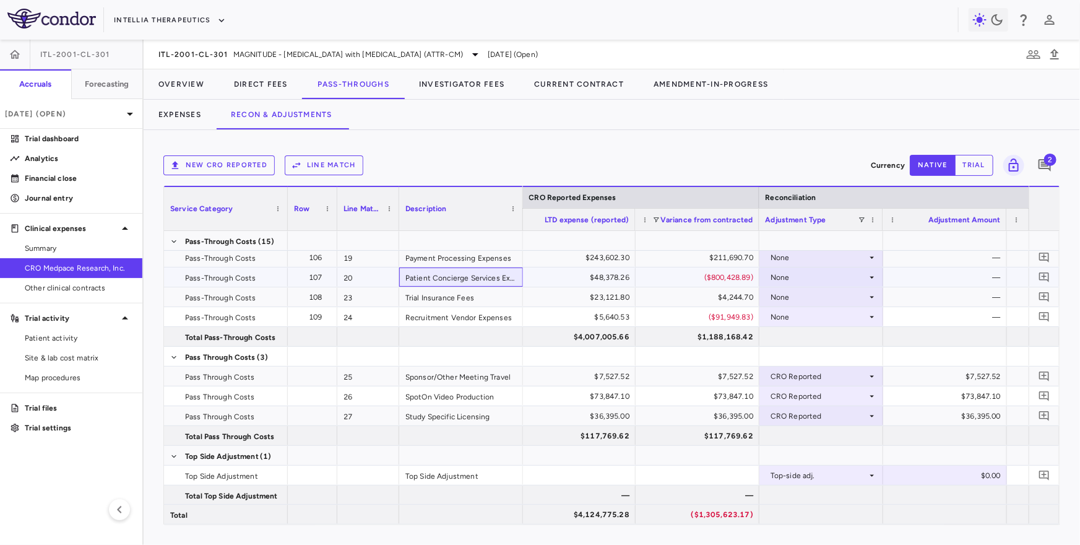
click at [453, 270] on div "Patient Concierge Services Expenses" at bounding box center [461, 276] width 124 height 19
click at [522, 217] on span at bounding box center [521, 219] width 7 height 7
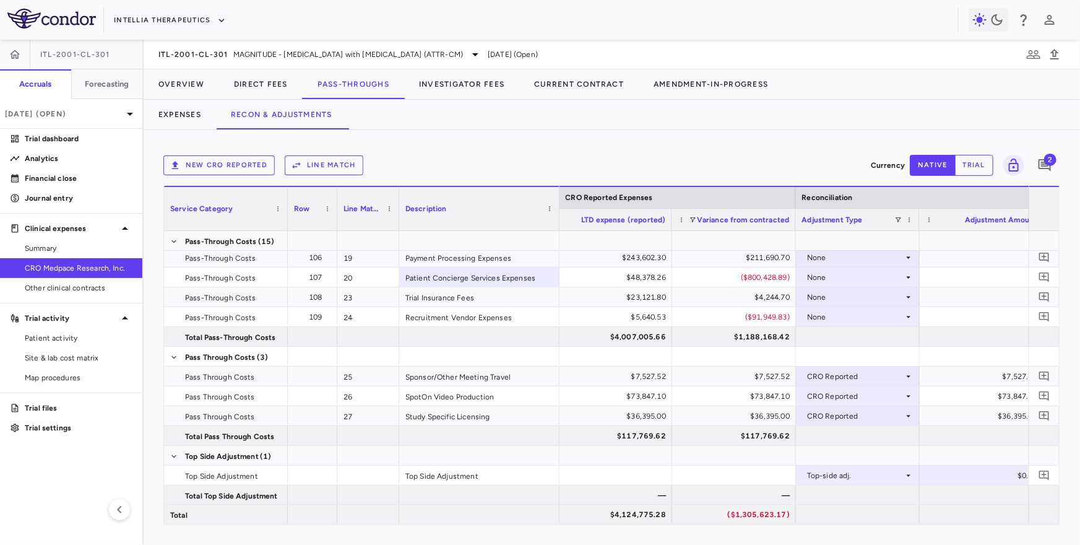
drag, startPoint x: 521, startPoint y: 217, endPoint x: 589, endPoint y: 215, distance: 68.1
click at [561, 215] on div at bounding box center [558, 208] width 5 height 43
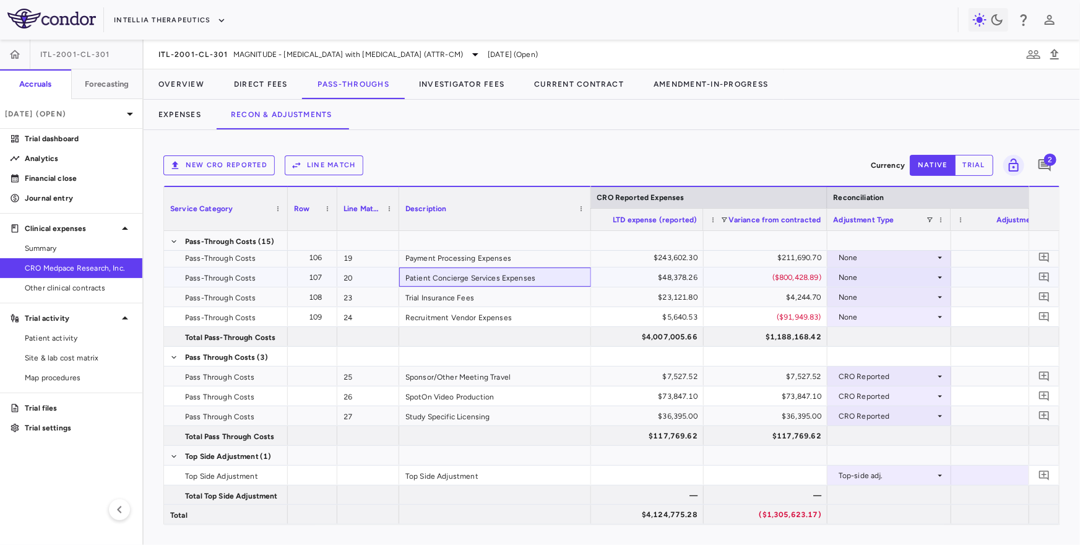
click at [548, 275] on div "Patient Concierge Services Expenses" at bounding box center [495, 276] width 192 height 19
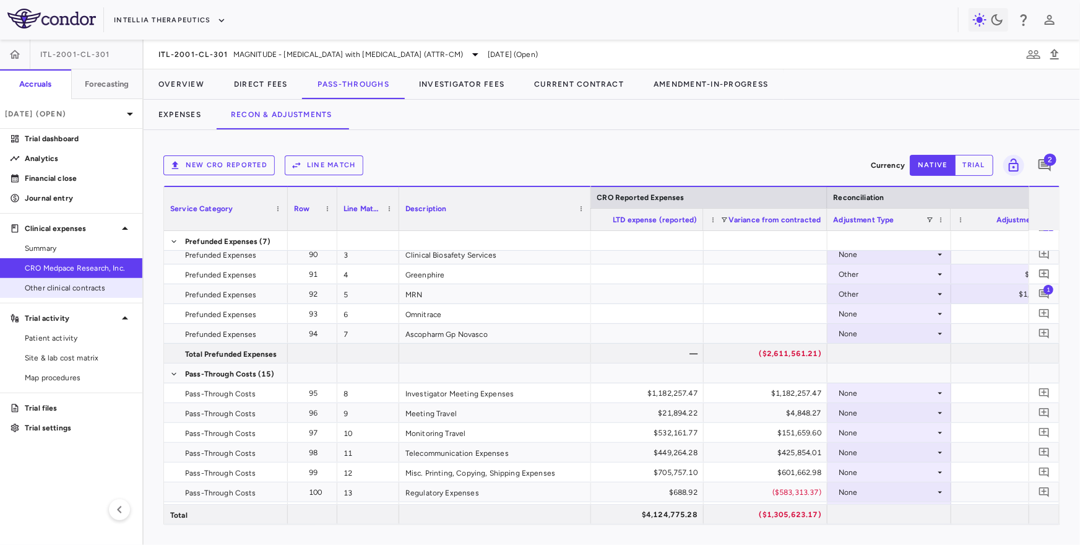
click at [100, 290] on span "Other clinical contracts" at bounding box center [79, 287] width 108 height 11
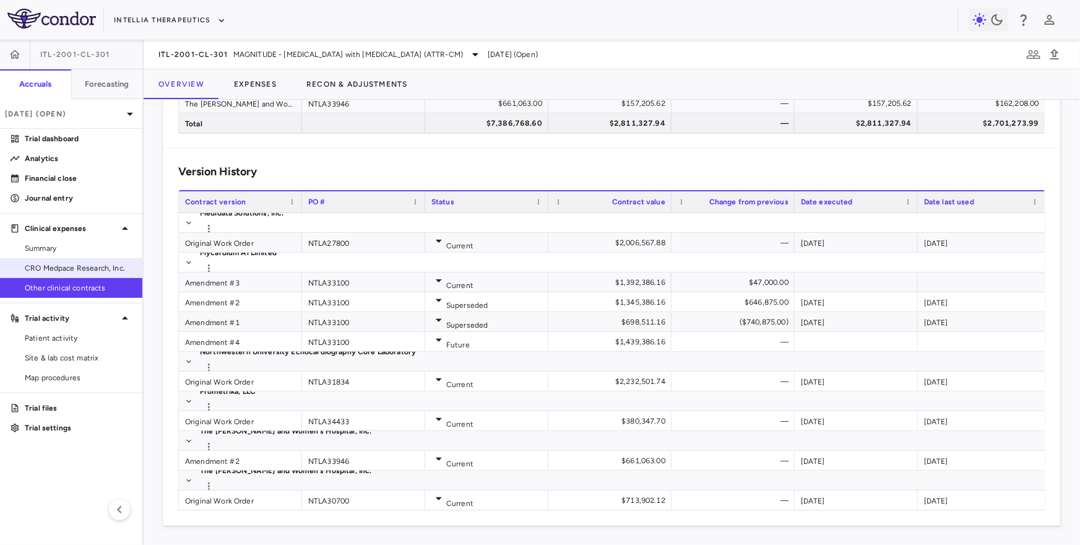
click at [73, 262] on span "CRO Medpace Research, Inc." at bounding box center [79, 267] width 108 height 11
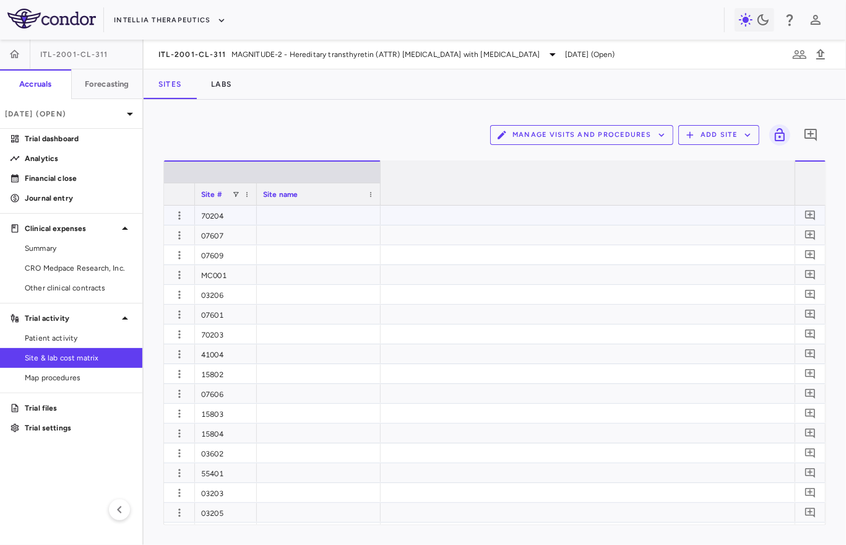
scroll to position [0, 4970]
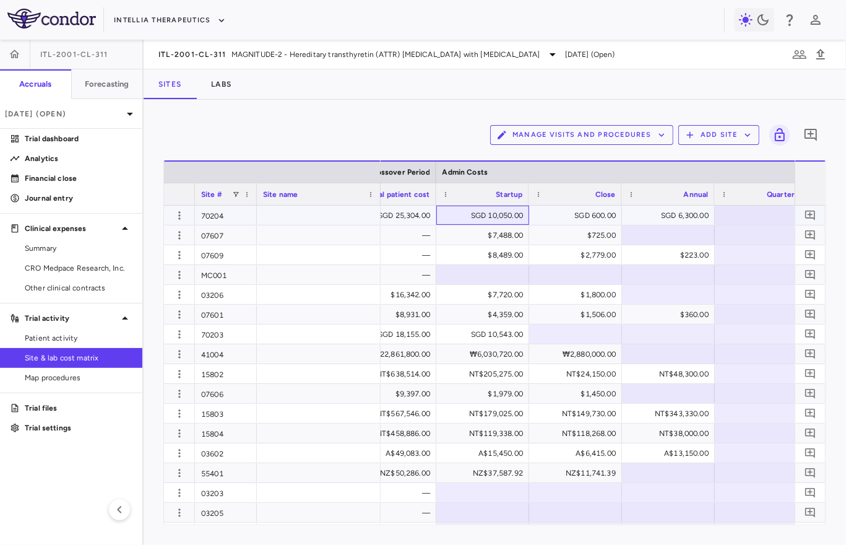
click at [482, 214] on div "SGD 10,050.00" at bounding box center [486, 215] width 76 height 20
click at [413, 111] on div "Manage Visits and Procedures Add Site 0 Press ENTER to sort. Press ALT DOWN to …" at bounding box center [495, 322] width 703 height 445
click at [489, 211] on input "*****" at bounding box center [492, 216] width 73 height 20
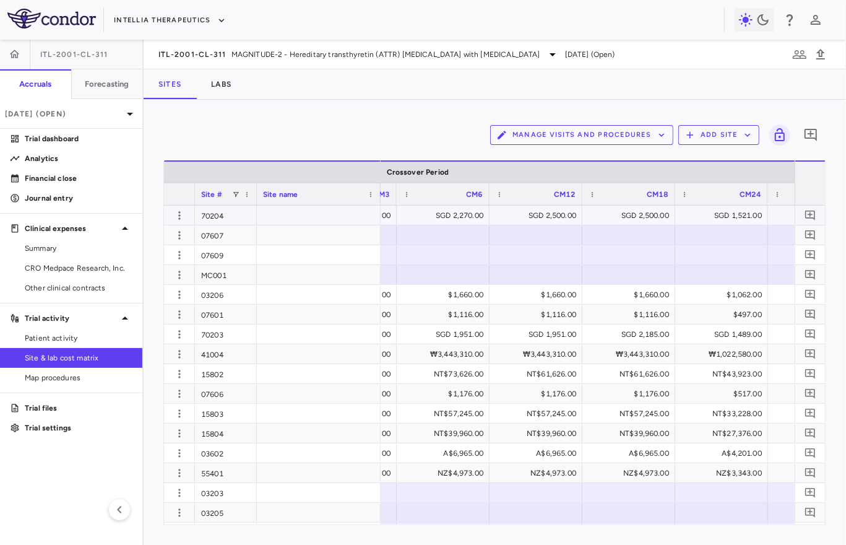
scroll to position [0, 0]
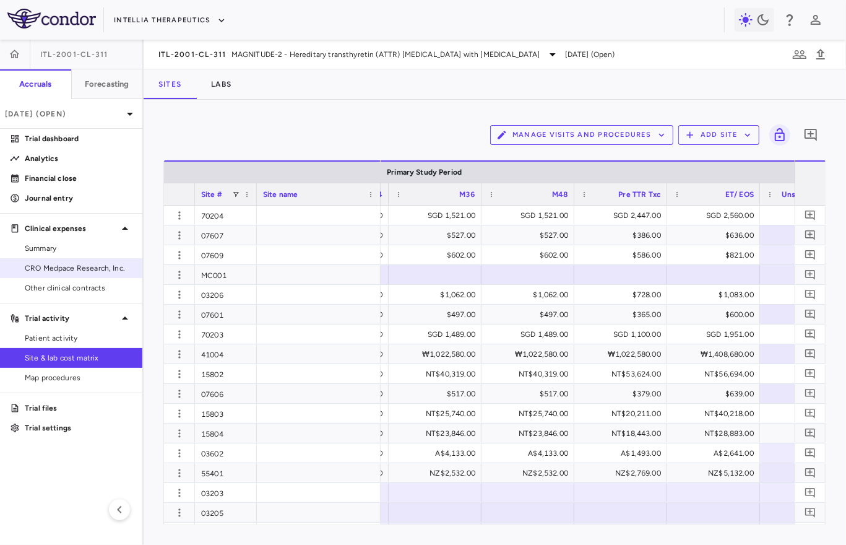
click at [71, 268] on span "CRO Medpace Research, Inc." at bounding box center [79, 267] width 108 height 11
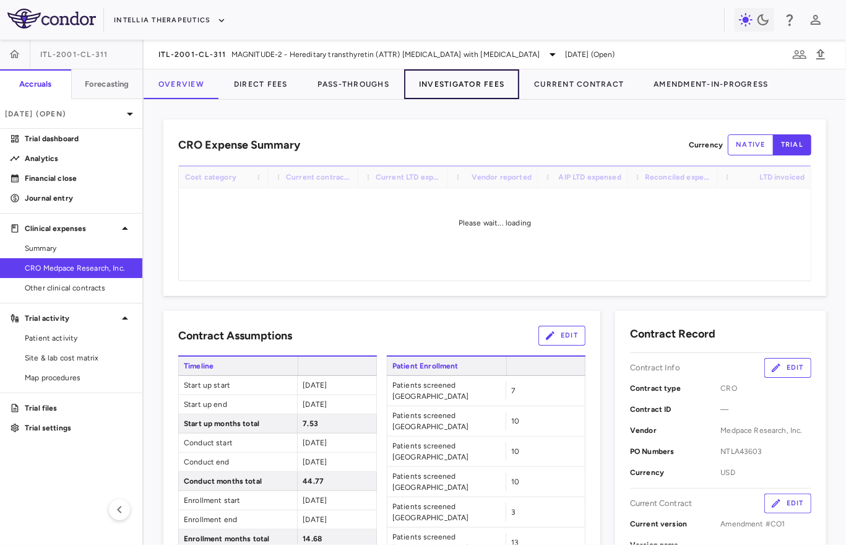
click at [464, 84] on button "Investigator Fees" at bounding box center [461, 84] width 115 height 30
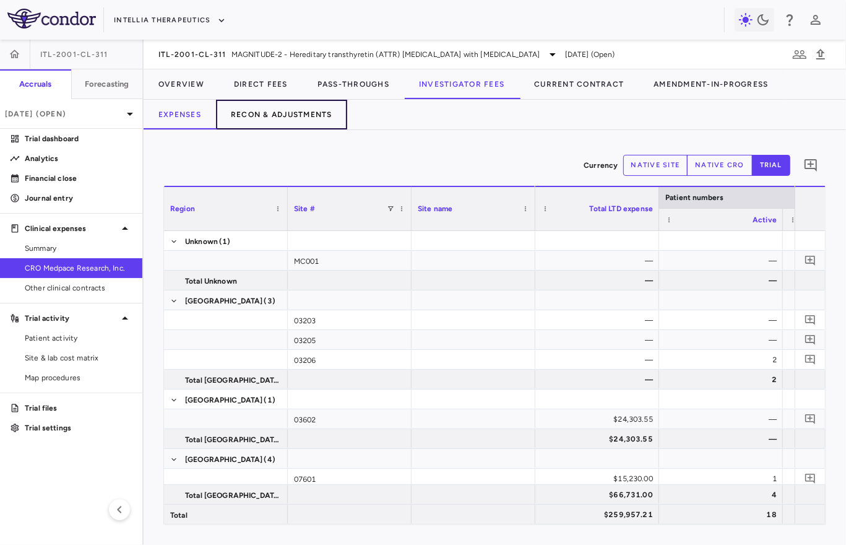
click at [300, 124] on button "Recon & Adjustments" at bounding box center [281, 115] width 131 height 30
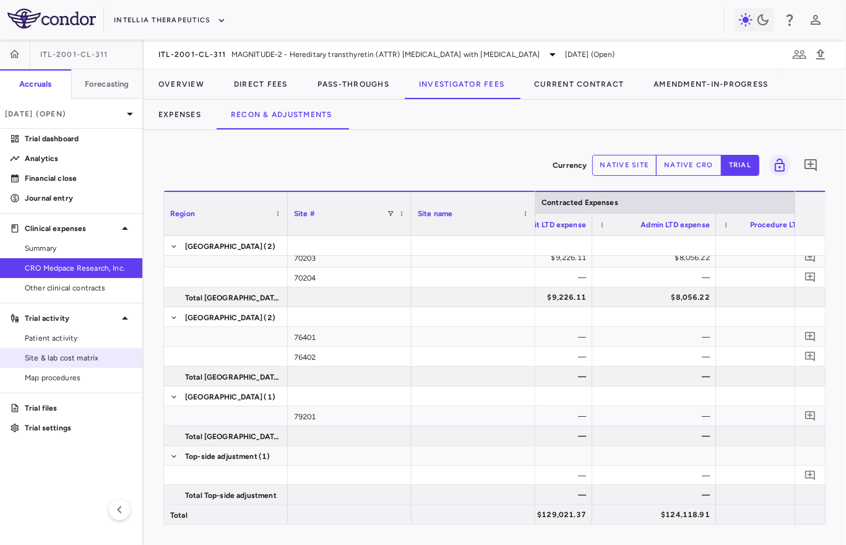
click at [61, 357] on span "Site & lab cost matrix" at bounding box center [79, 357] width 108 height 11
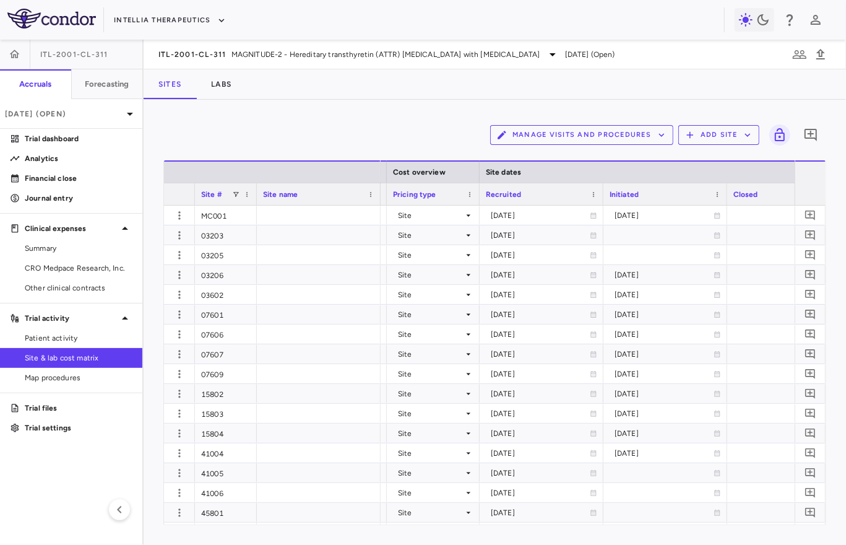
click at [662, 197] on div "Initiated" at bounding box center [660, 193] width 100 height 15
click at [662, 197] on div "Initiated 1" at bounding box center [660, 193] width 100 height 15
click at [89, 275] on link "CRO Medpace Research, Inc." at bounding box center [71, 268] width 142 height 19
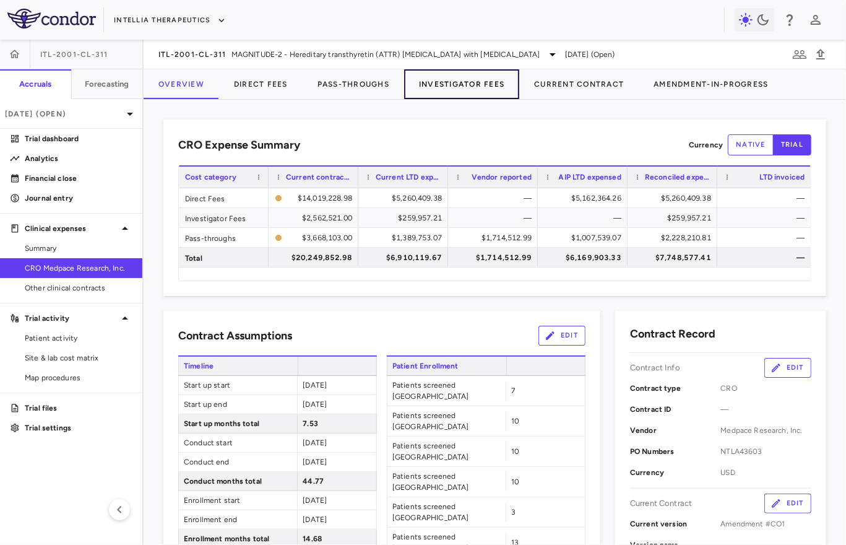
click at [453, 90] on button "Investigator Fees" at bounding box center [461, 84] width 115 height 30
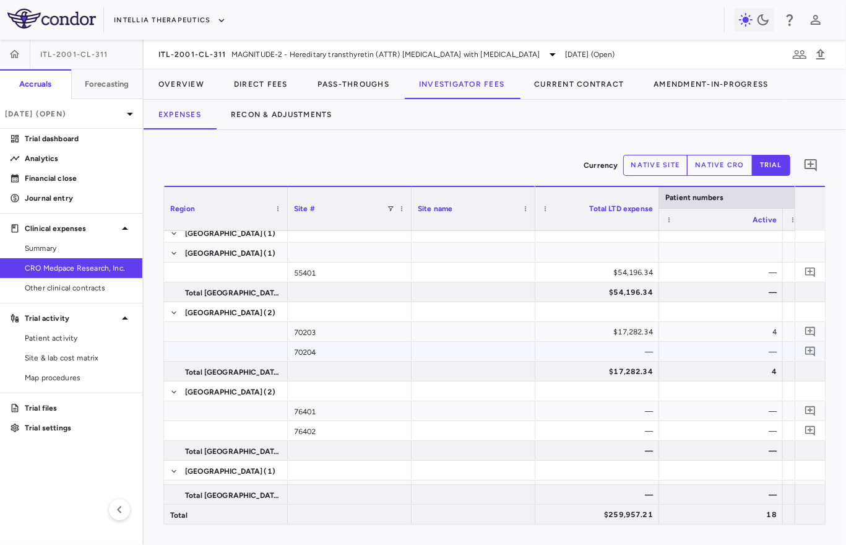
click at [592, 351] on div "—" at bounding box center [600, 352] width 106 height 20
click at [732, 359] on div "—" at bounding box center [723, 352] width 106 height 20
click at [605, 351] on div "—" at bounding box center [600, 352] width 106 height 20
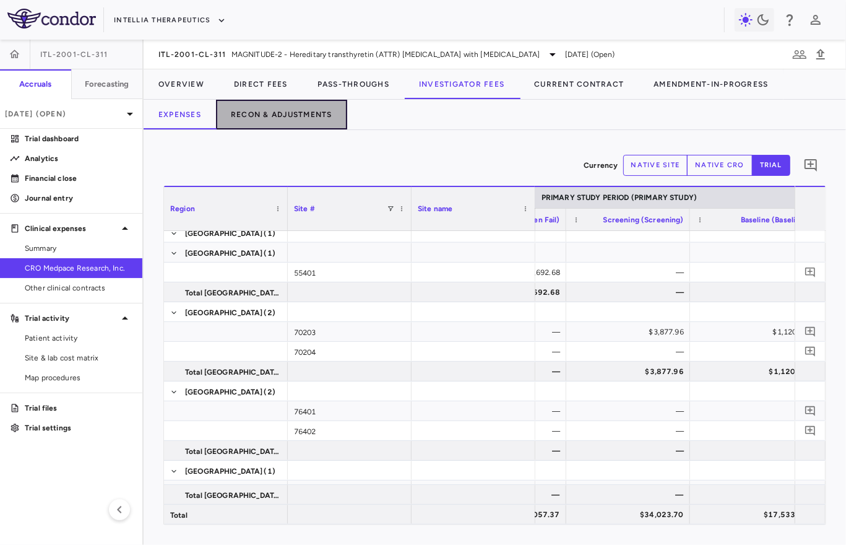
click at [248, 108] on button "Recon & Adjustments" at bounding box center [281, 115] width 131 height 30
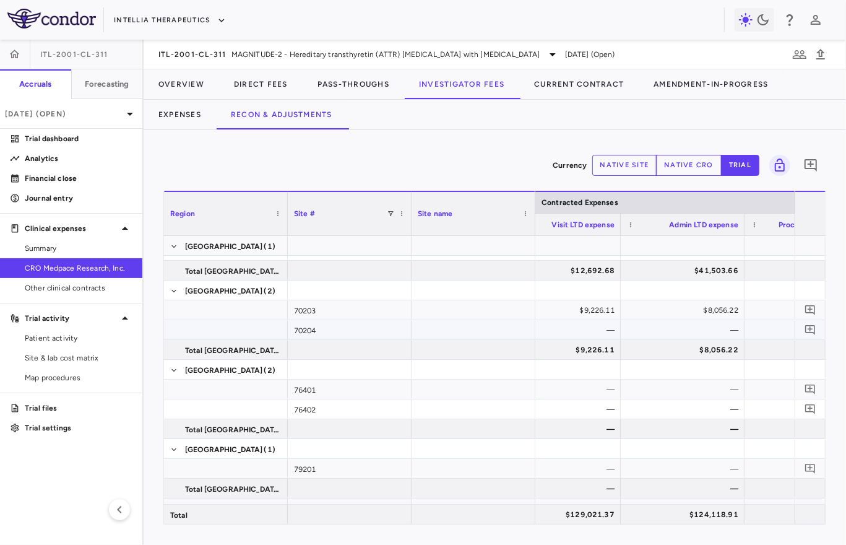
click at [689, 328] on div "—" at bounding box center [685, 330] width 106 height 20
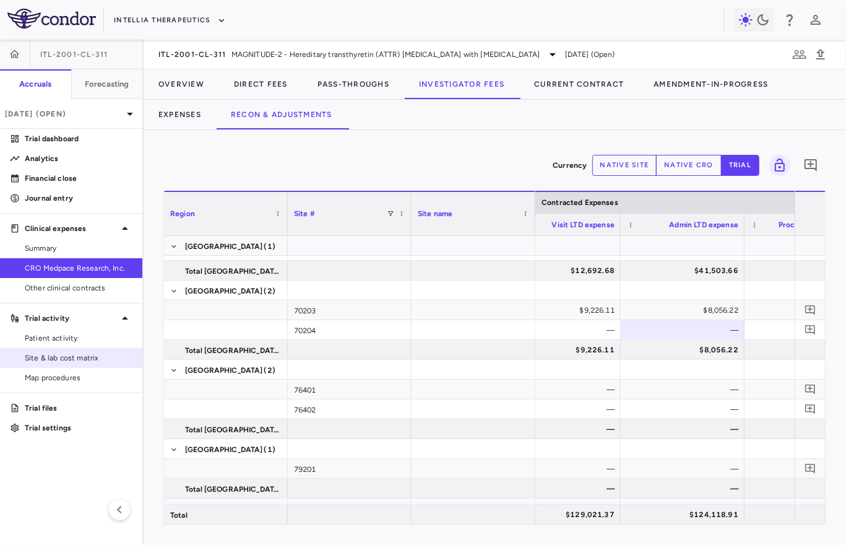
click at [74, 360] on span "Site & lab cost matrix" at bounding box center [79, 357] width 108 height 11
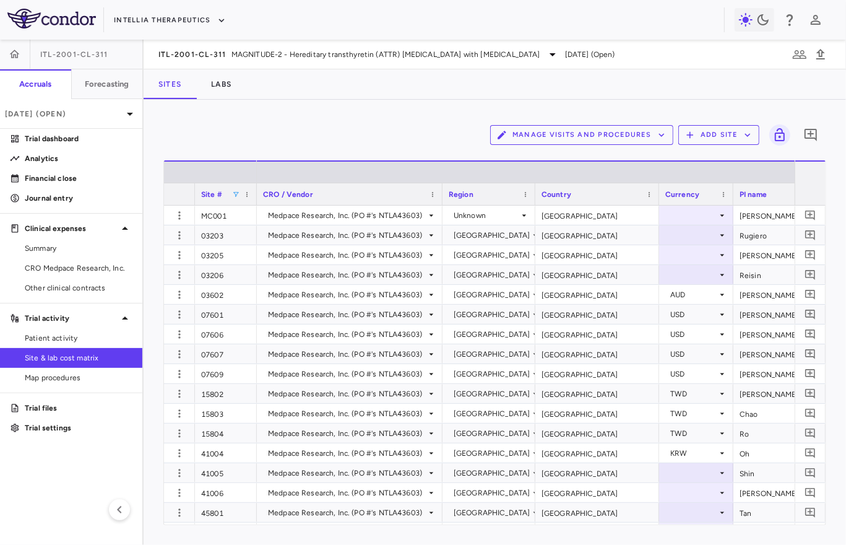
click at [236, 194] on span at bounding box center [235, 194] width 7 height 7
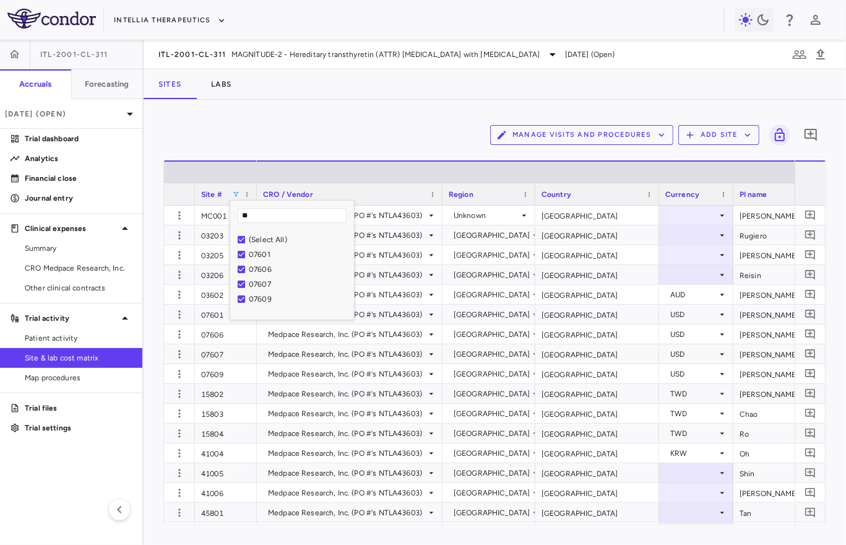
type input "*"
type input "*****"
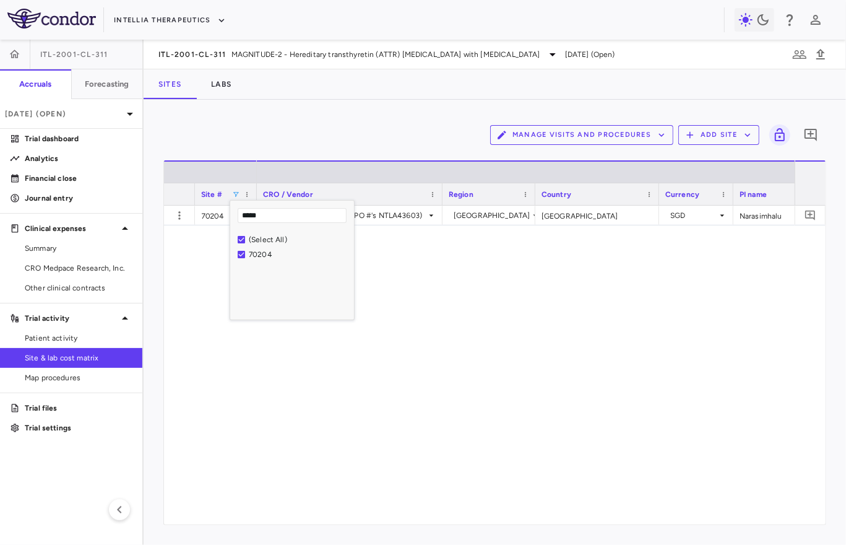
click at [385, 121] on div "Manage Visits and Procedures Add Site 0" at bounding box center [494, 134] width 663 height 31
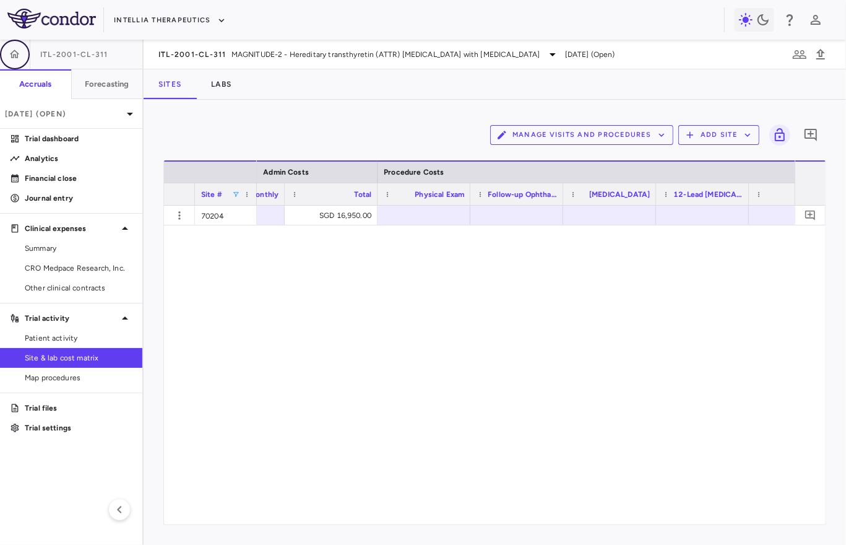
click at [9, 65] on button "button" at bounding box center [15, 55] width 30 height 30
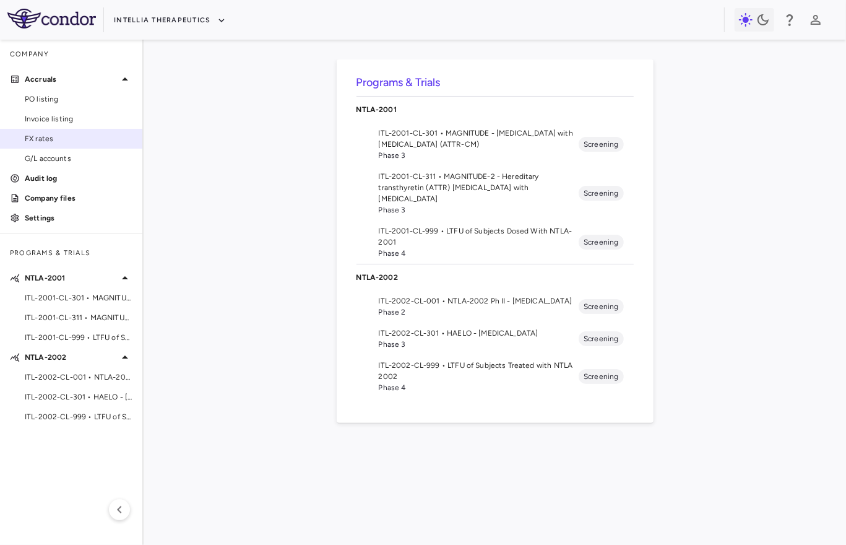
click at [64, 141] on span "FX rates" at bounding box center [79, 138] width 108 height 11
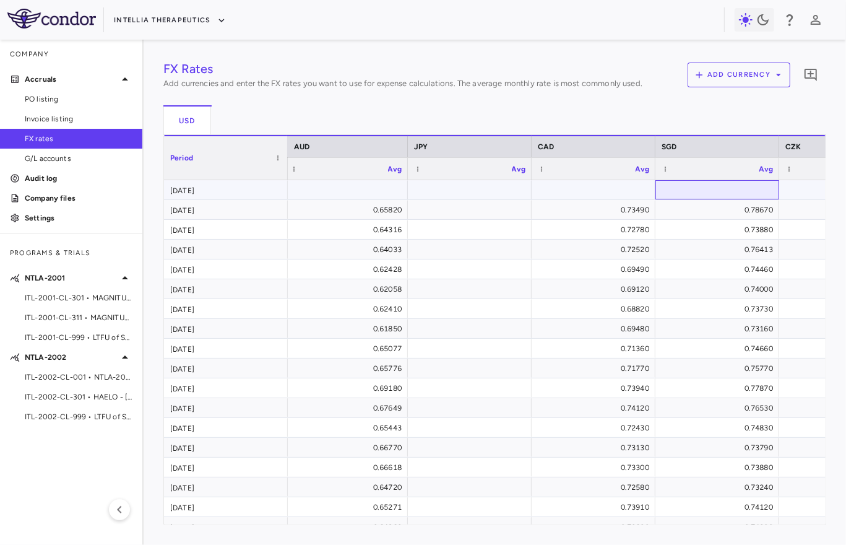
click at [686, 191] on div at bounding box center [717, 190] width 111 height 18
type input "*****"
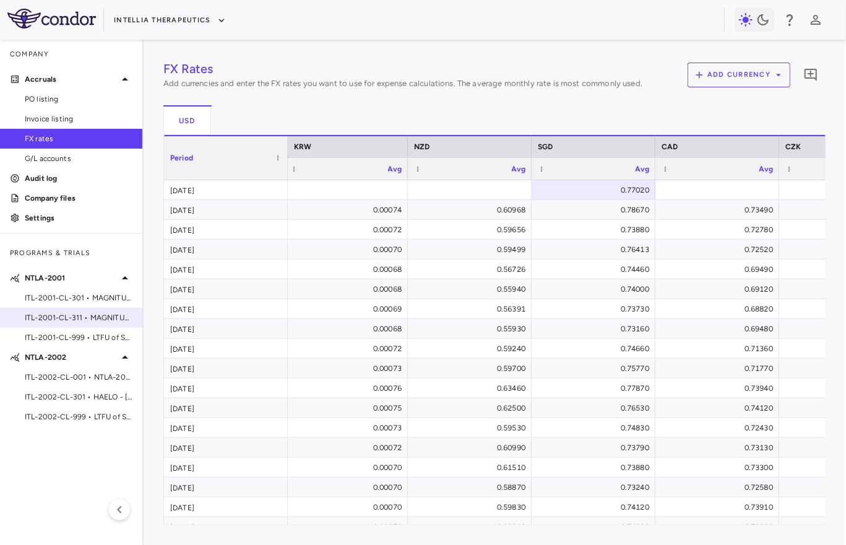
click at [101, 318] on span "ITL-2001-CL-311 • MAGNITUDE-2 - Hereditary transthyretin (ATTR) [MEDICAL_DATA] …" at bounding box center [79, 317] width 108 height 11
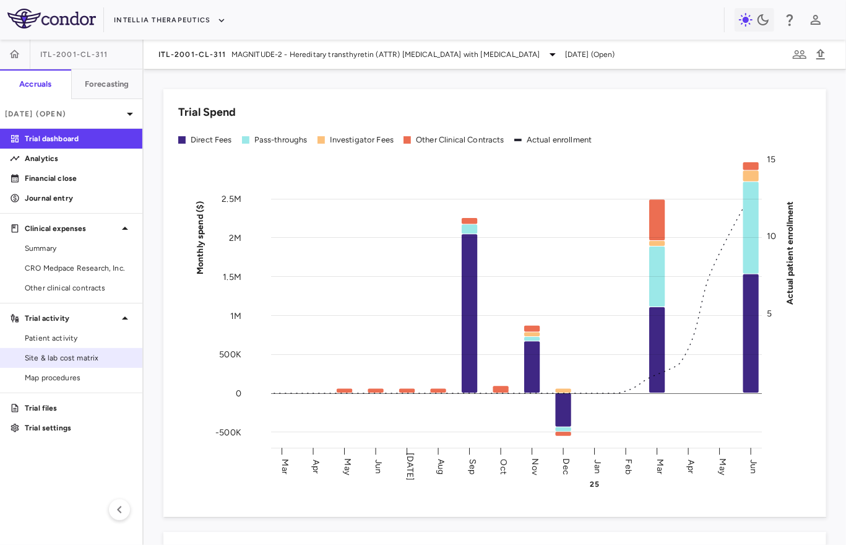
click at [79, 354] on span "Site & lab cost matrix" at bounding box center [79, 357] width 108 height 11
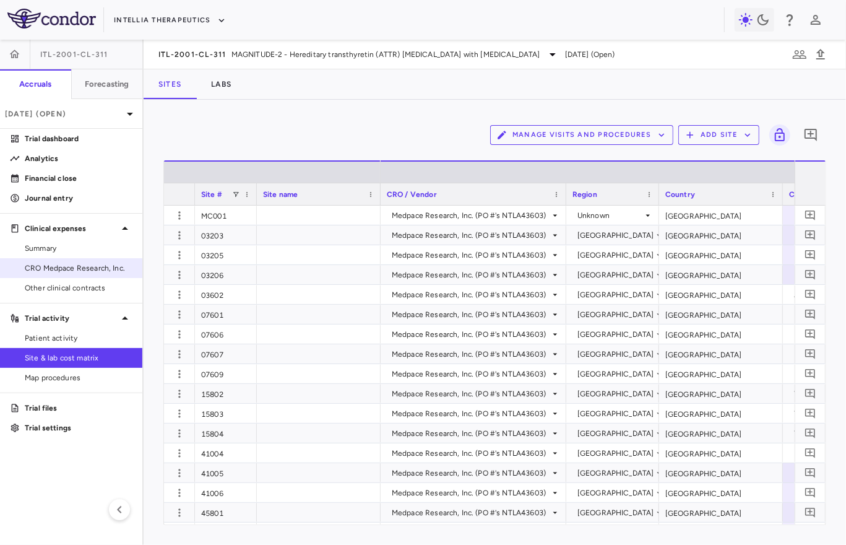
click at [78, 264] on span "CRO Medpace Research, Inc." at bounding box center [79, 267] width 108 height 11
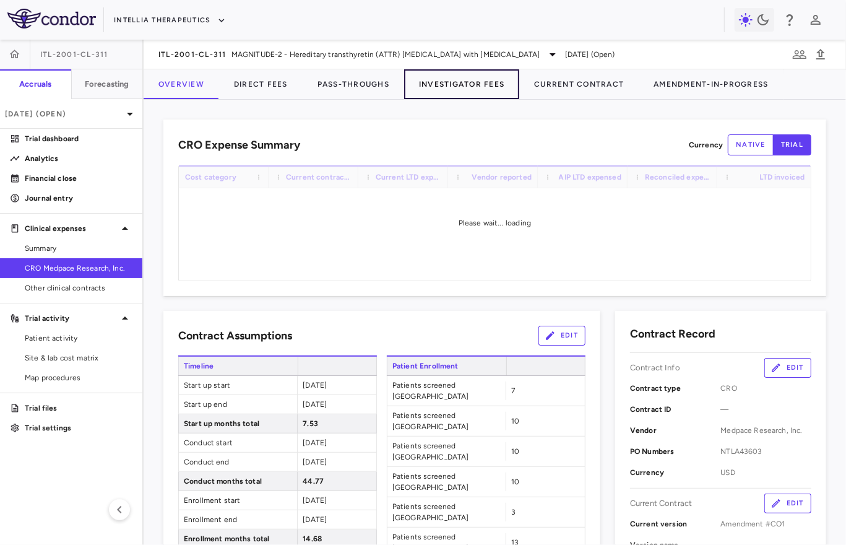
click at [487, 80] on button "Investigator Fees" at bounding box center [461, 84] width 115 height 30
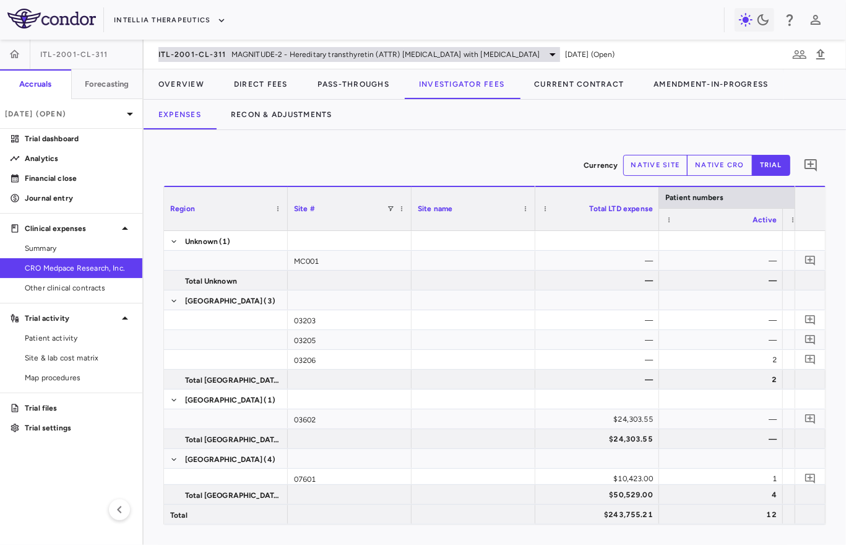
click at [268, 57] on span "MAGNITUDE-2 - Hereditary transthyretin (ATTR) [MEDICAL_DATA] with [MEDICAL_DATA]" at bounding box center [385, 54] width 309 height 11
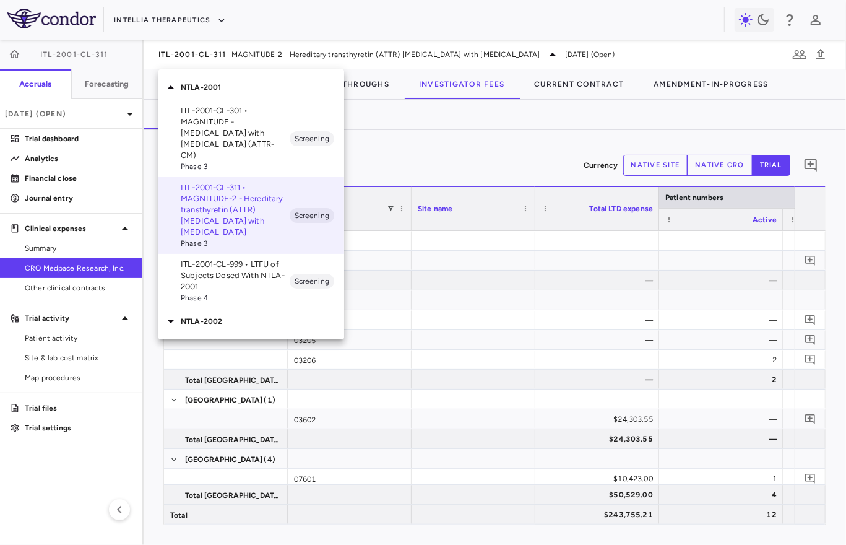
click at [238, 132] on p "ITL-2001-CL-301 • MAGNITUDE - [MEDICAL_DATA] with [MEDICAL_DATA] (ATTR-CM)" at bounding box center [235, 133] width 109 height 56
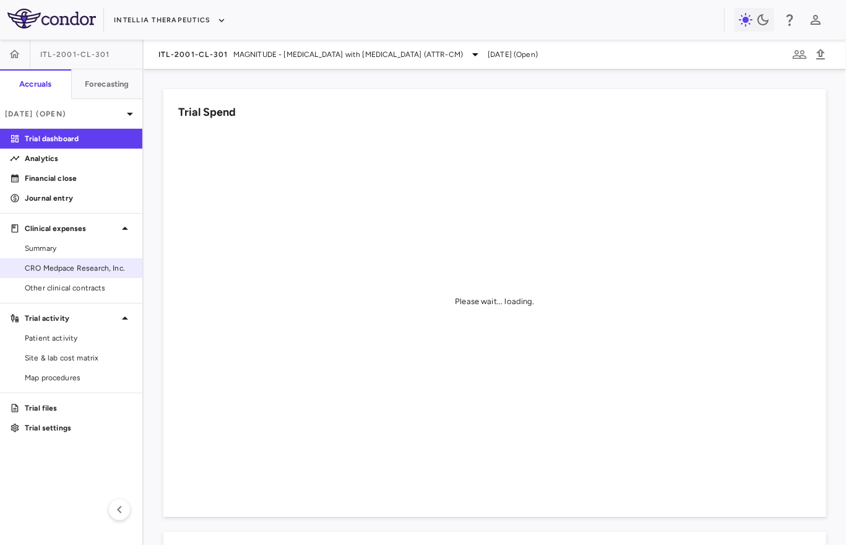
click at [92, 268] on span "CRO Medpace Research, Inc." at bounding box center [79, 267] width 108 height 11
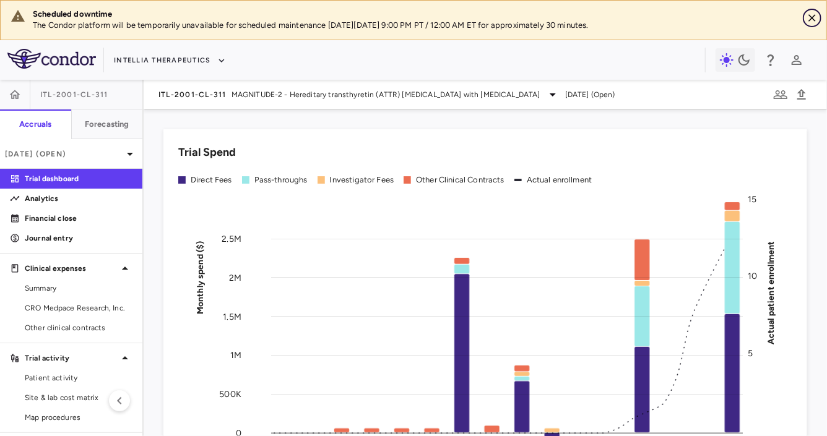
click at [811, 19] on icon "Close" at bounding box center [811, 17] width 7 height 7
